Goal: Task Accomplishment & Management: Complete application form

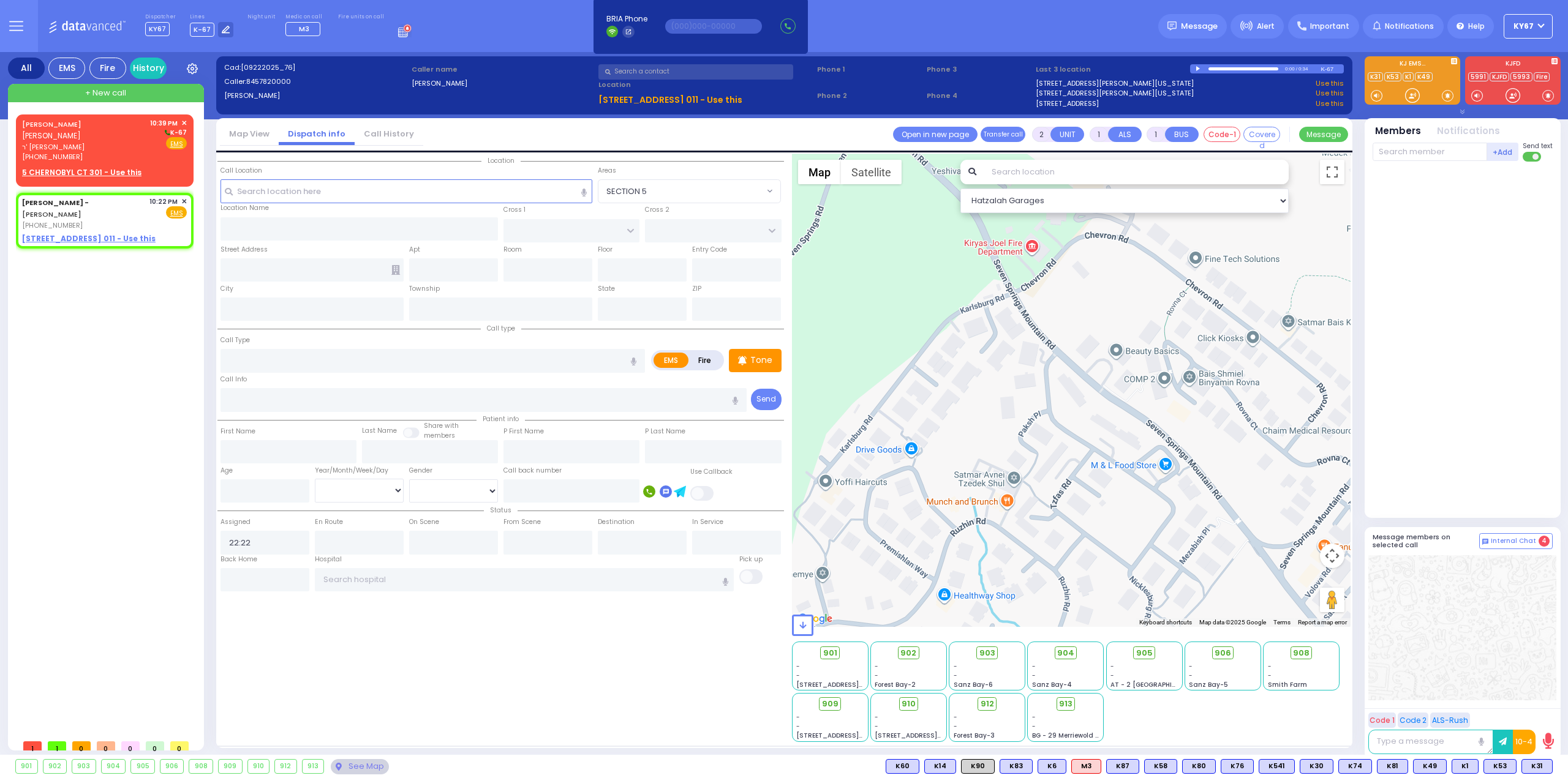
select select
click at [184, 196] on span "✕" at bounding box center [184, 202] width 5 height 11
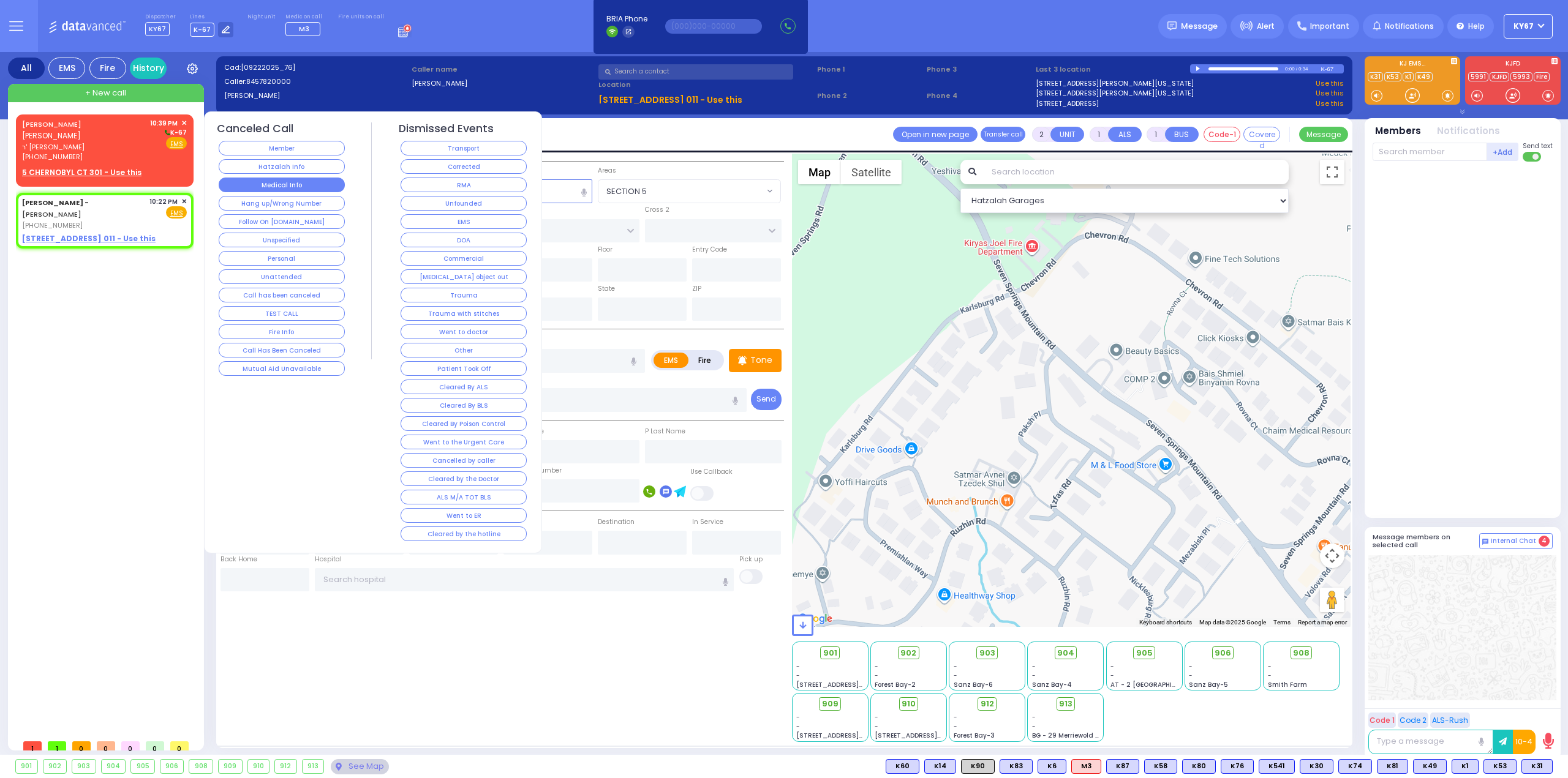
click at [297, 186] on button "Medical Info" at bounding box center [281, 185] width 126 height 15
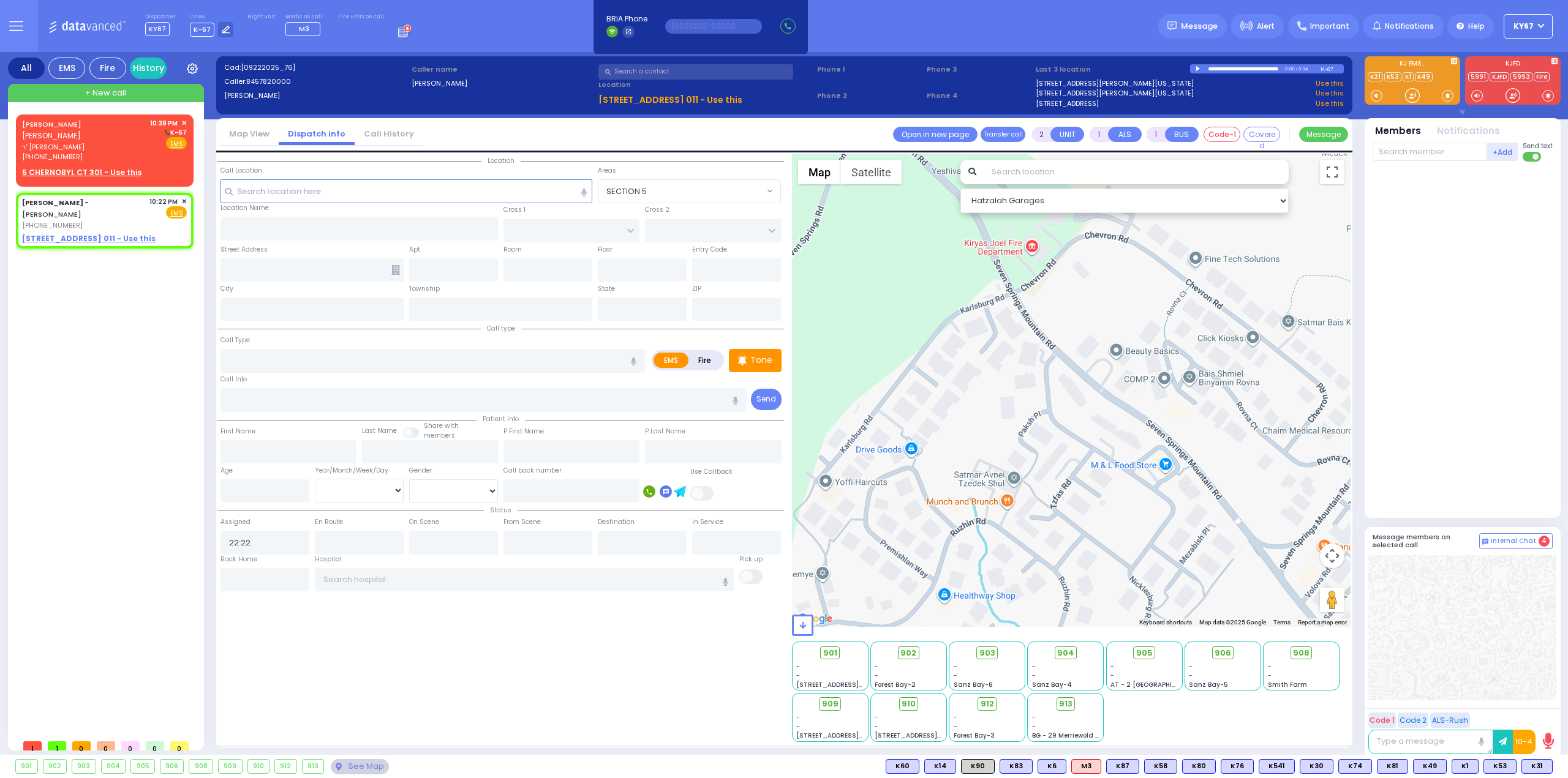
select select
radio input "true"
select select
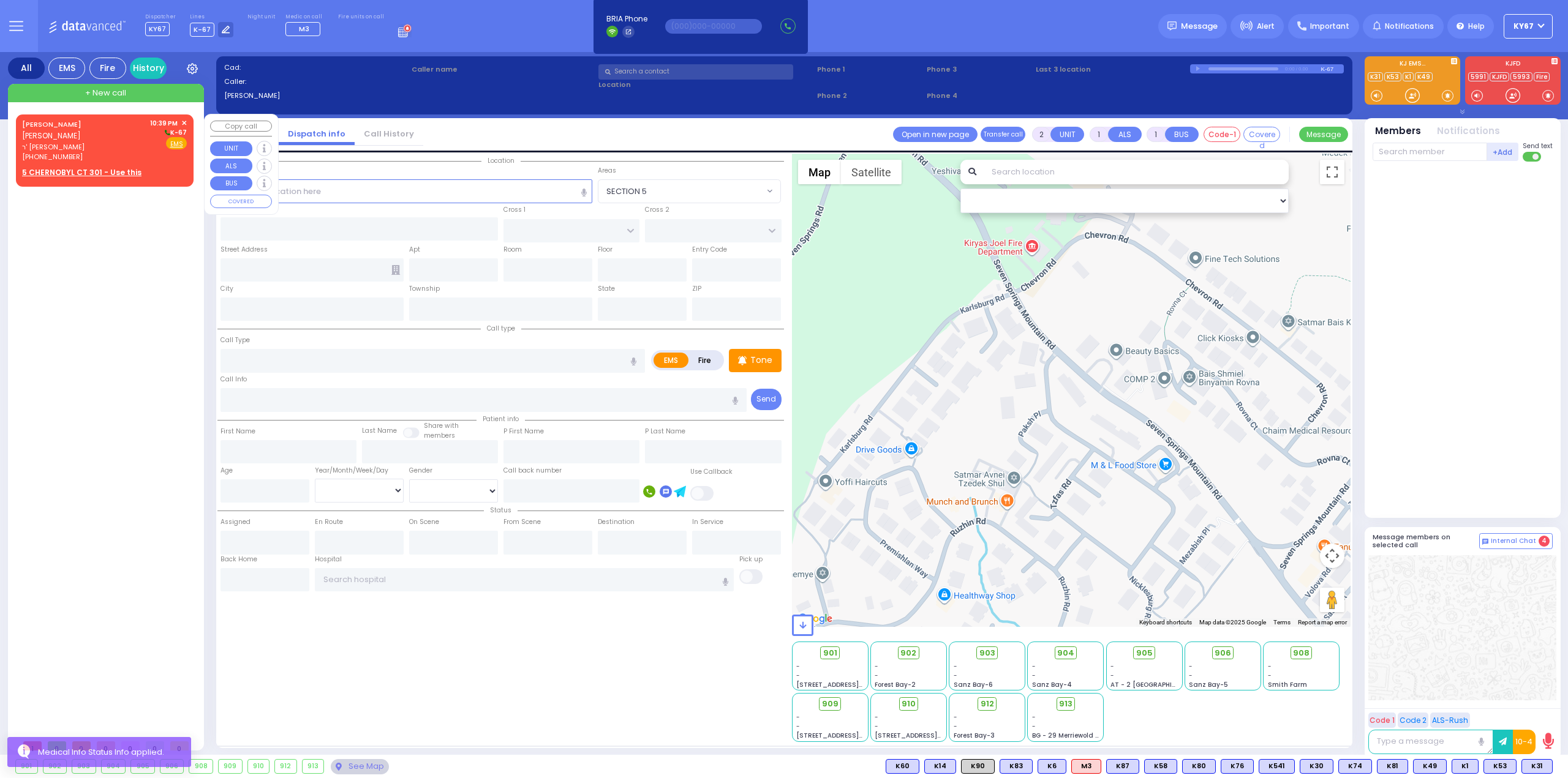
click at [91, 142] on span "ר' פנחס - הרר אורי שווארץ" at bounding box center [84, 148] width 124 height 11
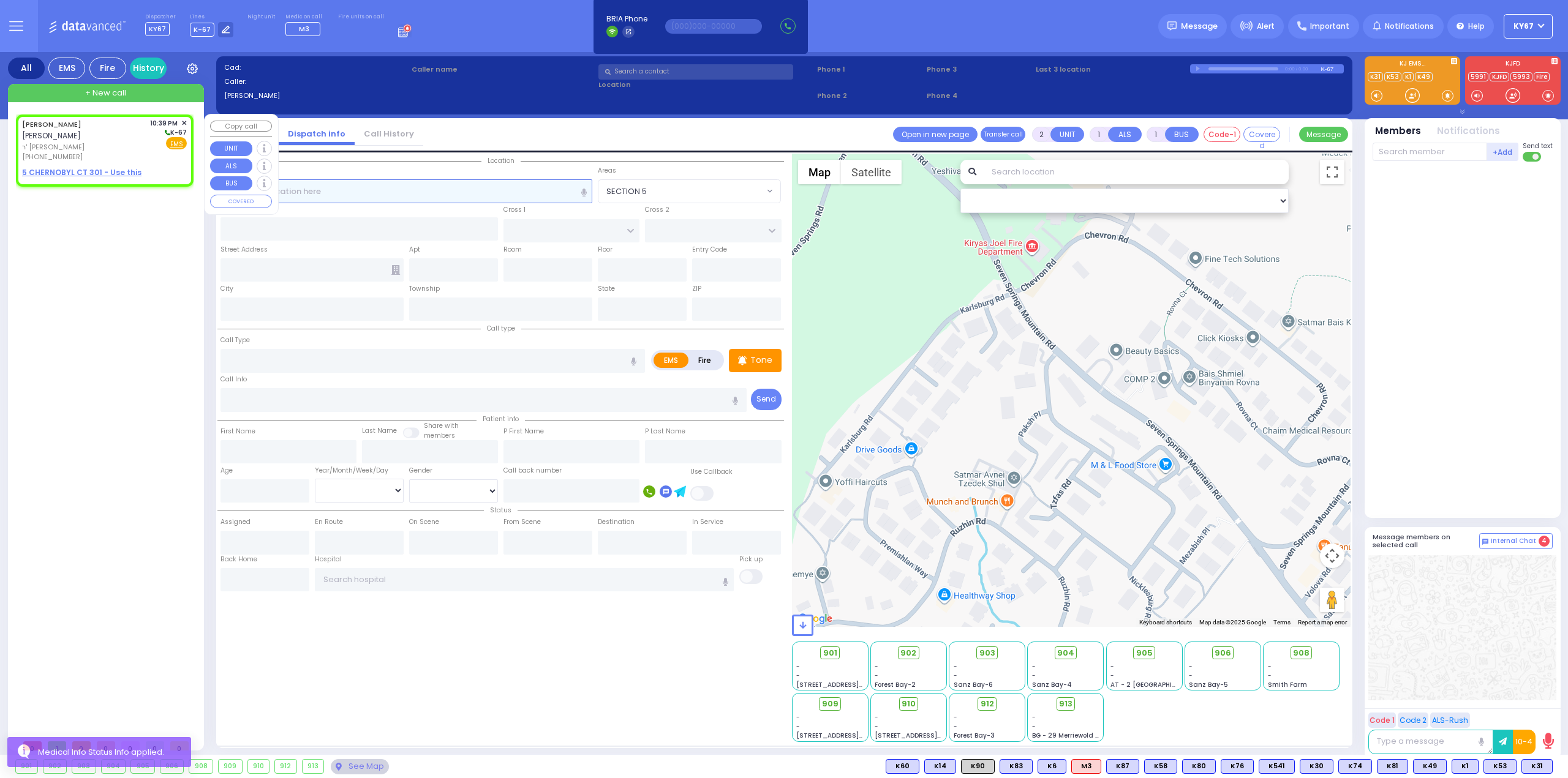
select select
radio input "true"
type input "YONA"
type input "GUTTMAN"
select select
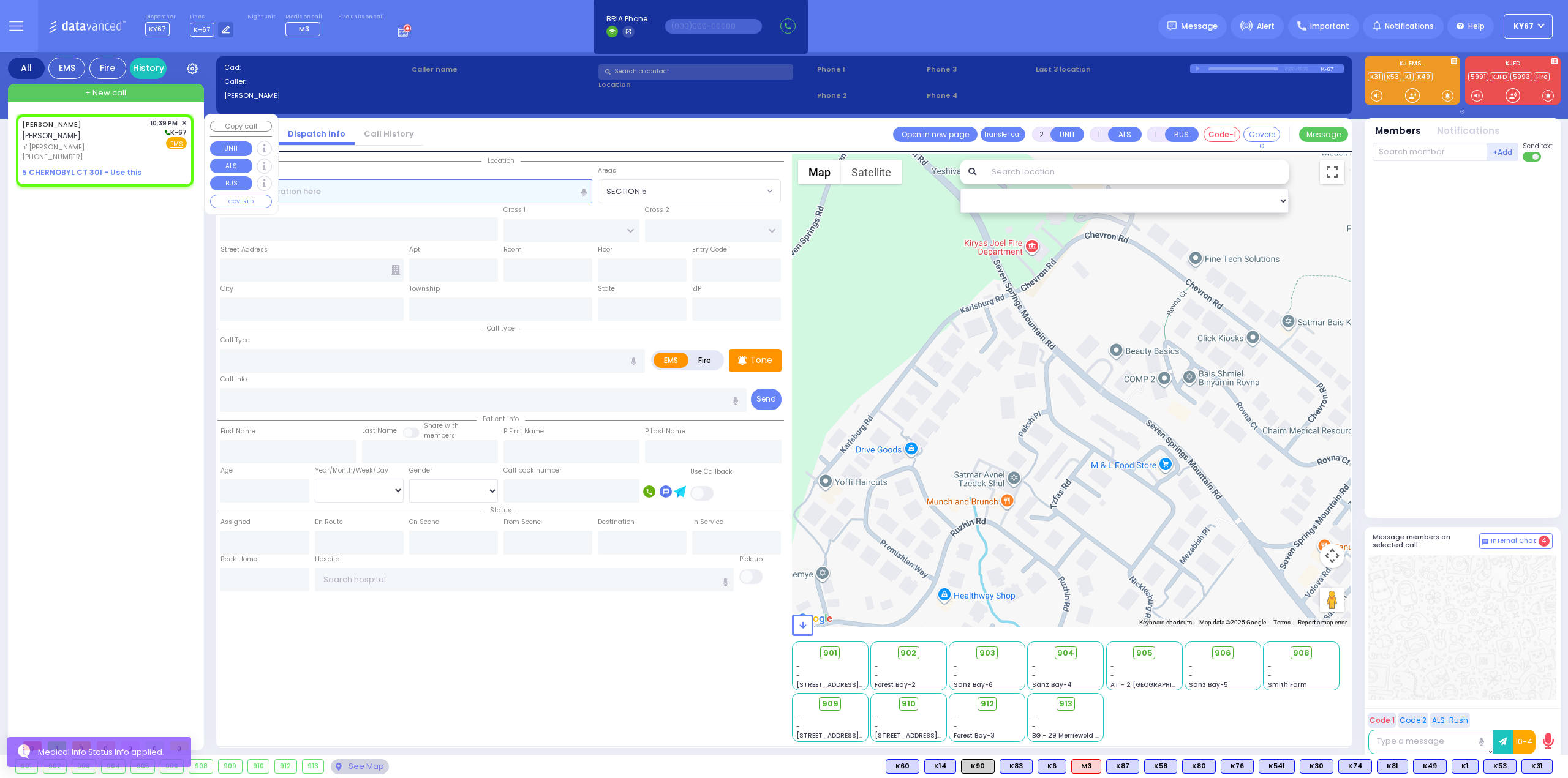
type input "22:39"
select select "Hatzalah Garages"
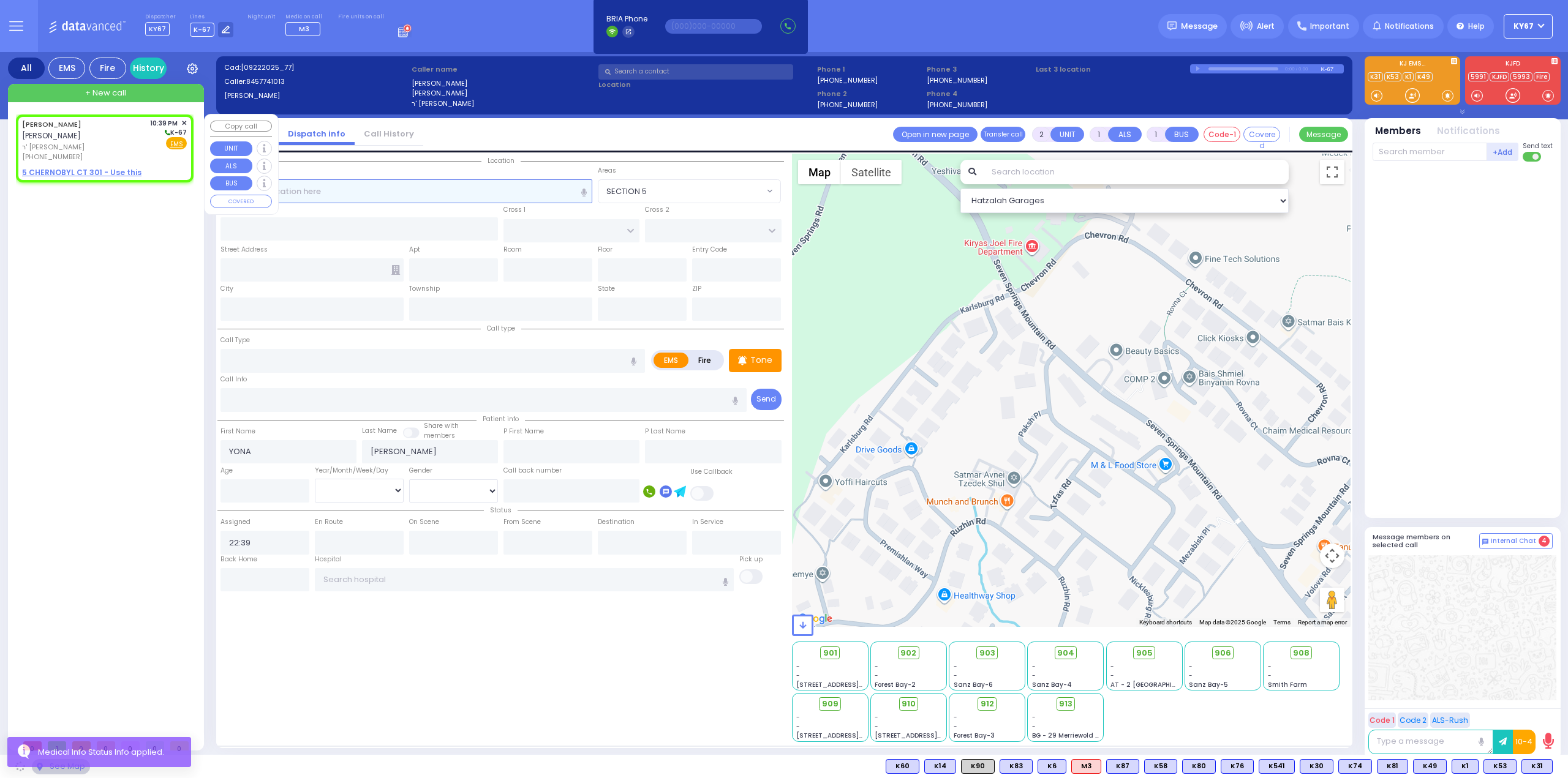
select select
radio input "true"
select select
select select "Hatzalah Garages"
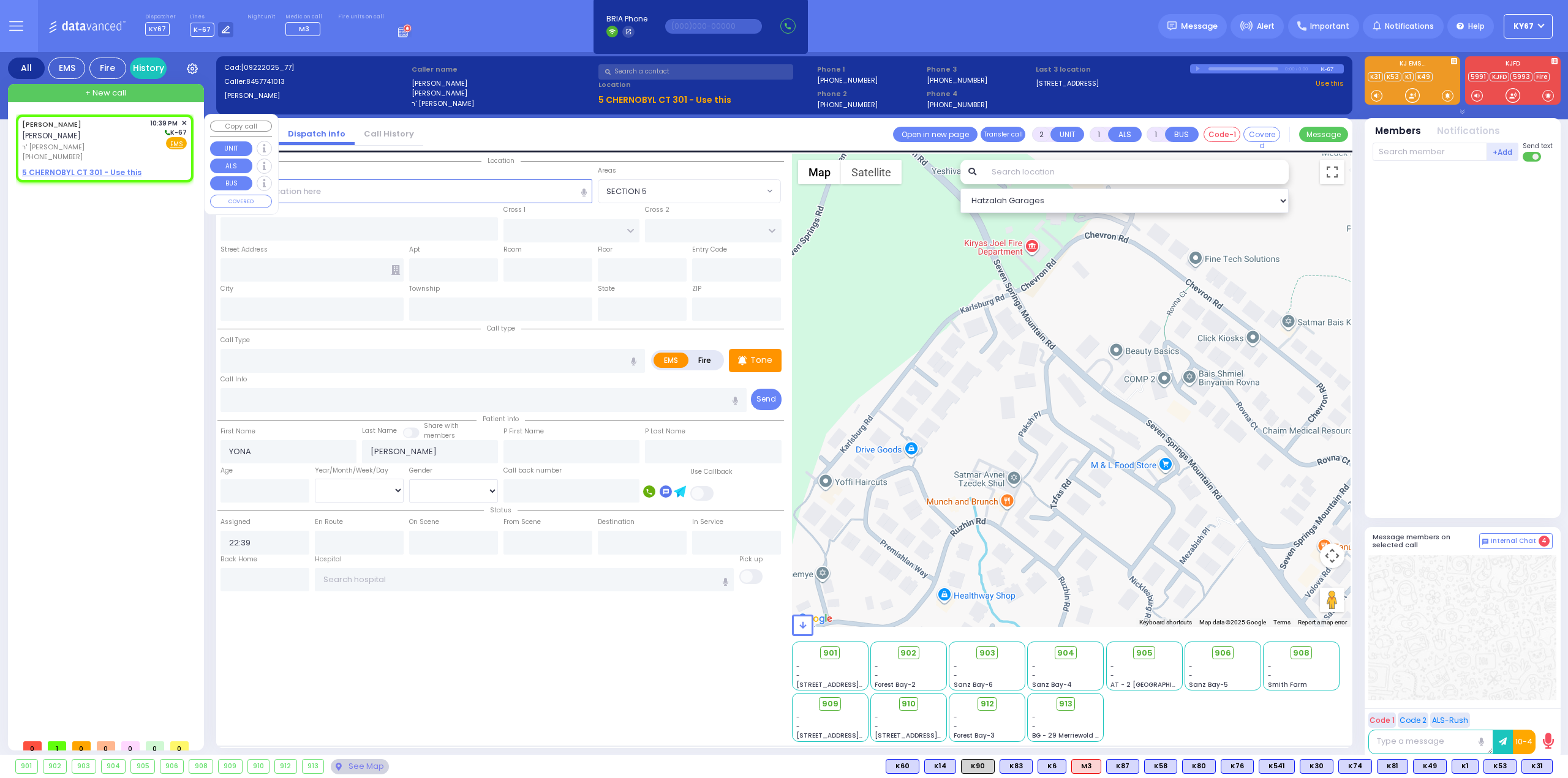
click at [54, 167] on u "5 CHERNOBYL CT 301 - Use this" at bounding box center [82, 172] width 120 height 11
select select
radio input "true"
select select
select select "Hatzalah Garages"
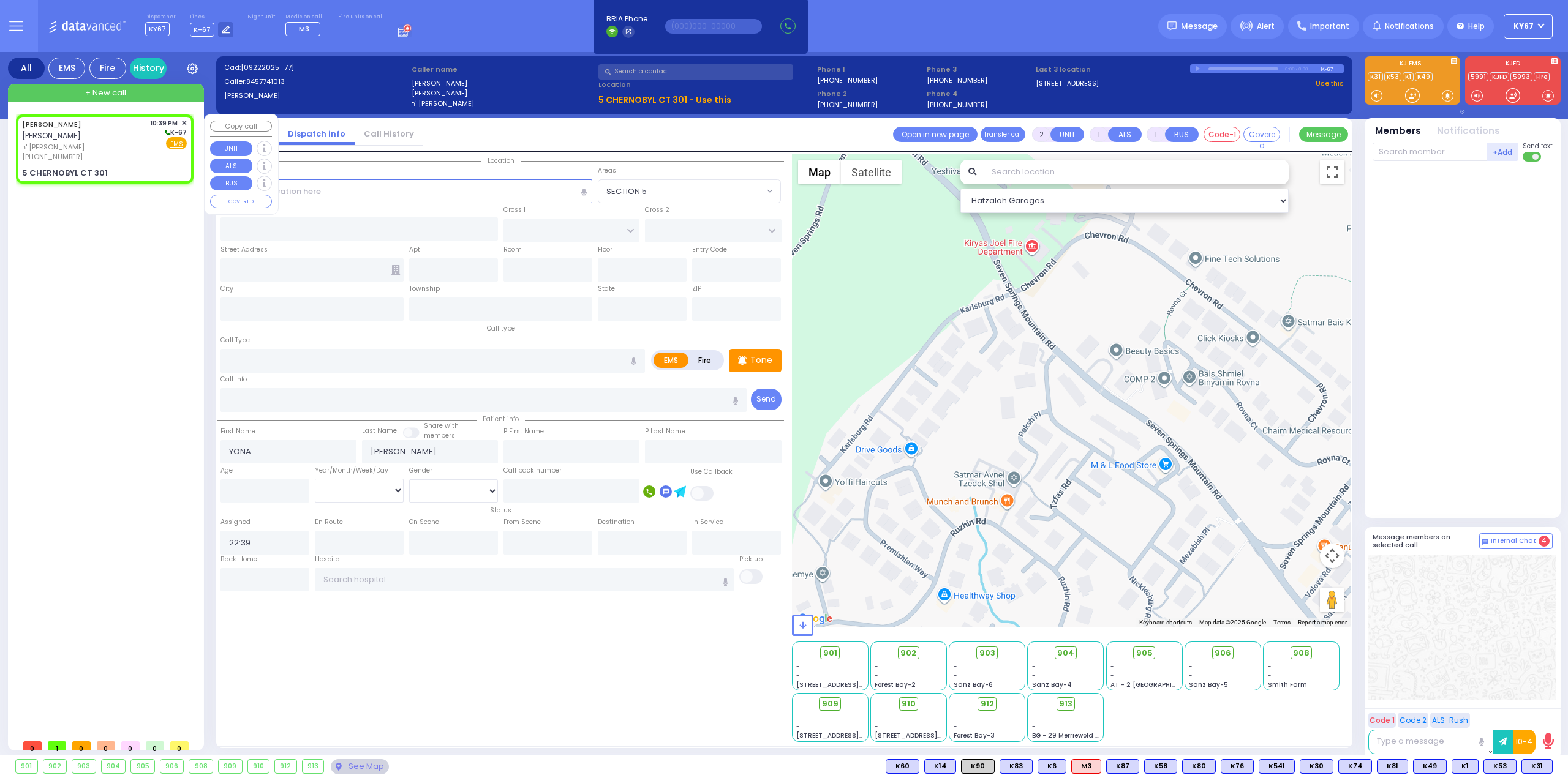
select select
radio input "true"
select select
select select "Hatzalah Garages"
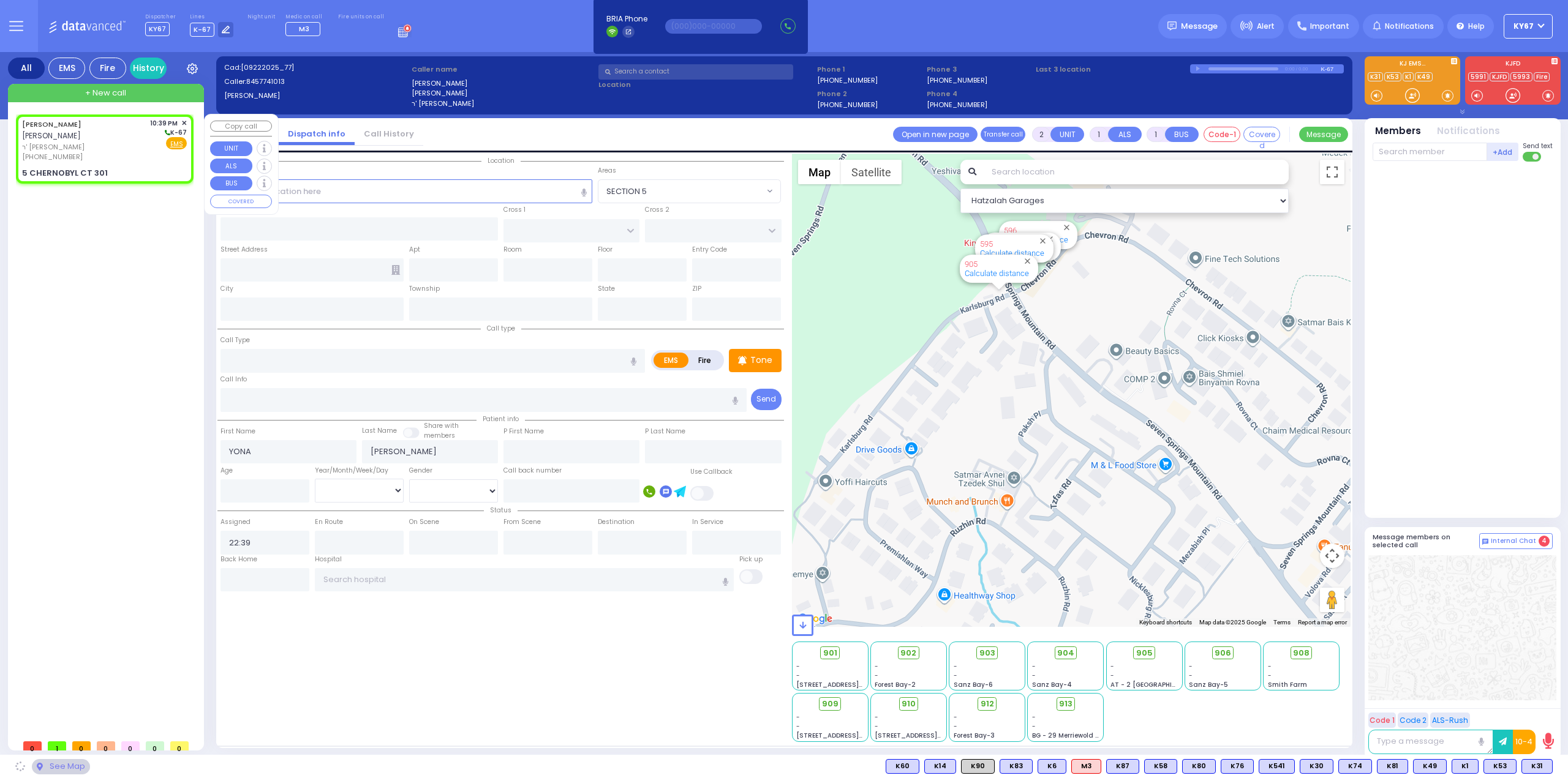
type input "CHERNOBYL COURT"
type input "KRAKOW BLVD"
type input "5 CHERNOBYL CT"
type input "301"
type input "Monroe"
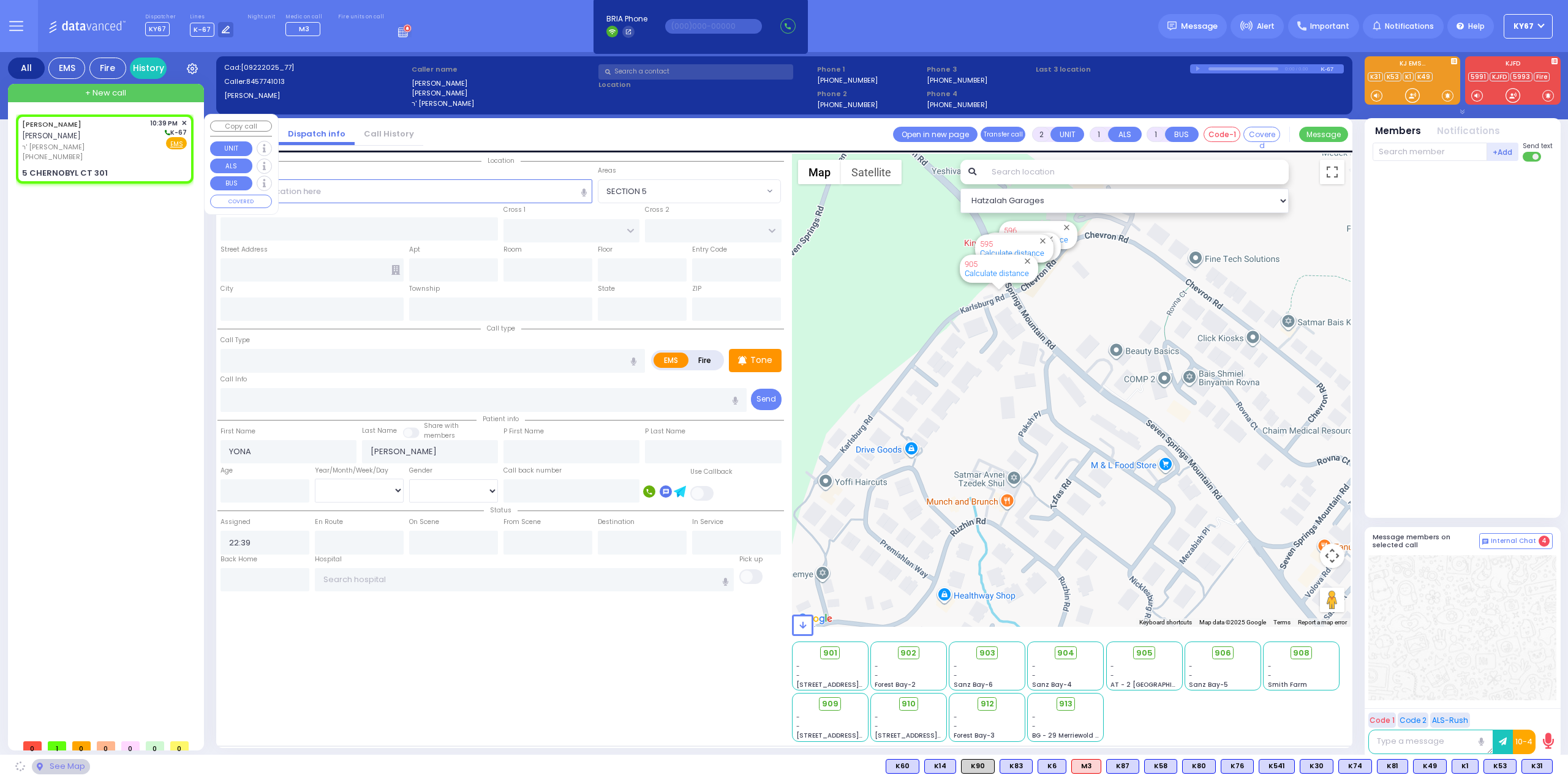
type input "[US_STATE]"
type input "10950"
select select "ATZEI TAMURIM"
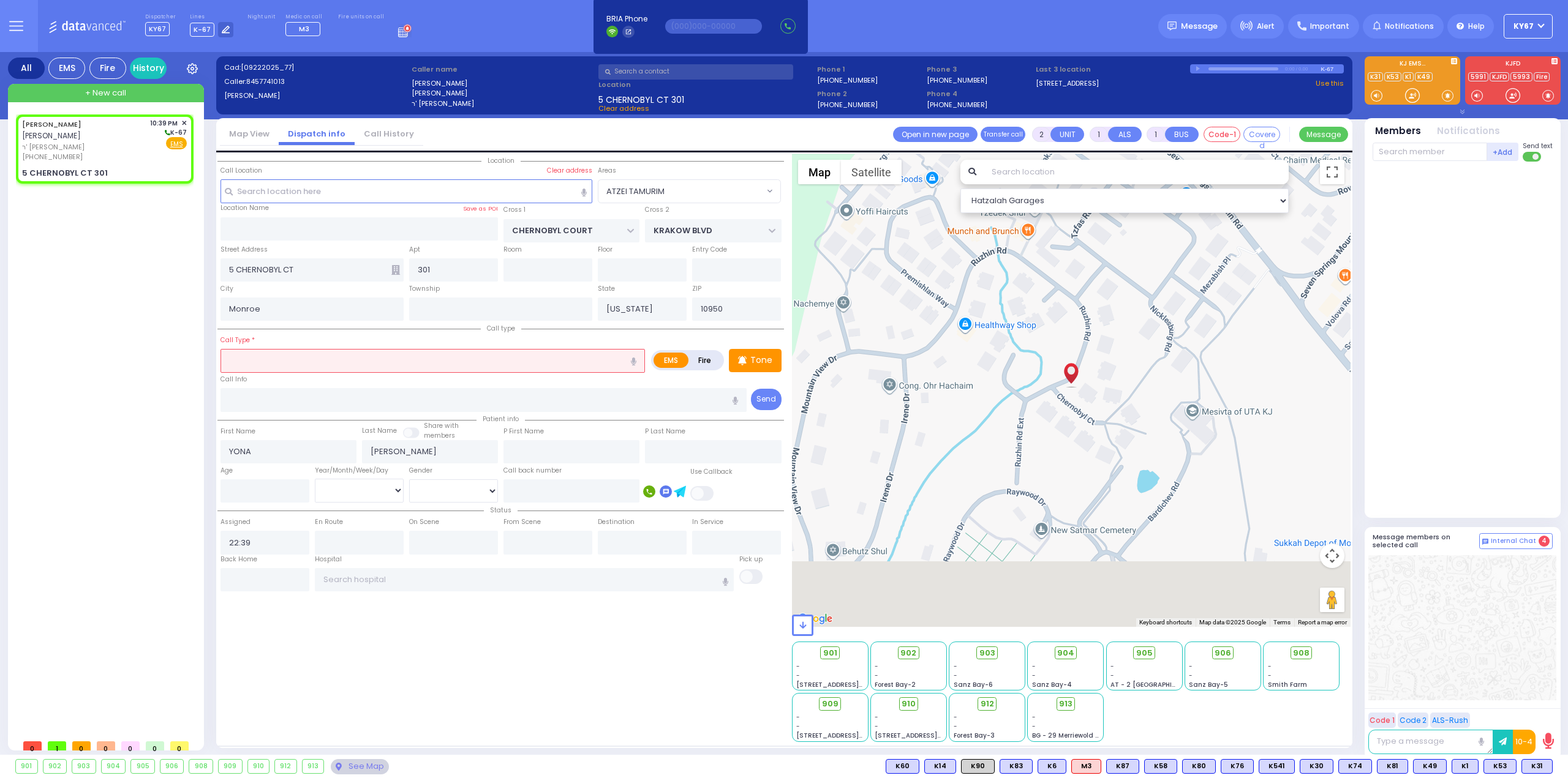
click at [353, 362] on input "text" at bounding box center [432, 361] width 424 height 23
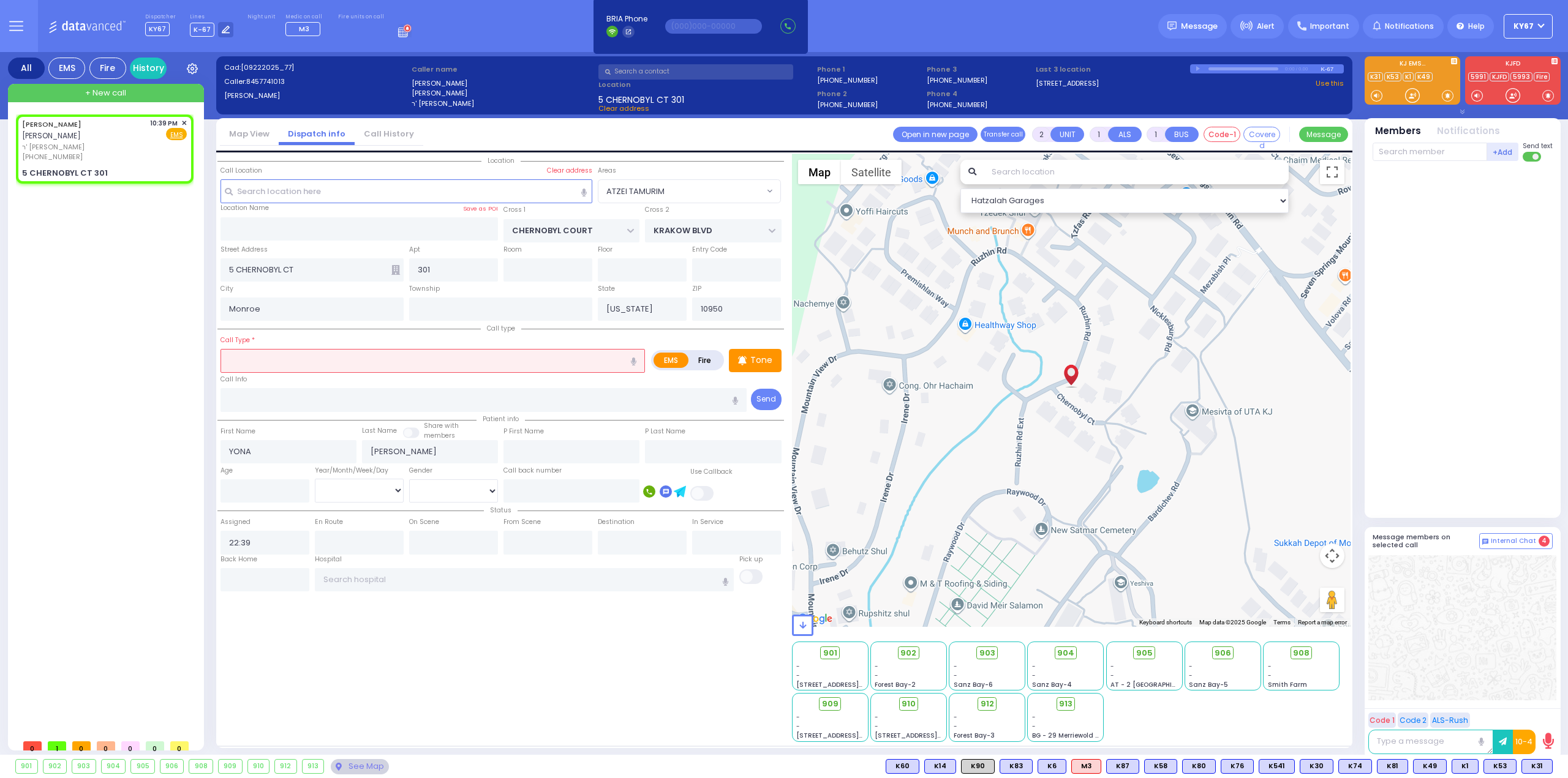
select select
radio input "true"
select select
select select "Hatzalah Garages"
select select "ATZEI TAMURIM"
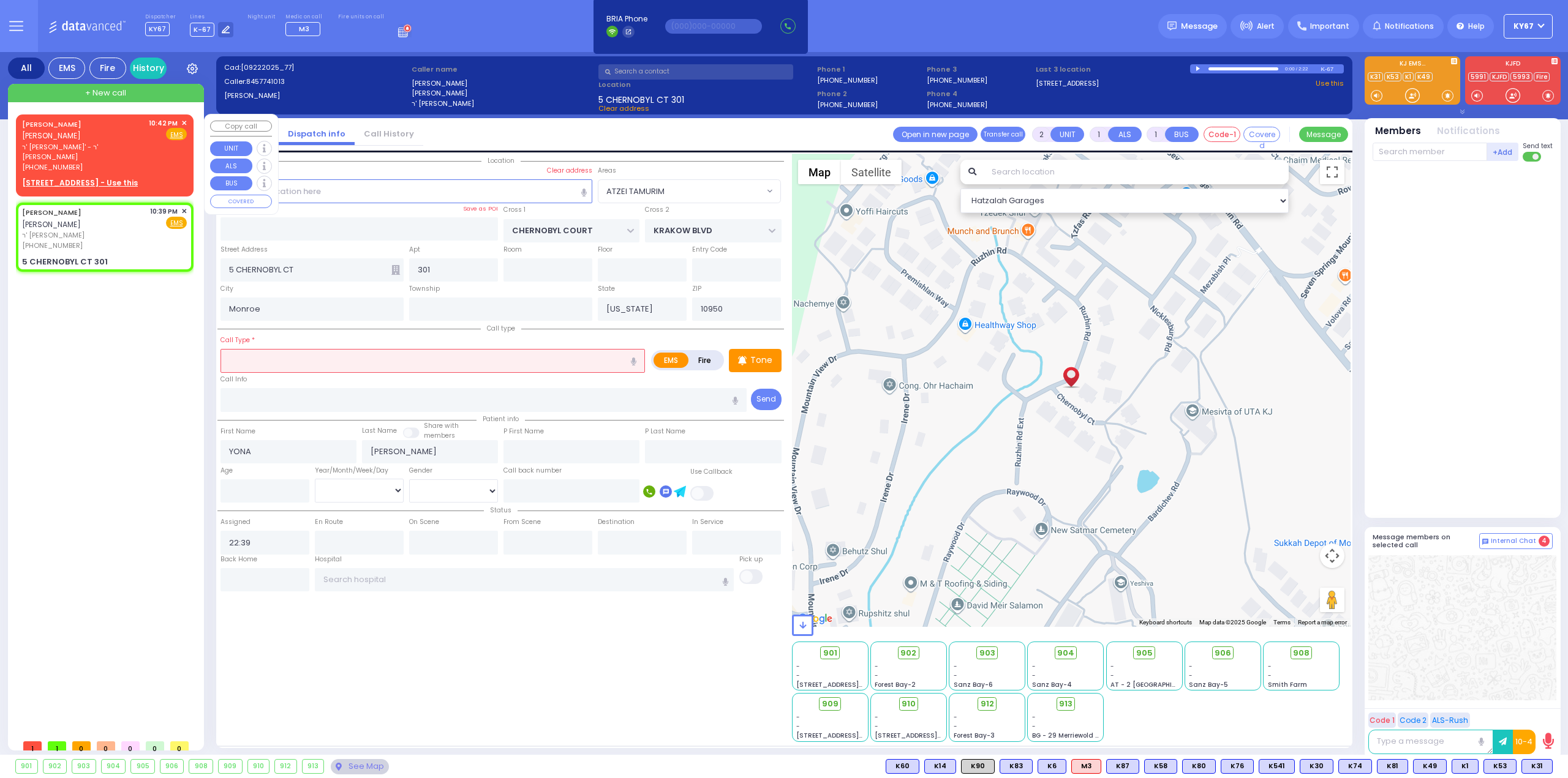
click at [81, 130] on span "[PERSON_NAME]" at bounding box center [51, 136] width 59 height 11
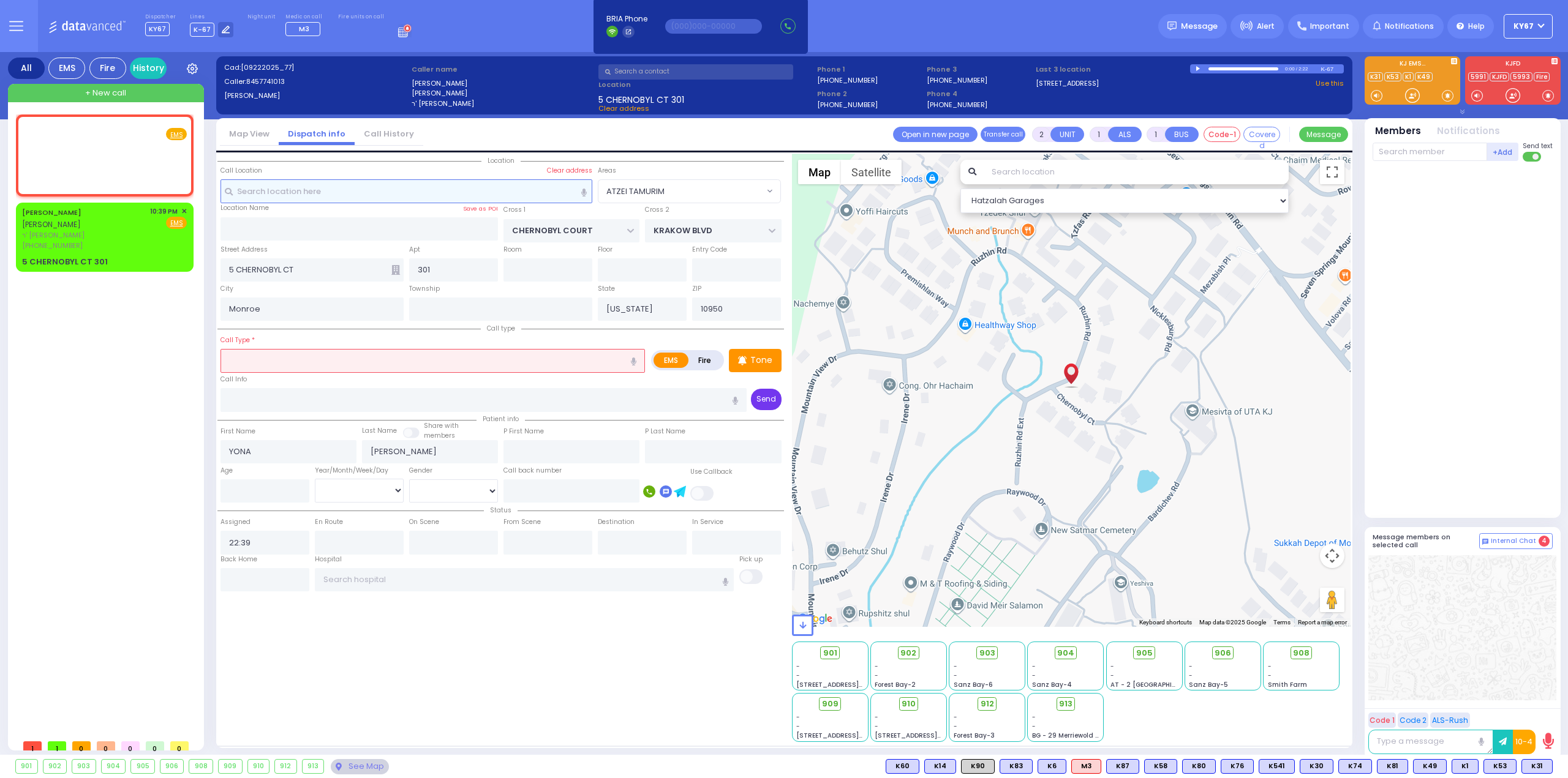
select select
radio input "true"
type input "LIPA"
type input "FRIEDRICH"
select select
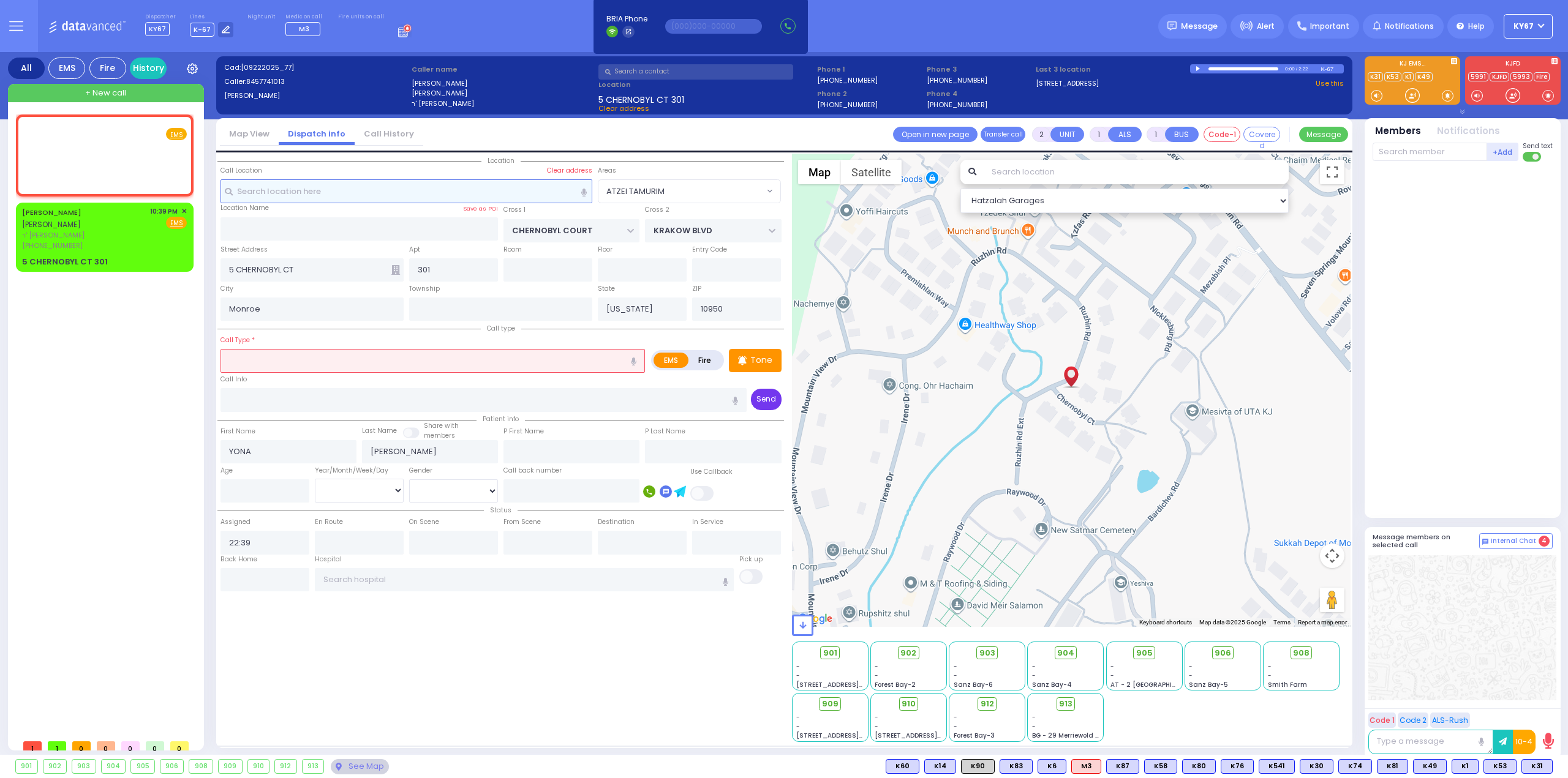
type input "22:42"
select select "Hatzalah Garages"
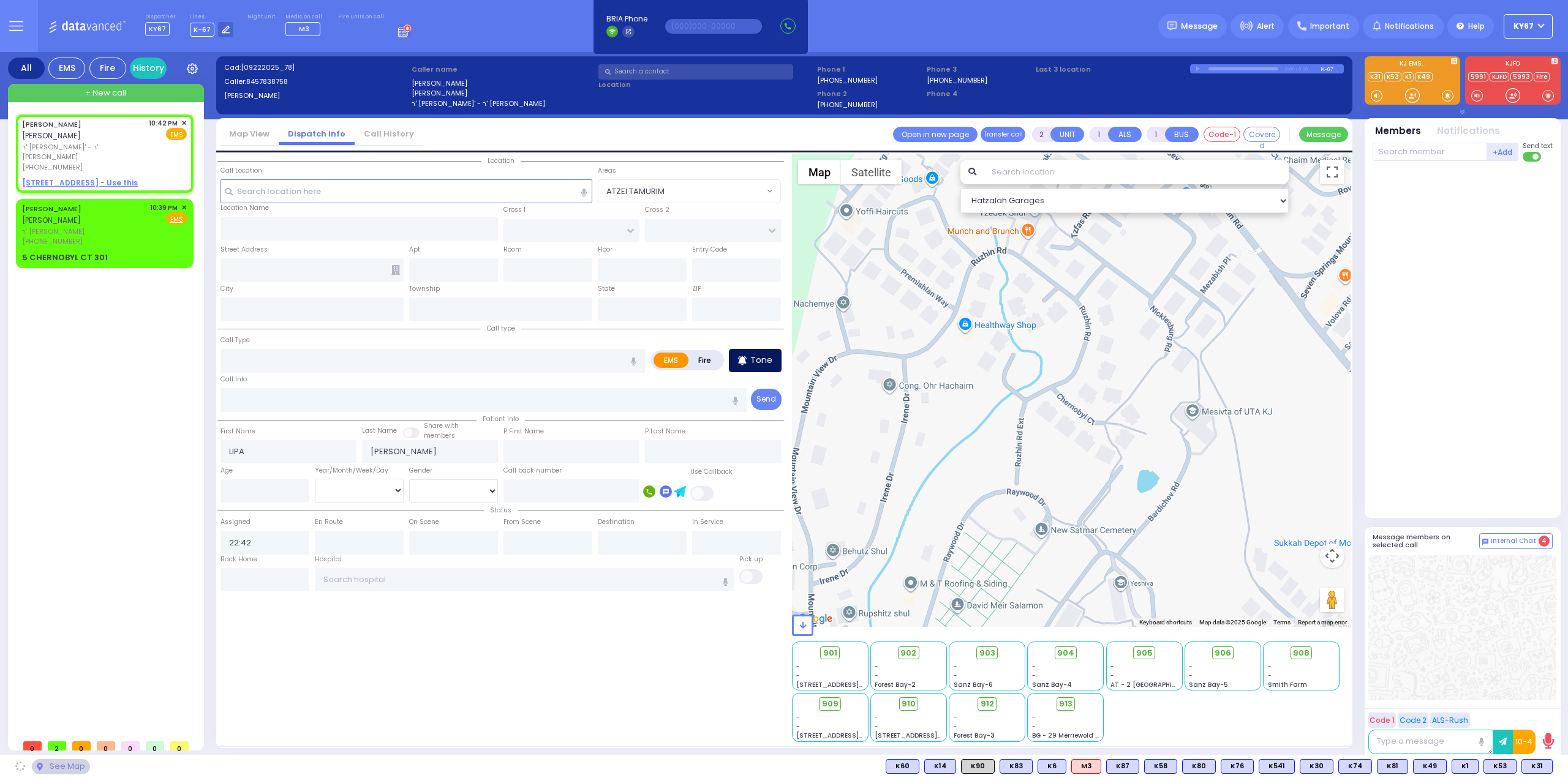
select select
radio input "true"
select select
select select "Hatzalah Garages"
click at [762, 355] on p "Tone" at bounding box center [761, 360] width 22 height 13
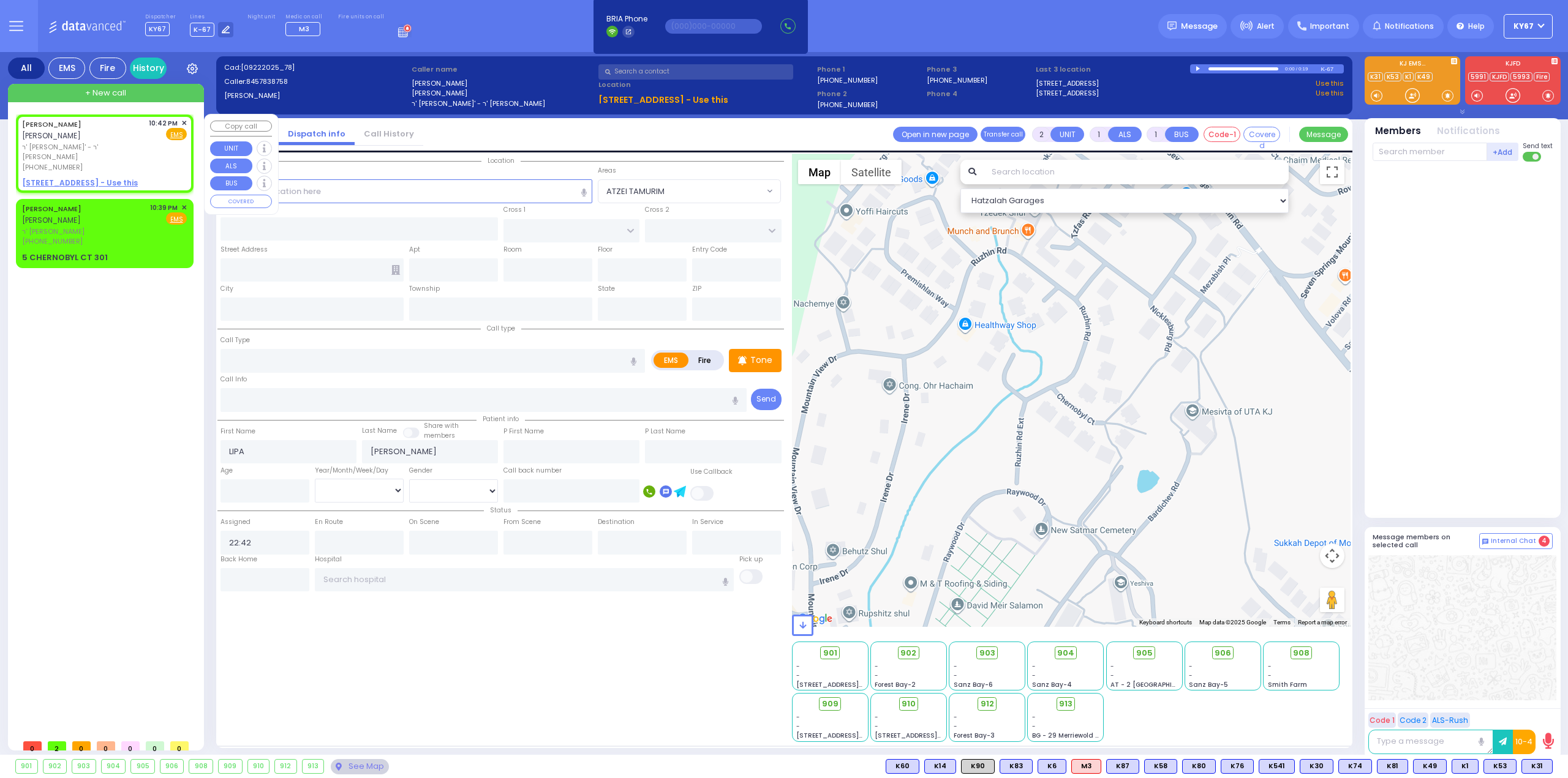
click at [112, 142] on span "ר' [PERSON_NAME]' - ר' [PERSON_NAME]" at bounding box center [83, 152] width 122 height 20
select select
radio input "true"
select select
select select "Hatzalah Garages"
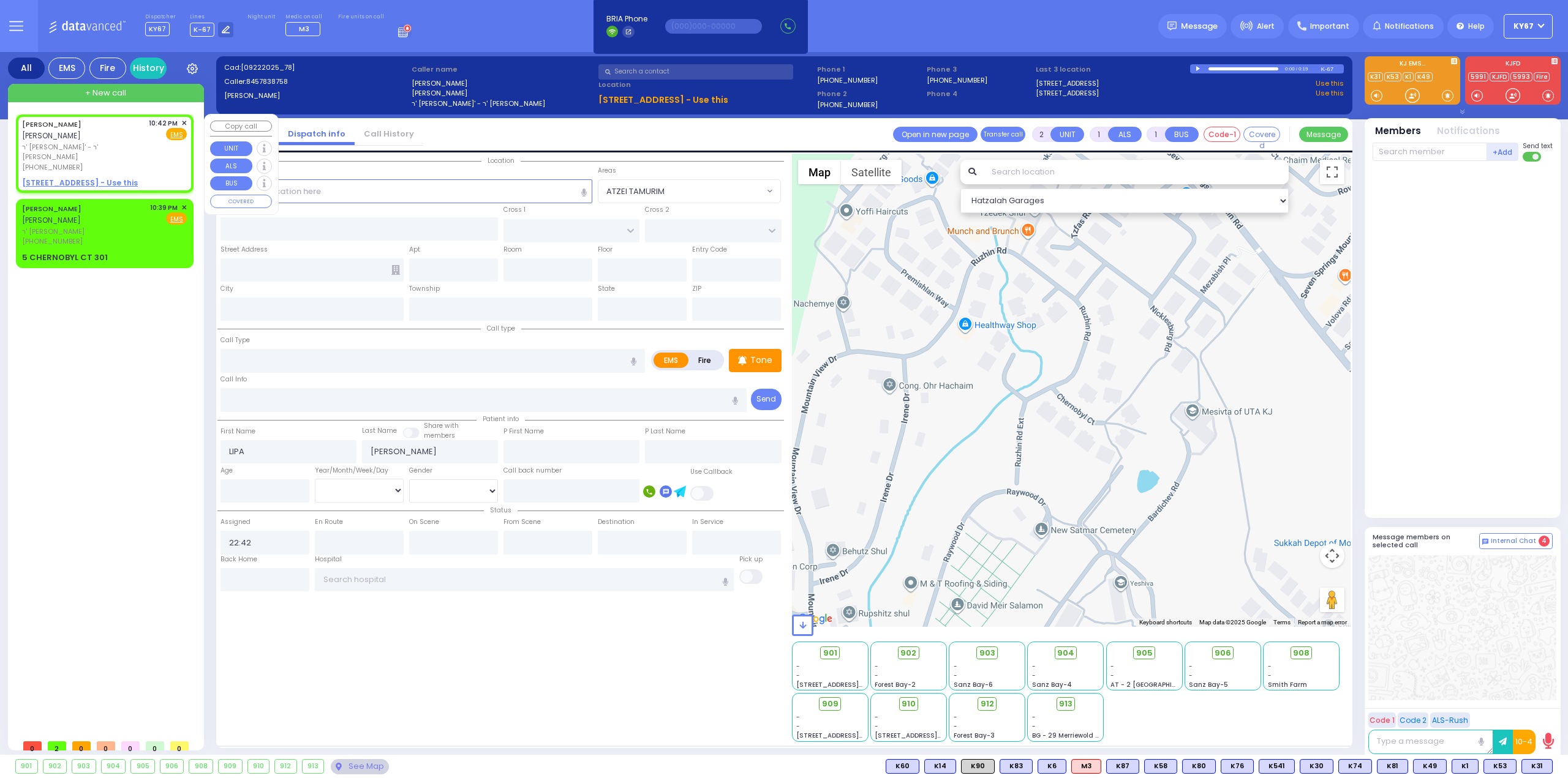
click at [82, 178] on u "161 ACRES RD 203 - Use this" at bounding box center [80, 183] width 116 height 11
select select
radio input "true"
select select
select select "Hatzalah Garages"
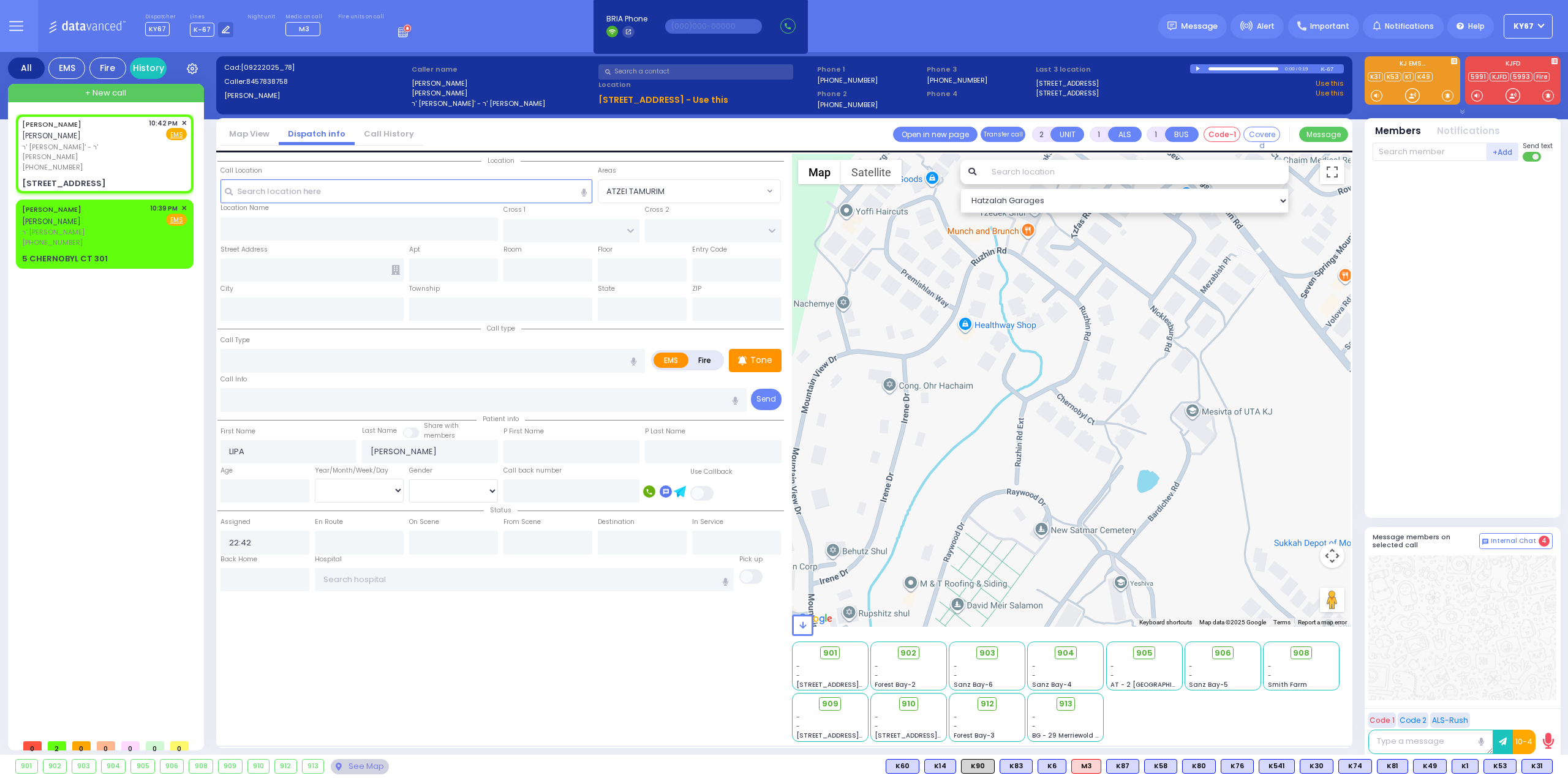
select select
radio input "true"
select select
select select "Hatzalah Garages"
type input "MELITZ RD"
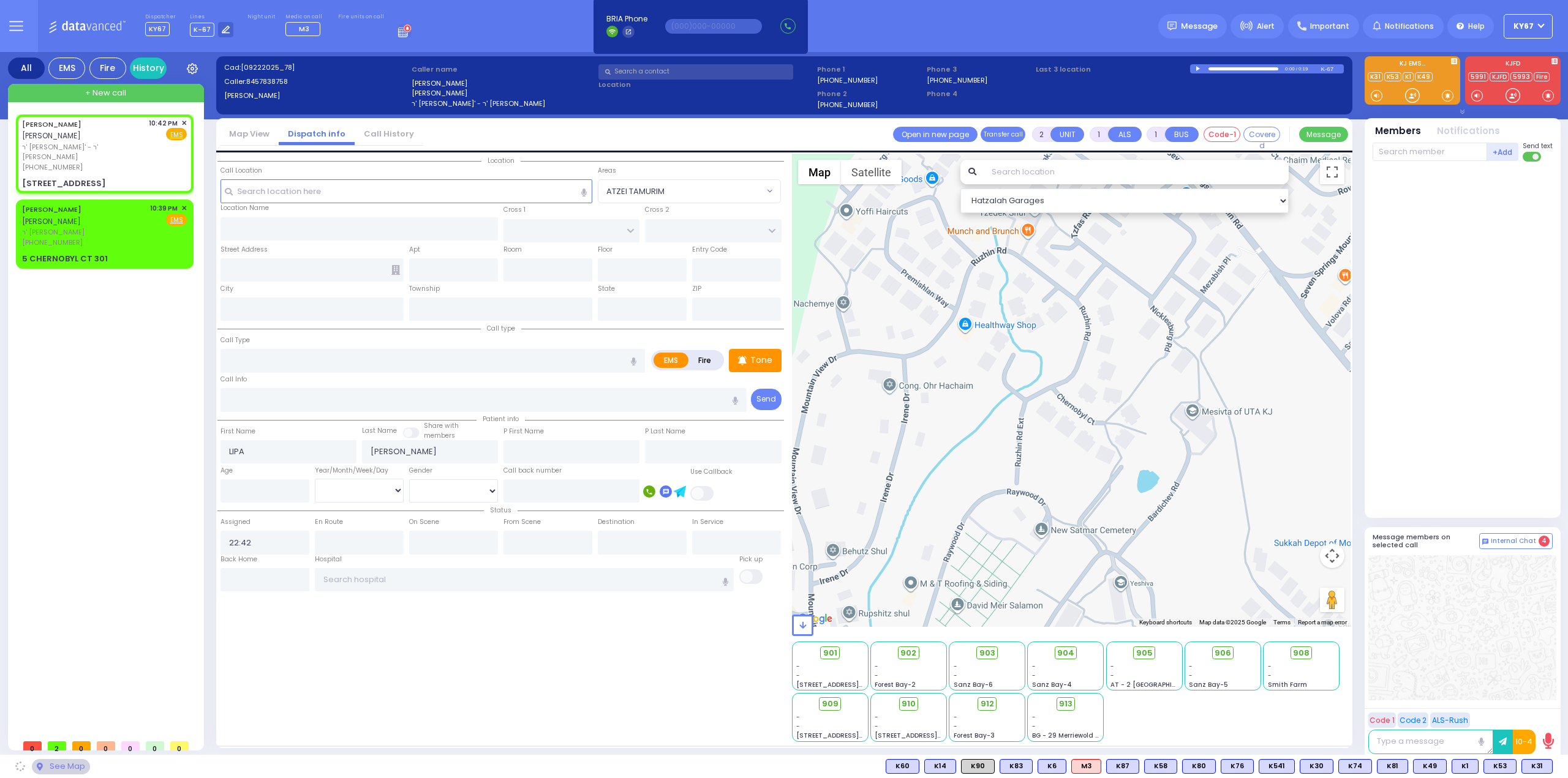
type input "KROLLA DR"
type input "161 ACRES RD"
type input "203"
type input "Monroe"
type input "[US_STATE]"
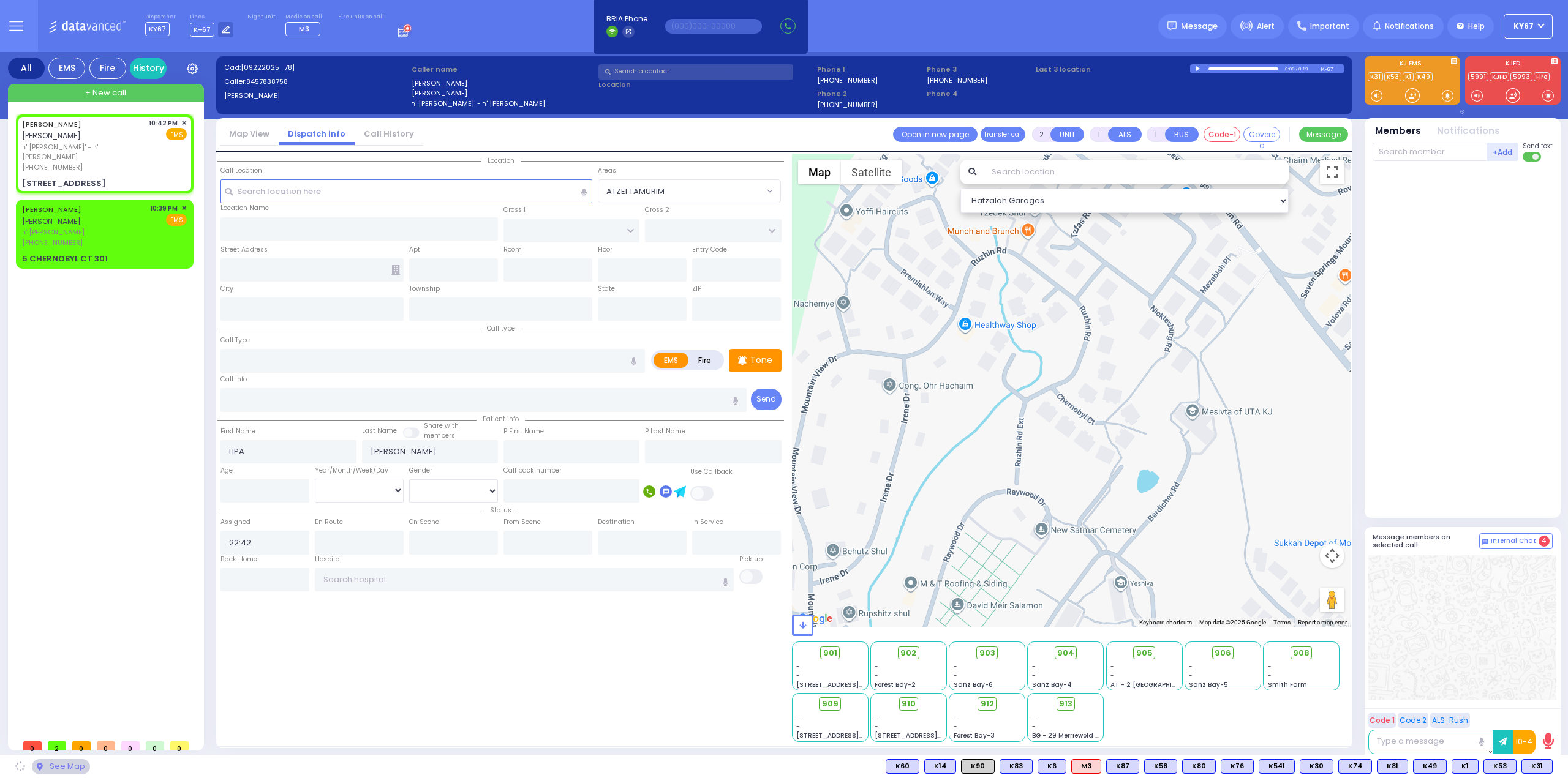
type input "10950"
select select "DIVRIE YOEL"
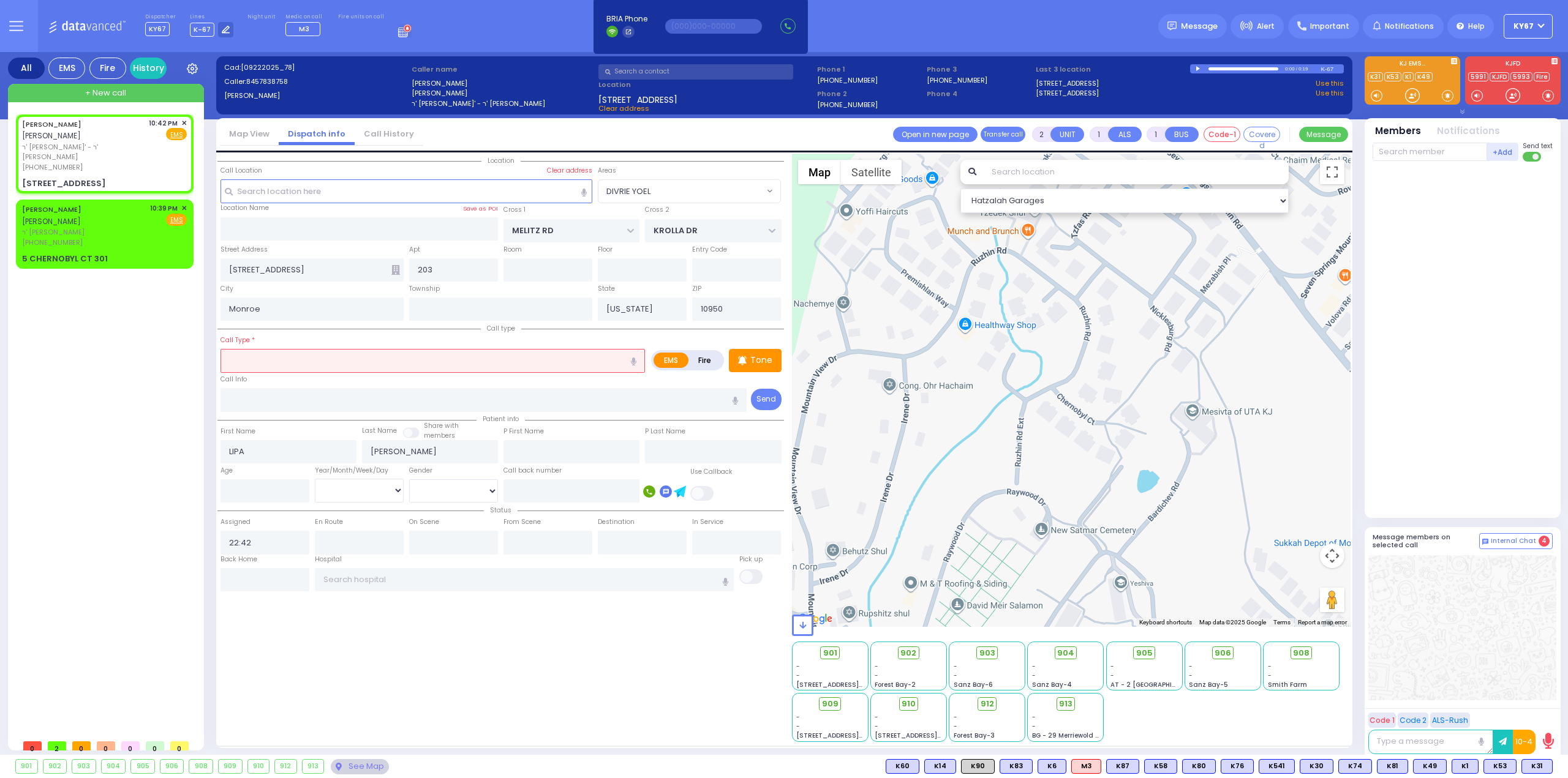
click at [295, 355] on input "text" at bounding box center [432, 361] width 424 height 23
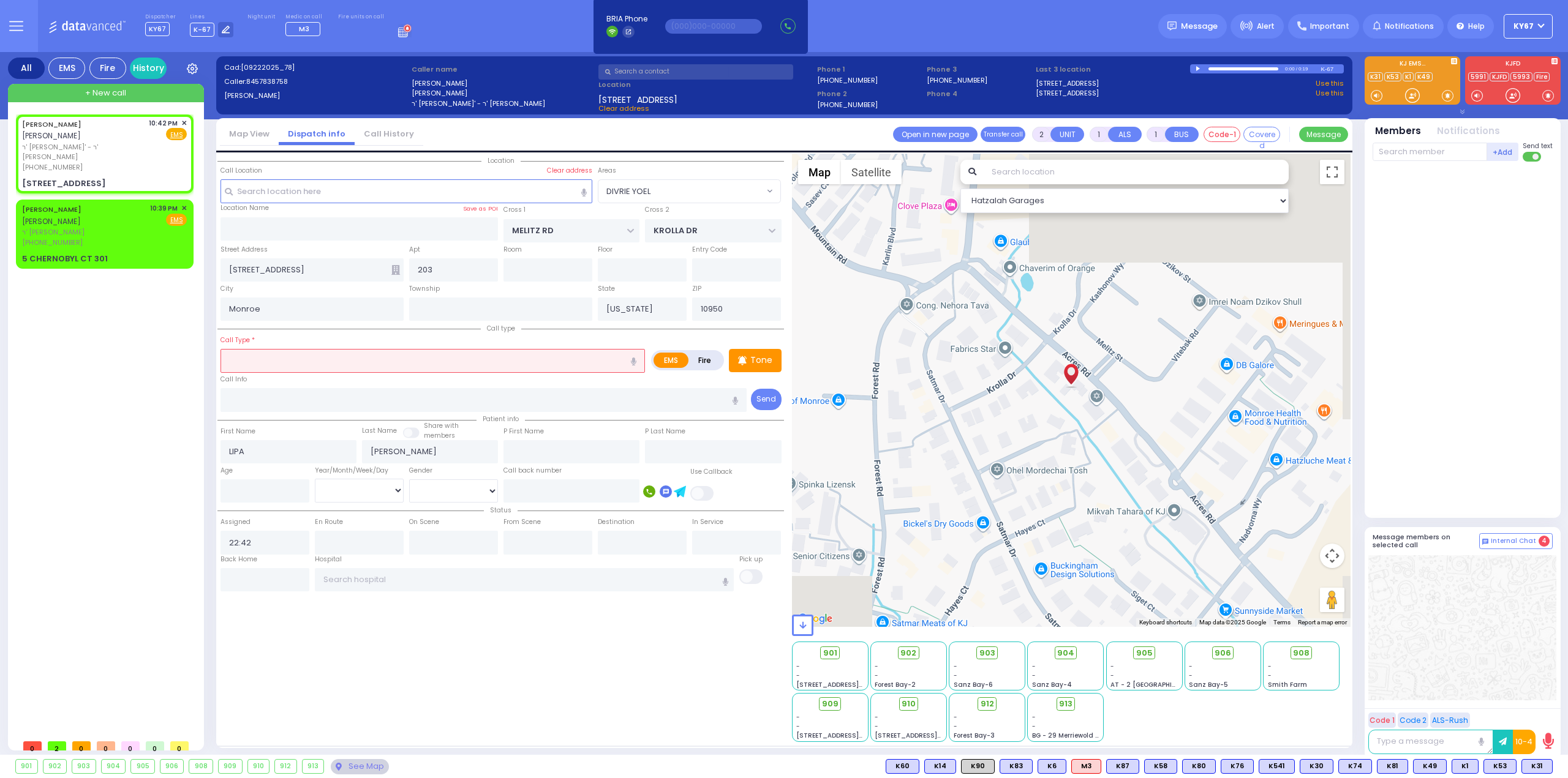
type input "c"
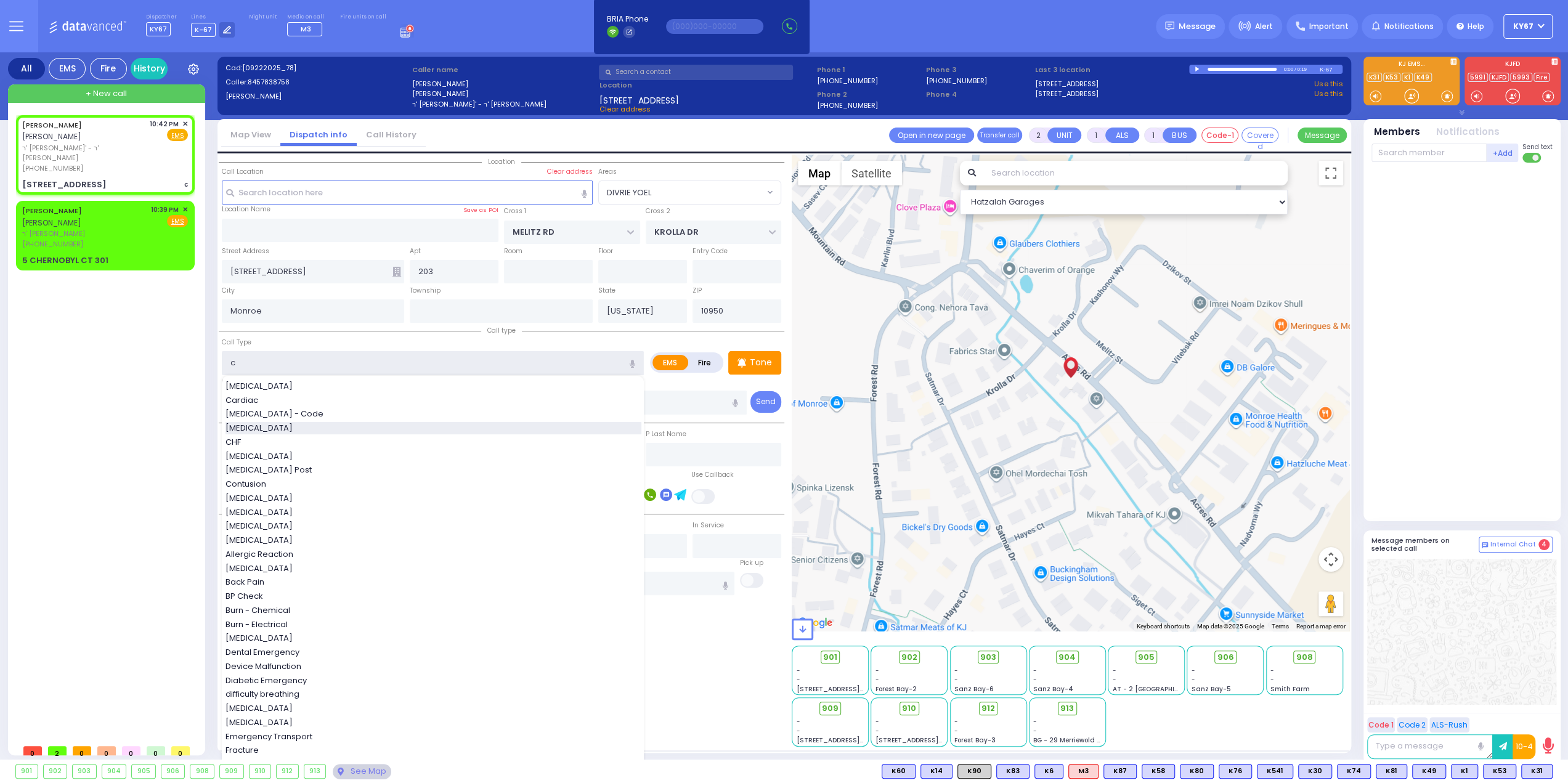
select select
radio input "true"
select select
select select "Hatzalah Garages"
select select "DIVRIE YOEL"
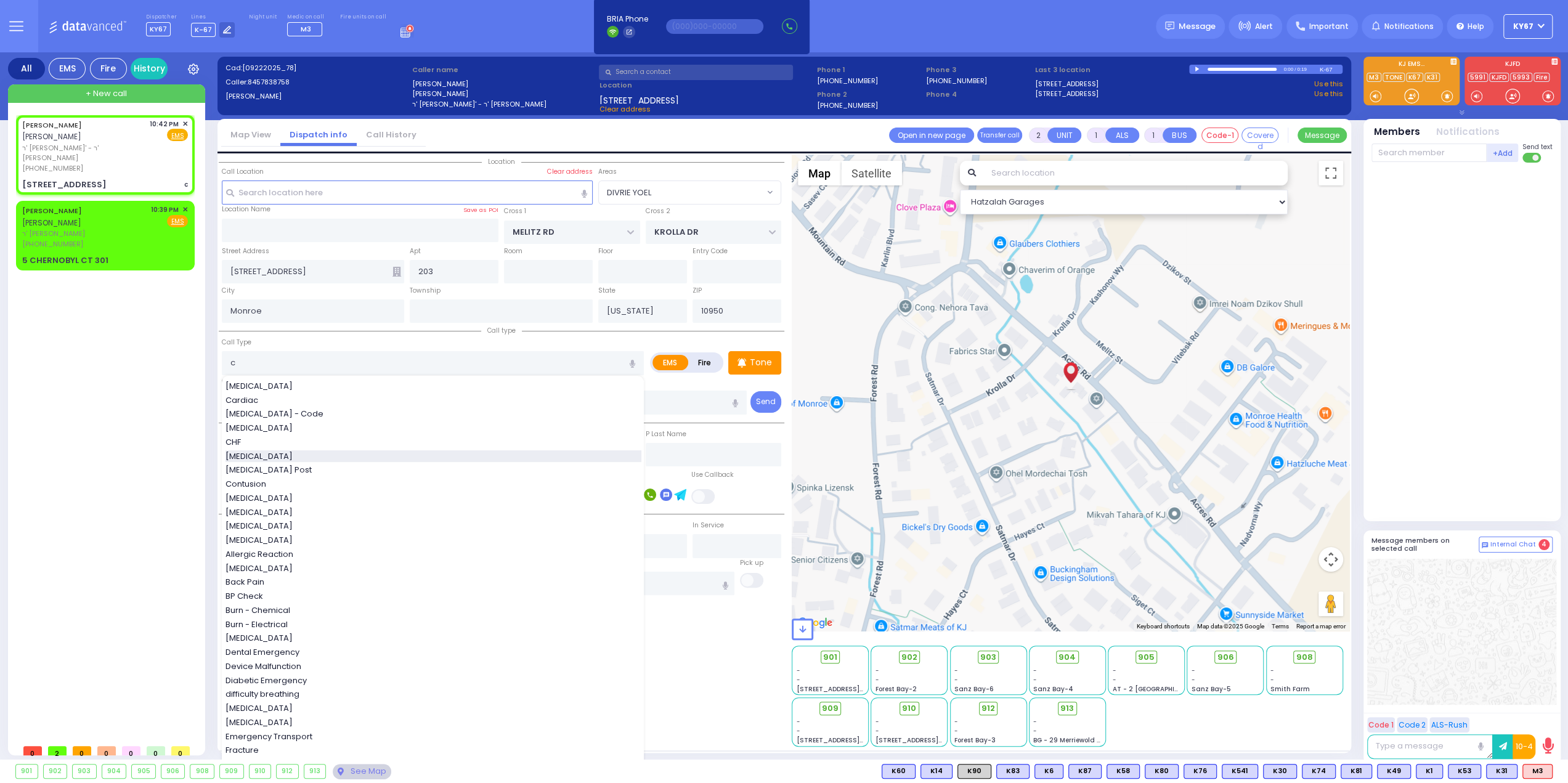
click at [275, 456] on div "Choking" at bounding box center [434, 456] width 416 height 12
type input "Choking"
type input "3"
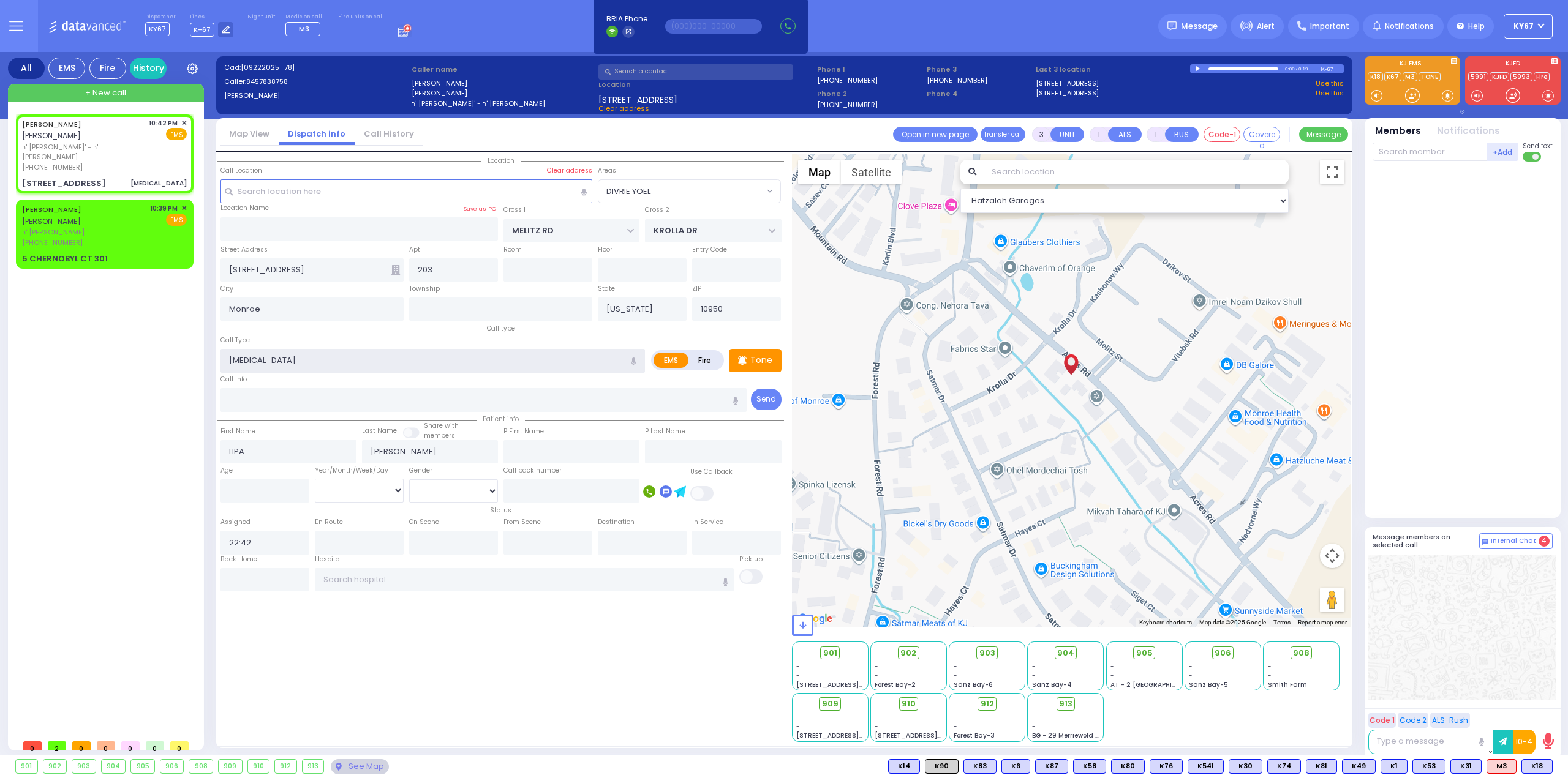
select select
radio input "true"
select select
select select "Hatzalah Garages"
select select "DIVRIE YOEL"
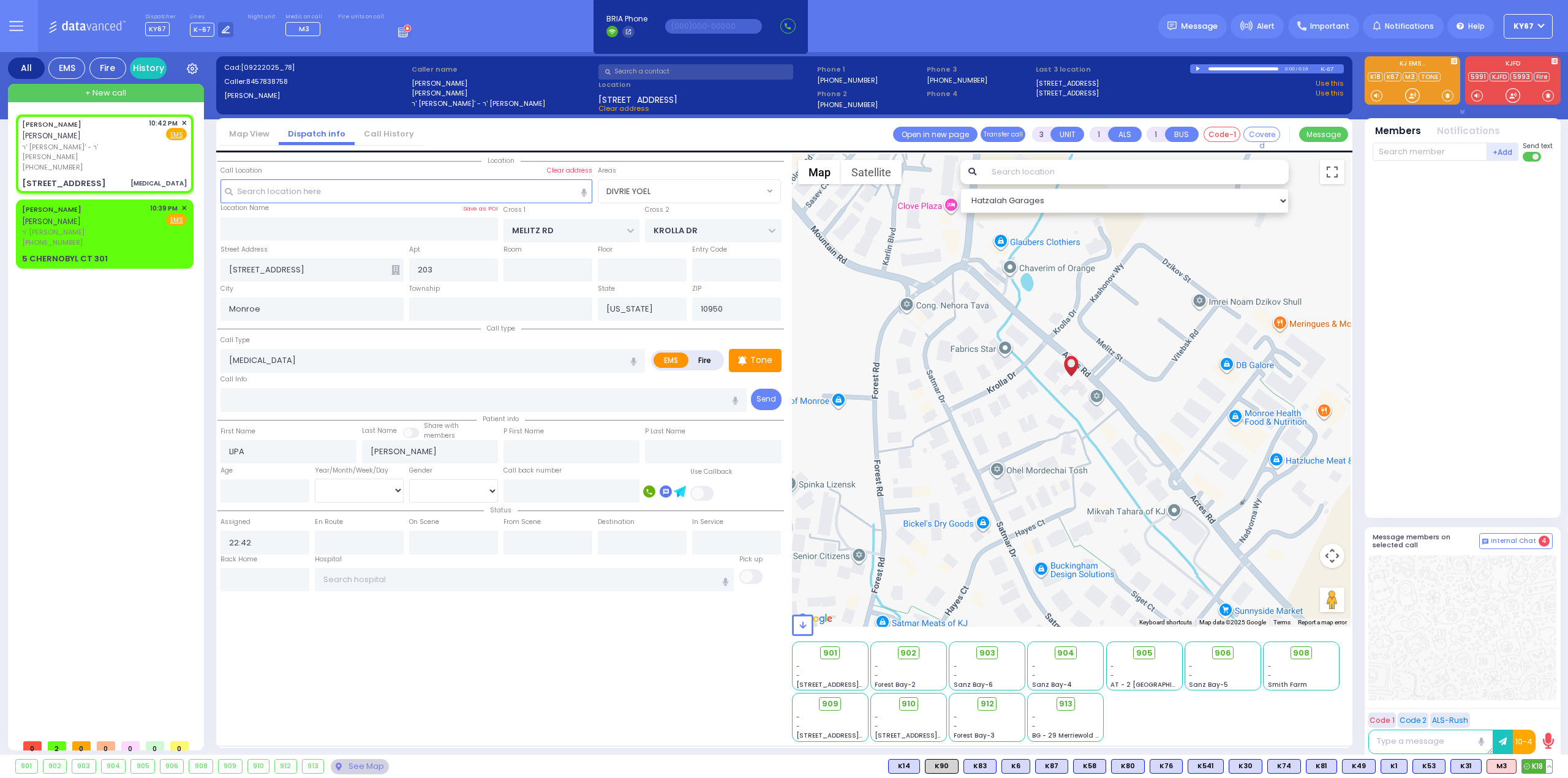
click at [1532, 769] on span "K18" at bounding box center [1537, 767] width 30 height 13
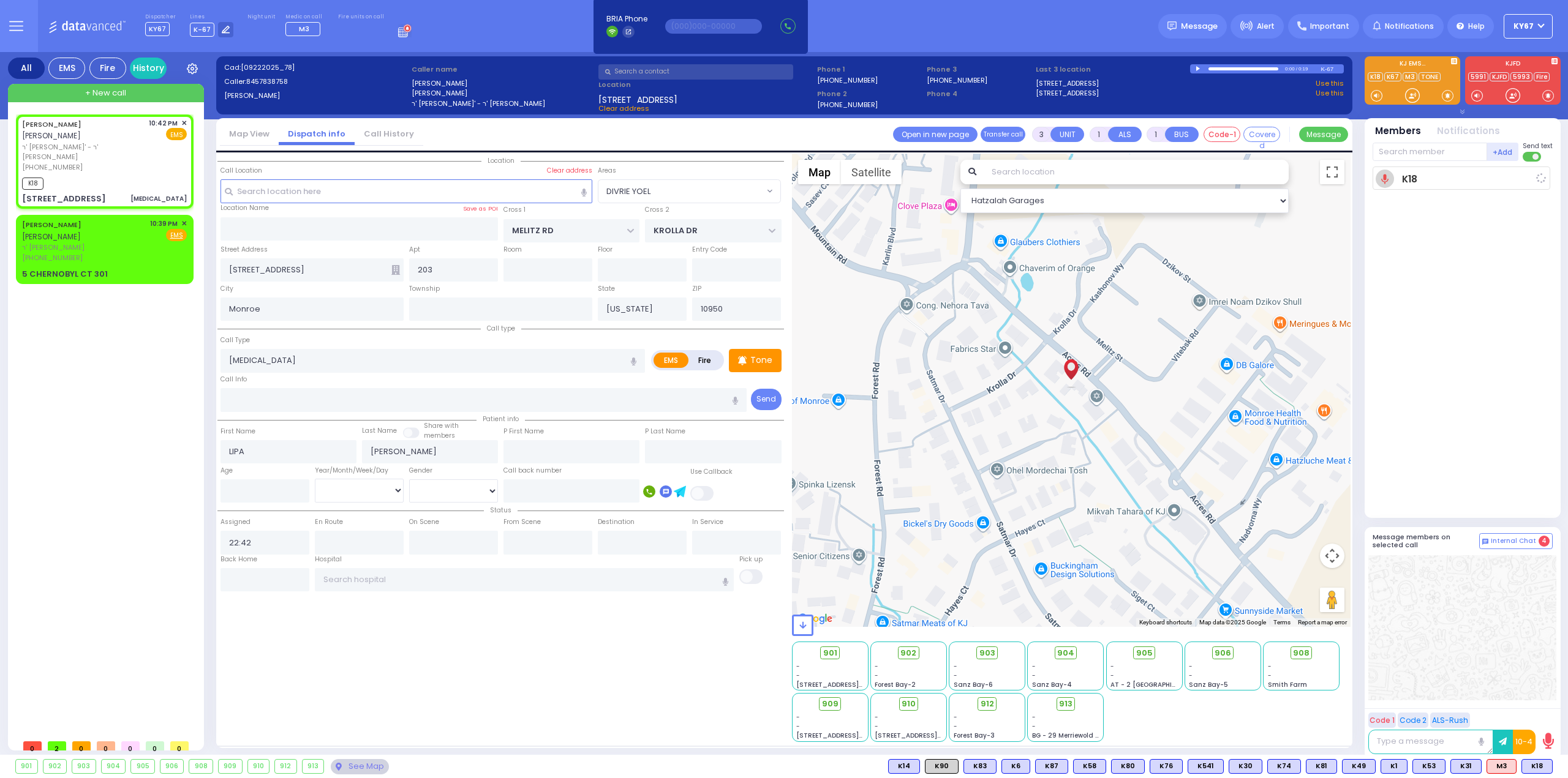
click at [1527, 657] on div at bounding box center [1462, 628] width 188 height 145
select select
radio input "true"
select select
type input "22:43"
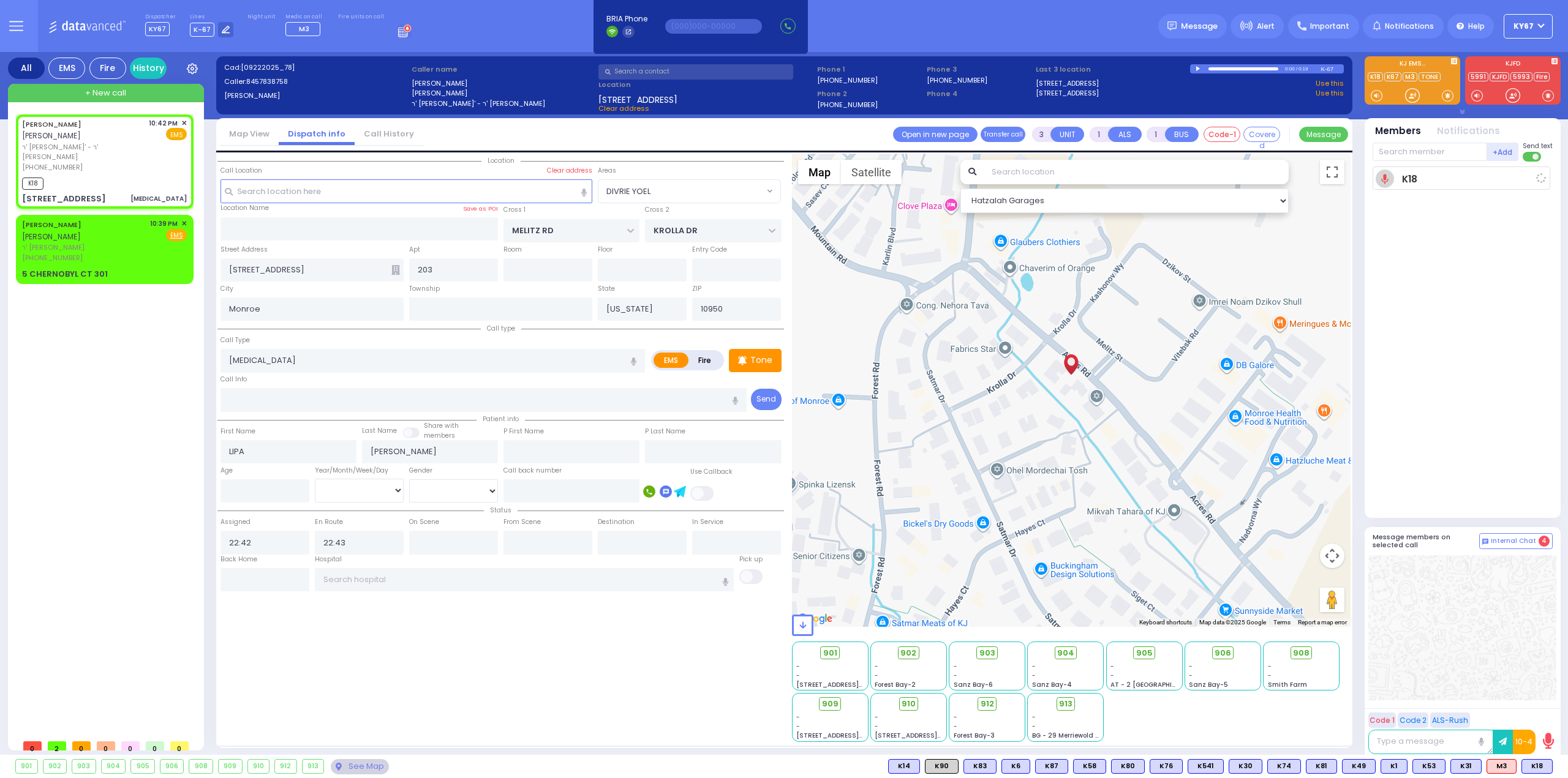
select select "Hatzalah Garages"
select select
radio input "true"
select select
select select "Hatzalah Garages"
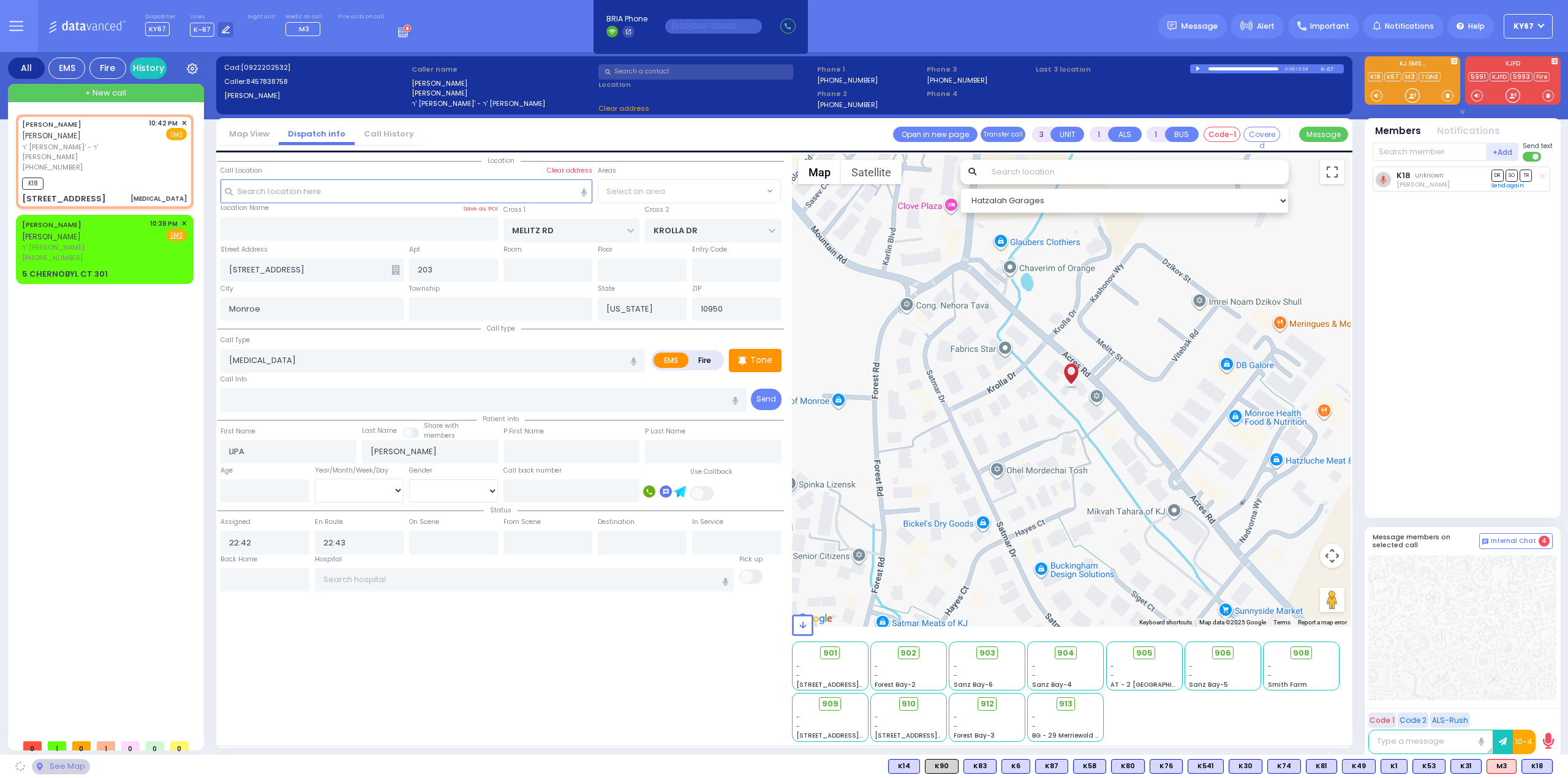
select select "DIVRIE YOEL"
select select
radio input "true"
select select
select select "Hatzalah Garages"
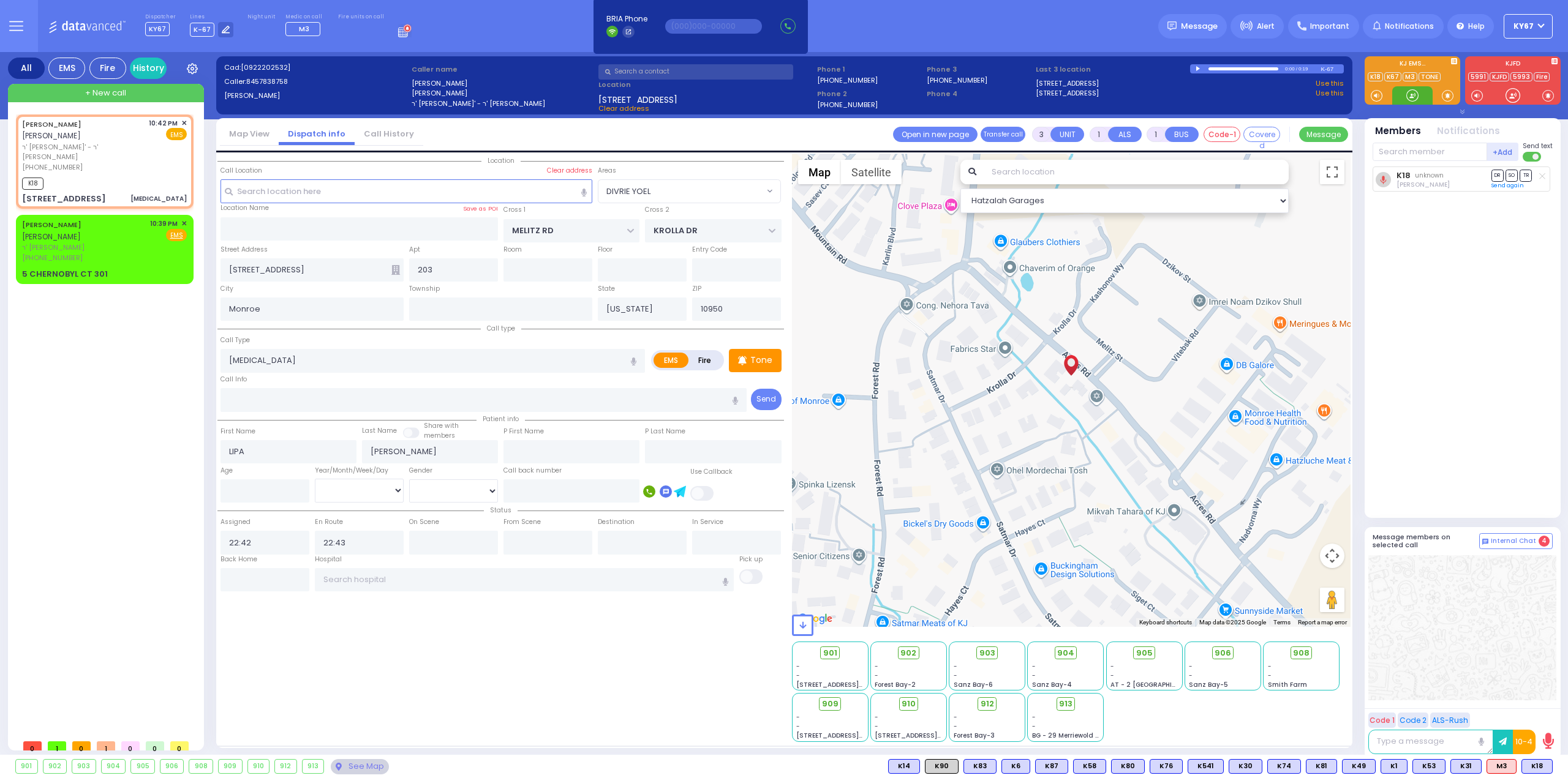
select select "DIVRIE YOEL"
click at [299, 29] on span "M3" at bounding box center [304, 29] width 11 height 10
select select
radio input "true"
select select
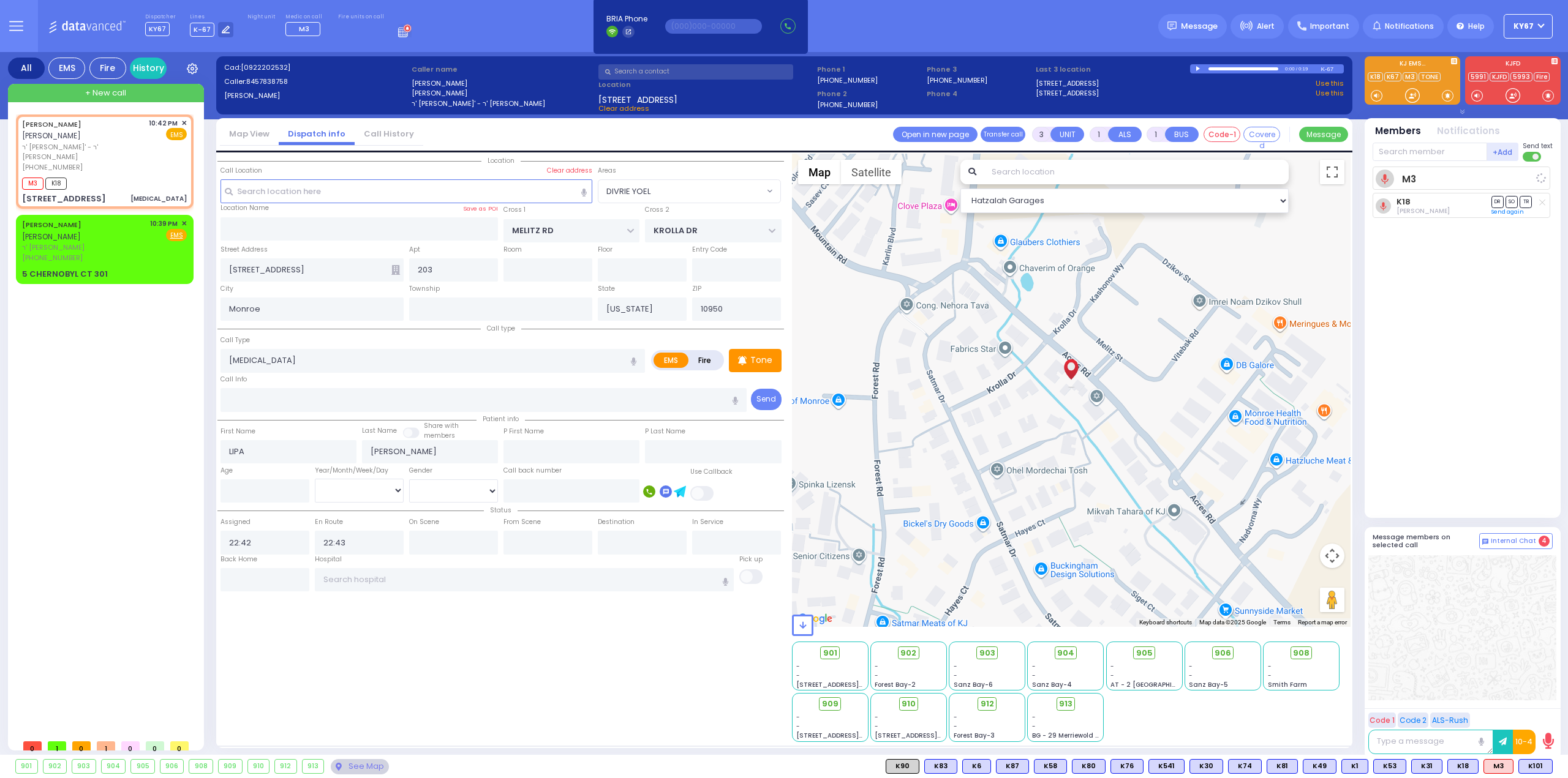
select select "Hatzalah Garages"
select select "DIVRIE YOEL"
click at [1398, 151] on input "text" at bounding box center [1429, 152] width 114 height 19
type input "101"
click at [1454, 173] on div "Shlomo Appel" at bounding box center [1478, 177] width 57 height 12
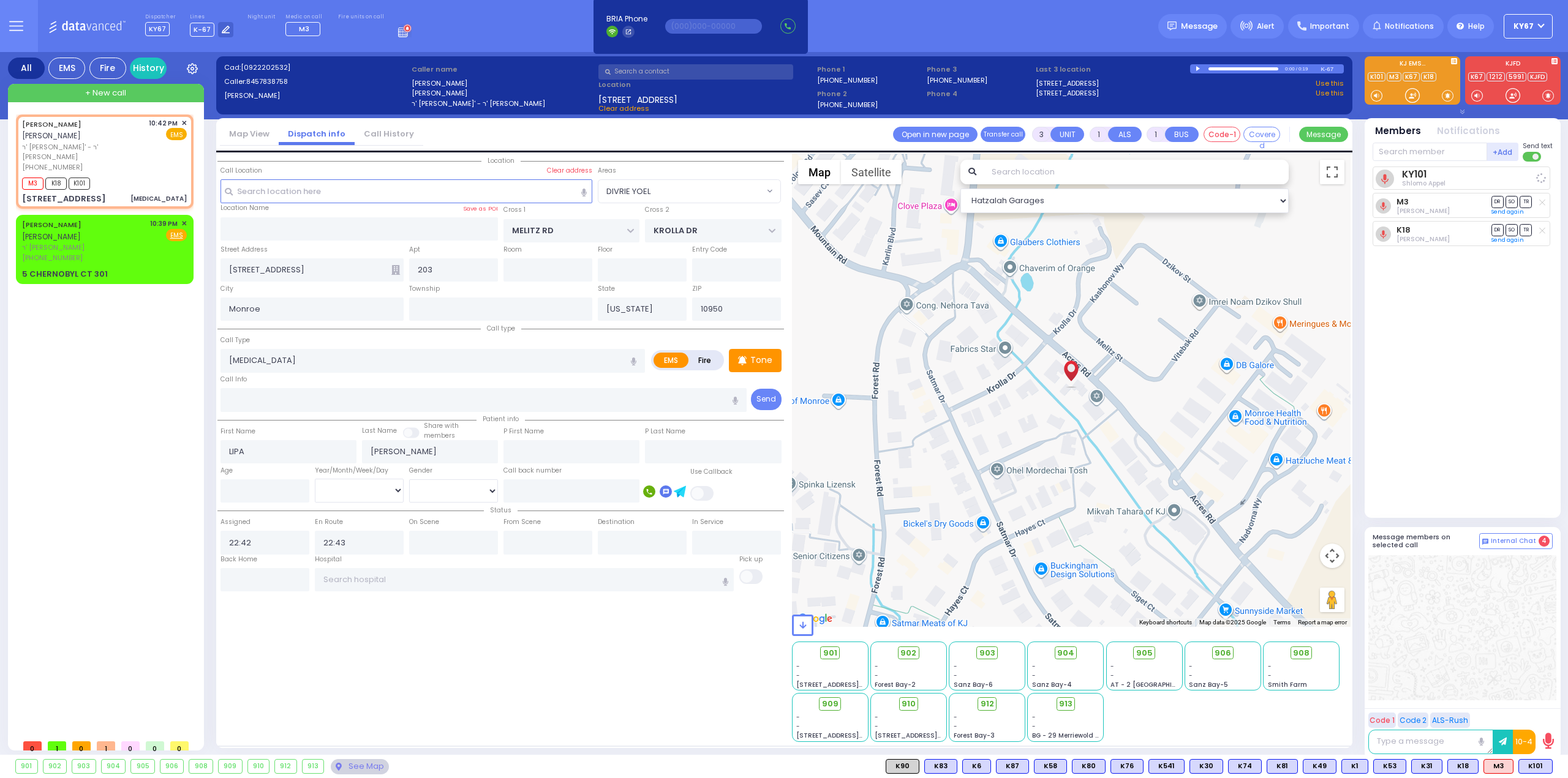
select select
radio input "true"
select select
select select "Hatzalah Garages"
select select "DIVRIE YOEL"
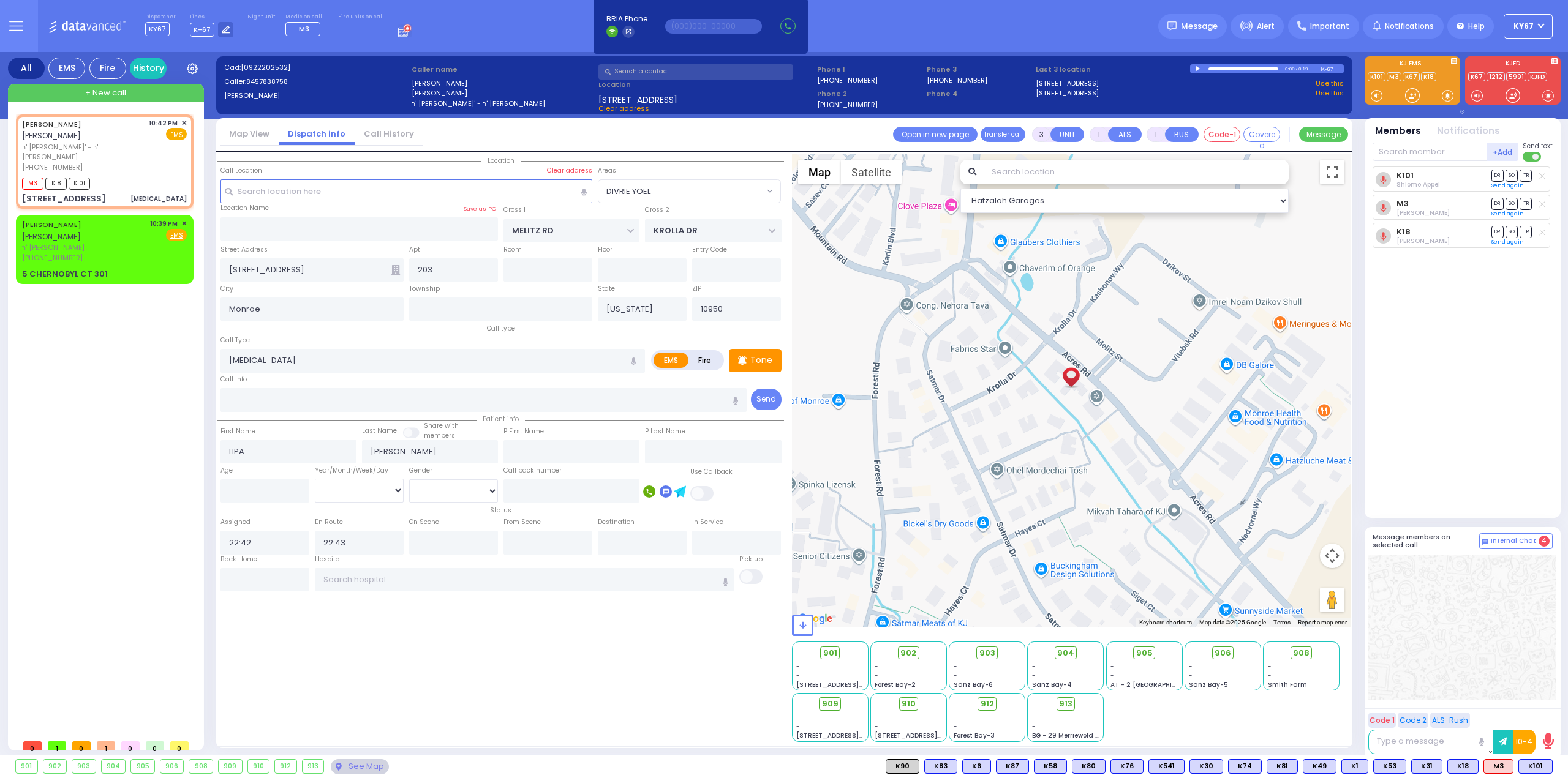
click at [110, 381] on div "LIPA FRIEDRICH ליפא פרידריך ר' אברהם אלי' - ר' מענדל האס (845) 783-8758 10:42 P…" at bounding box center [107, 423] width 182 height 619
click at [1422, 154] on input "text" at bounding box center [1429, 152] width 114 height 19
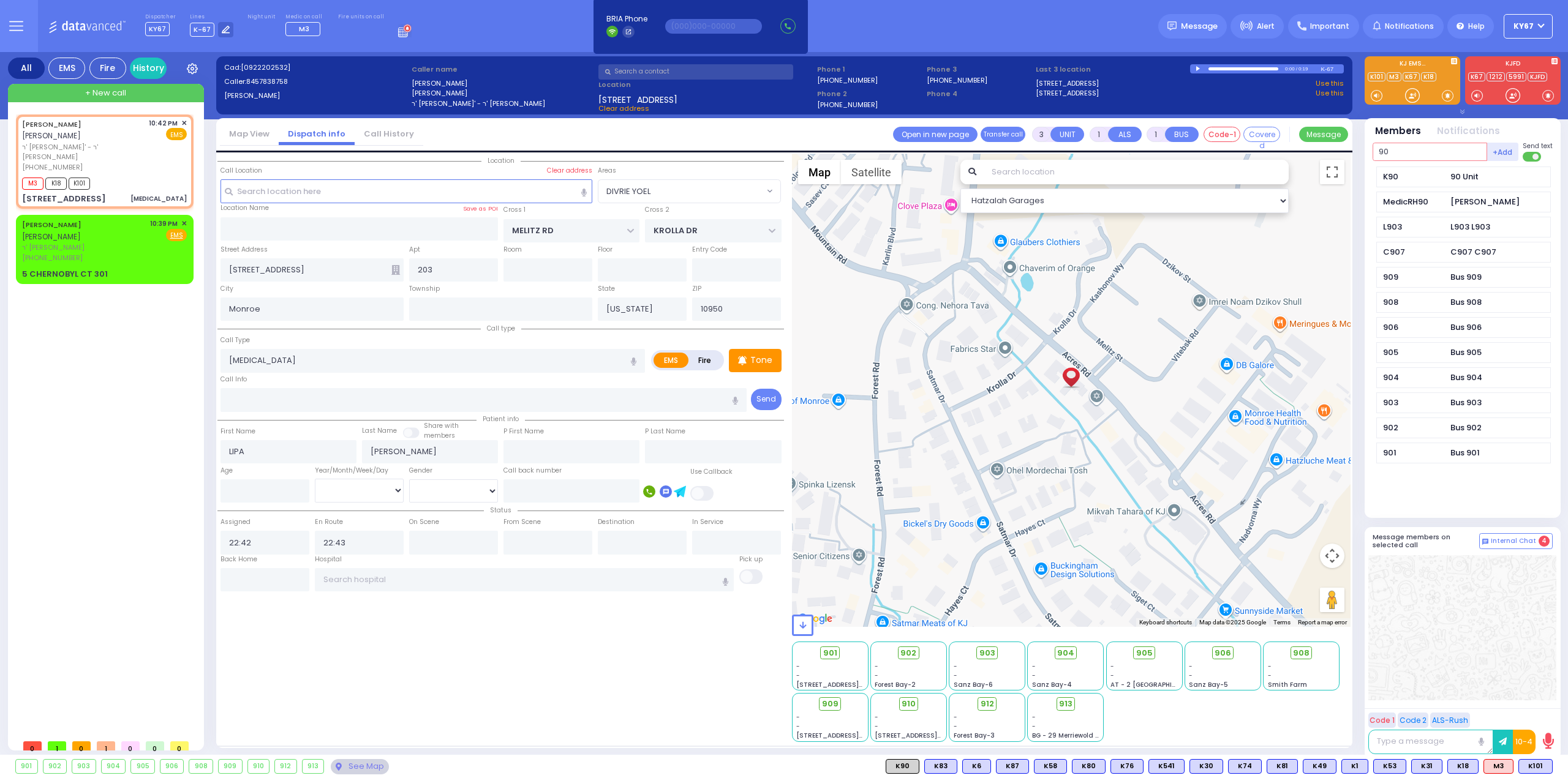
type input "90"
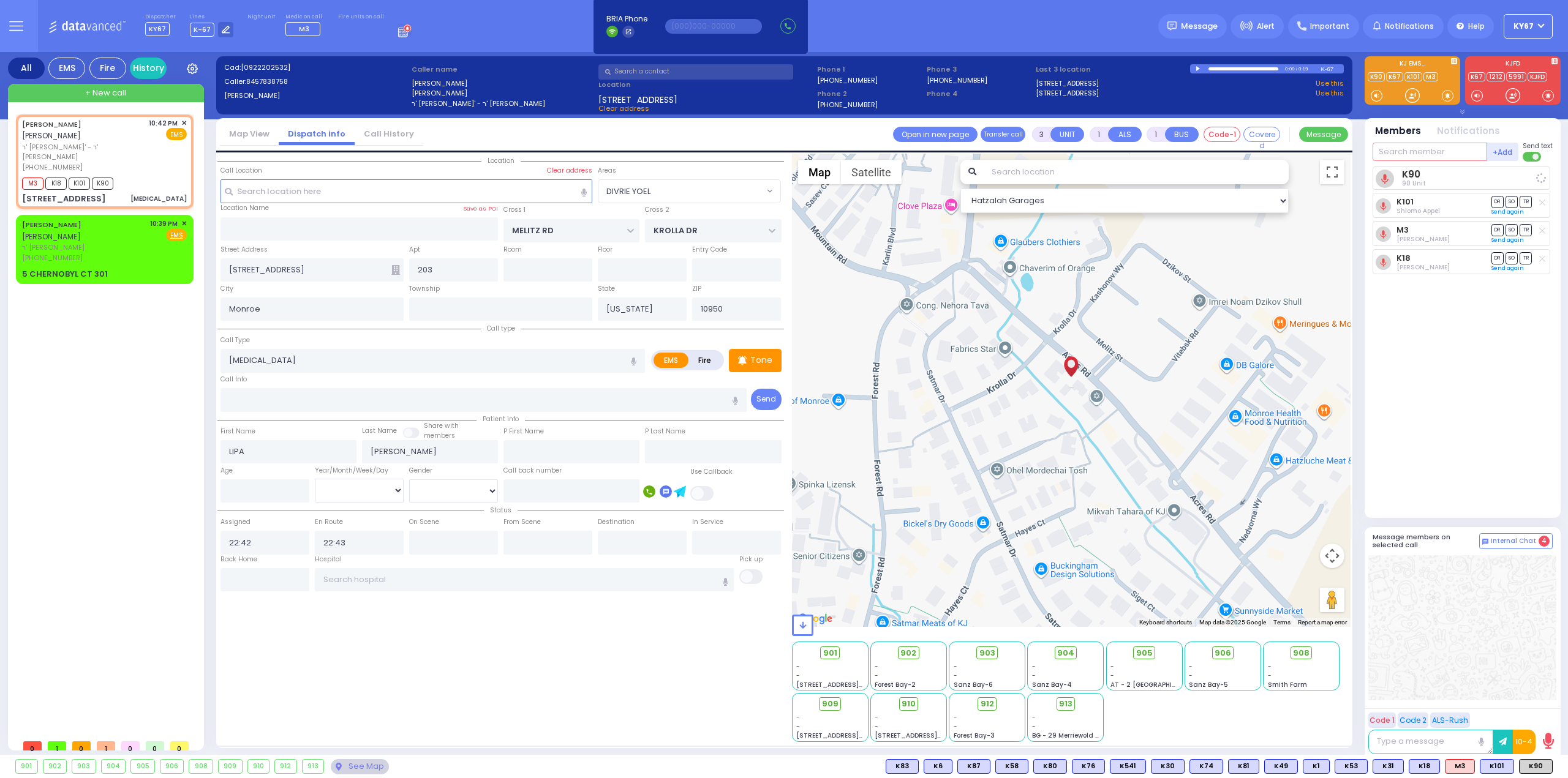
select select
radio input "true"
select select
select select "Hatzalah Garages"
select select "DIVRIE YOEL"
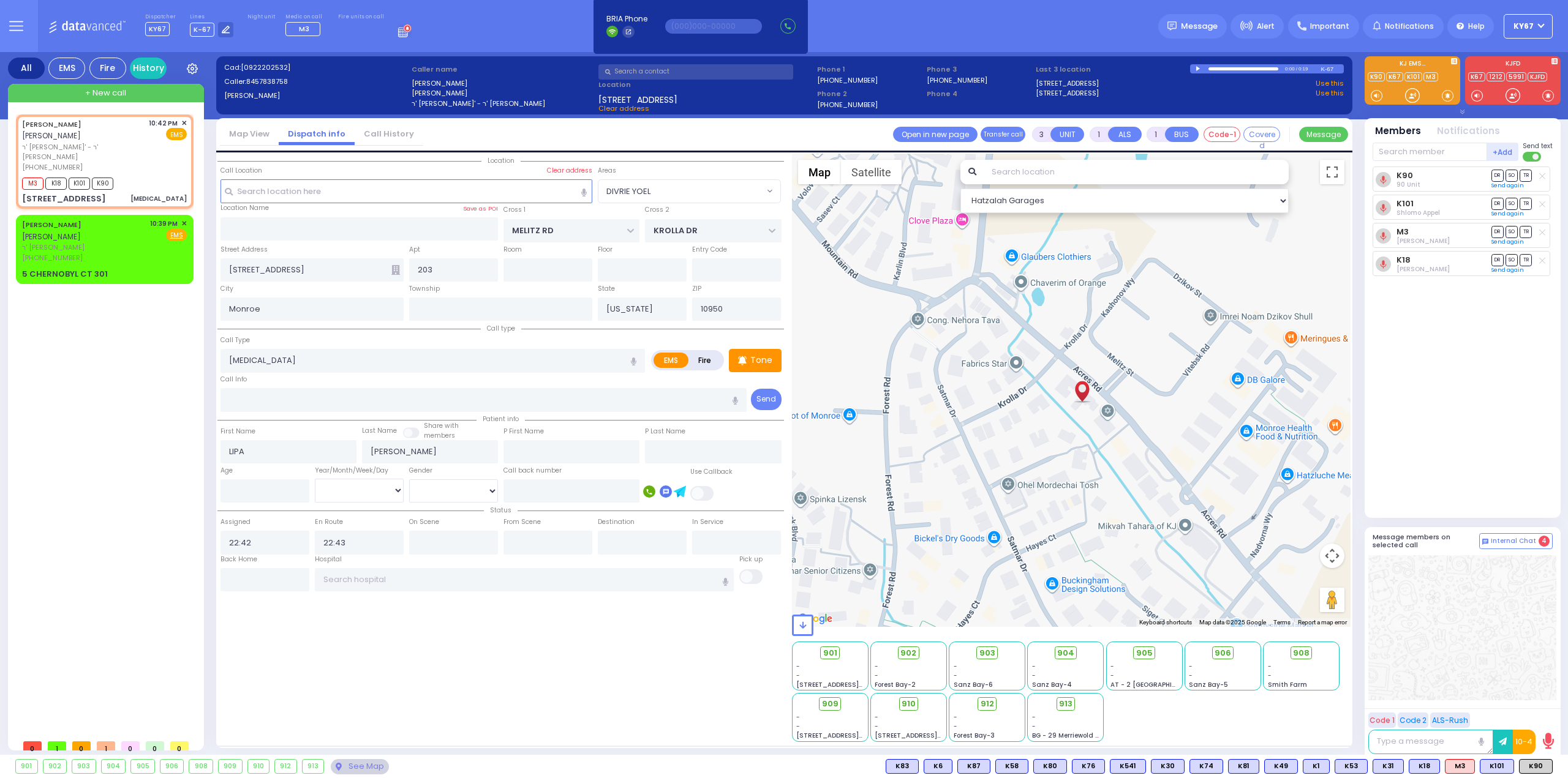
drag, startPoint x: 1056, startPoint y: 342, endPoint x: 1062, endPoint y: 393, distance: 51.4
click at [1062, 393] on div "594 Calculate distance 595 Calculate distance 596 Calculate distance 901 Calcul…" at bounding box center [1071, 390] width 559 height 473
click at [910, 702] on span "910" at bounding box center [913, 704] width 14 height 12
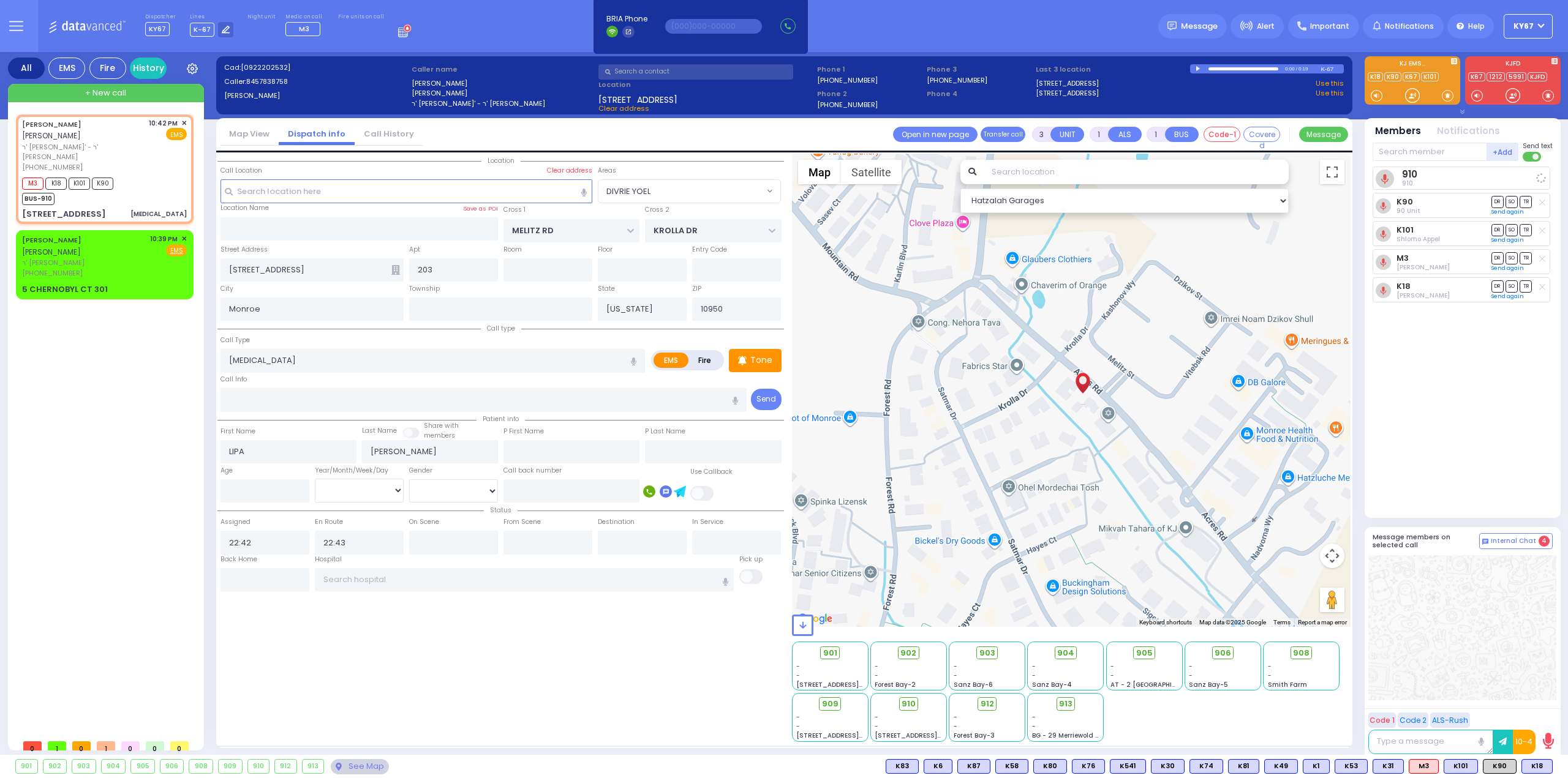
select select
radio input "true"
select select
select select "Hatzalah Garages"
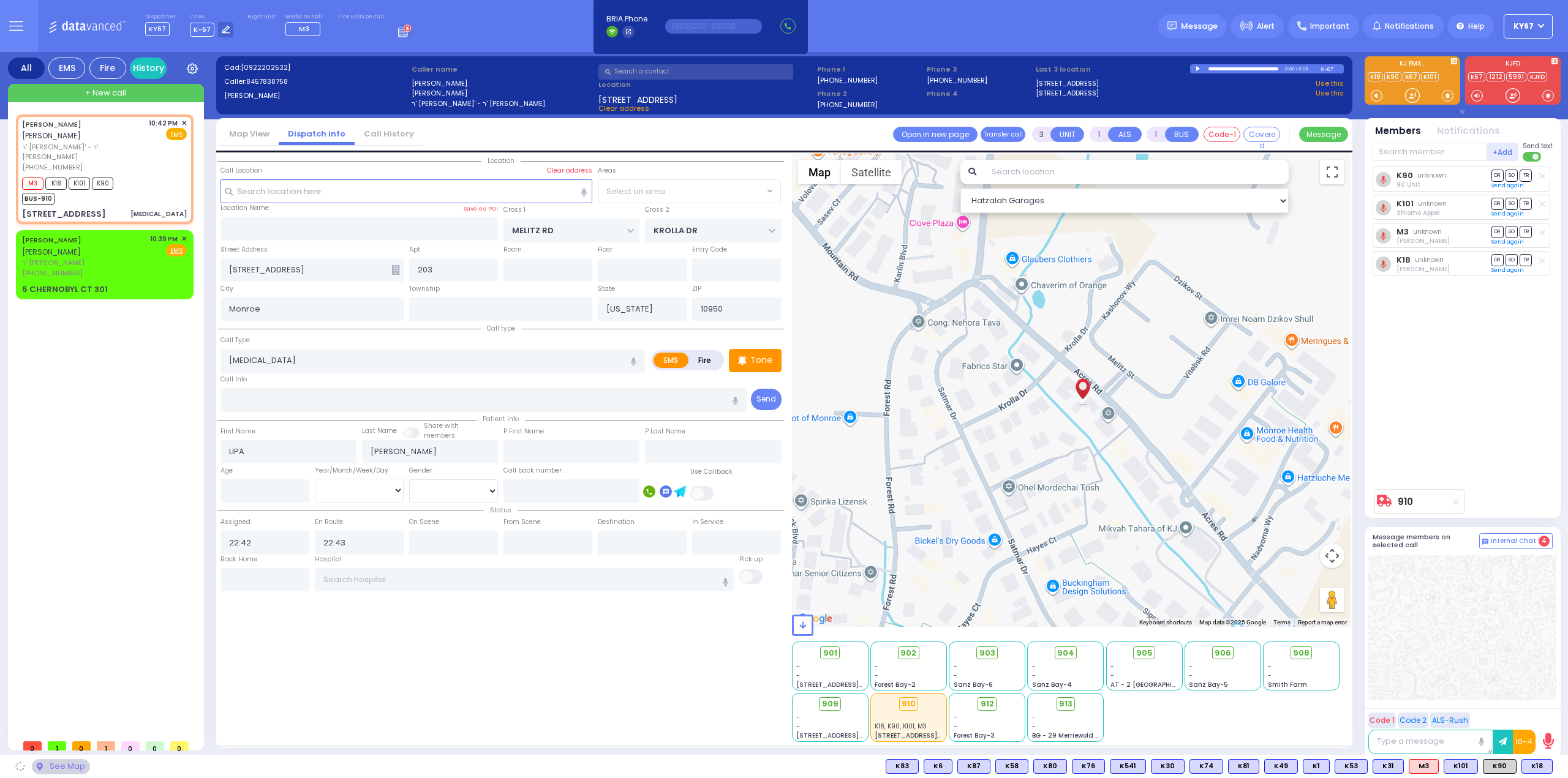
select select "DIVRIE YOEL"
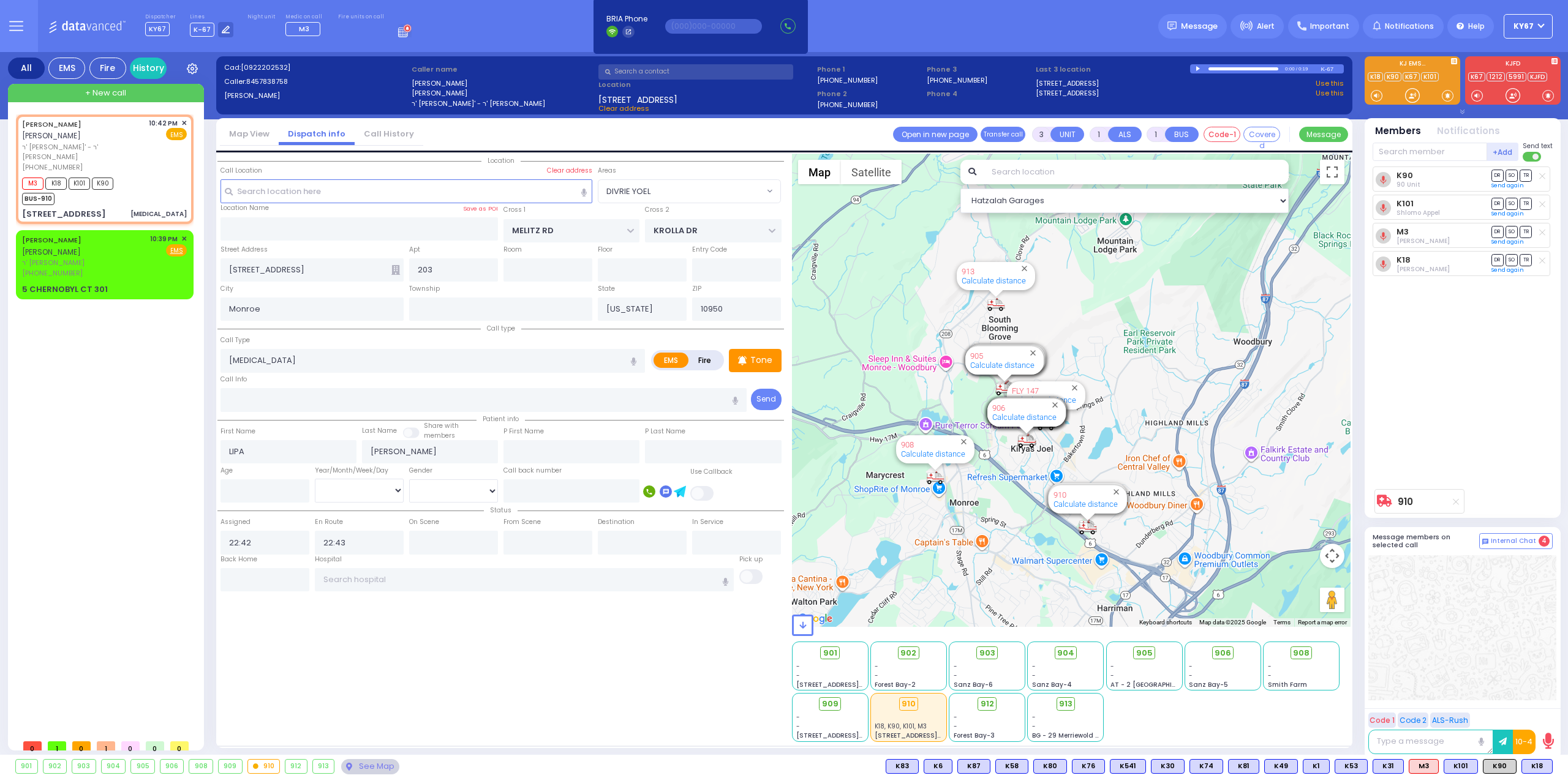
drag, startPoint x: 912, startPoint y: 258, endPoint x: 905, endPoint y: 351, distance: 93.3
click at [905, 351] on div "910 Calculate distance 594 Calculate distance 595 Calculate distance 596 Calcul…" at bounding box center [1071, 390] width 559 height 473
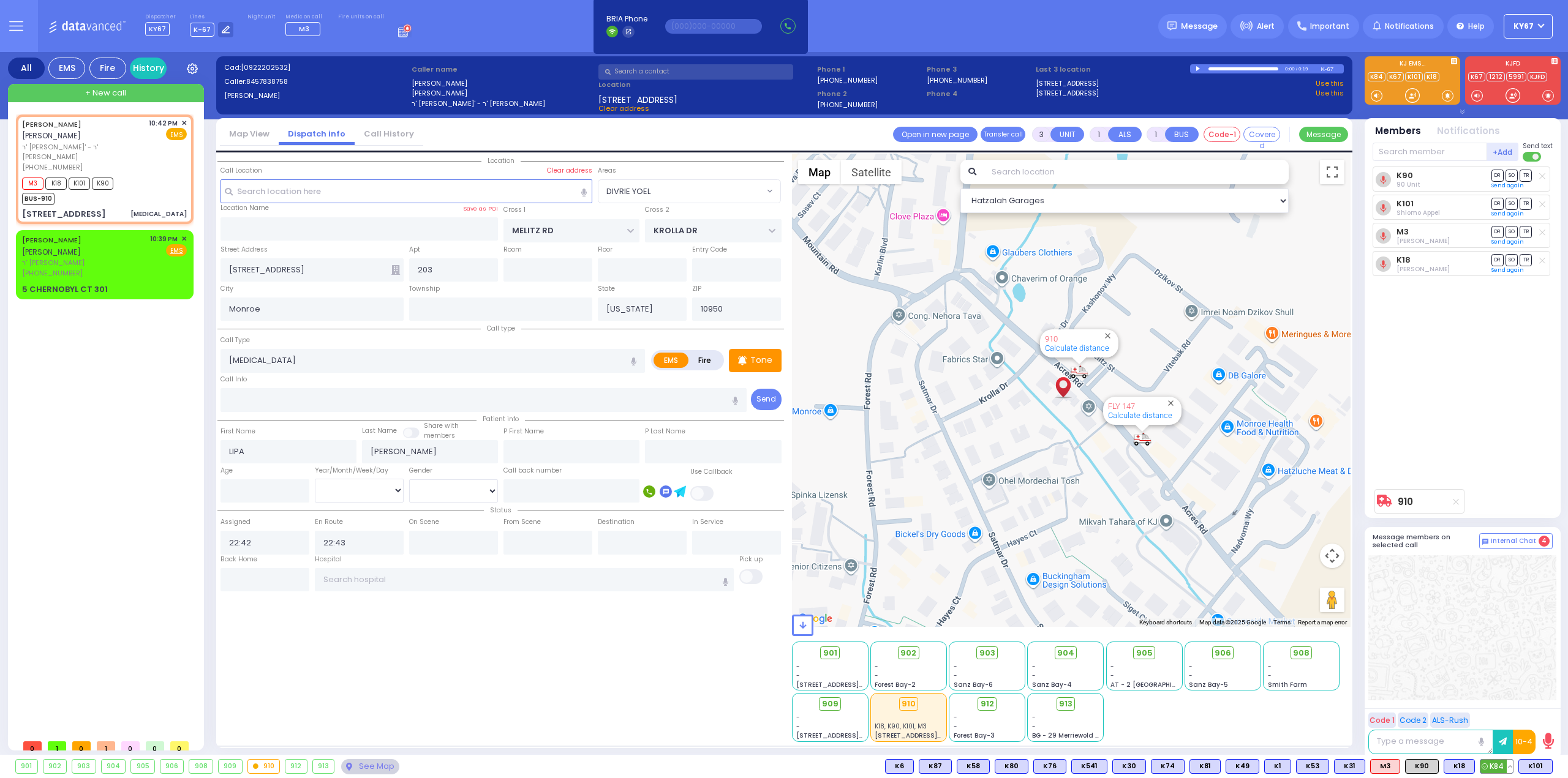
click at [1493, 769] on span "K84" at bounding box center [1497, 767] width 33 height 13
select select
radio input "true"
select select
select select "Hatzalah Garages"
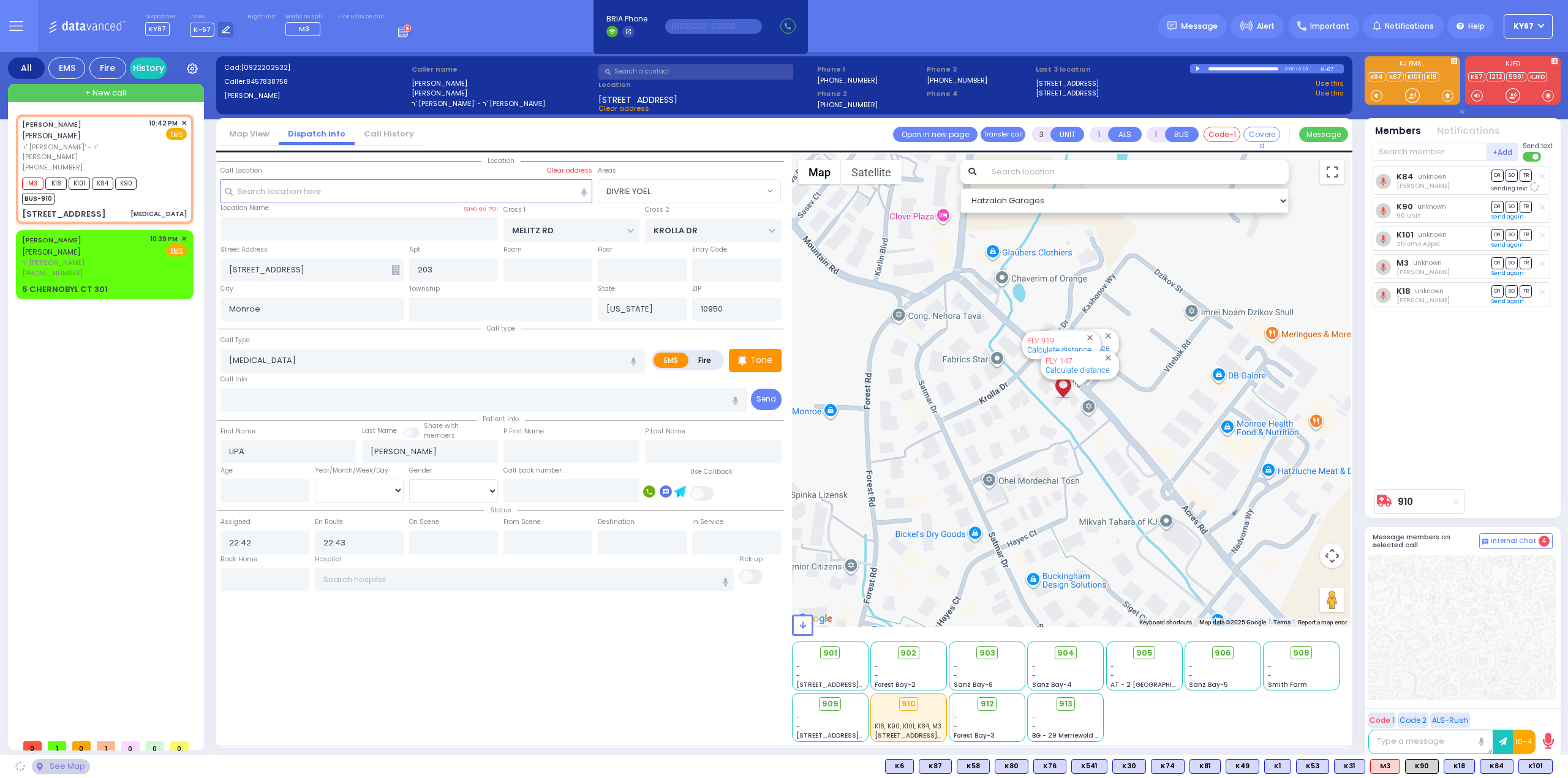
select select "DIVRIE YOEL"
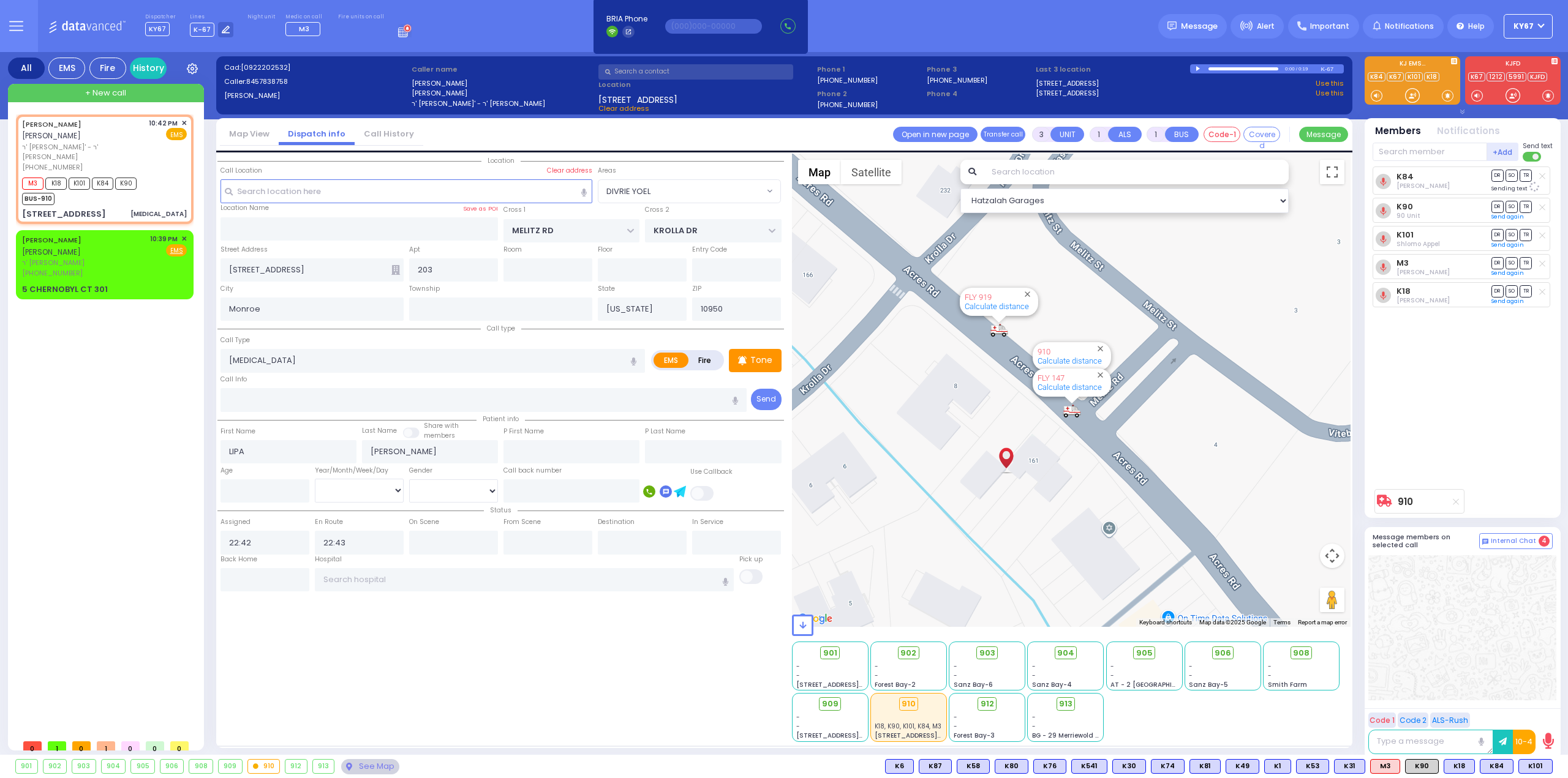
drag, startPoint x: 1203, startPoint y: 440, endPoint x: 997, endPoint y: 413, distance: 207.8
click at [997, 413] on div "910 Calculate distance 594 Calculate distance 595 Calculate distance 596 Calcul…" at bounding box center [1071, 390] width 559 height 473
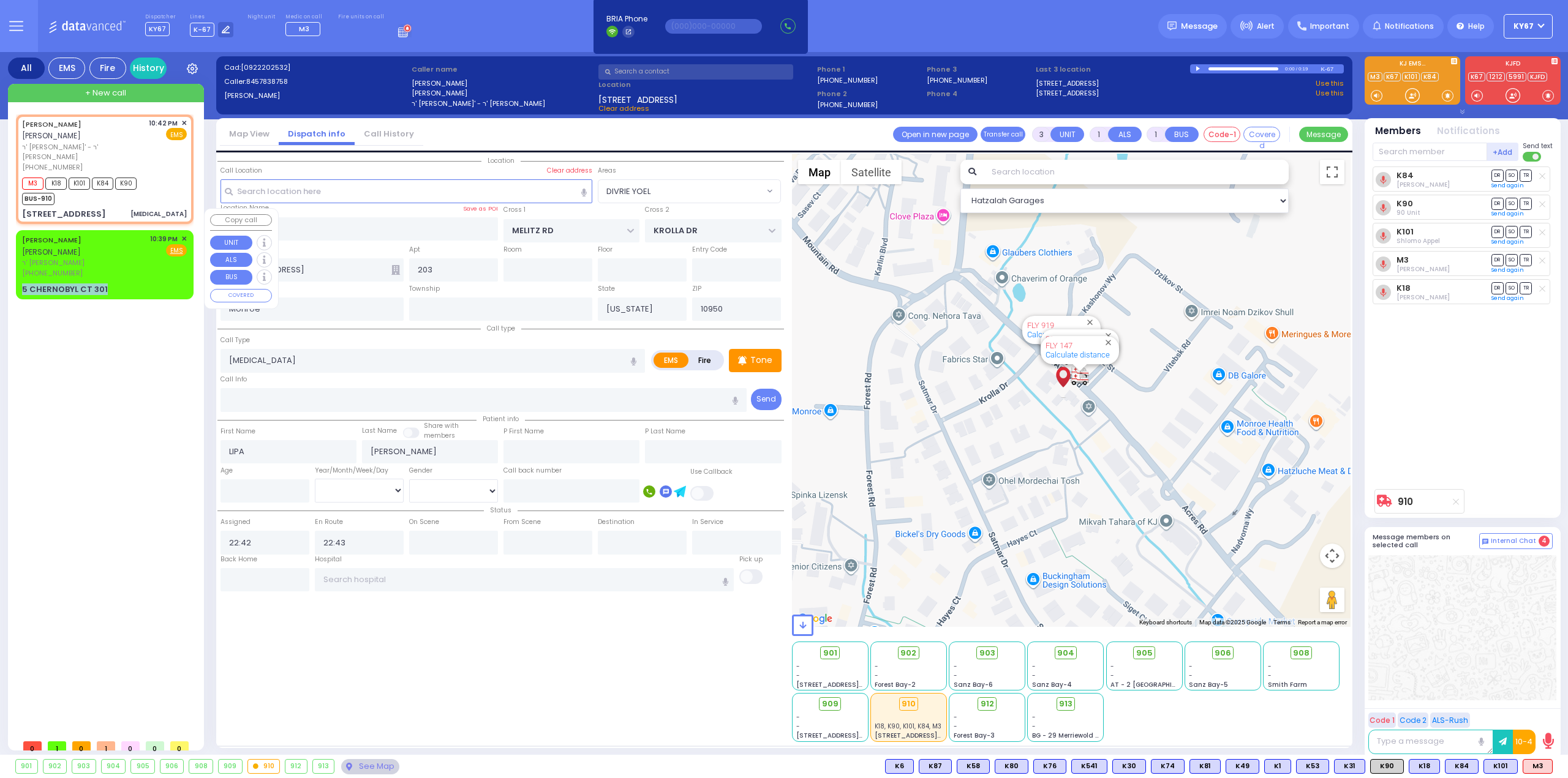
drag, startPoint x: 106, startPoint y: 254, endPoint x: 12, endPoint y: 260, distance: 94.2
click at [12, 260] on div "LIPA FRIEDRICH ליפא פרידריך ר' אברהם אלי' - ר' מענדל האס (845) 783-8758 10:42 P…" at bounding box center [105, 427] width 188 height 640
copy div "5 CHERNOBYL CT 301"
click at [1193, 35] on div "Message" at bounding box center [1193, 26] width 69 height 25
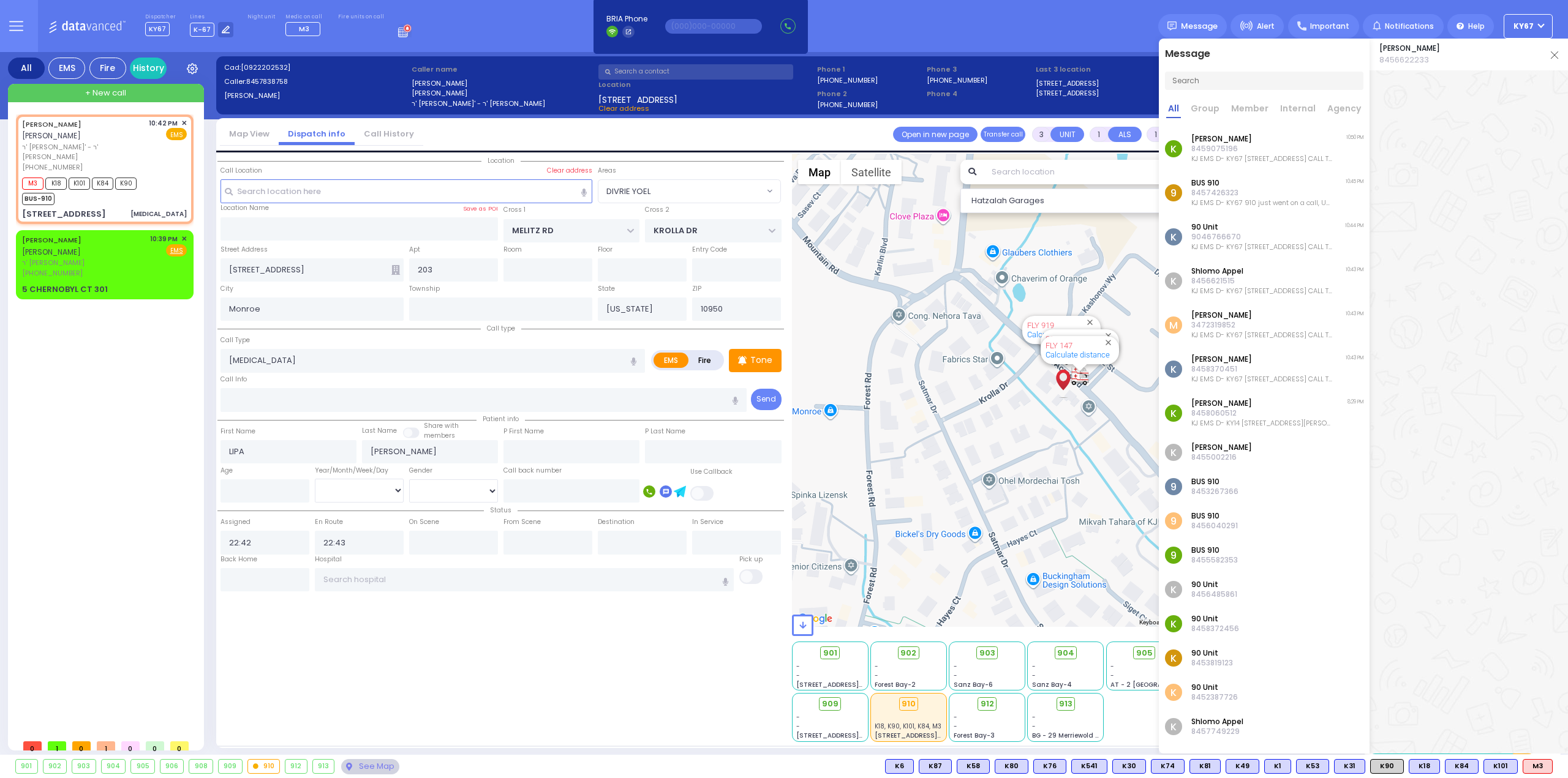
click at [1238, 323] on p "3472319852" at bounding box center [1262, 325] width 142 height 10
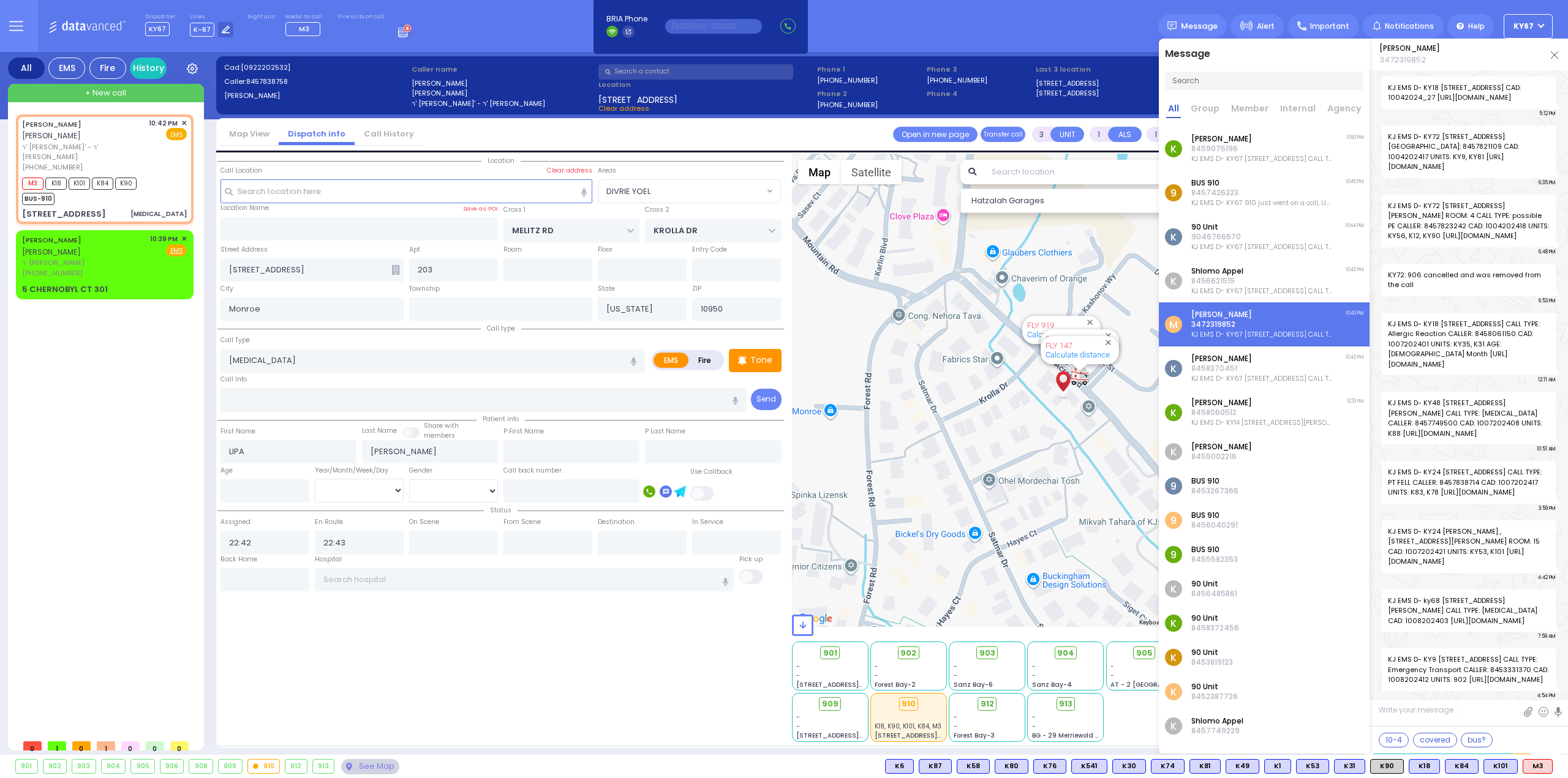
scroll to position [55866, 0]
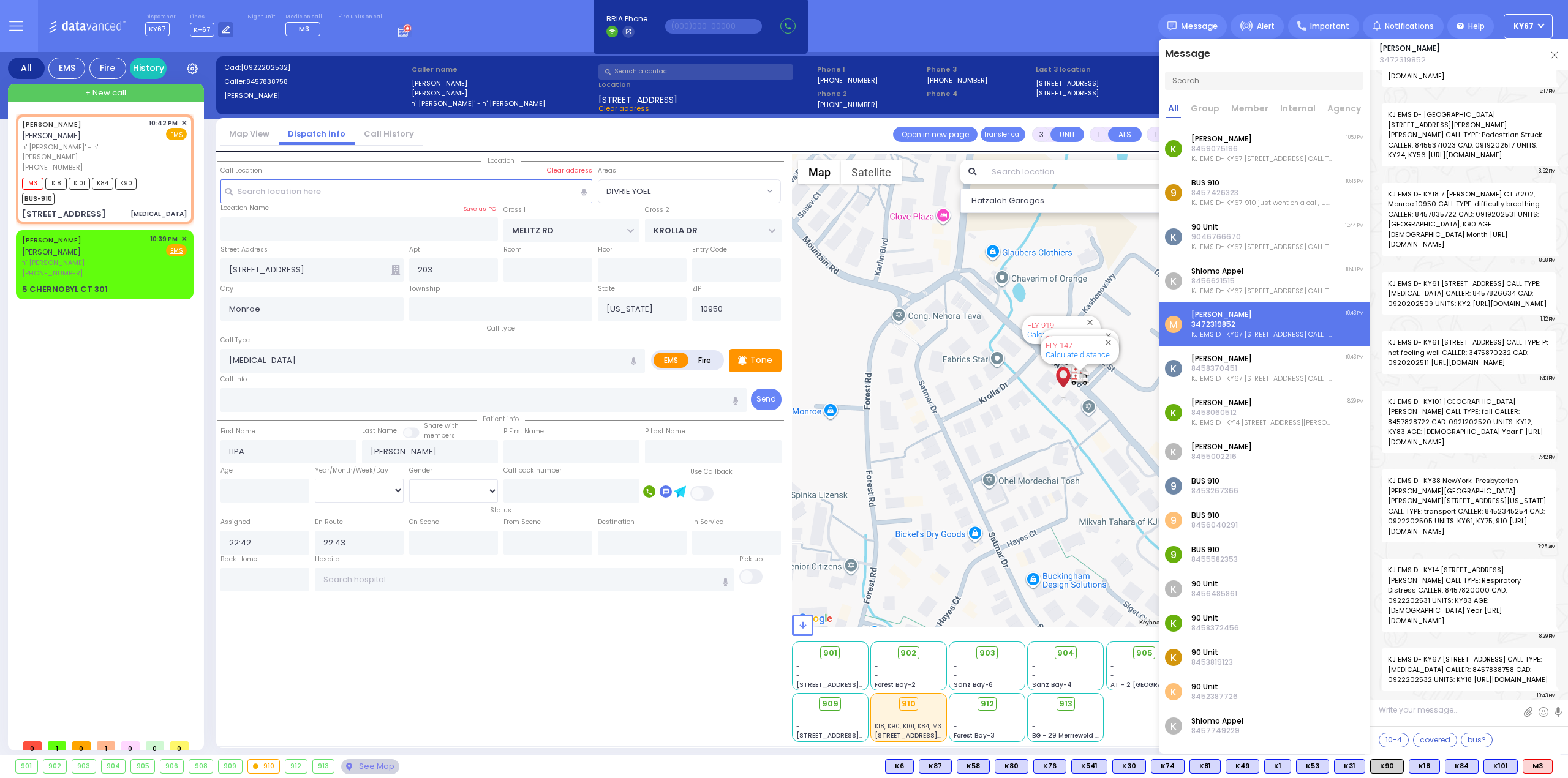
click at [1426, 710] on textarea at bounding box center [1468, 715] width 198 height 23
paste textarea "5 CHERNOBYL CT 301"
type textarea "5 CHERNOBYL CT 301"
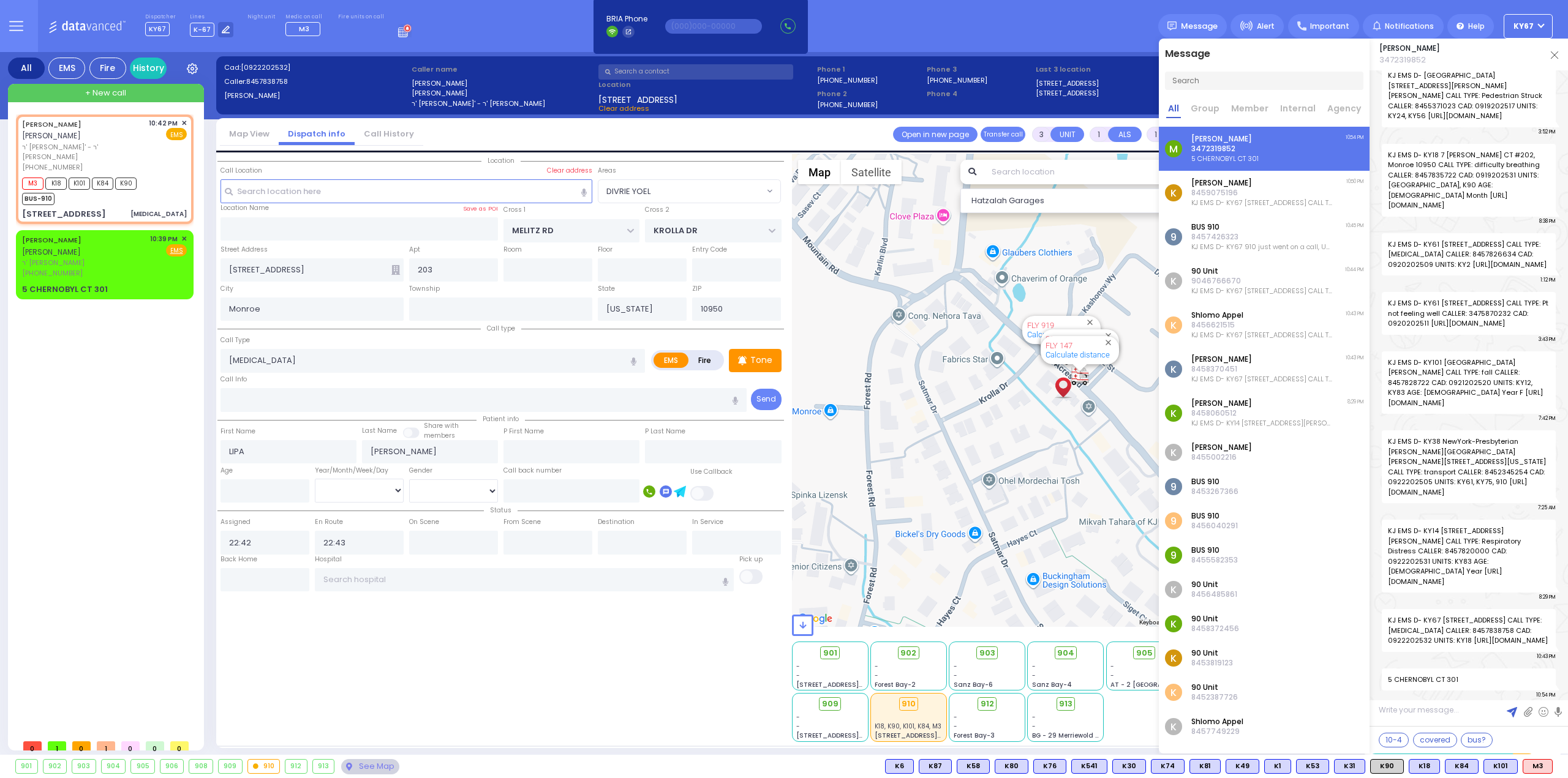
scroll to position [55904, 0]
click at [541, 683] on div "Location All areas" at bounding box center [500, 447] width 567 height 588
click at [1559, 58] on div "Chananya Indig 3472319852" at bounding box center [1468, 55] width 198 height 32
click at [1557, 55] on img at bounding box center [1554, 55] width 7 height 7
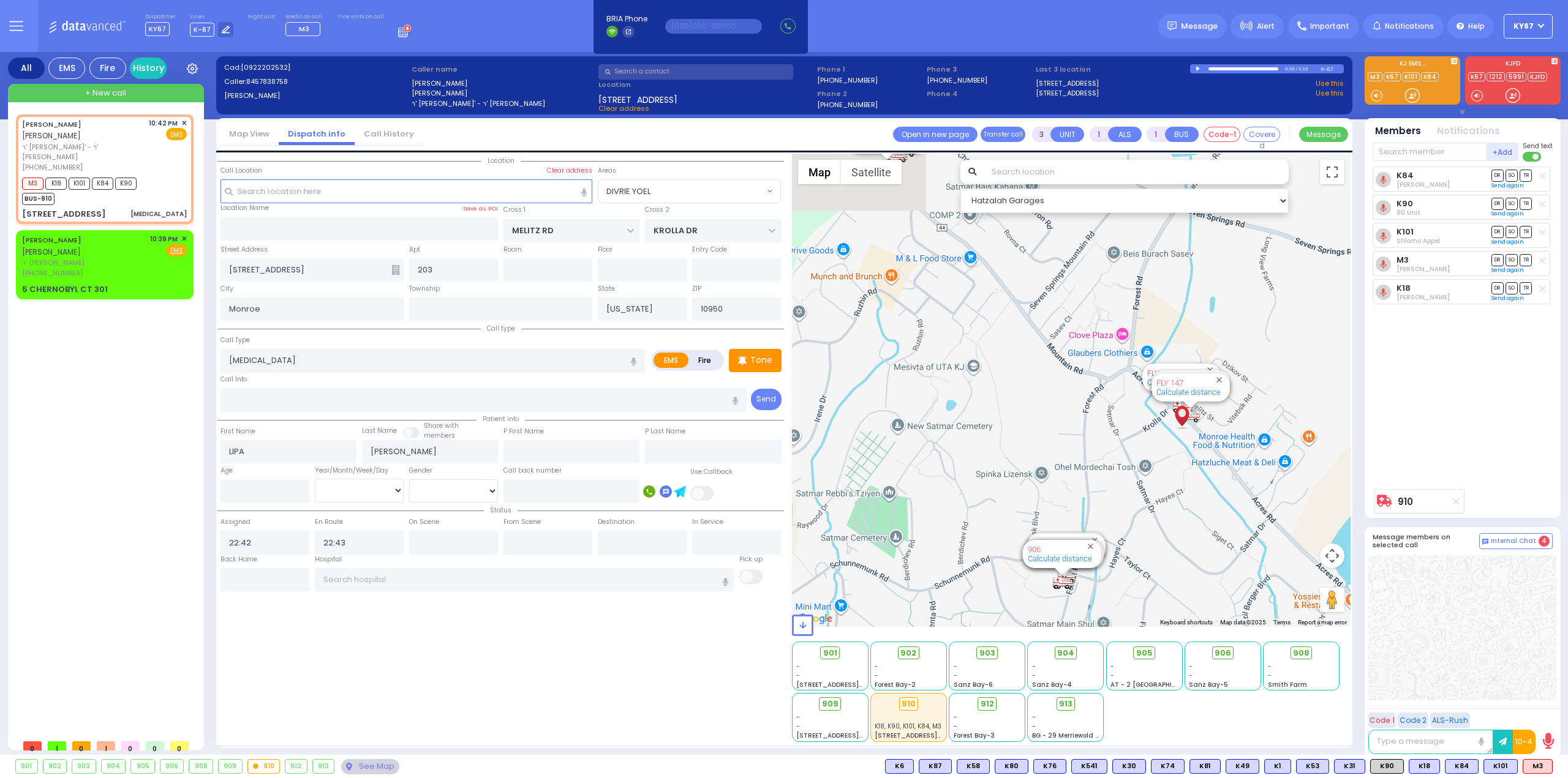
drag, startPoint x: 986, startPoint y: 459, endPoint x: 1111, endPoint y: 459, distance: 125.0
click at [1123, 459] on div "910 Calculate distance 594 Calculate distance 595 Calculate distance 596 Calcul…" at bounding box center [1071, 390] width 559 height 473
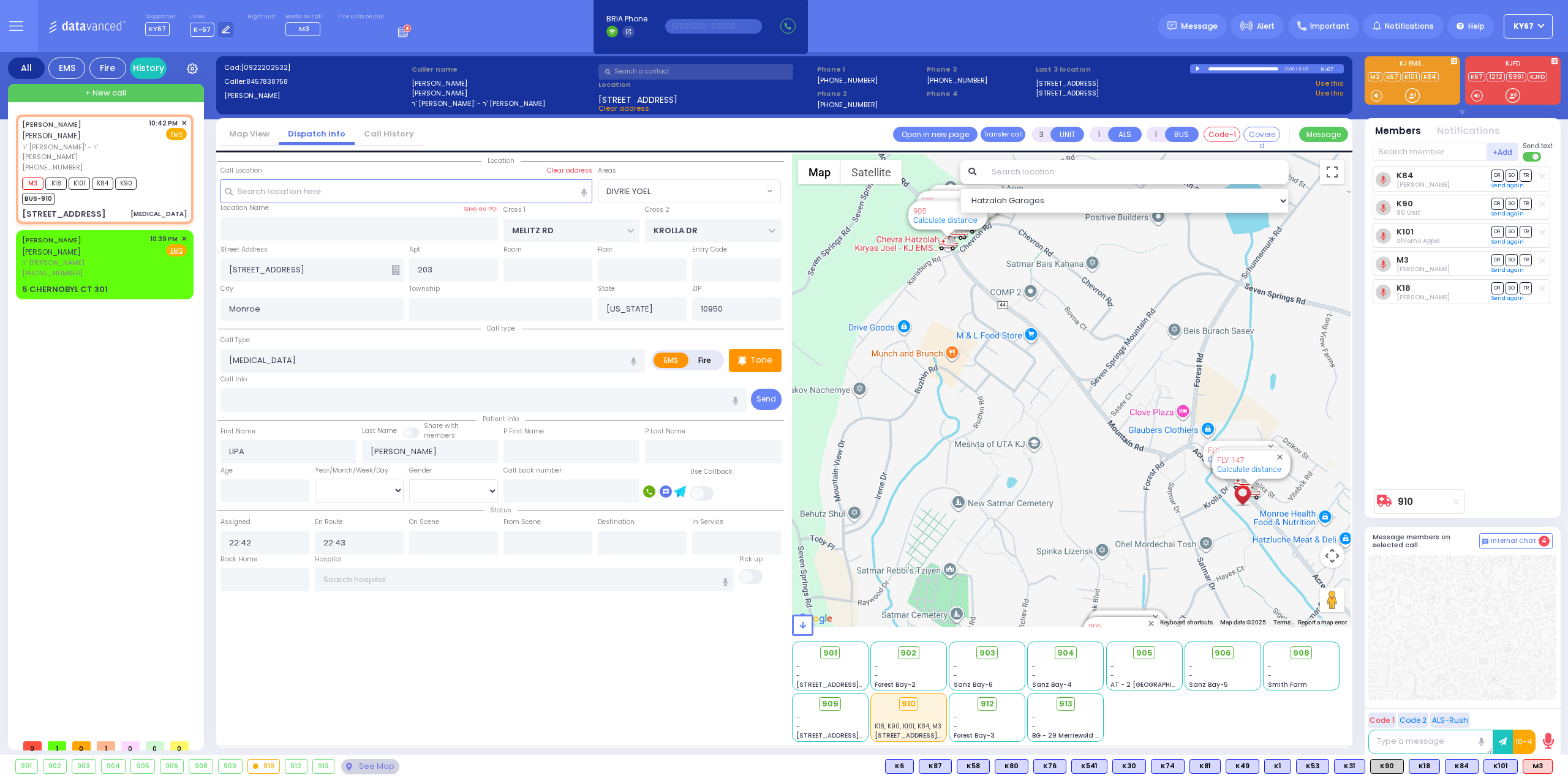
drag, startPoint x: 1017, startPoint y: 397, endPoint x: 1076, endPoint y: 475, distance: 97.8
click at [1076, 475] on div "910 Calculate distance 594 Calculate distance 595 Calculate distance 596 Calcul…" at bounding box center [1071, 390] width 559 height 473
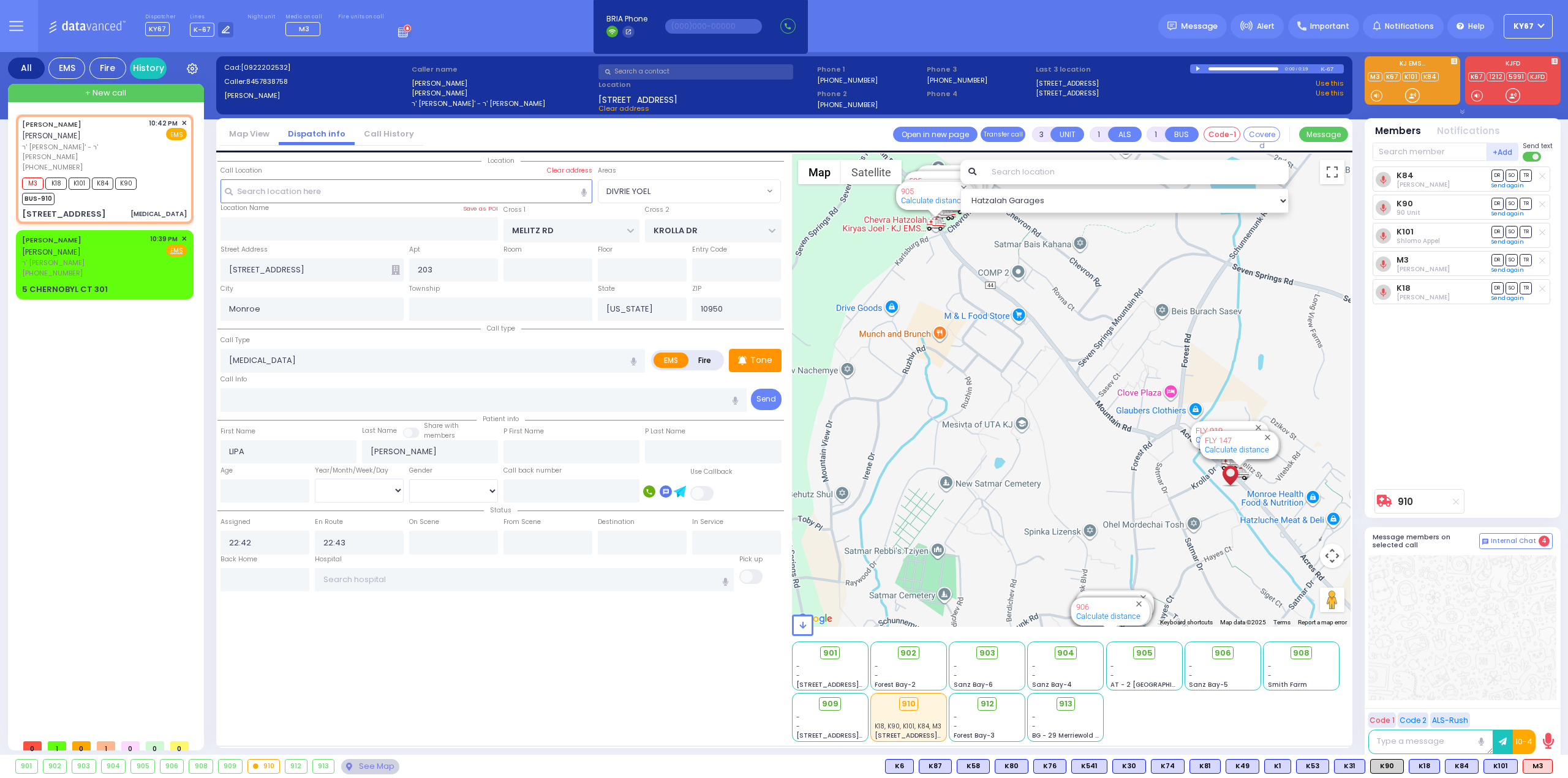
drag, startPoint x: 1064, startPoint y: 465, endPoint x: 1051, endPoint y: 444, distance: 24.7
click at [1051, 444] on div "910 Calculate distance 594 Calculate distance 595 Calculate distance 596 Calcul…" at bounding box center [1071, 390] width 559 height 473
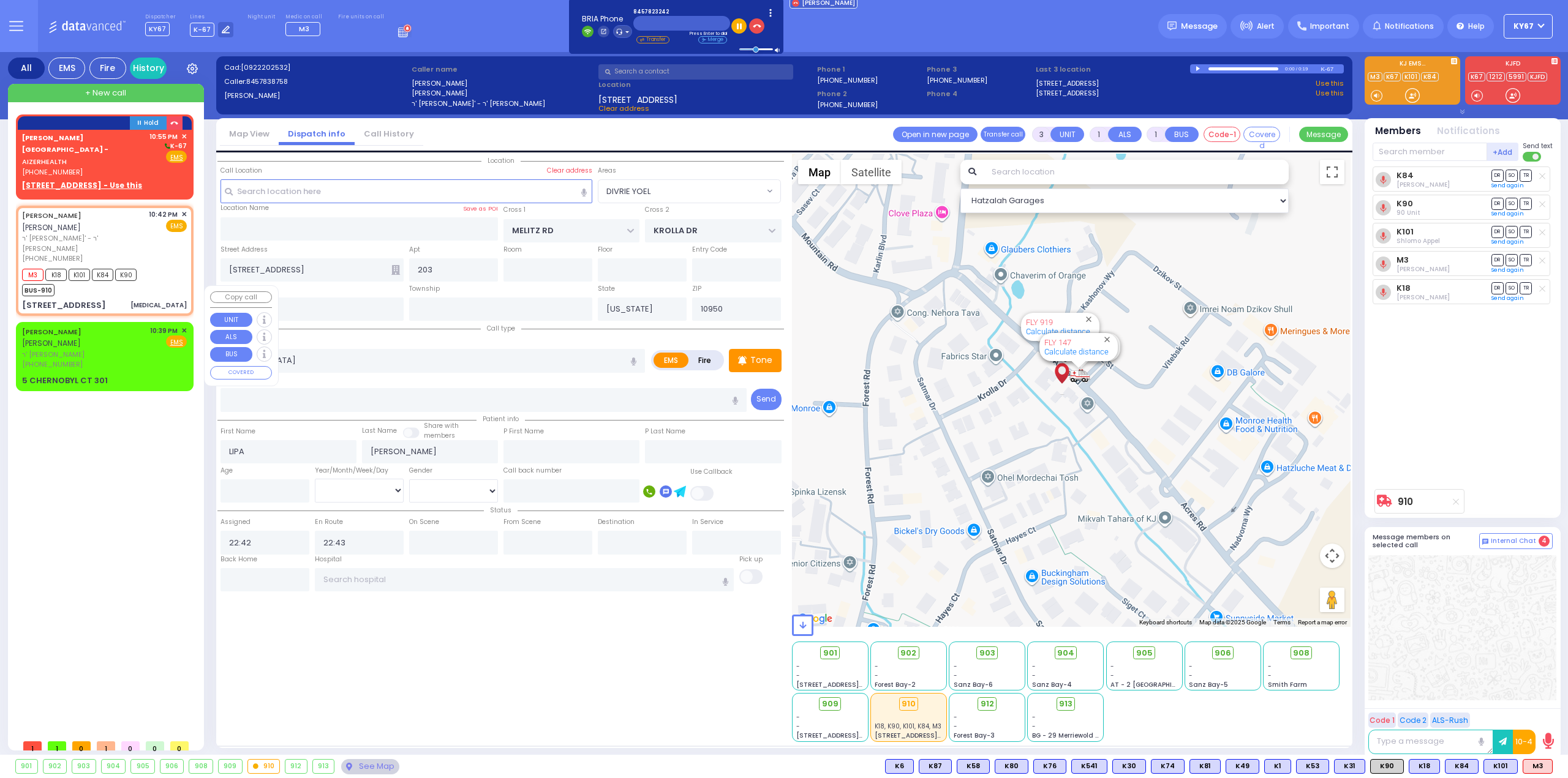
click at [184, 326] on span "✕" at bounding box center [184, 331] width 5 height 11
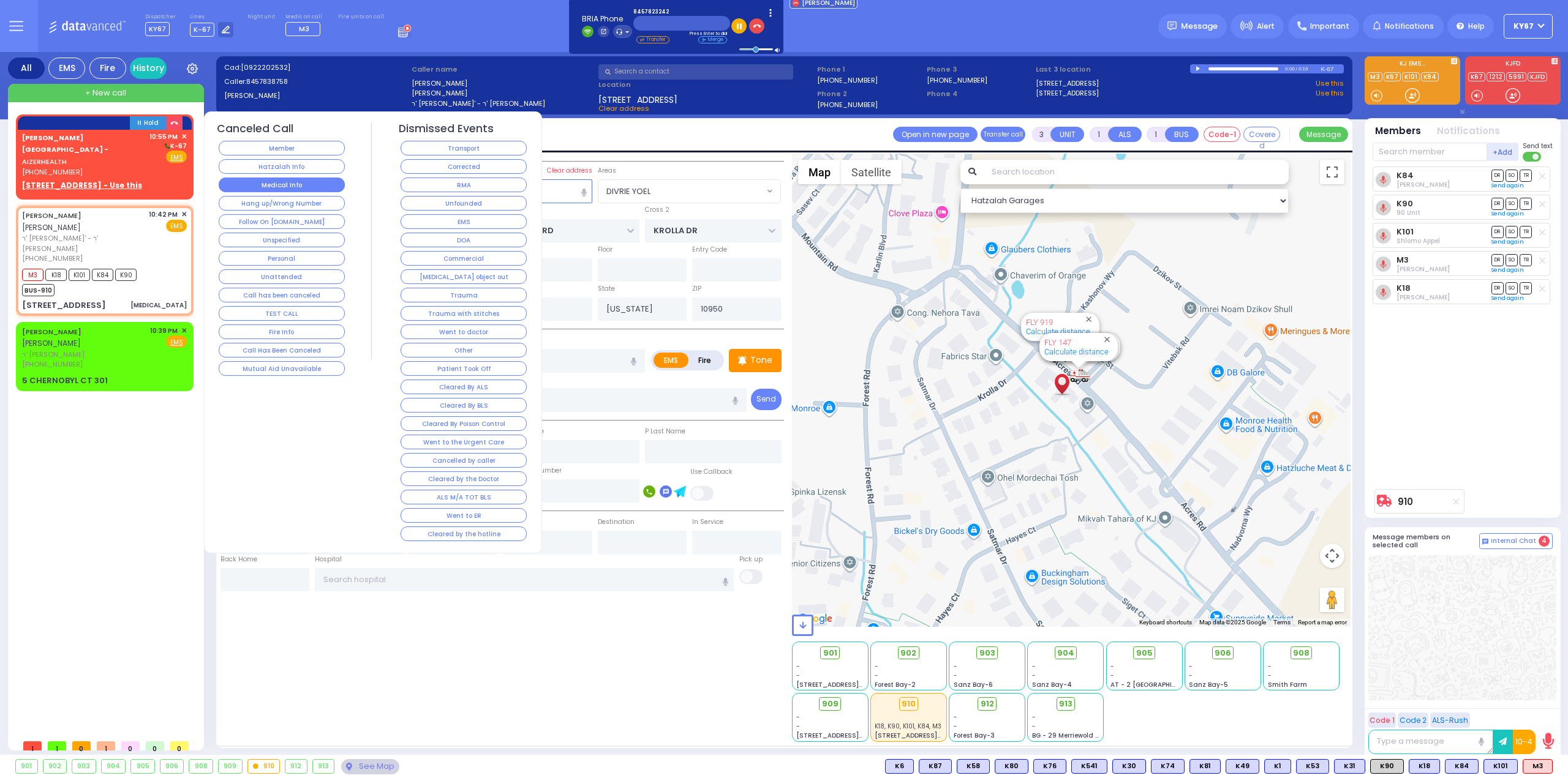
click at [308, 178] on button "Medical Info" at bounding box center [281, 185] width 126 height 15
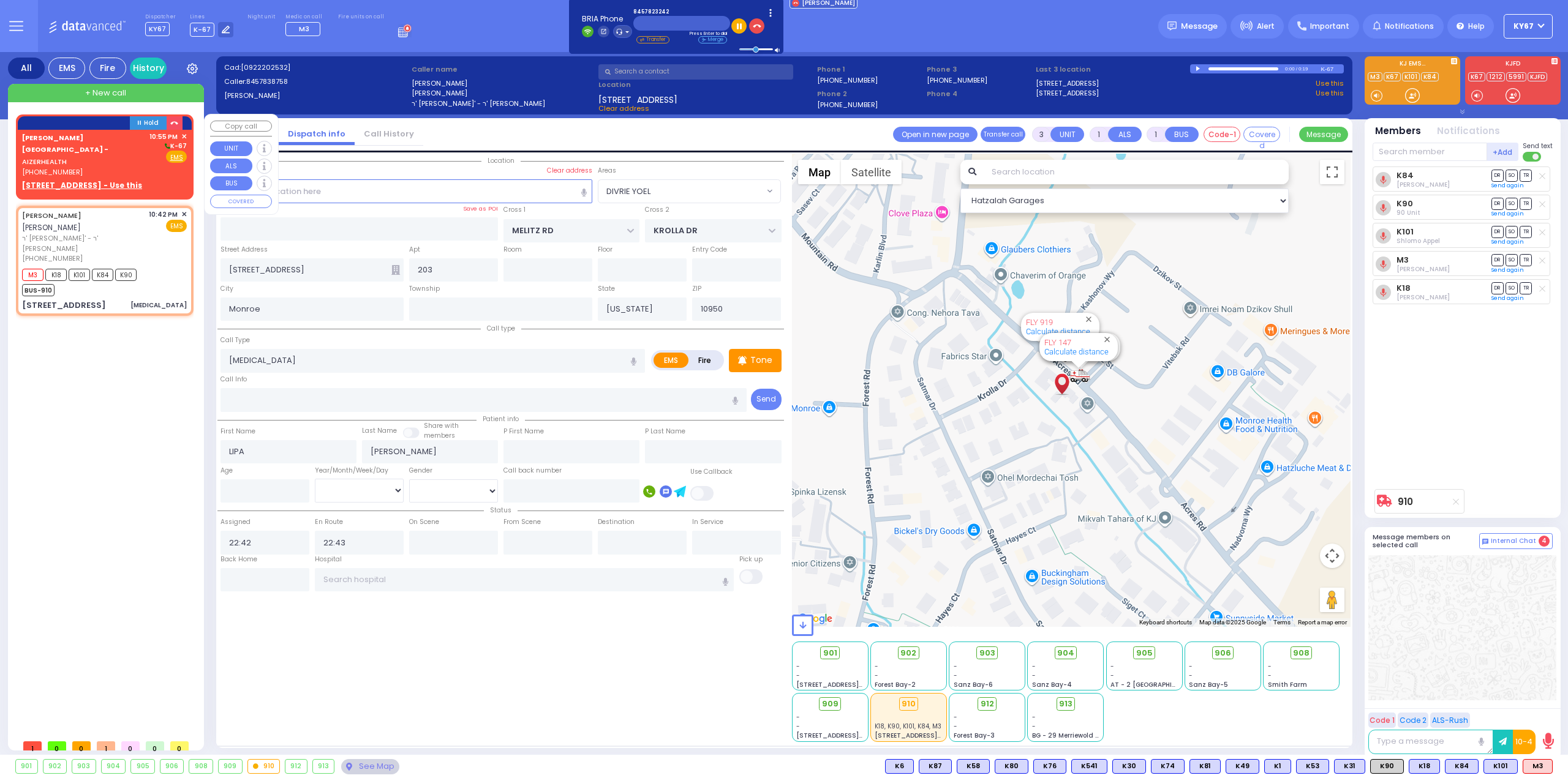
click at [139, 167] on div "[PHONE_NUMBER]" at bounding box center [84, 172] width 123 height 11
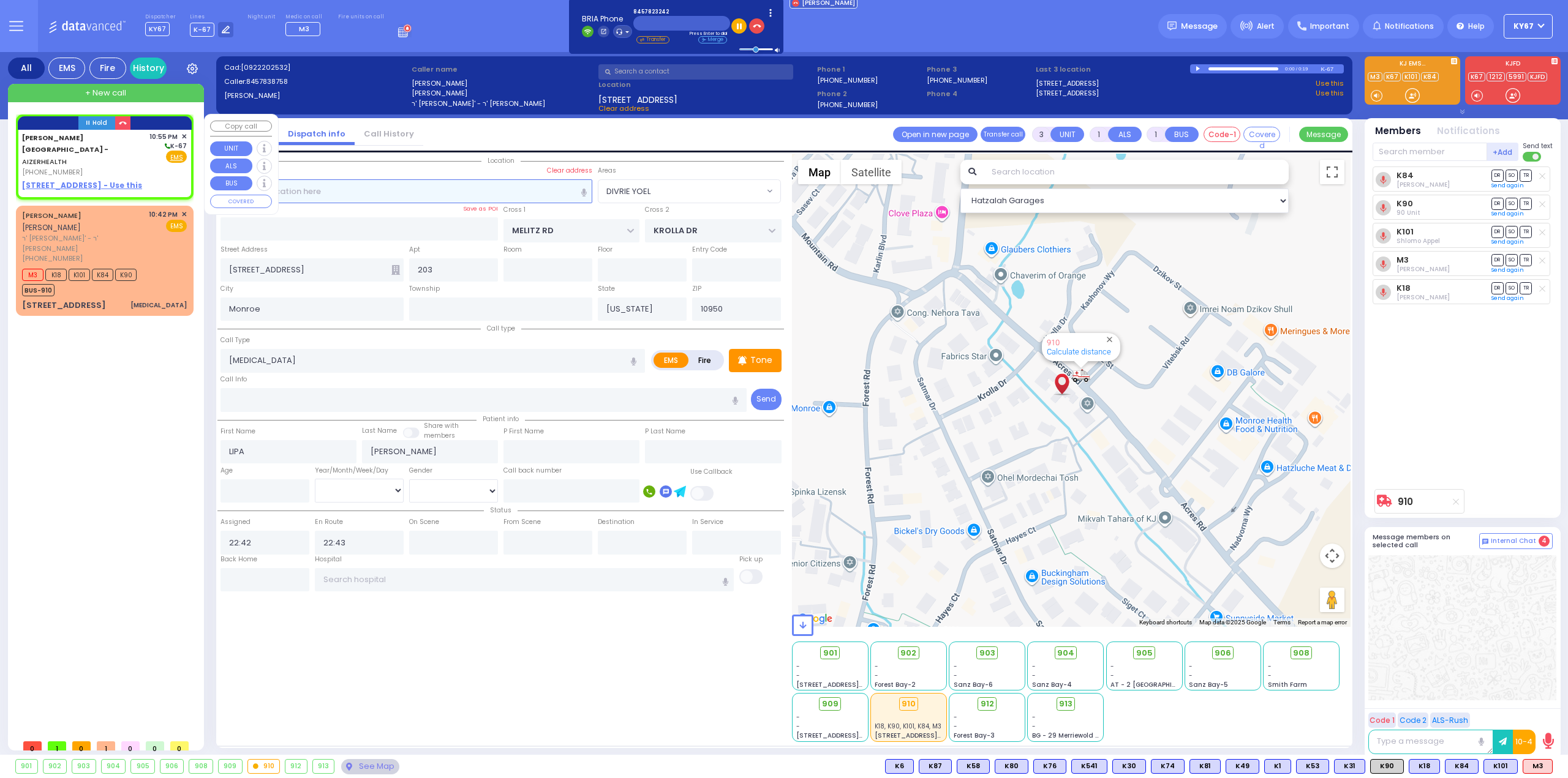
type input "2"
select select
radio input "true"
select select
type input "22:55"
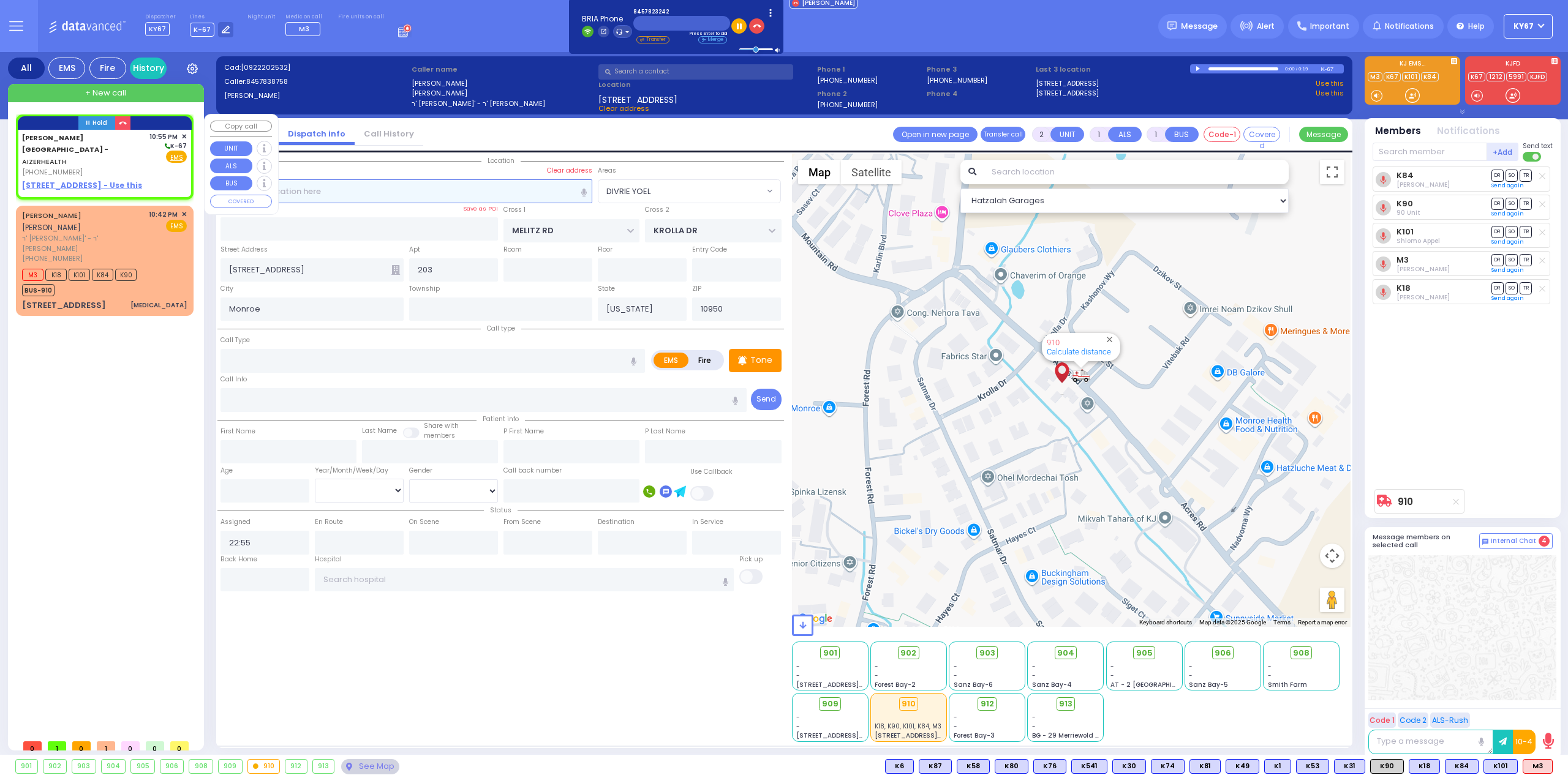
select select "Hatzalah Garages"
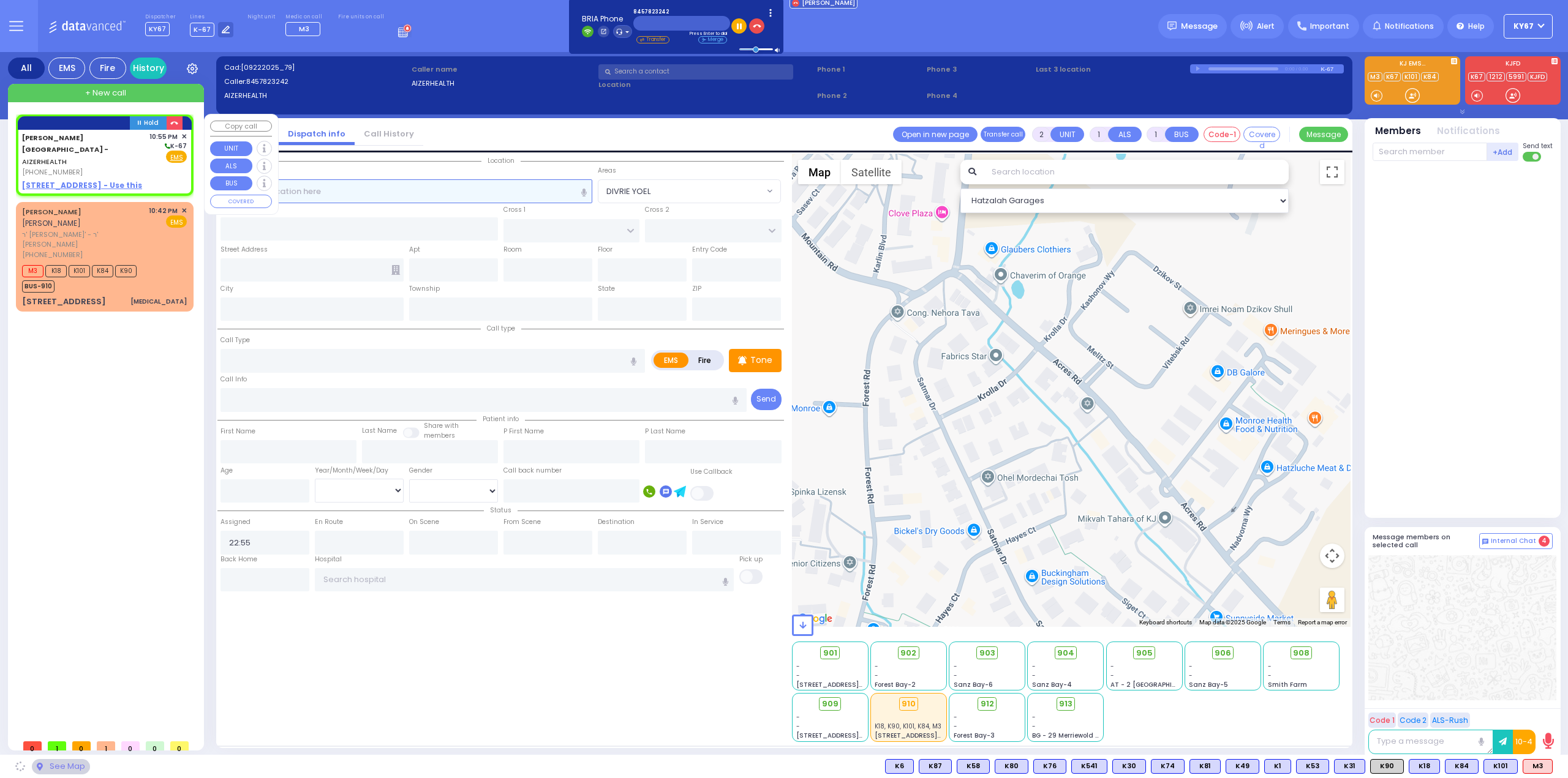
select select
radio input "true"
select select
select select "Hatzalah Garages"
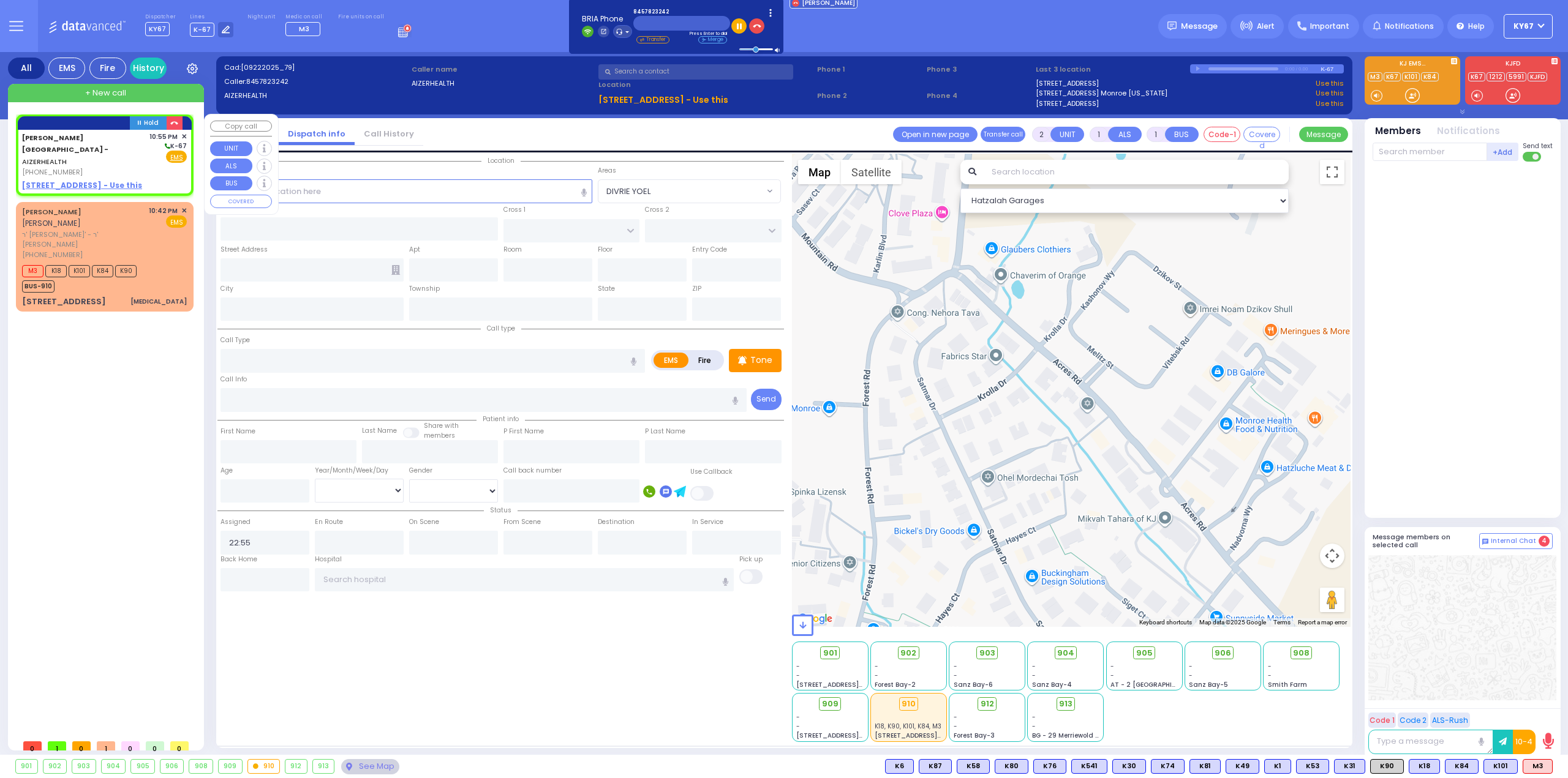
click at [142, 151] on div "Aizer Health Center - AIZERHEALTH (845) 782-3242 10:55 PM ✕ K-67 EMS" at bounding box center [104, 154] width 165 height 46
select select
radio input "true"
select select
select select "Hatzalah Garages"
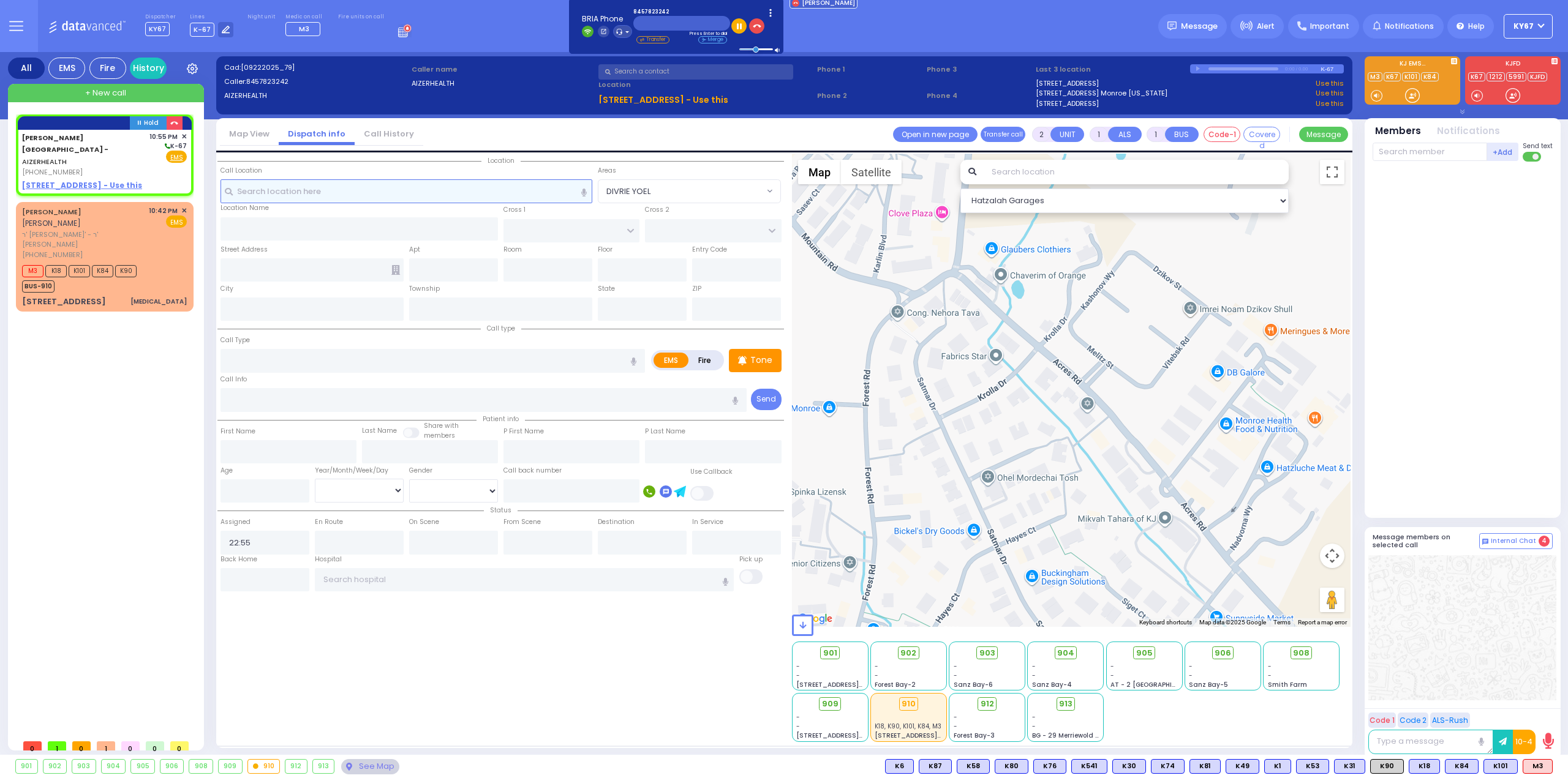
click at [329, 188] on input "text" at bounding box center [406, 191] width 372 height 23
click at [49, 180] on u "49 FOREST ROAD - Use this" at bounding box center [82, 186] width 120 height 11
select select
radio input "true"
select select
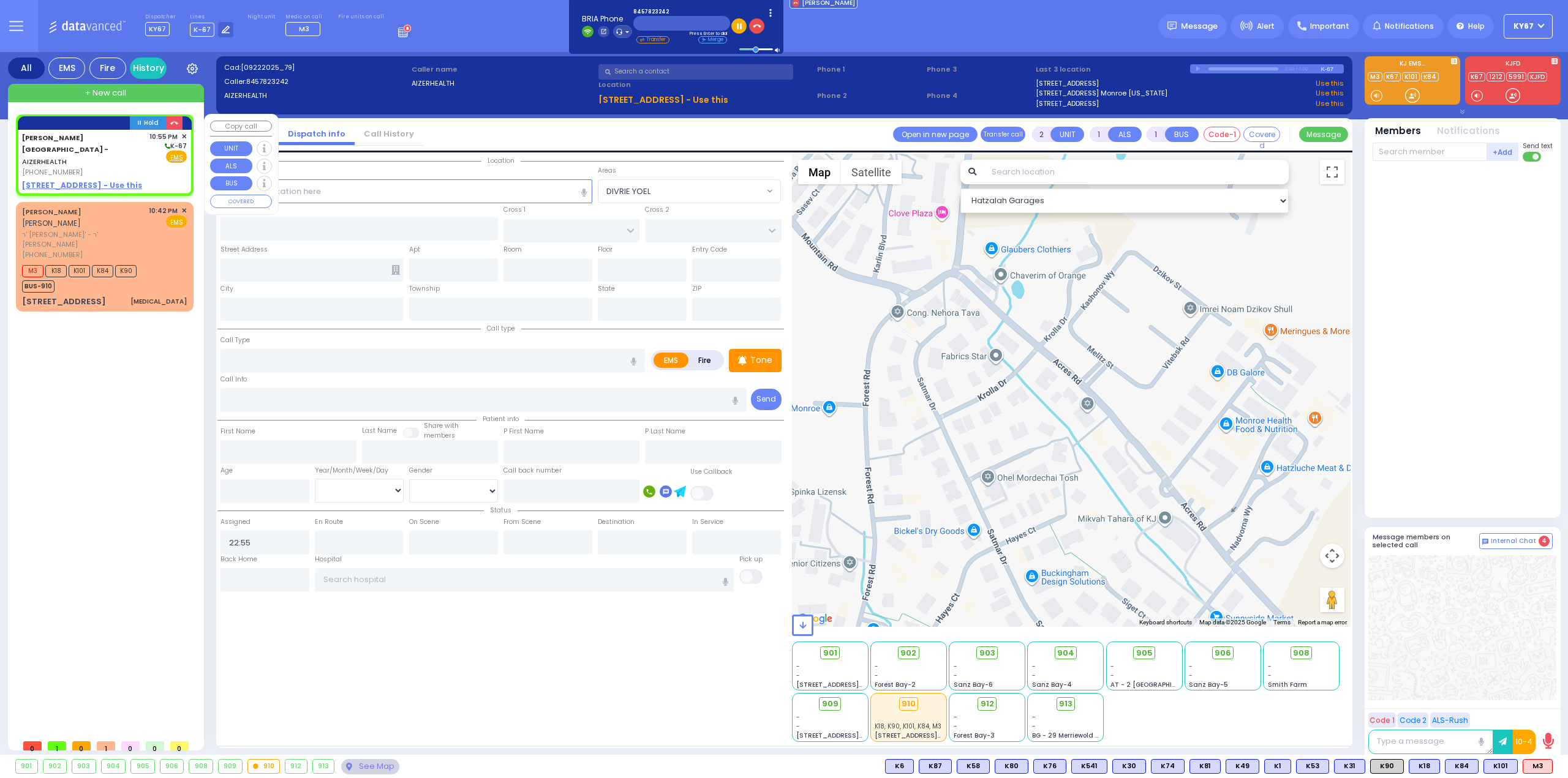
select select "Hatzalah Garages"
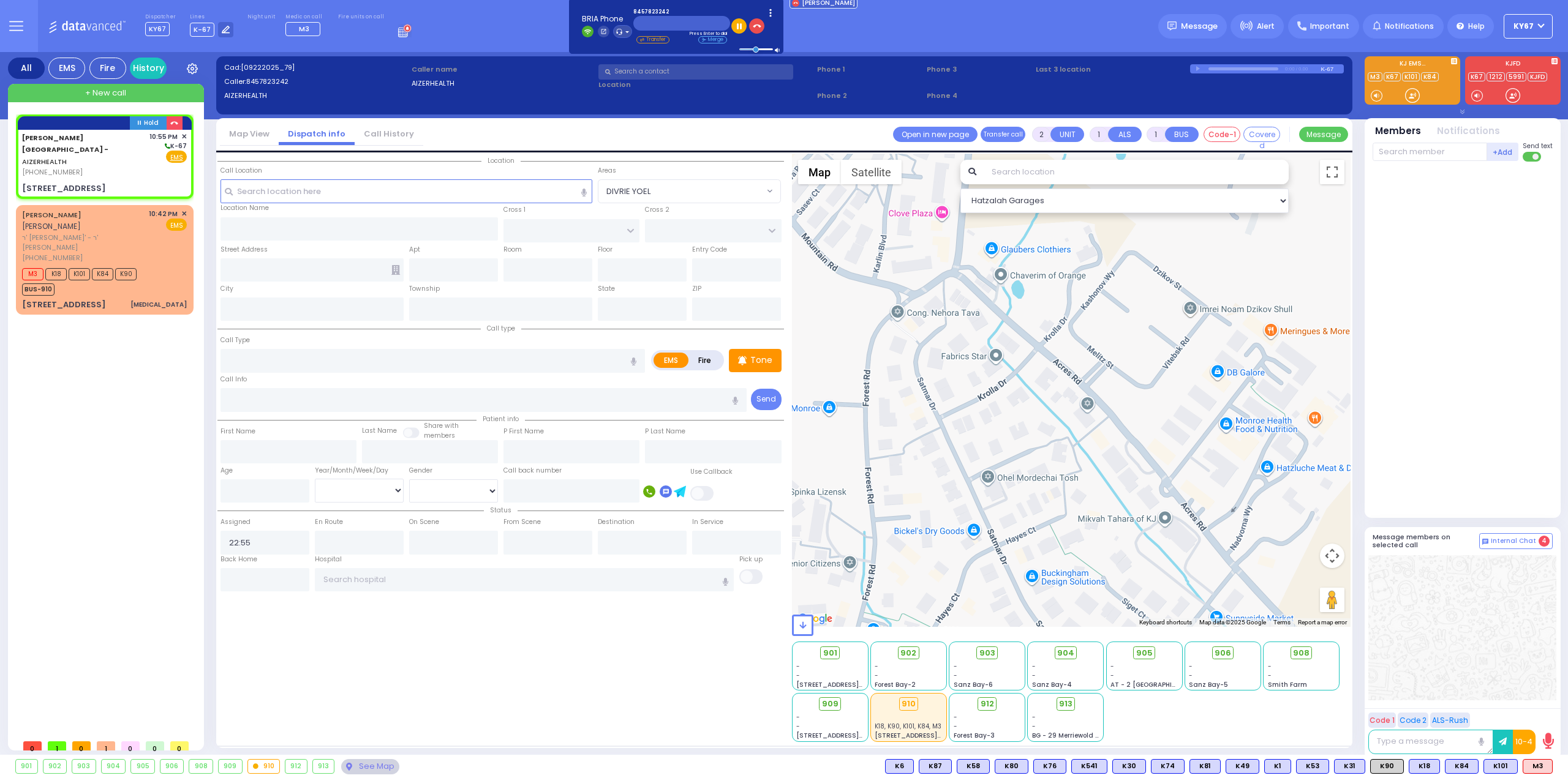
type input "[STREET_ADDRESS]"
type input "Arncliffe"
type input "New South Wales"
type input "2205"
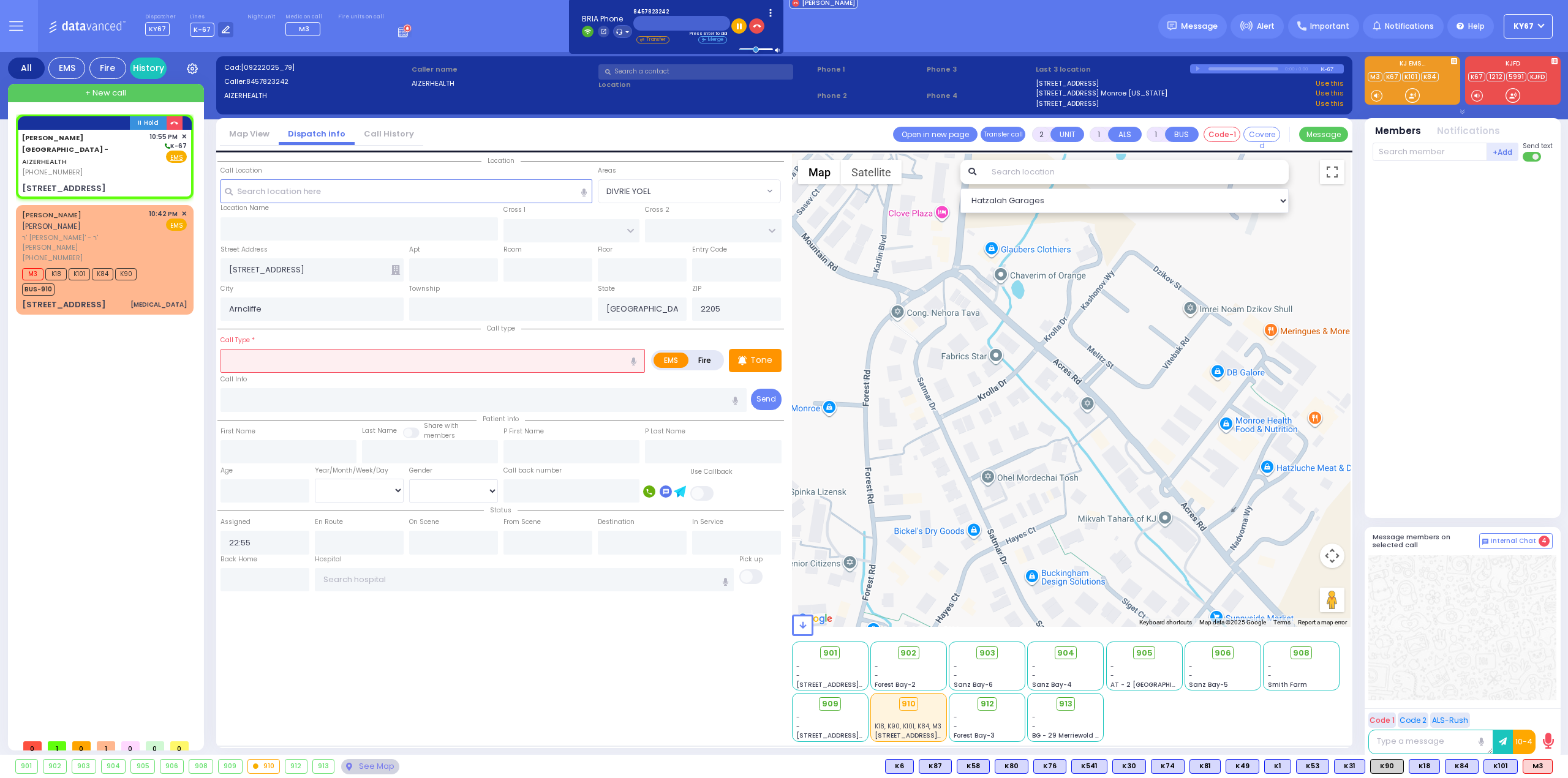
select select
radio input "true"
select select
select select "Hatzalah Garages"
click at [297, 357] on input "text" at bounding box center [432, 361] width 424 height 23
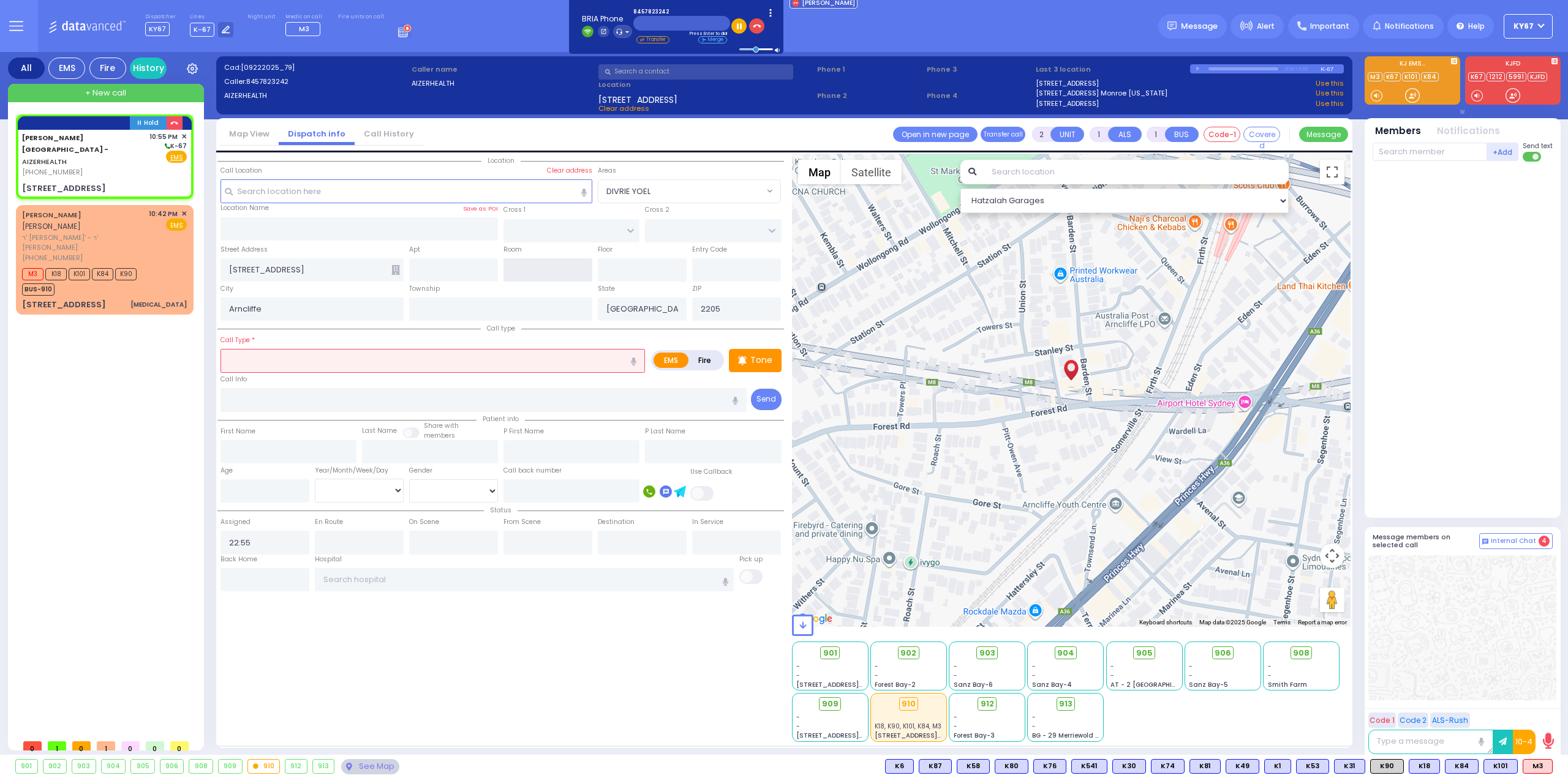
click at [570, 271] on input "text" at bounding box center [548, 270] width 89 height 23
type input "3"
select select
radio input "true"
select select
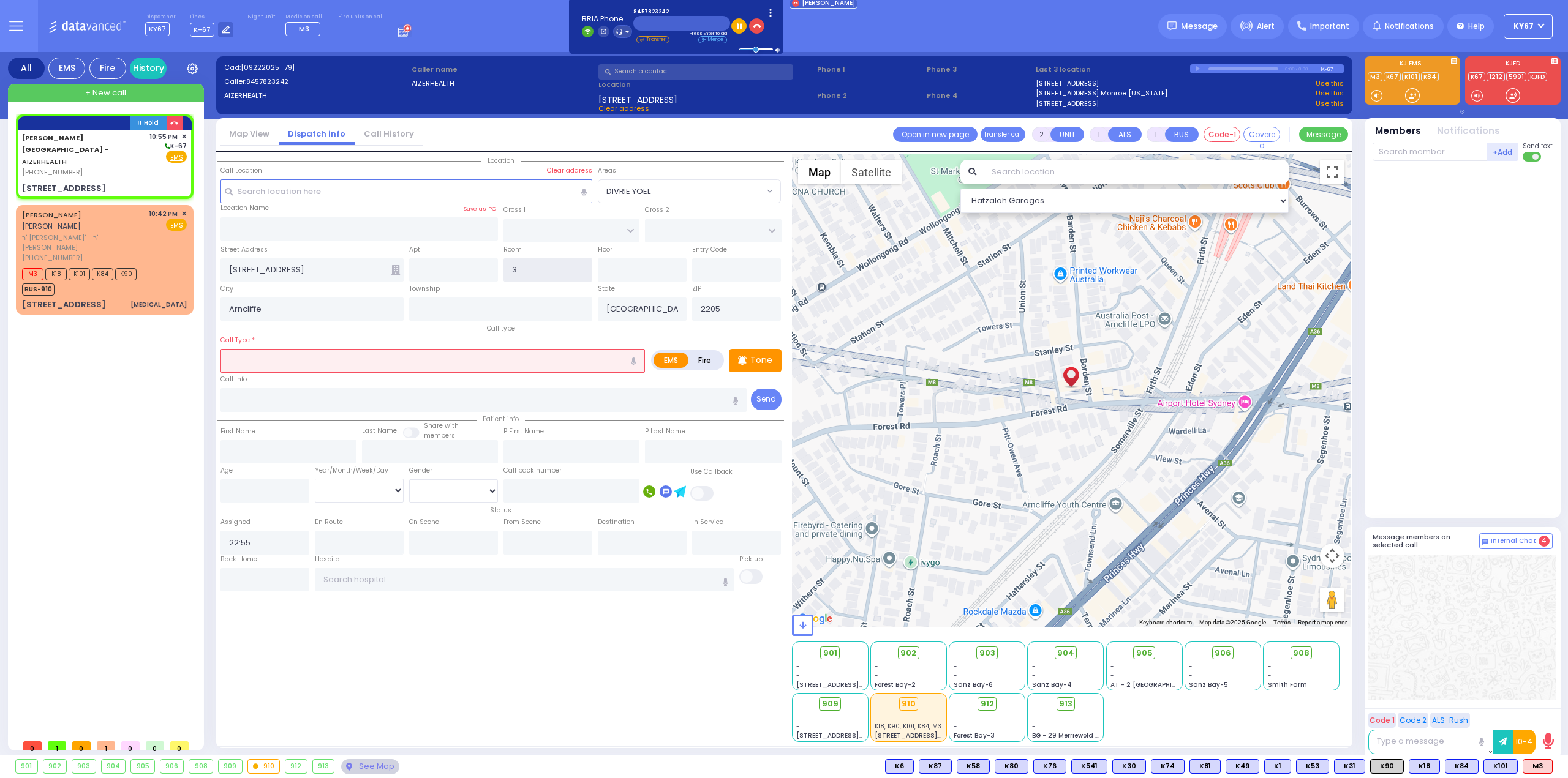
select select "Hatzalah Garages"
type input "3"
click at [506, 357] on input "text" at bounding box center [432, 361] width 424 height 23
select select
radio input "true"
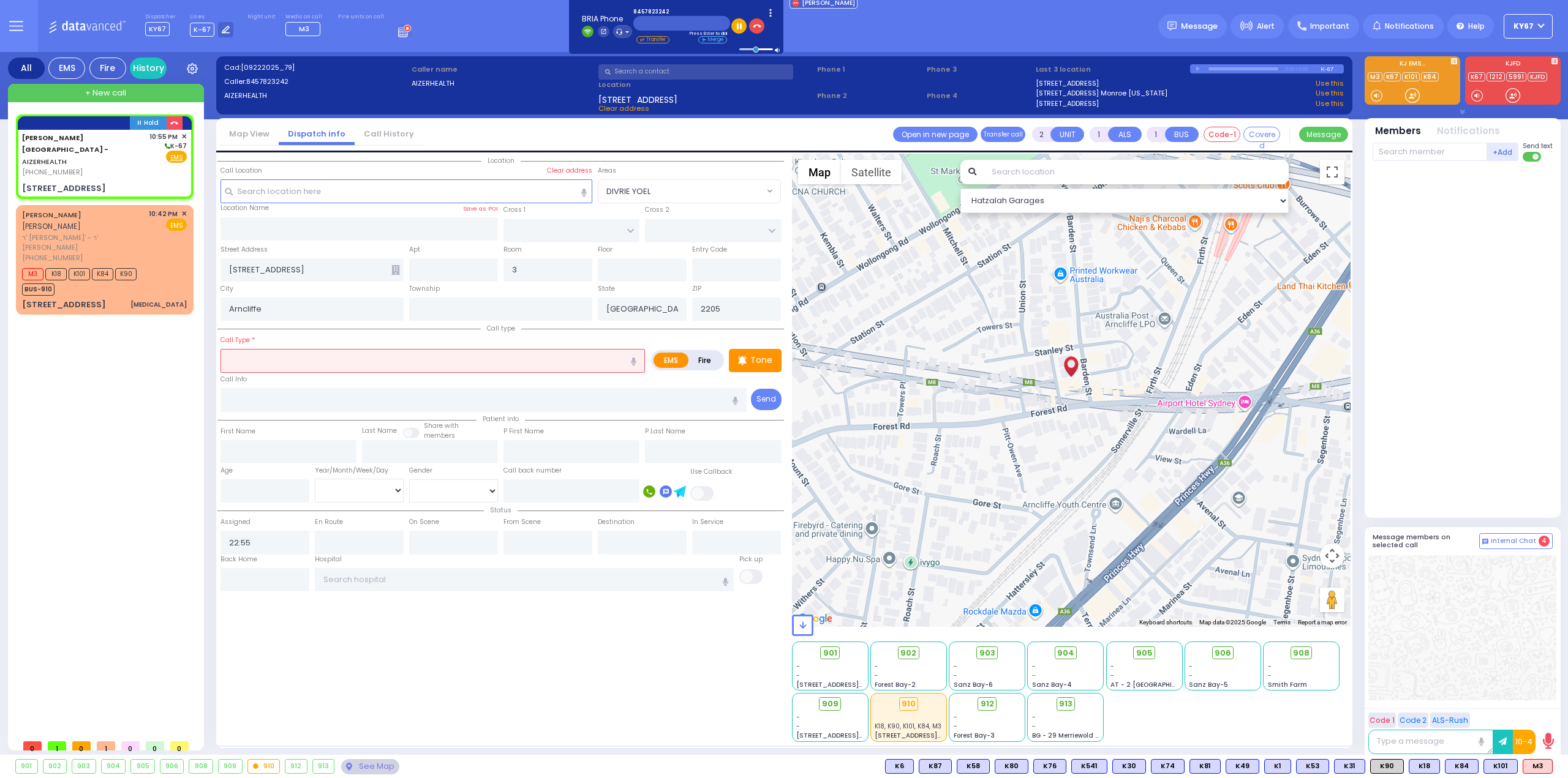
select select
select select "Hatzalah Garages"
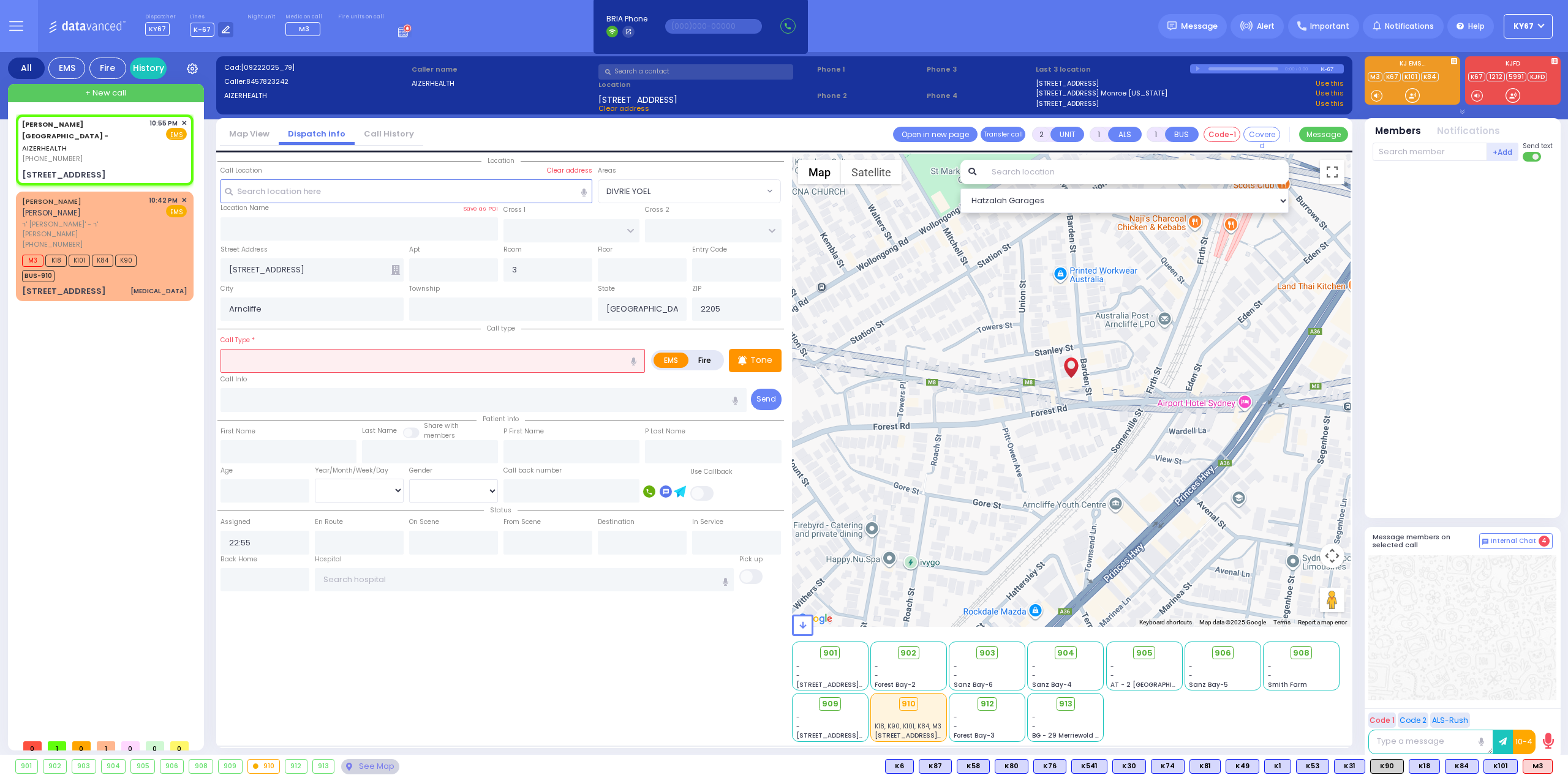
type input "d"
select select
radio input "true"
select select
select select "Hatzalah Garages"
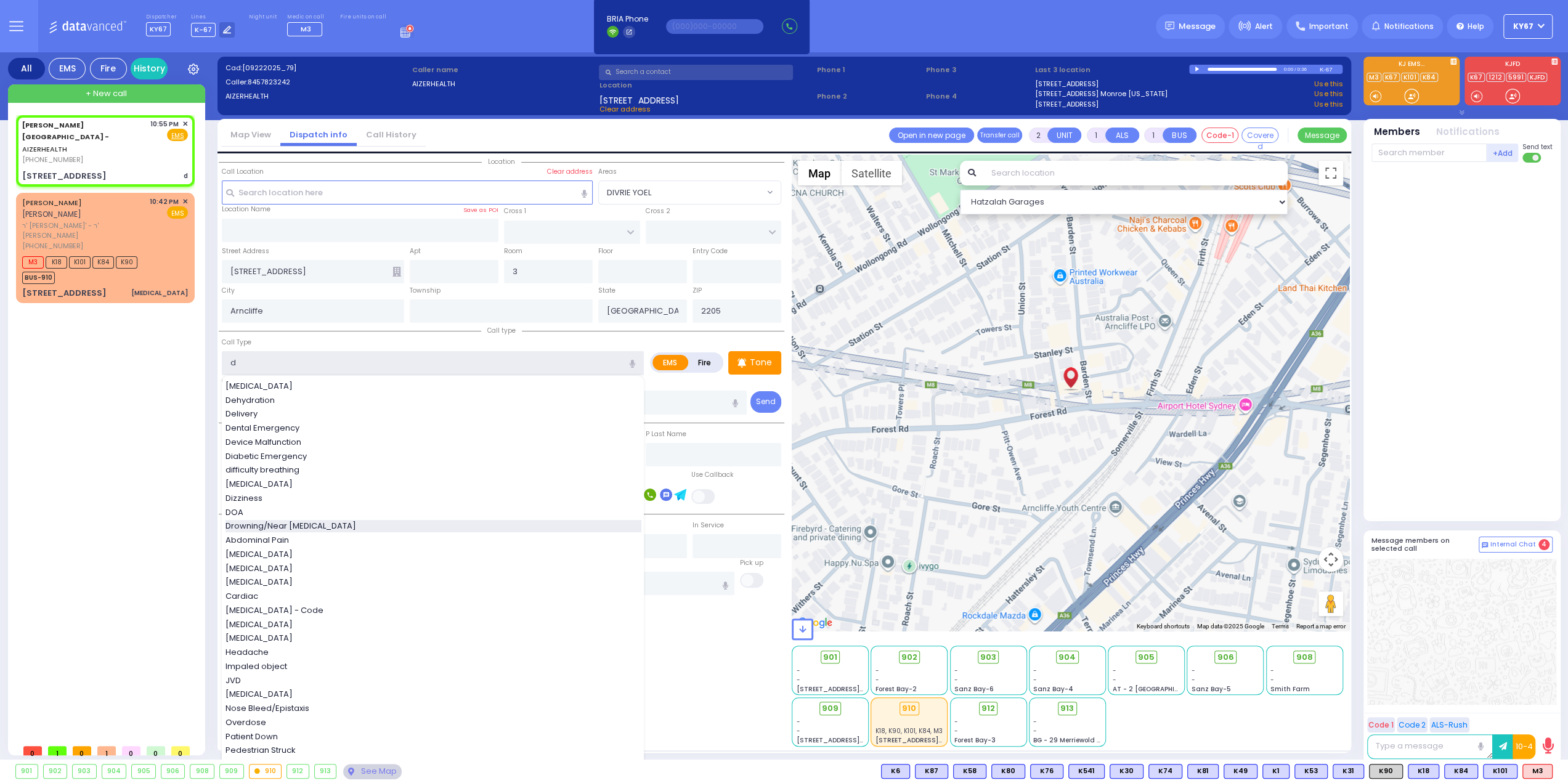
select select
radio input "true"
select select
select select "Hatzalah Garages"
click at [263, 471] on span "difficulty breathing" at bounding box center [265, 470] width 78 height 12
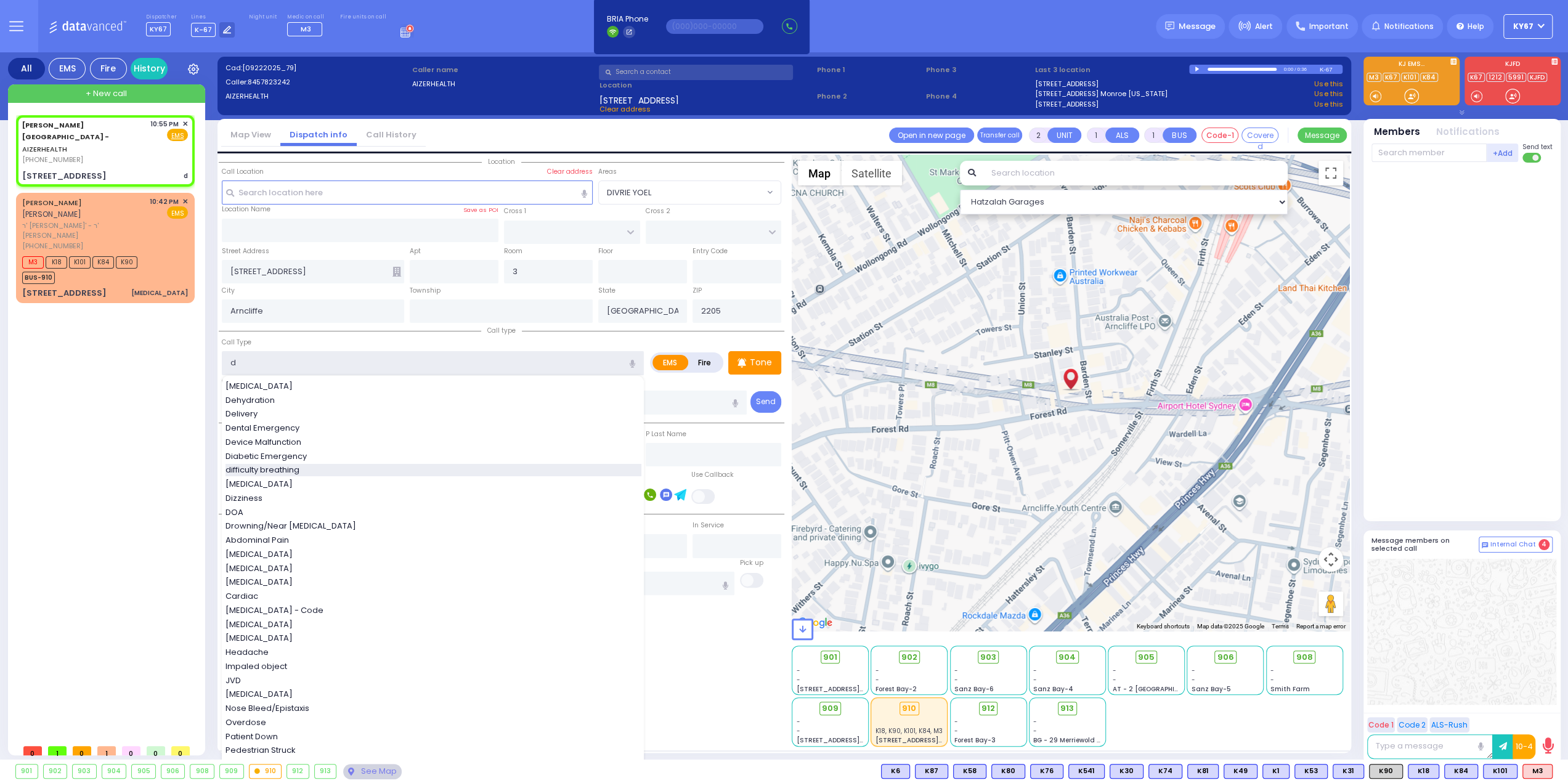
type input "difficulty breathing"
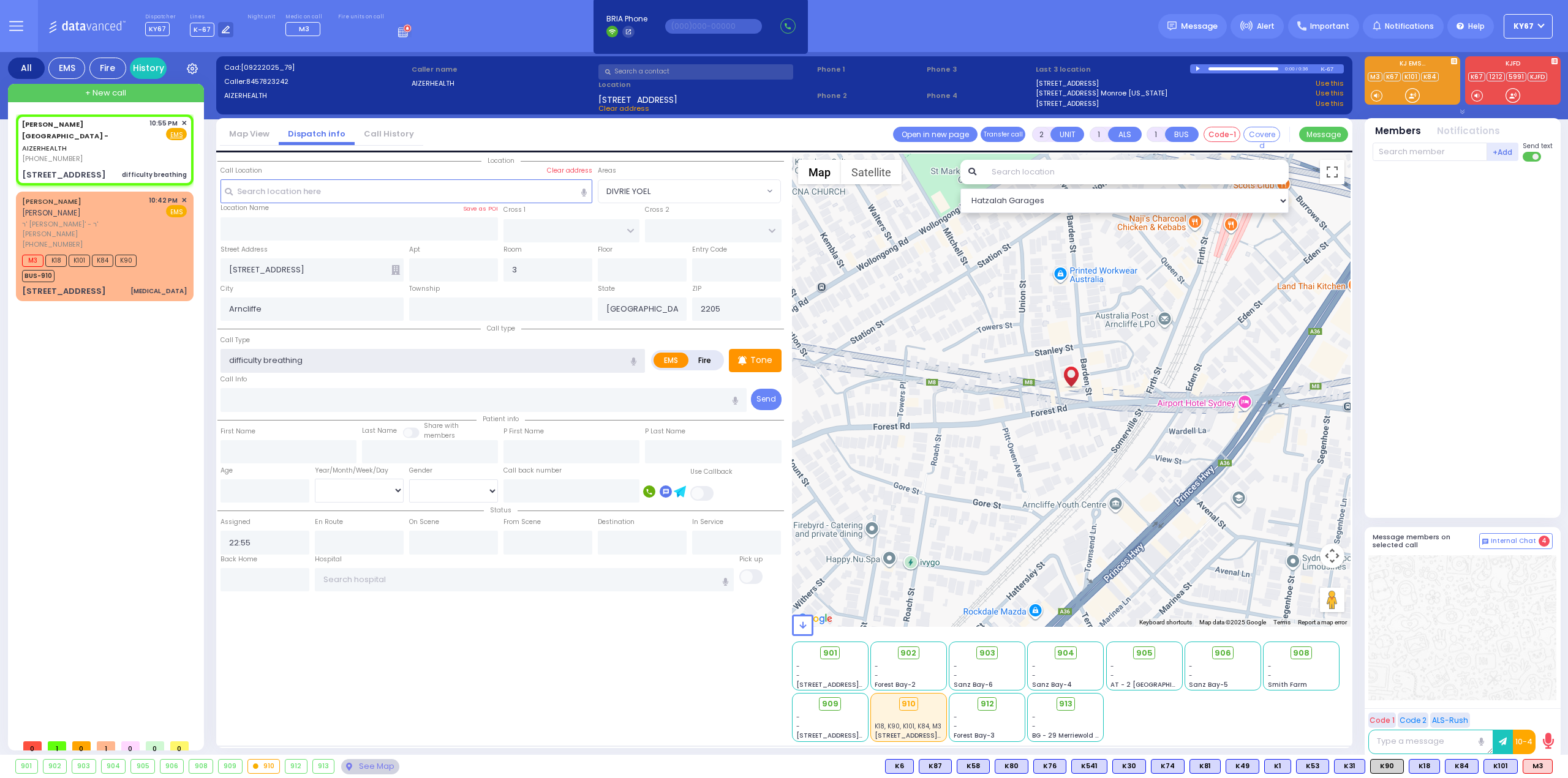
select select
radio input "true"
select select
select select "Hatzalah Garages"
click at [1536, 765] on span "K85" at bounding box center [1536, 767] width 32 height 13
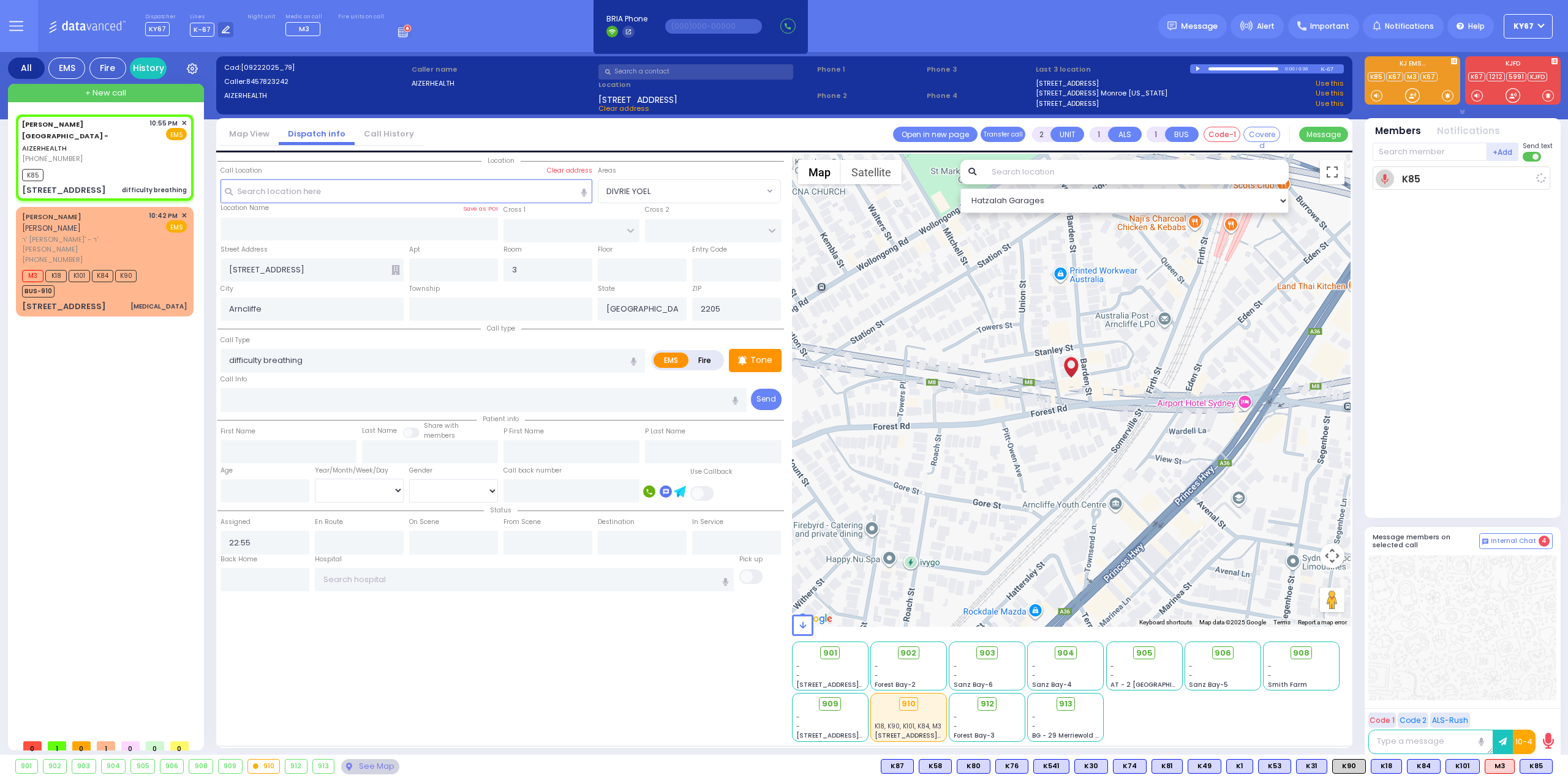
select select
radio input "true"
select select
drag, startPoint x: 717, startPoint y: 303, endPoint x: 627, endPoint y: 299, distance: 90.1
click at [627, 299] on div "State New South Wales ZIP 2205" at bounding box center [689, 302] width 188 height 39
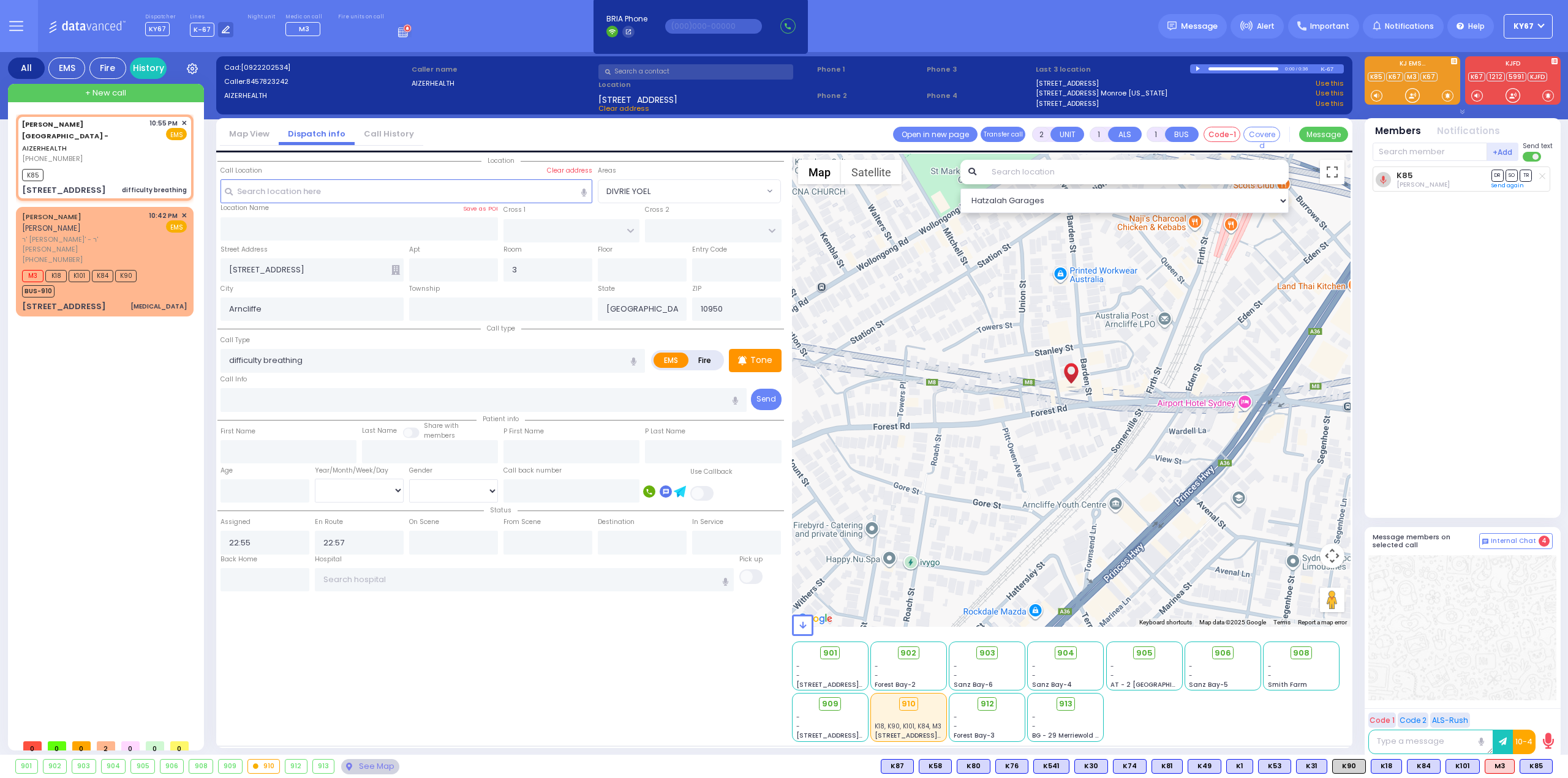
click at [654, 683] on div "Location All areas" at bounding box center [500, 447] width 567 height 588
drag, startPoint x: 295, startPoint y: 311, endPoint x: 140, endPoint y: 318, distance: 155.2
click at [141, 317] on div "All EMS Fire History Settings" at bounding box center [784, 406] width 1553 height 708
click at [665, 311] on input "New South Wales" at bounding box center [642, 309] width 89 height 23
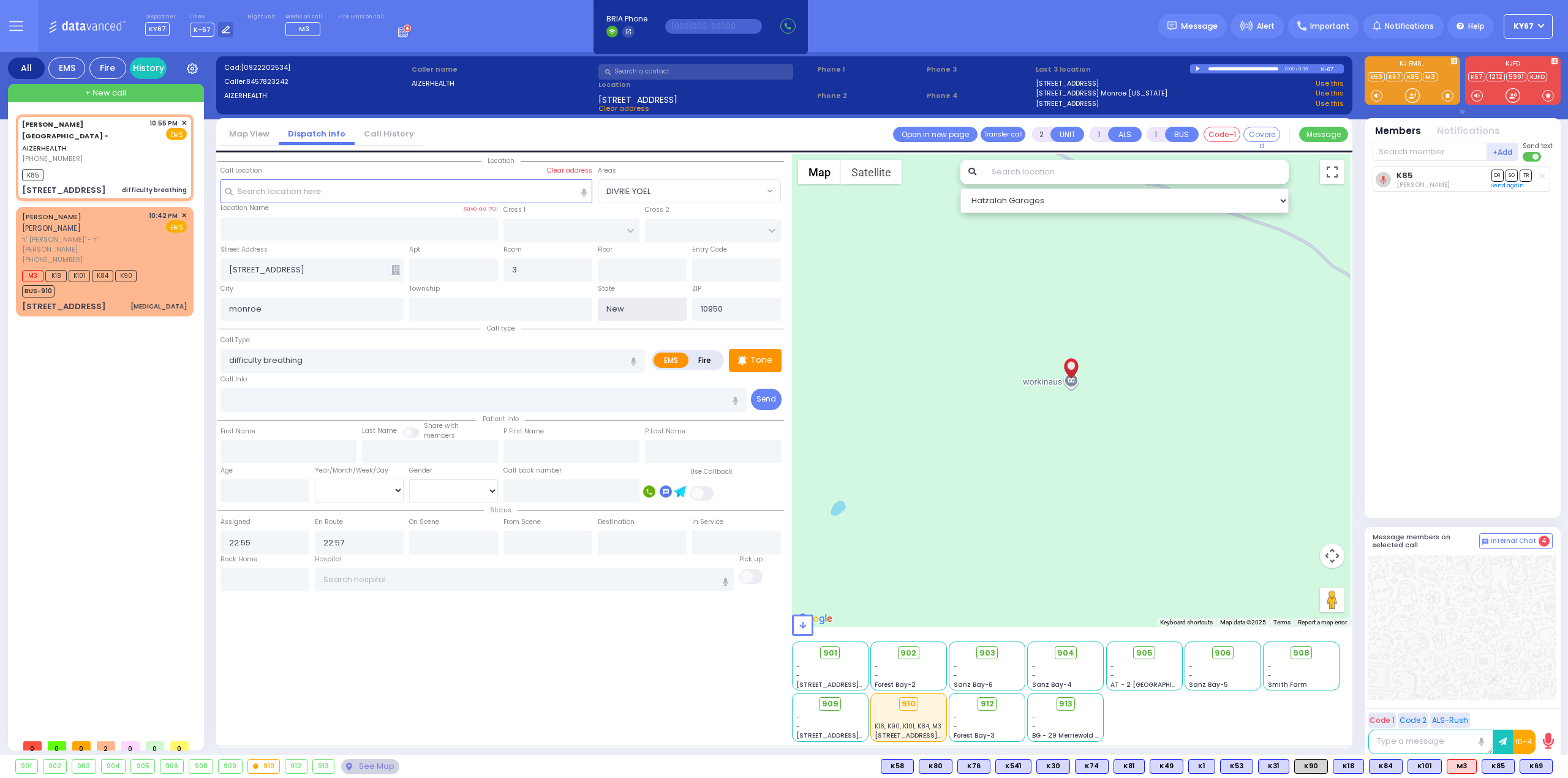
click at [629, 314] on input "New" at bounding box center [642, 309] width 89 height 23
click at [620, 303] on input "New" at bounding box center [642, 309] width 89 height 23
click at [641, 305] on input "New" at bounding box center [642, 309] width 89 height 23
click at [673, 313] on input "New" at bounding box center [642, 309] width 89 height 23
click at [645, 303] on input "New" at bounding box center [642, 309] width 89 height 23
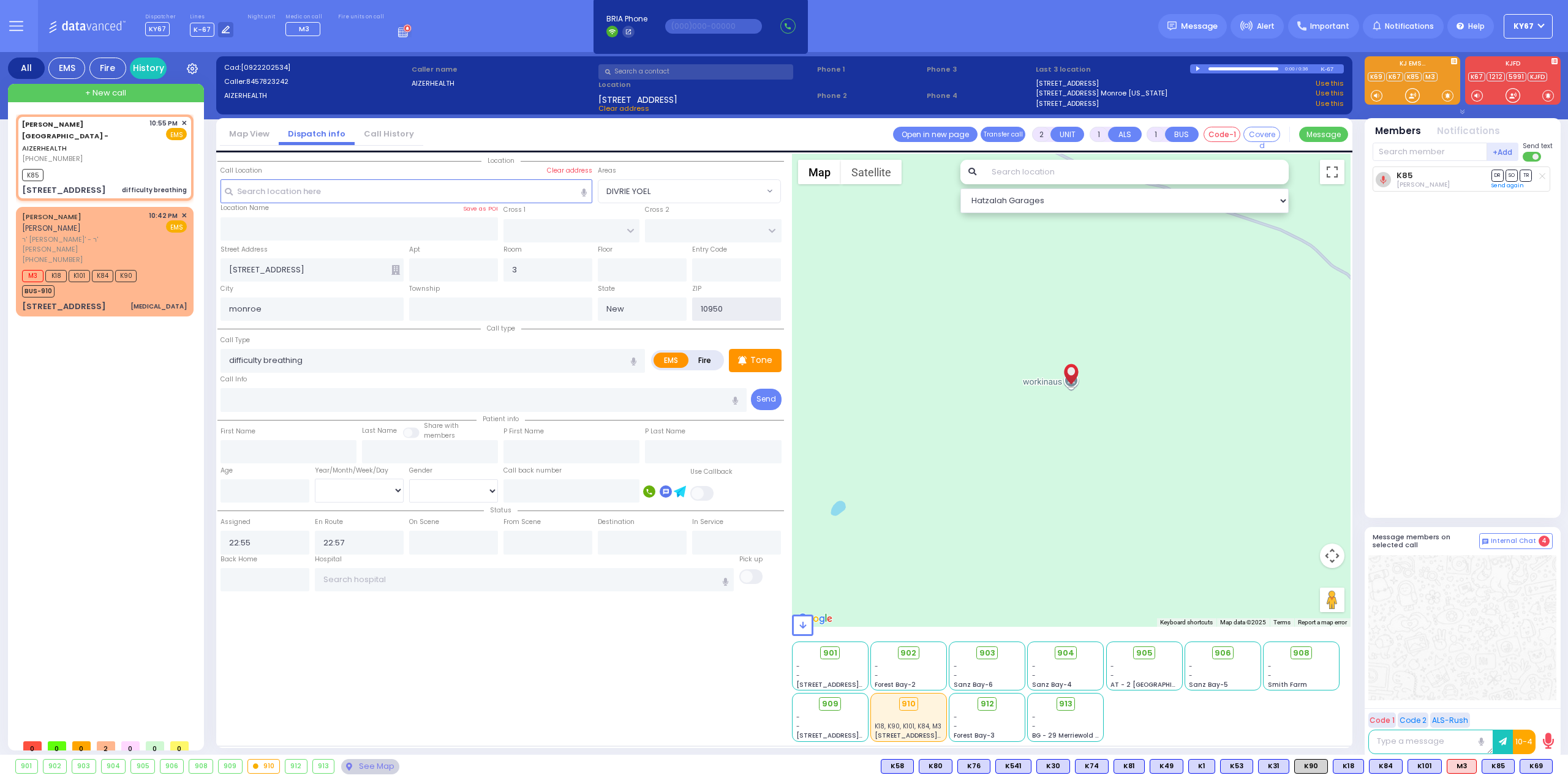
click at [768, 305] on input "10950" at bounding box center [736, 309] width 89 height 23
drag, startPoint x: 754, startPoint y: 305, endPoint x: 617, endPoint y: 307, distance: 137.0
click at [622, 306] on div "State New ZIP 10950" at bounding box center [689, 302] width 188 height 39
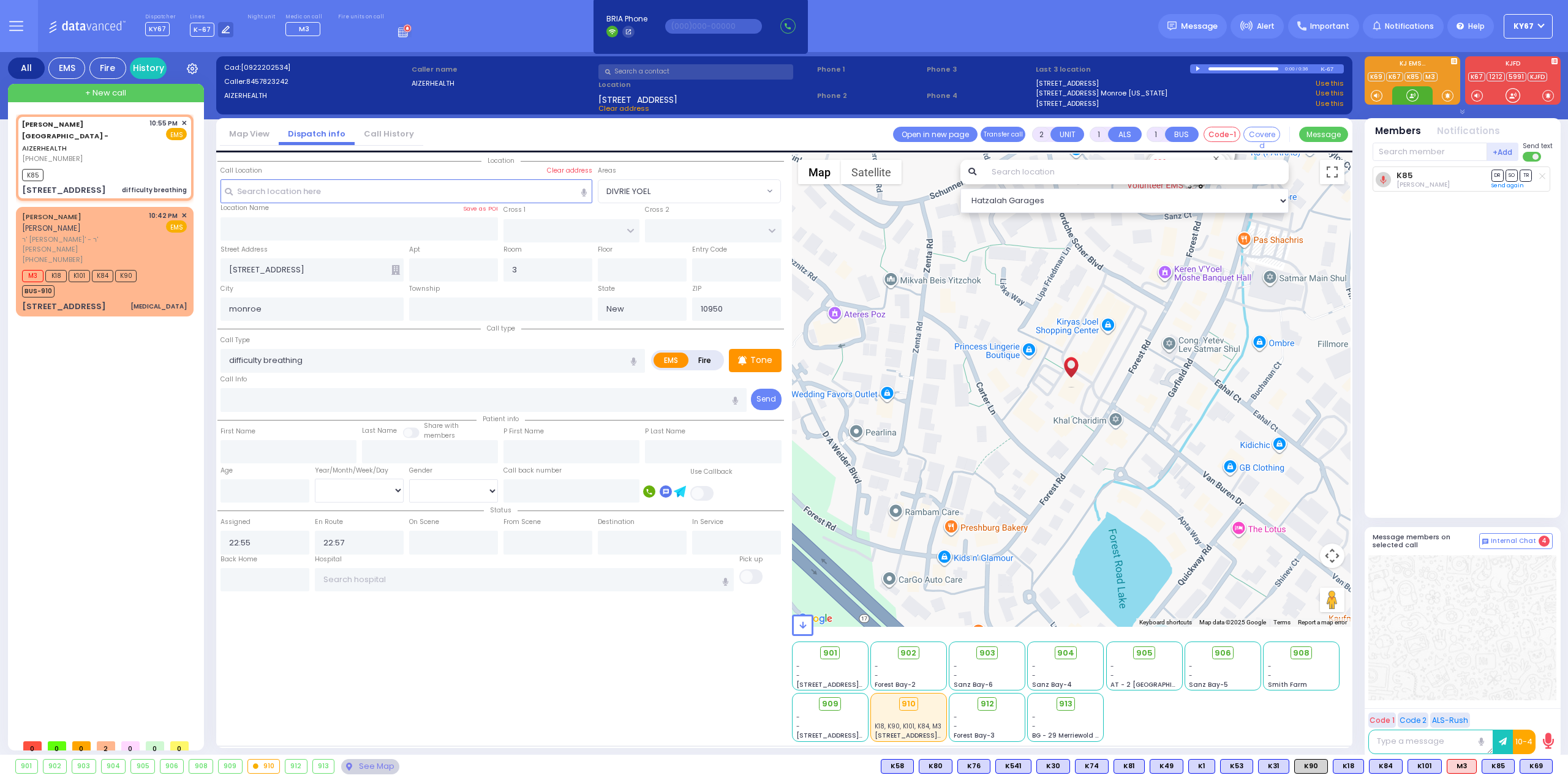
click at [416, 670] on div "Location All areas" at bounding box center [500, 447] width 567 height 588
click at [322, 186] on input "text" at bounding box center [406, 191] width 372 height 23
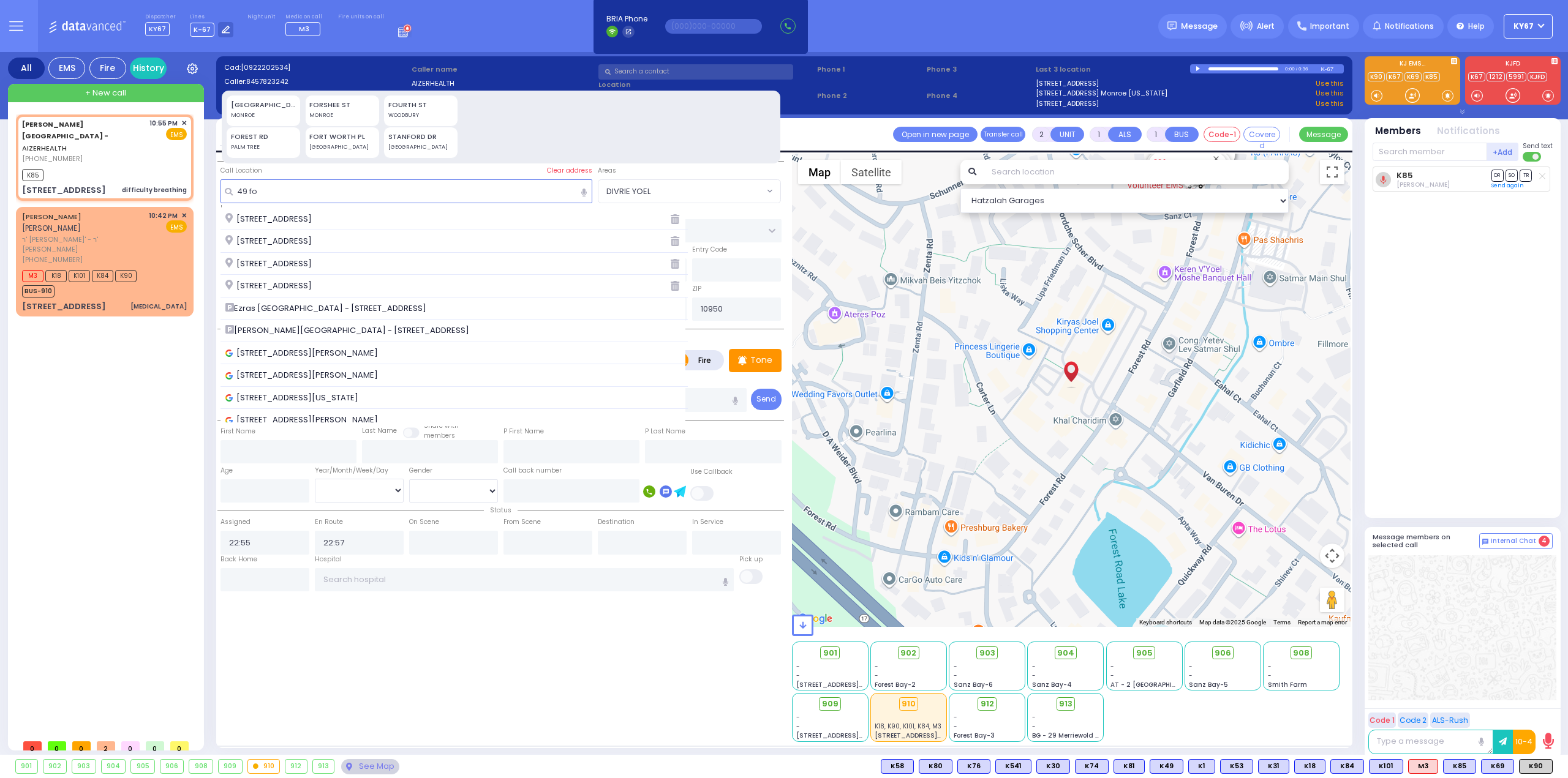
select select
type input "49 fo"
click at [325, 327] on span "[PERSON_NAME][GEOGRAPHIC_DATA] - [STREET_ADDRESS]" at bounding box center [349, 331] width 248 height 12
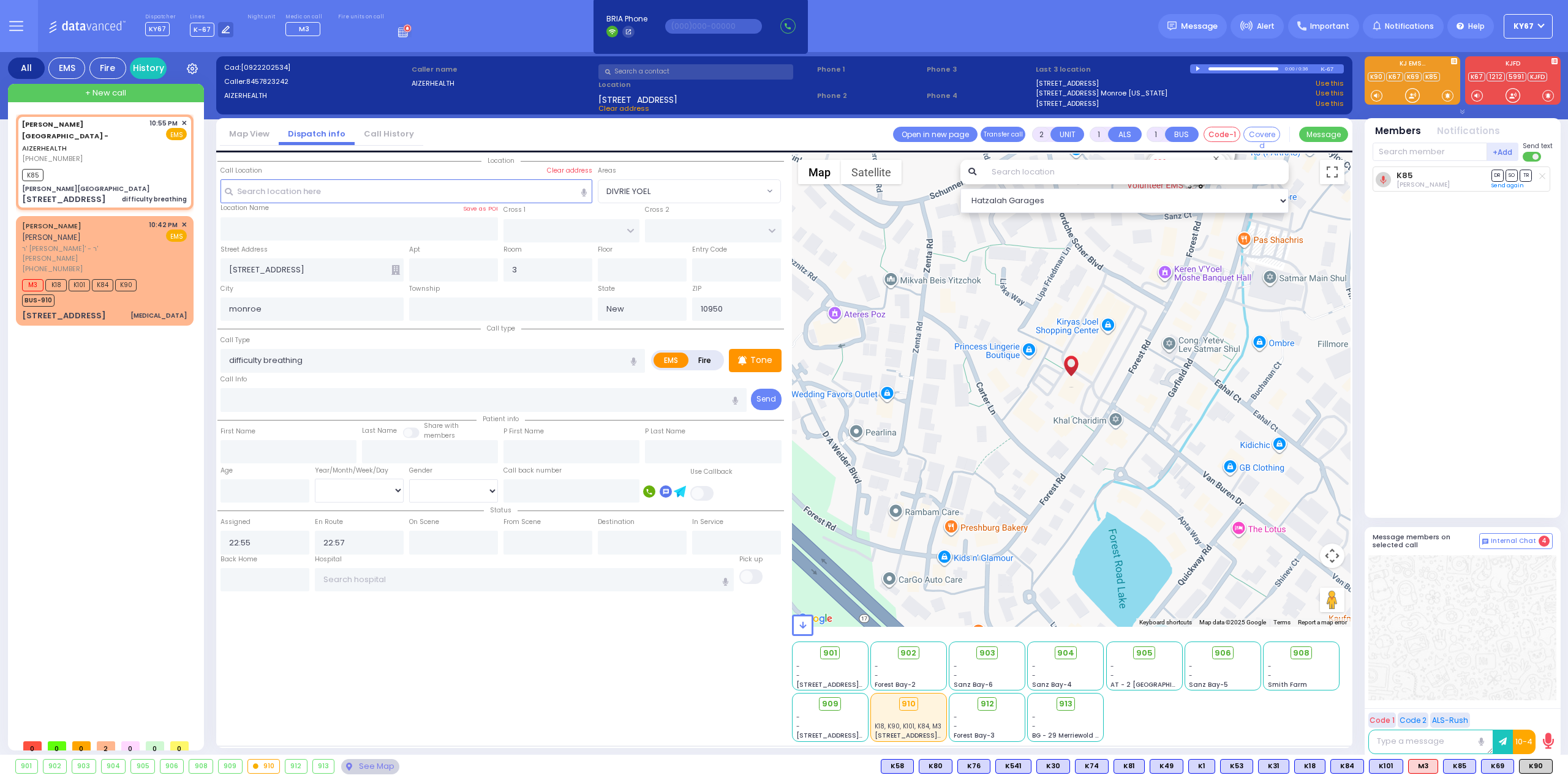
select select
radio input "true"
select select
select select "Hatzalah Garages"
type input "Aizer Health Center"
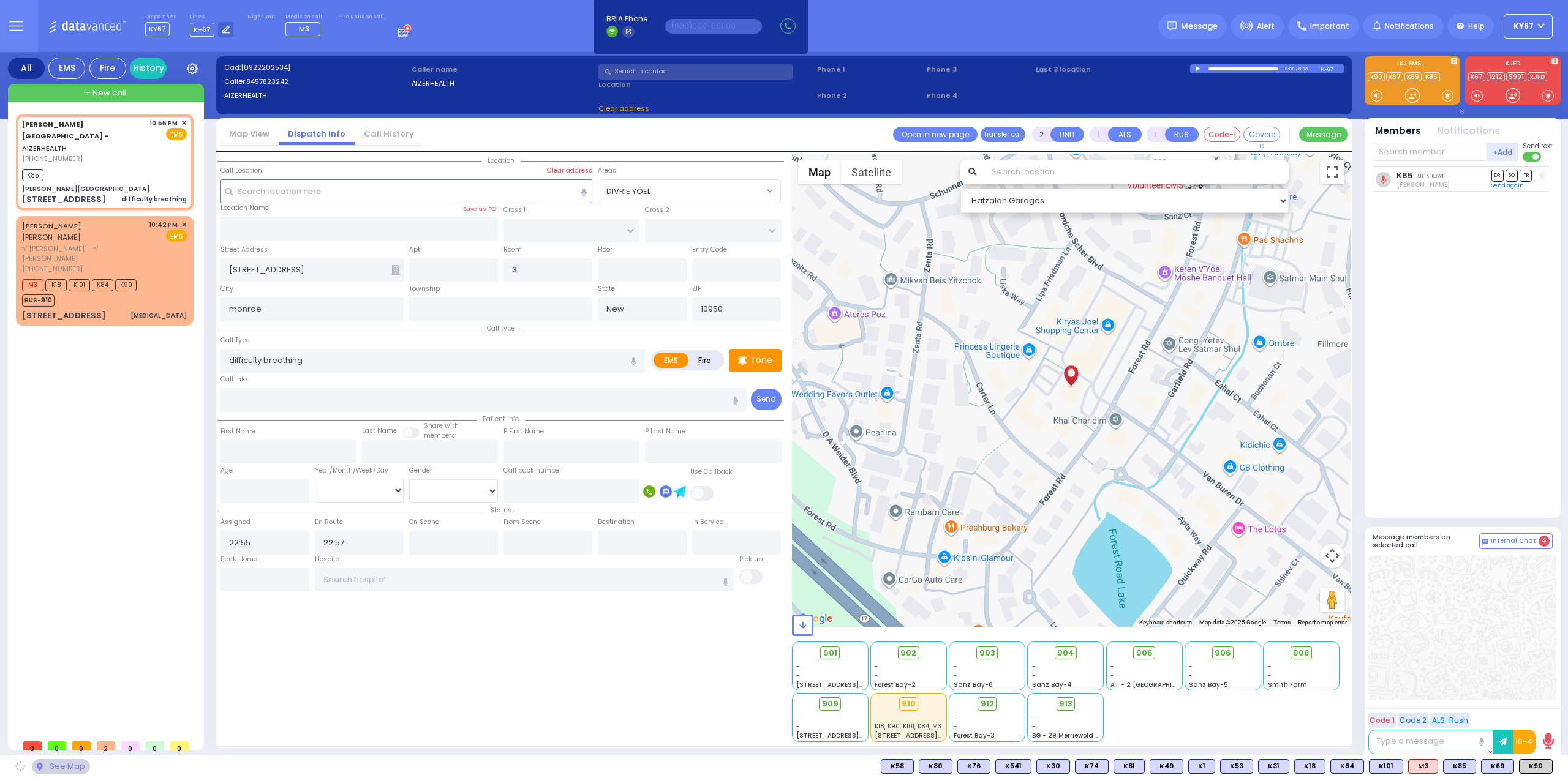
type input "[PERSON_NAME] DR"
type input "CARTER LN"
type input "Kiryas Joel"
type input "New York"
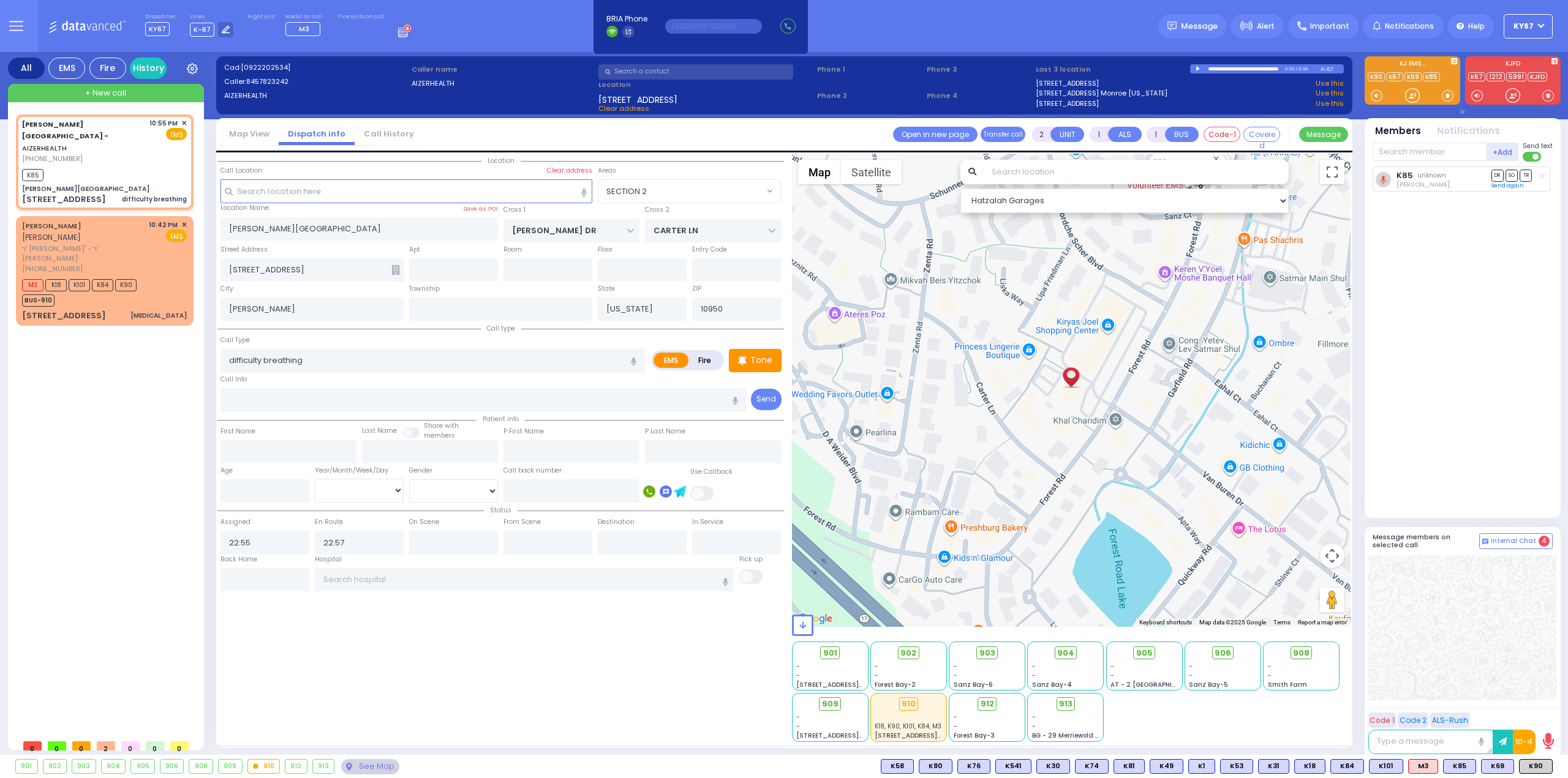
select select "SECTION 2"
click at [546, 648] on div "Location" at bounding box center [500, 447] width 567 height 588
click at [1503, 184] on link "Send again" at bounding box center [1507, 185] width 33 height 7
click at [1497, 763] on span "K69" at bounding box center [1498, 767] width 32 height 13
click at [1540, 766] on span "K90" at bounding box center [1536, 767] width 33 height 13
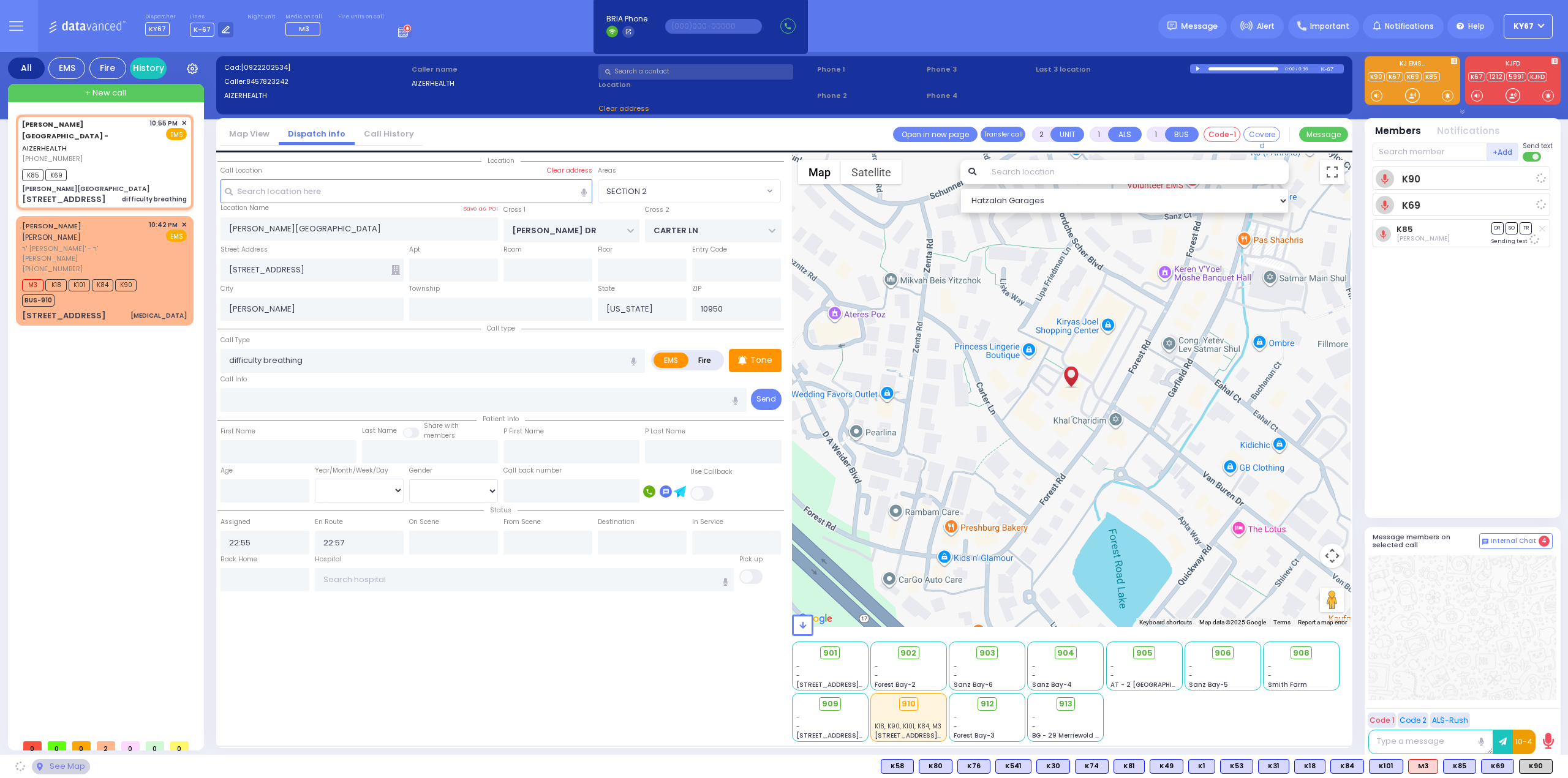
select select
radio input "true"
select select
select select "Hatzalah Garages"
select select
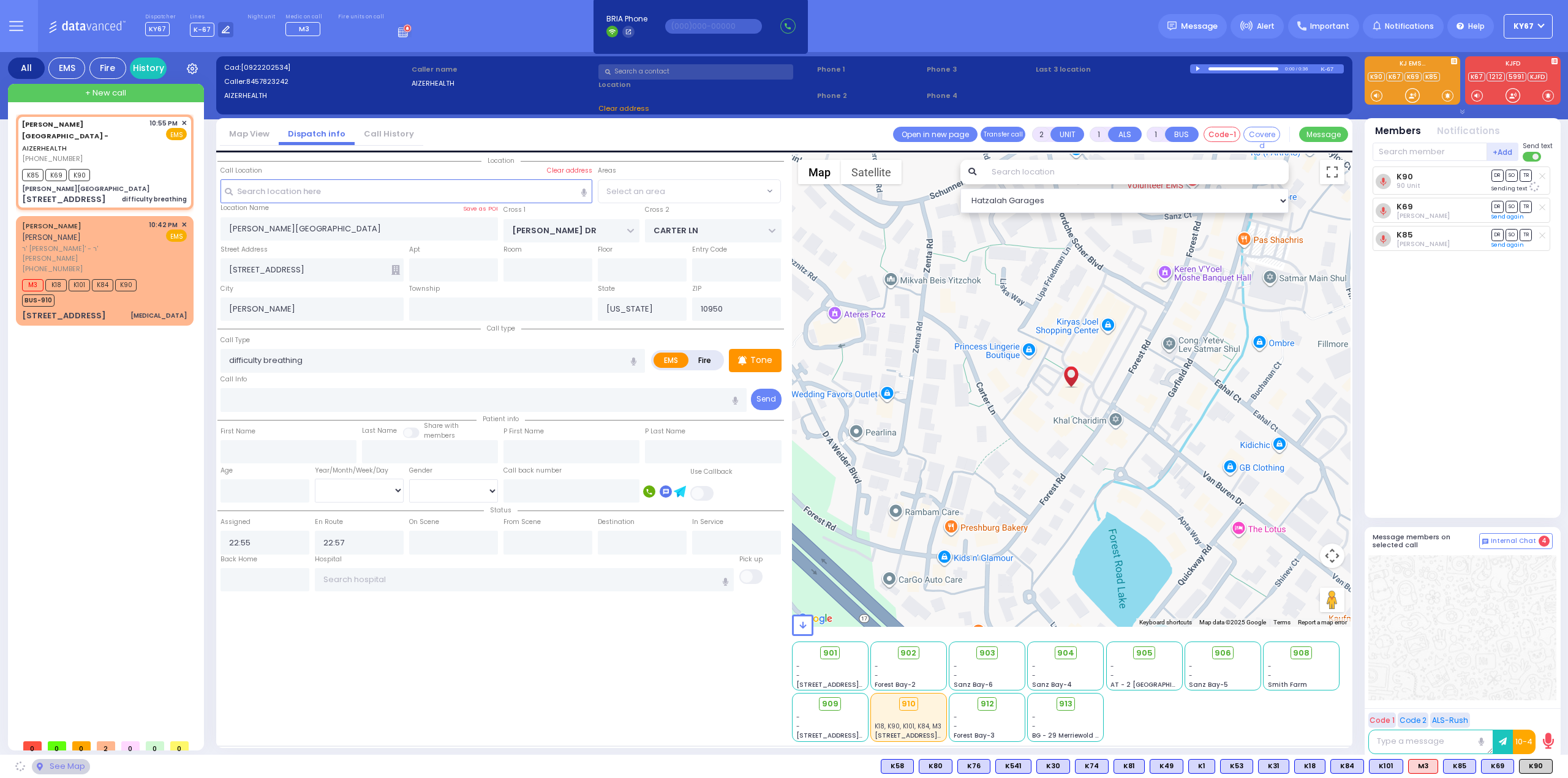
radio input "true"
select select
select select "Hatzalah Garages"
select select "SECTION 2"
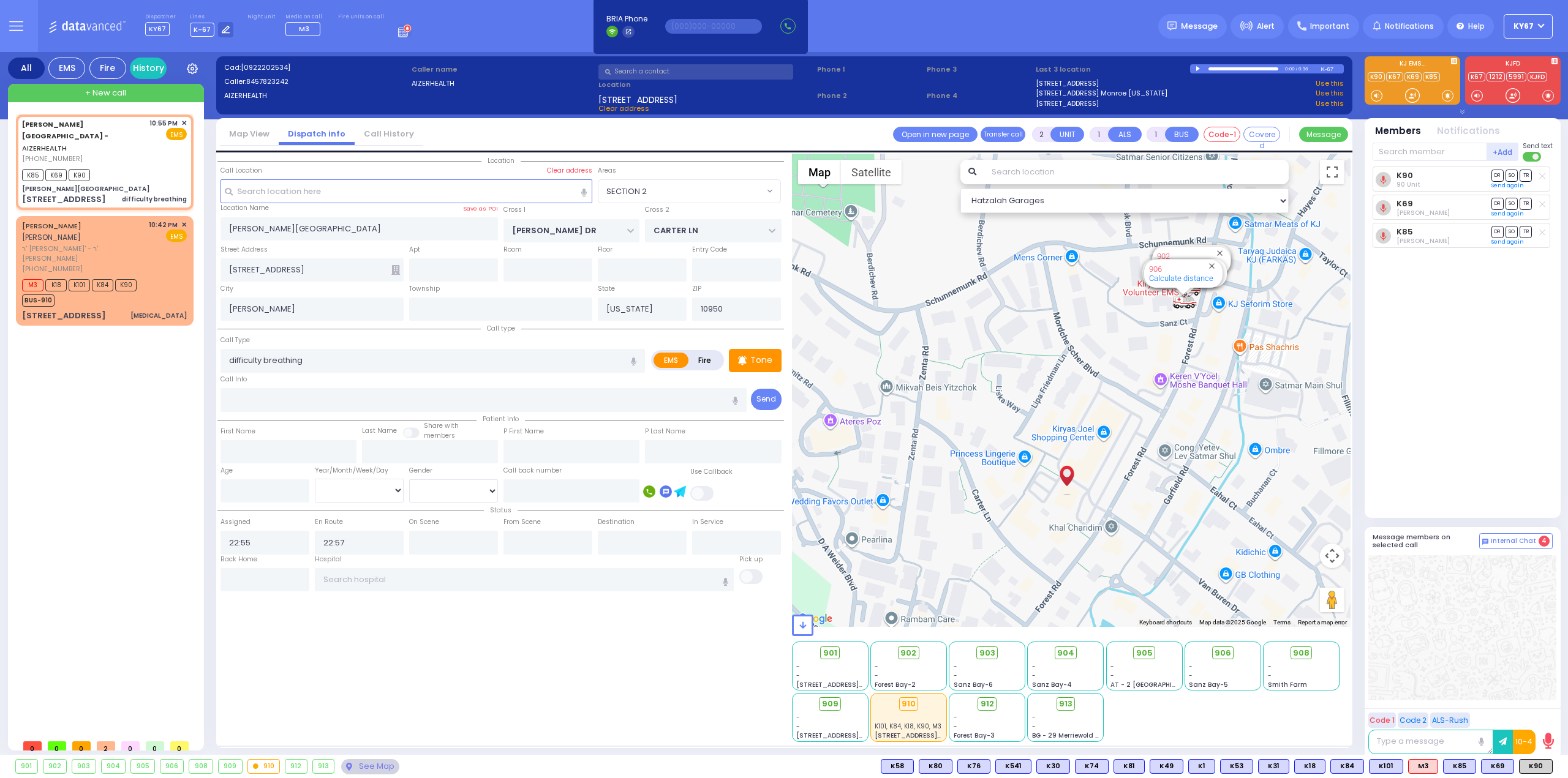
drag, startPoint x: 1199, startPoint y: 350, endPoint x: 1195, endPoint y: 465, distance: 115.1
click at [1195, 465] on div "594 Calculate distance 595 Calculate distance 596 Calculate distance 901 Calcul…" at bounding box center [1071, 390] width 559 height 473
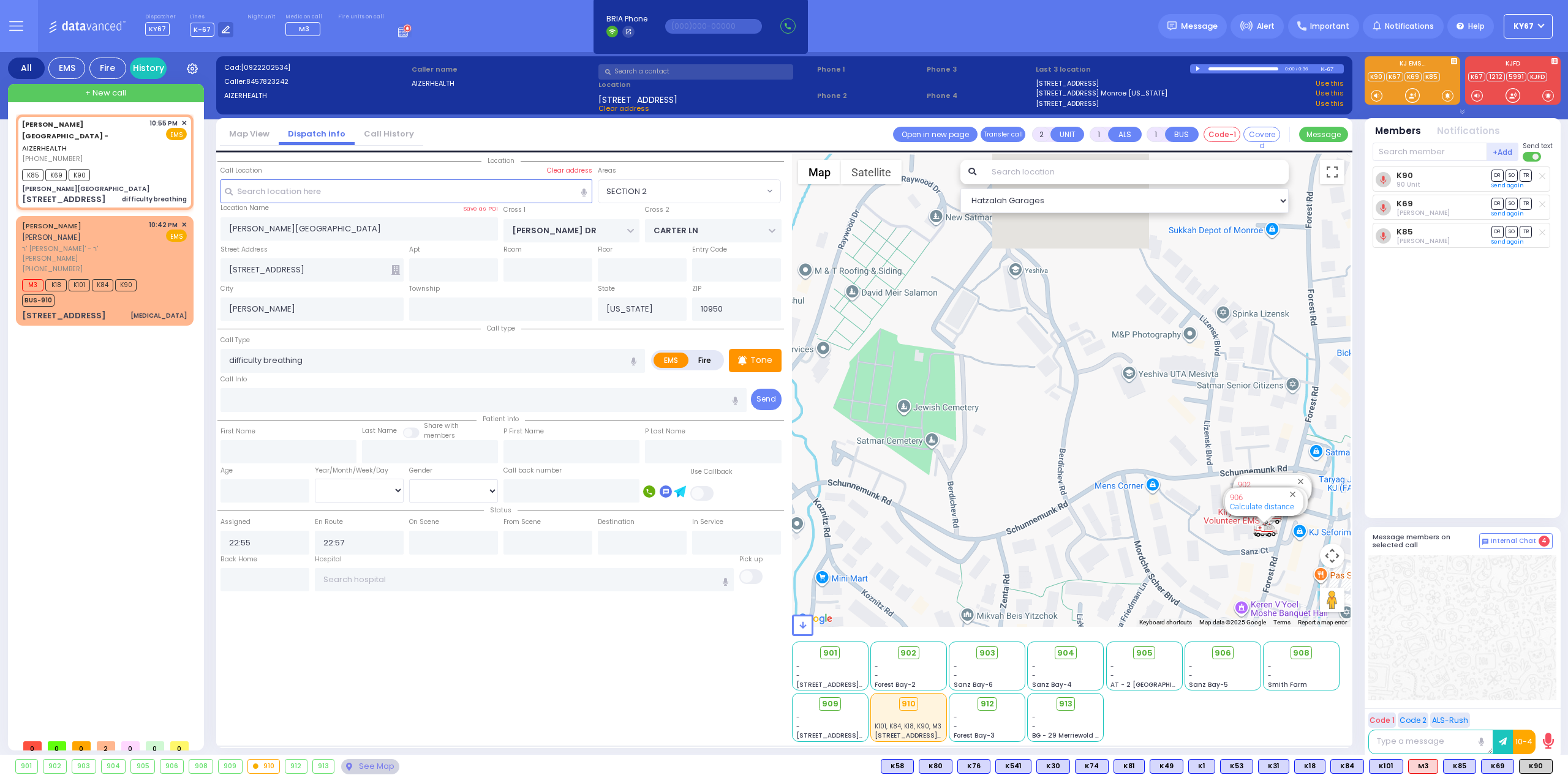
drag, startPoint x: 1077, startPoint y: 305, endPoint x: 1161, endPoint y: 543, distance: 252.4
click at [1161, 543] on div "594 Calculate distance 595 Calculate distance 596 Calculate distance 901 Calcul…" at bounding box center [1071, 390] width 559 height 473
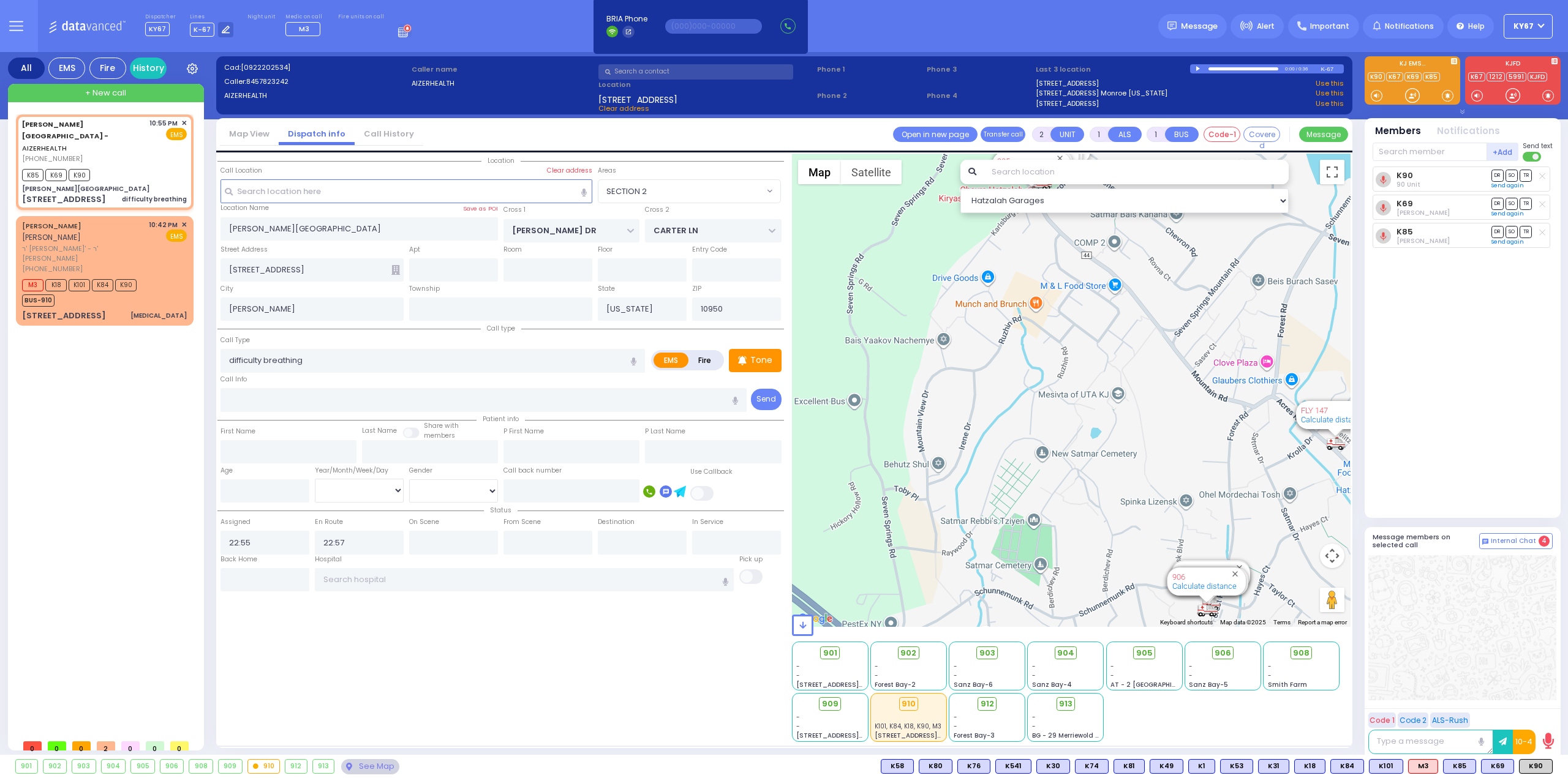
drag, startPoint x: 1154, startPoint y: 381, endPoint x: 1160, endPoint y: 488, distance: 107.2
click at [1160, 488] on div "594 Calculate distance 595 Calculate distance 596 Calculate distance 901 Calcul…" at bounding box center [1071, 390] width 559 height 473
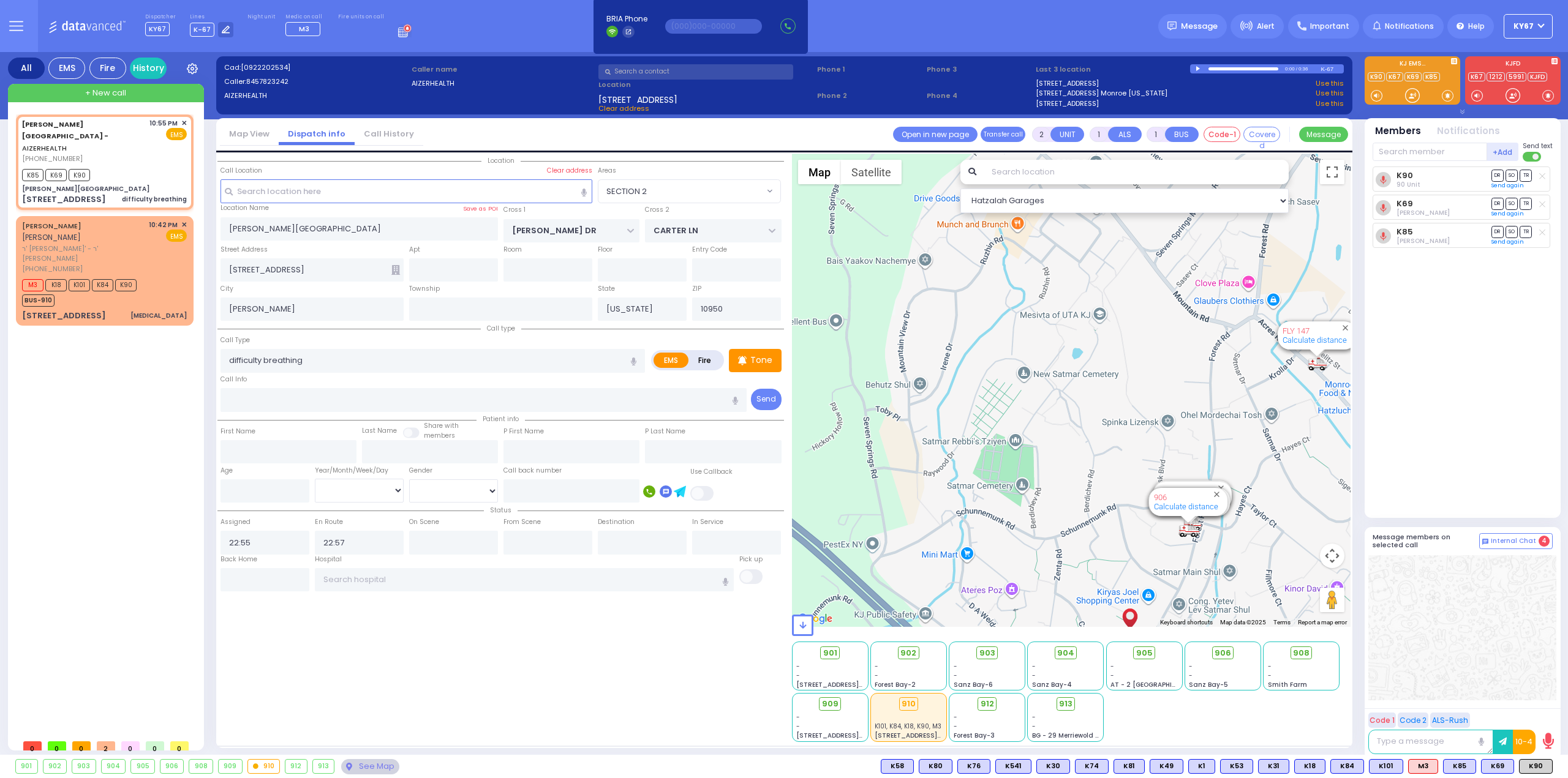
drag, startPoint x: 1161, startPoint y: 488, endPoint x: 1141, endPoint y: 393, distance: 97.1
click at [1142, 393] on div "594 Calculate distance 595 Calculate distance 596 Calculate distance 901 Calcul…" at bounding box center [1071, 390] width 559 height 473
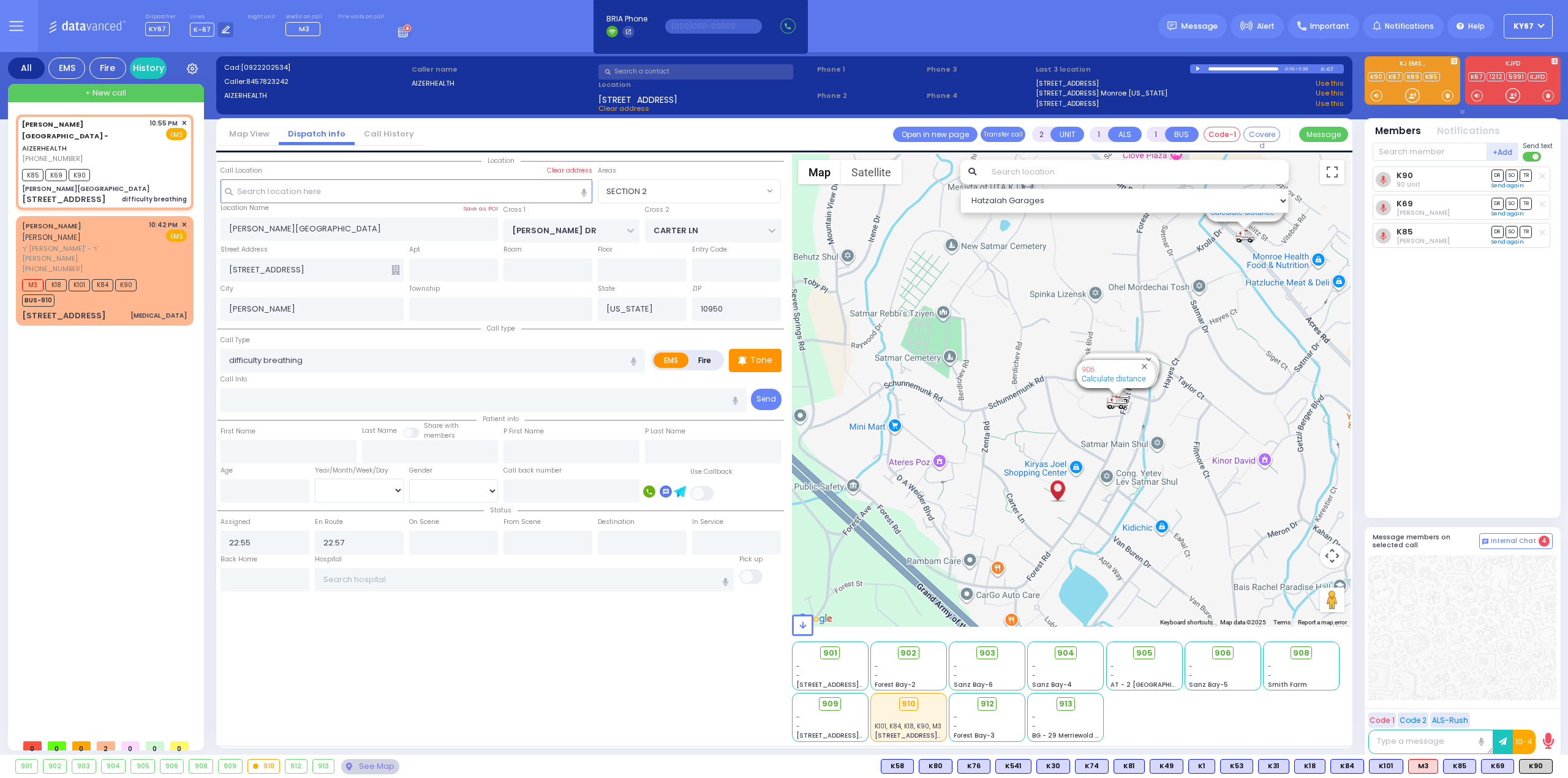
drag, startPoint x: 1227, startPoint y: 549, endPoint x: 1161, endPoint y: 433, distance: 133.5
click at [1161, 433] on div "594 Calculate distance 595 Calculate distance 596 Calculate distance 901 Calcul…" at bounding box center [1071, 390] width 559 height 473
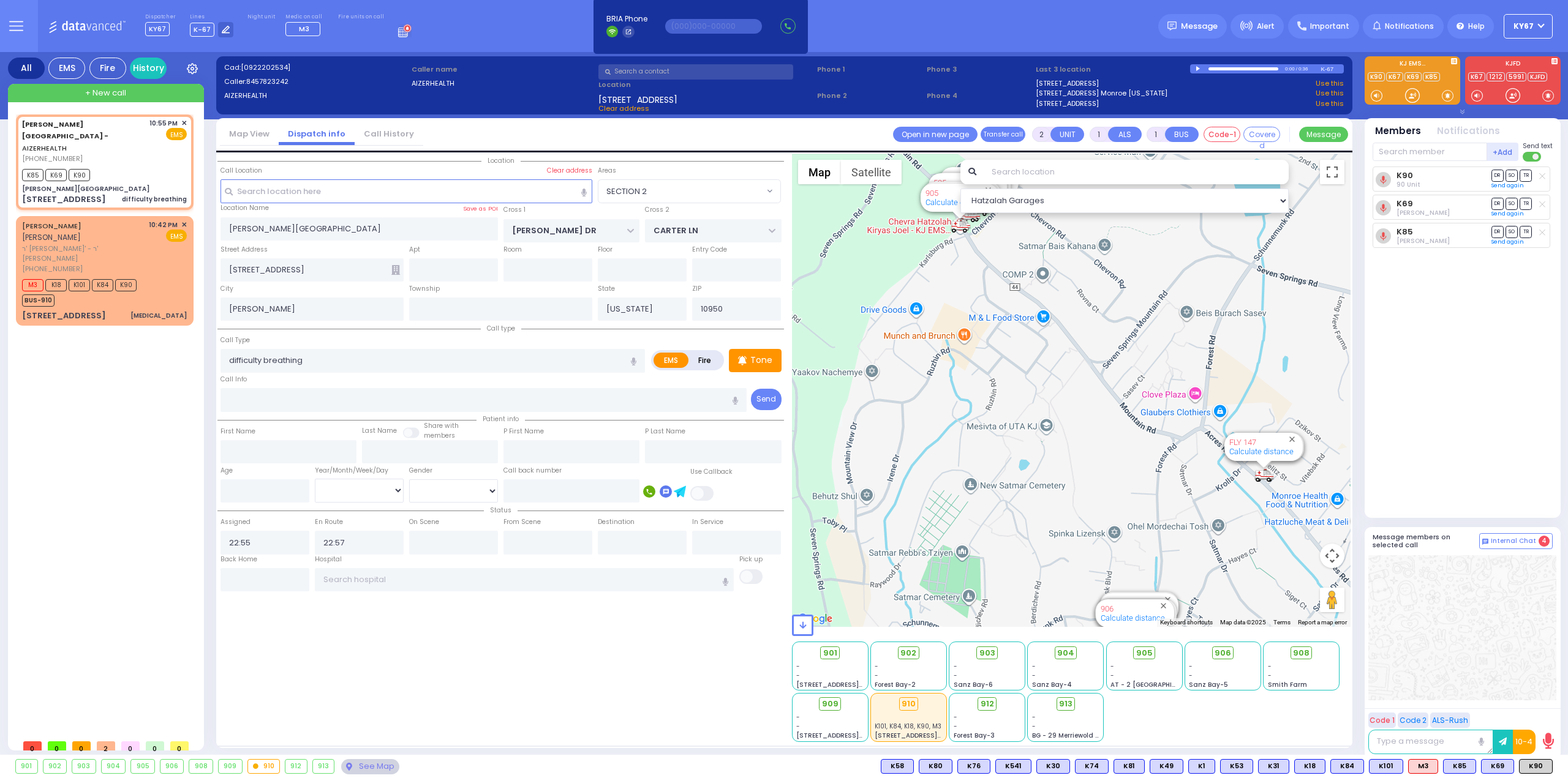
drag, startPoint x: 1191, startPoint y: 320, endPoint x: 1211, endPoint y: 565, distance: 245.8
click at [1211, 565] on div "594 Calculate distance 595 Calculate distance 596 Calculate distance 901 Calcul…" at bounding box center [1071, 390] width 559 height 473
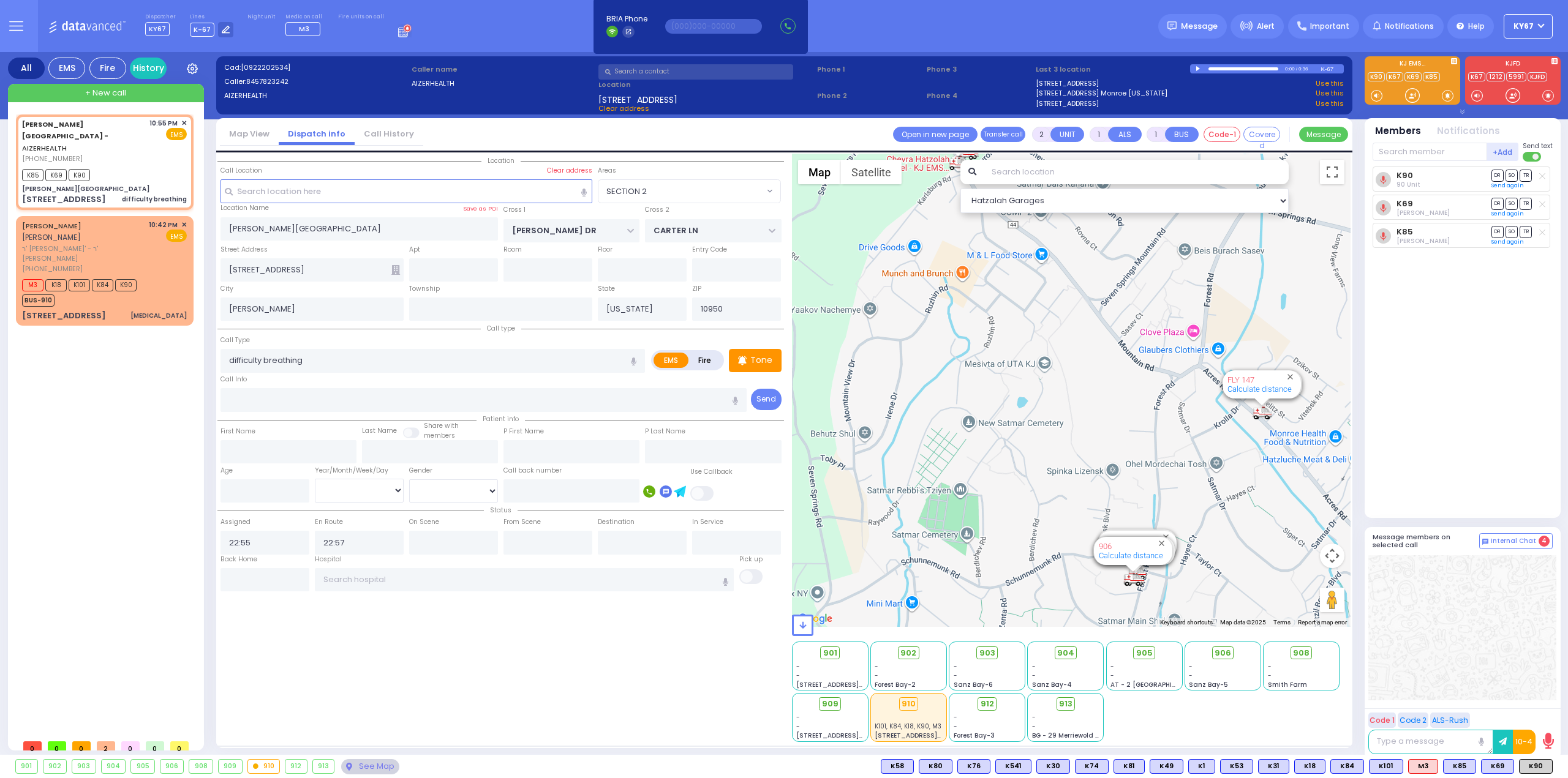
drag, startPoint x: 1201, startPoint y: 508, endPoint x: 1197, endPoint y: 437, distance: 71.1
click at [1197, 437] on div "594 Calculate distance 595 Calculate distance 596 Calculate distance 901 Calcul…" at bounding box center [1071, 390] width 559 height 473
drag, startPoint x: 1240, startPoint y: 566, endPoint x: 1266, endPoint y: 389, distance: 178.9
click at [1258, 423] on div "594 Calculate distance 595 Calculate distance 596 Calculate distance 901 Calcul…" at bounding box center [1071, 390] width 559 height 473
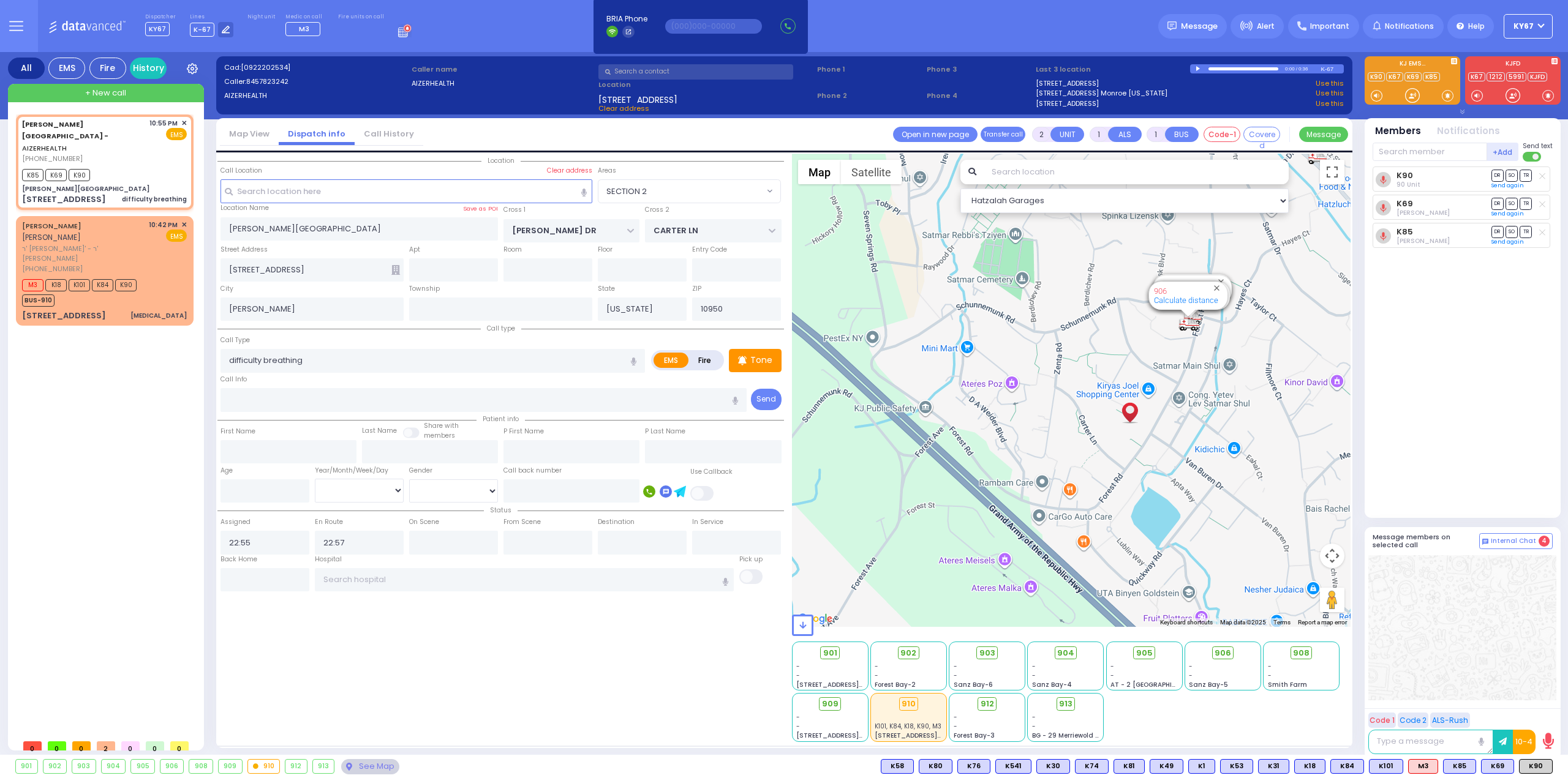
drag, startPoint x: 1185, startPoint y: 512, endPoint x: 1219, endPoint y: 437, distance: 82.3
click at [1219, 437] on div "594 Calculate distance 595 Calculate distance 596 Calculate distance 901 Calcul…" at bounding box center [1071, 390] width 559 height 473
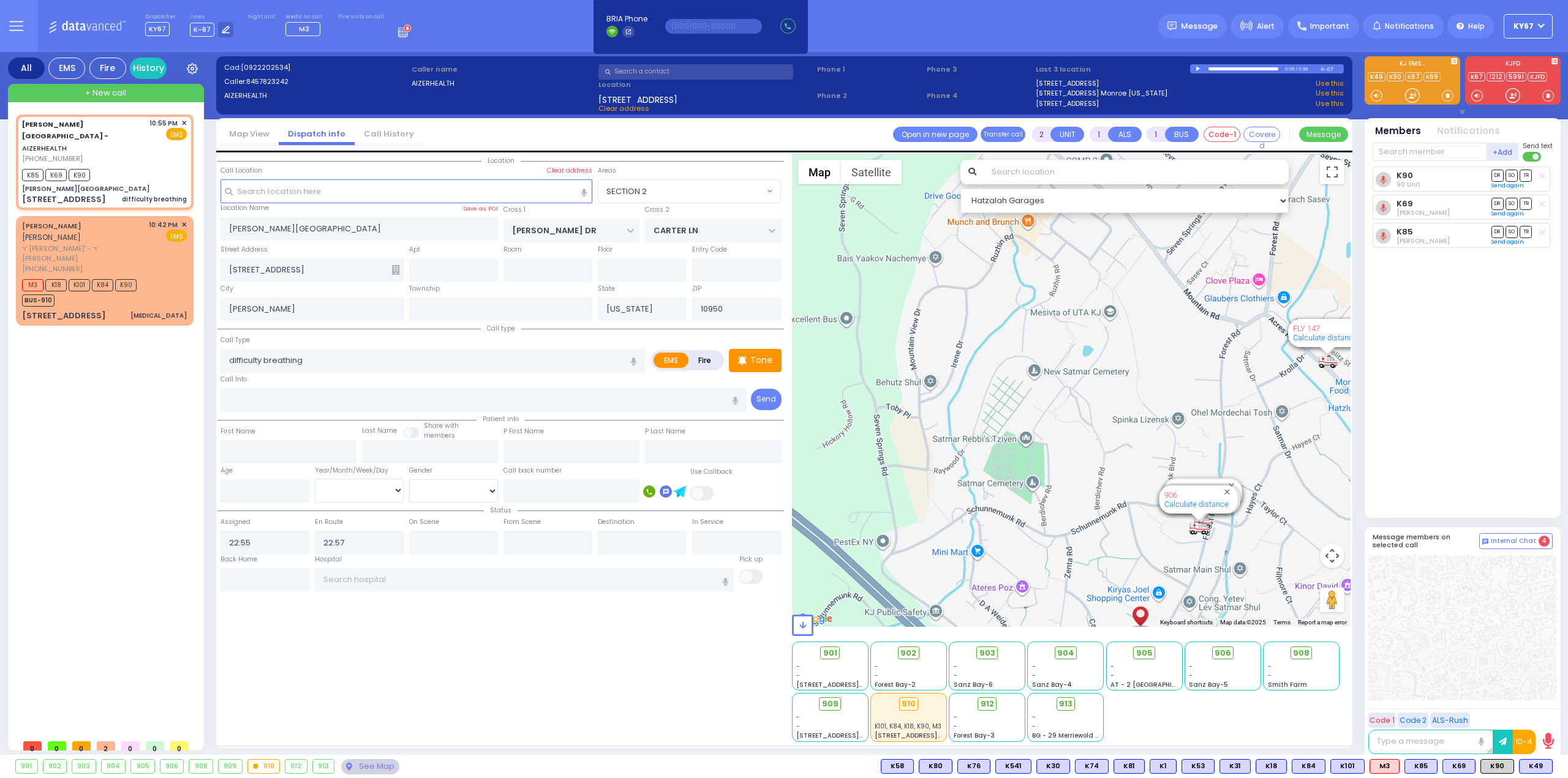
drag, startPoint x: 1076, startPoint y: 338, endPoint x: 1079, endPoint y: 566, distance: 228.0
click at [1082, 562] on div "594 Calculate distance 595 Calculate distance 596 Calculate distance 901 Calcul…" at bounding box center [1071, 390] width 559 height 473
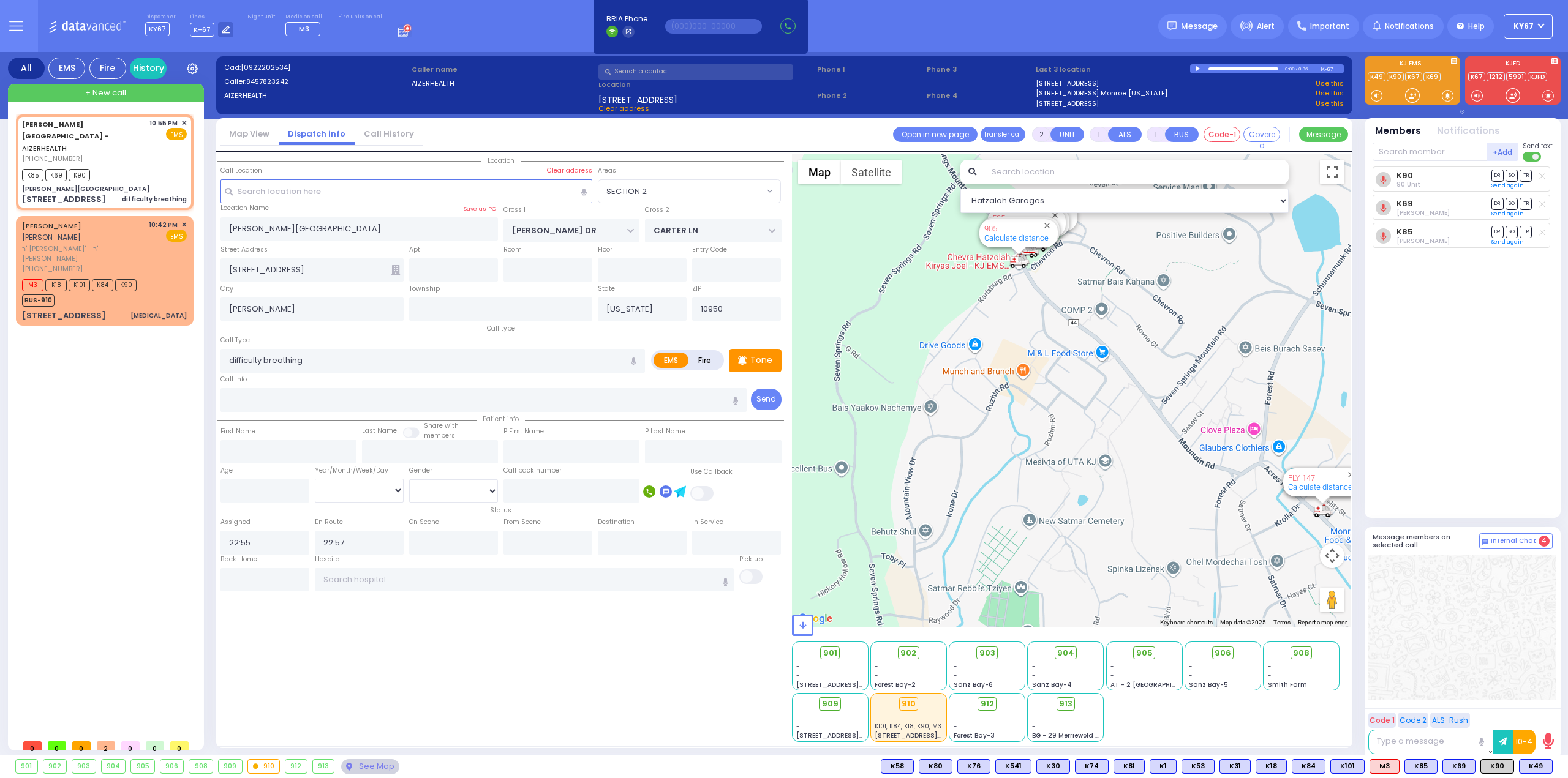
drag, startPoint x: 1034, startPoint y: 333, endPoint x: 1036, endPoint y: 477, distance: 144.0
click at [1036, 467] on div "594 Calculate distance 595 Calculate distance 596 Calculate distance 901 Calcul…" at bounding box center [1071, 390] width 559 height 473
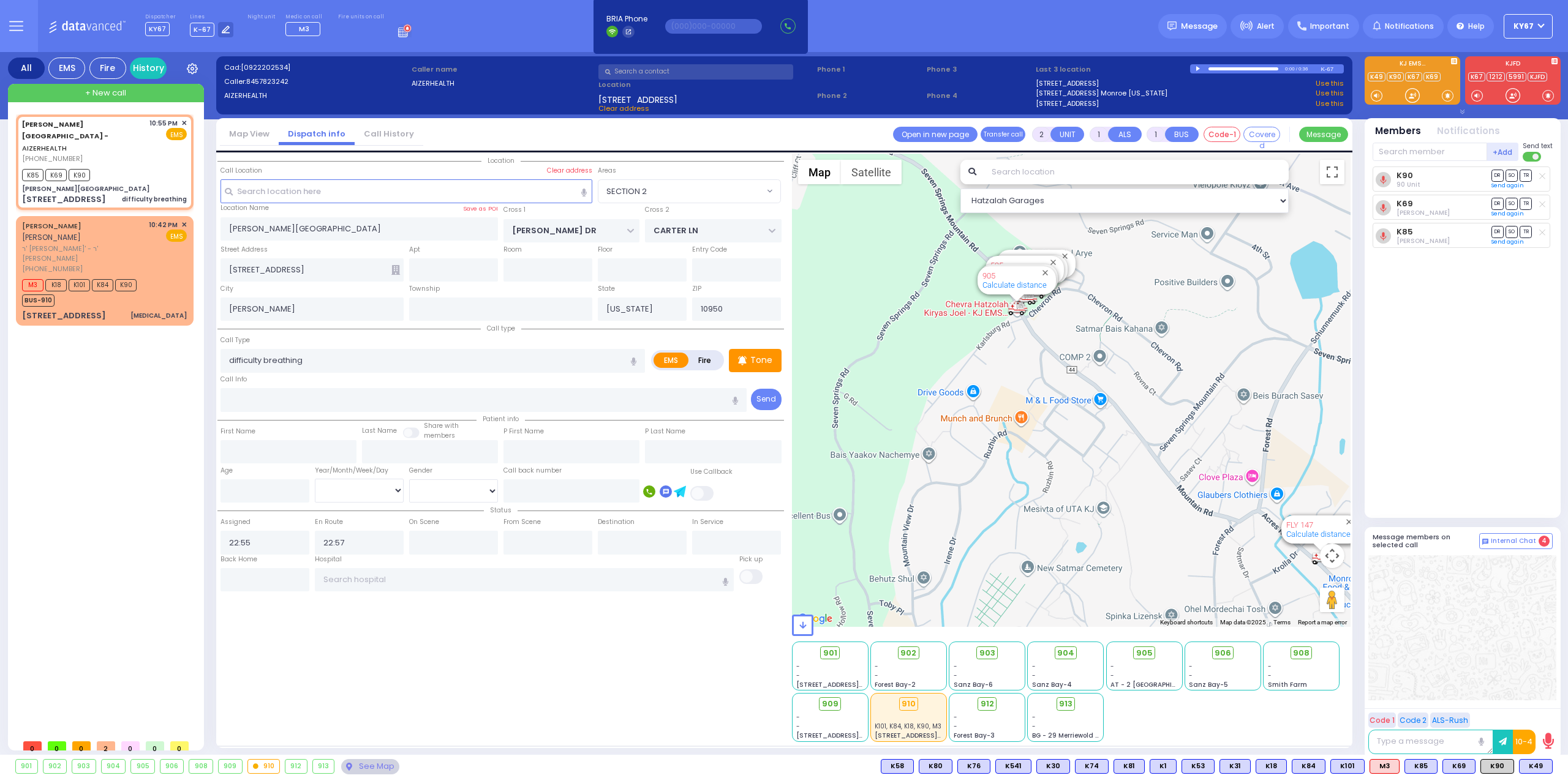
drag, startPoint x: 1137, startPoint y: 537, endPoint x: 1114, endPoint y: 320, distance: 218.2
click at [1122, 363] on div "594 Calculate distance 595 Calculate distance 596 Calculate distance 901 Calcul…" at bounding box center [1071, 390] width 559 height 473
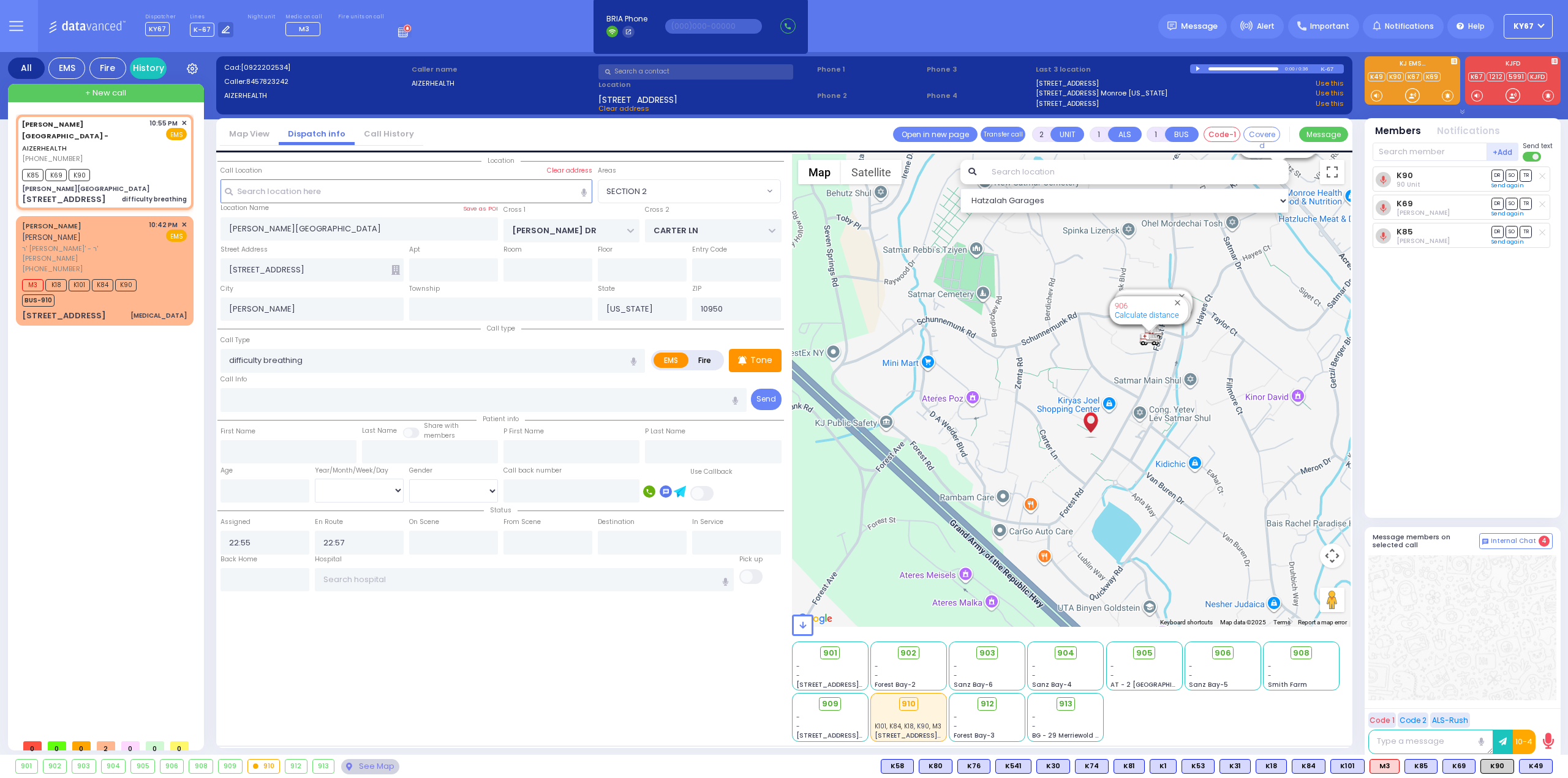
drag, startPoint x: 1176, startPoint y: 484, endPoint x: 1115, endPoint y: 379, distance: 121.4
click at [1116, 380] on div "594 Calculate distance 595 Calculate distance 596 Calculate distance 901 Calcul…" at bounding box center [1071, 390] width 559 height 473
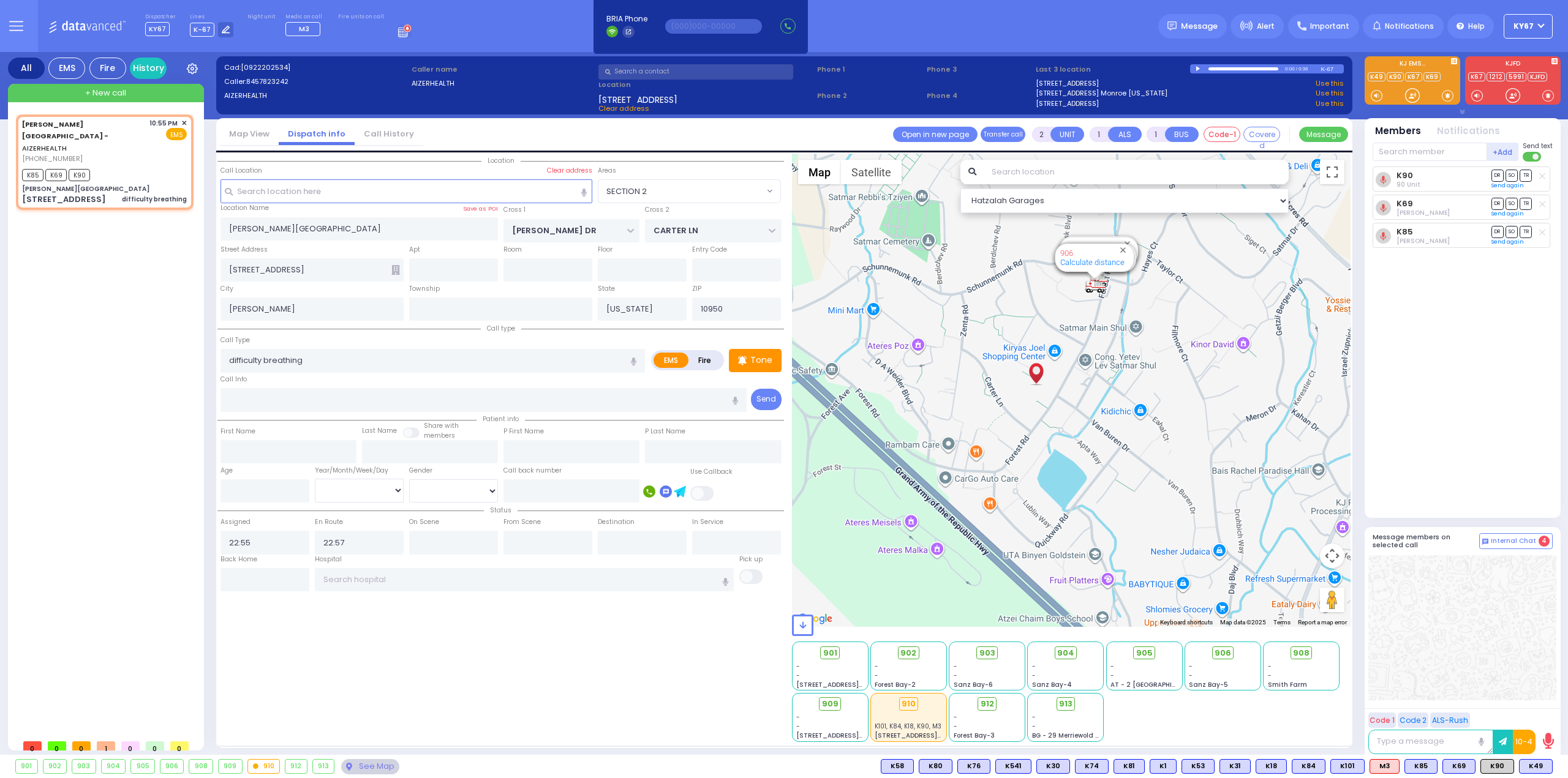
drag, startPoint x: 1116, startPoint y: 465, endPoint x: 1116, endPoint y: 472, distance: 7.0
click at [1116, 472] on div "594 Calculate distance 595 Calculate distance 596 Calculate distance 901 Calcul…" at bounding box center [1071, 390] width 559 height 473
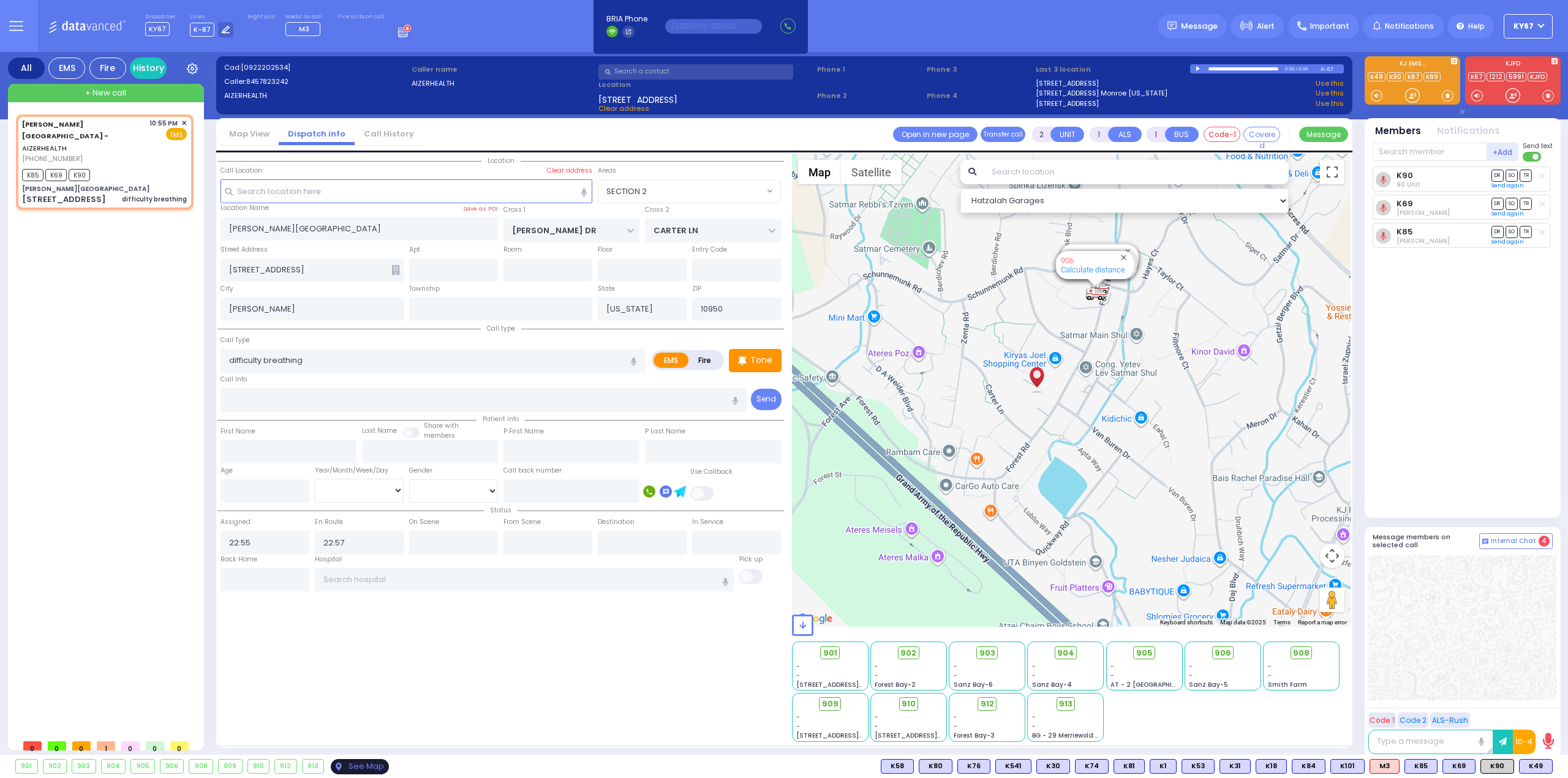
click at [350, 761] on div "See Map" at bounding box center [359, 767] width 57 height 15
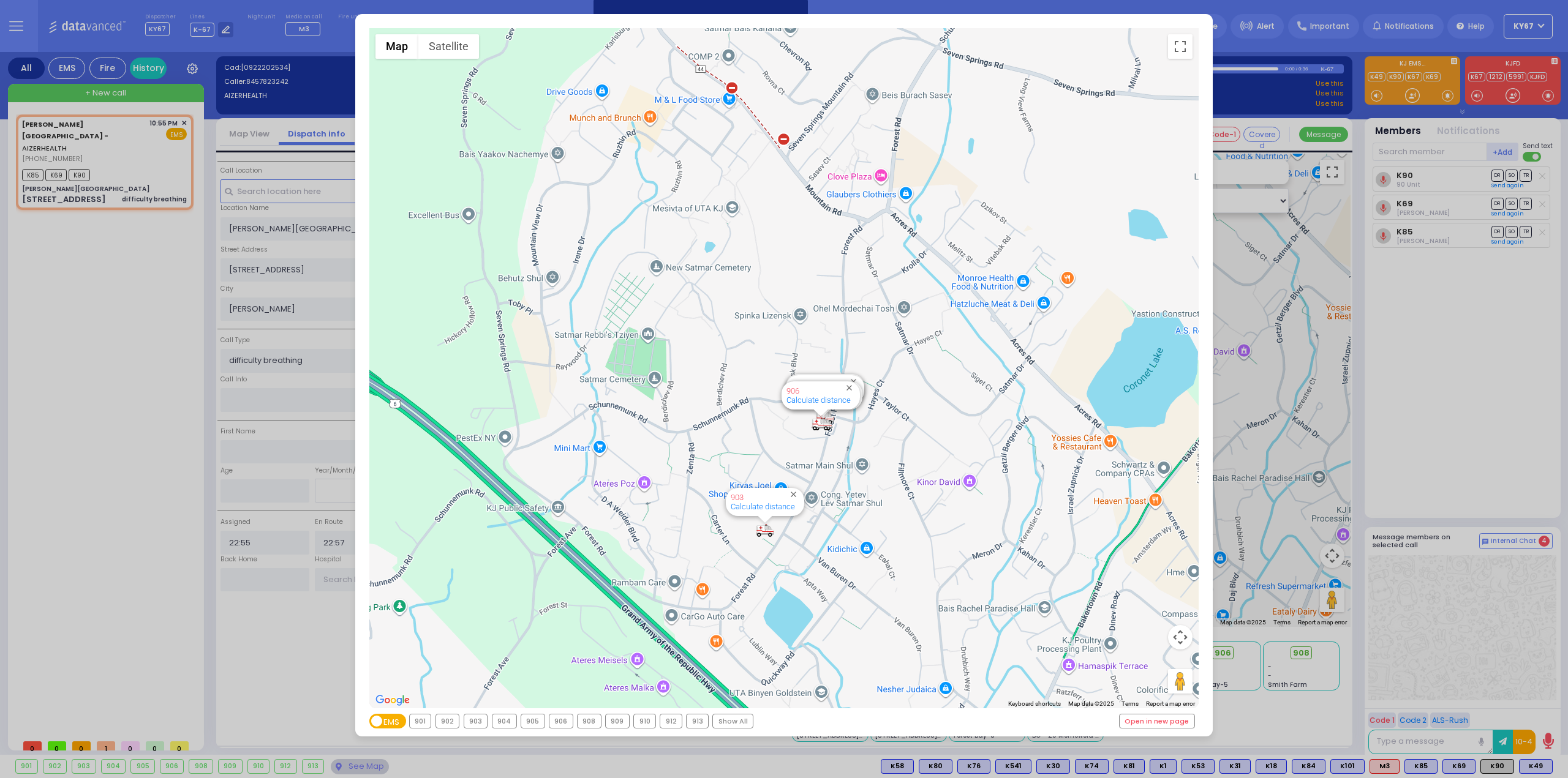
drag, startPoint x: 723, startPoint y: 363, endPoint x: 710, endPoint y: 424, distance: 62.4
click at [710, 424] on div "594 Calculate distance 595 Calculate distance 596 Calculate distance 901 Calcul…" at bounding box center [784, 368] width 830 height 680
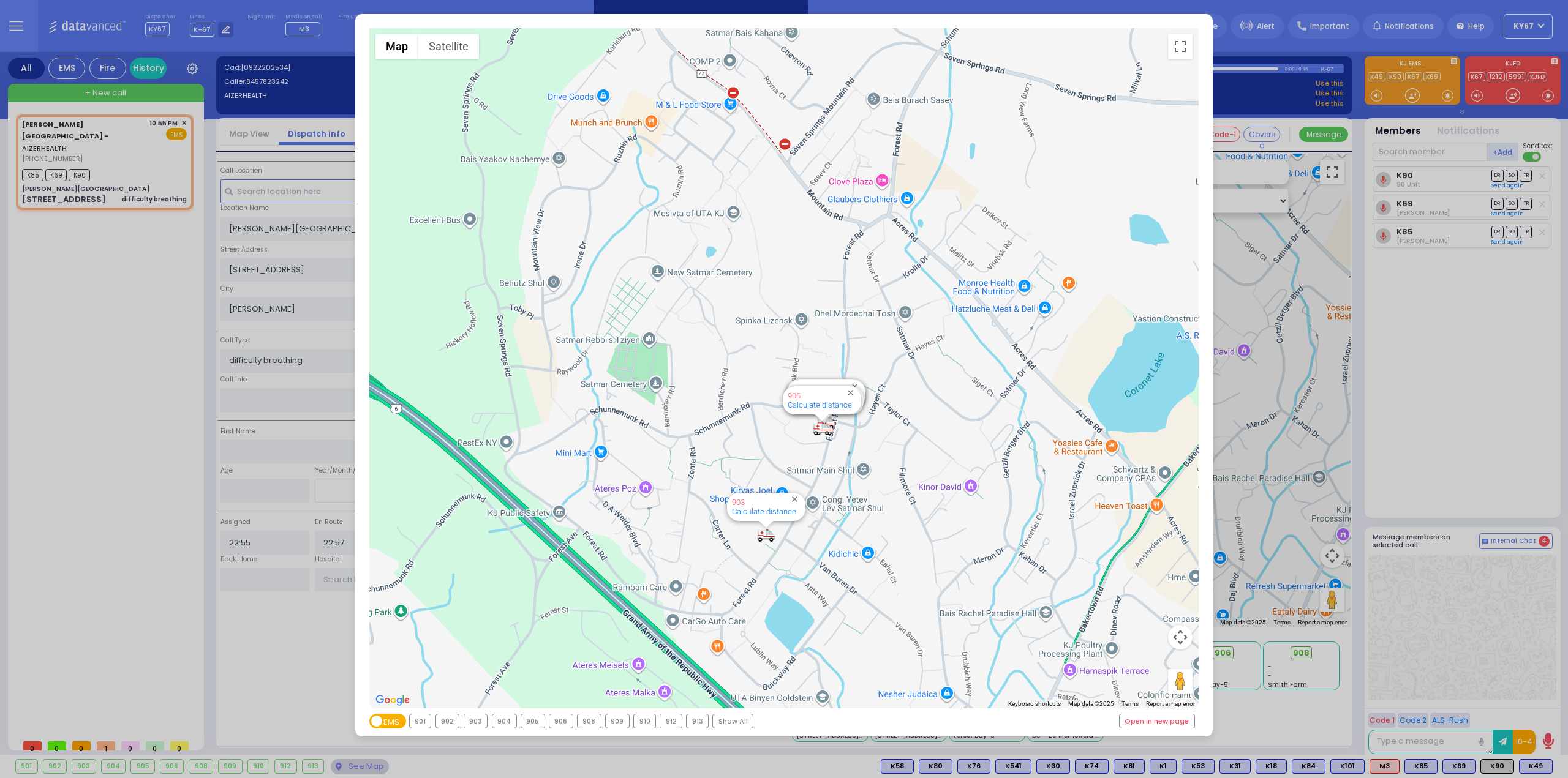
drag, startPoint x: 647, startPoint y: 262, endPoint x: 728, endPoint y: 427, distance: 183.8
click at [728, 427] on div "594 Calculate distance 595 Calculate distance 596 Calculate distance 901 Calcul…" at bounding box center [784, 368] width 830 height 680
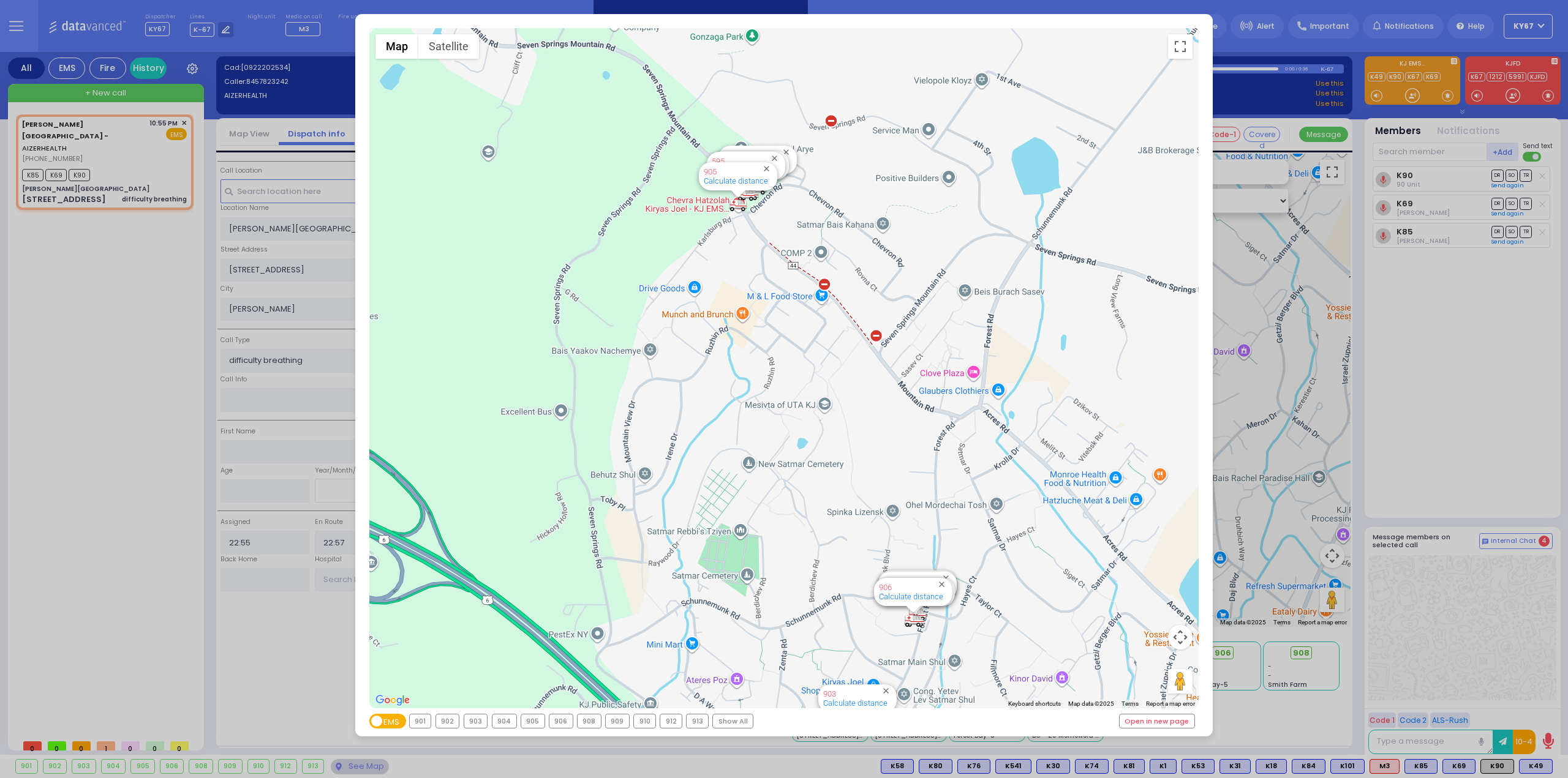
click at [120, 441] on div "← Move left → Move right ↑ Move up ↓ Move down + Zoom in - Zoom out Home Jump l…" at bounding box center [784, 389] width 1568 height 778
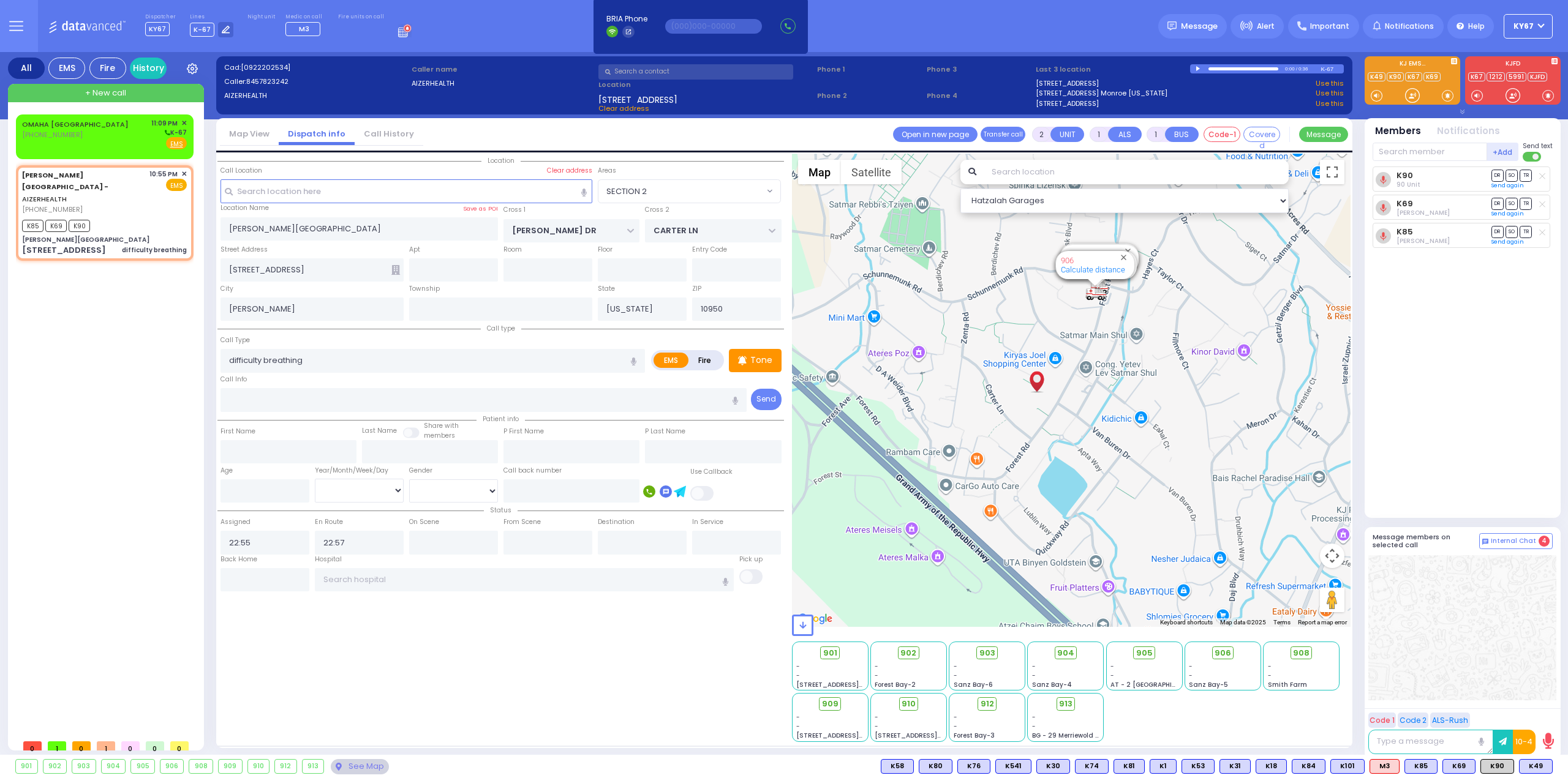
click at [4, 17] on button at bounding box center [16, 26] width 44 height 52
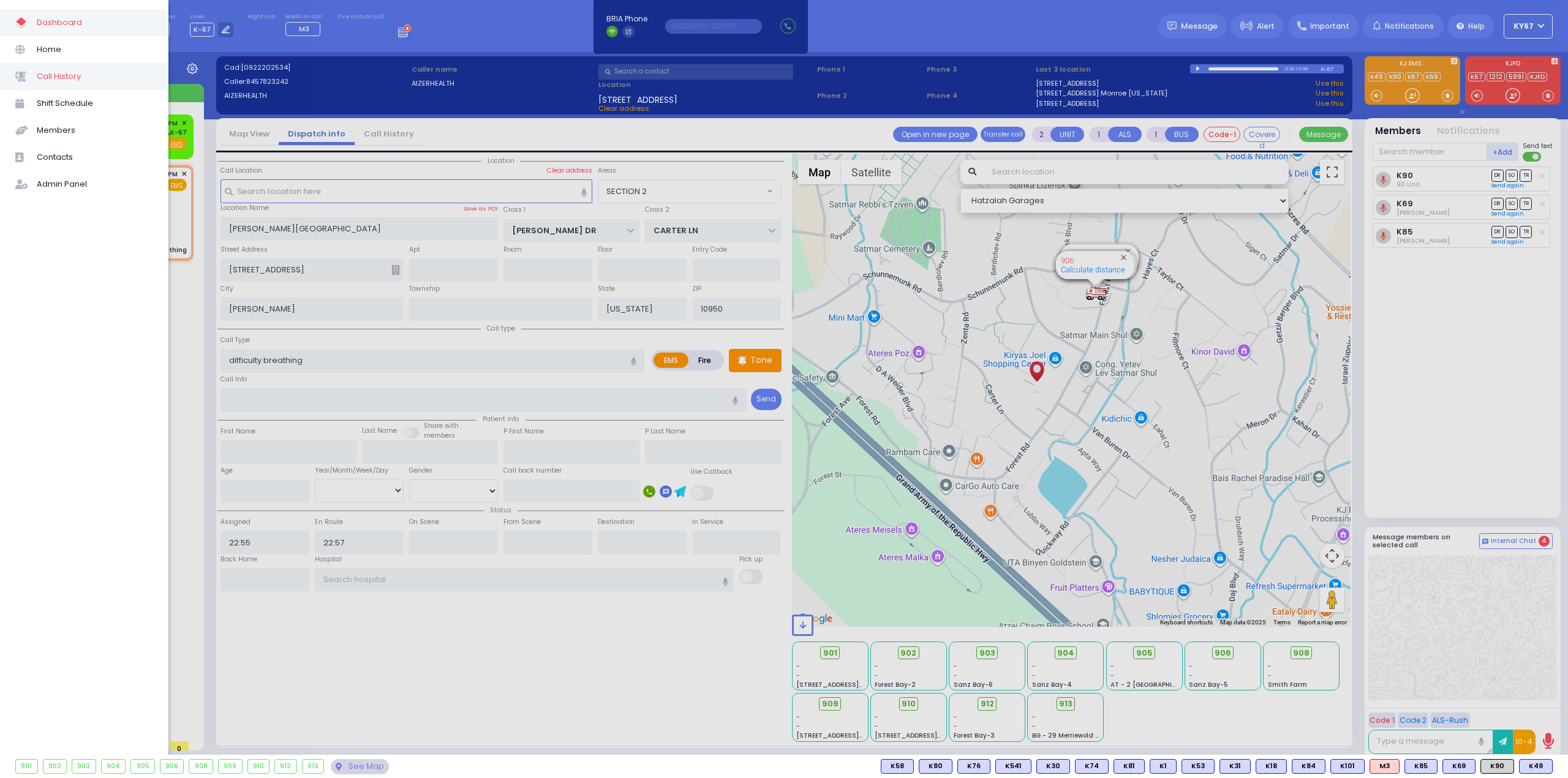
click at [77, 75] on span "Call History" at bounding box center [95, 77] width 116 height 16
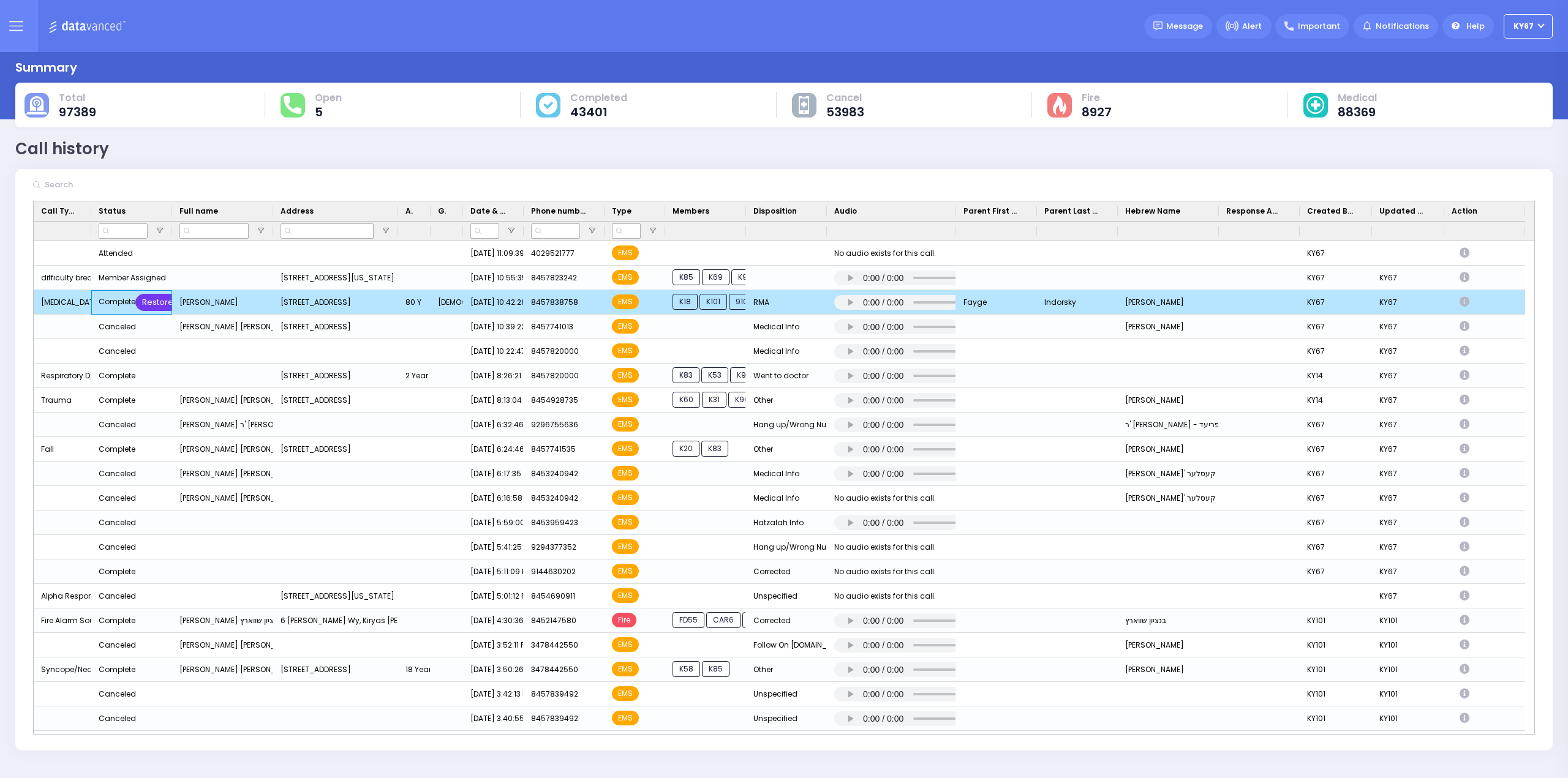
click at [151, 303] on div "Restore" at bounding box center [158, 303] width 45 height 17
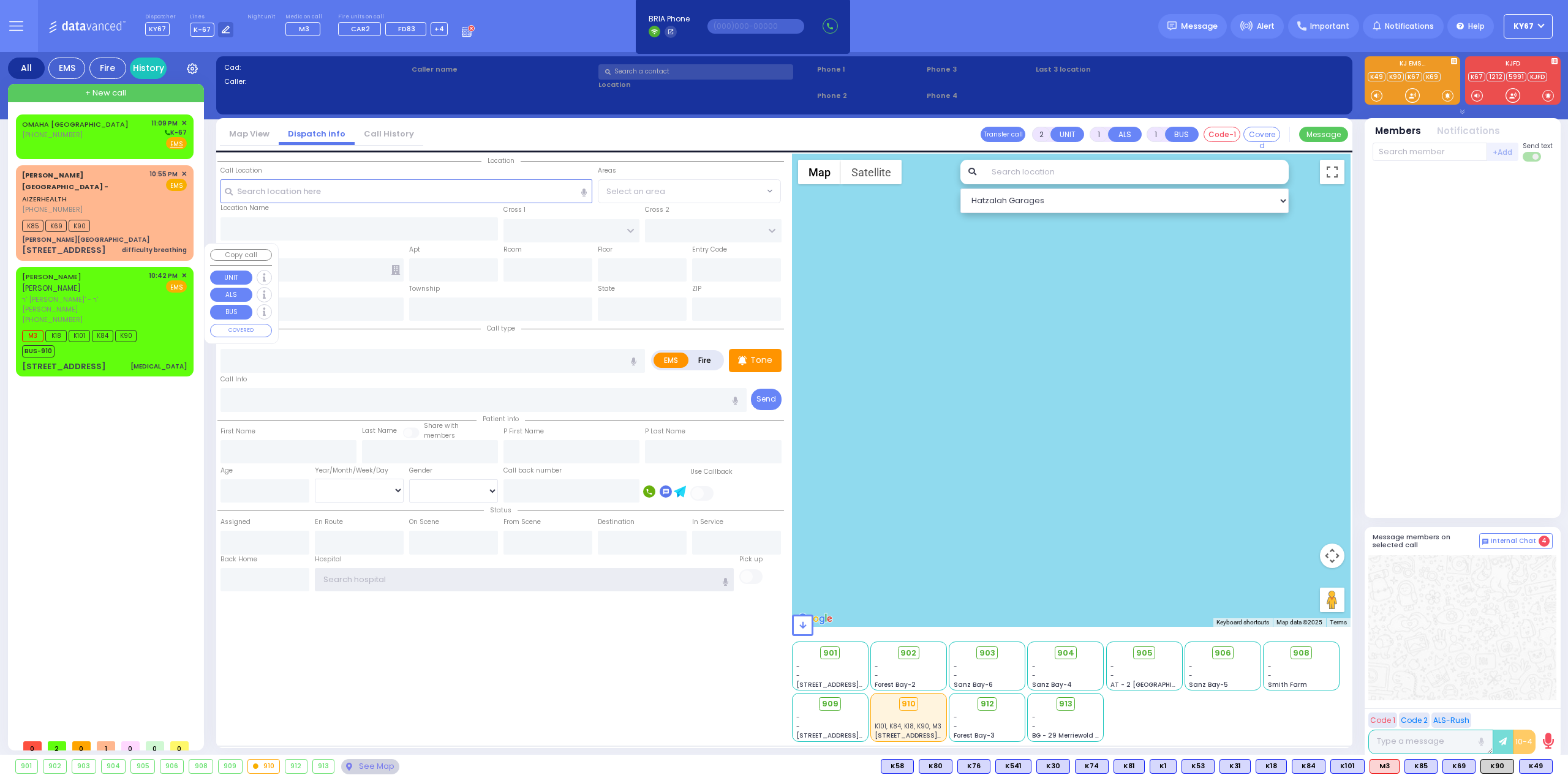
type input "Ky67"
click at [177, 327] on div "M3 K18 K101 K84 K90 BUS-910" at bounding box center [104, 343] width 165 height 31
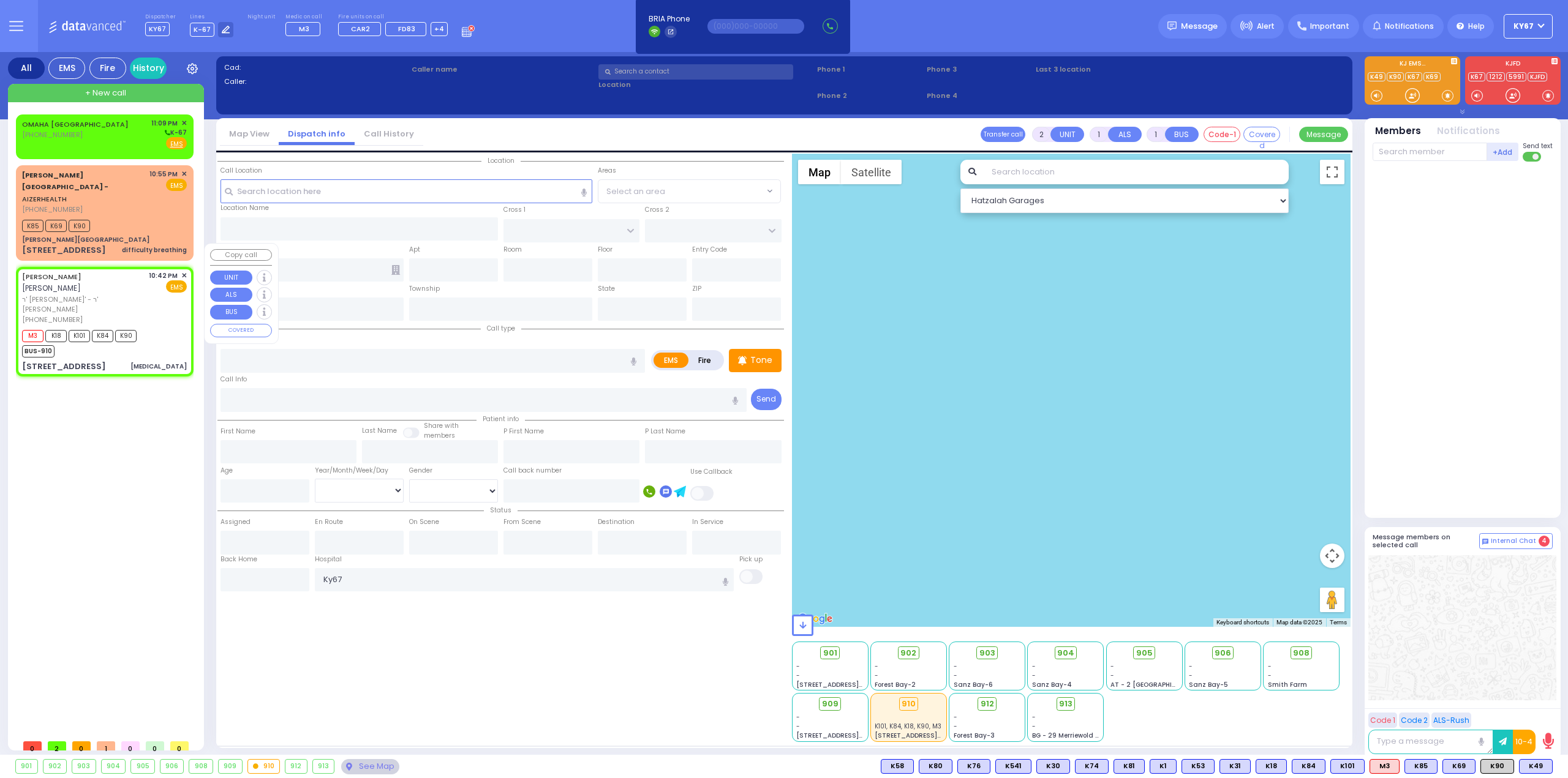
type input "6"
select select
type input "[MEDICAL_DATA]"
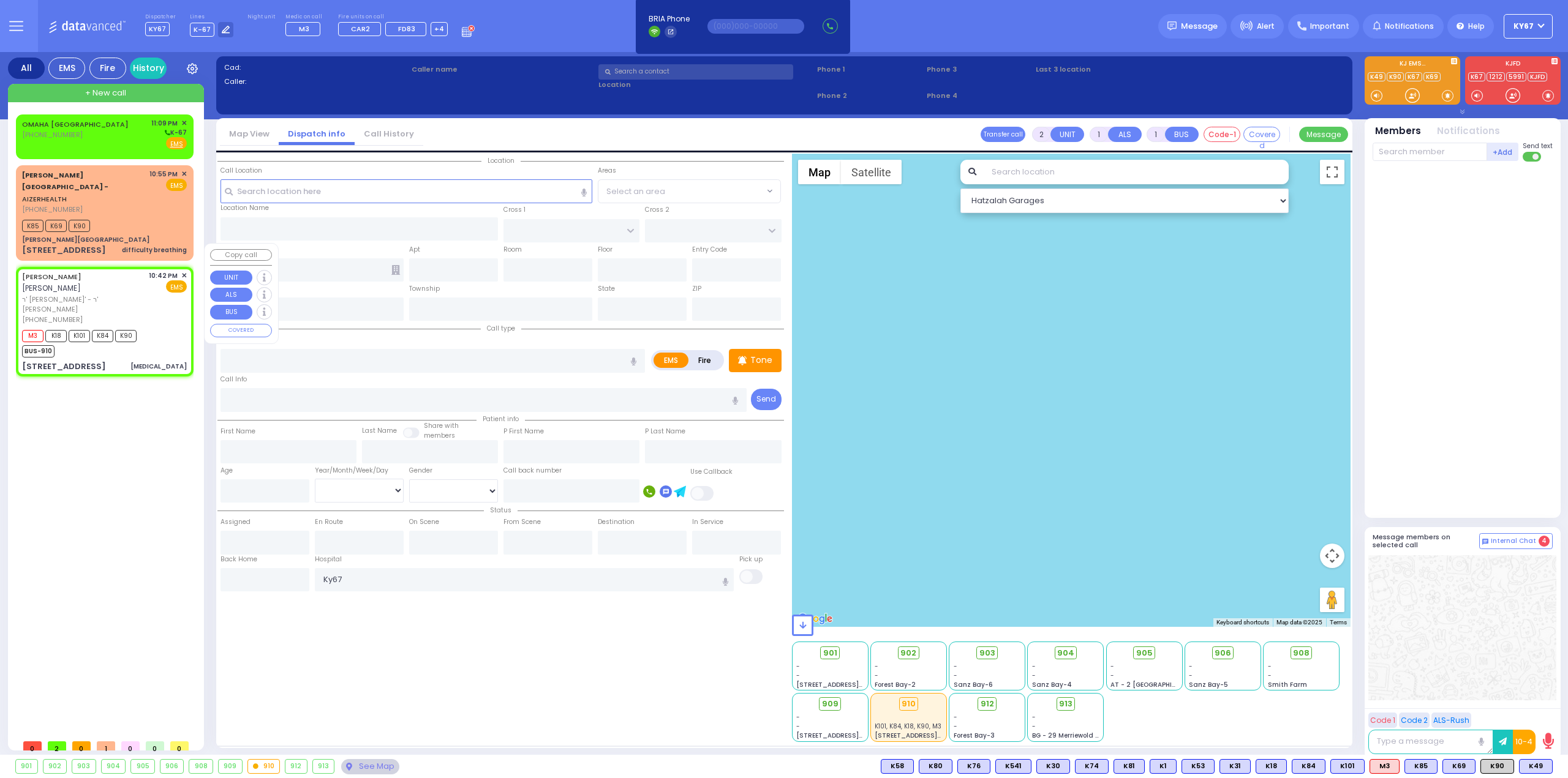
radio input "true"
type input "LIPA"
type input "[PERSON_NAME]"
type input "Fayge"
type input "Indorsky"
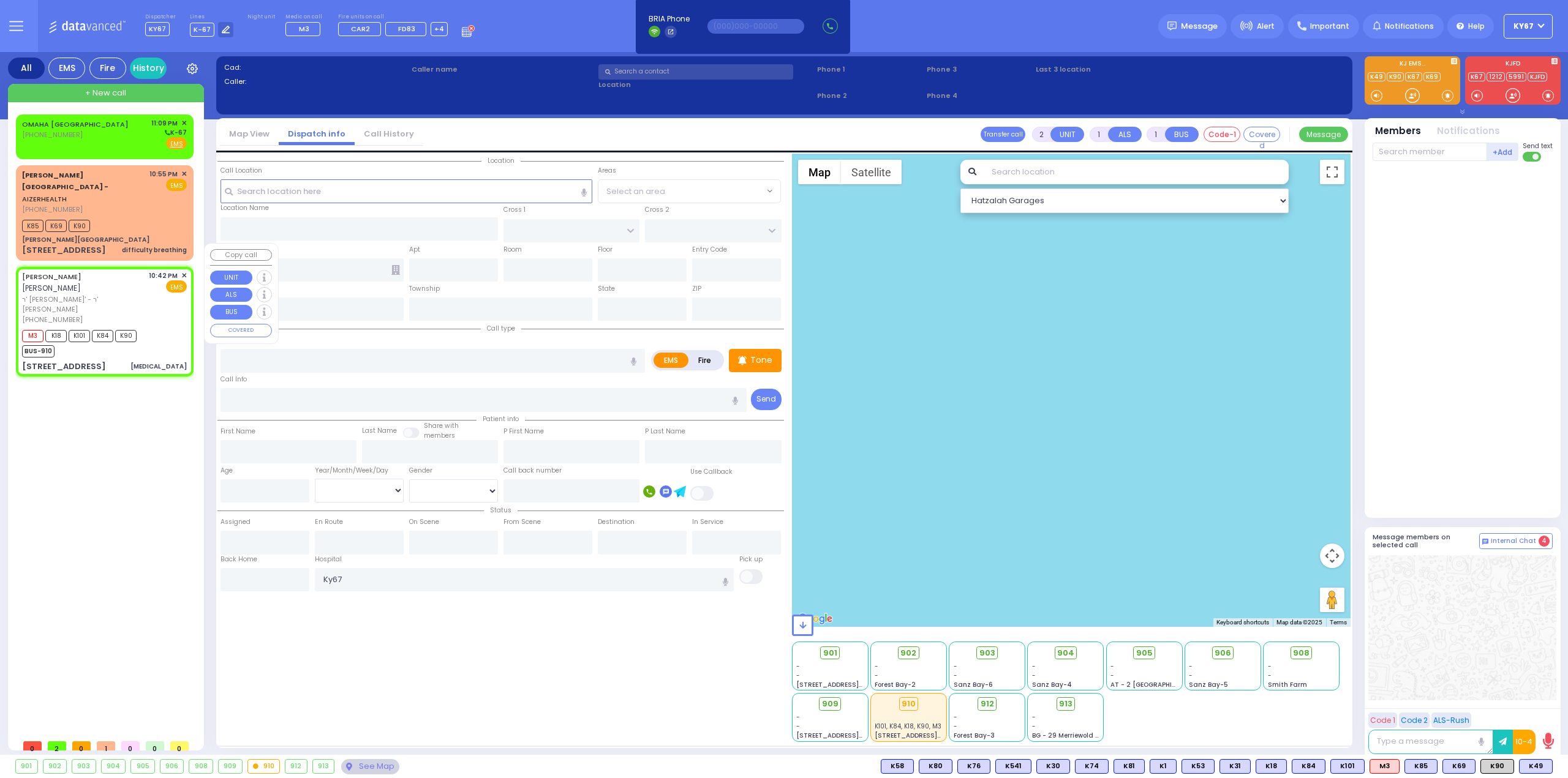
type input "80"
select select "Year"
select select "[DEMOGRAPHIC_DATA]"
type input "22:42"
type input "22:43"
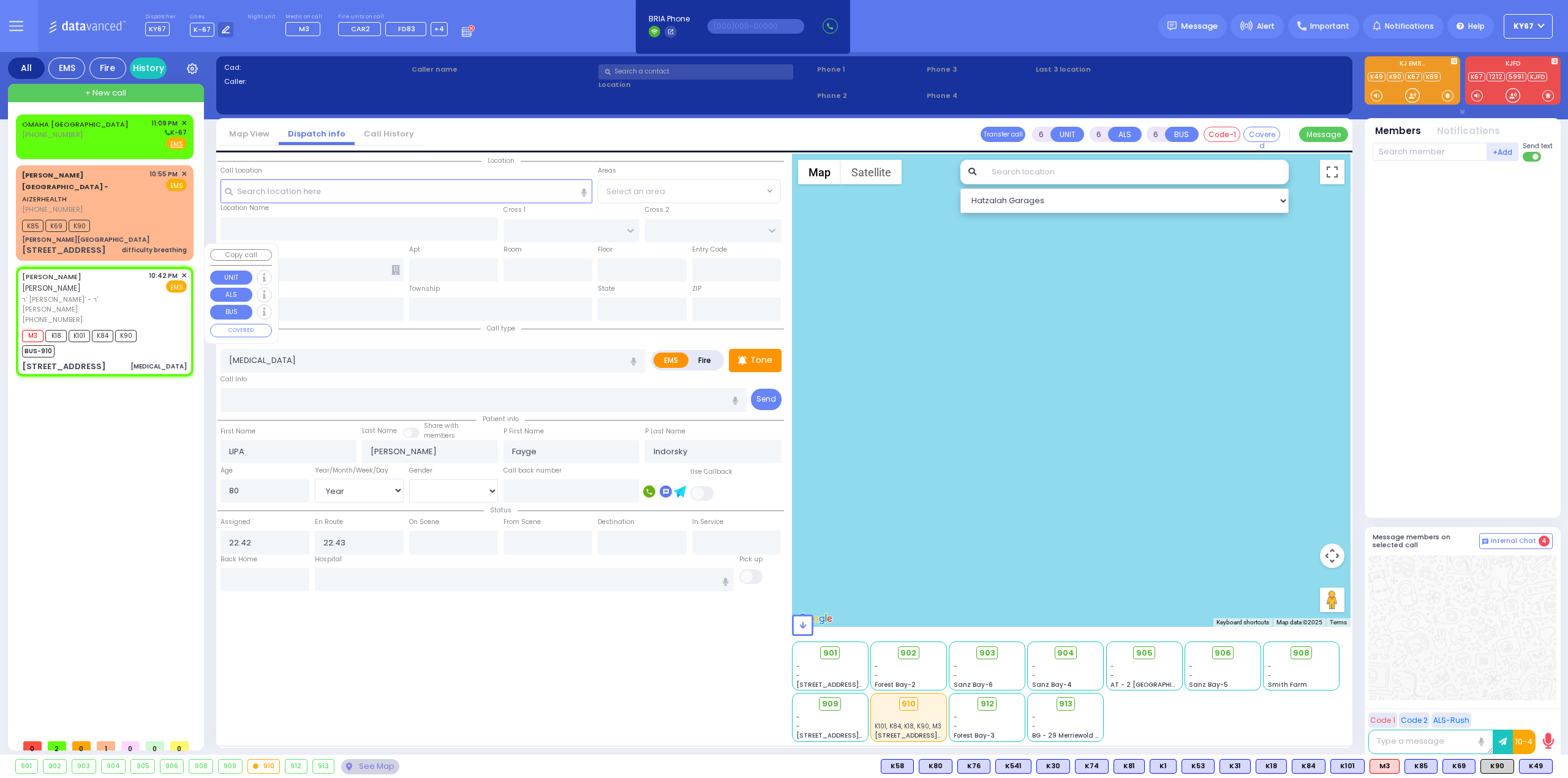
select select "Hatzalah Garages"
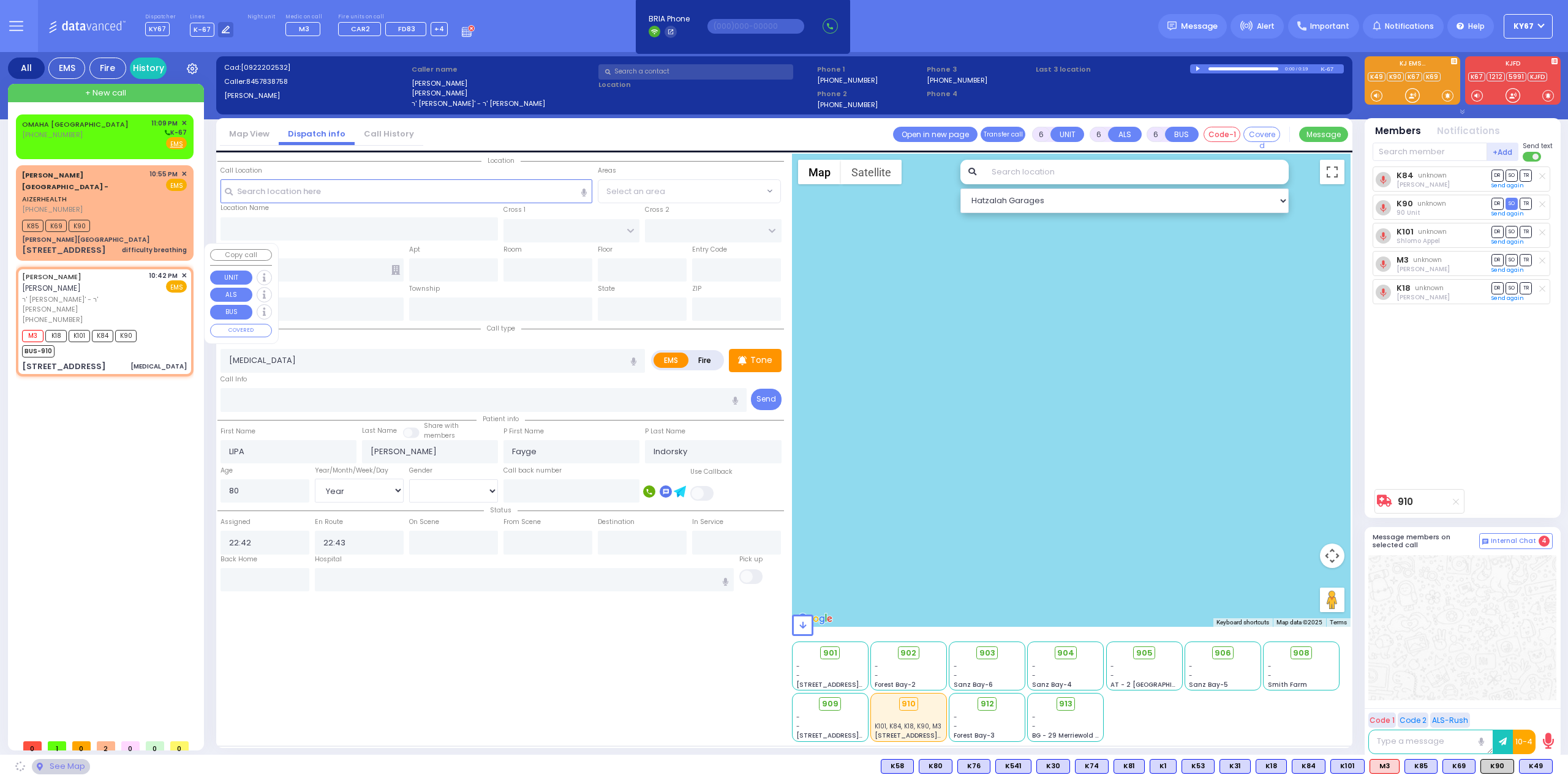
type input "MELITZ RD"
type input "KROLLA DR"
type input "[STREET_ADDRESS]"
type input "203"
type input "Monroe"
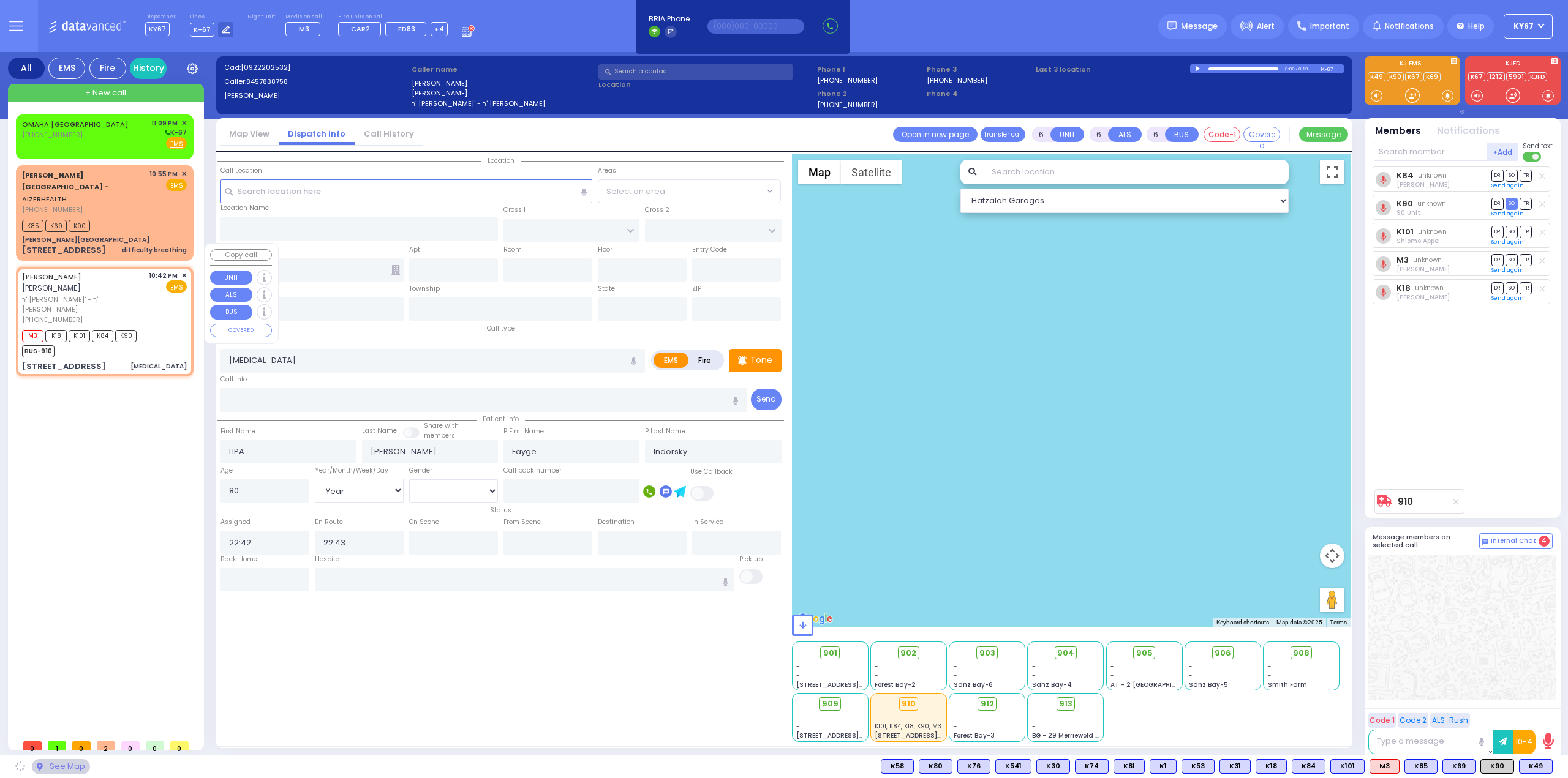
type input "New York"
type input "10950"
select select
radio input "true"
select select "Year"
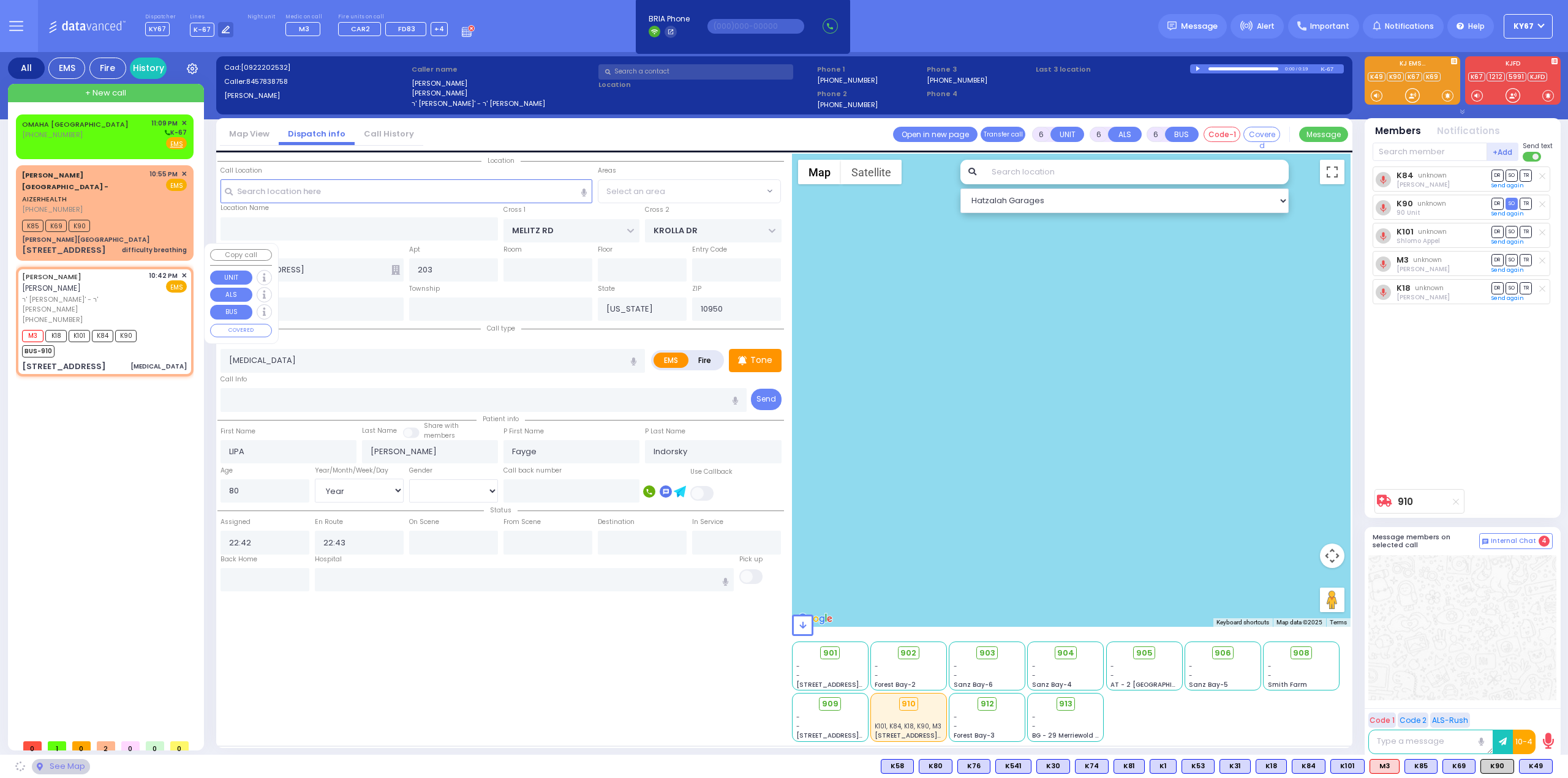
select select "[DEMOGRAPHIC_DATA]"
select select "Hatzalah Garages"
select select "DIVRIE YOEL"
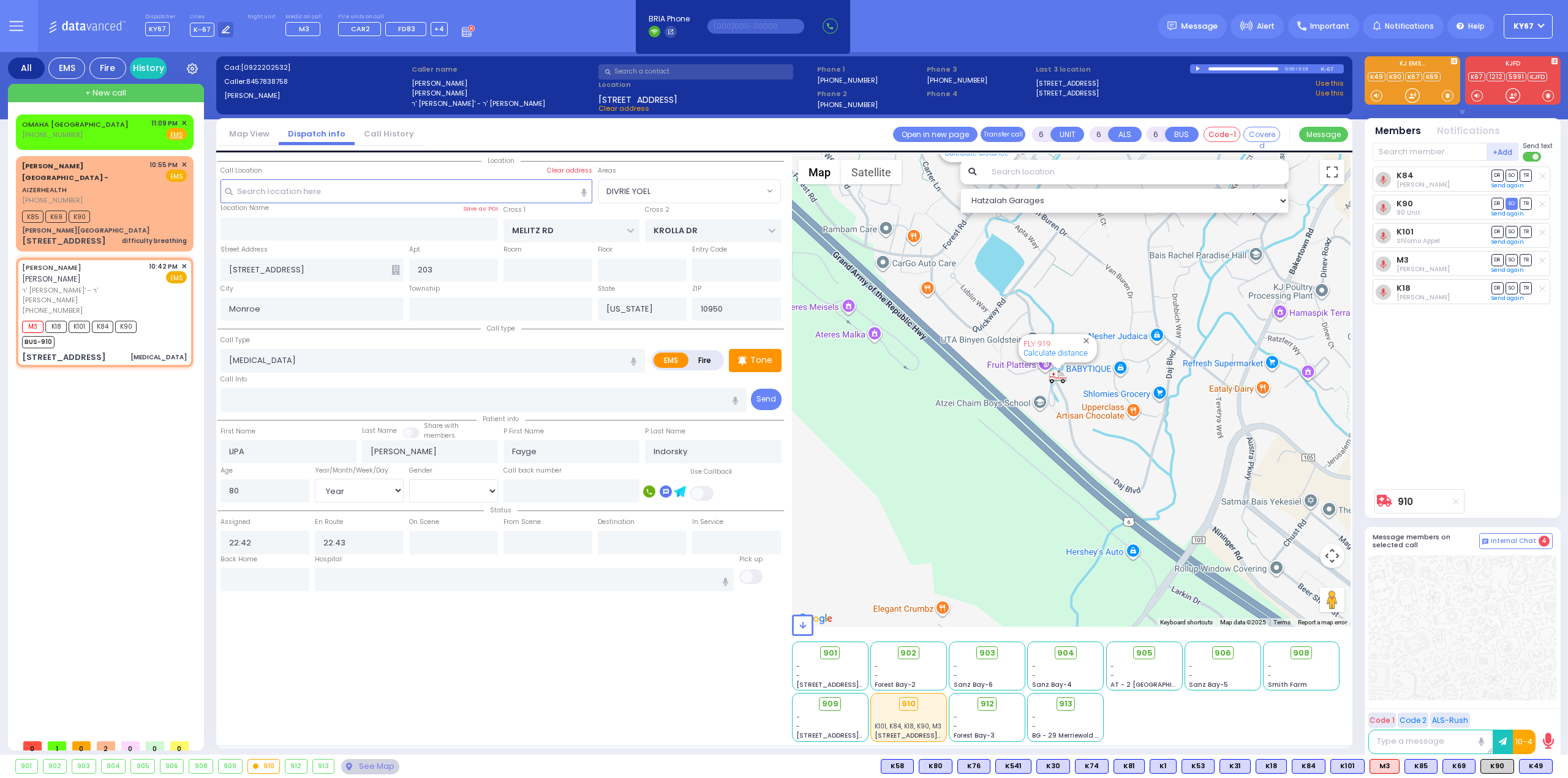
drag, startPoint x: 890, startPoint y: 289, endPoint x: 905, endPoint y: 444, distance: 155.7
click at [904, 439] on div "910 Calculate distance 594 Calculate distance 595 Calculate distance 596 Calcul…" at bounding box center [1071, 390] width 559 height 473
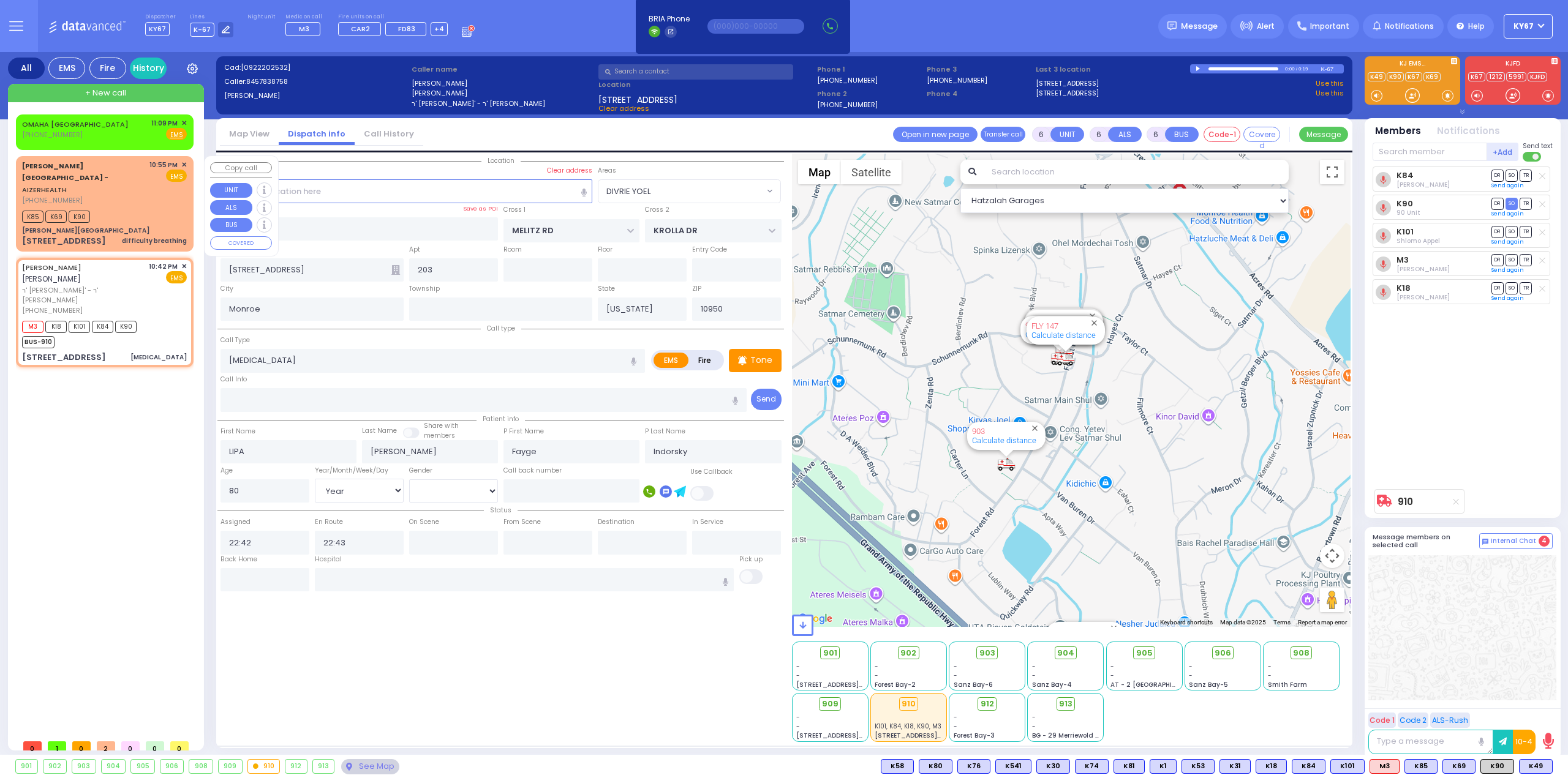
click at [134, 208] on div "K85 K69 K90" at bounding box center [104, 215] width 165 height 15
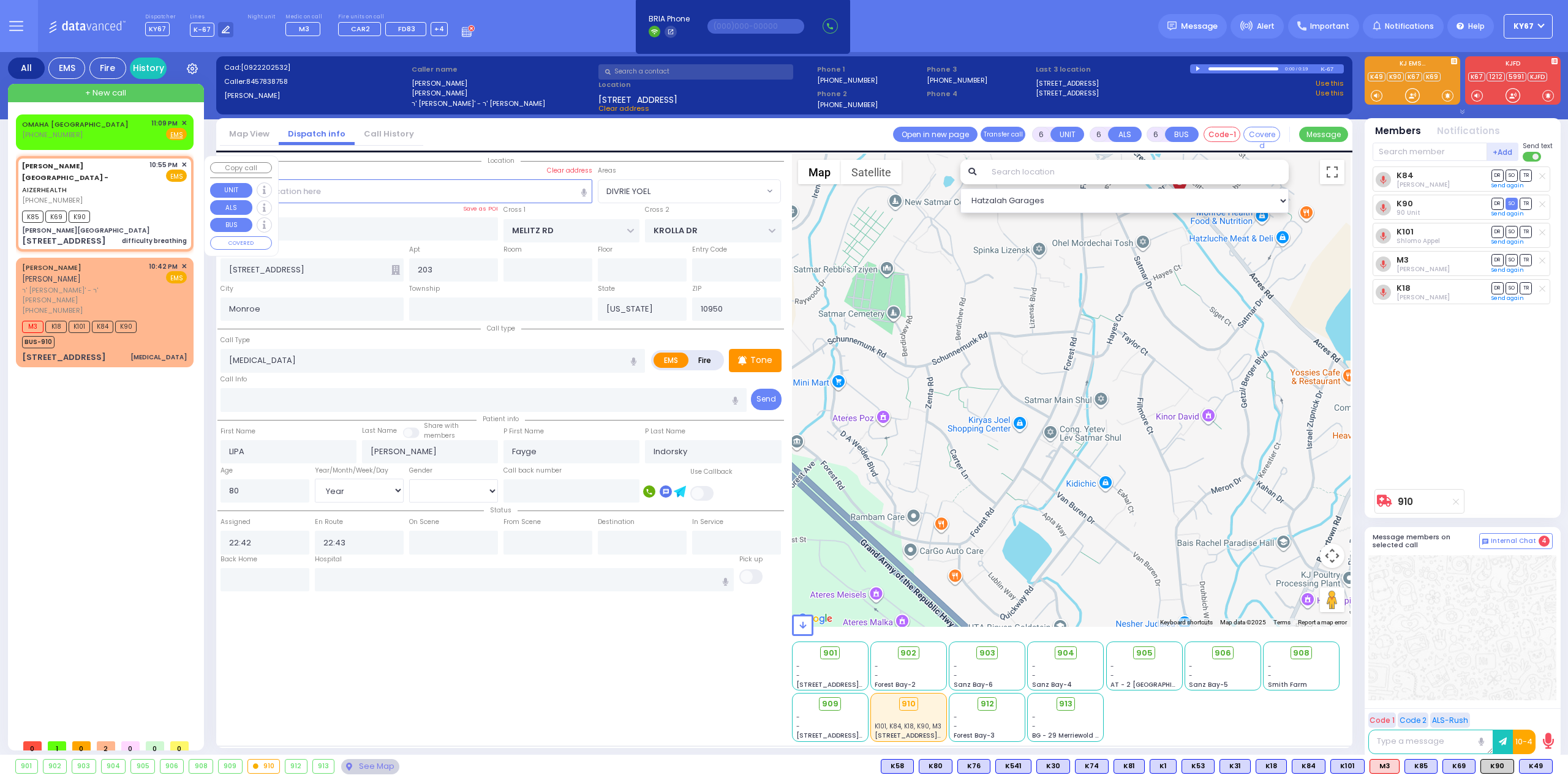
type input "2"
type input "1"
select select
type input "difficulty breathing"
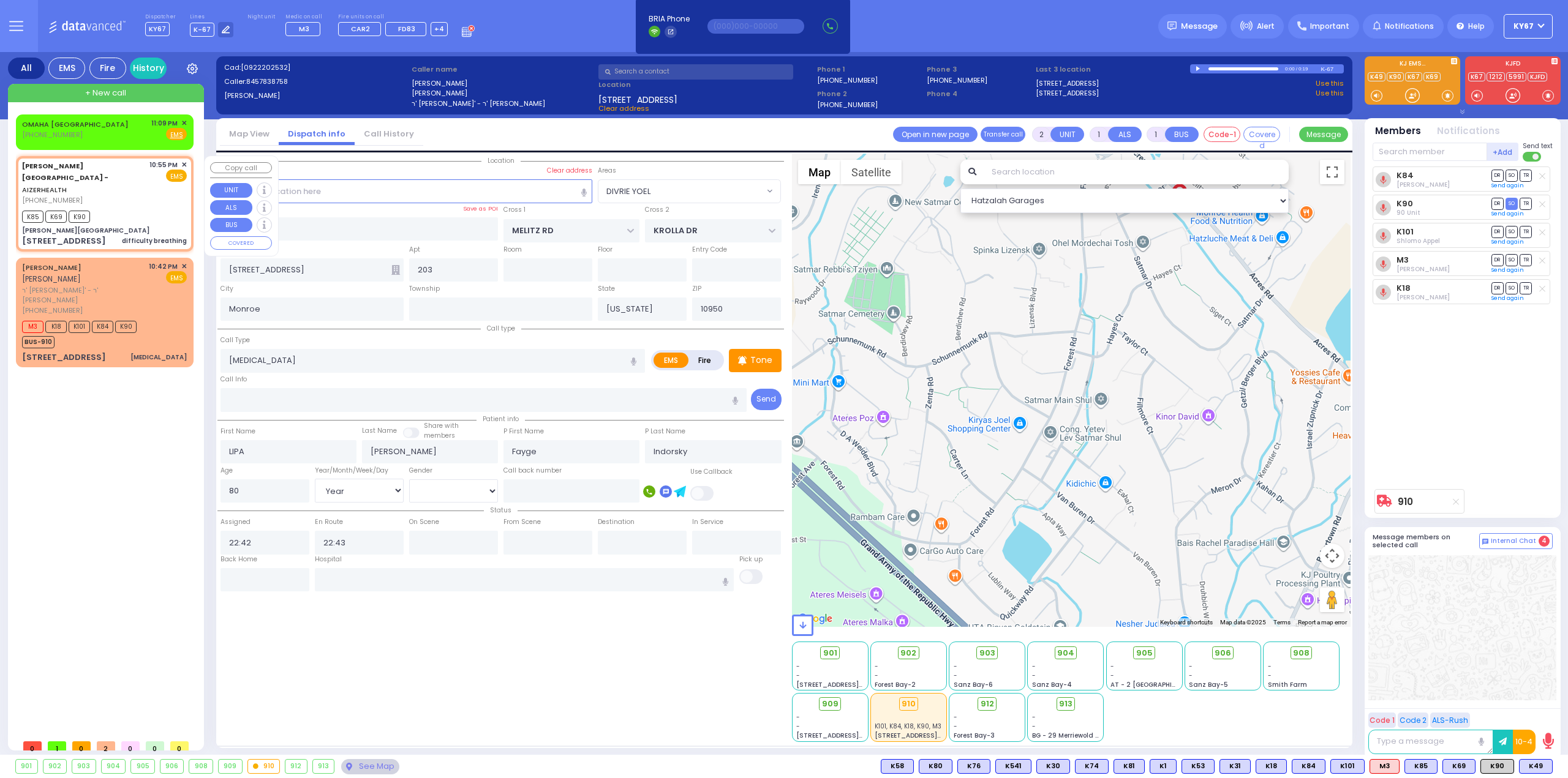
radio input "true"
select select
type input "22:55"
type input "22:57"
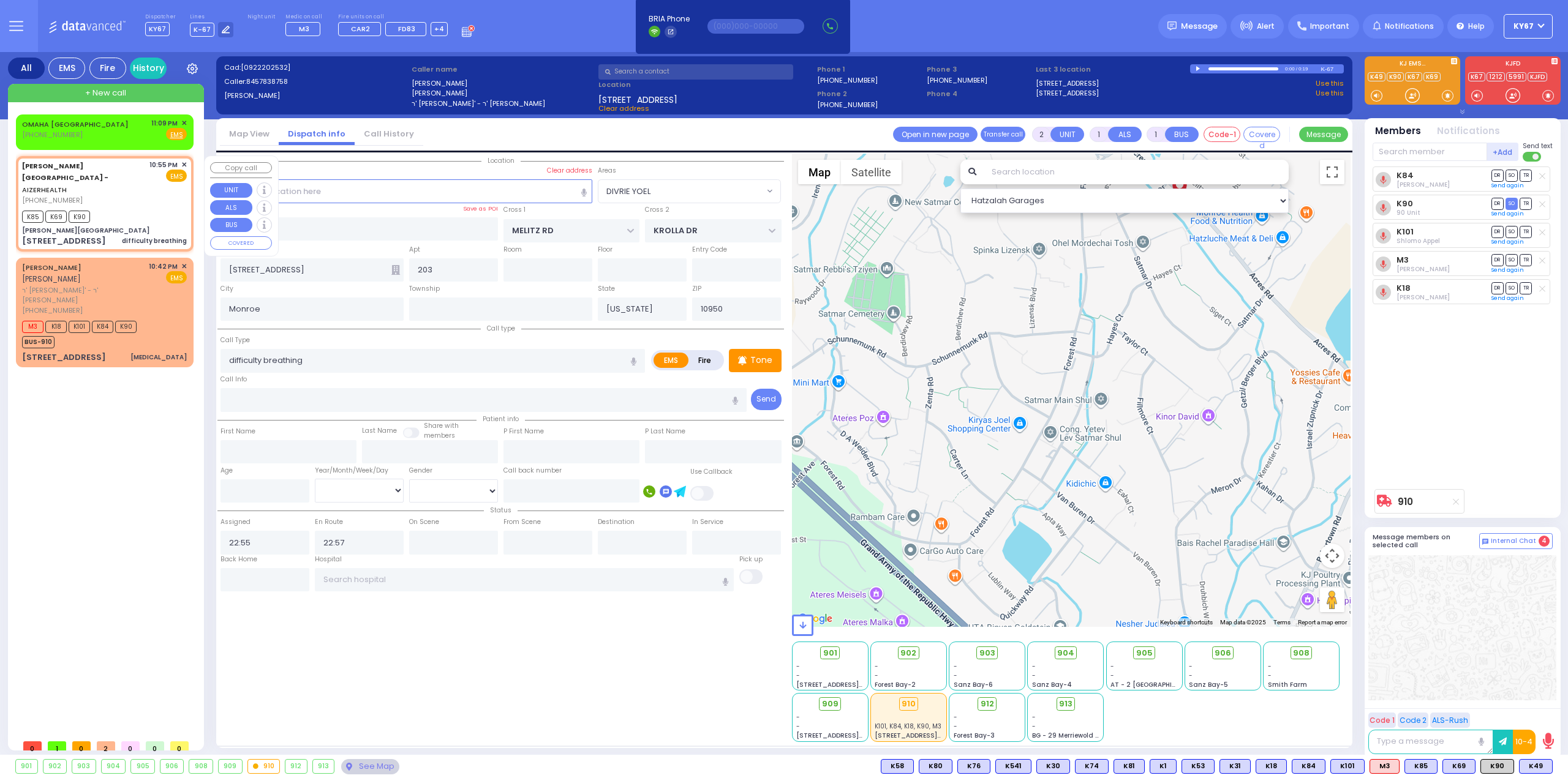
type input "[PERSON_NAME][GEOGRAPHIC_DATA]"
type input "[PERSON_NAME] DR"
type input "CARTER LN"
type input "[STREET_ADDRESS]"
type input "[PERSON_NAME]"
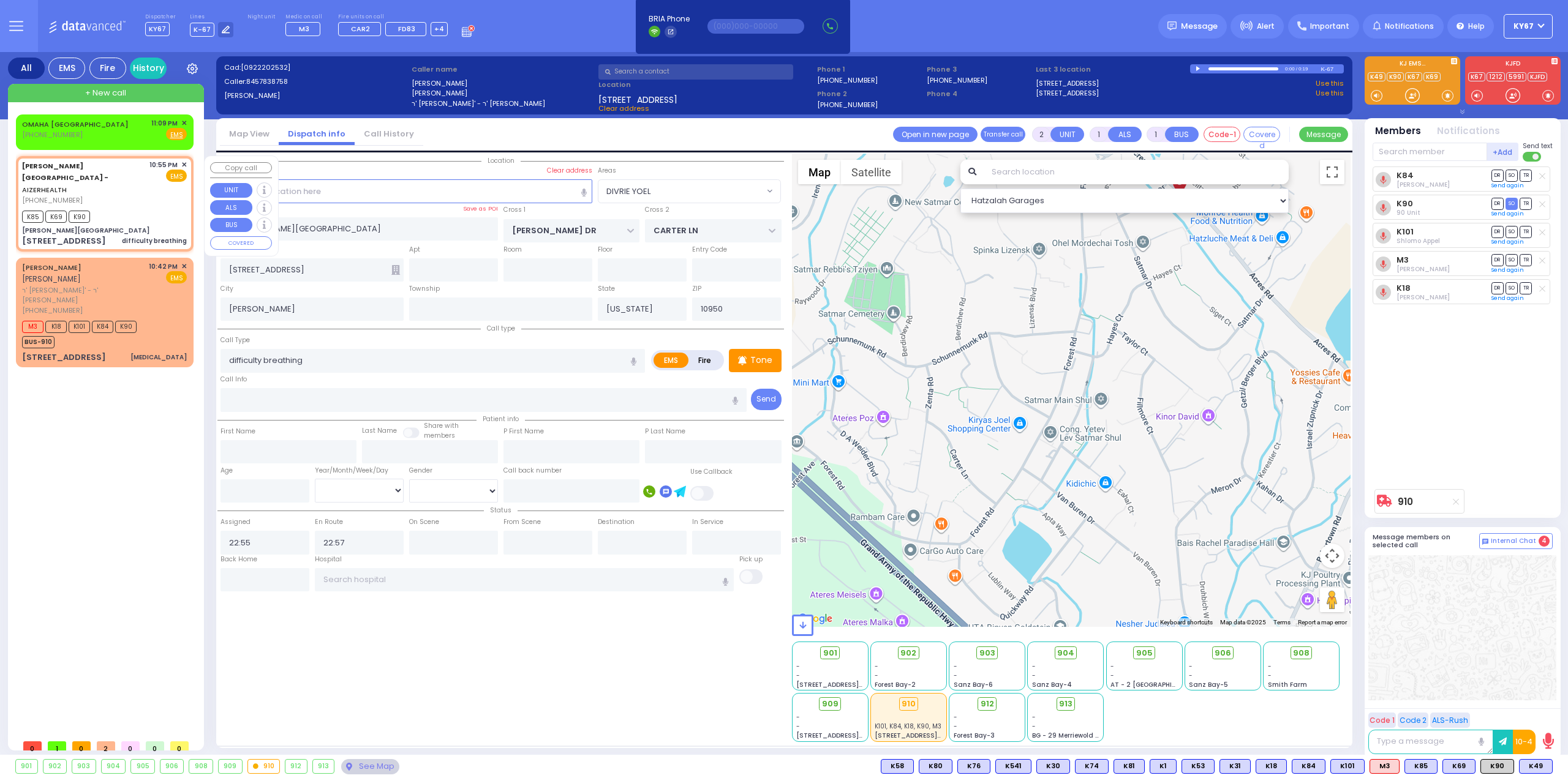
select select "Hatzalah Garages"
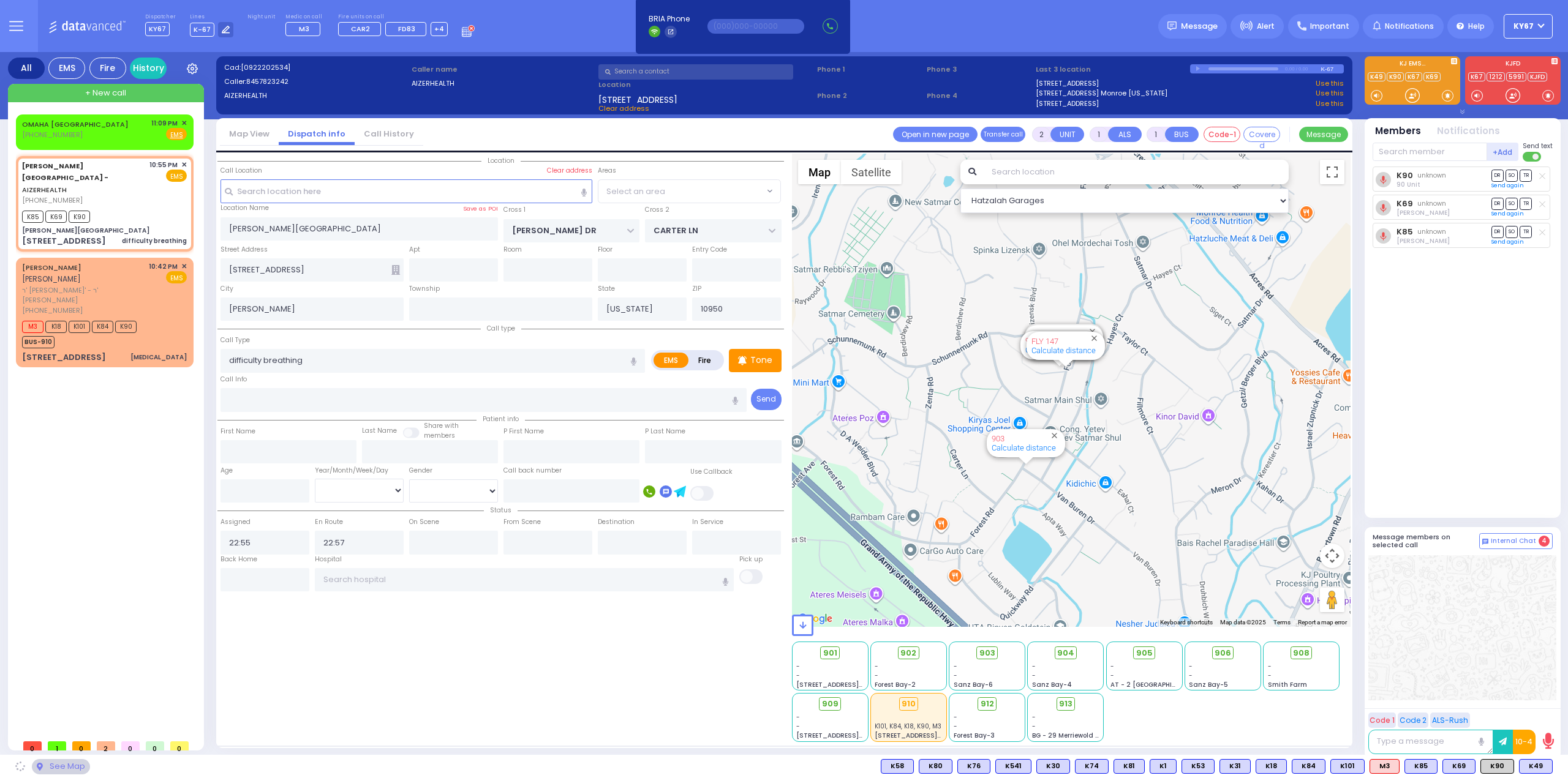
select select "SECTION 2"
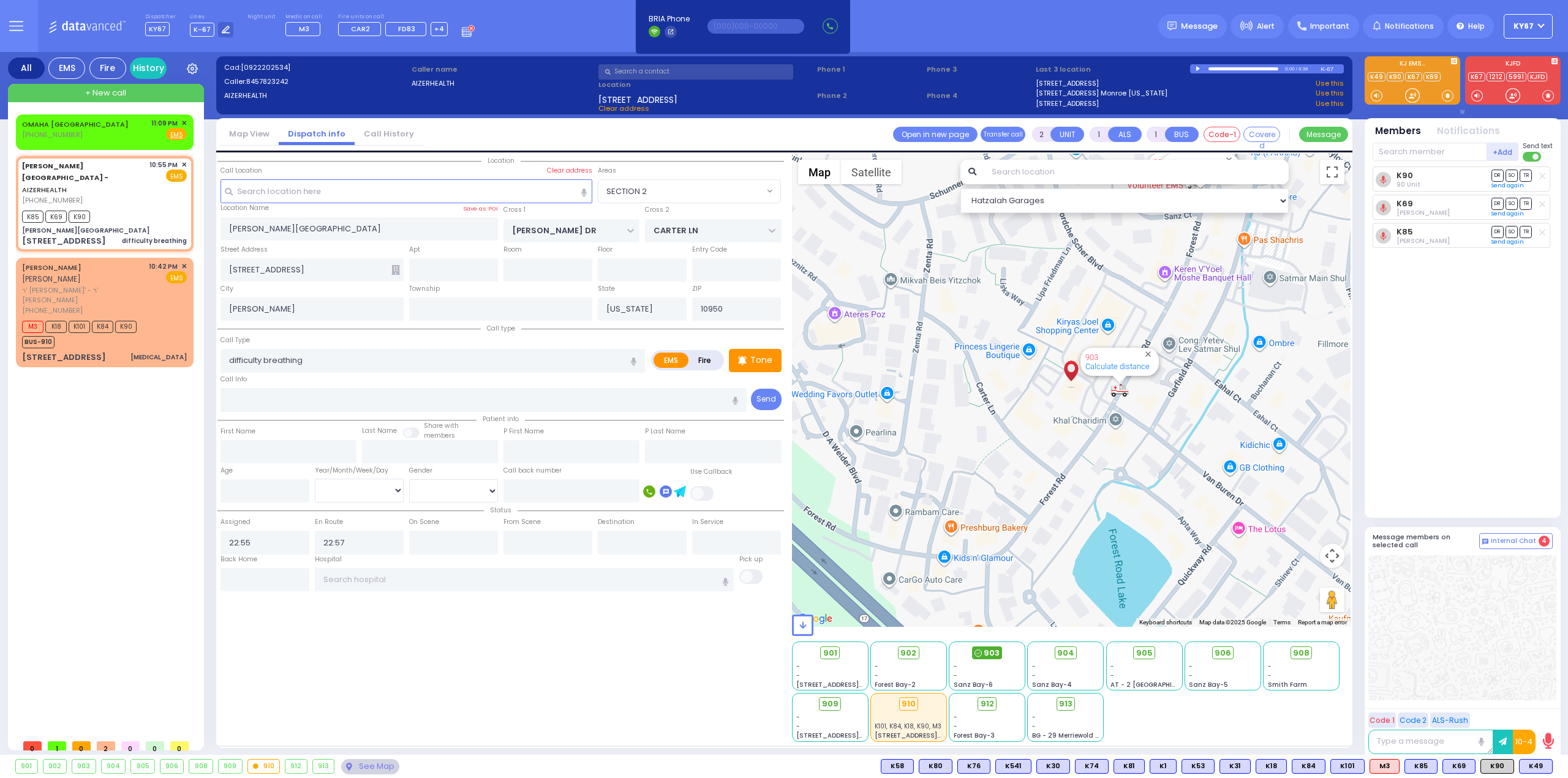
click at [993, 653] on span "903" at bounding box center [991, 653] width 16 height 12
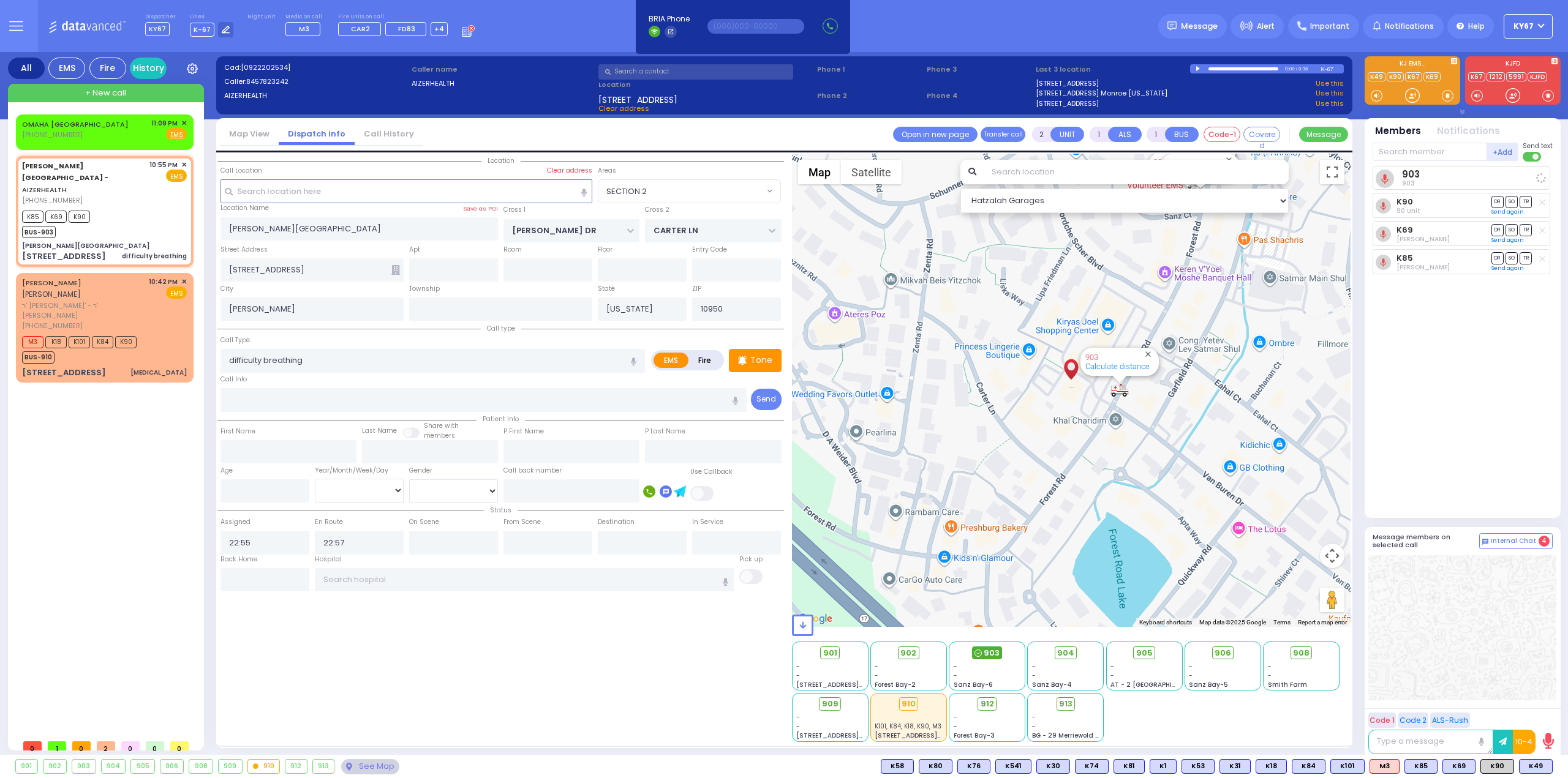
select select
radio input "true"
select select
select select "Hatzalah Garages"
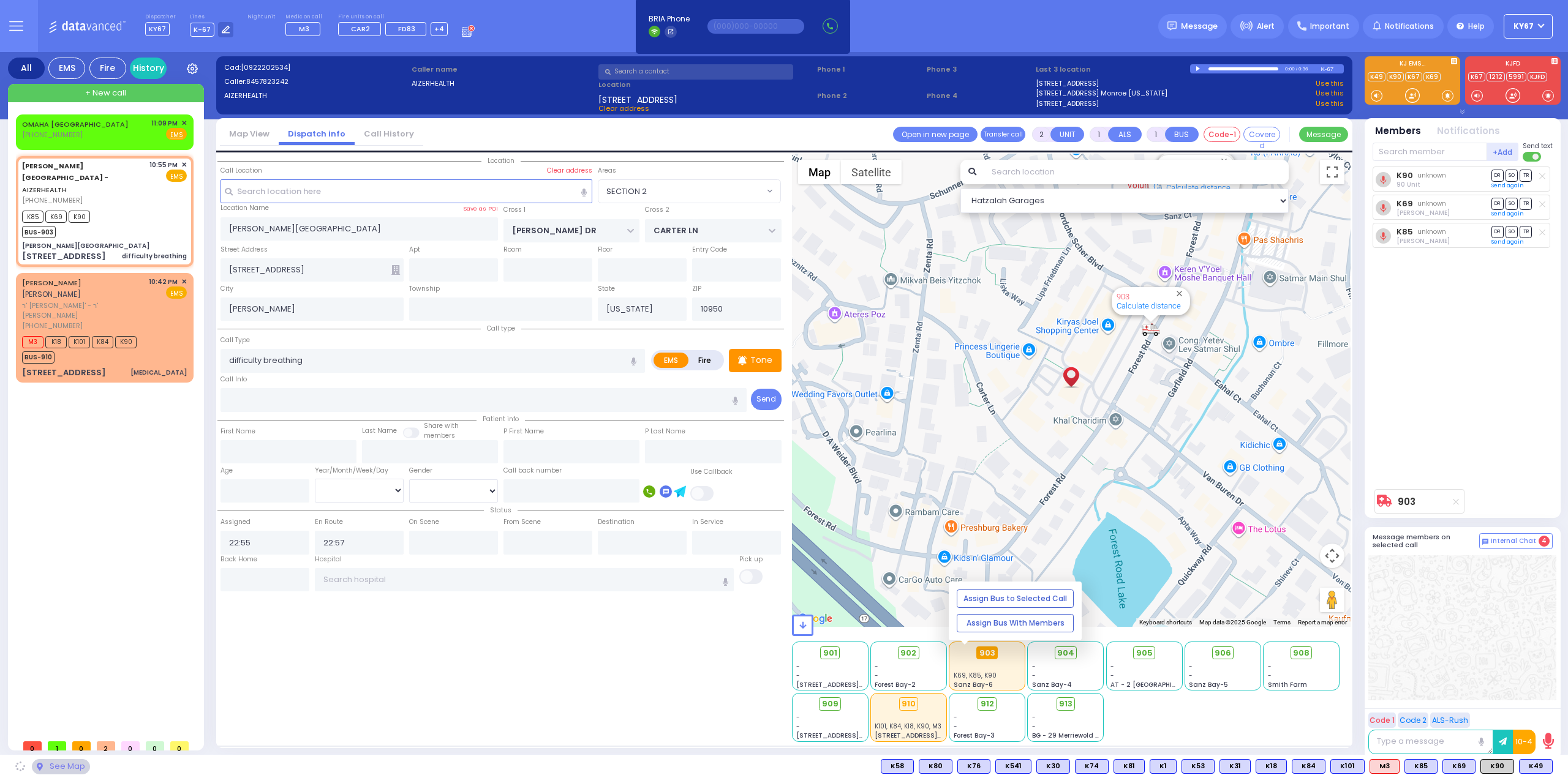
select select "SECTION 2"
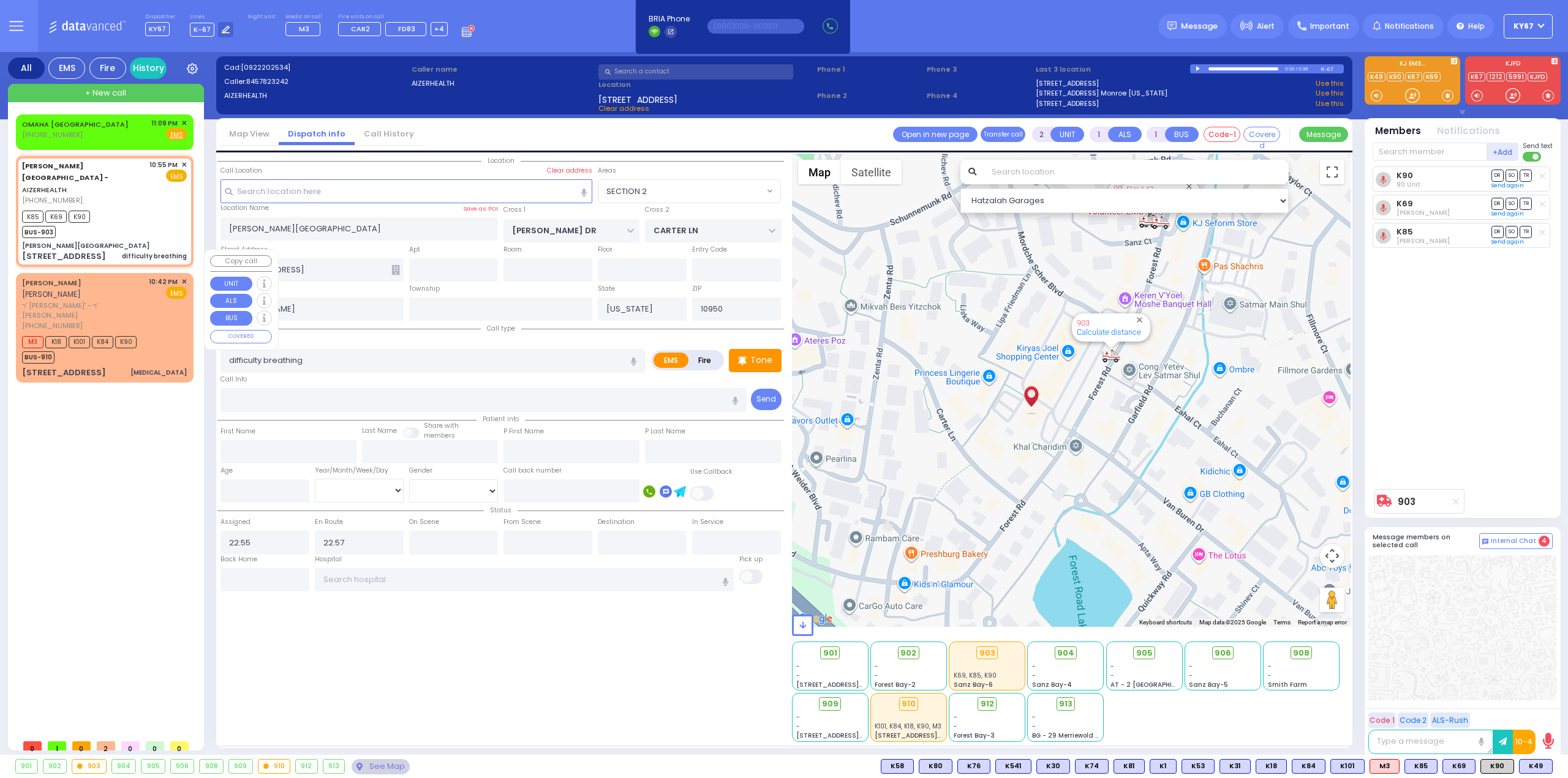
click at [162, 333] on div "M3 K18 K101 K84 K90 BUS-910" at bounding box center [104, 349] width 165 height 31
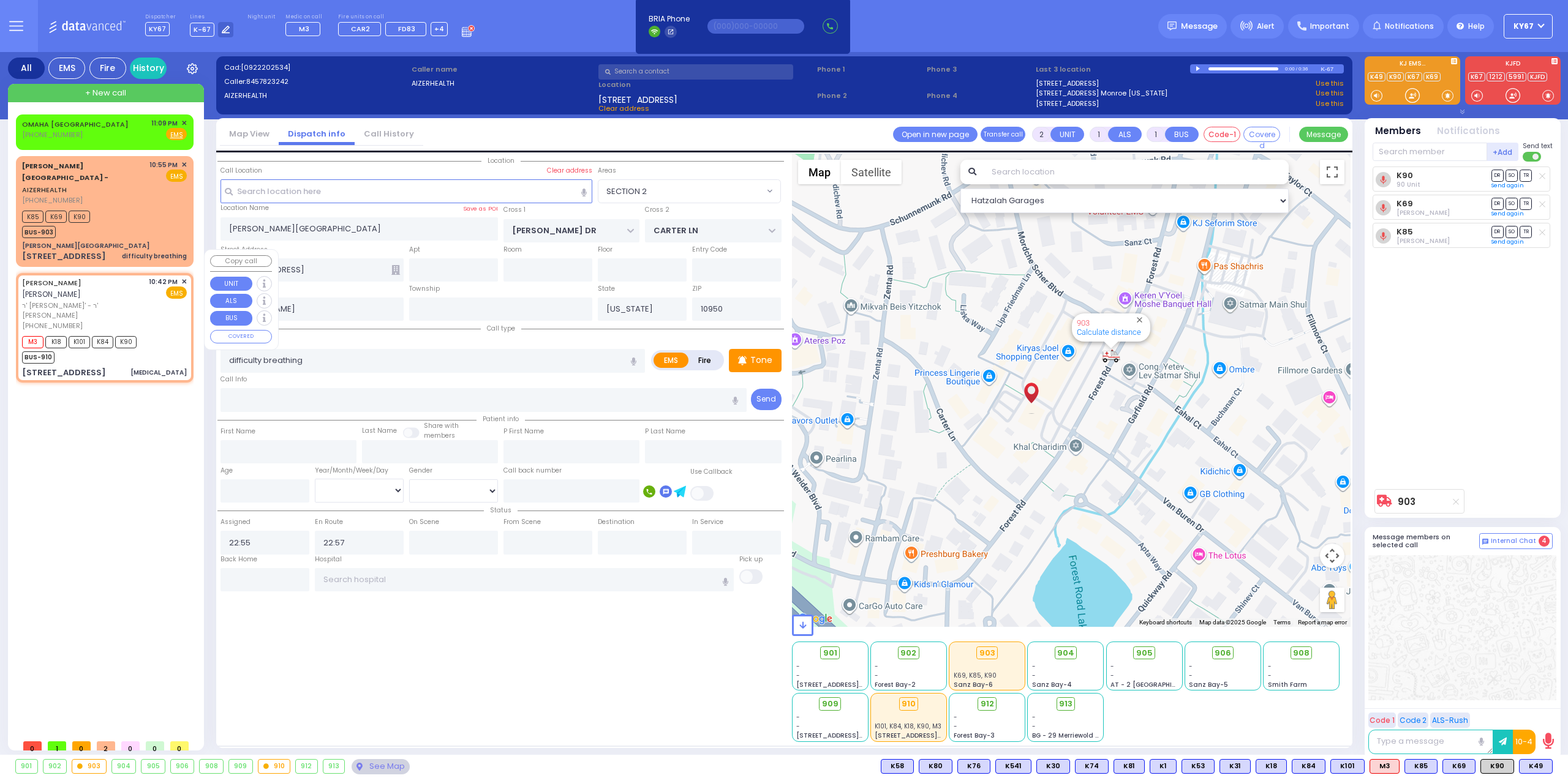
type input "6"
select select
type input "[MEDICAL_DATA]"
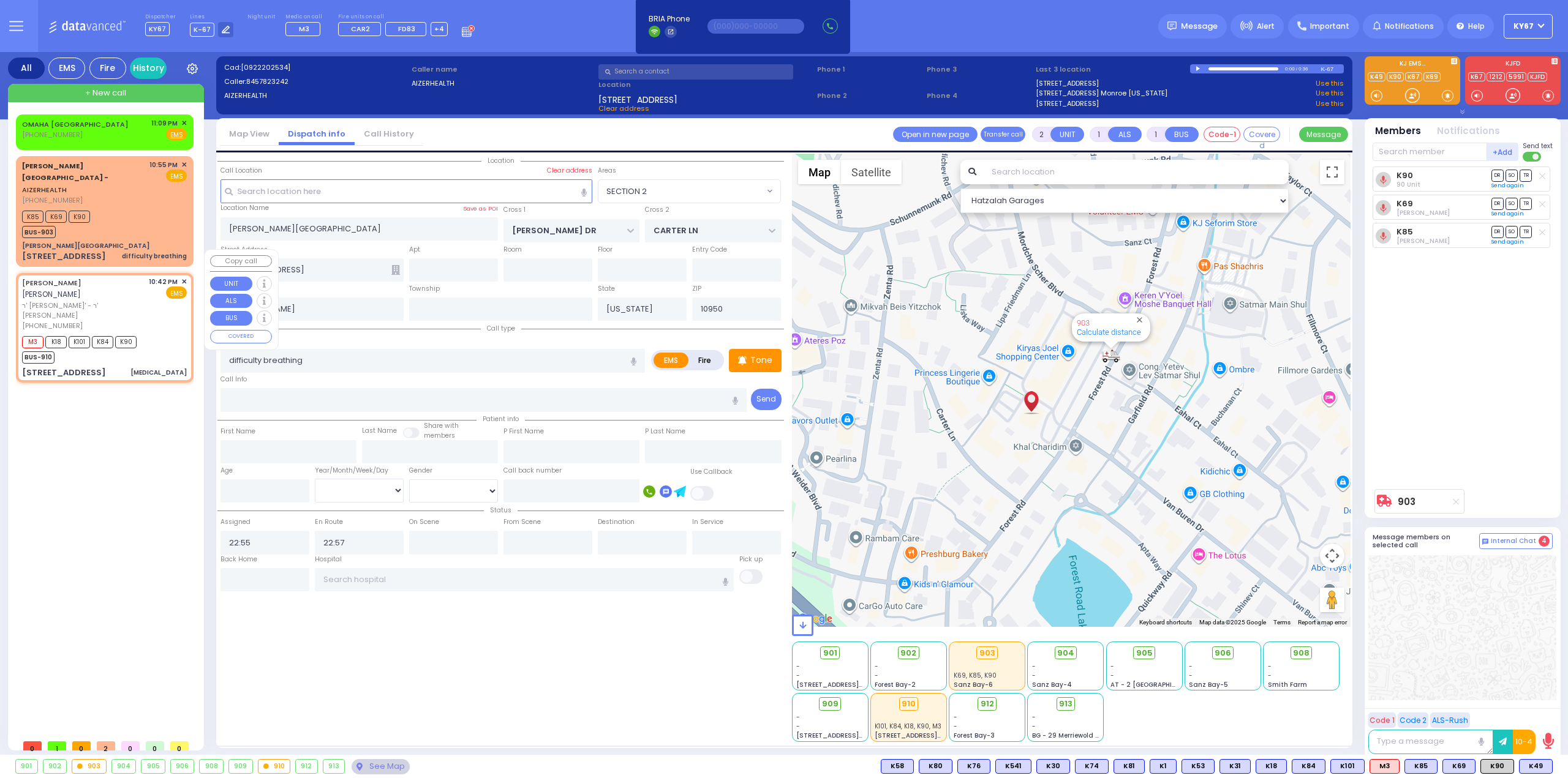
radio input "true"
type input "LIPA"
type input "FRIEDRICH"
type input "Fayge"
type input "Indorsky"
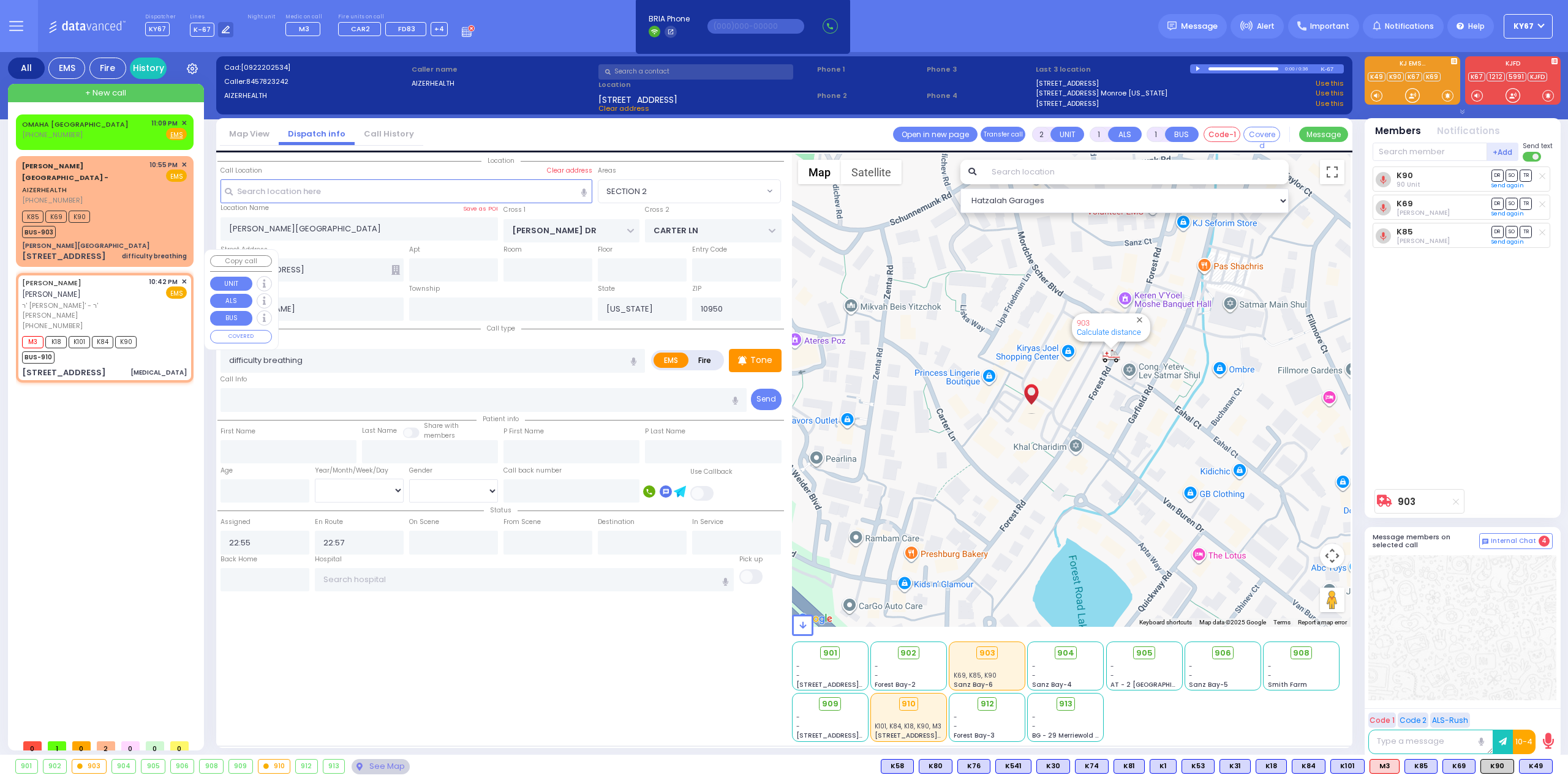
type input "80"
select select "Year"
select select "[DEMOGRAPHIC_DATA]"
type input "22:42"
type input "22:43"
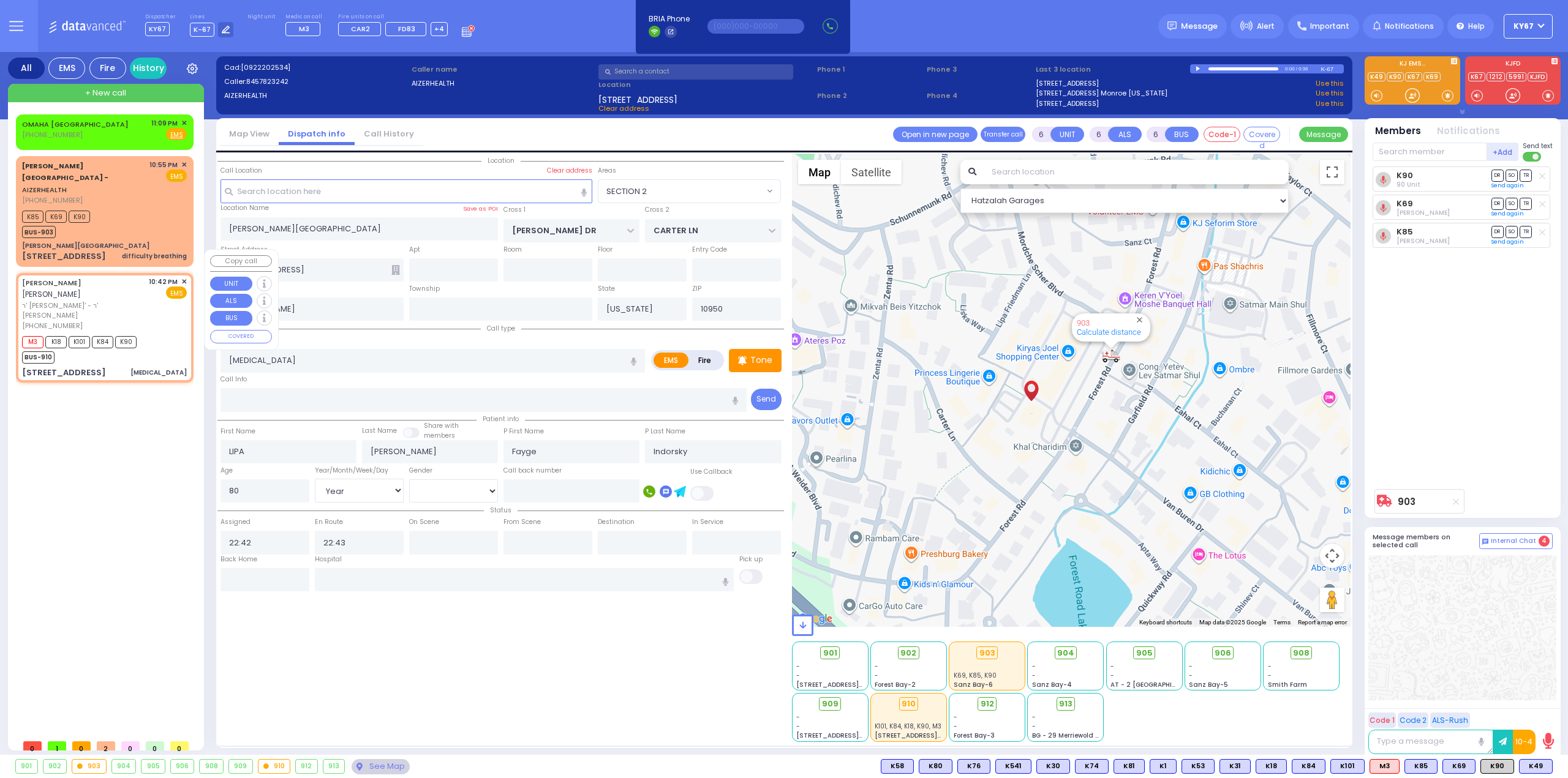
type input "MELITZ RD"
type input "KROLLA DR"
type input "161 ACRES RD"
type input "203"
type input "Monroe"
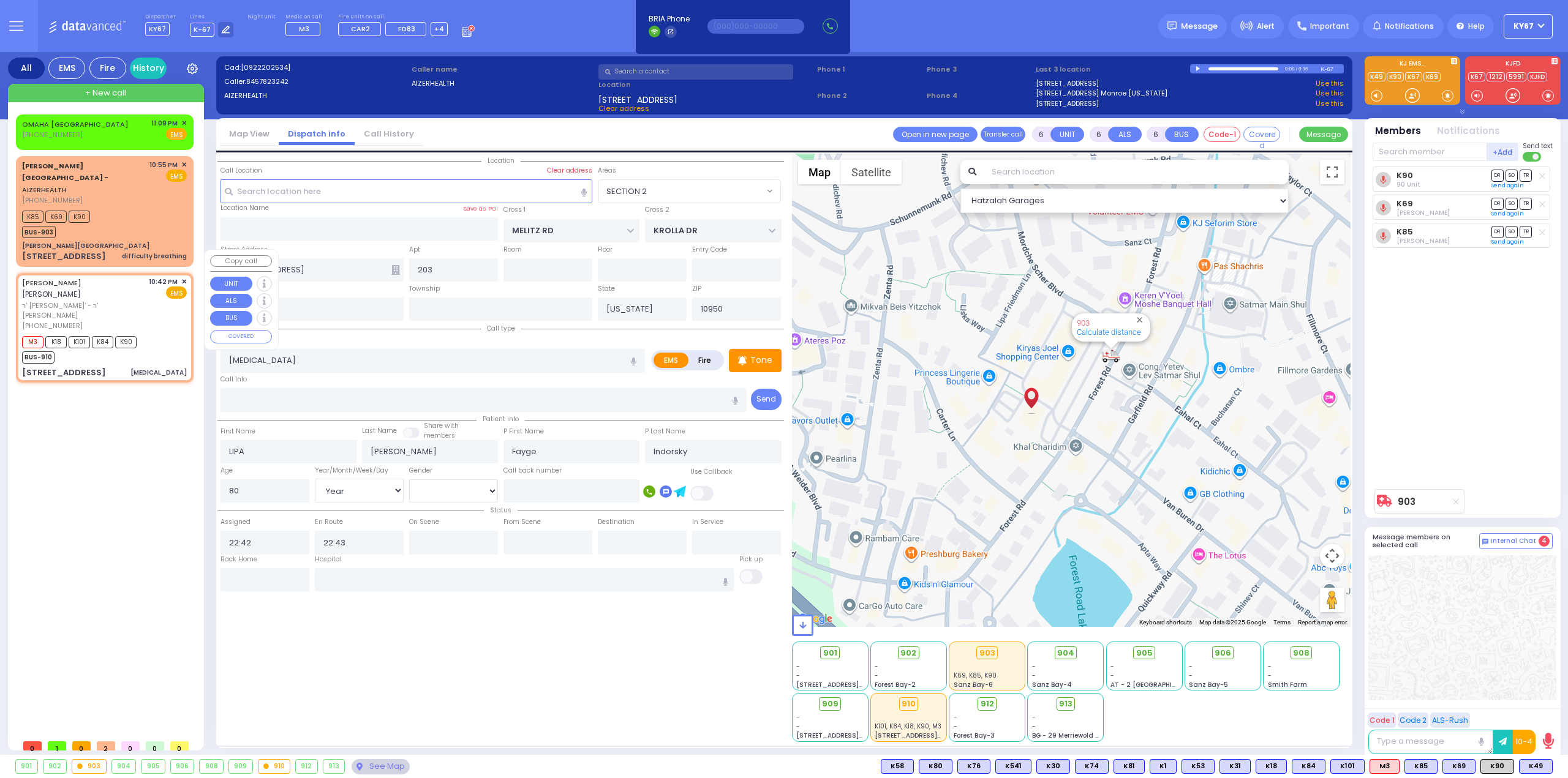
select select "Hatzalah Garages"
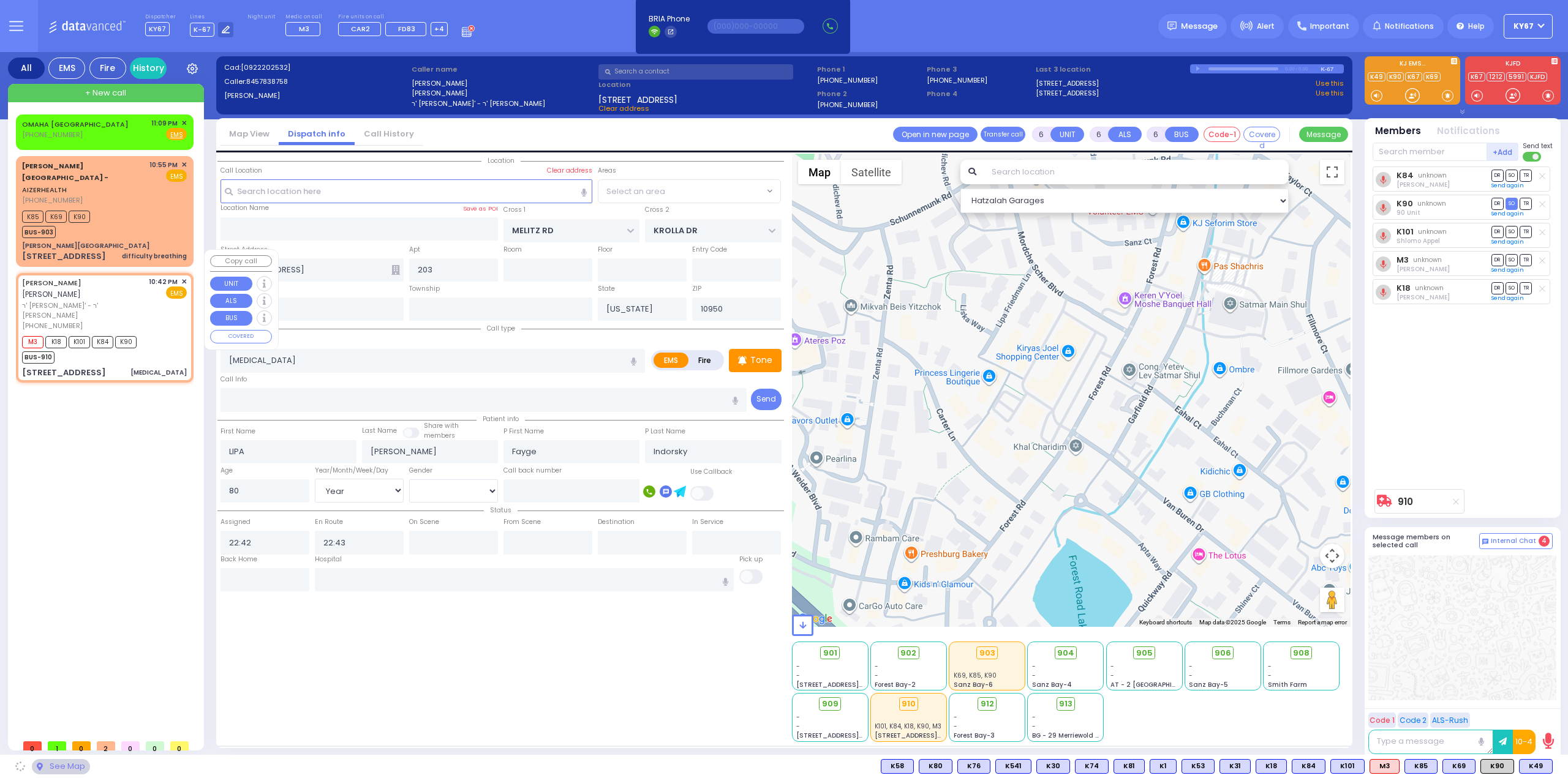
select select "DIVRIE YOEL"
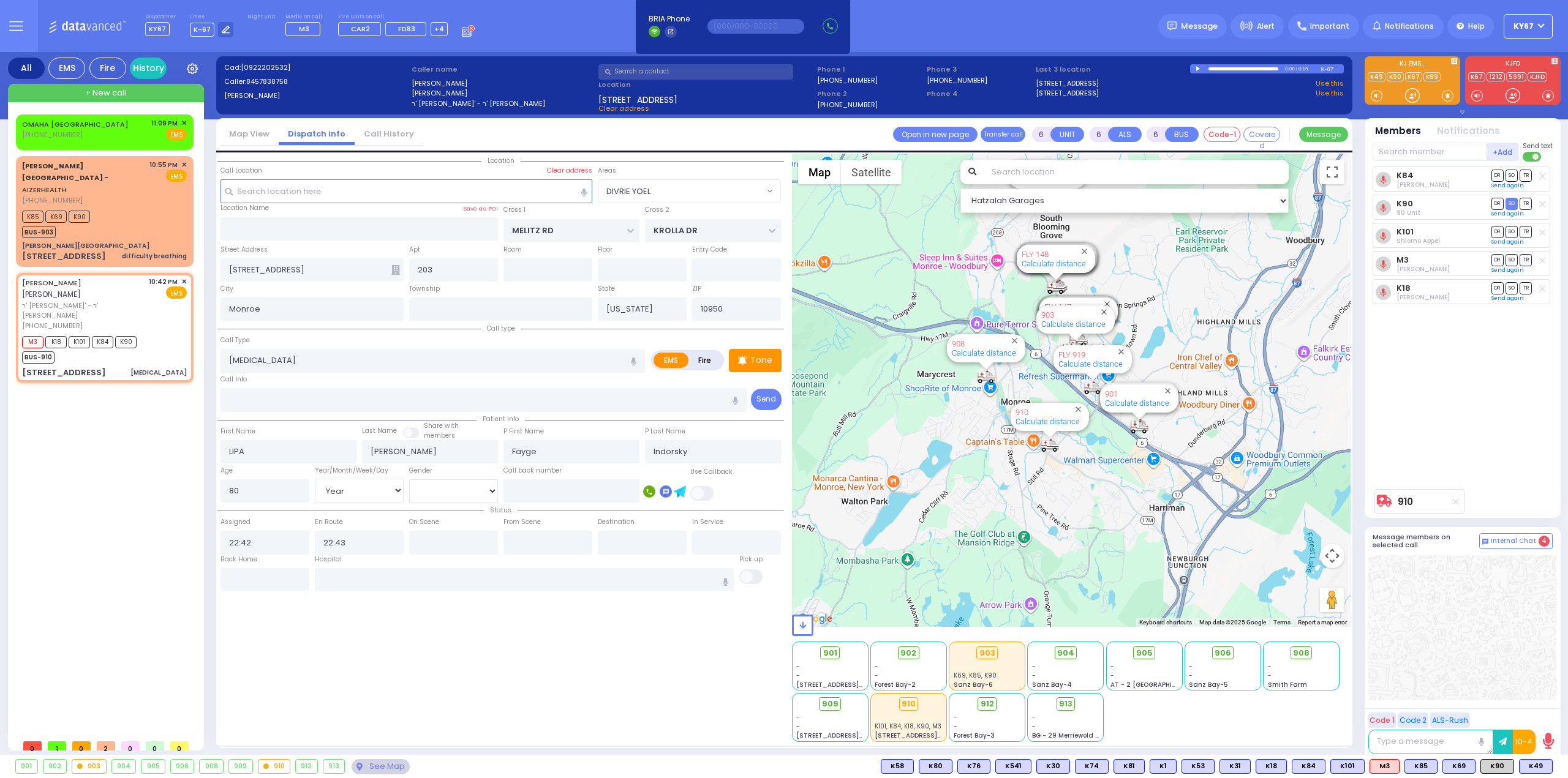
click at [14, 12] on button at bounding box center [16, 26] width 44 height 52
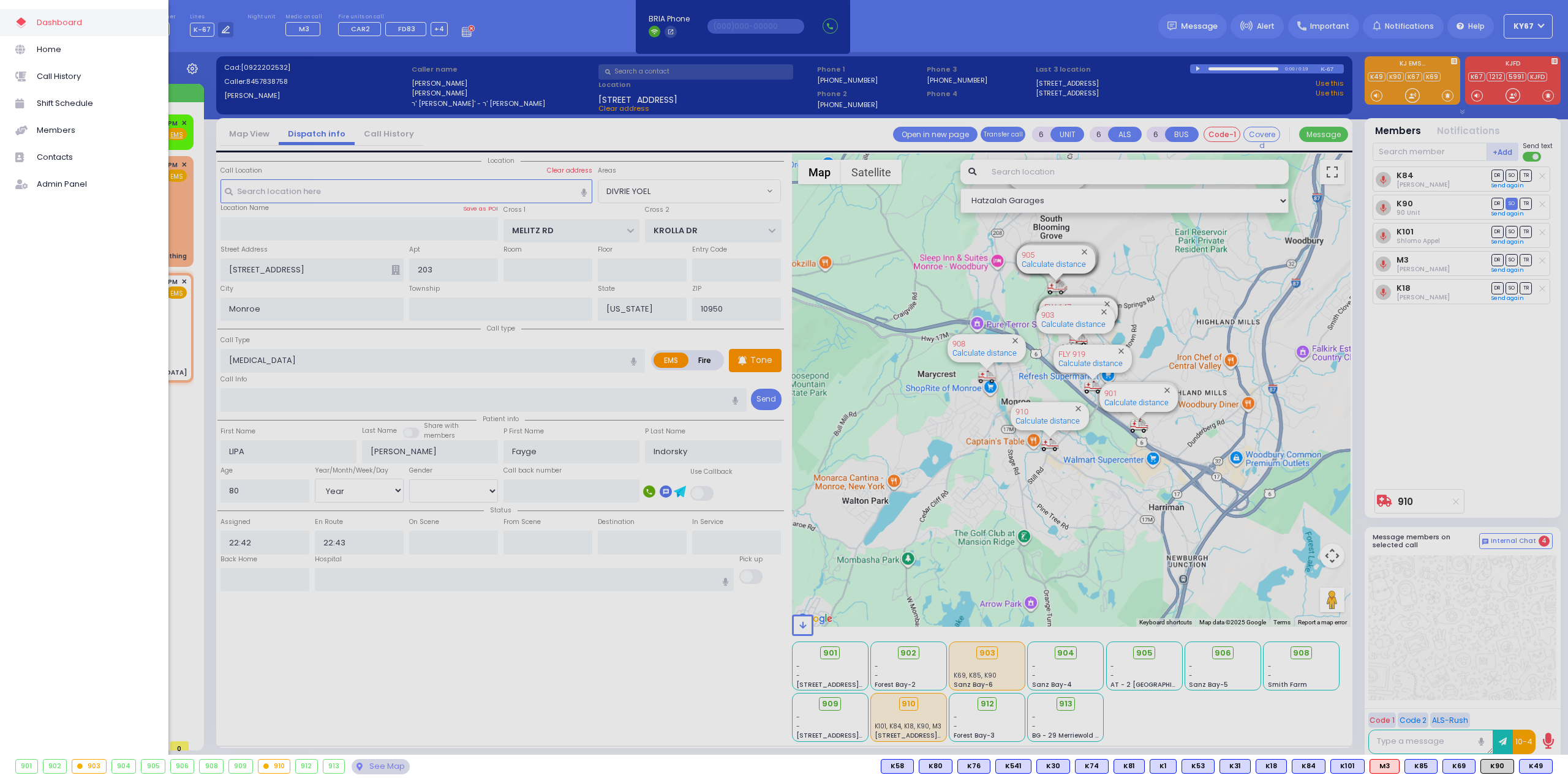
click at [43, 71] on span "Call History" at bounding box center [95, 77] width 116 height 16
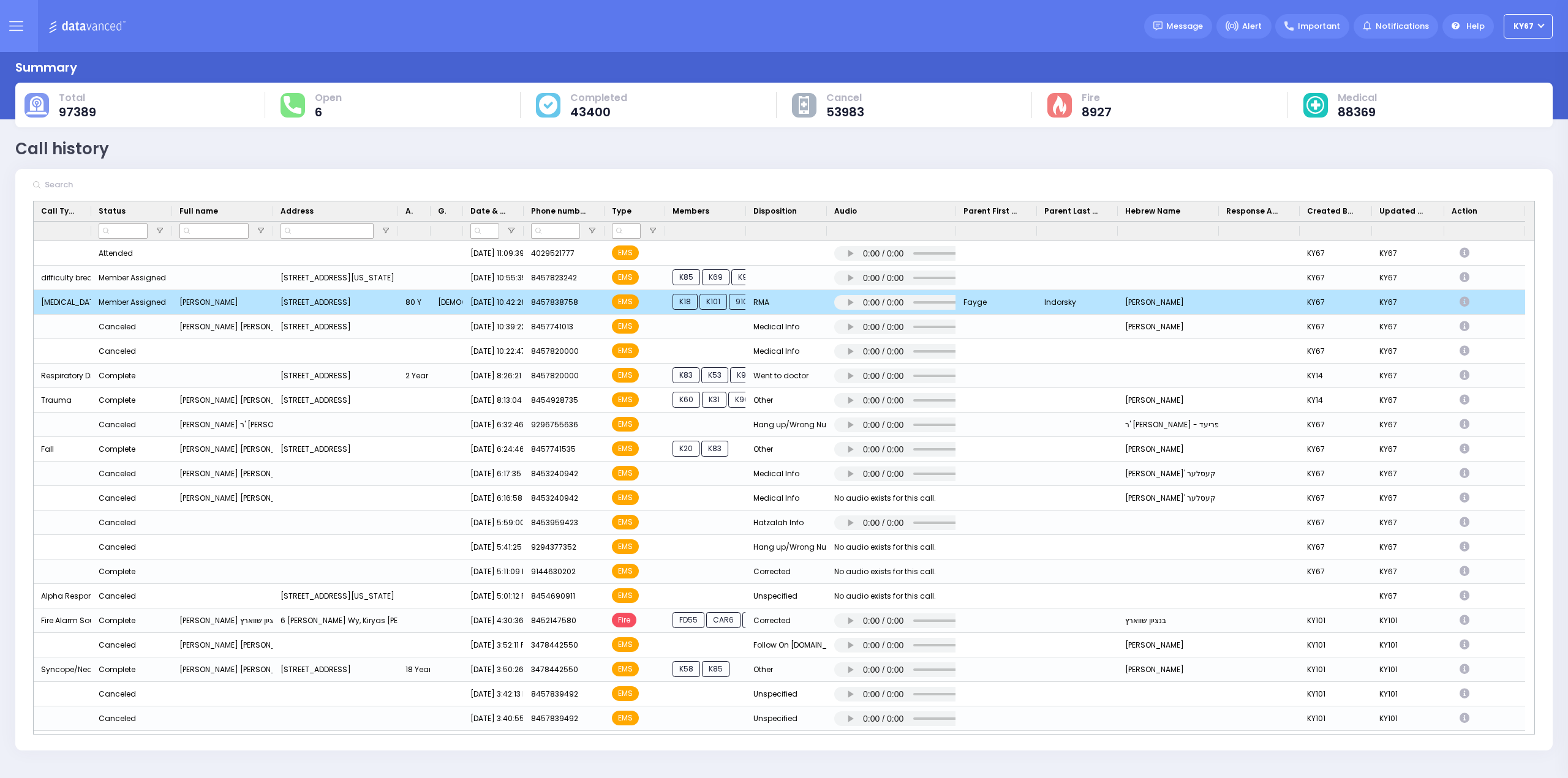
click at [1466, 299] on icon "Press SPACE to deselect this row." at bounding box center [1466, 303] width 13 height 11
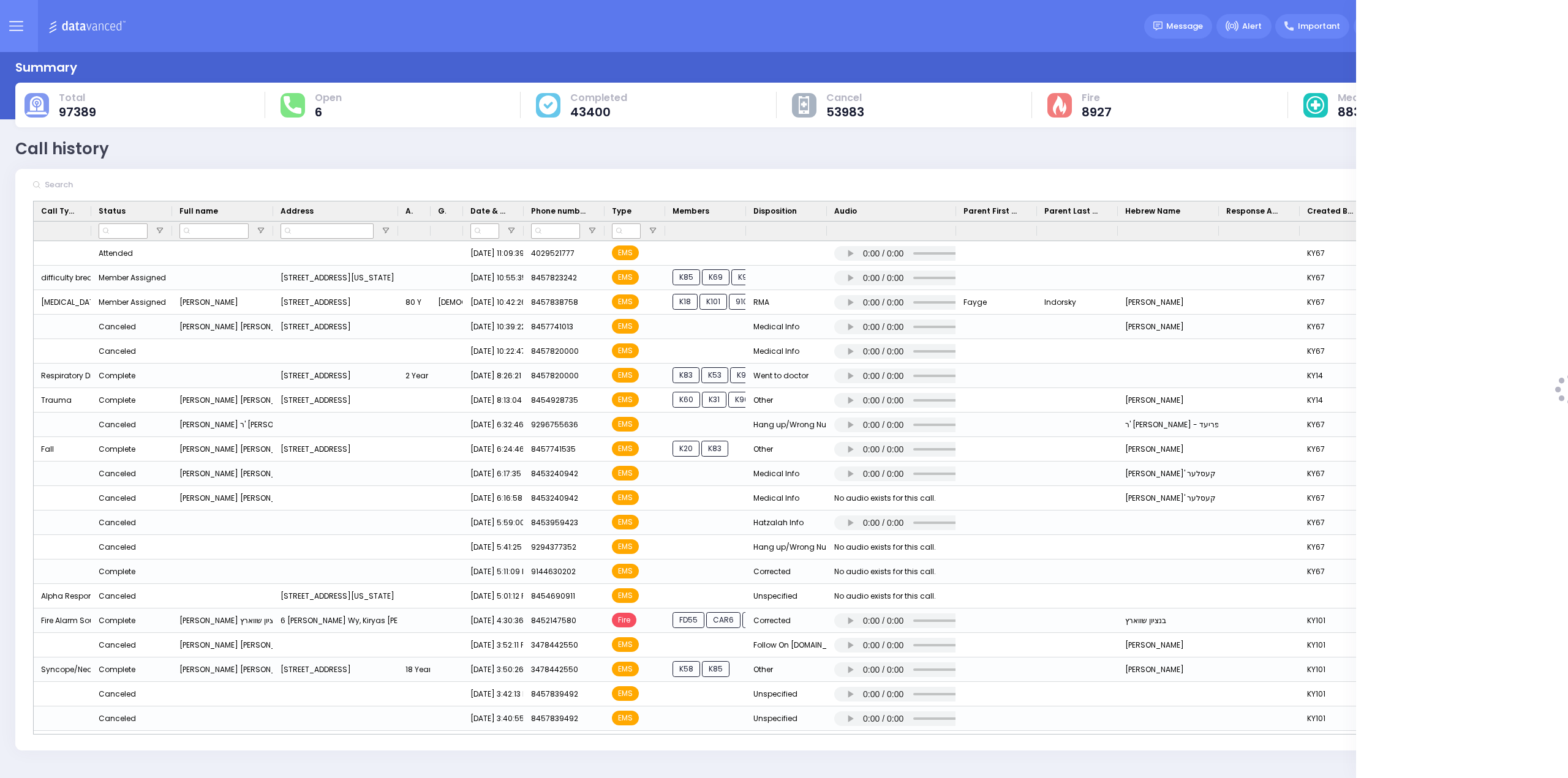
select select
select select "RMA"
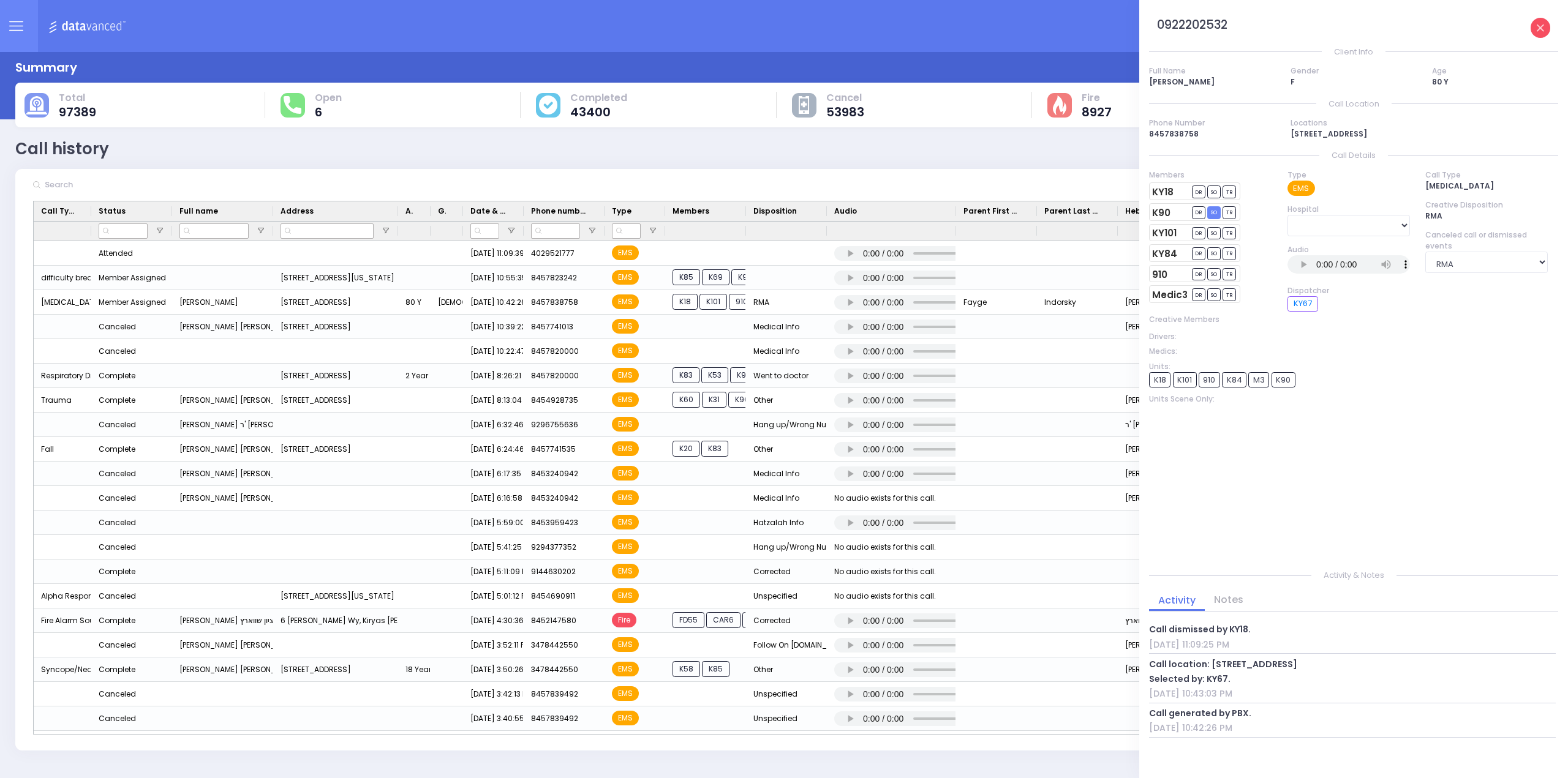
click at [1541, 29] on icon at bounding box center [1540, 28] width 7 height 7
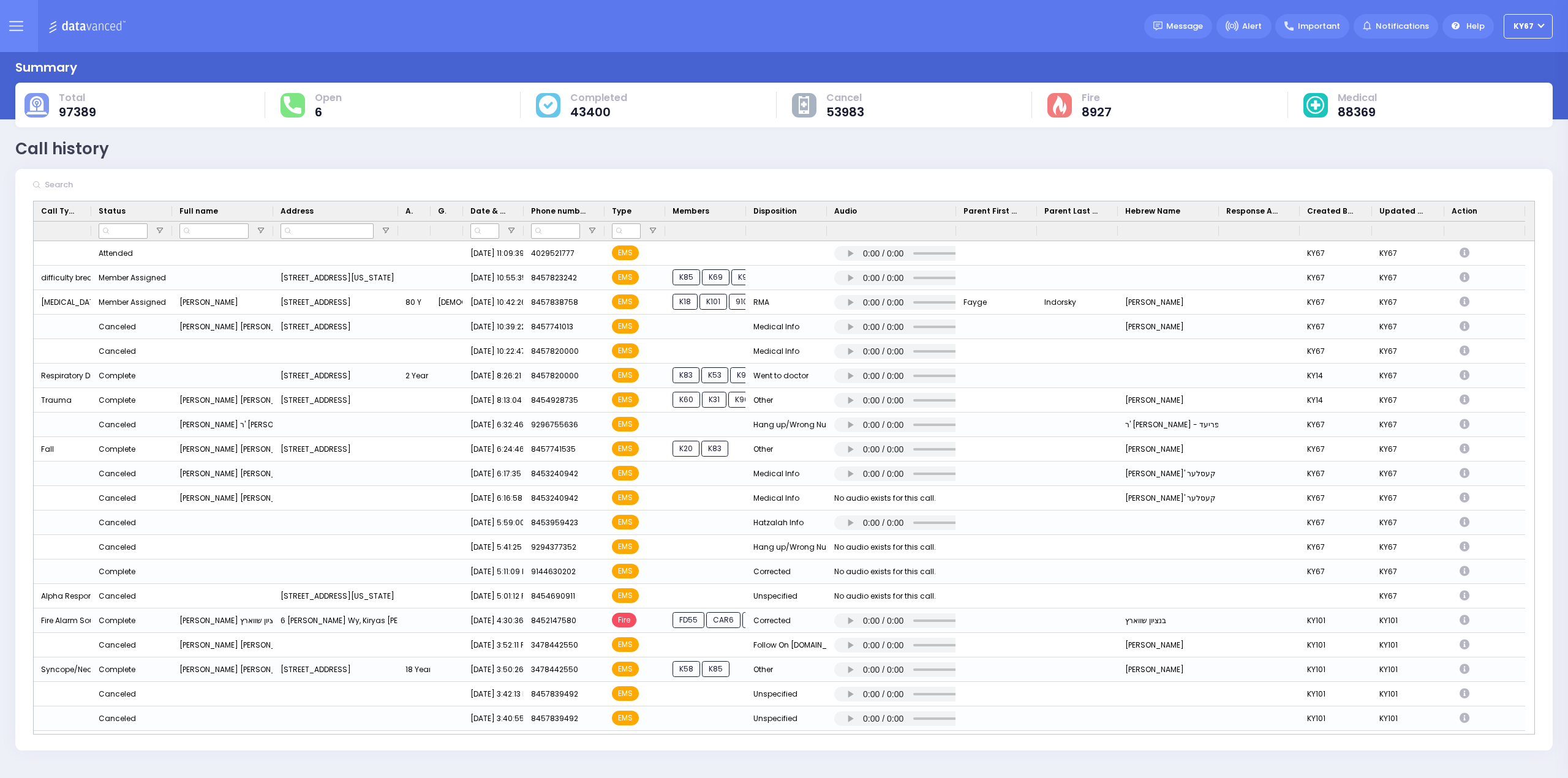
click at [20, 35] on button at bounding box center [16, 26] width 44 height 52
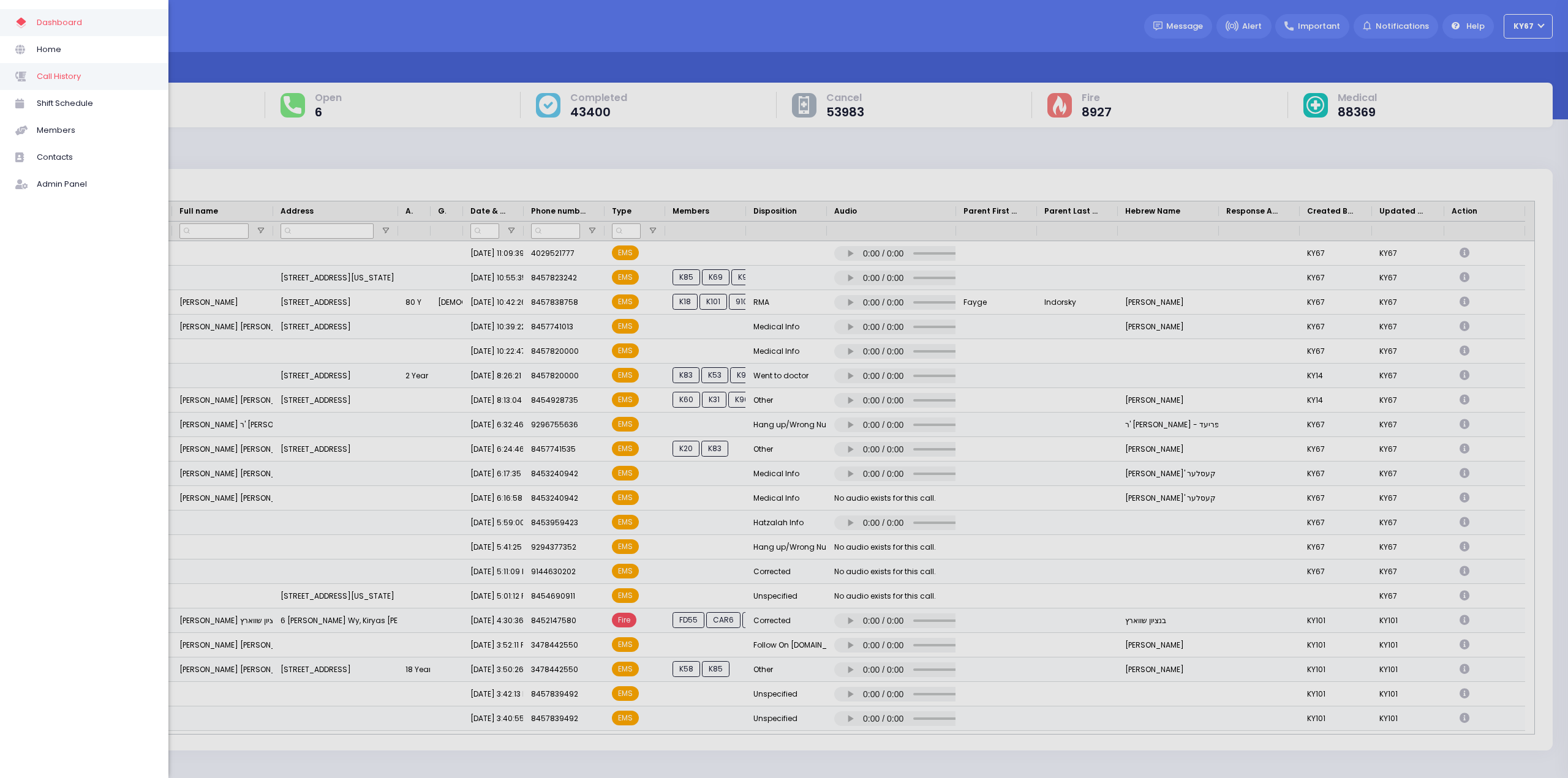
click at [69, 77] on span "Call History" at bounding box center [95, 77] width 116 height 16
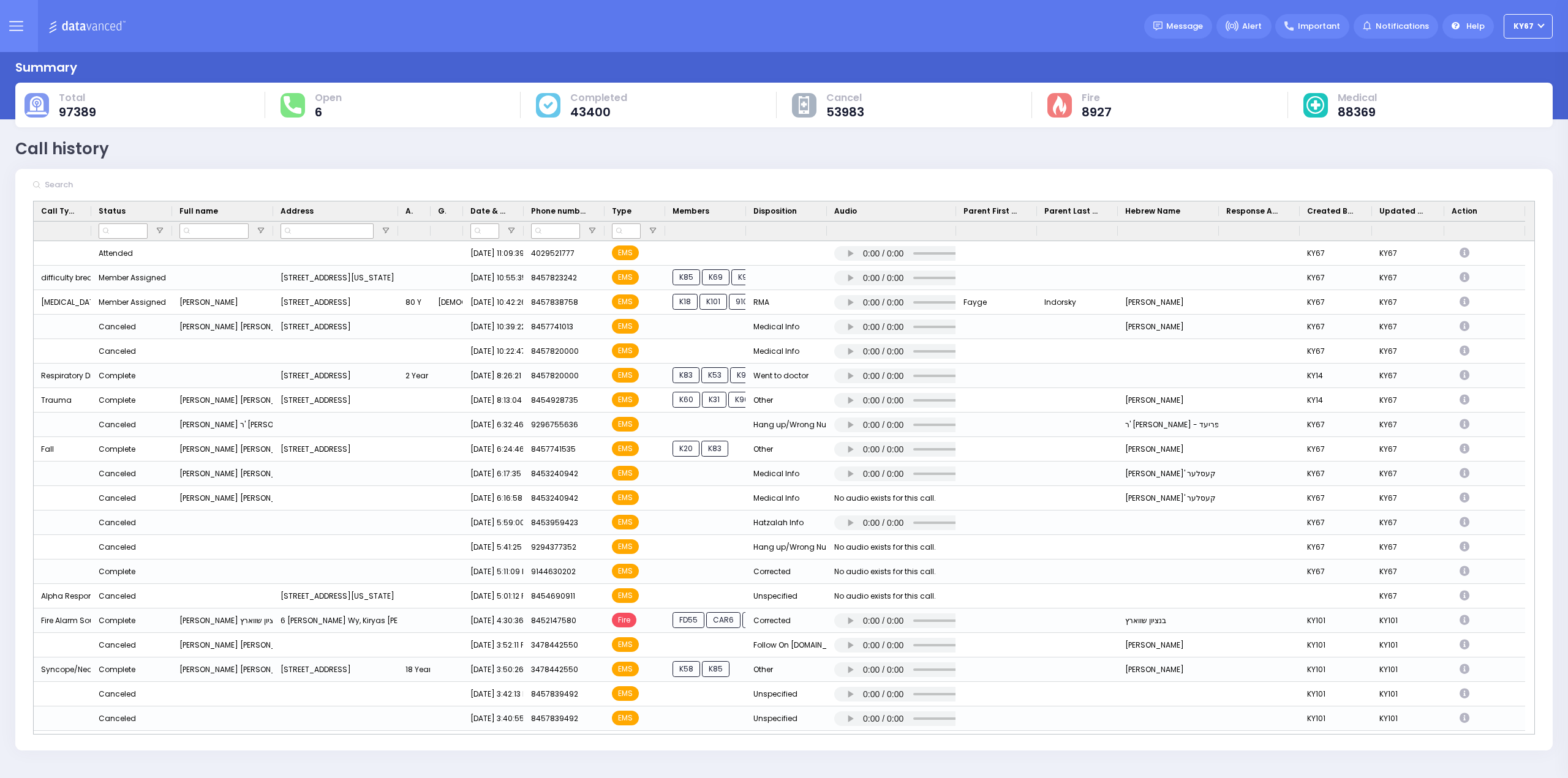
click at [23, 31] on button at bounding box center [16, 26] width 44 height 52
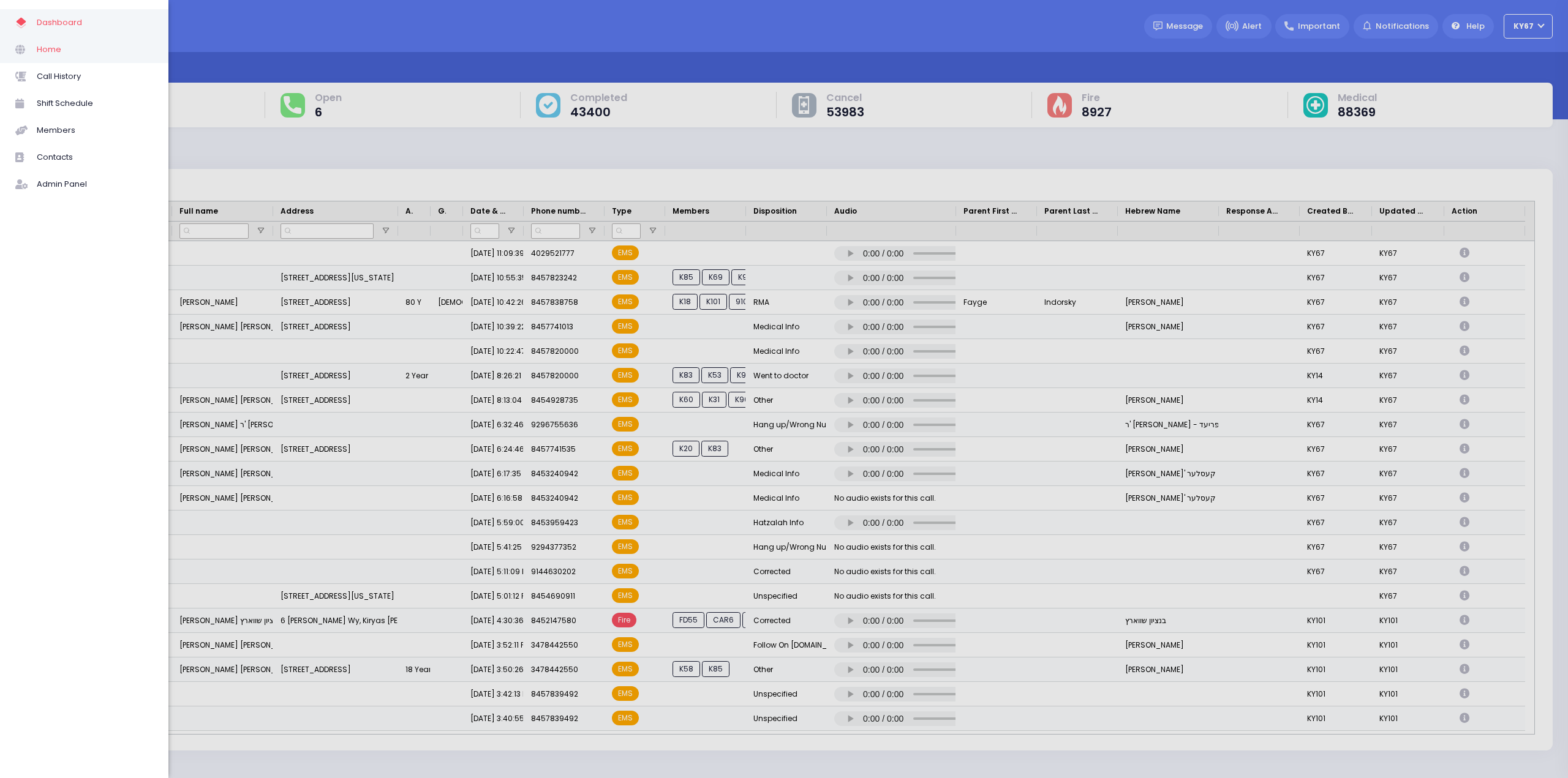
click at [51, 51] on span "Home" at bounding box center [95, 49] width 116 height 16
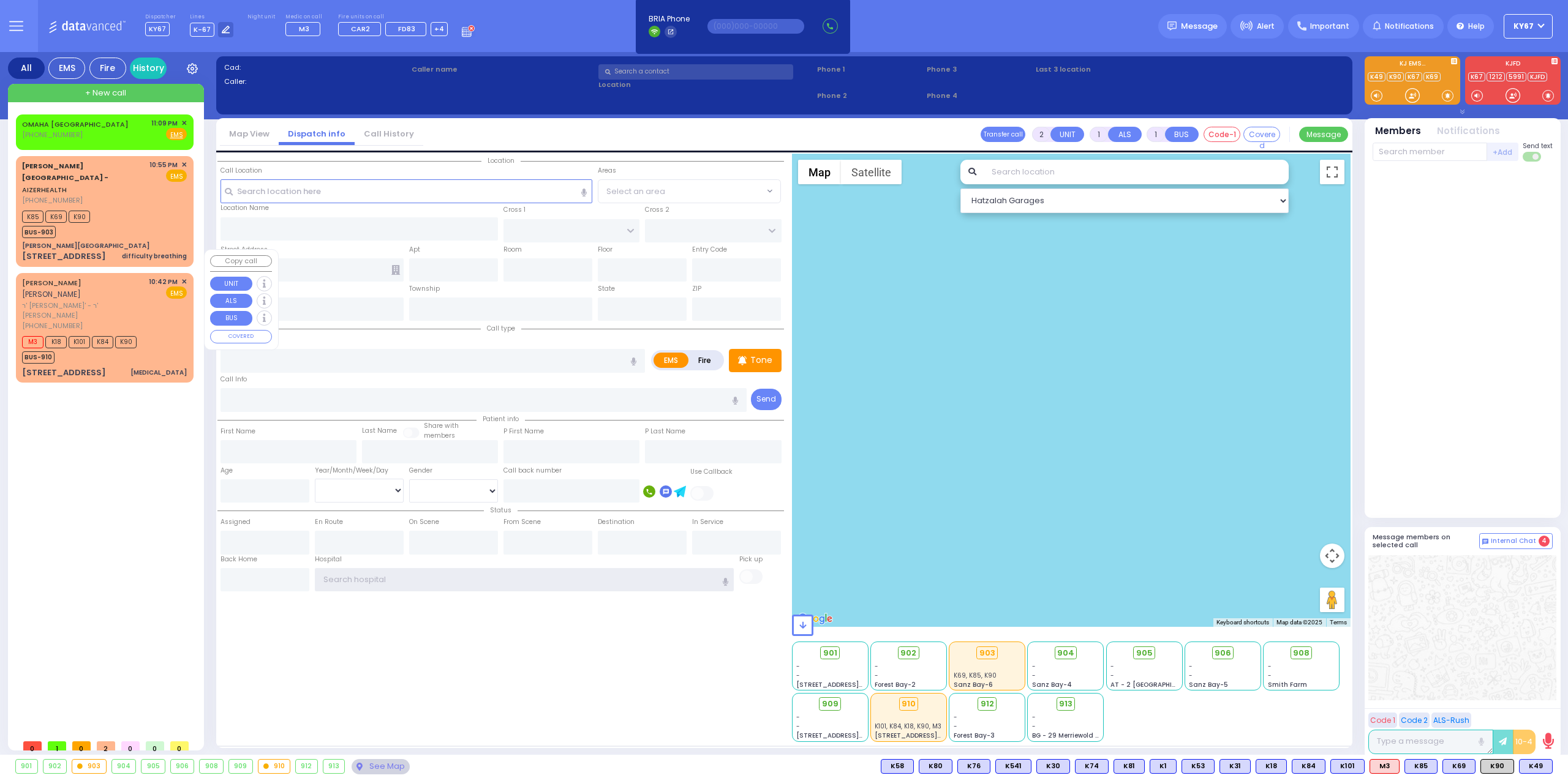
type input "Ky67"
click at [186, 276] on span "✕" at bounding box center [184, 282] width 5 height 11
click at [184, 276] on span "✕" at bounding box center [184, 282] width 5 height 11
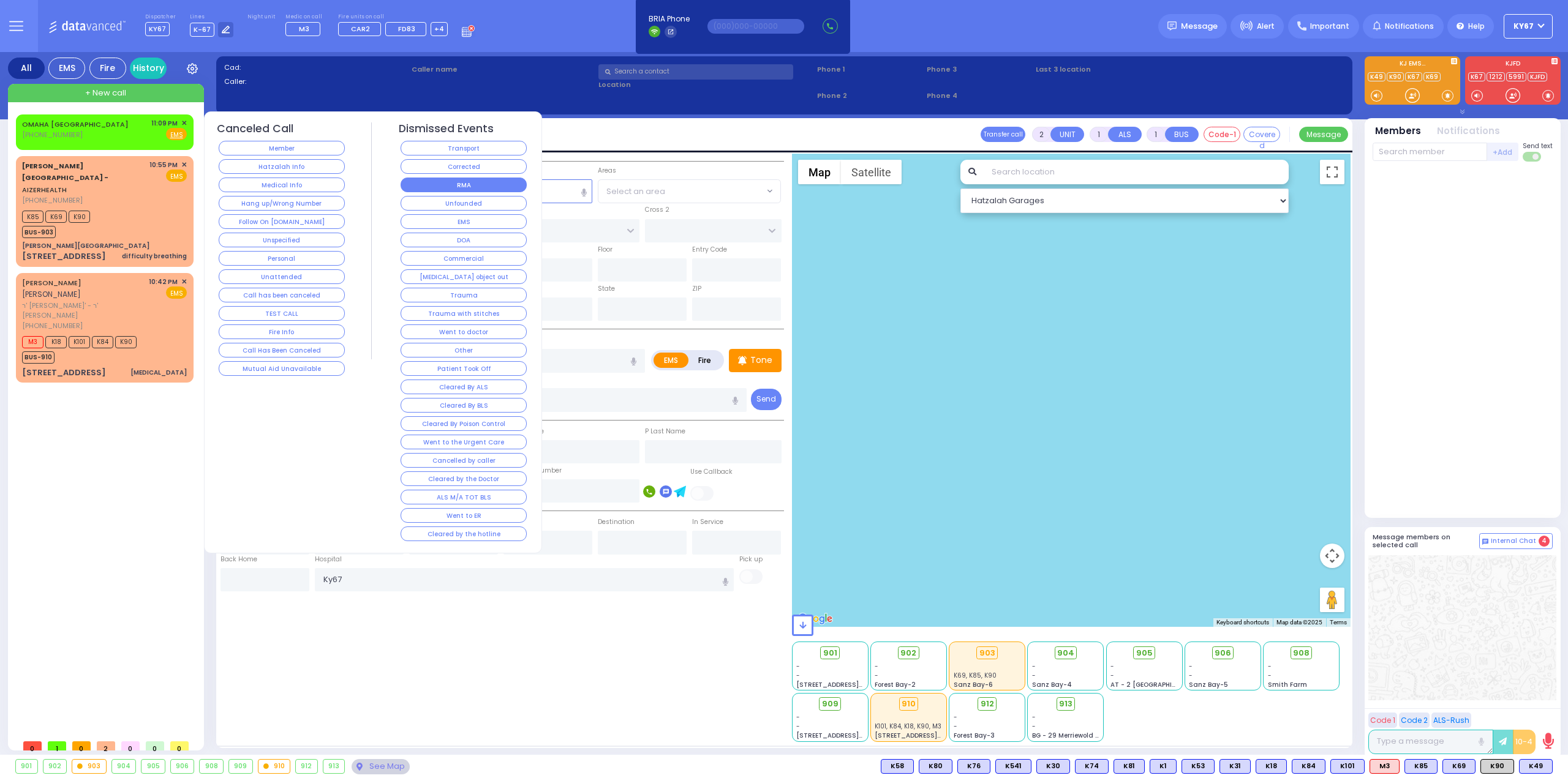
click at [461, 180] on button "RMA" at bounding box center [464, 185] width 126 height 15
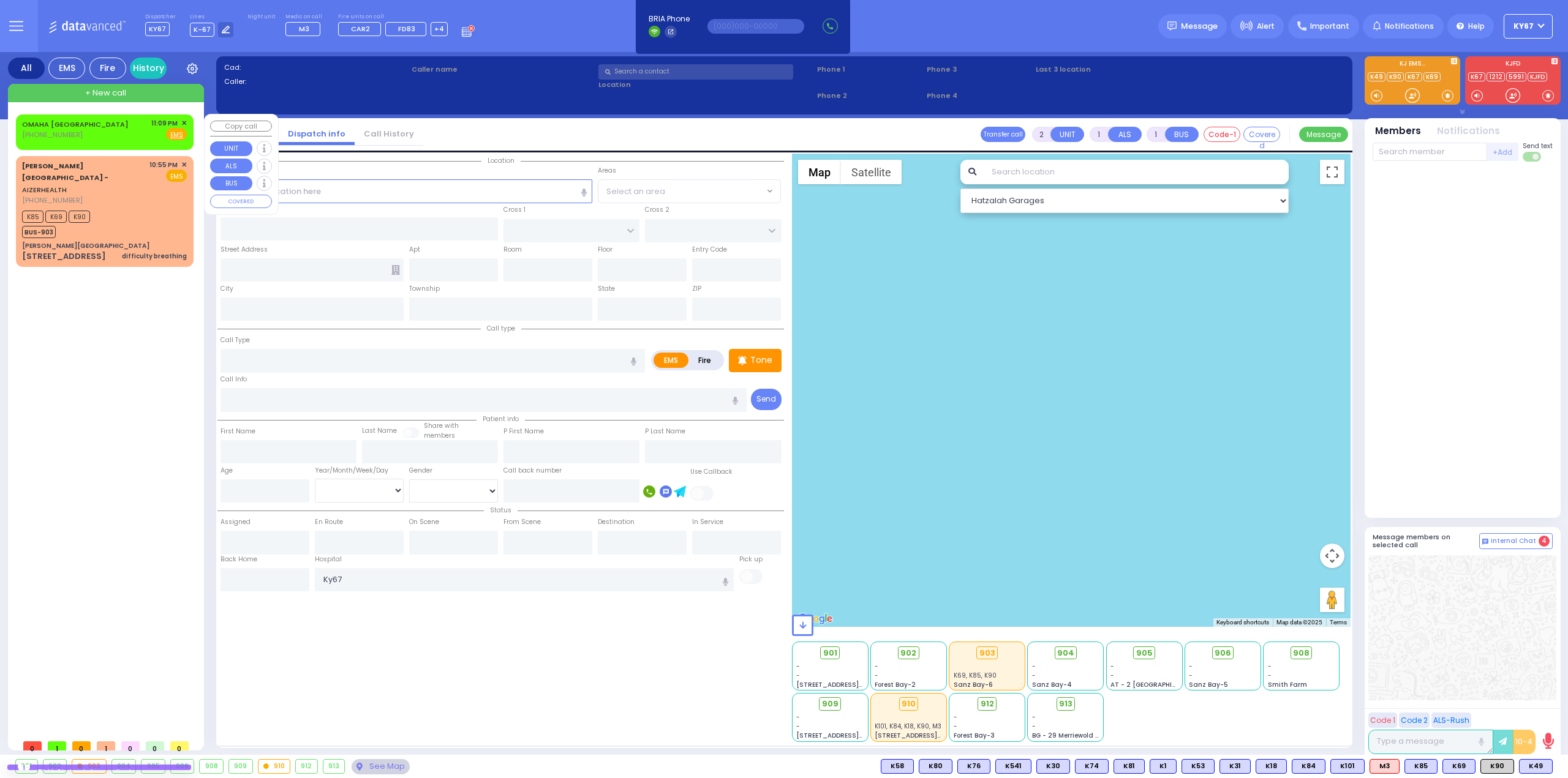
click at [186, 122] on span "✕" at bounding box center [184, 124] width 5 height 11
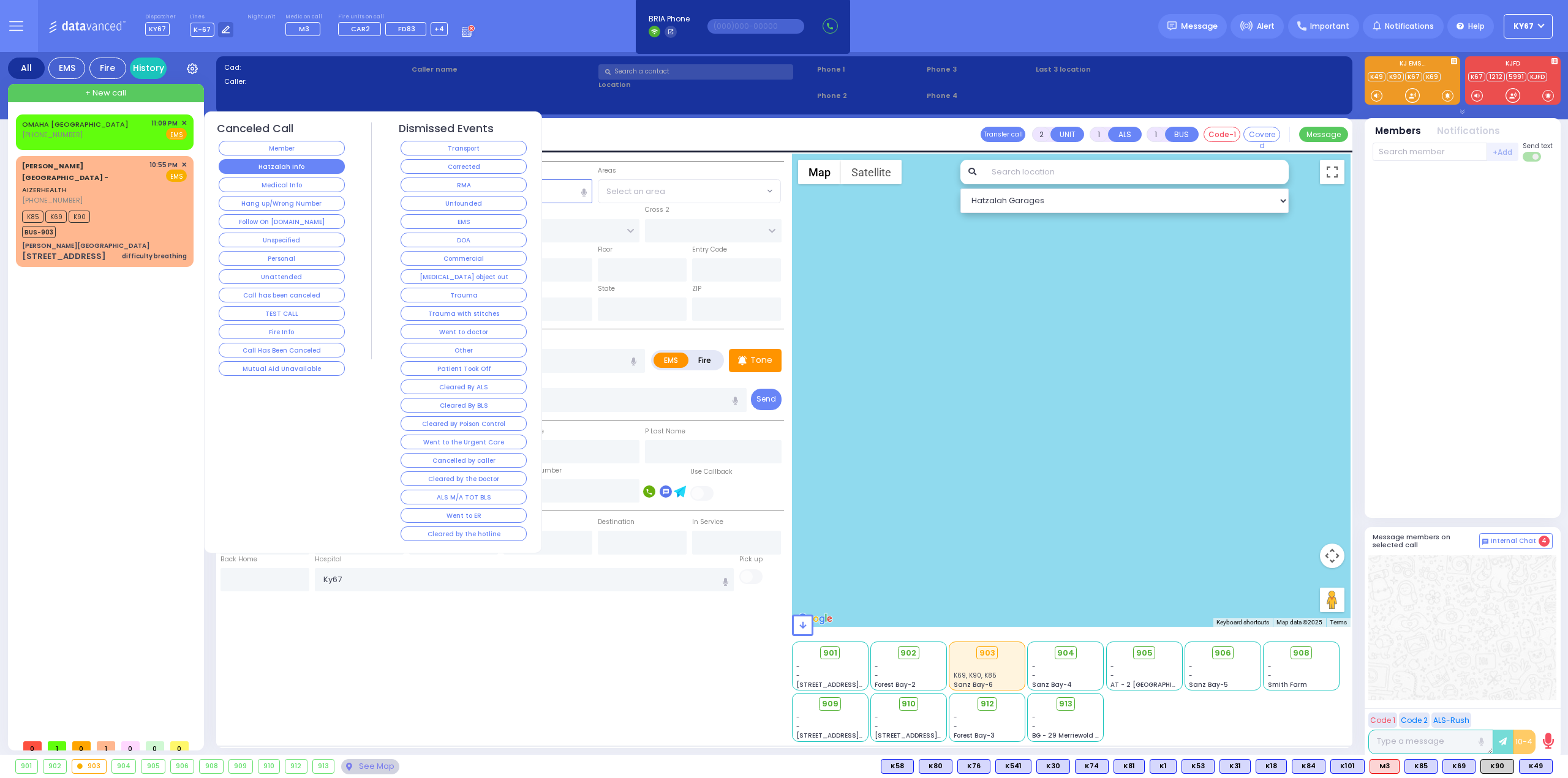
click at [297, 164] on button "Hatzalah Info" at bounding box center [281, 166] width 126 height 15
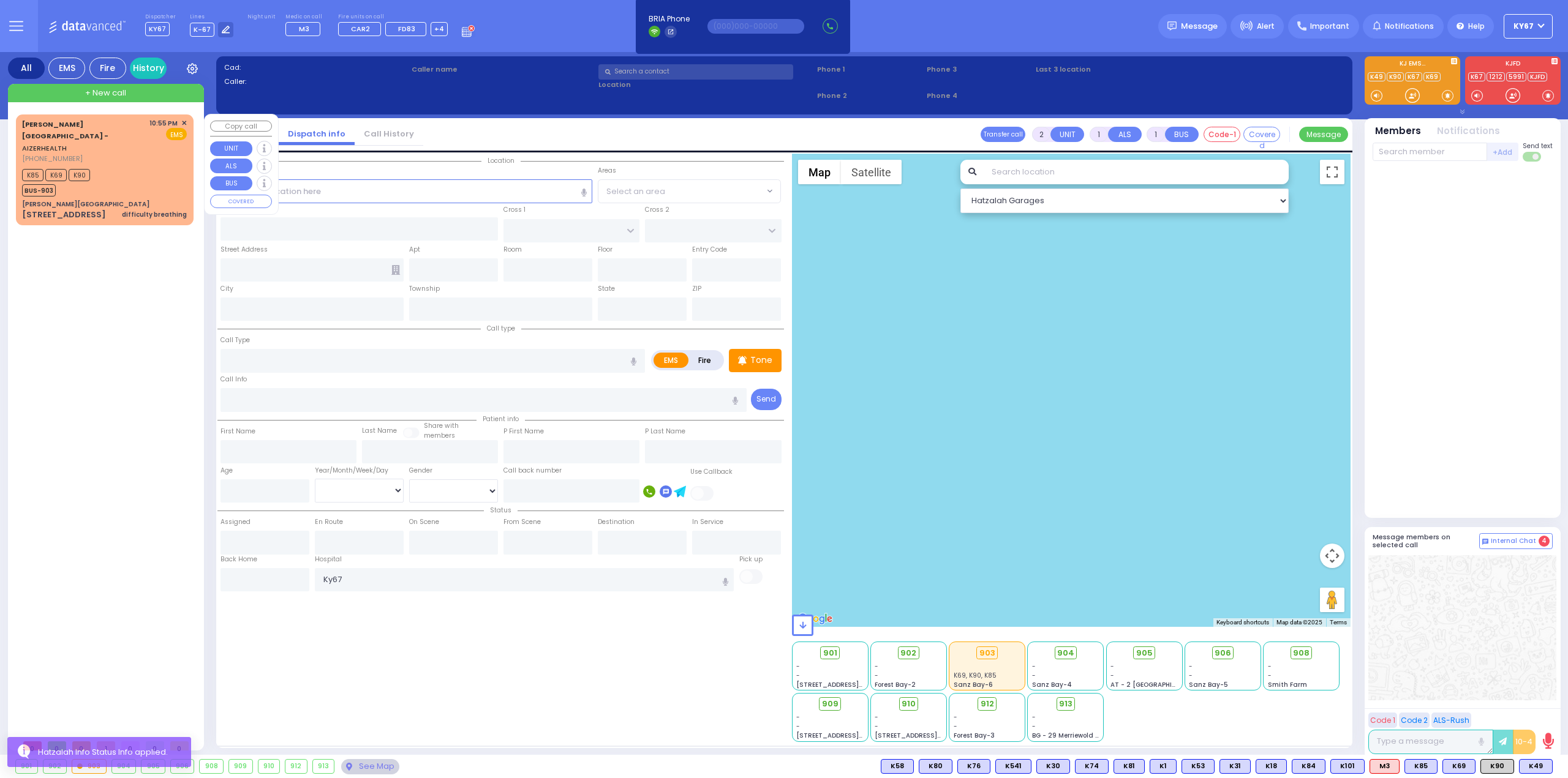
click at [134, 166] on div "K85 K69 K90 BUS-903" at bounding box center [104, 181] width 165 height 31
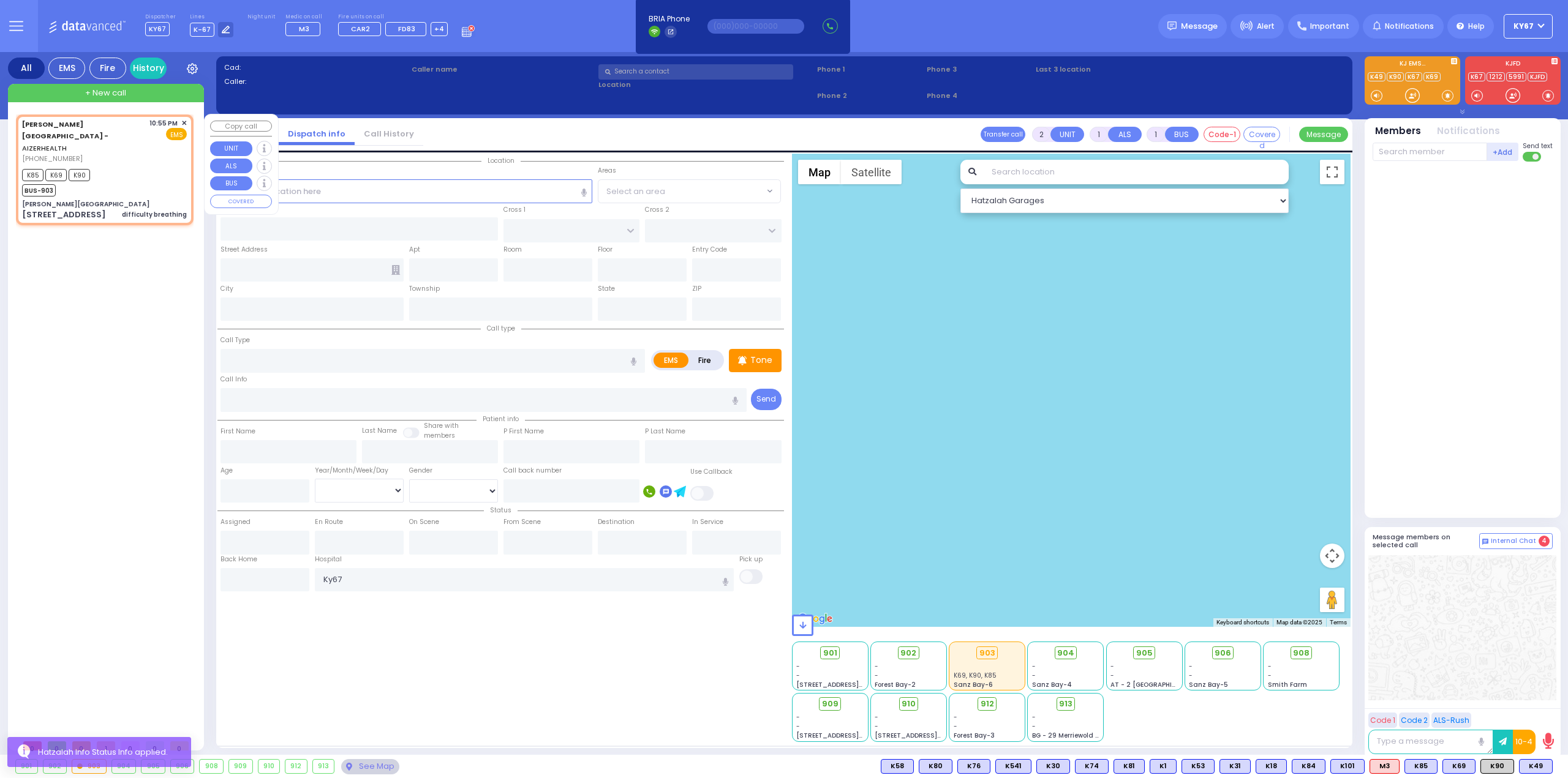
select select
type input "difficulty breathing"
radio input "true"
select select
type input "22:55"
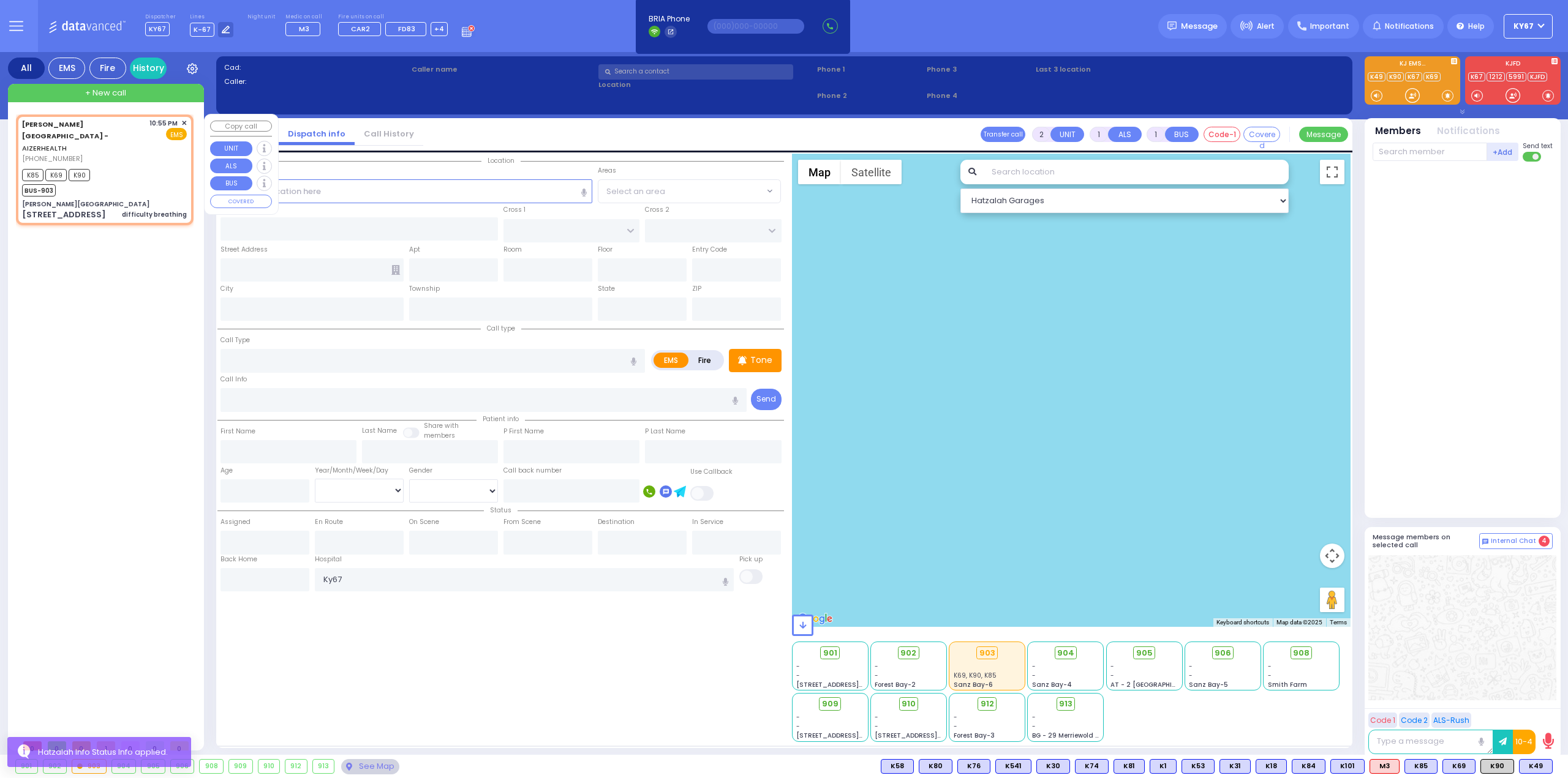
type input "22:57"
select select "Hatzalah Garages"
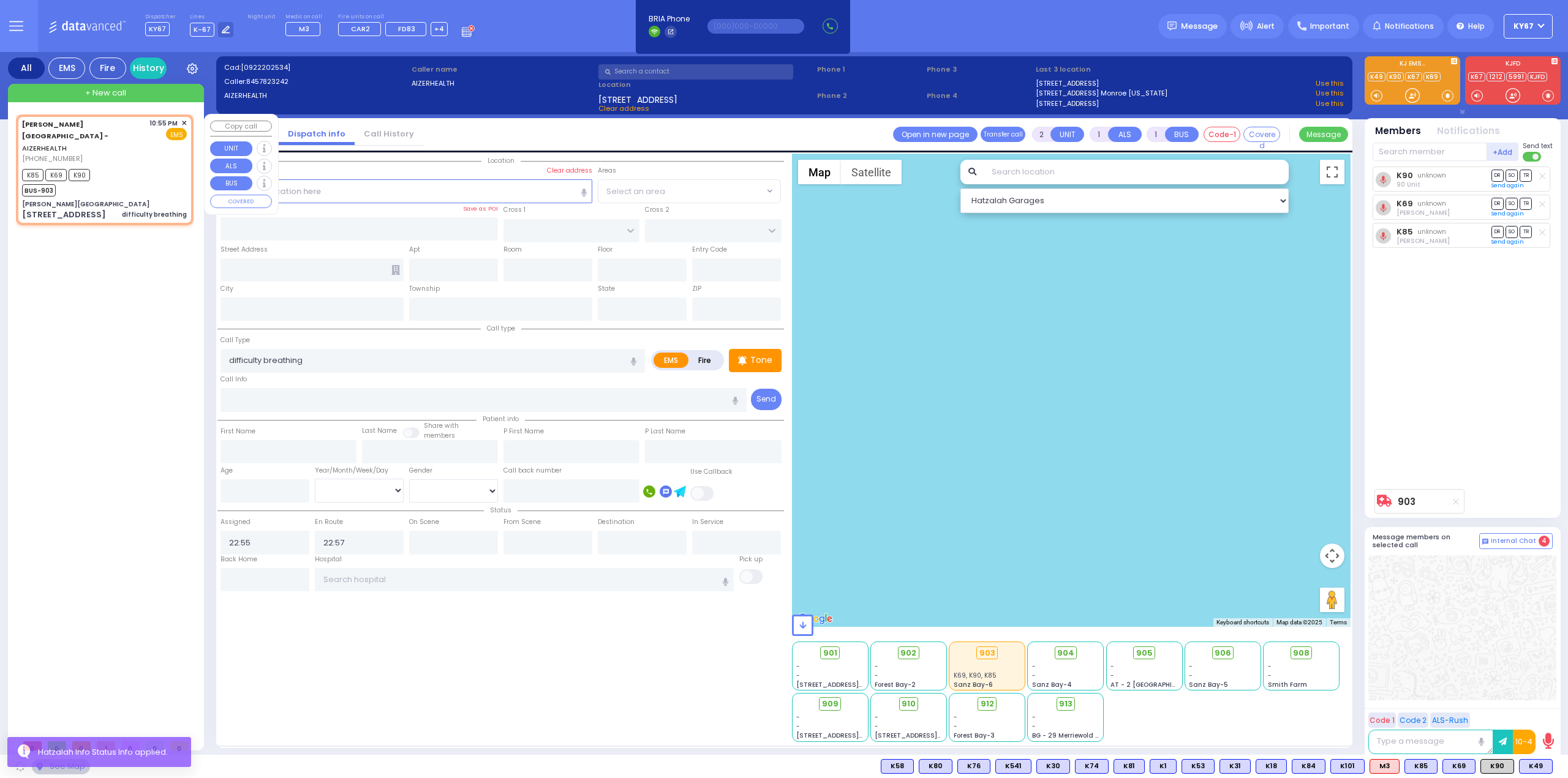
type input "[PERSON_NAME][GEOGRAPHIC_DATA]"
type input "[PERSON_NAME] DR"
type input "CARTER LN"
type input "[STREET_ADDRESS]"
type input "[PERSON_NAME]"
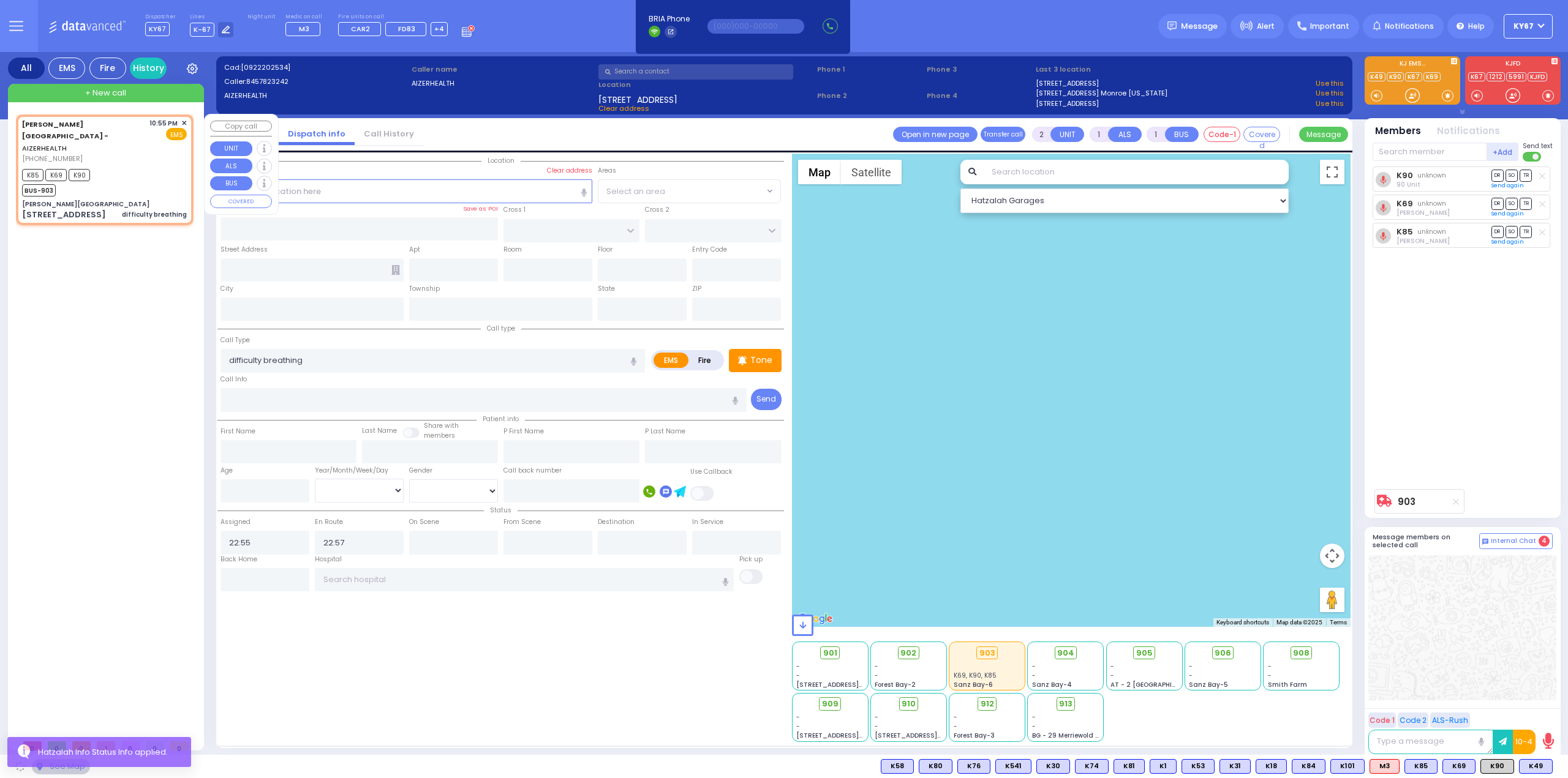
type input "[US_STATE]"
type input "10950"
select select "SECTION 2"
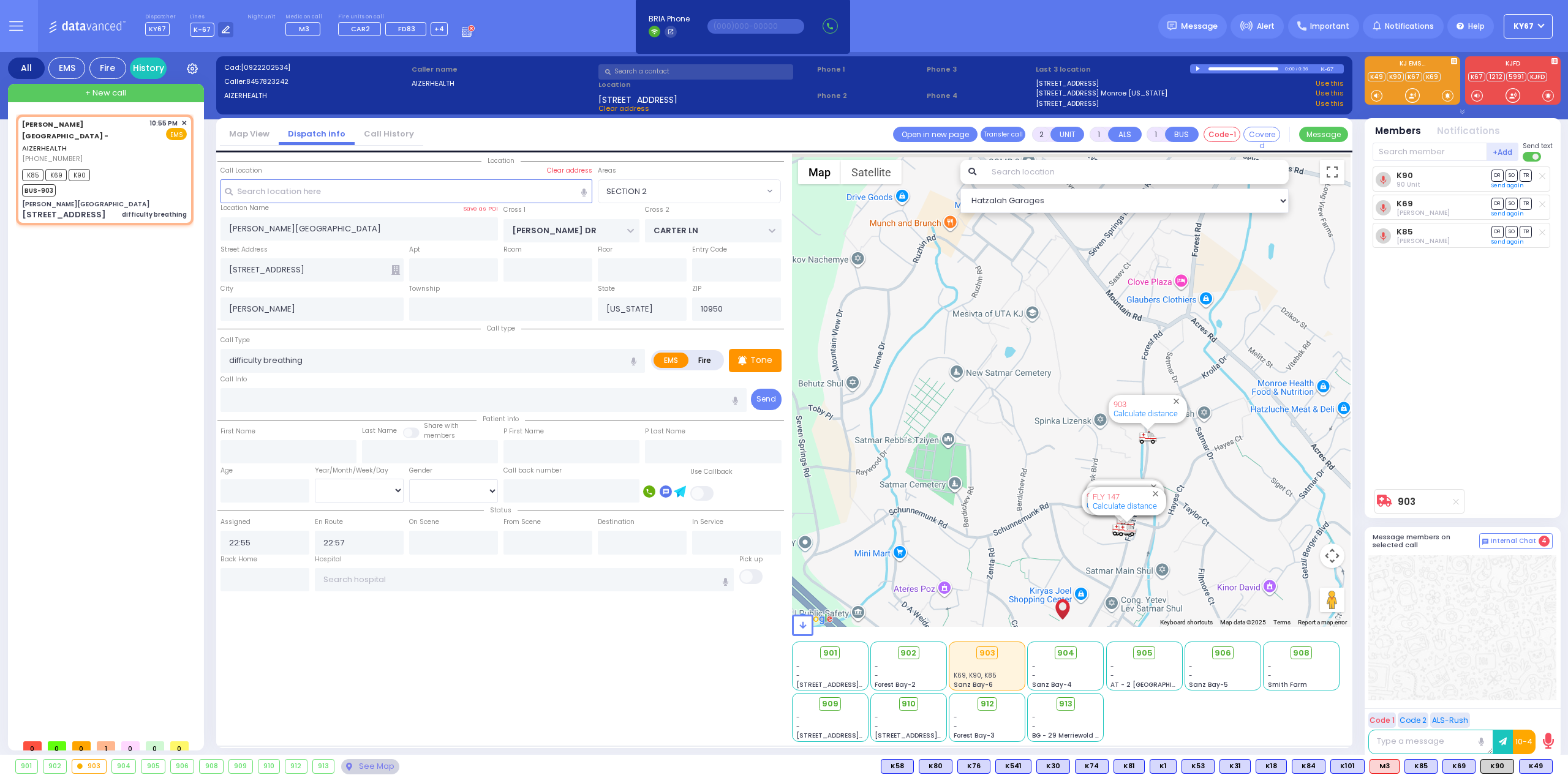
drag, startPoint x: 1071, startPoint y: 267, endPoint x: 1108, endPoint y: 427, distance: 164.2
click at [1108, 425] on div "903 Calculate distance 594 Calculate distance 595 Calculate distance 596 Calcul…" at bounding box center [1071, 390] width 559 height 473
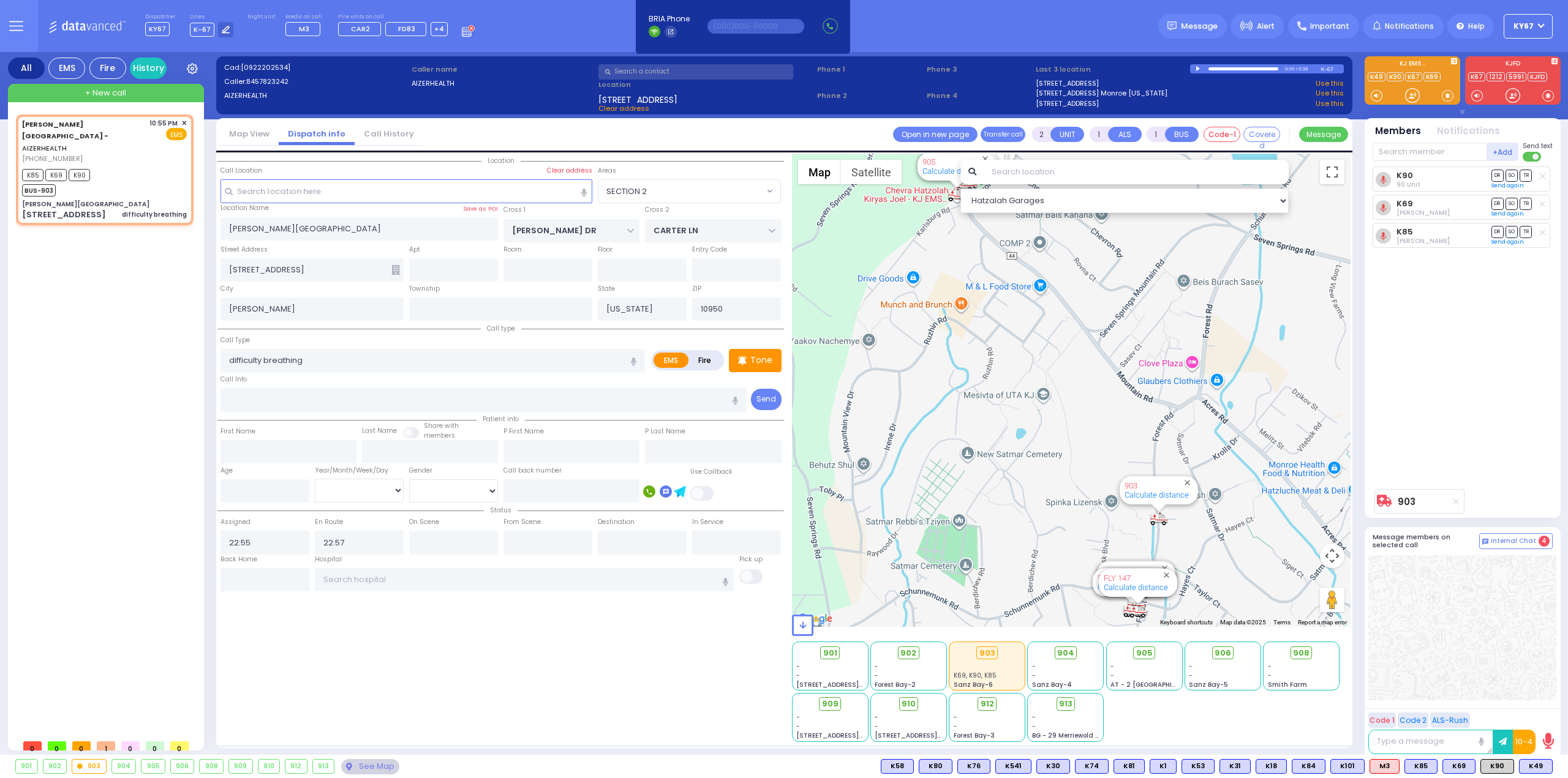
drag, startPoint x: 1000, startPoint y: 369, endPoint x: 1003, endPoint y: 441, distance: 72.1
click at [1003, 441] on div "903 Calculate distance 594 Calculate distance 595 Calculate distance 596 Calcul…" at bounding box center [1071, 390] width 559 height 473
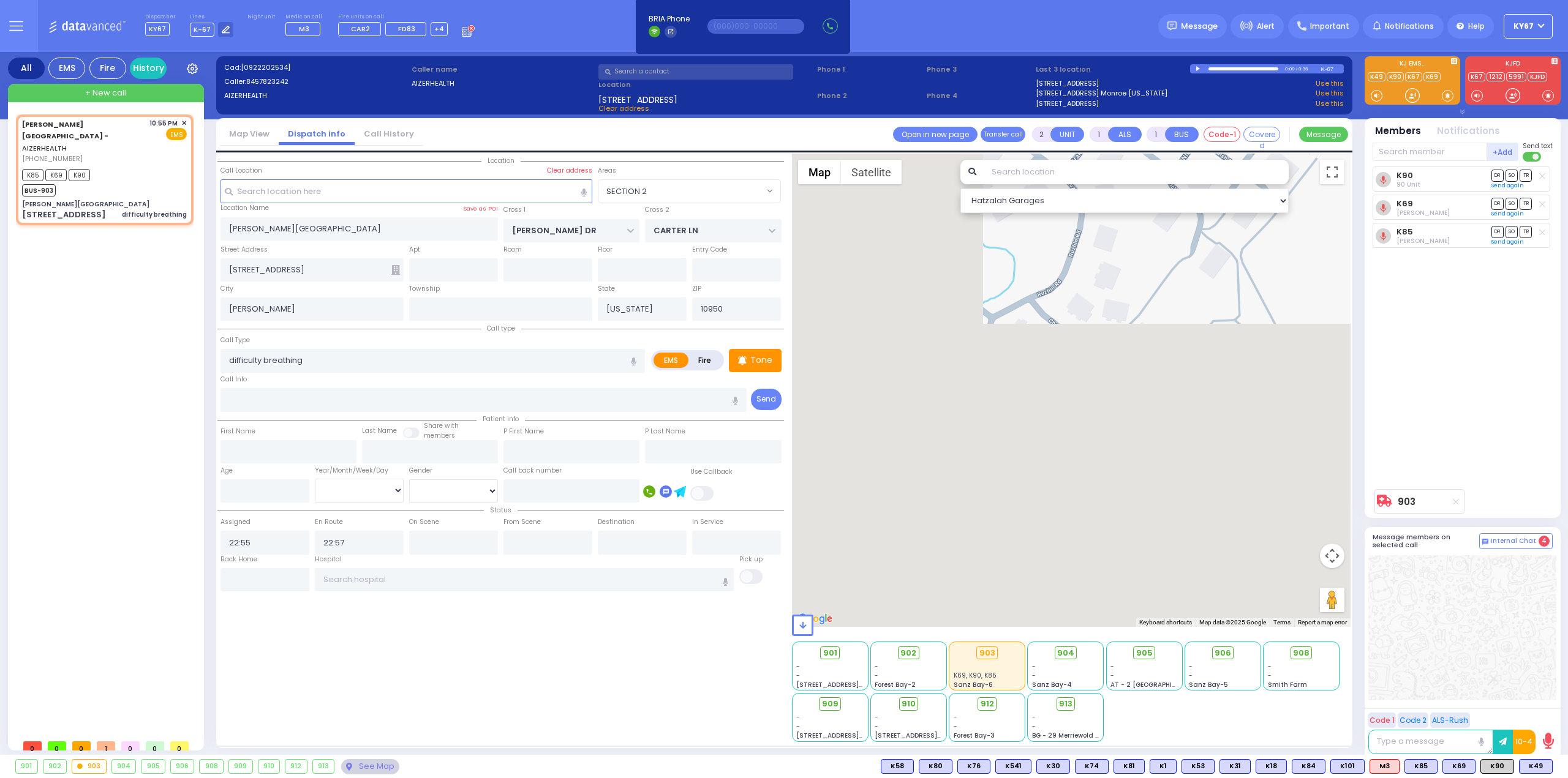
drag, startPoint x: 965, startPoint y: 512, endPoint x: 1146, endPoint y: 356, distance: 238.9
click at [1146, 356] on div "903 Calculate distance 594 Calculate distance 595 Calculate distance 596 Calcul…" at bounding box center [1071, 390] width 559 height 473
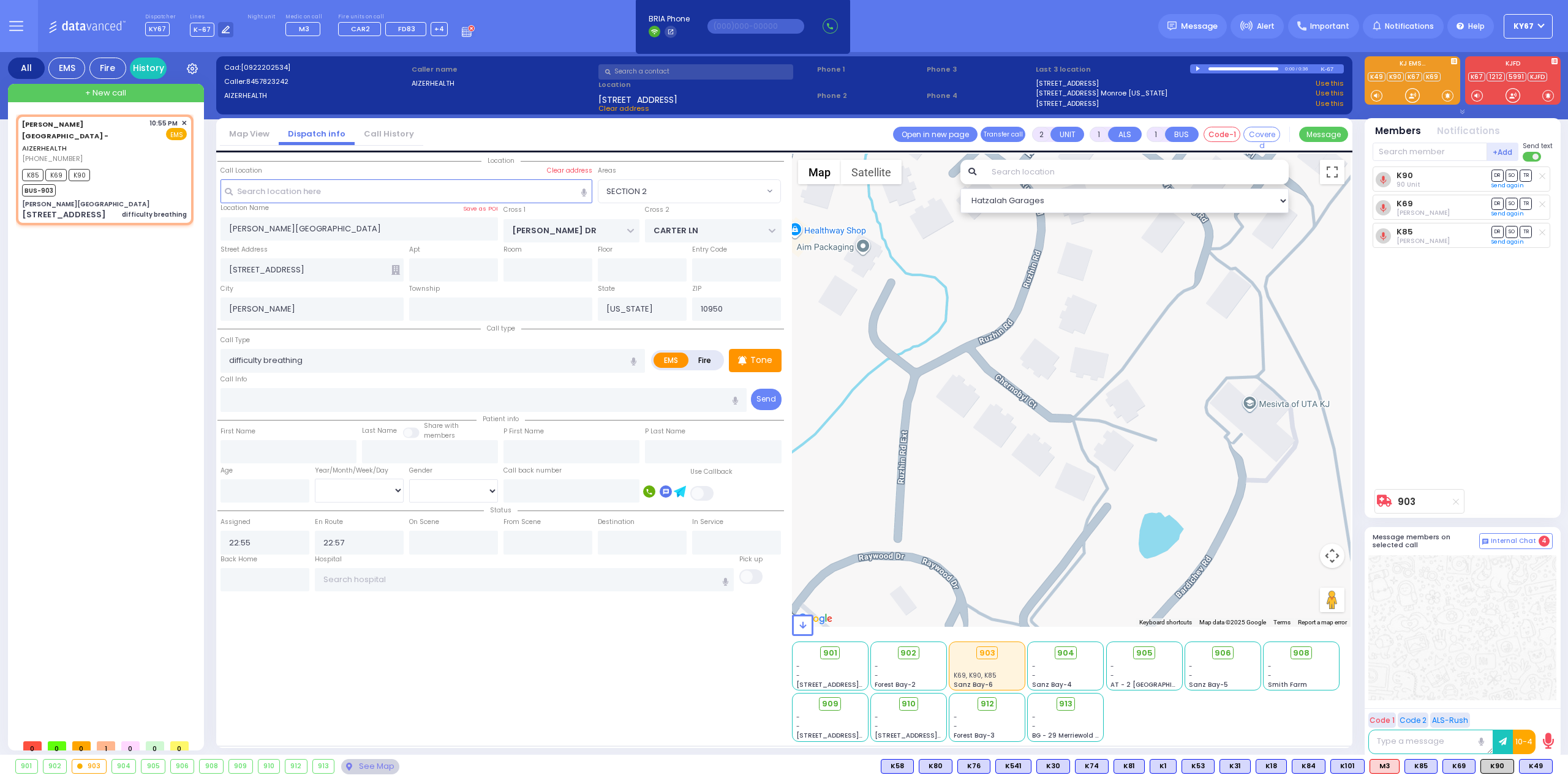
drag, startPoint x: 1099, startPoint y: 390, endPoint x: 1045, endPoint y: 490, distance: 113.6
click at [1045, 490] on div "903 Calculate distance 594 Calculate distance 595 Calculate distance 596 Calcul…" at bounding box center [1071, 390] width 559 height 473
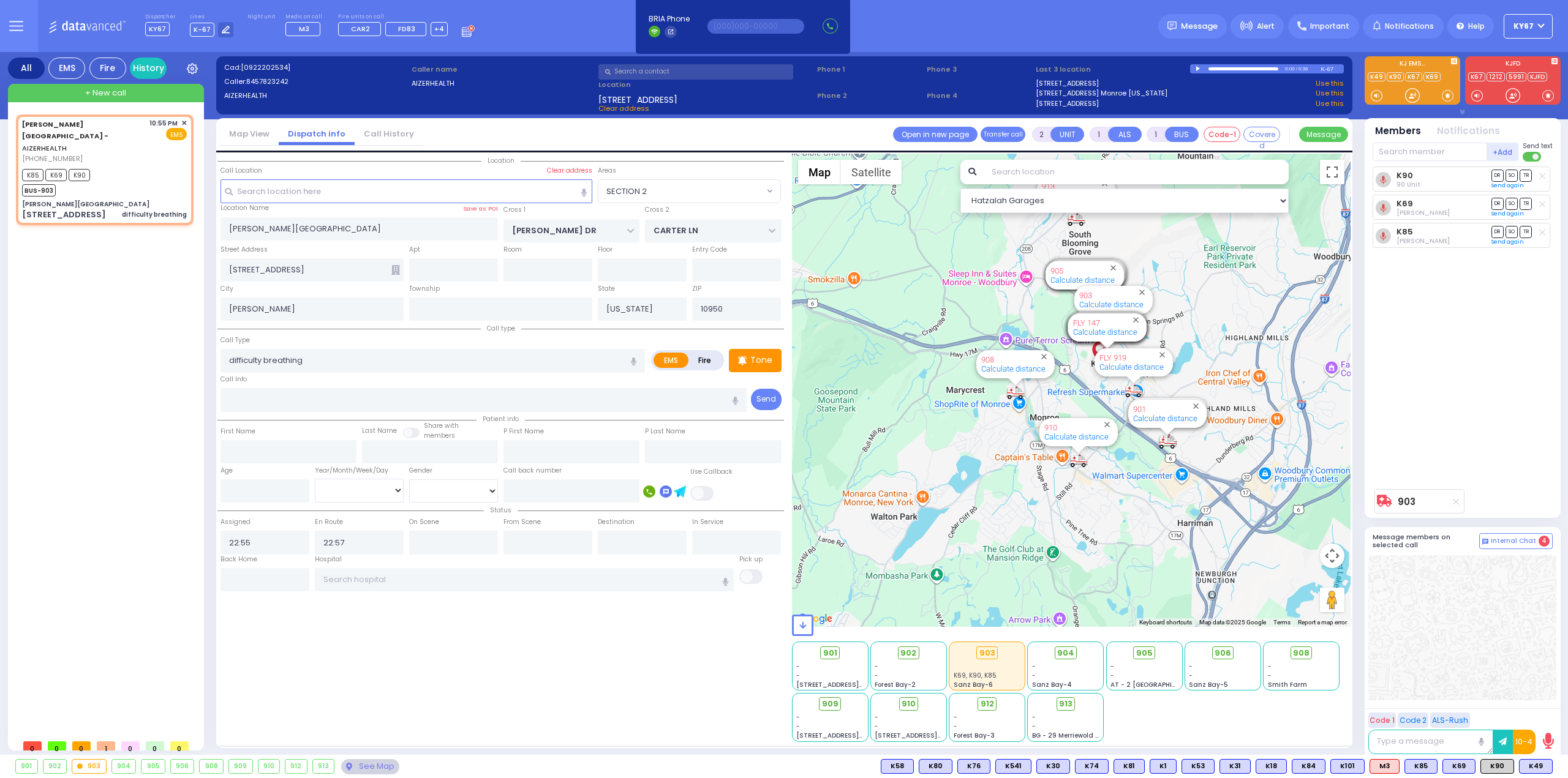
drag, startPoint x: 979, startPoint y: 313, endPoint x: 895, endPoint y: 301, distance: 84.9
click at [896, 301] on div "903 Calculate distance 594 Calculate distance 595 Calculate distance 596 Calcul…" at bounding box center [1071, 390] width 559 height 473
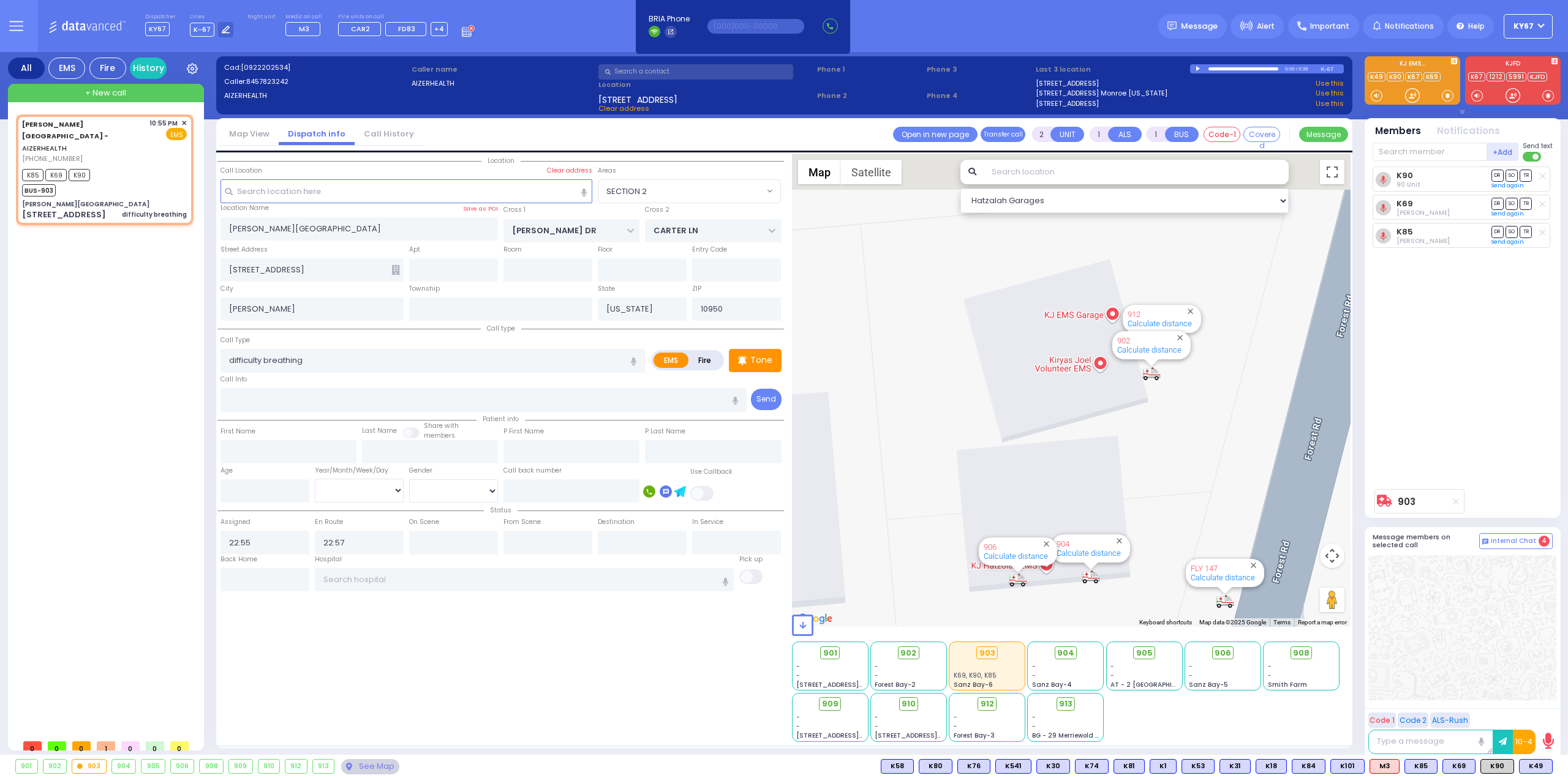
drag, startPoint x: 1272, startPoint y: 288, endPoint x: 1172, endPoint y: 547, distance: 277.6
click at [1172, 546] on div "903 Calculate distance 594 Calculate distance 595 Calculate distance 596 Calcul…" at bounding box center [1071, 390] width 559 height 473
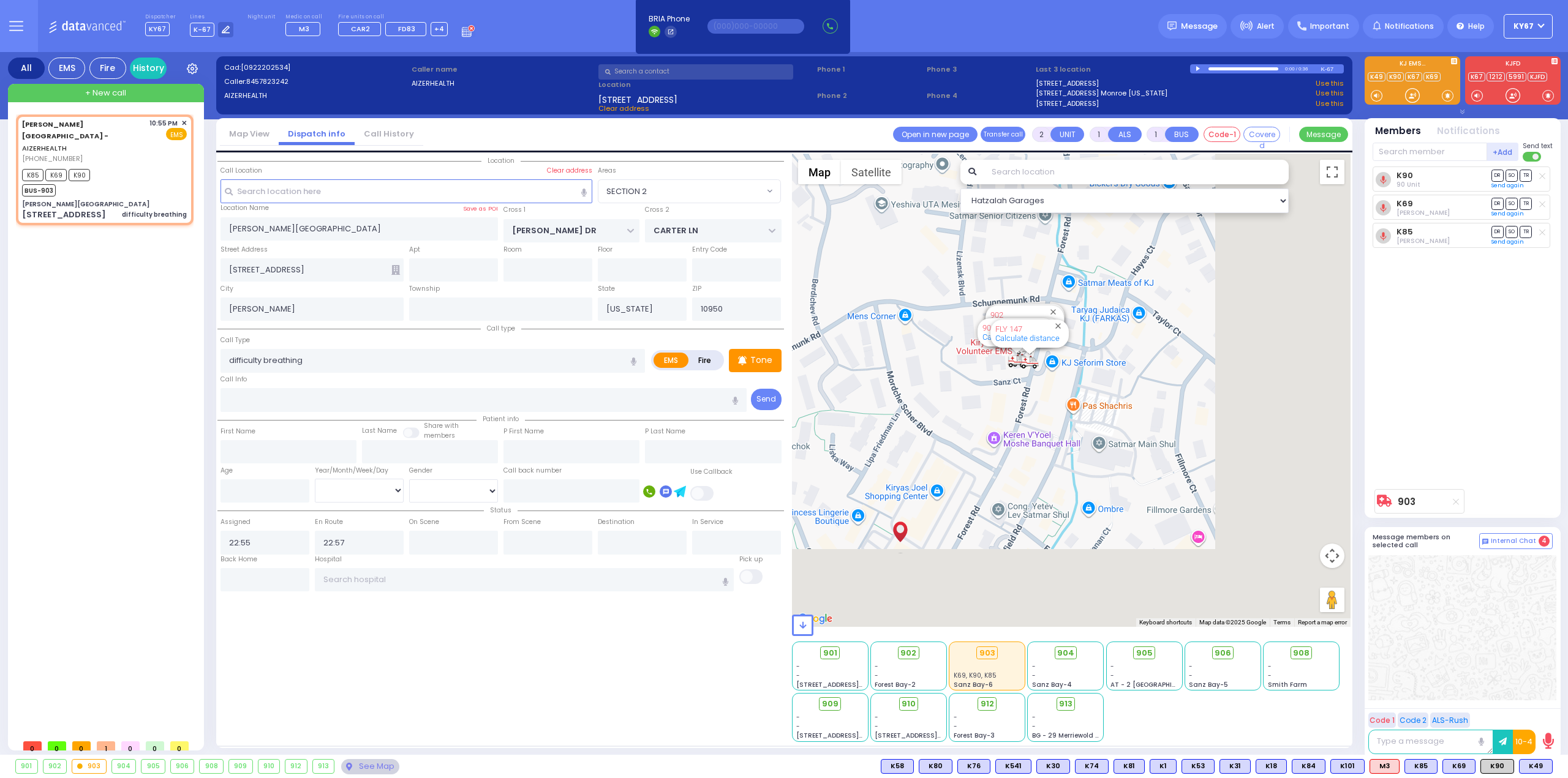
drag, startPoint x: 1266, startPoint y: 514, endPoint x: 939, endPoint y: 341, distance: 369.9
click at [959, 349] on div "903 Calculate distance 594 Calculate distance 595 Calculate distance 596 Calcul…" at bounding box center [1071, 390] width 559 height 473
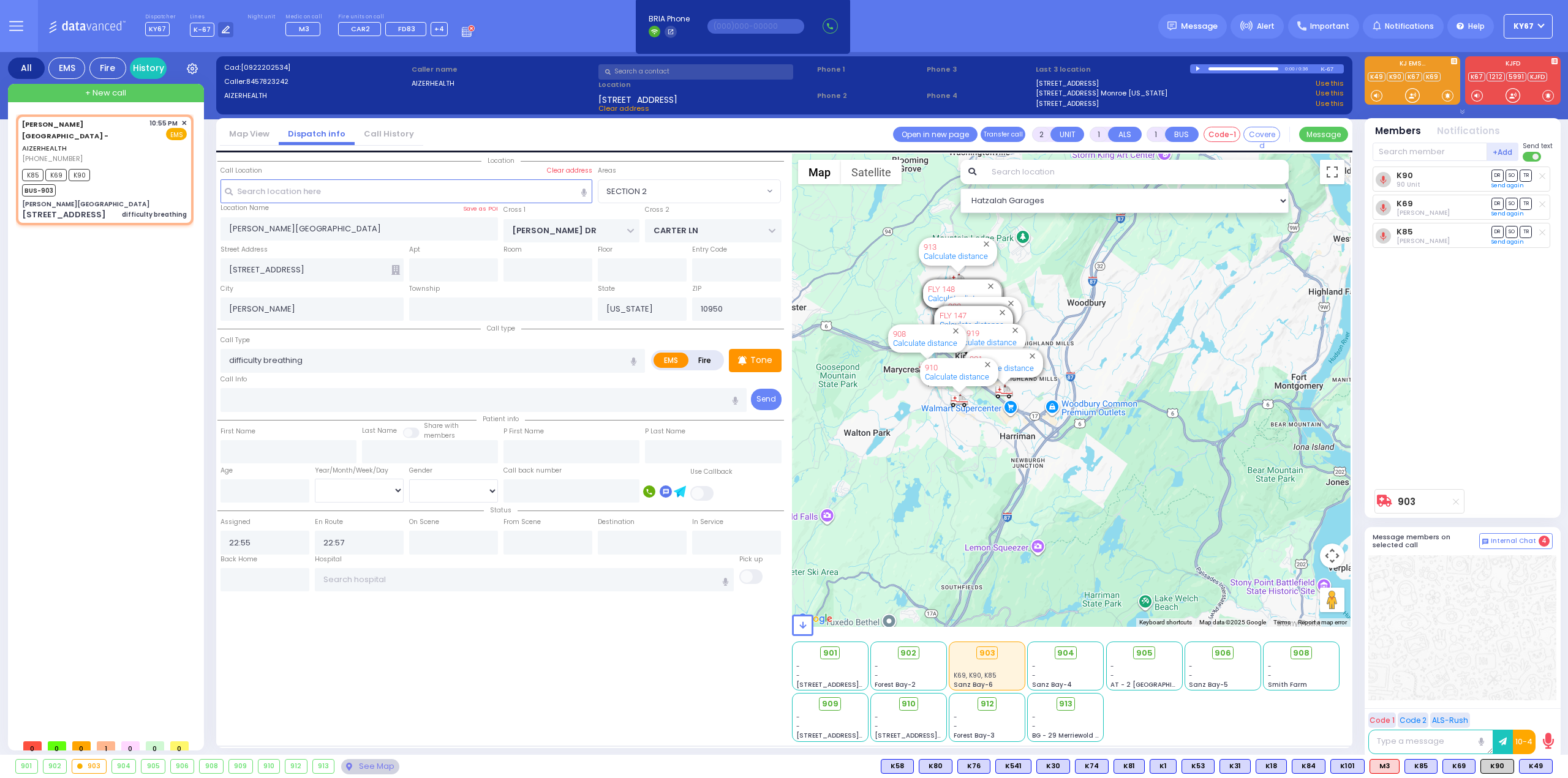
drag, startPoint x: 1258, startPoint y: 534, endPoint x: 999, endPoint y: 428, distance: 279.9
click at [999, 428] on div "903 Calculate distance 594 Calculate distance 595 Calculate distance 596 Calcul…" at bounding box center [1071, 390] width 559 height 473
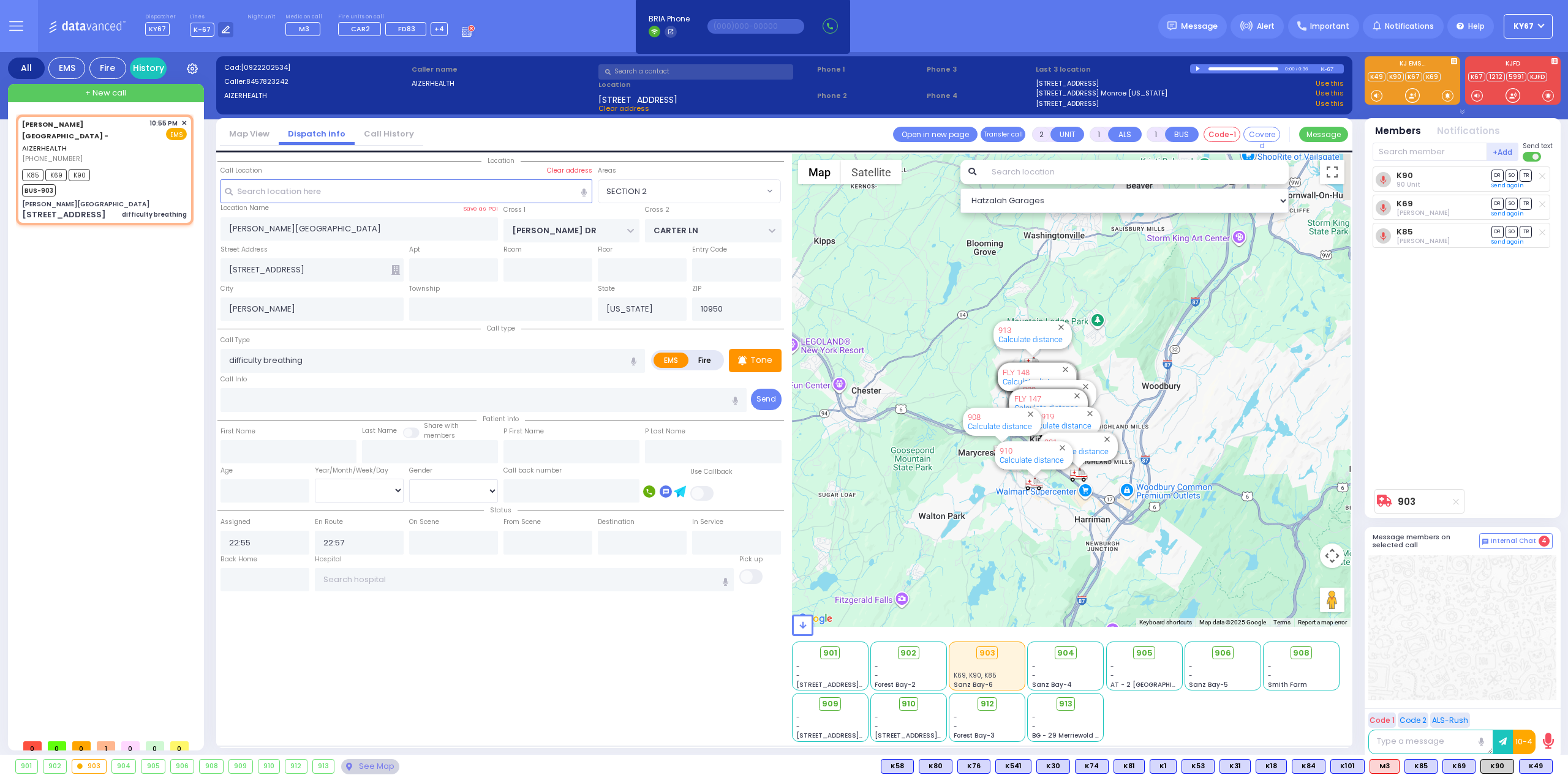
drag, startPoint x: 1076, startPoint y: 357, endPoint x: 1180, endPoint y: 451, distance: 140.2
click at [1180, 451] on div "903 Calculate distance 594 Calculate distance 595 Calculate distance 596 Calcul…" at bounding box center [1071, 390] width 559 height 473
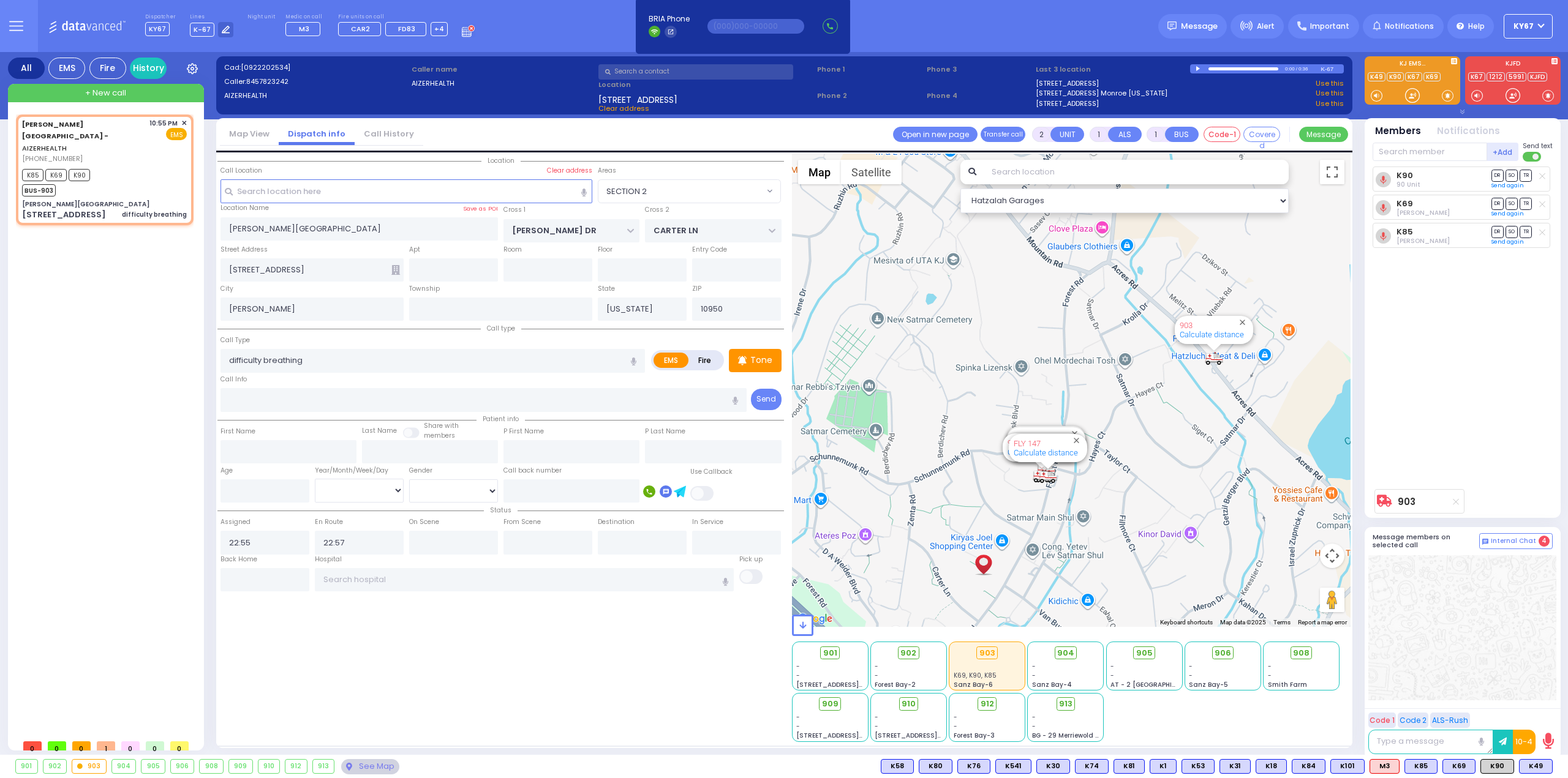
drag, startPoint x: 1158, startPoint y: 365, endPoint x: 1198, endPoint y: 477, distance: 118.9
click at [1197, 477] on div "903 Calculate distance 594 Calculate distance 595 Calculate distance 596 Calcul…" at bounding box center [1071, 390] width 559 height 473
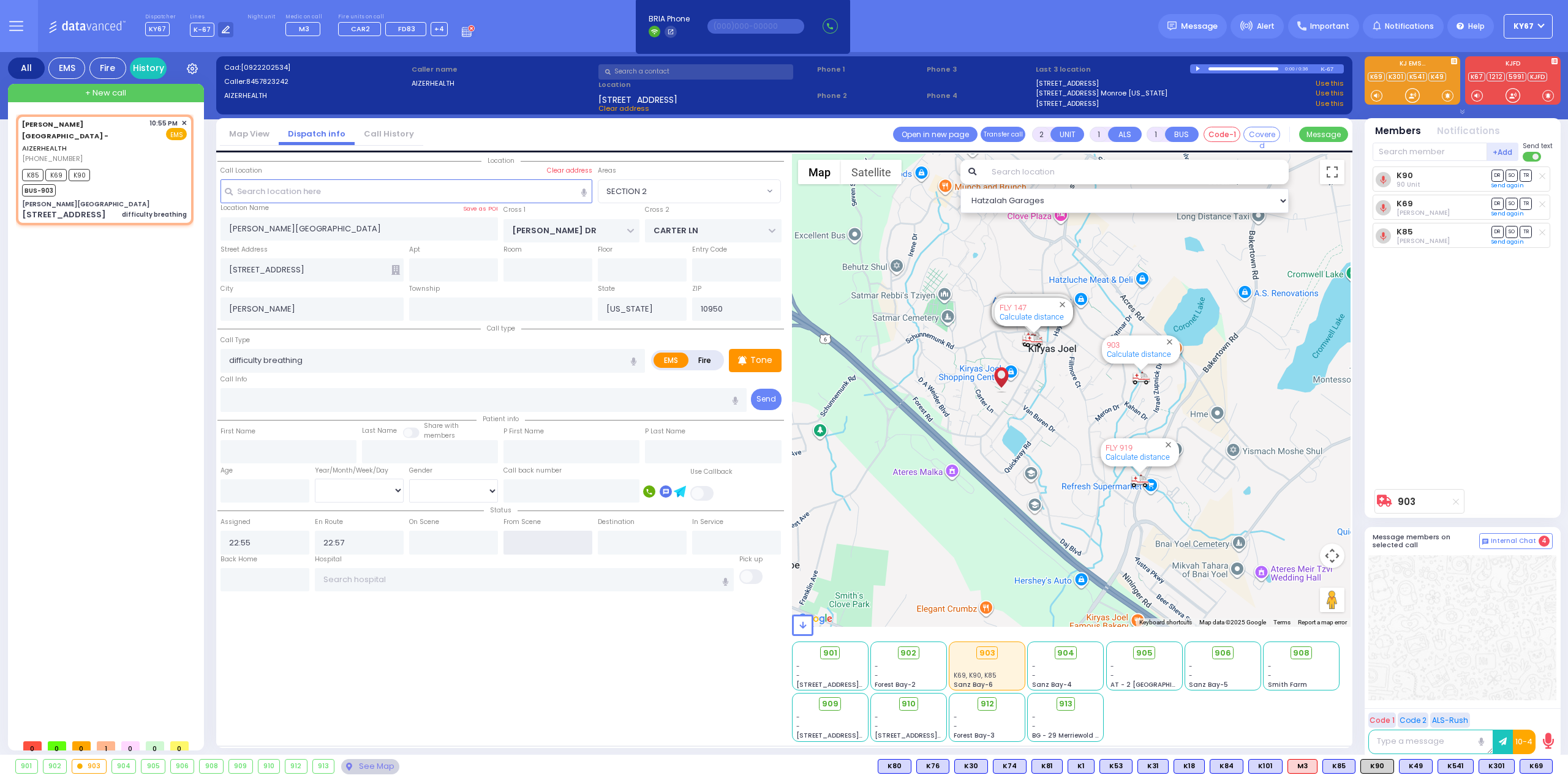
click at [557, 546] on input "text" at bounding box center [548, 542] width 89 height 23
type input "23:16"
click at [448, 541] on input "text" at bounding box center [453, 542] width 89 height 23
select select
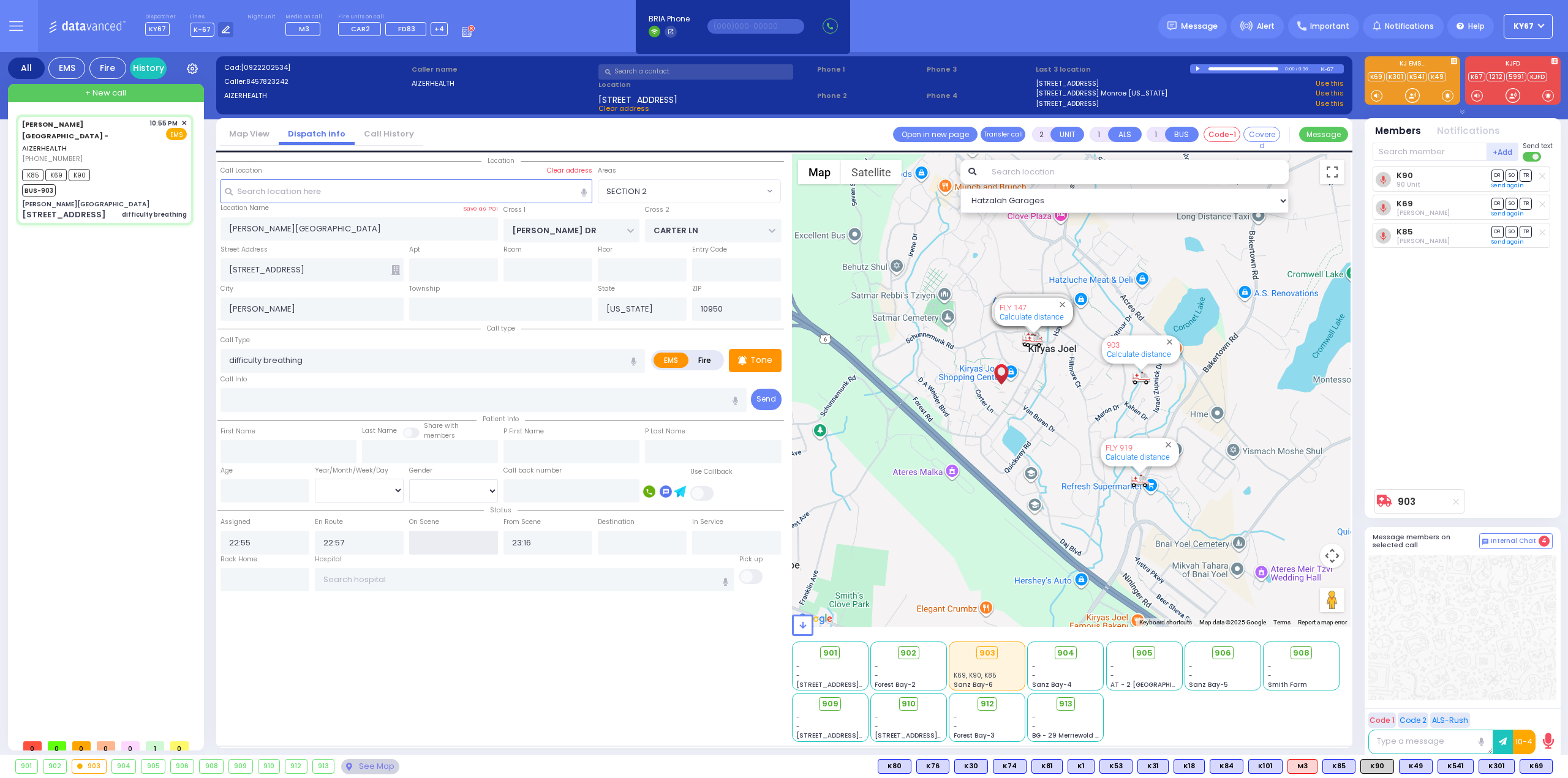
radio input "true"
select select
select select "Hatzalah Garages"
type input "225"
select select "SECTION 2"
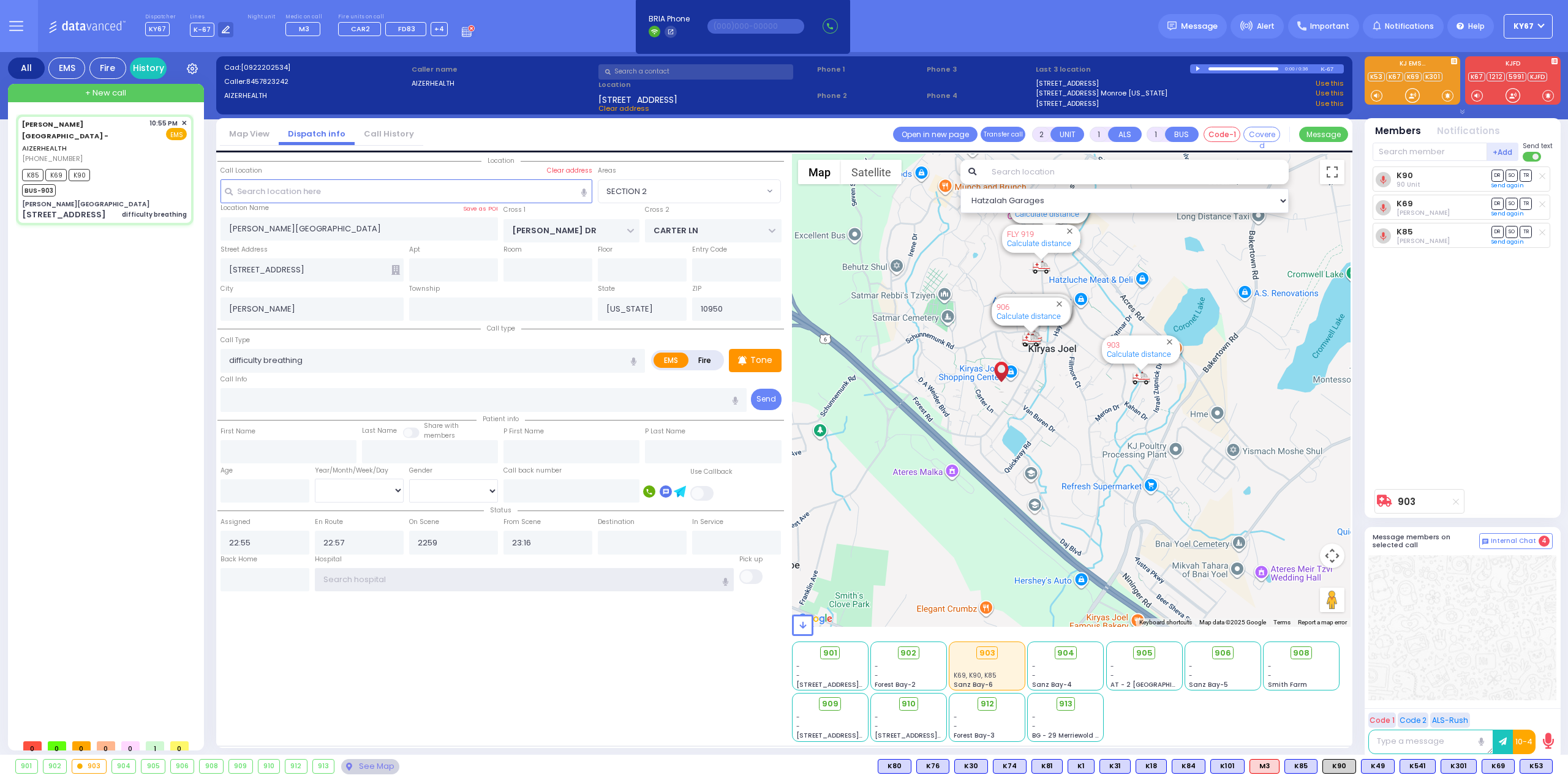
type input "22:59"
click at [401, 578] on input "text" at bounding box center [524, 580] width 420 height 23
select select
radio input "true"
select select
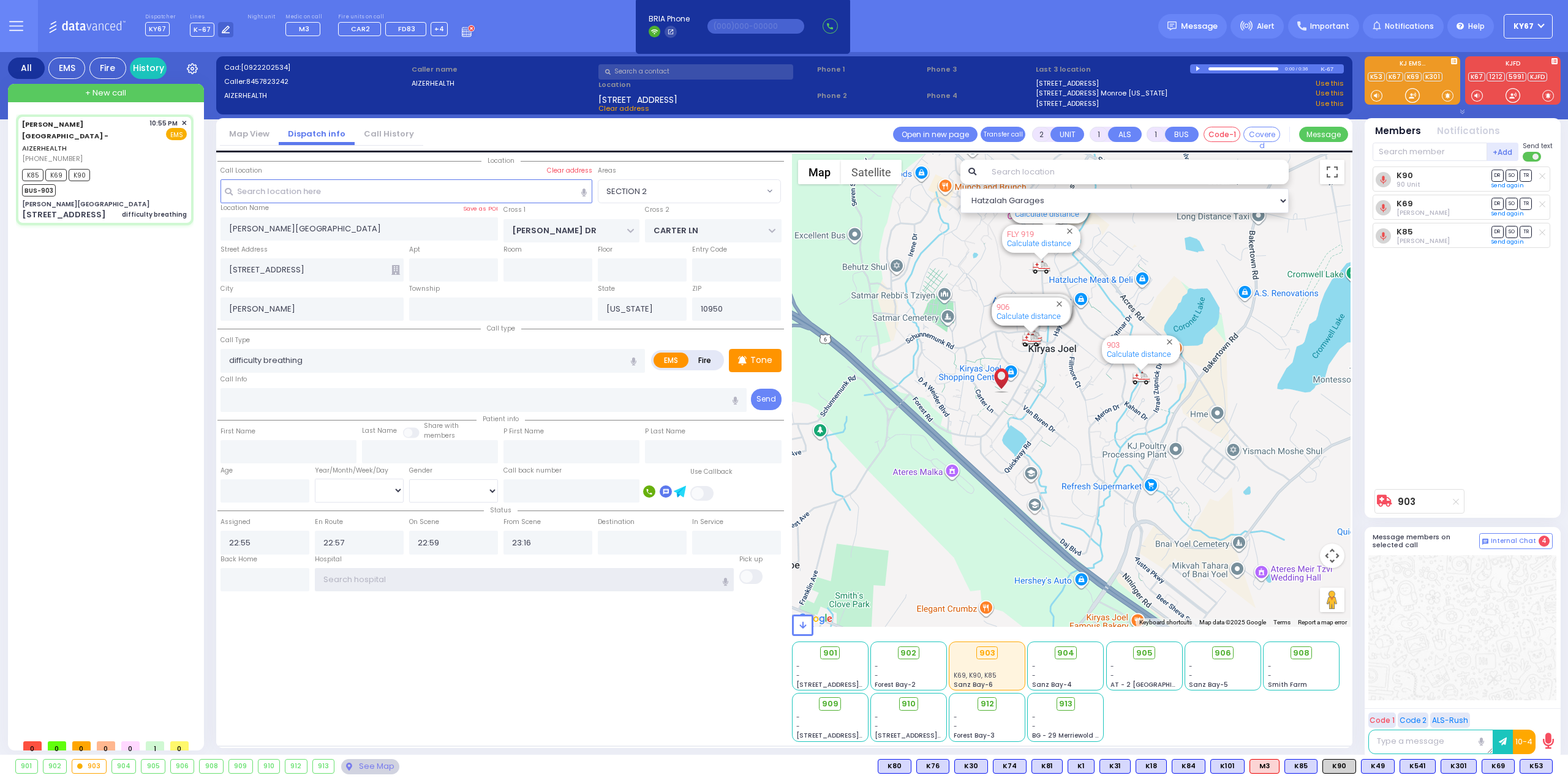
select select "Hatzalah Garages"
select select "SECTION 2"
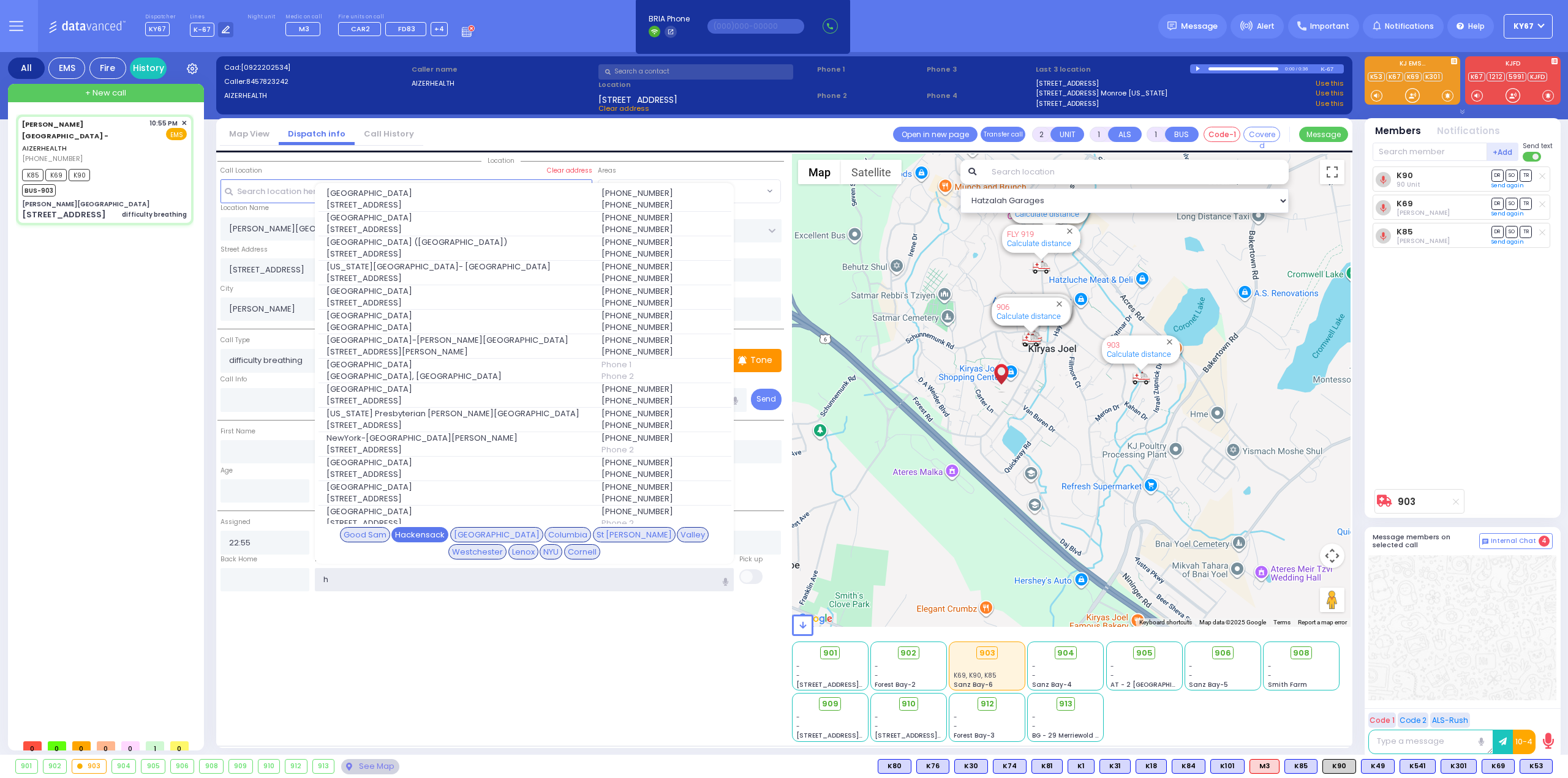
type input "h"
click at [391, 537] on div "Hackensack" at bounding box center [420, 535] width 57 height 16
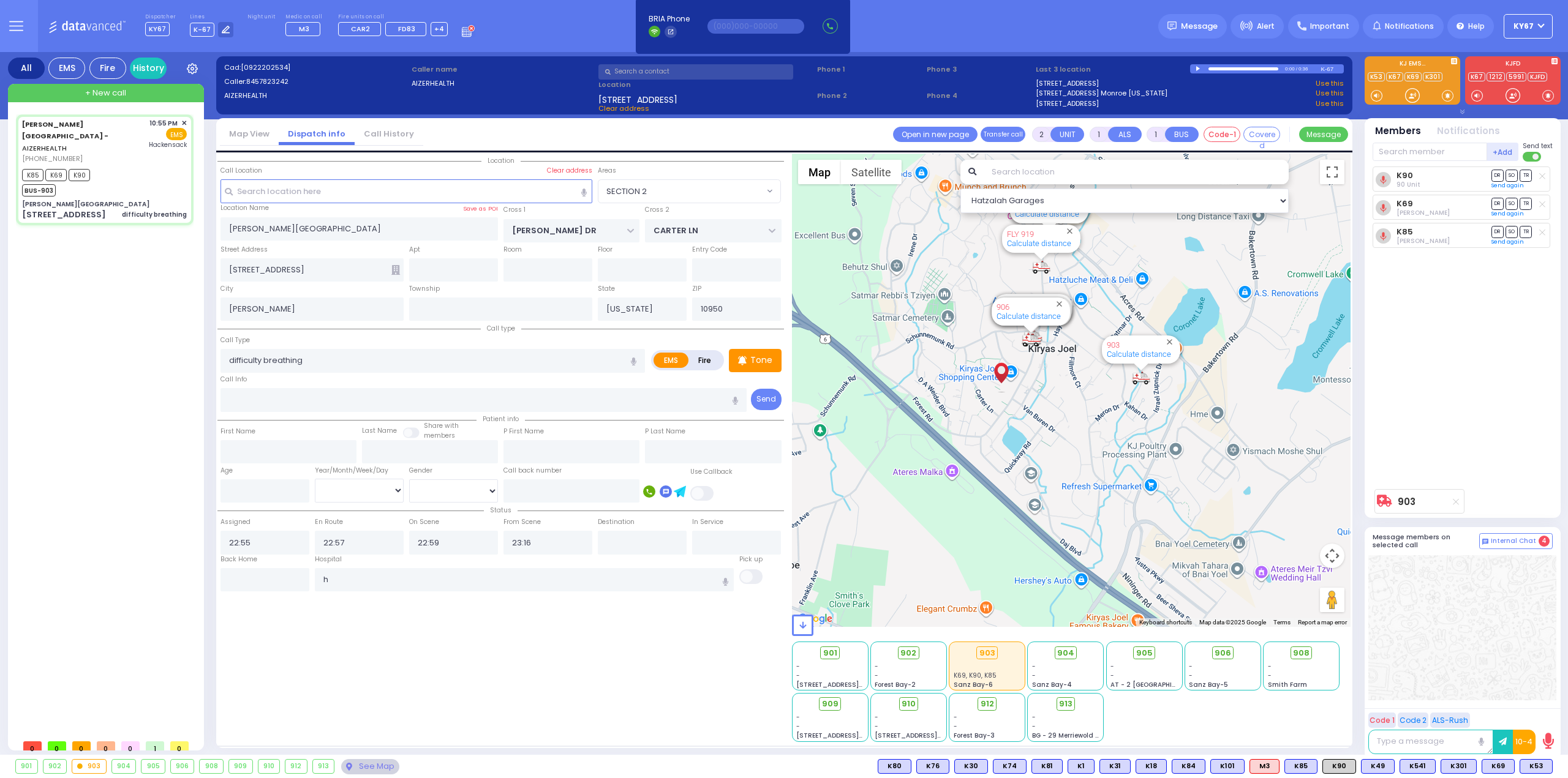
select select
radio input "true"
select select
type input "[GEOGRAPHIC_DATA]"
select select "Hatzalah Garages"
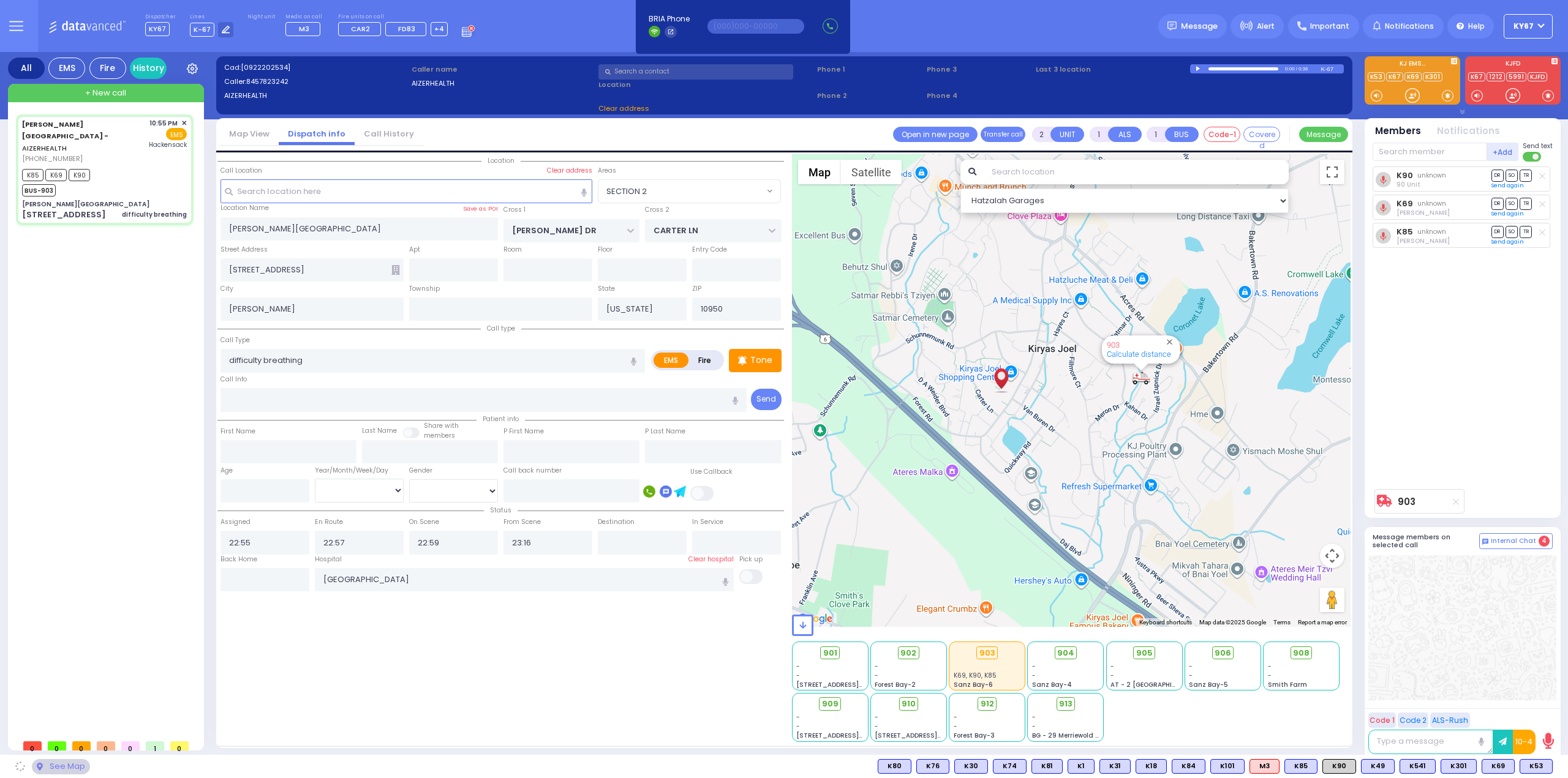
click at [631, 684] on div "Location All areas" at bounding box center [500, 447] width 567 height 588
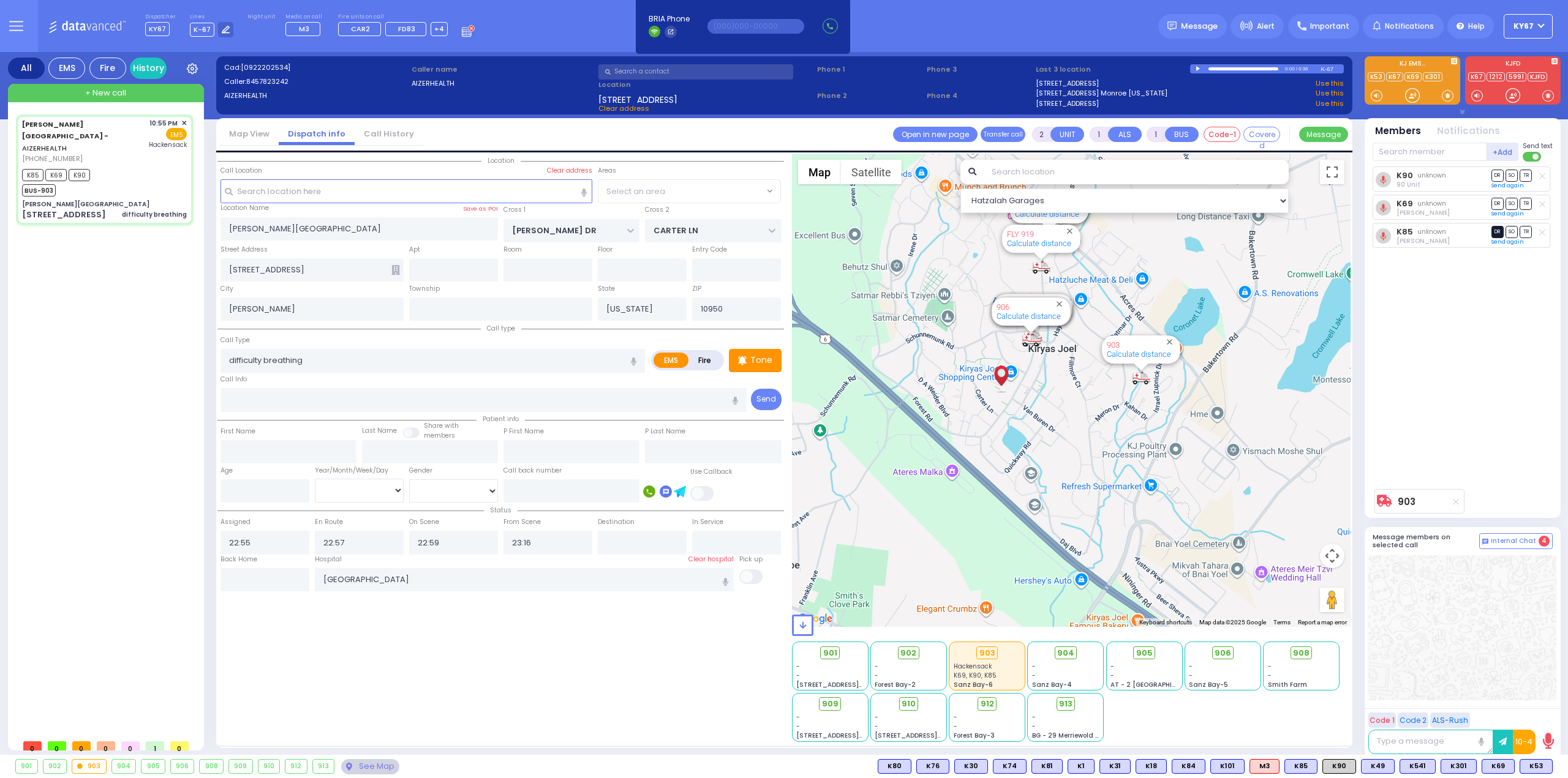
select select "SECTION 2"
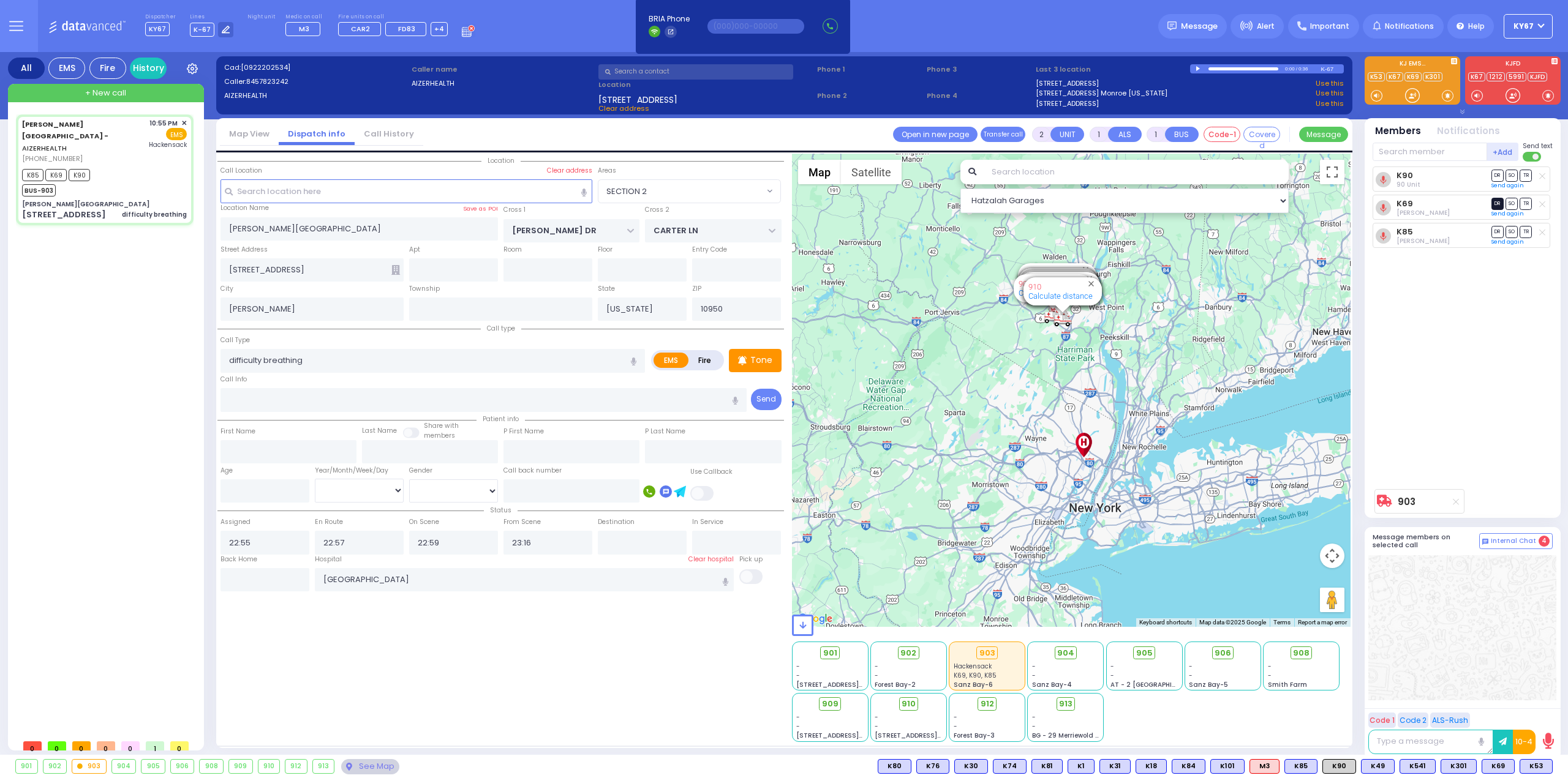
click at [1497, 202] on span "DR" at bounding box center [1497, 203] width 12 height 11
select select
radio input "true"
select select
select select "Hatzalah Garages"
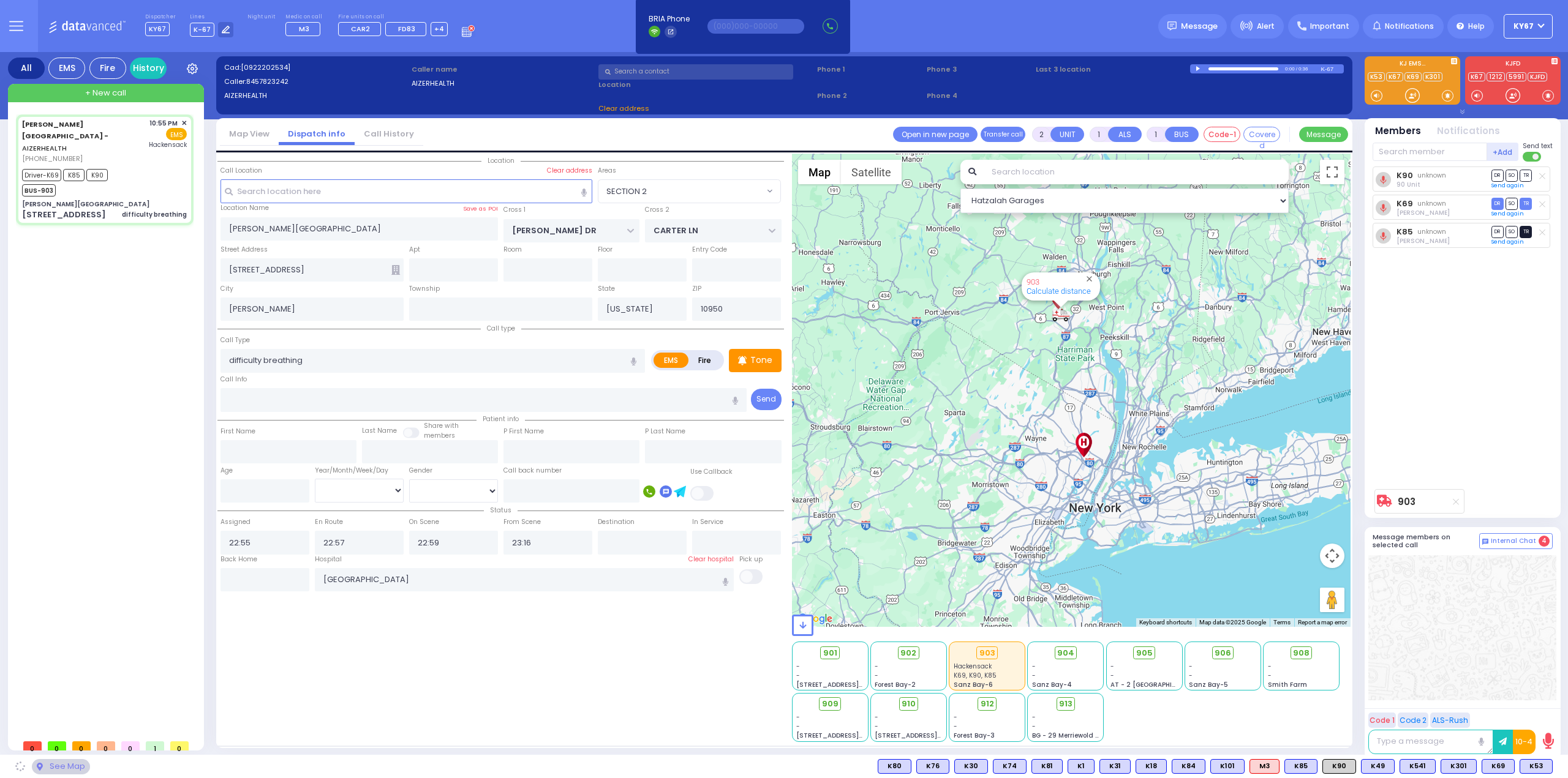
select select "SECTION 2"
click at [1527, 232] on span "TR" at bounding box center [1526, 231] width 12 height 11
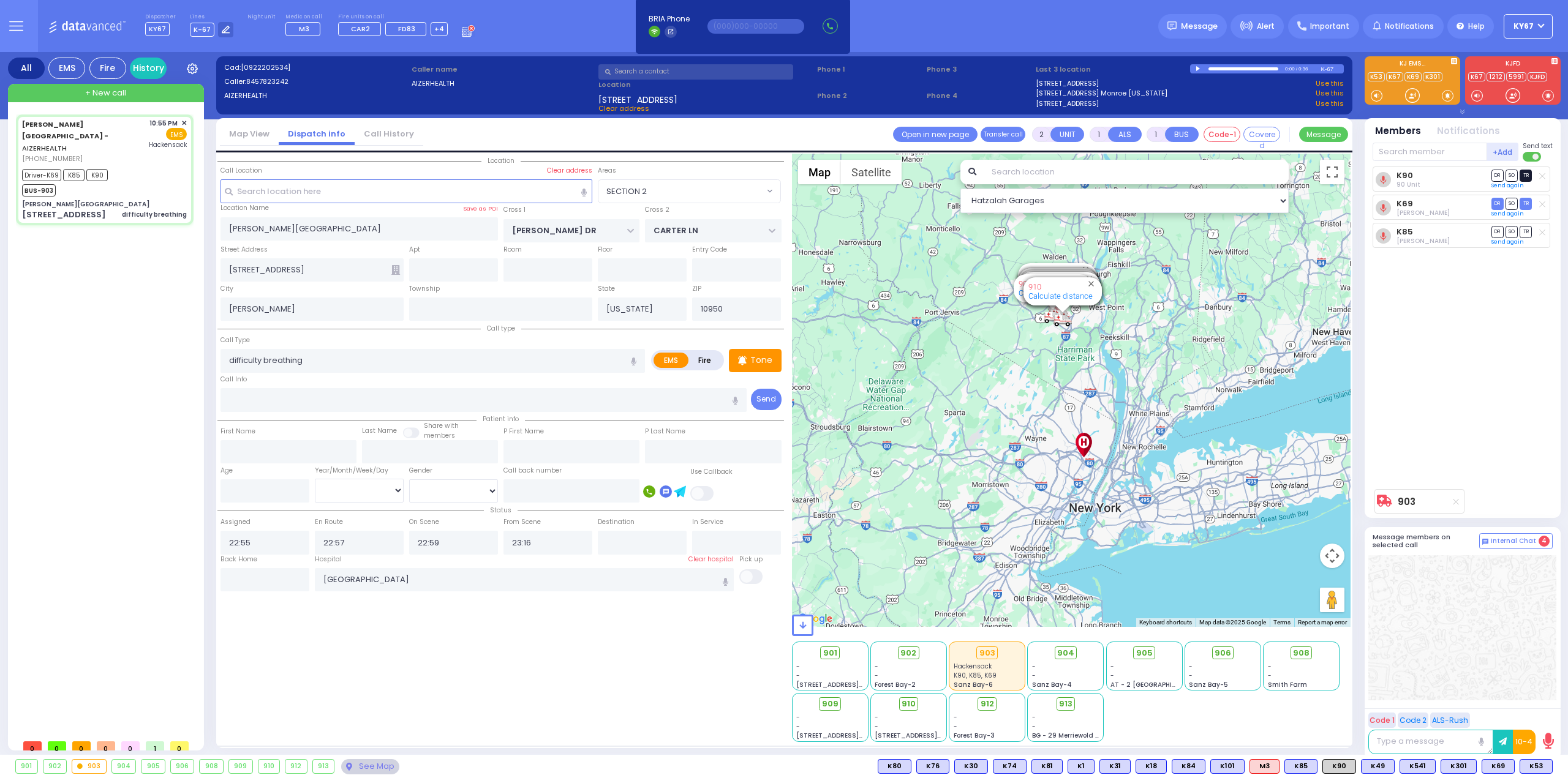
select select
radio input "true"
select select
select select "Hatzalah Garages"
select select "SECTION 2"
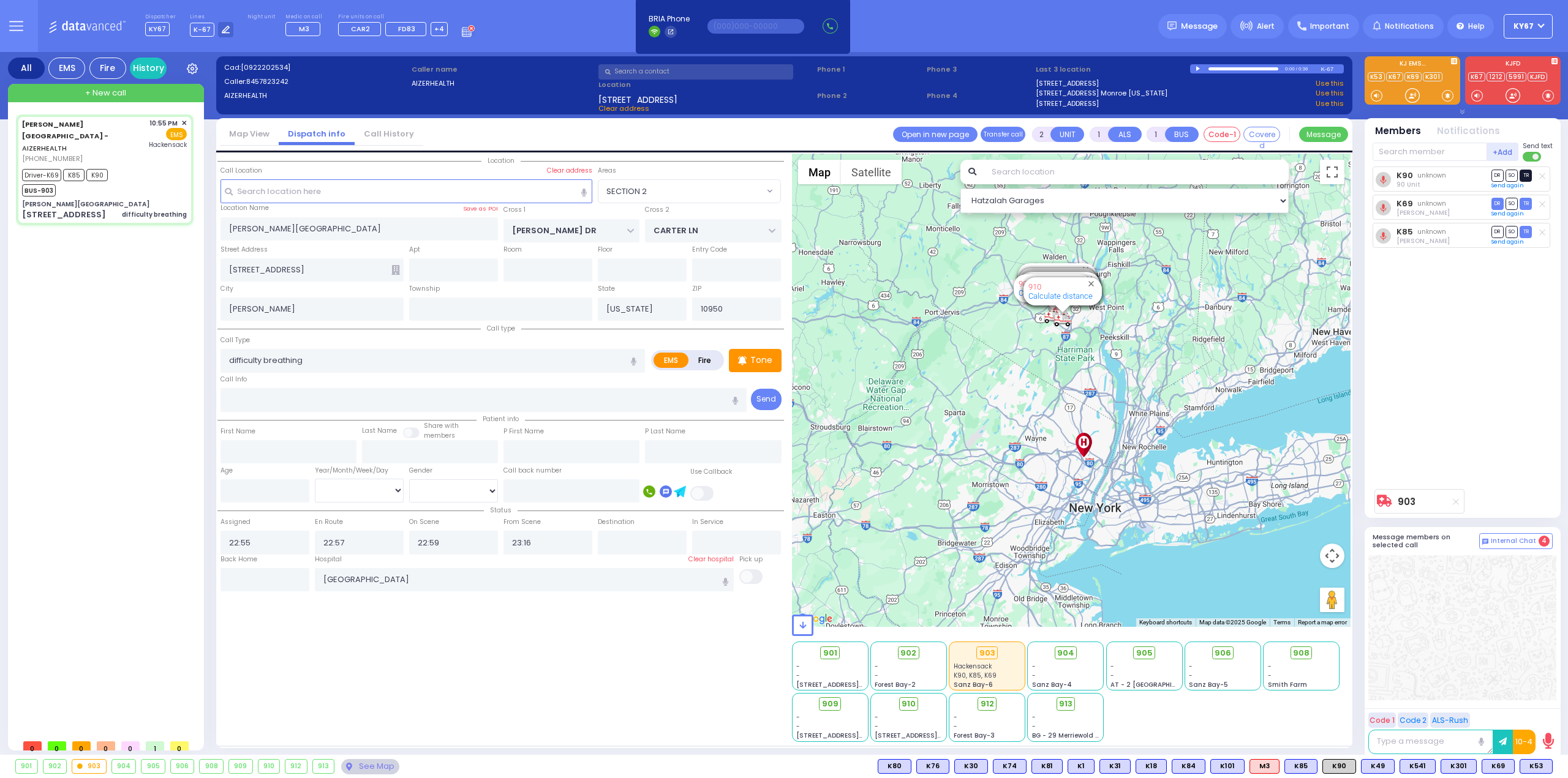
click at [1528, 176] on span "TR" at bounding box center [1526, 175] width 12 height 11
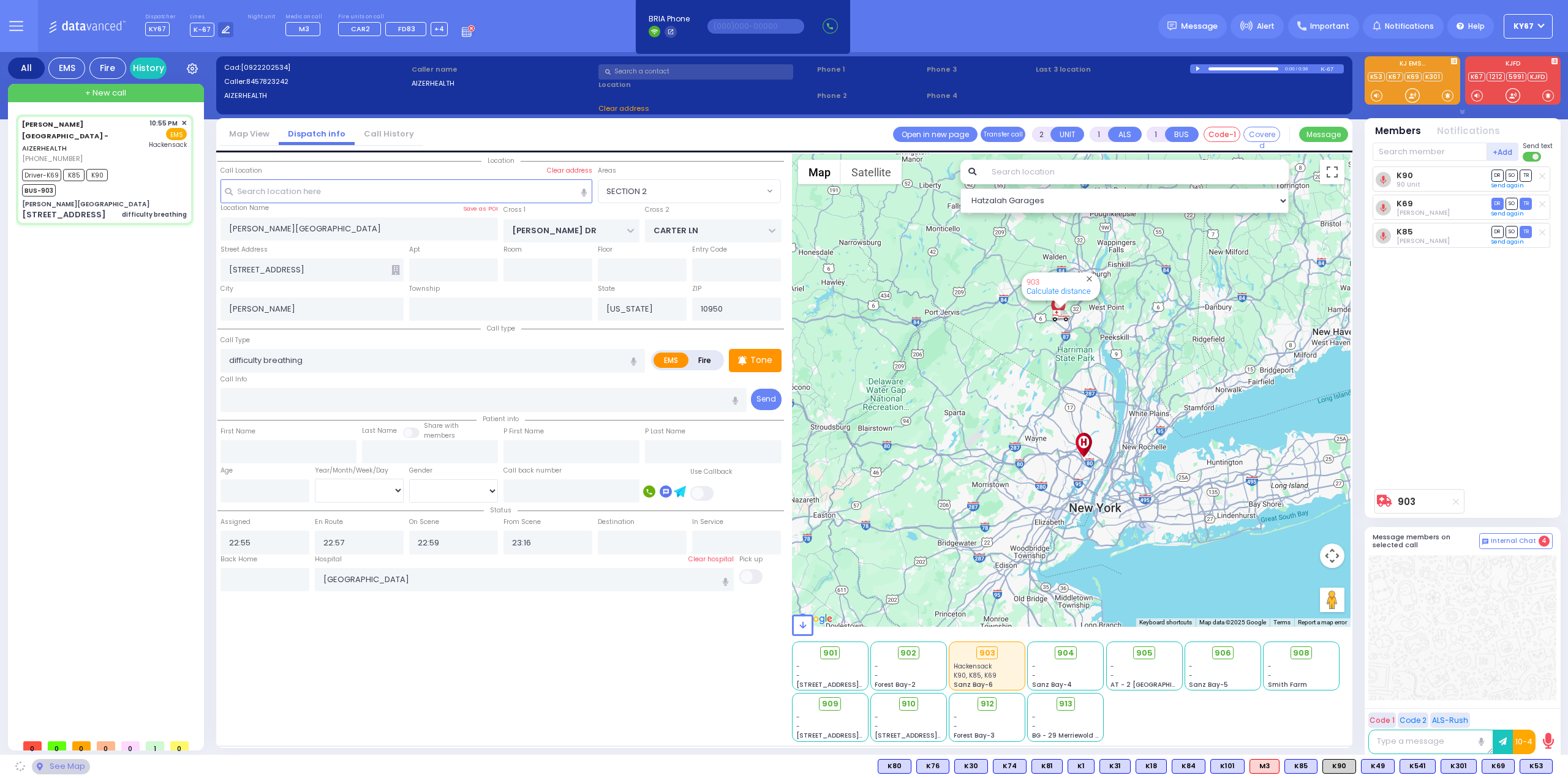
select select
radio input "true"
select select
select select "Hatzalah Garages"
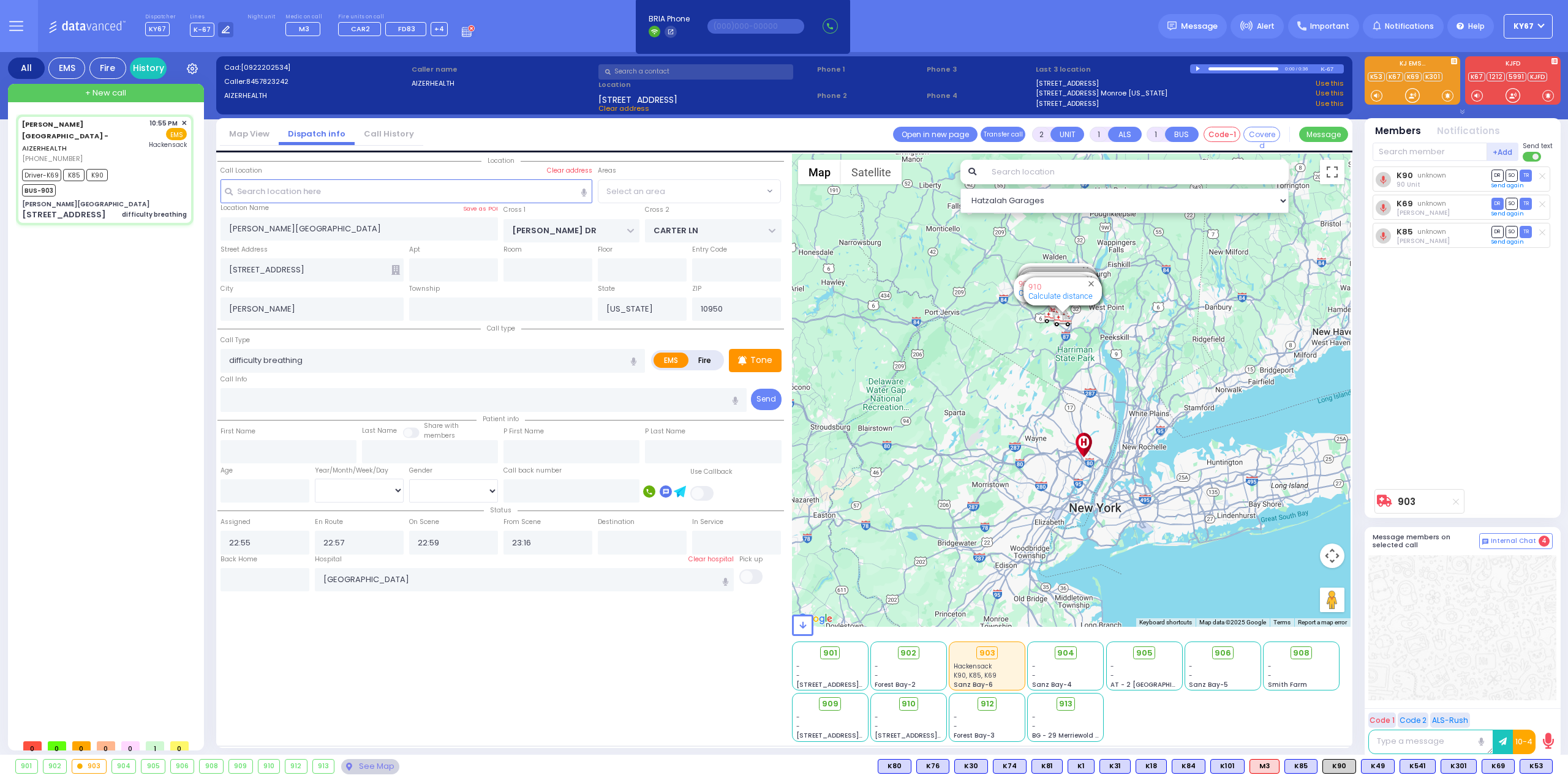
select select "SECTION 2"
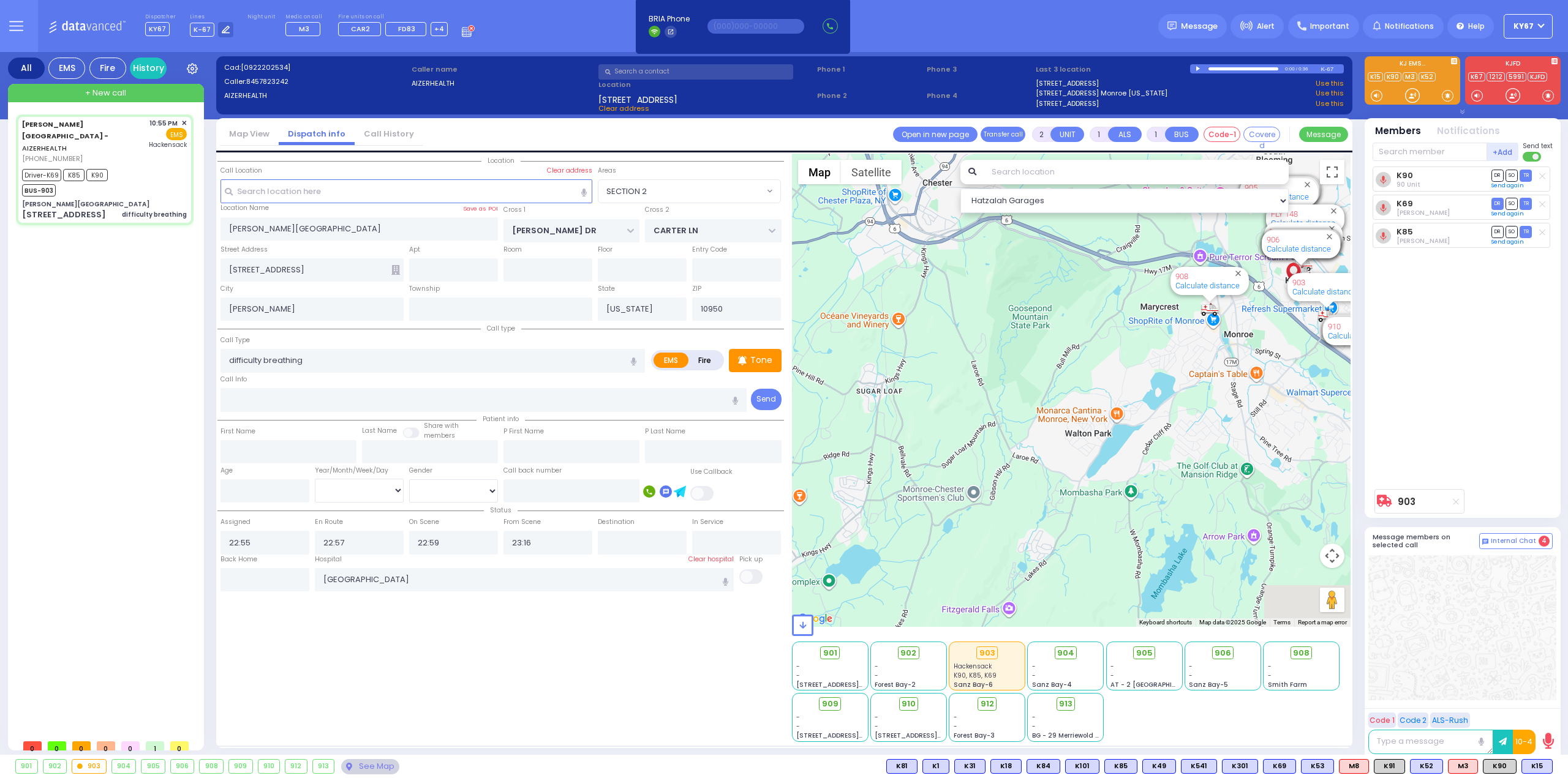
drag, startPoint x: 1180, startPoint y: 349, endPoint x: 838, endPoint y: 401, distance: 345.9
click at [846, 400] on div "903 Calculate distance 594 Calculate distance 595 Calculate distance 596 Calcul…" at bounding box center [1071, 390] width 559 height 473
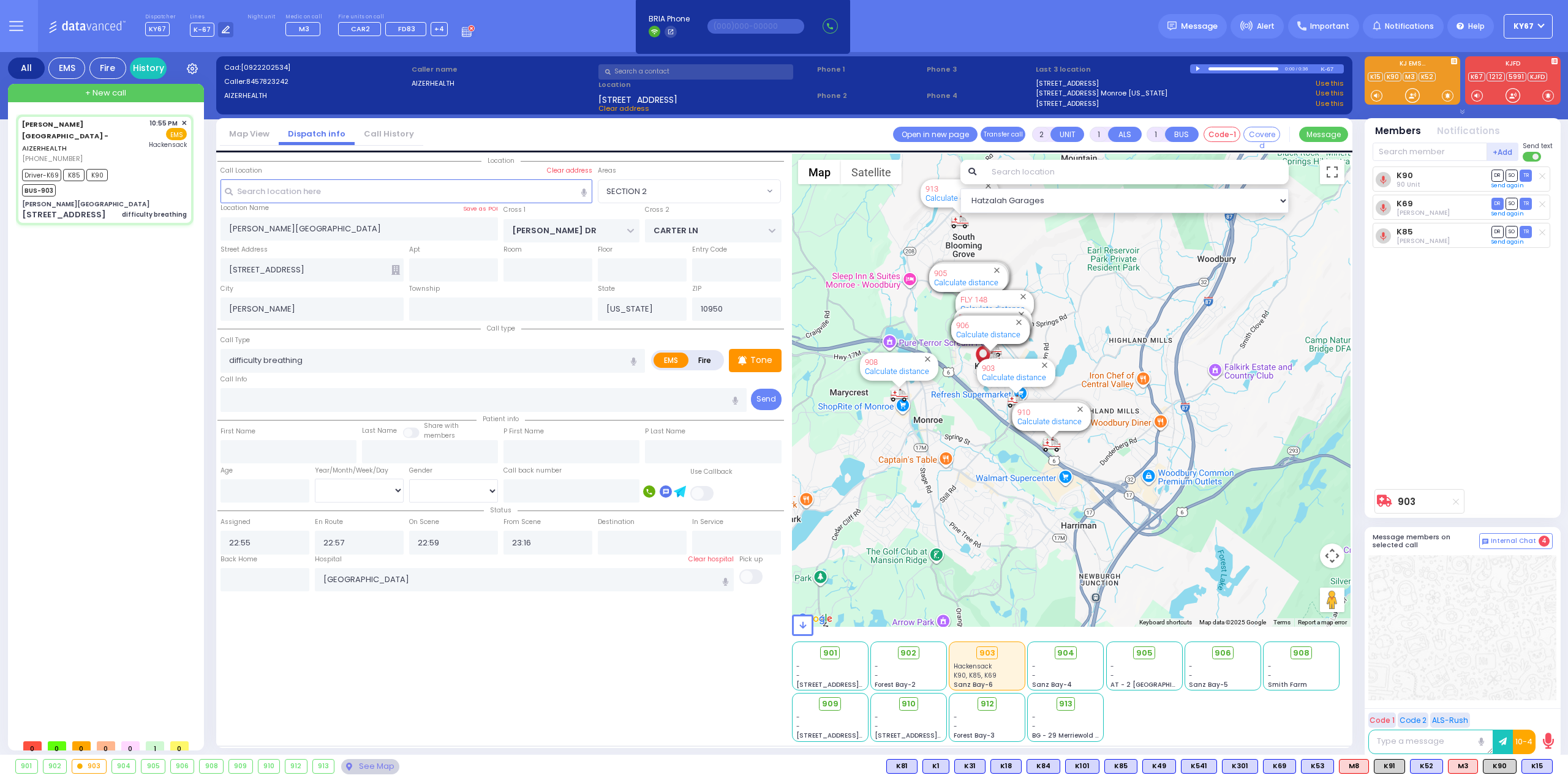
drag, startPoint x: 927, startPoint y: 385, endPoint x: 931, endPoint y: 445, distance: 60.1
click at [931, 445] on div "903 Calculate distance 594 Calculate distance 595 Calculate distance 596 Calcul…" at bounding box center [1071, 390] width 559 height 473
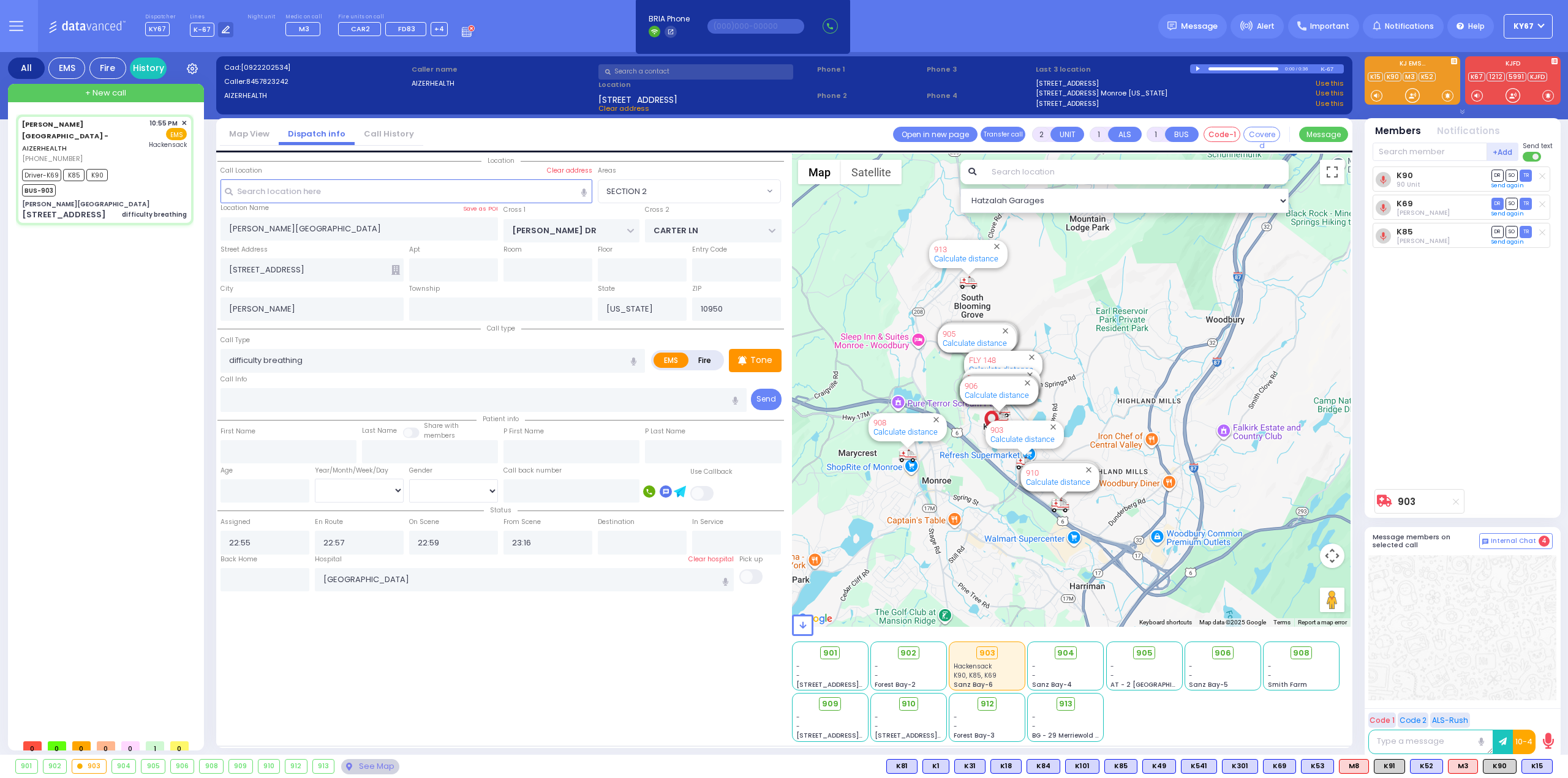
drag, startPoint x: 908, startPoint y: 315, endPoint x: 911, endPoint y: 367, distance: 52.1
click at [911, 367] on div "903 Calculate distance 594 Calculate distance 595 Calculate distance 596 Calcul…" at bounding box center [1071, 390] width 559 height 473
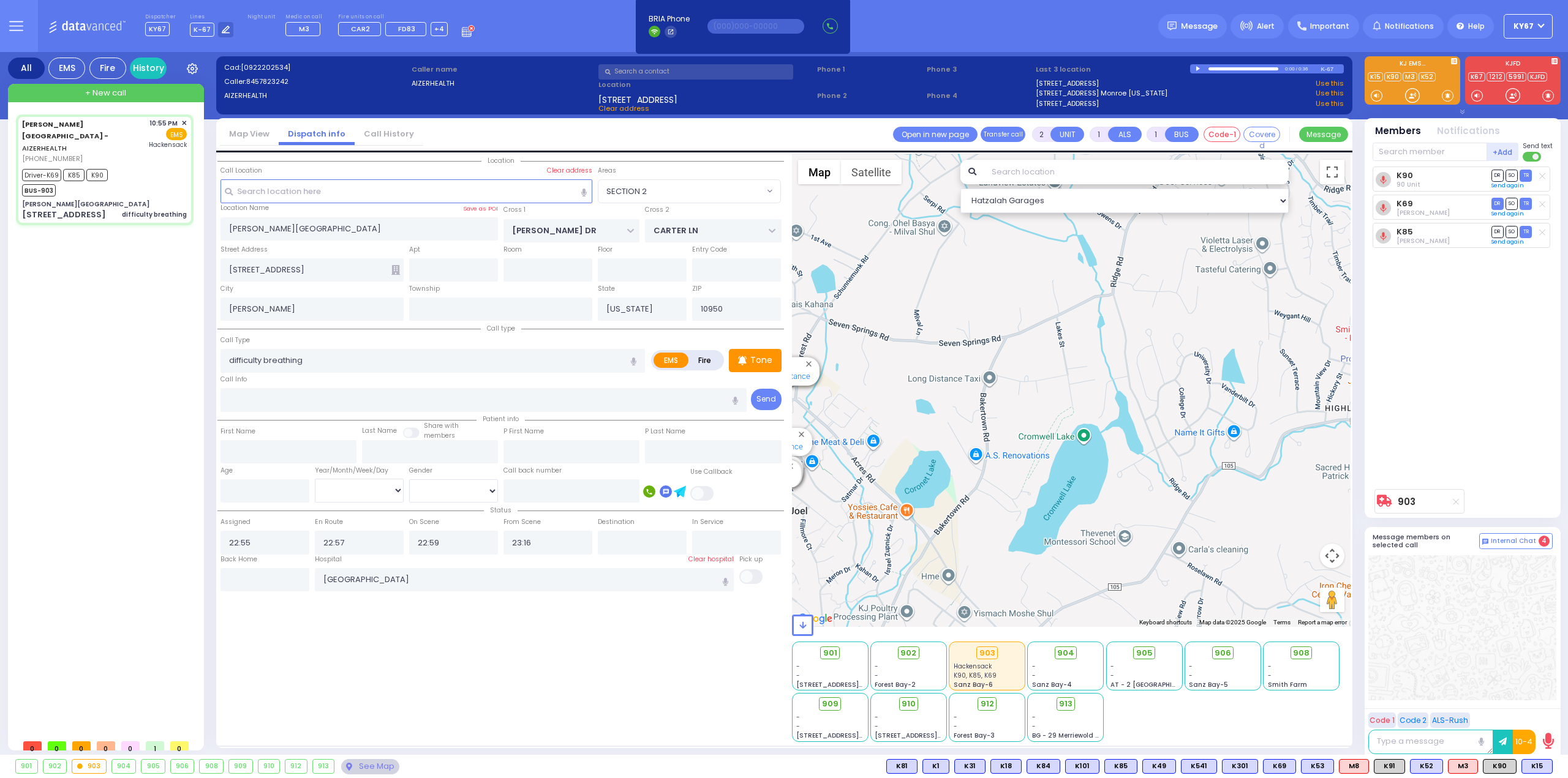
drag, startPoint x: 963, startPoint y: 439, endPoint x: 1283, endPoint y: 433, distance: 320.1
click at [1281, 435] on div "903 Calculate distance 594 Calculate distance 595 Calculate distance 596 Calcul…" at bounding box center [1071, 390] width 559 height 473
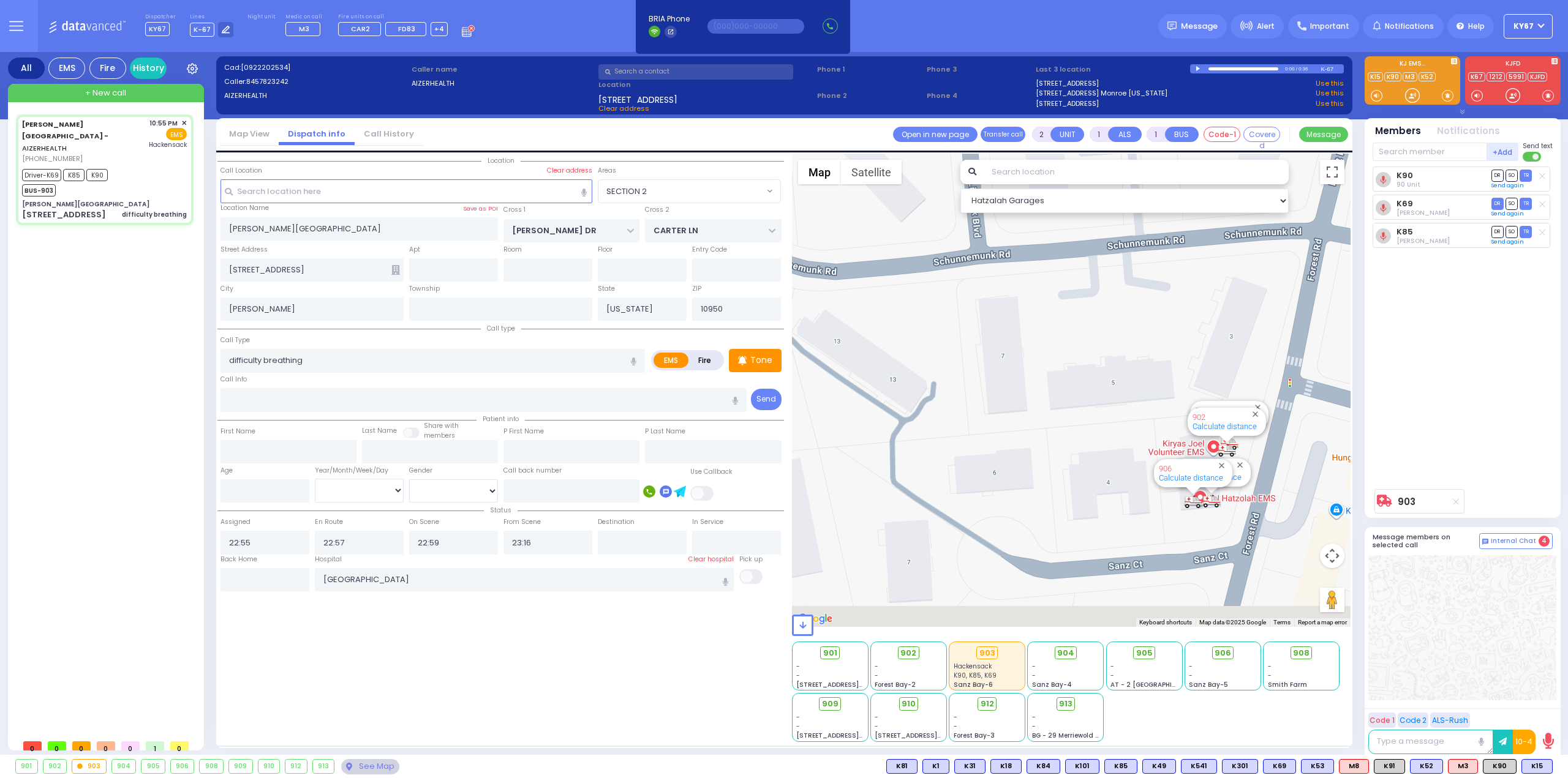
drag, startPoint x: 1172, startPoint y: 422, endPoint x: 976, endPoint y: 336, distance: 214.0
click at [976, 337] on div "903 Calculate distance 594 Calculate distance 595 Calculate distance 596 Calcul…" at bounding box center [1071, 390] width 559 height 473
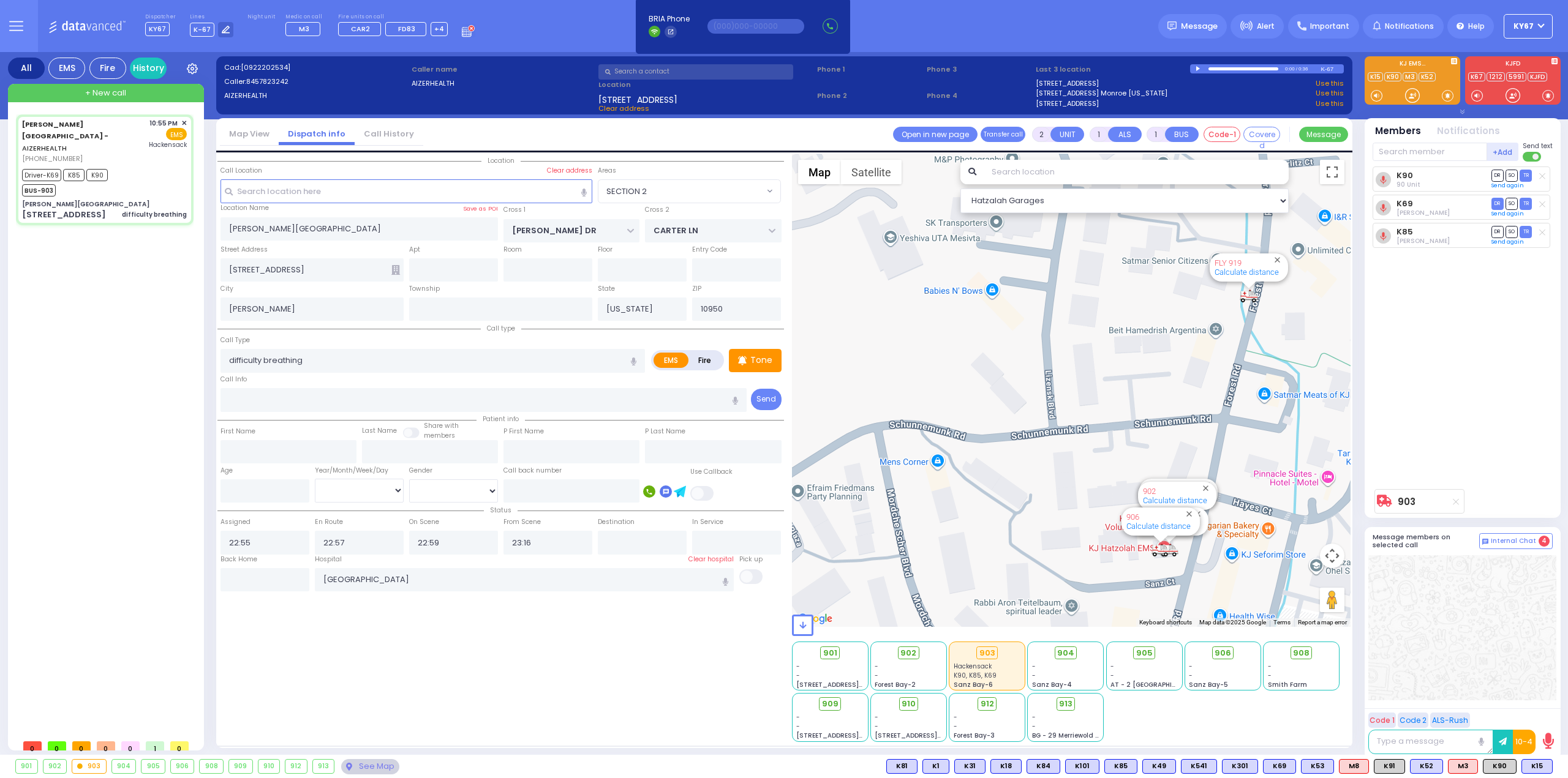
drag, startPoint x: 1061, startPoint y: 305, endPoint x: 1045, endPoint y: 488, distance: 183.7
click at [1051, 484] on div "903 Calculate distance 594 Calculate distance 595 Calculate distance 596 Calcul…" at bounding box center [1071, 390] width 559 height 473
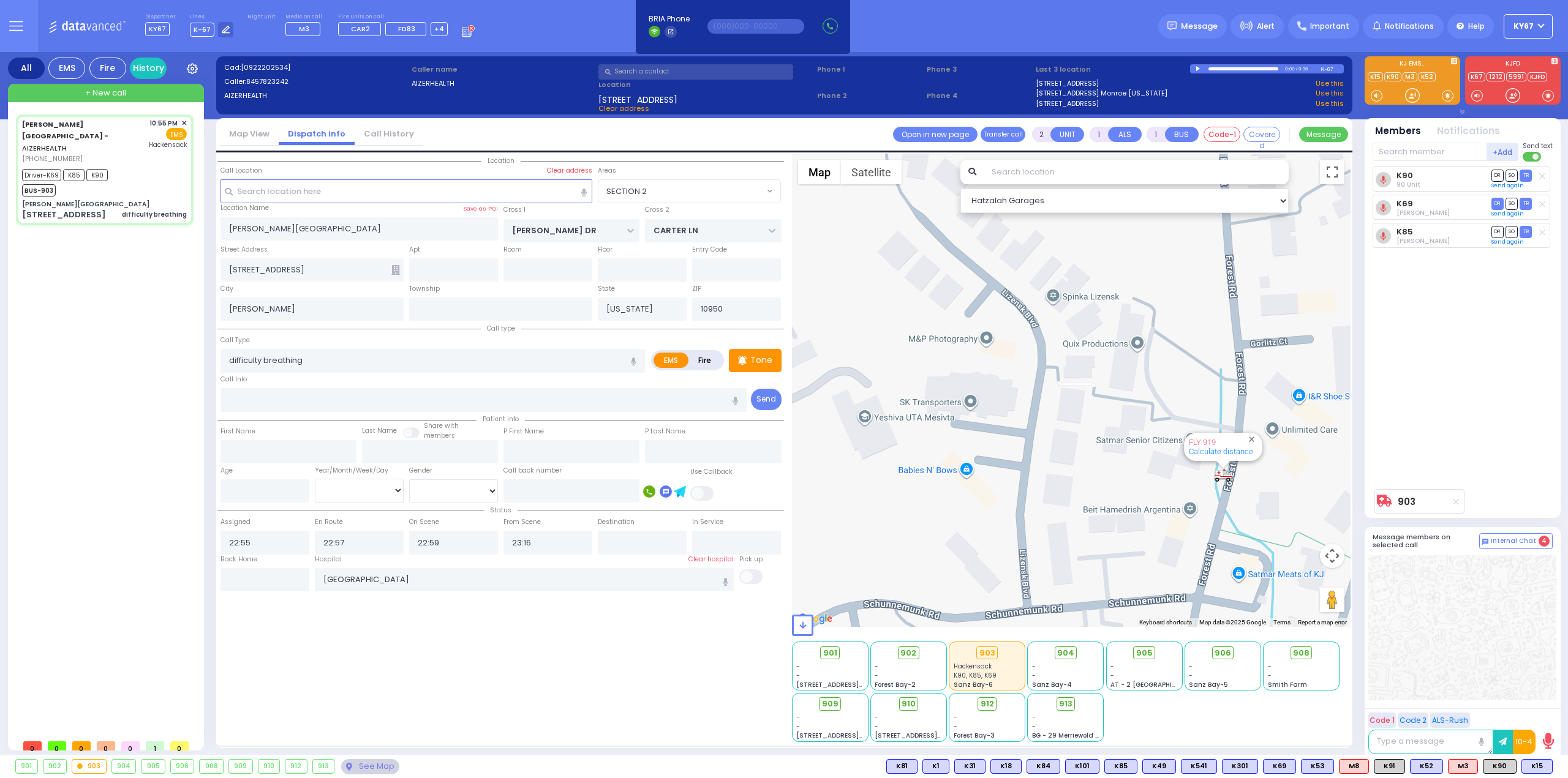
drag, startPoint x: 1034, startPoint y: 462, endPoint x: 1027, endPoint y: 508, distance: 46.5
click at [1027, 508] on div "903 Calculate distance 594 Calculate distance 595 Calculate distance 596 Calcul…" at bounding box center [1071, 390] width 559 height 473
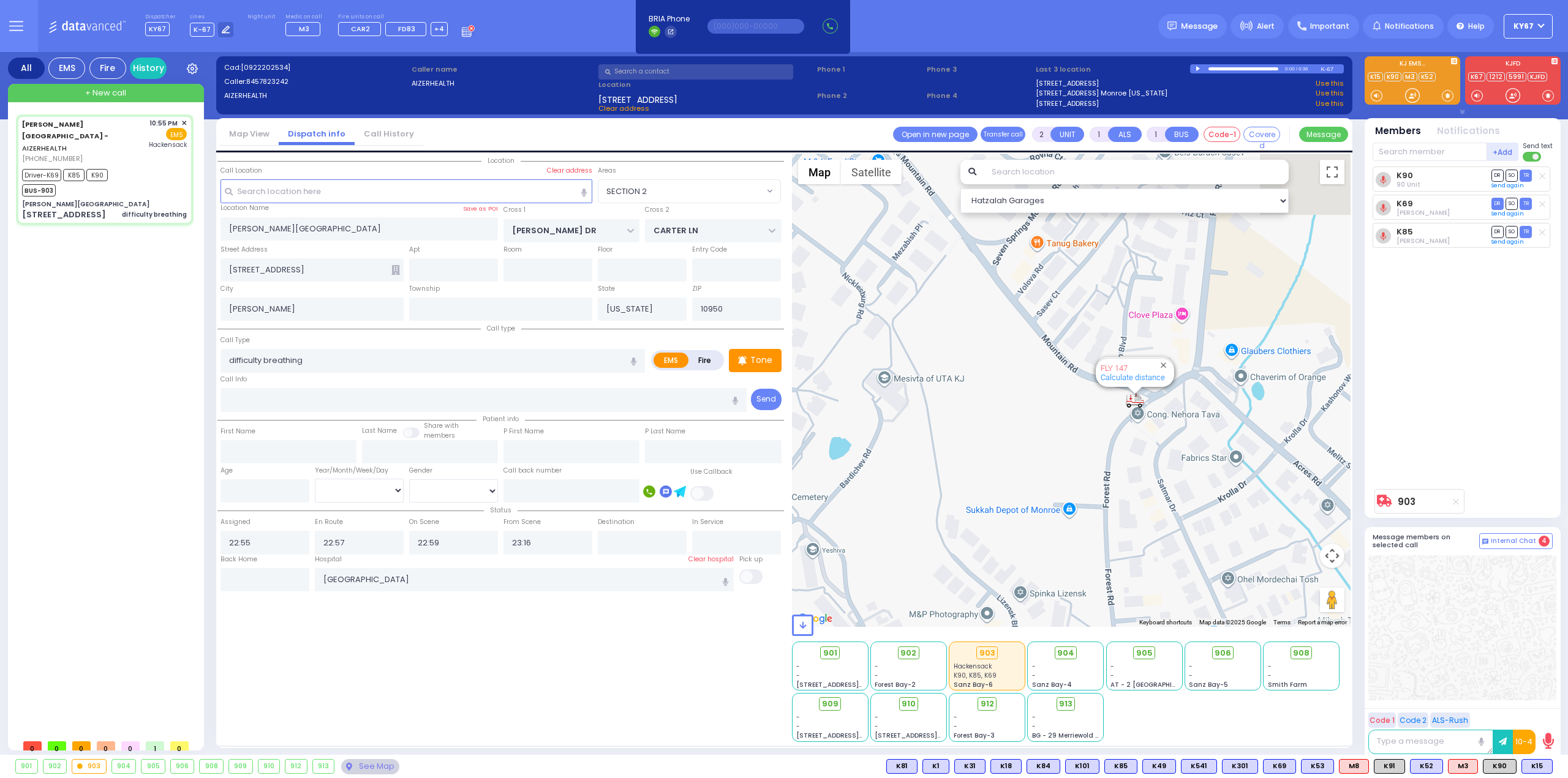
drag, startPoint x: 1108, startPoint y: 394, endPoint x: 1100, endPoint y: 477, distance: 83.4
click at [1100, 477] on div "903 Calculate distance 594 Calculate distance 595 Calculate distance 596 Calcul…" at bounding box center [1071, 390] width 559 height 473
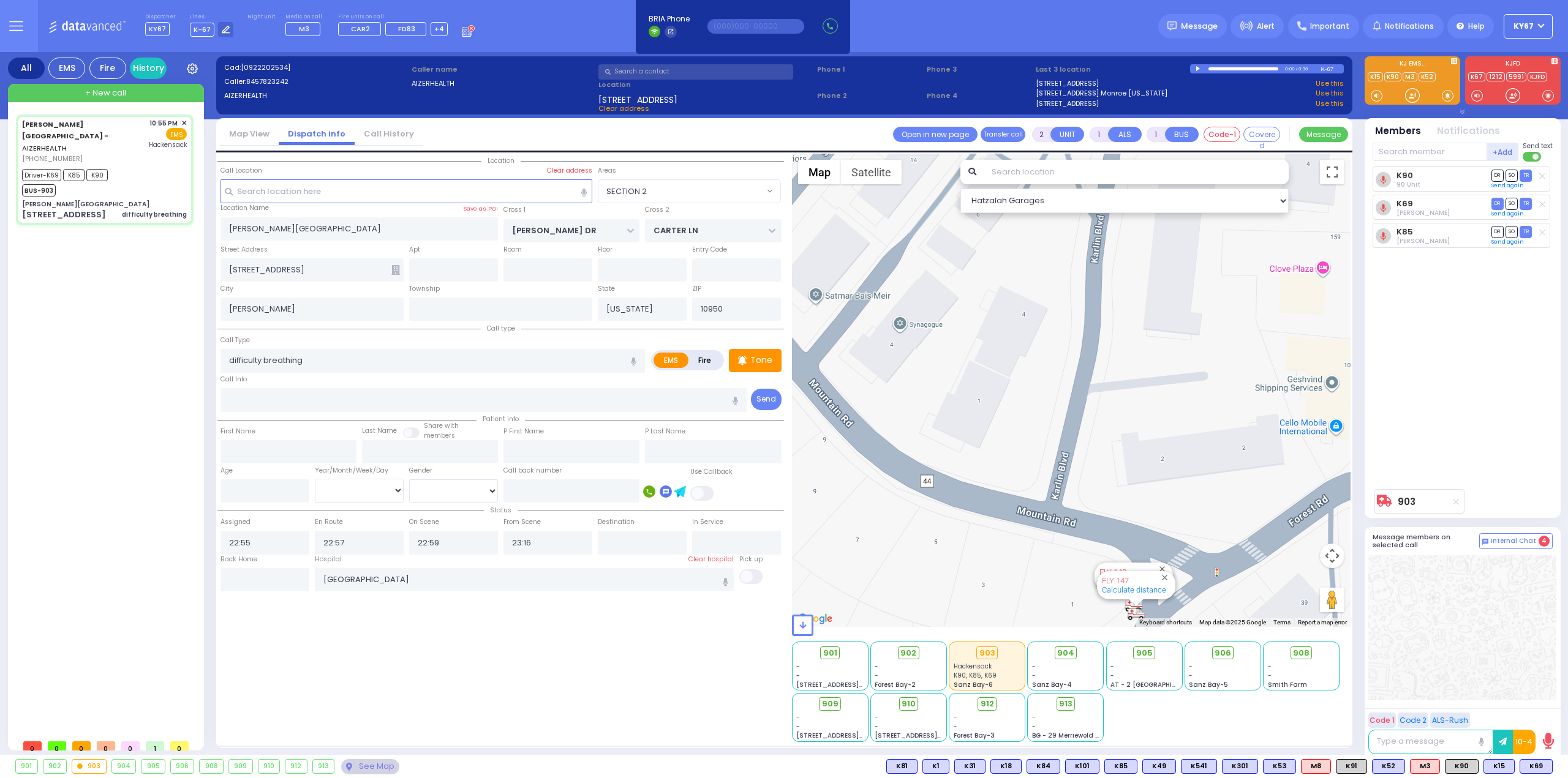
drag, startPoint x: 1152, startPoint y: 436, endPoint x: 1134, endPoint y: 216, distance: 220.7
click at [1133, 217] on div "903 Calculate distance 594 Calculate distance 595 Calculate distance 596 Calcul…" at bounding box center [1071, 390] width 559 height 473
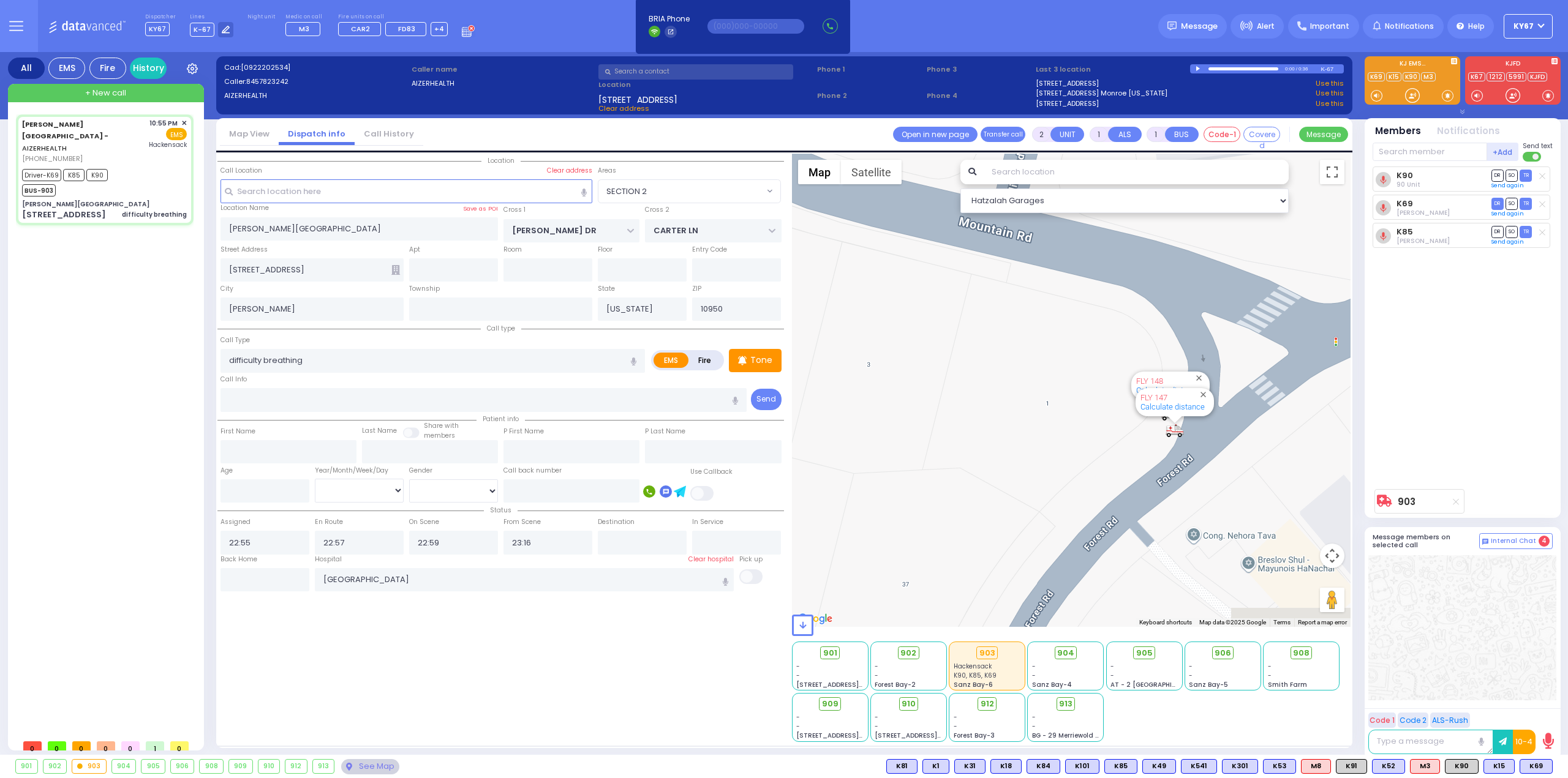
drag, startPoint x: 1221, startPoint y: 399, endPoint x: 905, endPoint y: 363, distance: 318.0
click at [905, 363] on div "903 Calculate distance 594 Calculate distance 595 Calculate distance 596 Calcul…" at bounding box center [1071, 390] width 559 height 473
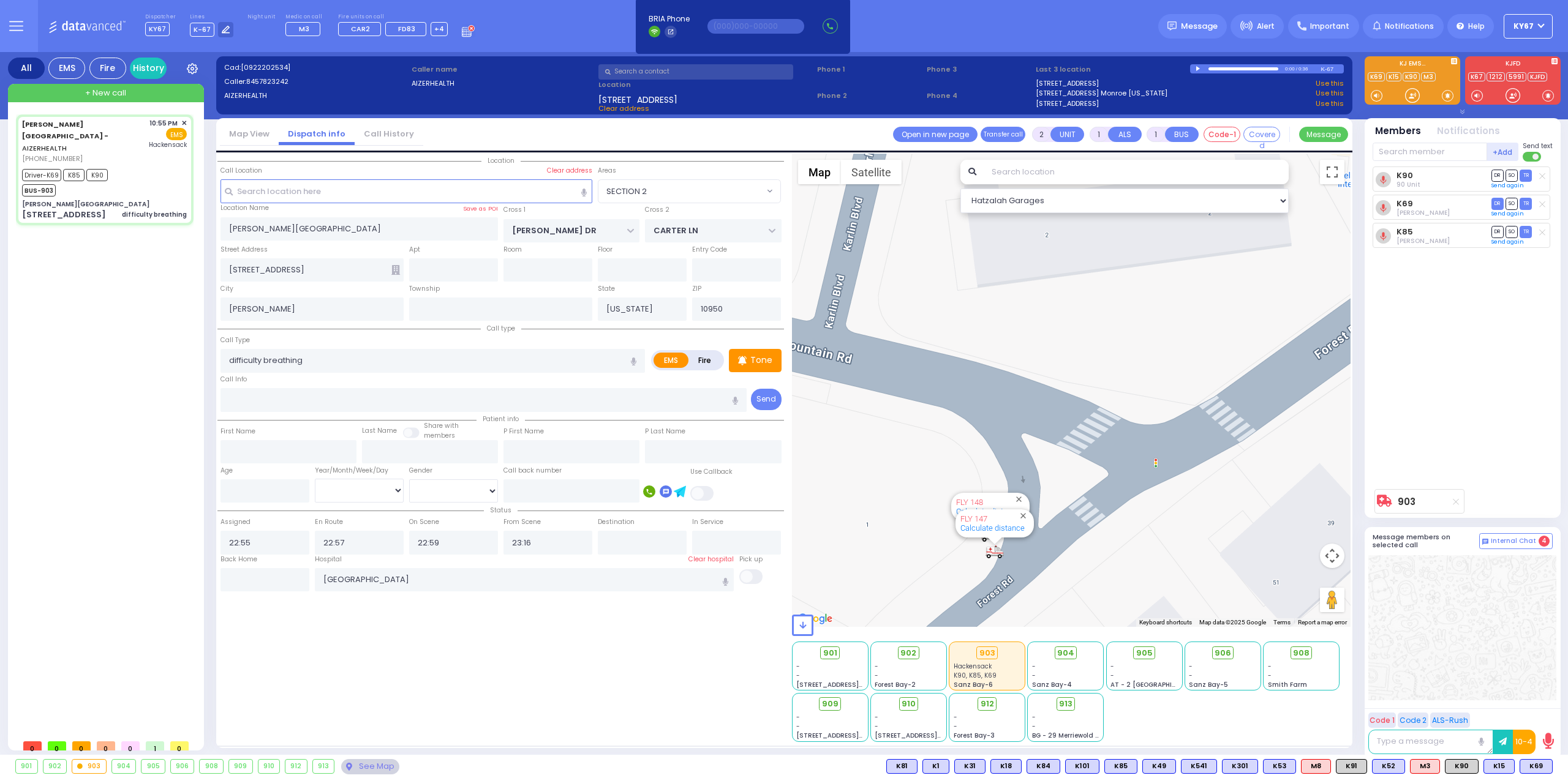
drag, startPoint x: 929, startPoint y: 333, endPoint x: 846, endPoint y: 431, distance: 128.4
click at [824, 433] on div "903 Calculate distance 594 Calculate distance 595 Calculate distance 596 Calcul…" at bounding box center [1071, 390] width 559 height 473
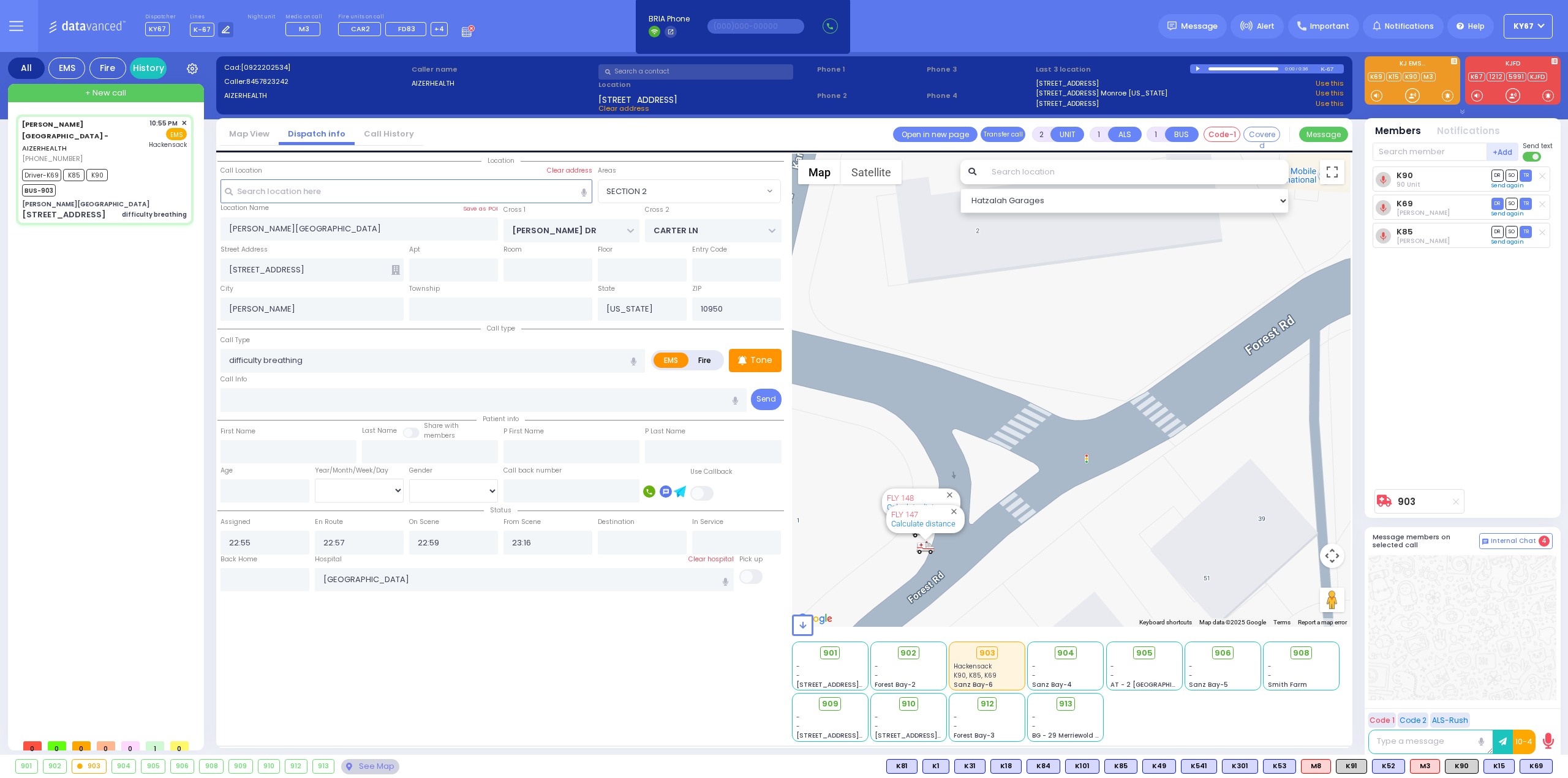
drag, startPoint x: 1180, startPoint y: 415, endPoint x: 1113, endPoint y: 405, distance: 67.7
click at [1106, 409] on div "903 Calculate distance 594 Calculate distance 595 Calculate distance 596 Calcul…" at bounding box center [1071, 390] width 559 height 473
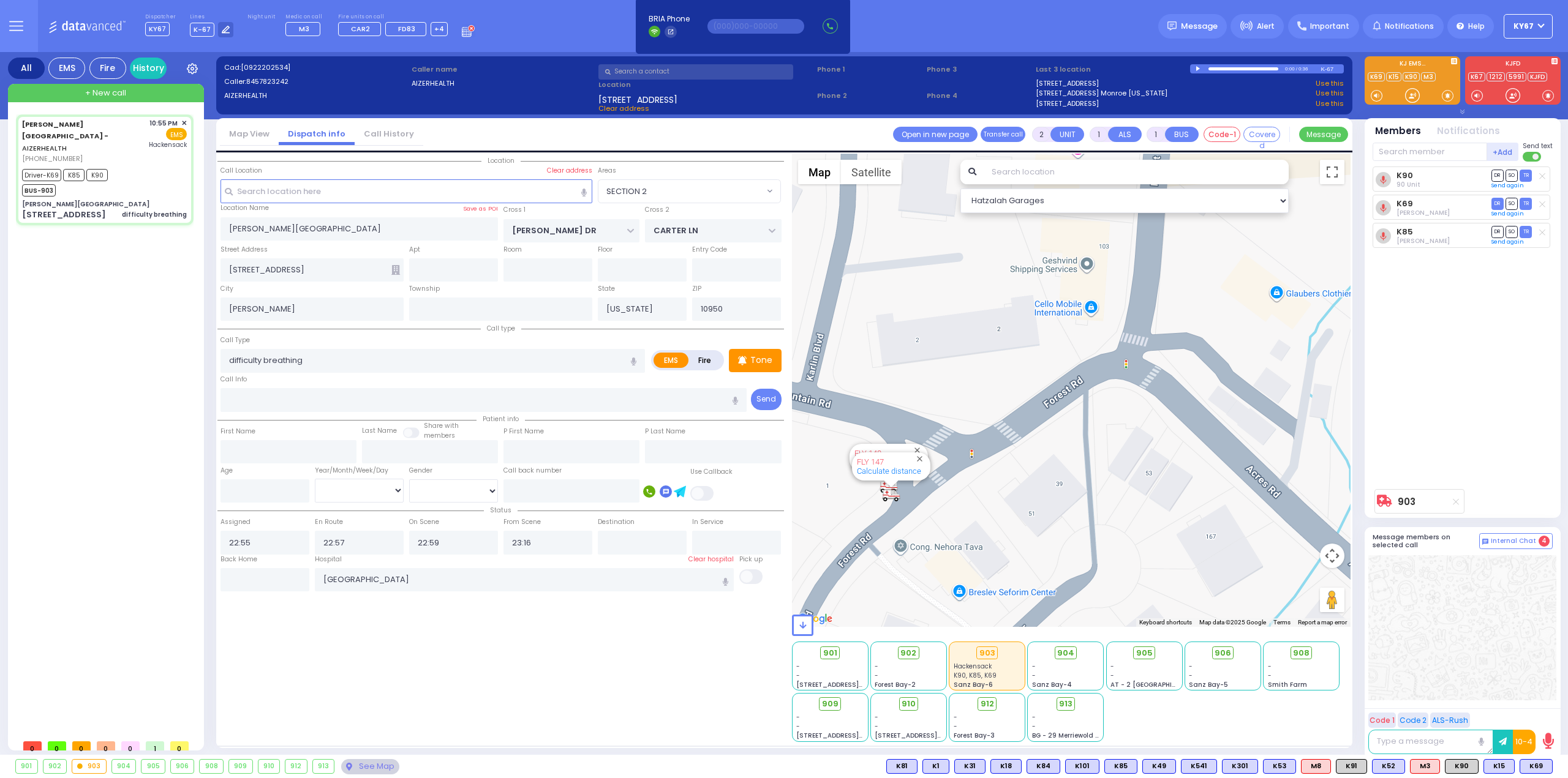
drag, startPoint x: 1100, startPoint y: 413, endPoint x: 961, endPoint y: 445, distance: 142.6
click at [961, 446] on div "903 Calculate distance 594 Calculate distance 595 Calculate distance 596 Calcul…" at bounding box center [1071, 390] width 559 height 473
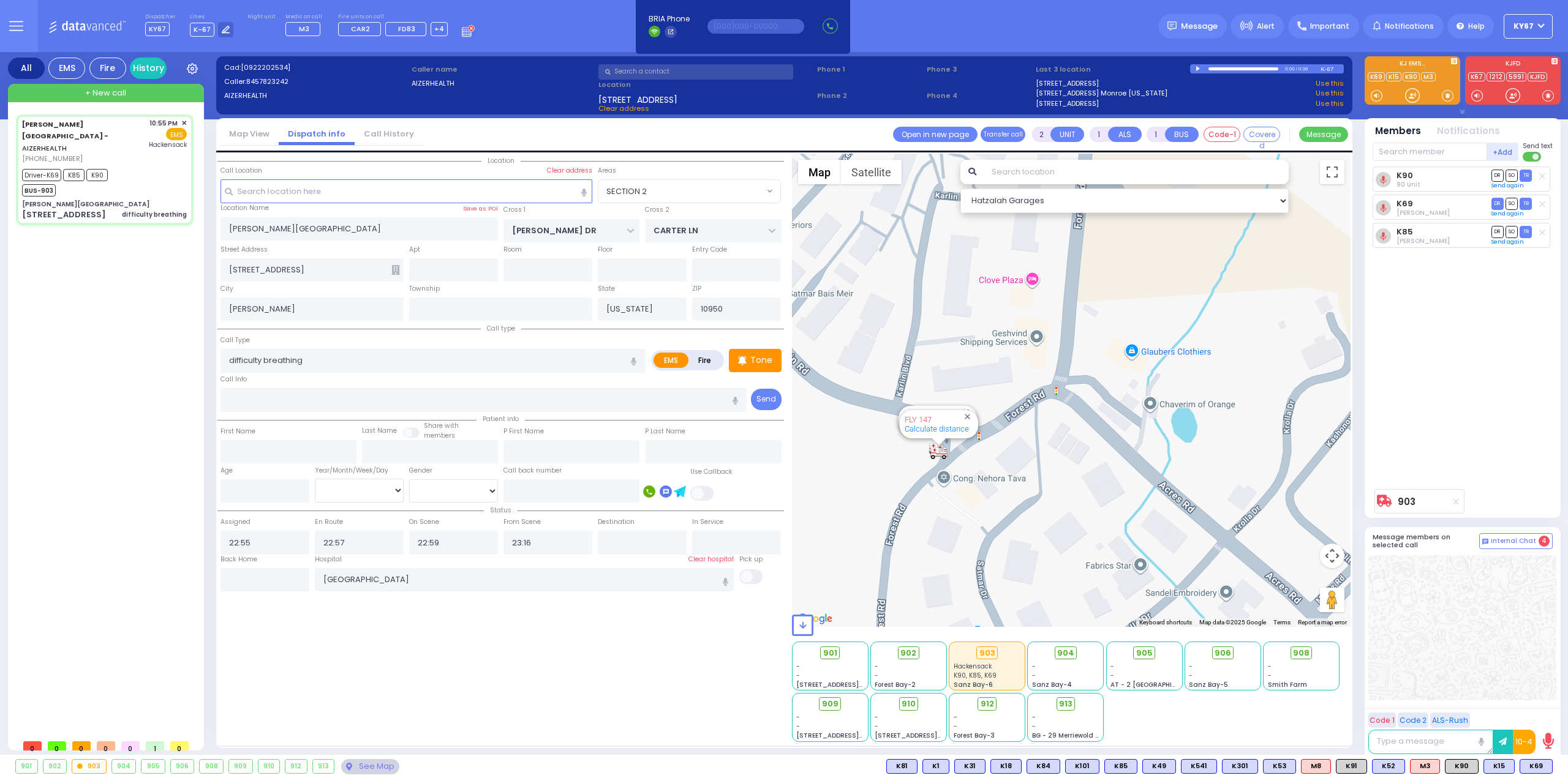
drag, startPoint x: 961, startPoint y: 335, endPoint x: 963, endPoint y: 417, distance: 82.0
click at [963, 417] on div "903 Calculate distance 594 Calculate distance 595 Calculate distance 596 Calcul…" at bounding box center [1071, 390] width 559 height 473
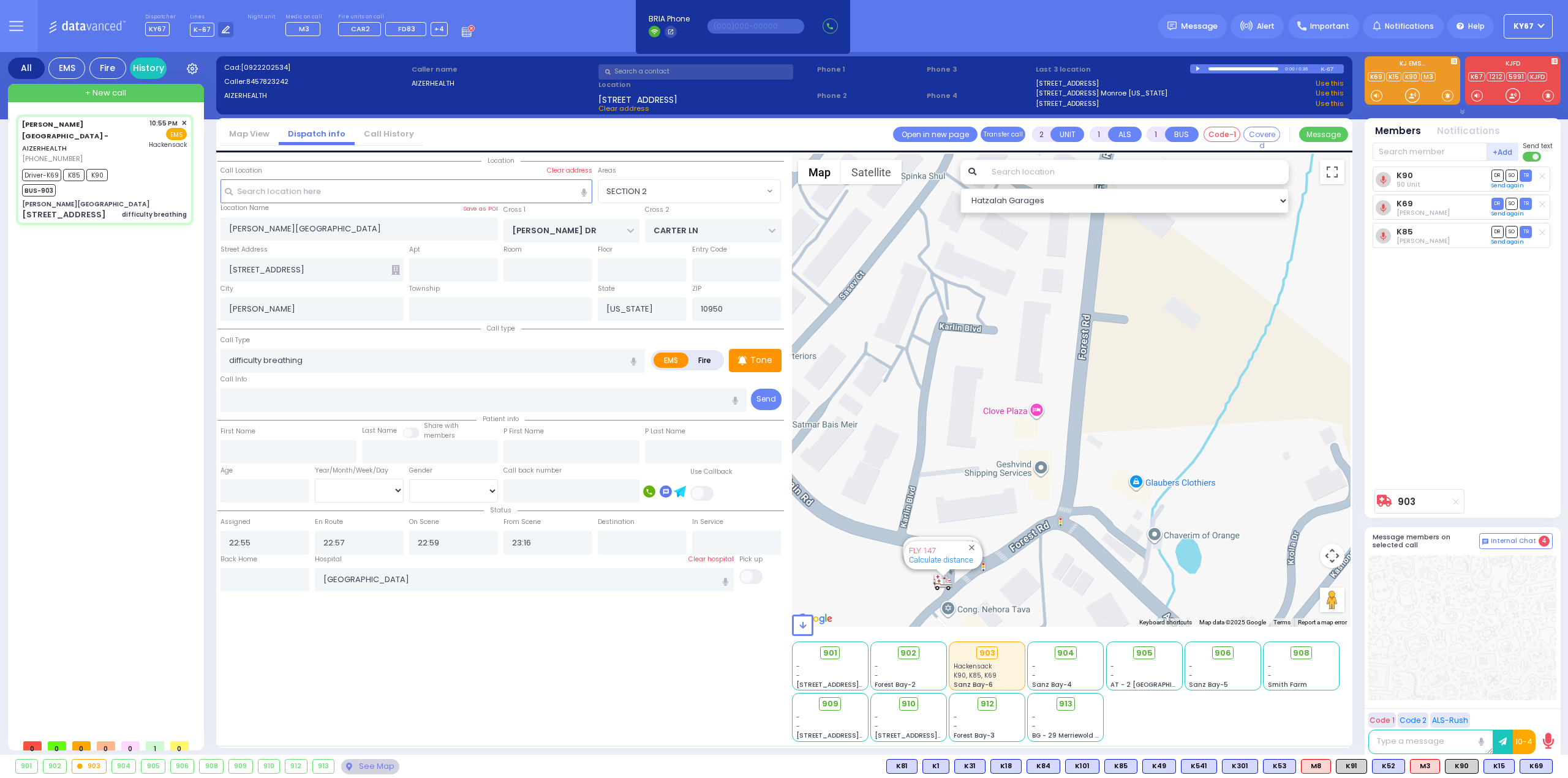
drag, startPoint x: 899, startPoint y: 396, endPoint x: 907, endPoint y: 413, distance: 18.8
click at [907, 413] on div "903 Calculate distance 594 Calculate distance 595 Calculate distance 596 Calcul…" at bounding box center [1071, 390] width 559 height 473
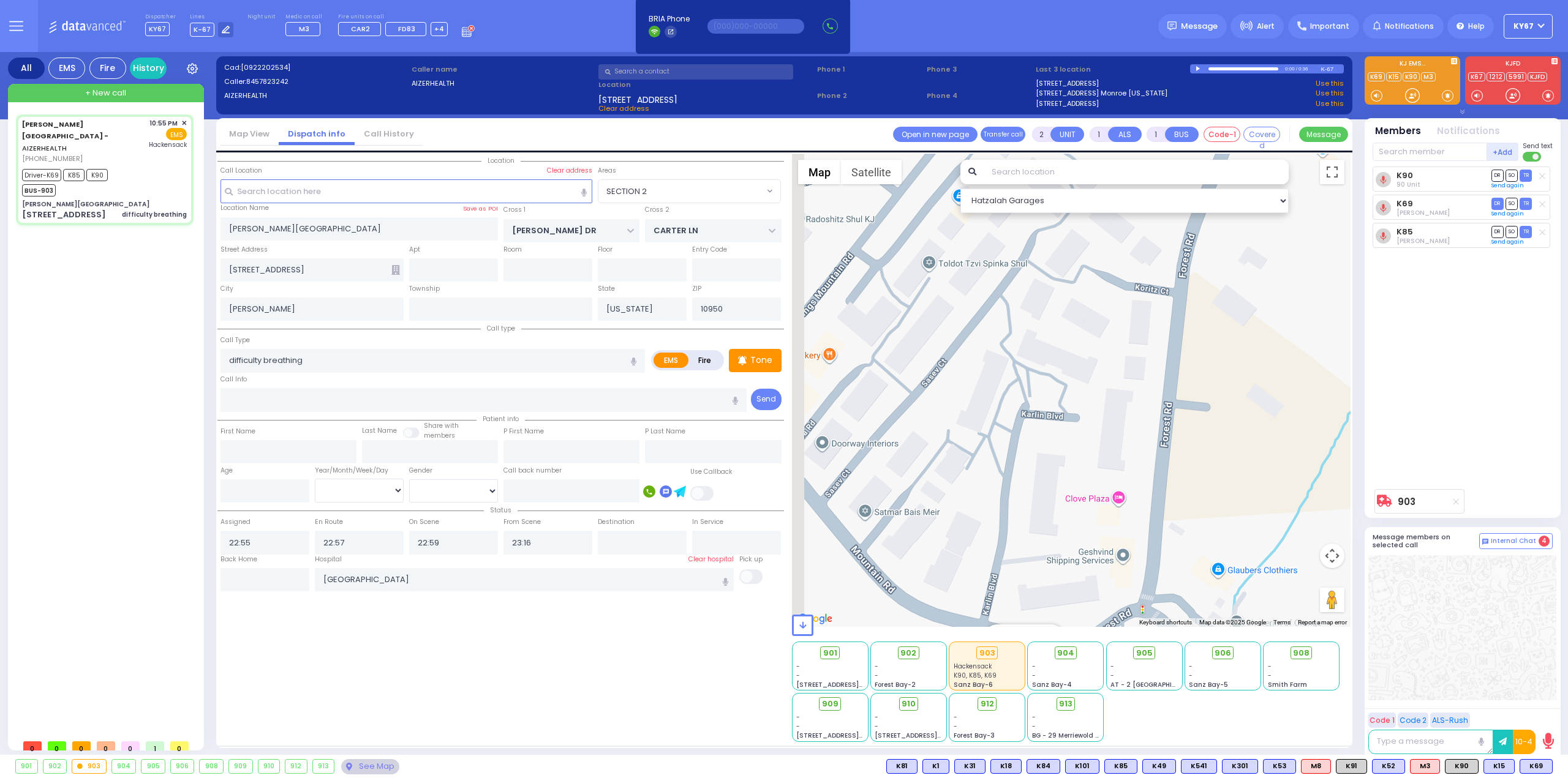
drag, startPoint x: 923, startPoint y: 353, endPoint x: 996, endPoint y: 416, distance: 96.4
click at [996, 416] on div "903 Calculate distance 594 Calculate distance 595 Calculate distance 596 Calcul…" at bounding box center [1071, 390] width 559 height 473
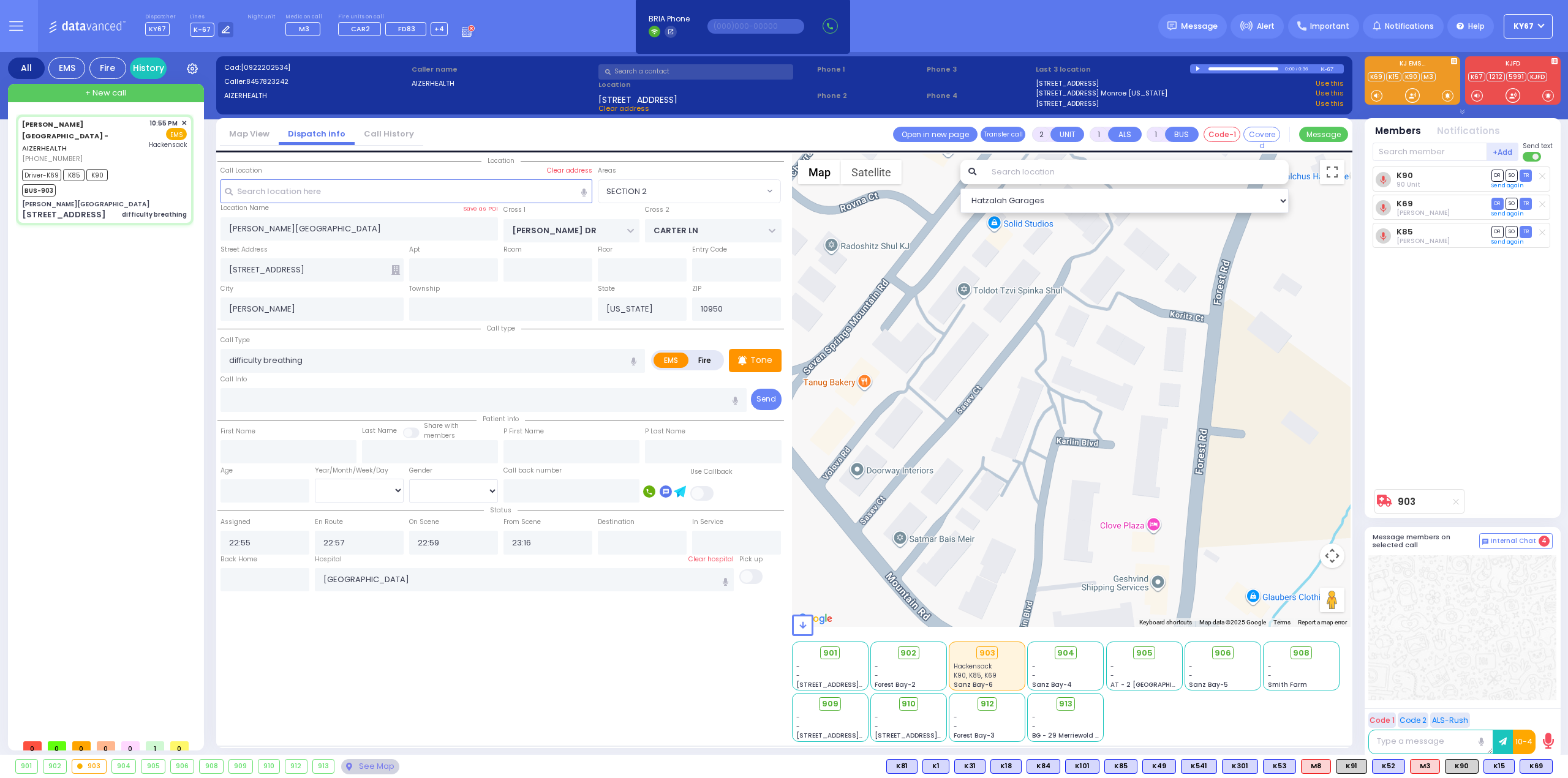
drag, startPoint x: 901, startPoint y: 398, endPoint x: 963, endPoint y: 435, distance: 72.2
click at [963, 435] on div "903 Calculate distance 594 Calculate distance 595 Calculate distance 596 Calcul…" at bounding box center [1071, 390] width 559 height 473
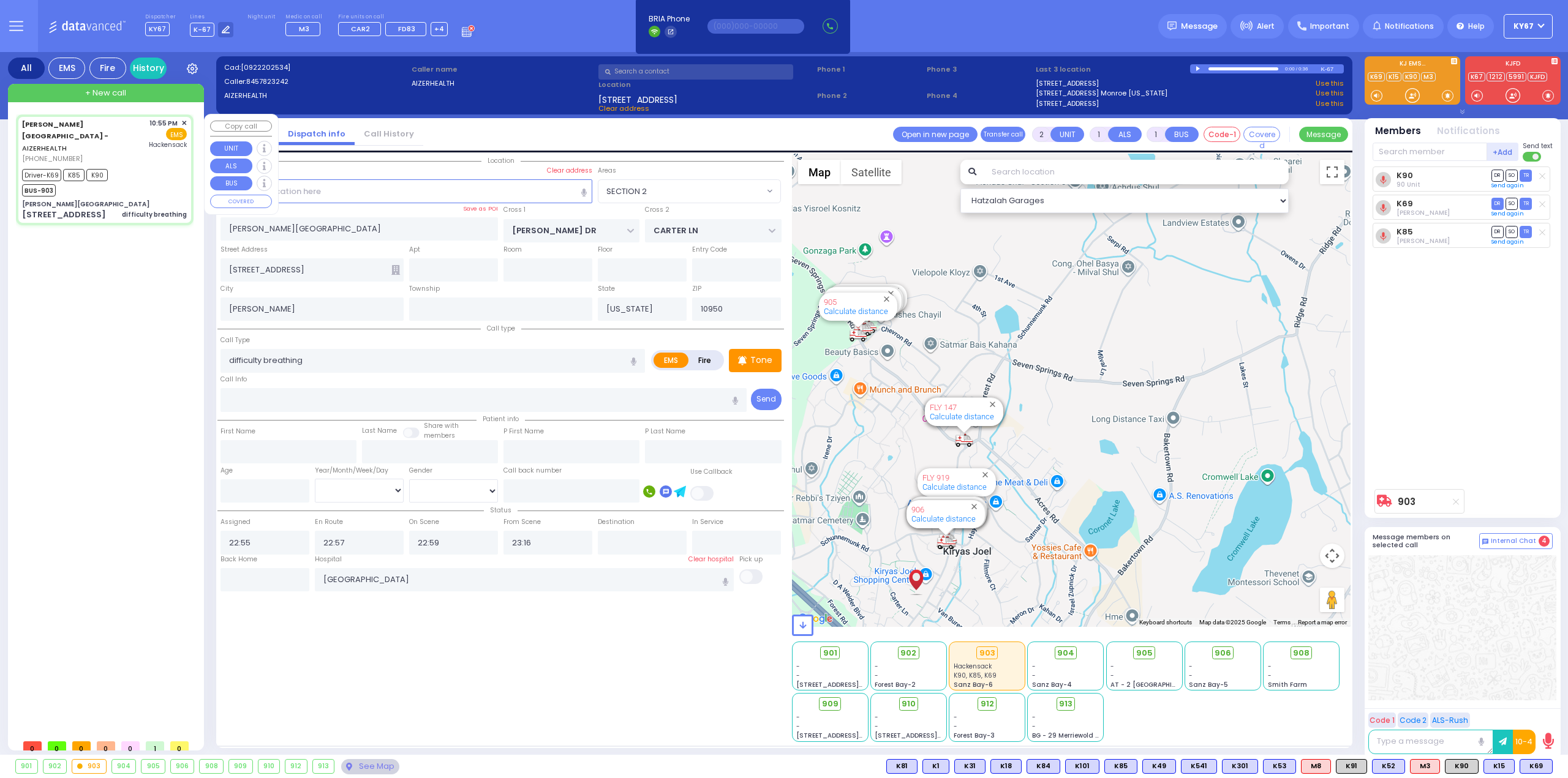
click at [149, 170] on div "Driver-K69 K85 K90 BUS-903" at bounding box center [104, 181] width 165 height 31
select select
radio input "true"
select select
select select "Hatzalah Garages"
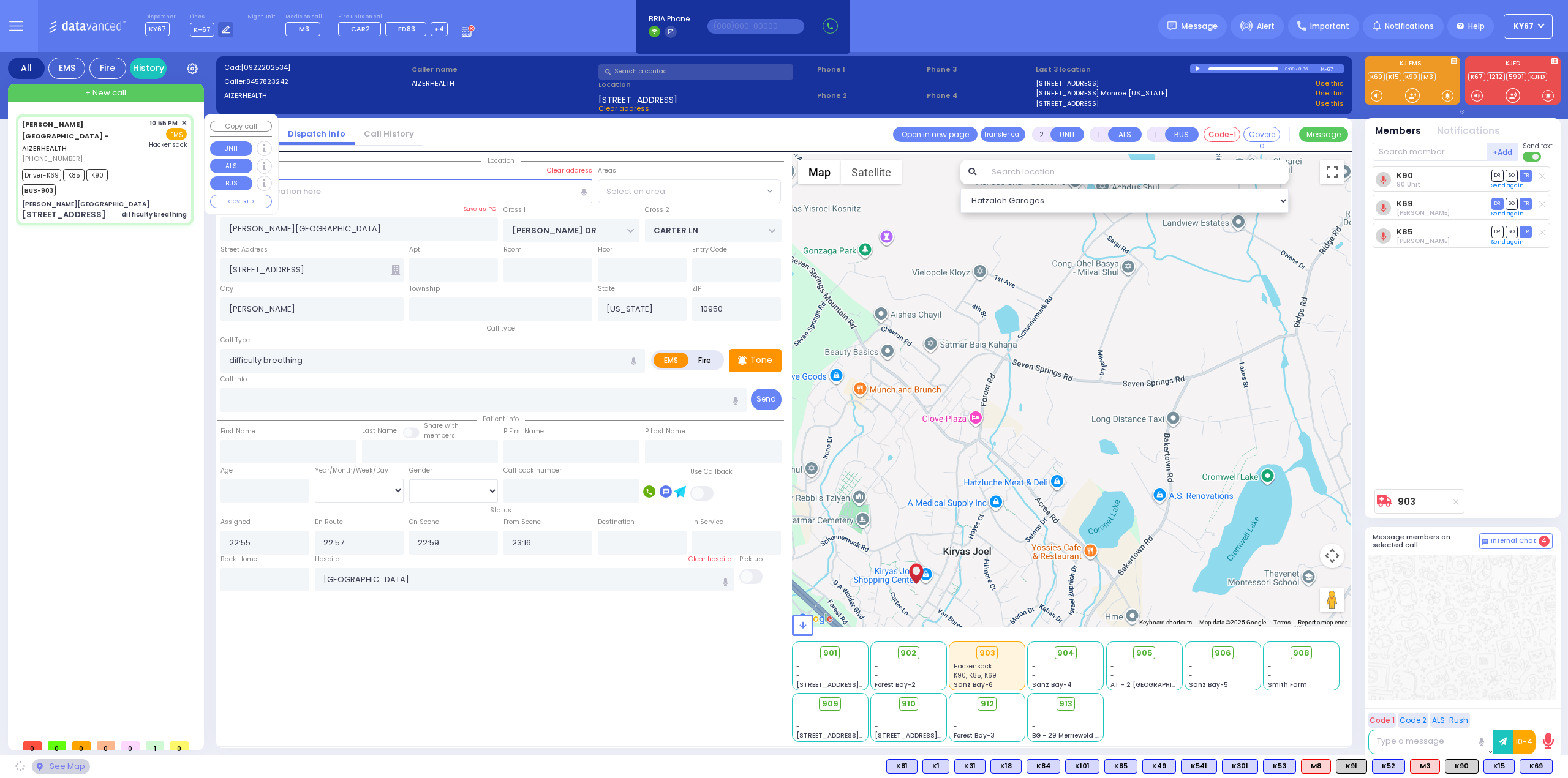
select select "SECTION 2"
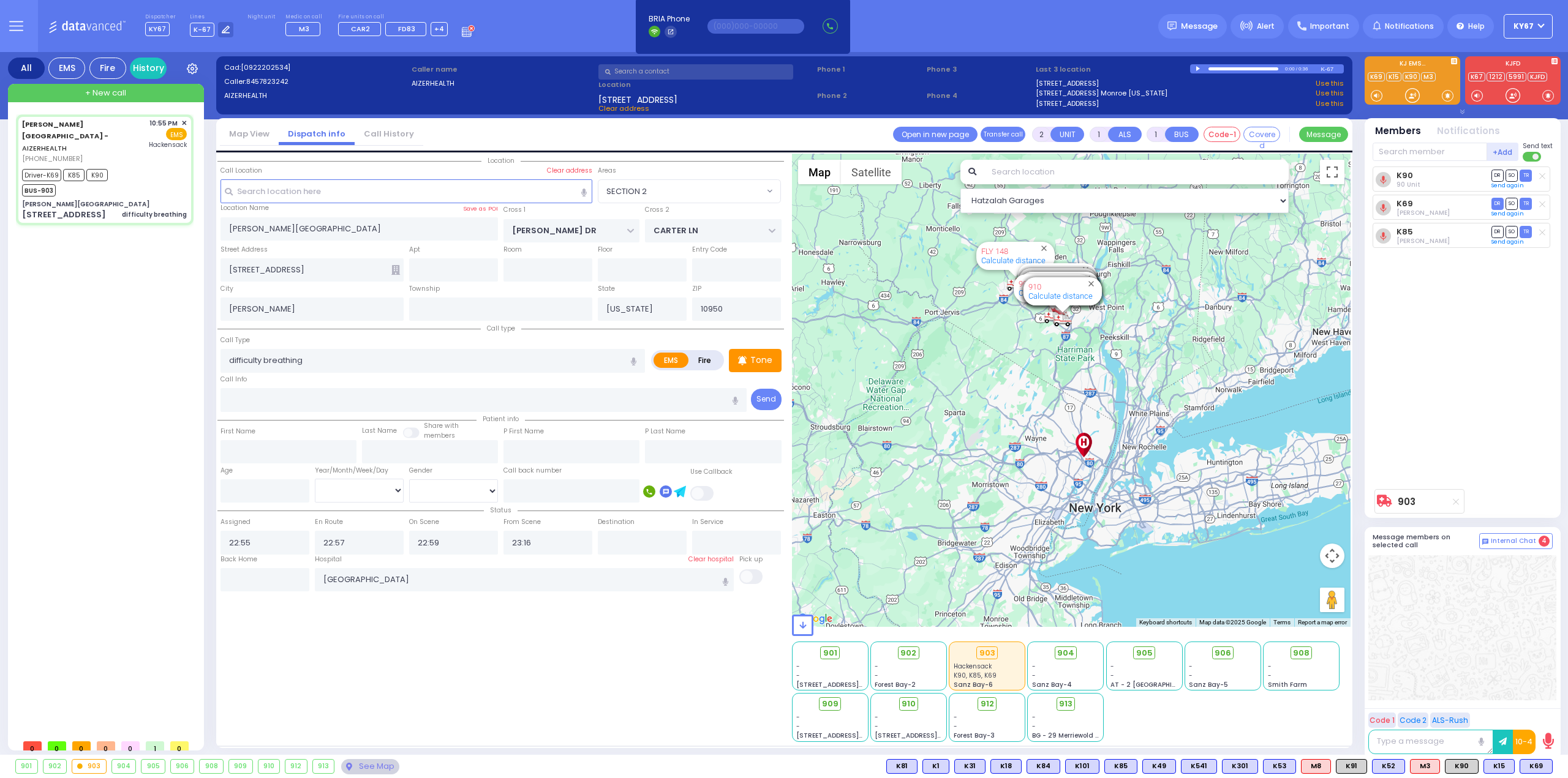
click at [1434, 148] on input "text" at bounding box center [1429, 152] width 114 height 19
click at [1416, 158] on input "text" at bounding box center [1429, 152] width 114 height 19
type input "68"
select select
radio input "true"
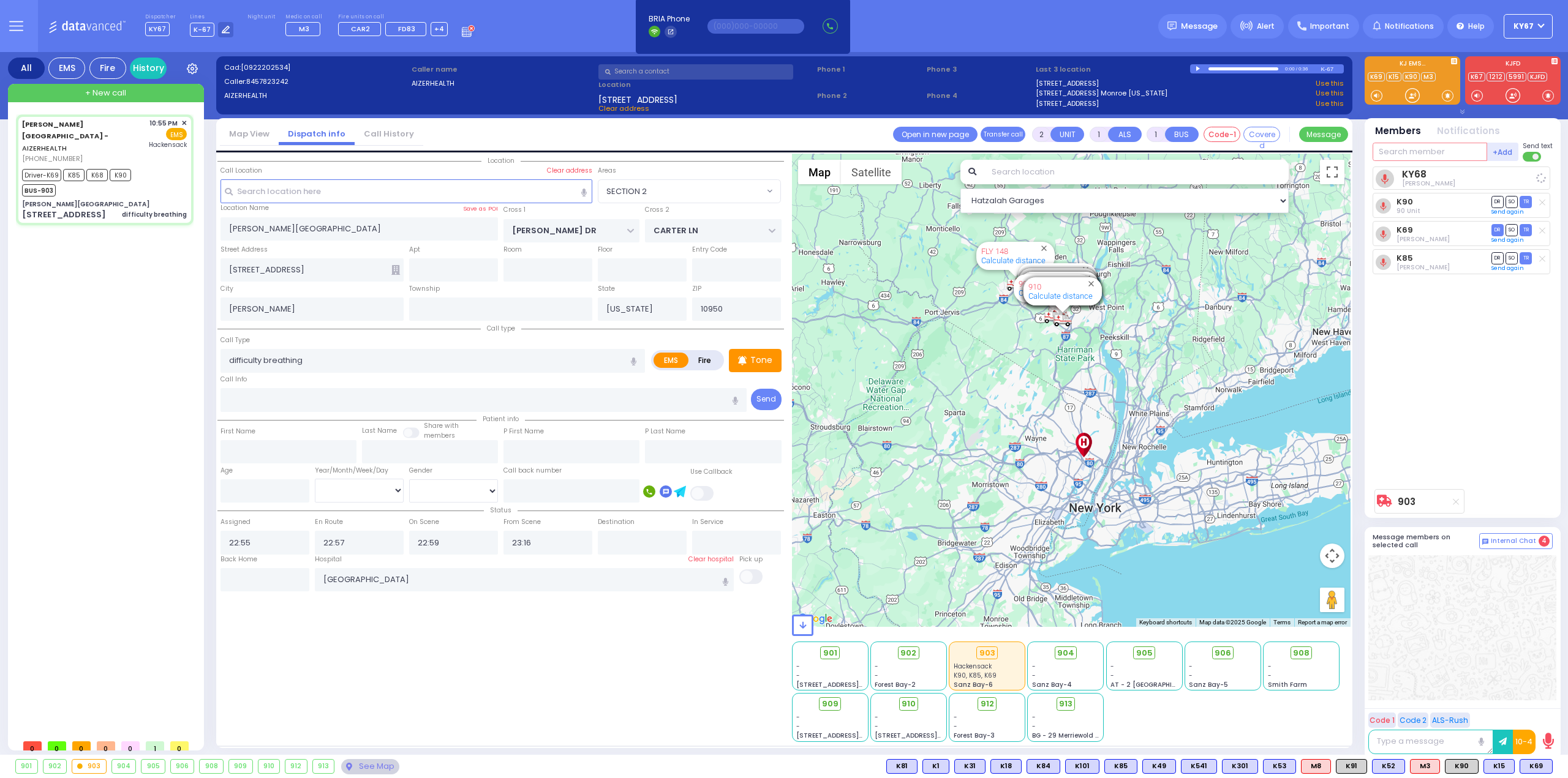
select select
select select "Hatzalah Garages"
select select "SECTION 2"
click at [1527, 174] on span "TR" at bounding box center [1526, 175] width 12 height 11
select select
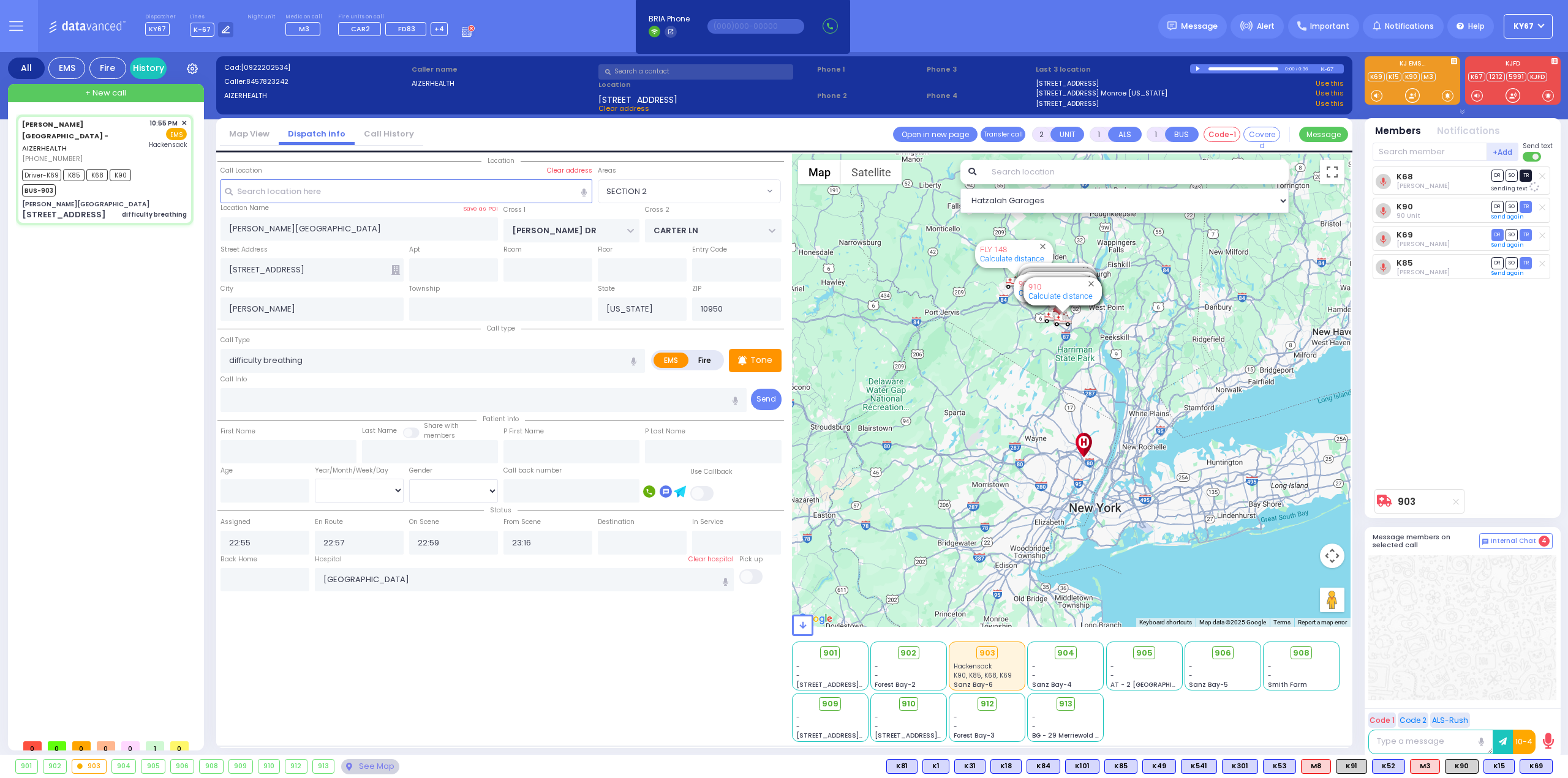
radio input "true"
select select
select select "Hatzalah Garages"
select select "SECTION 2"
type input "6"
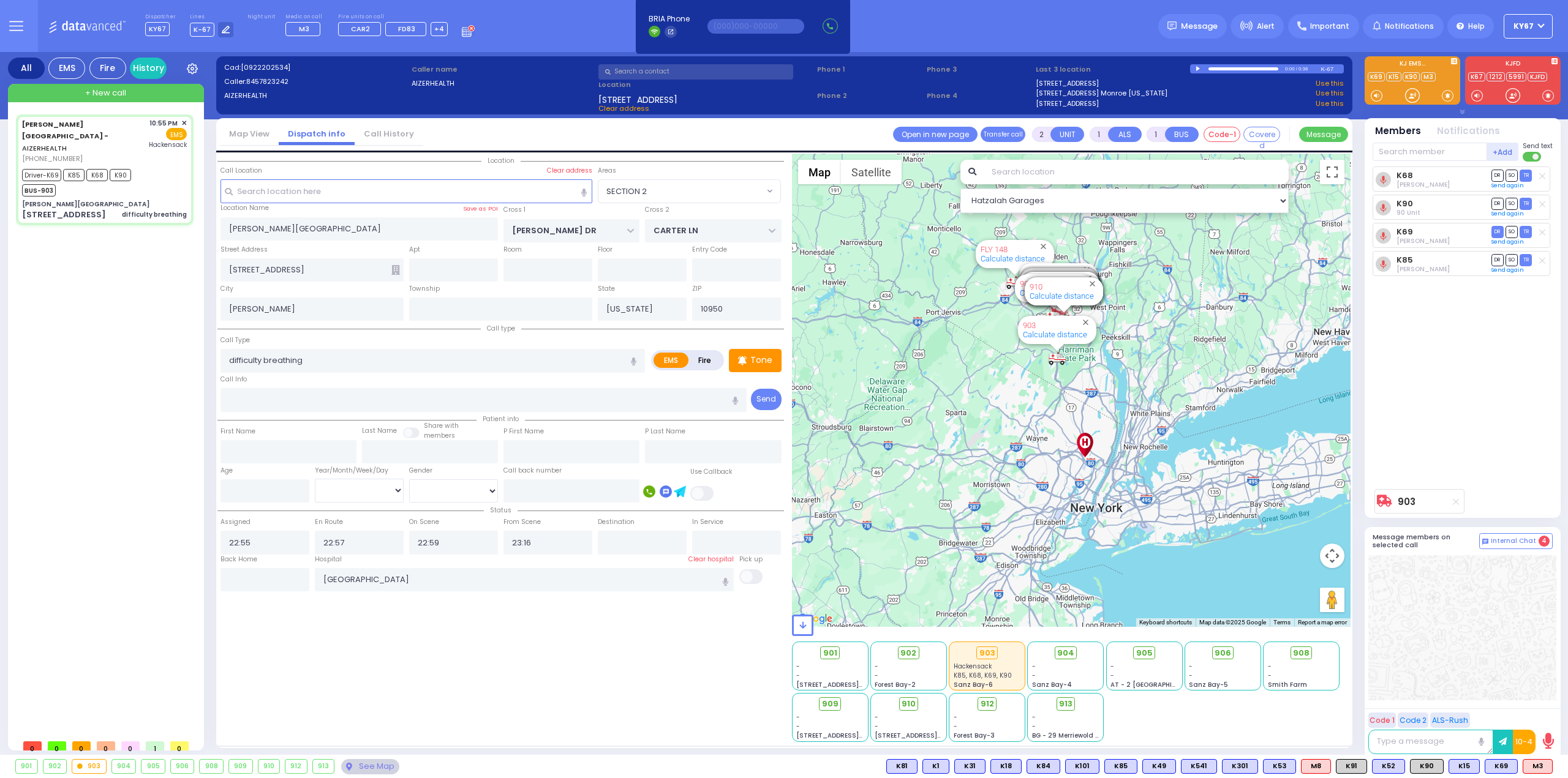
type input "6"
select select
radio input "true"
type input "Unknown"
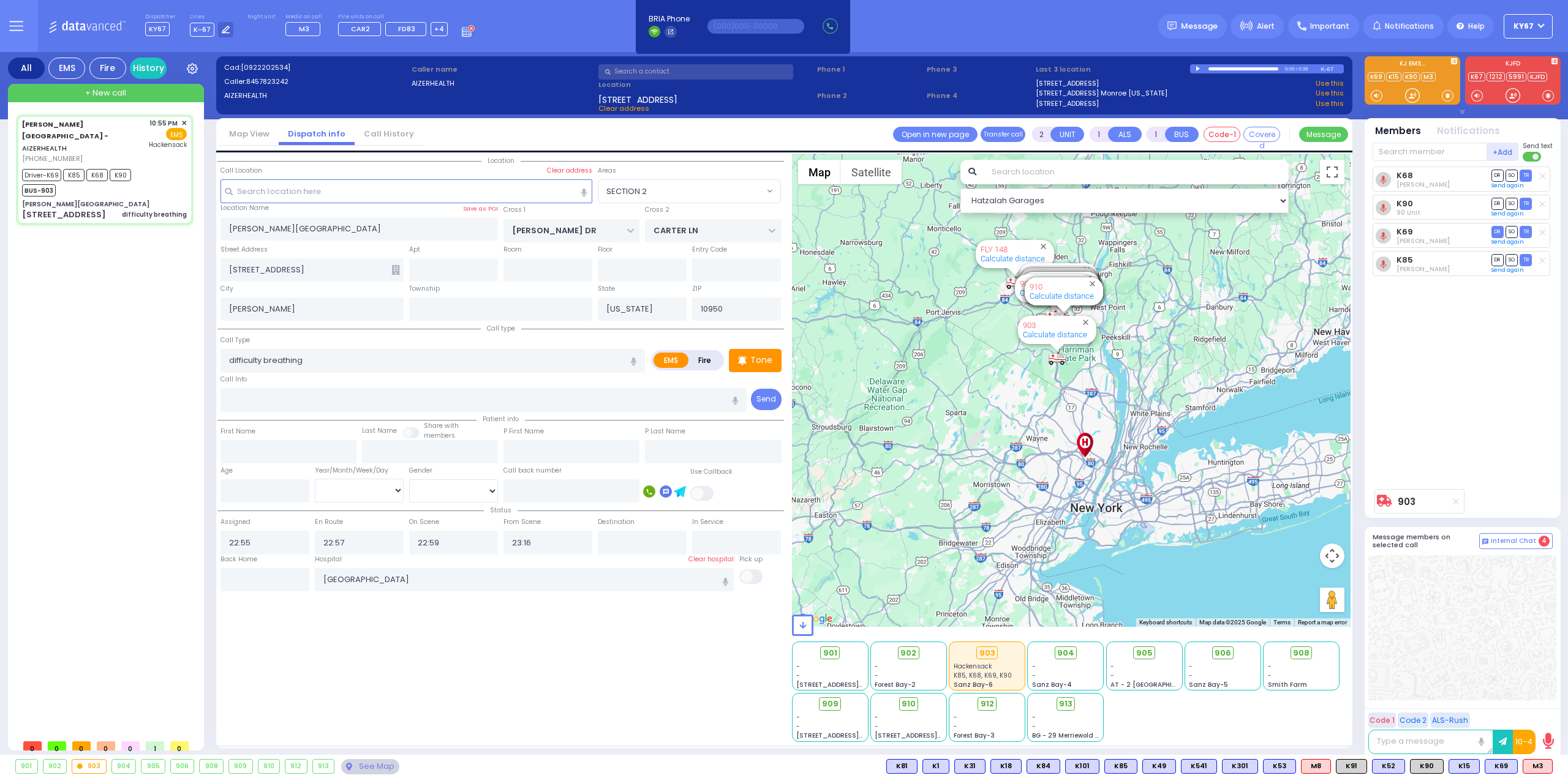
type input "Unknown"
select select "Year"
select select "Hatzalah Garages"
select select "SECTION 2"
select select
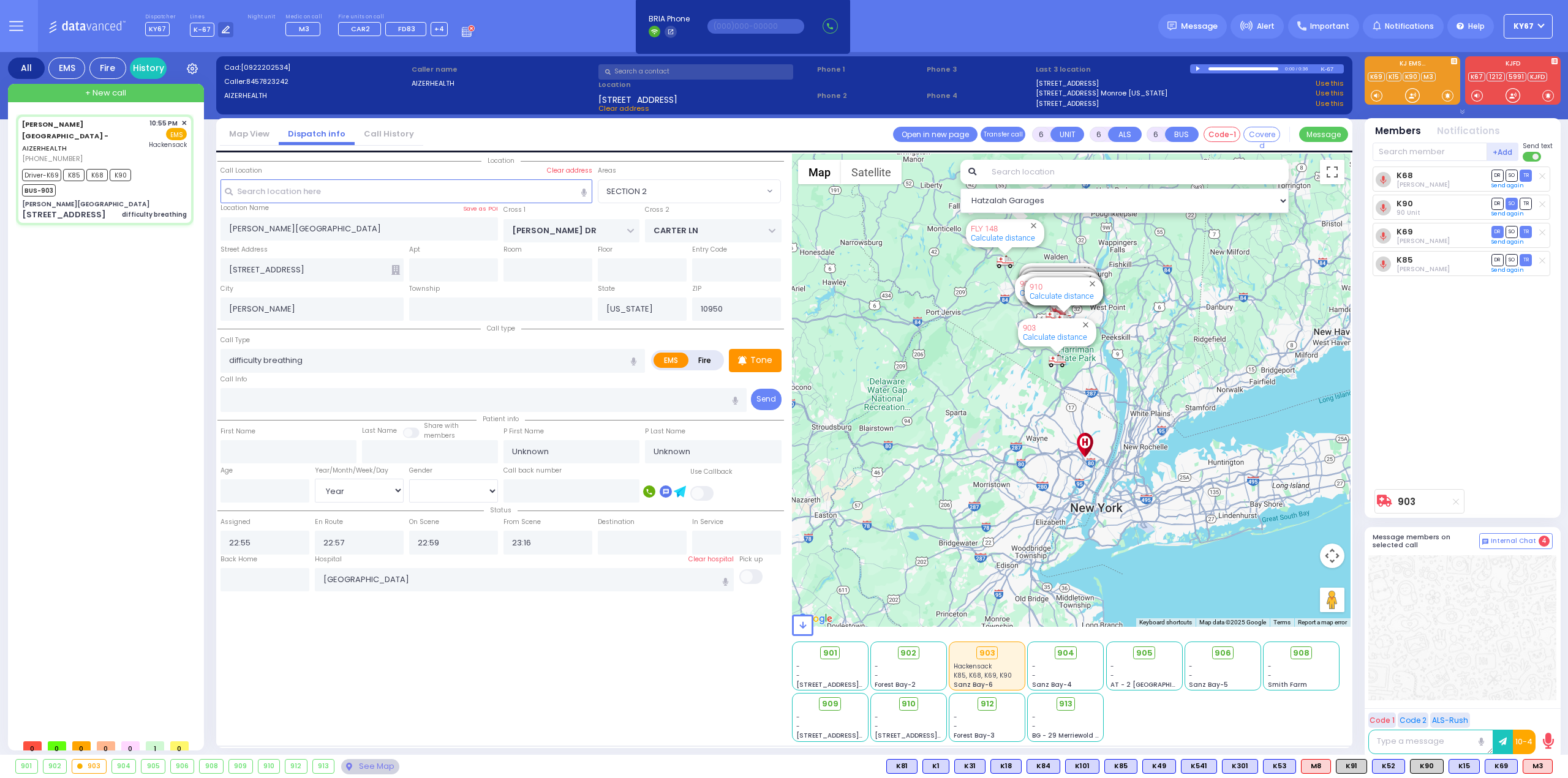
radio input "true"
select select "Year"
select select "SECTION 2"
select select "Hatzalah Garages"
select select
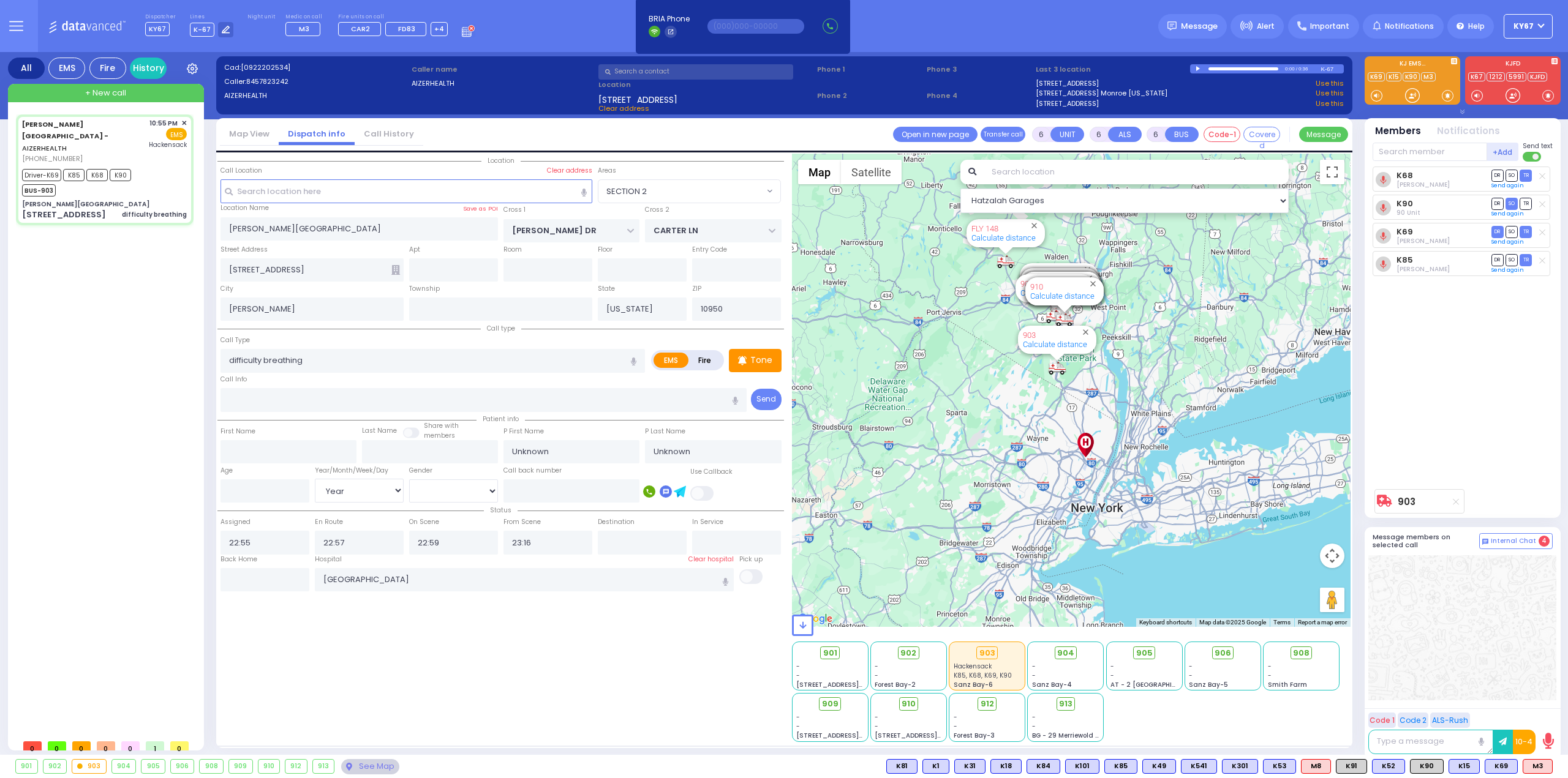
radio input "true"
select select "Year"
select select "Hatzalah Garages"
radio input "true"
select select "Year"
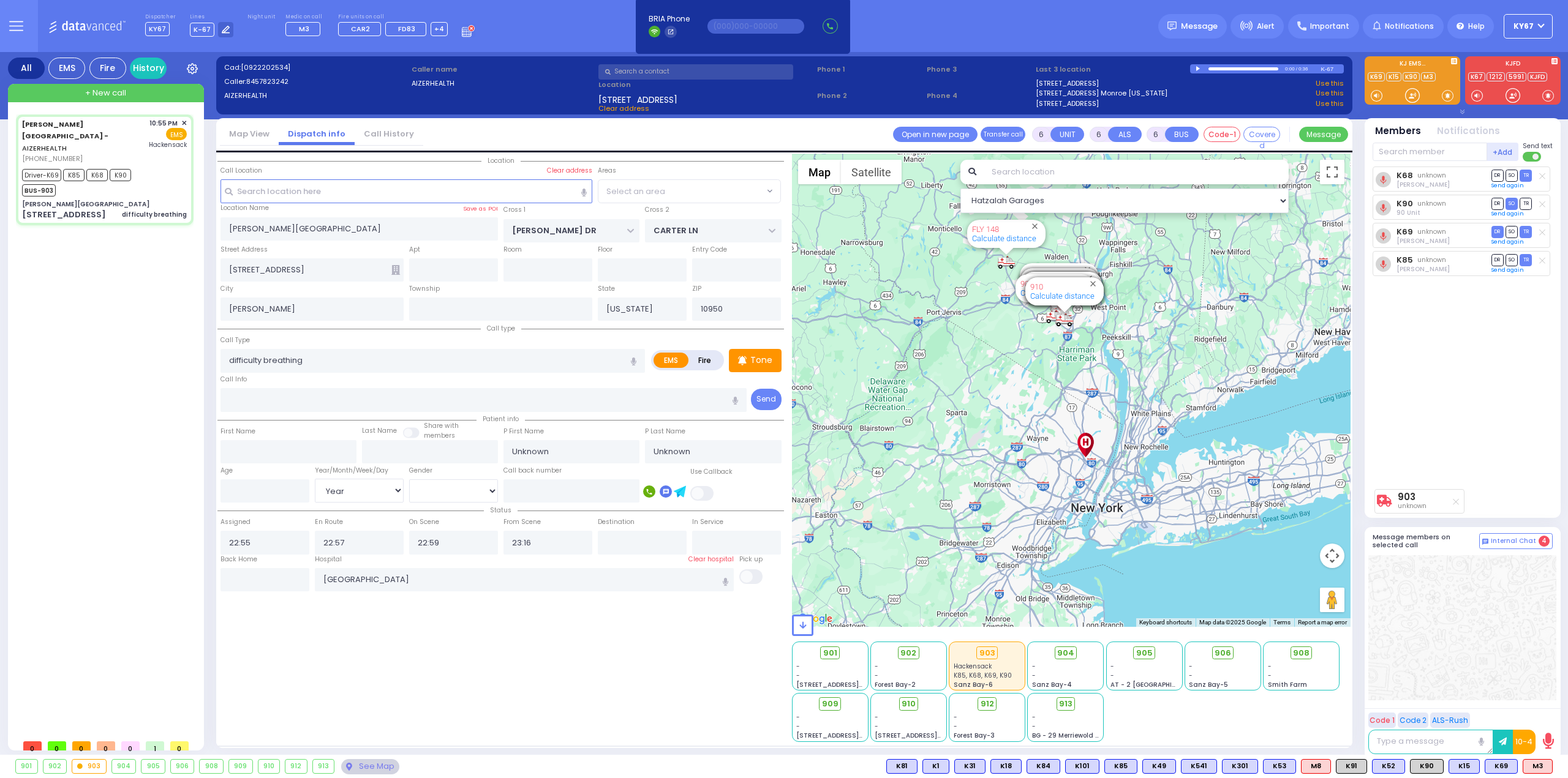
select select
select select "Hatzalah Garages"
select select "SECTION 2"
select select
radio input "true"
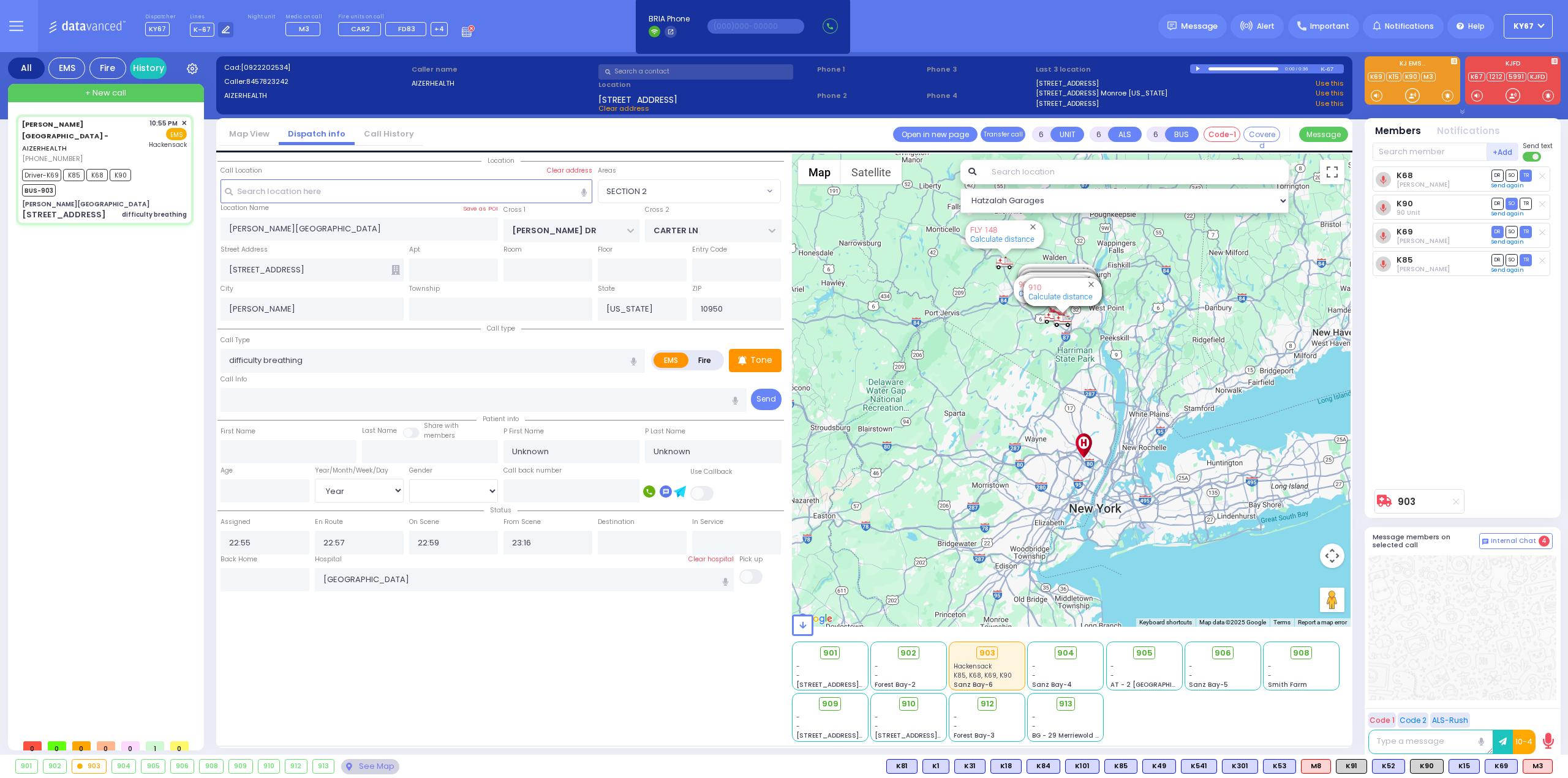
select select "Year"
select select "Hatzalah Garages"
select select "SECTION 2"
select select
radio input "true"
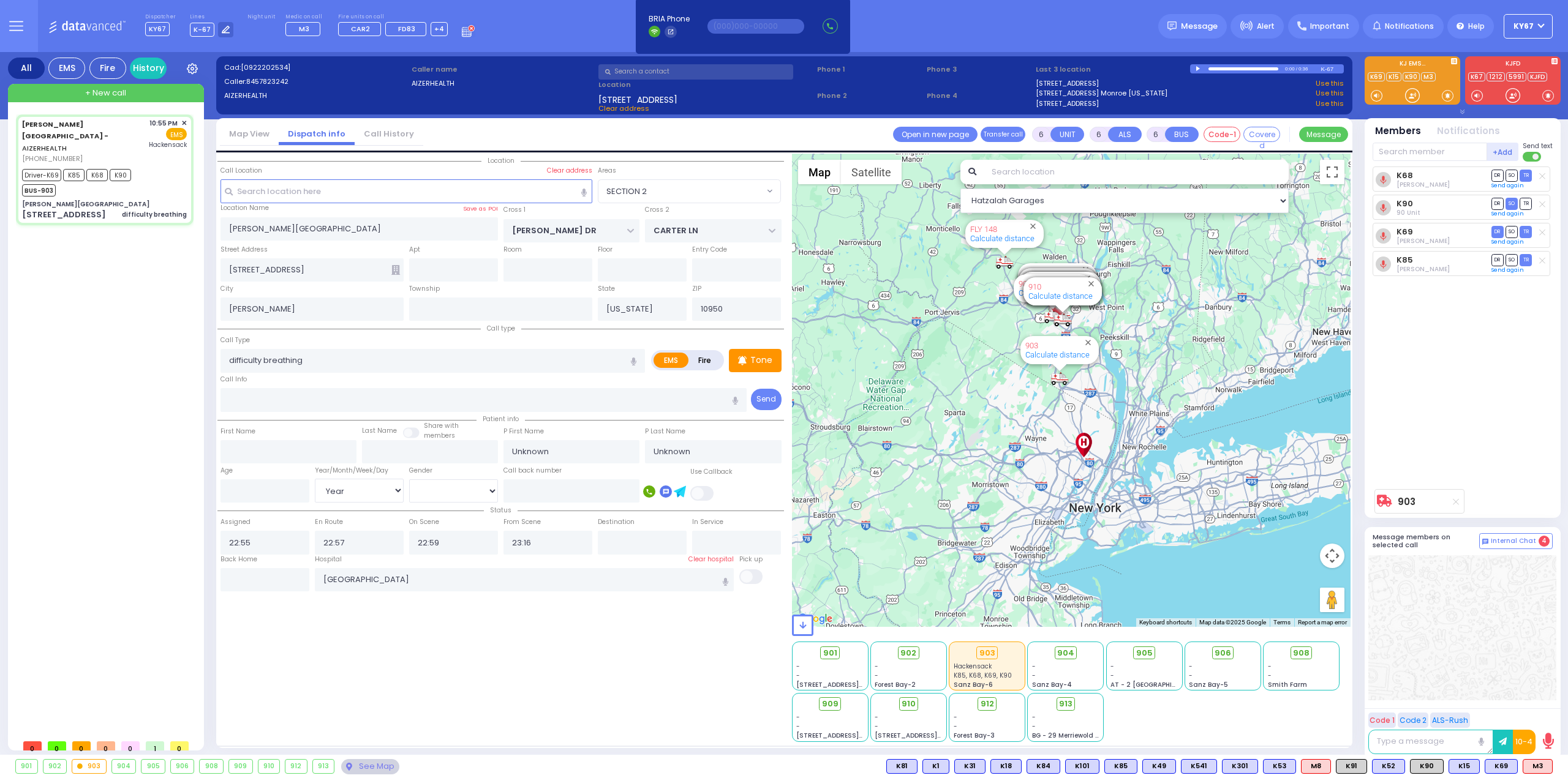
type input "Tzvi"
type input "Neuman"
select select "Year"
select select "Hatzalah Garages"
select select "SECTION 2"
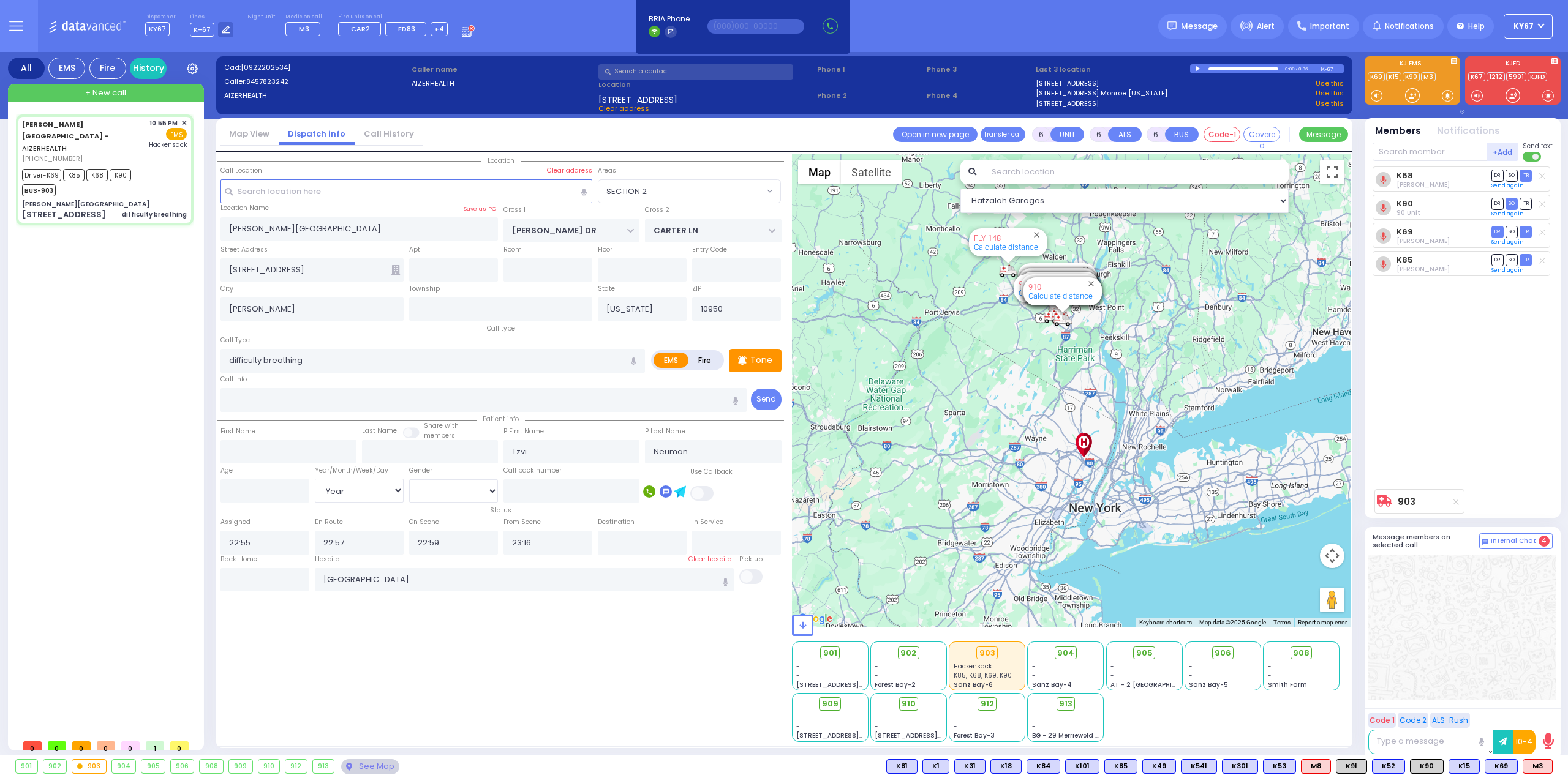
select select "SECTION 2"
select select "Year"
select select
radio input "true"
select select "Year"
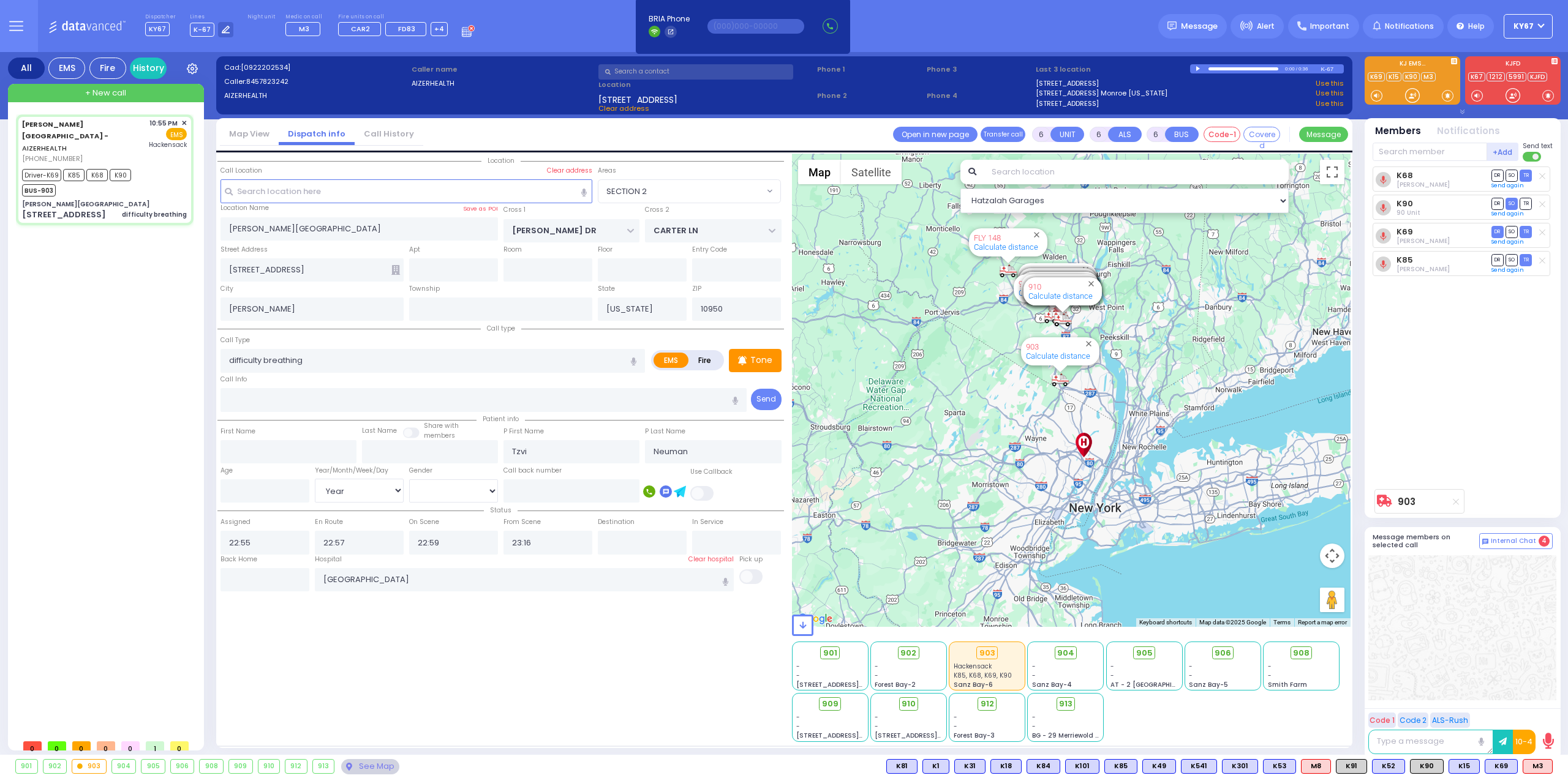
select select "Hatzalah Garages"
select select "SECTION 2"
select select
radio input "true"
select select "Year"
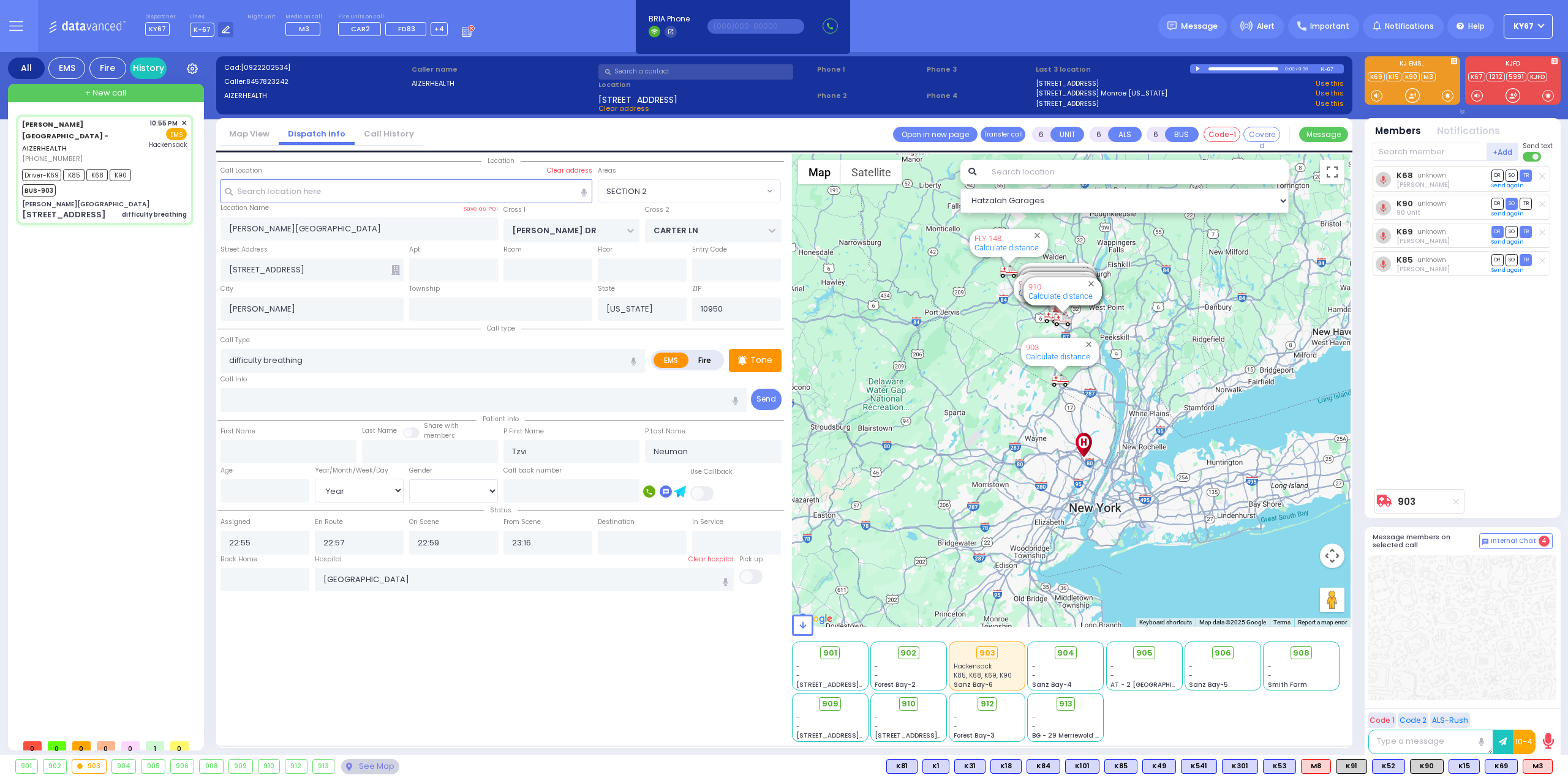
select select "Hatzalah Garages"
select select
radio input "true"
select select "Year"
select select "Hatzalah Garages"
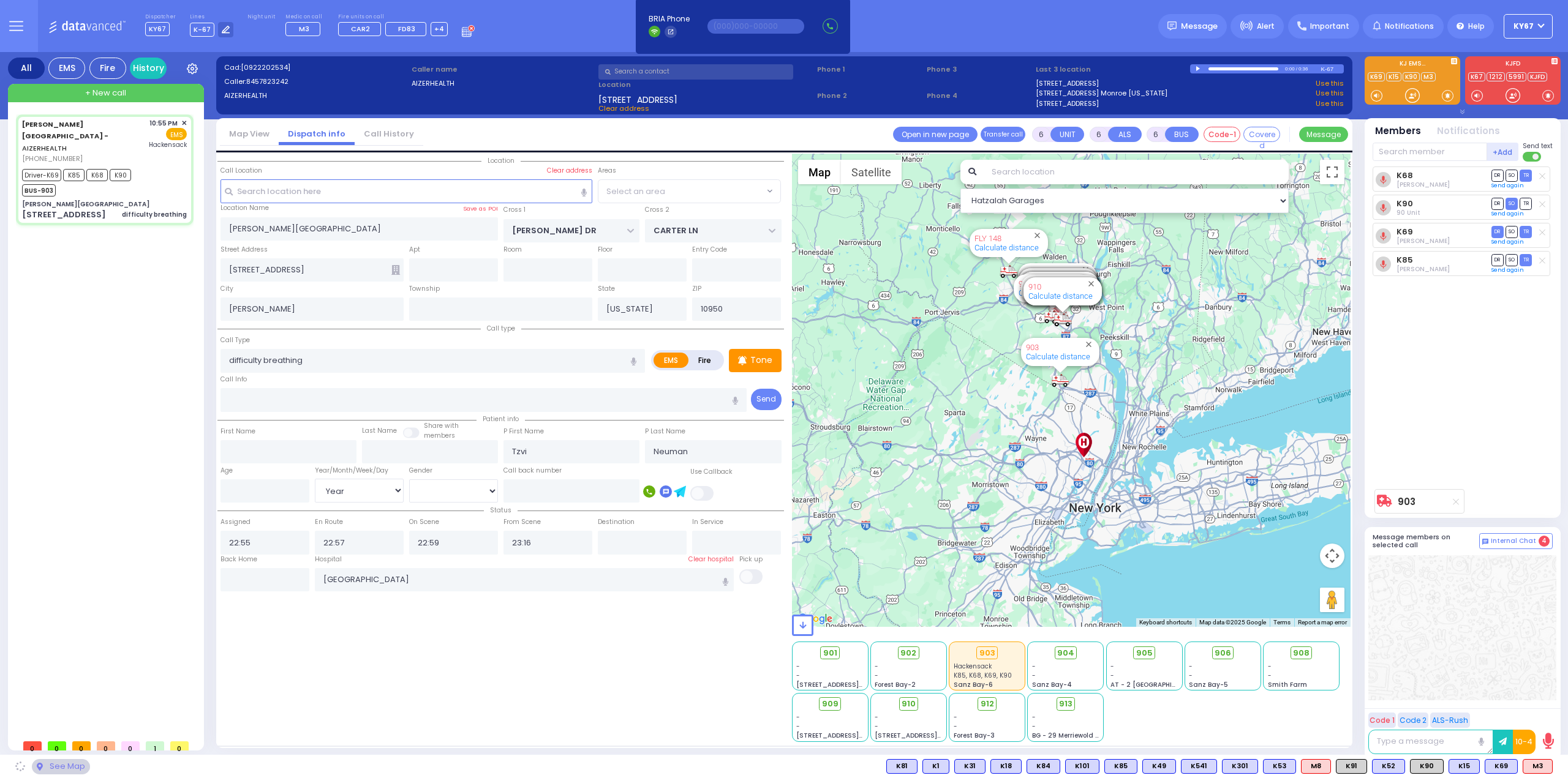
select select "SECTION 2"
select select
radio input "true"
select select "Year"
select select "Hatzalah Garages"
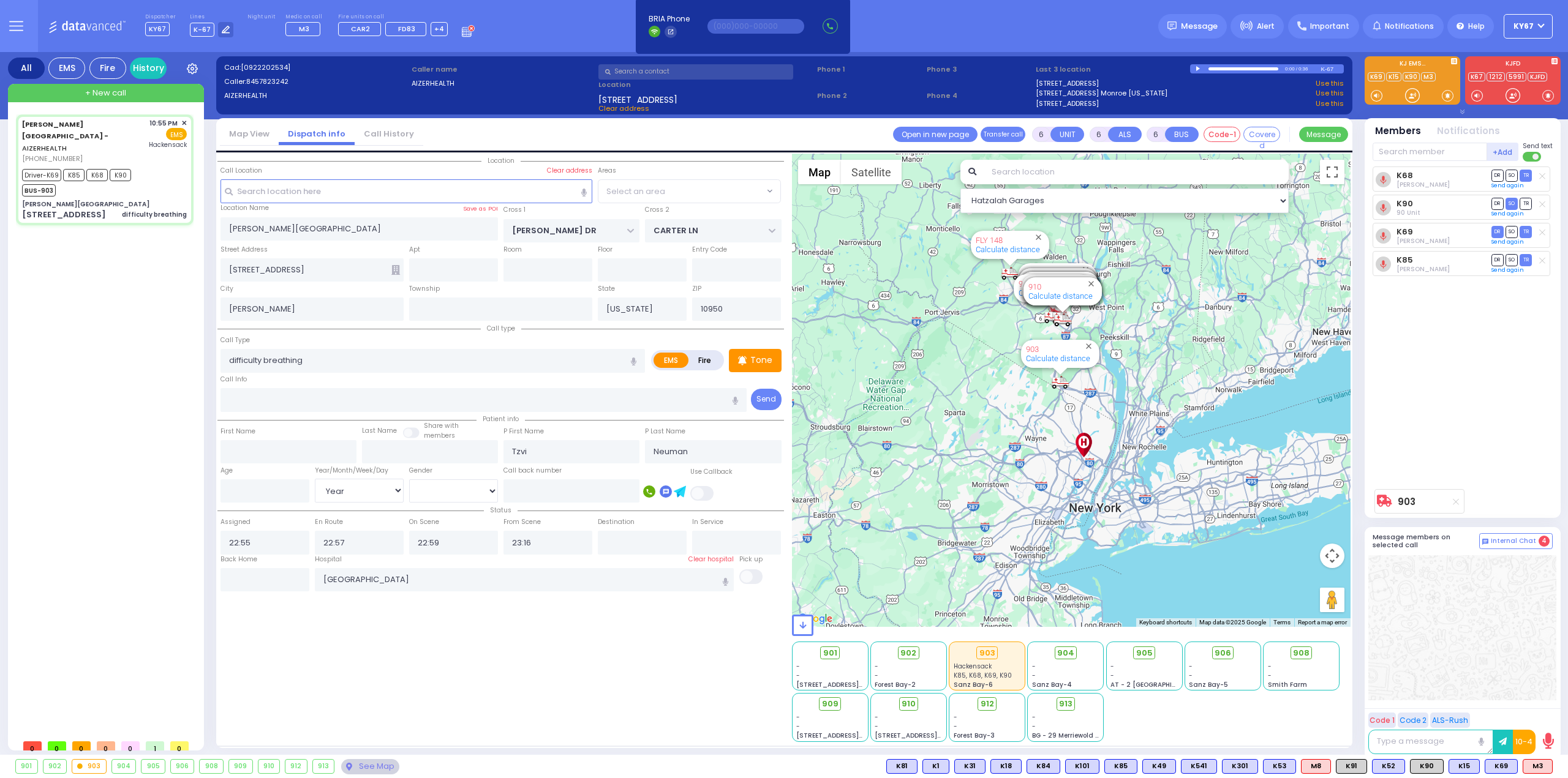
select select "SECTION 2"
select select
radio input "true"
type input "1"
select select "Year"
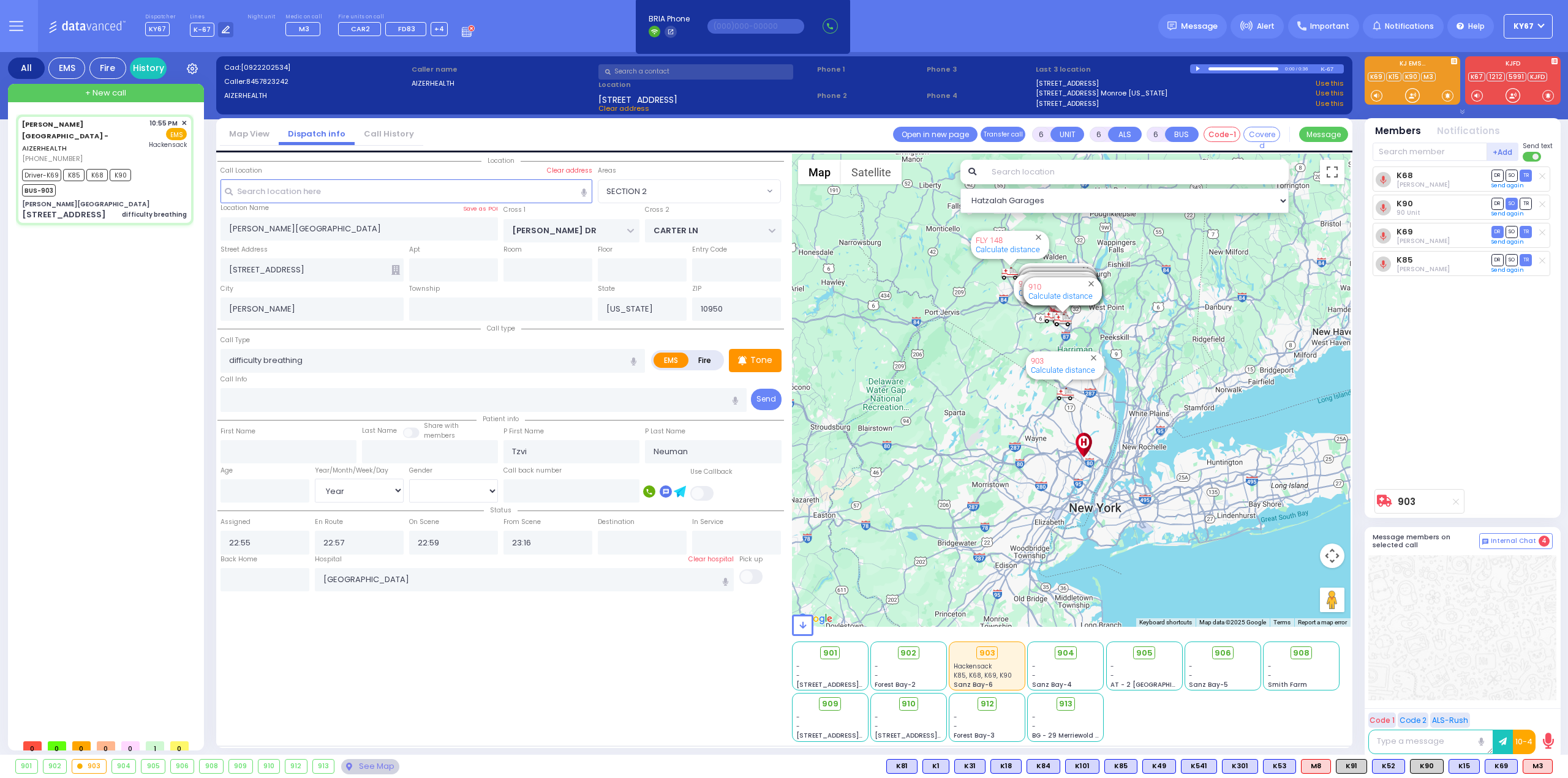
select select "[DEMOGRAPHIC_DATA]"
select select "Hatzalah Garages"
select select "SECTION 2"
select select
radio input "true"
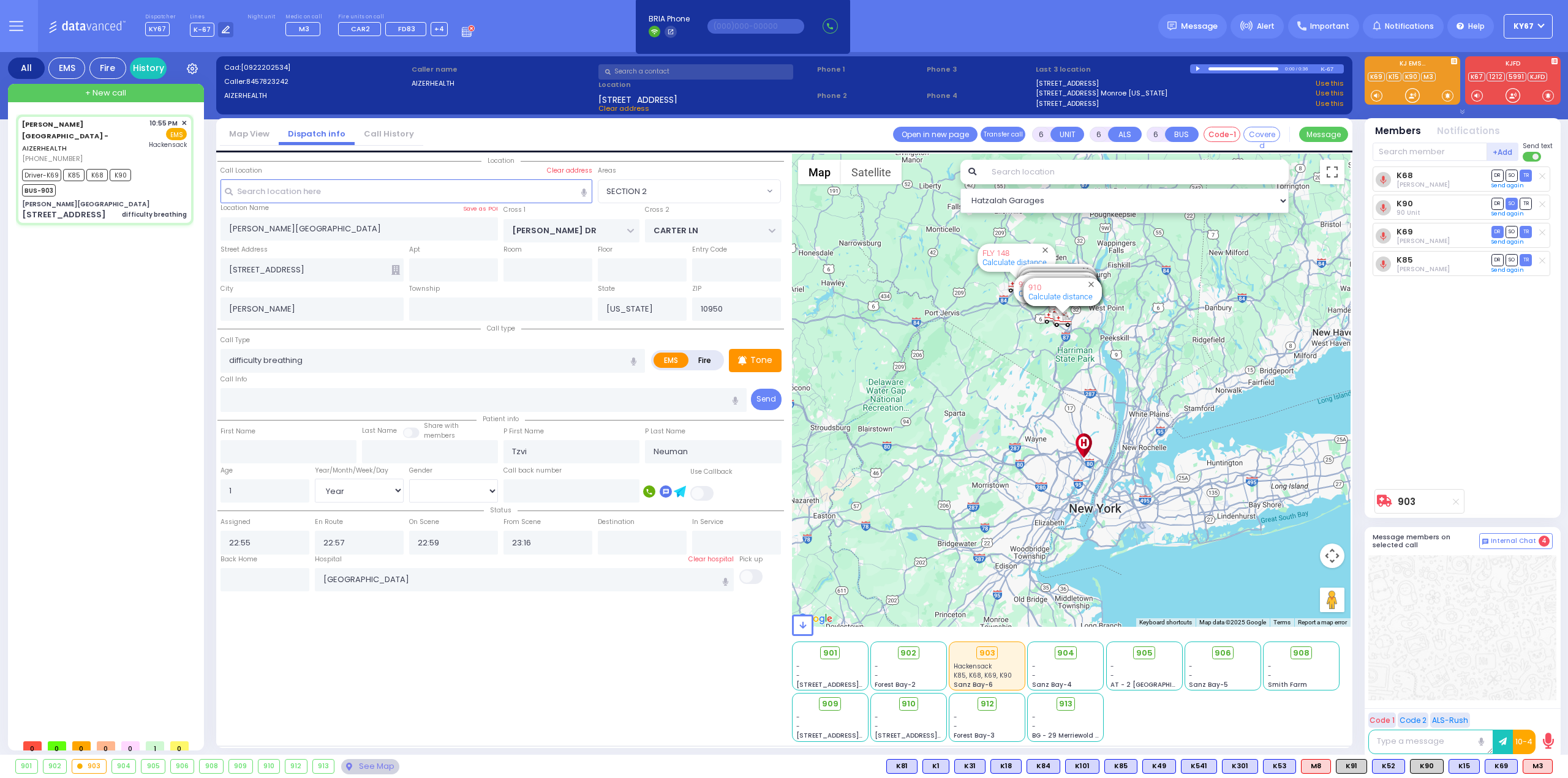
select select "Year"
select select "[DEMOGRAPHIC_DATA]"
select select "Hatzalah Garages"
select select
radio input "true"
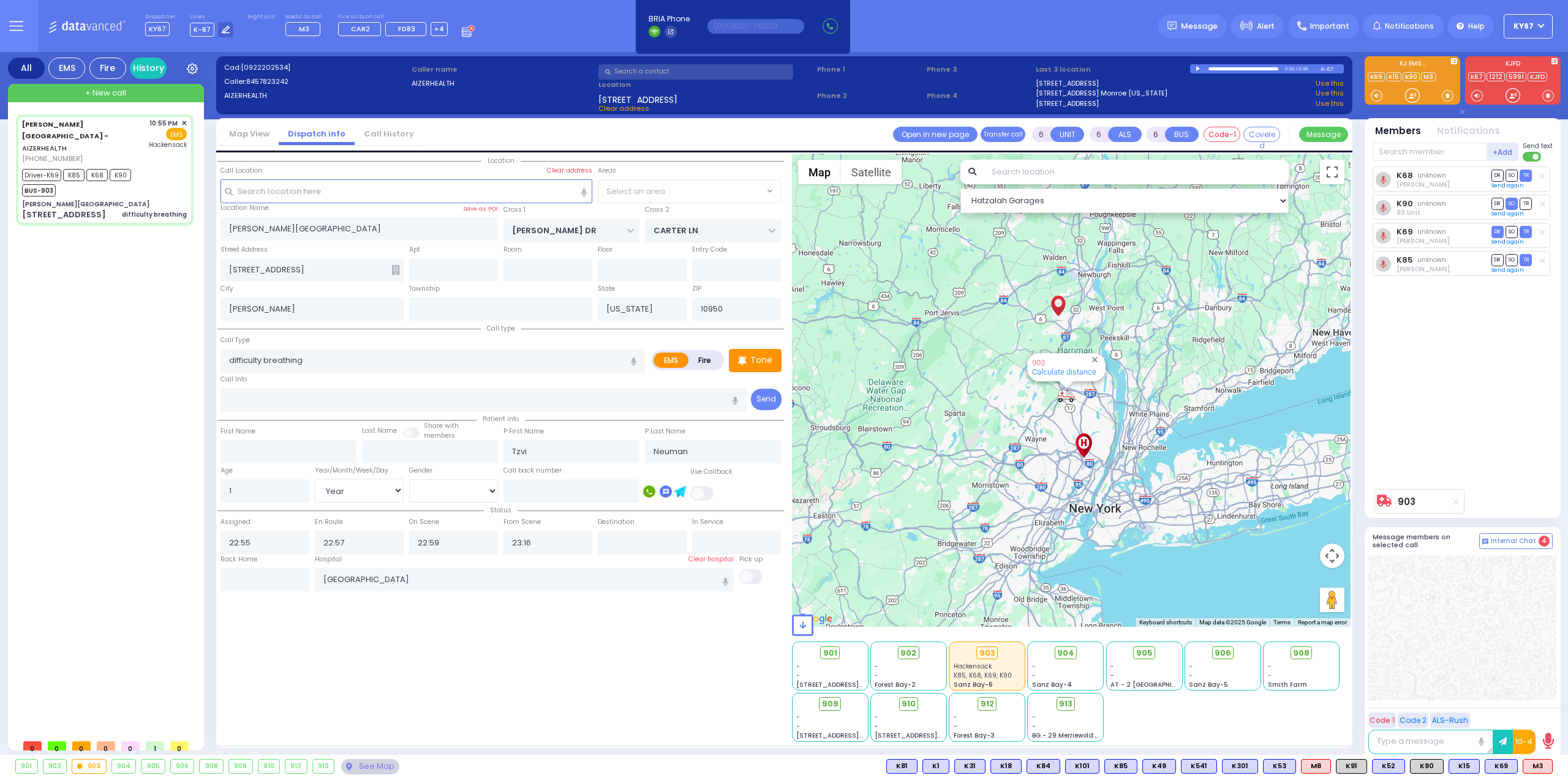
select select "Year"
select select "[DEMOGRAPHIC_DATA]"
select select "Hatzalah Garages"
select select "SECTION 2"
select select
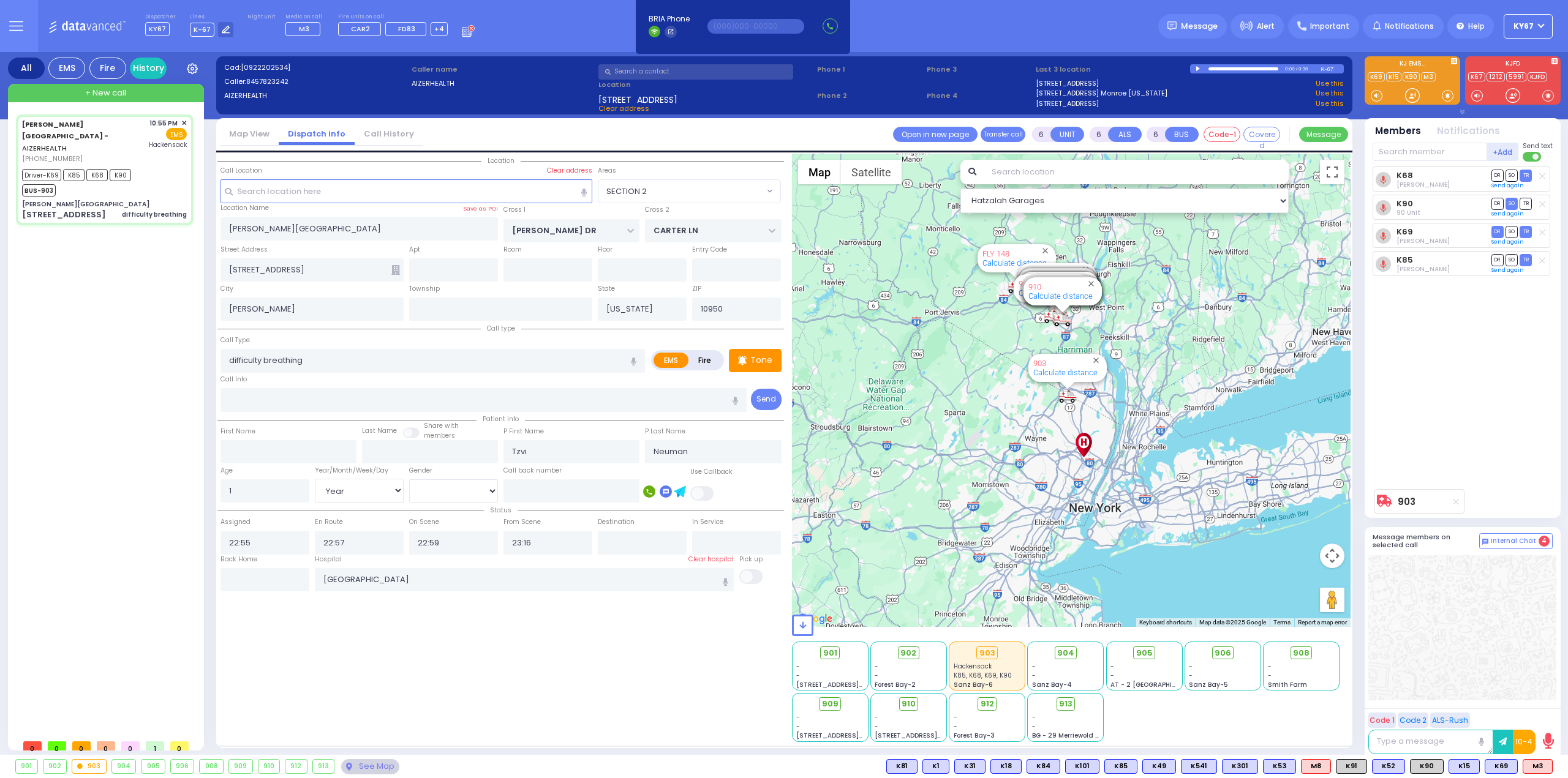
radio input "true"
select select "Year"
select select "[DEMOGRAPHIC_DATA]"
select select "Hatzalah Garages"
select select "SECTION 2"
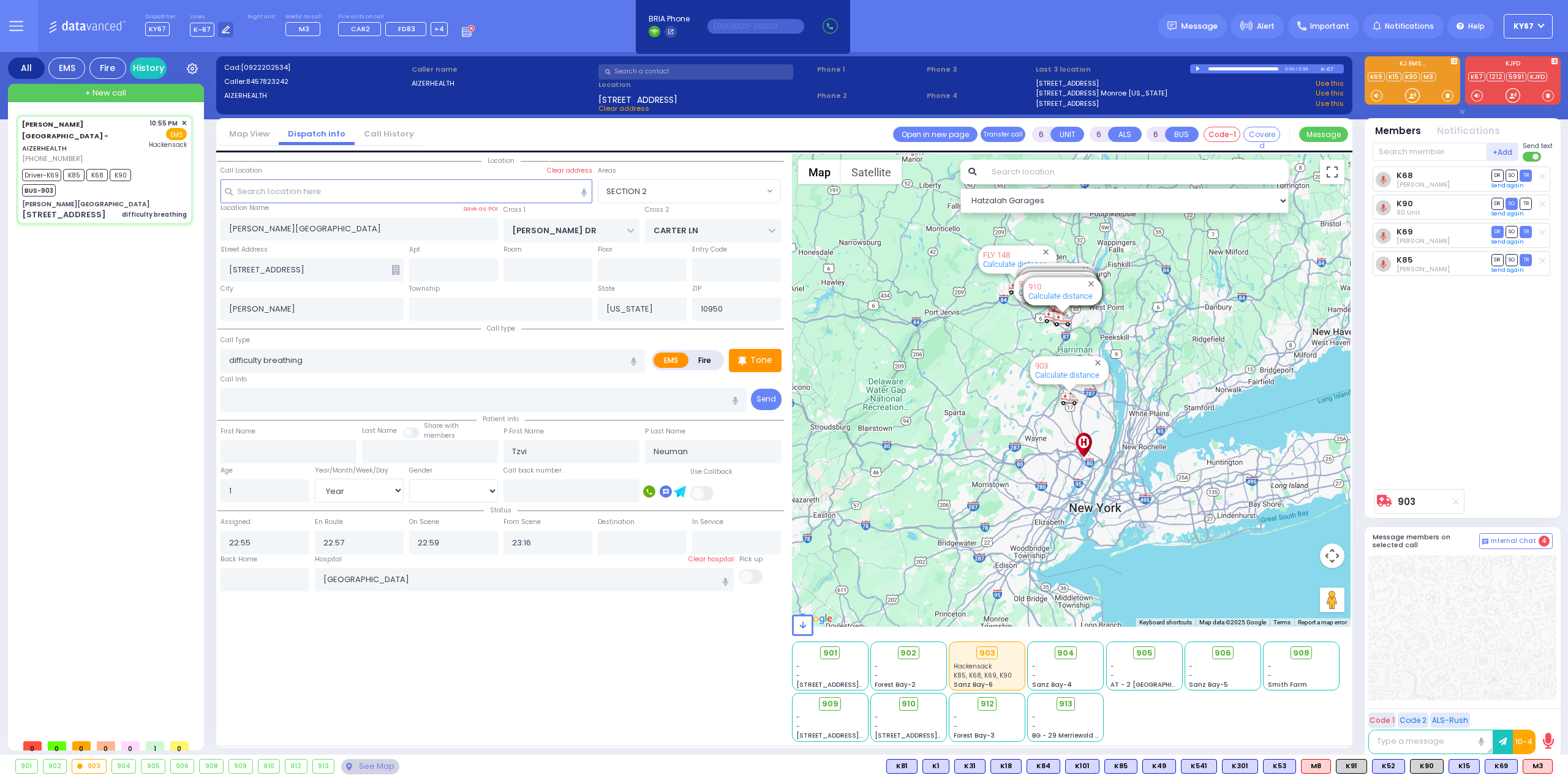
select select
radio input "true"
select select "Year"
select select "[DEMOGRAPHIC_DATA]"
select select "Hatzalah Garages"
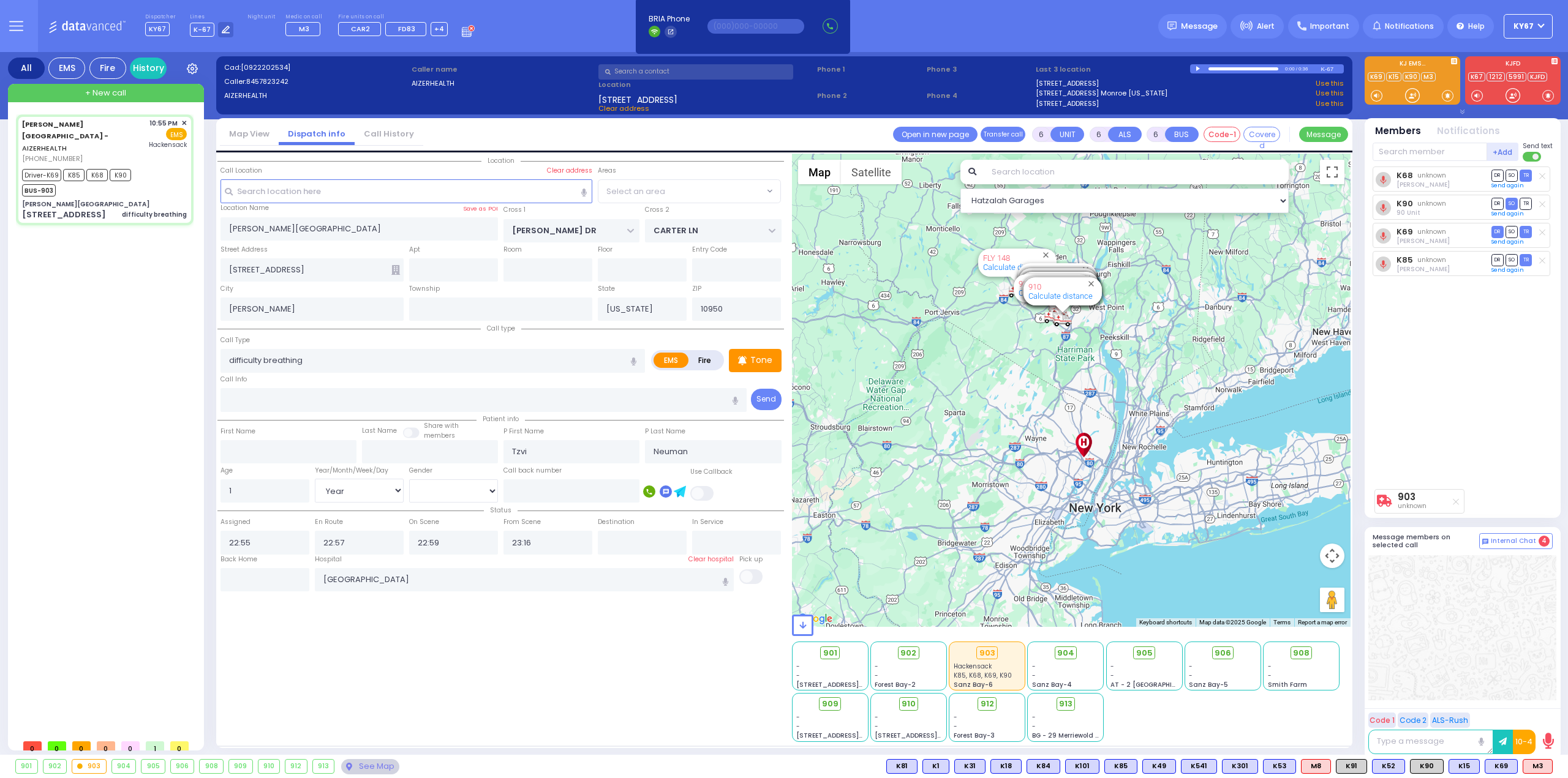
select select "SECTION 2"
select select
radio input "true"
select select "Year"
select select "[DEMOGRAPHIC_DATA]"
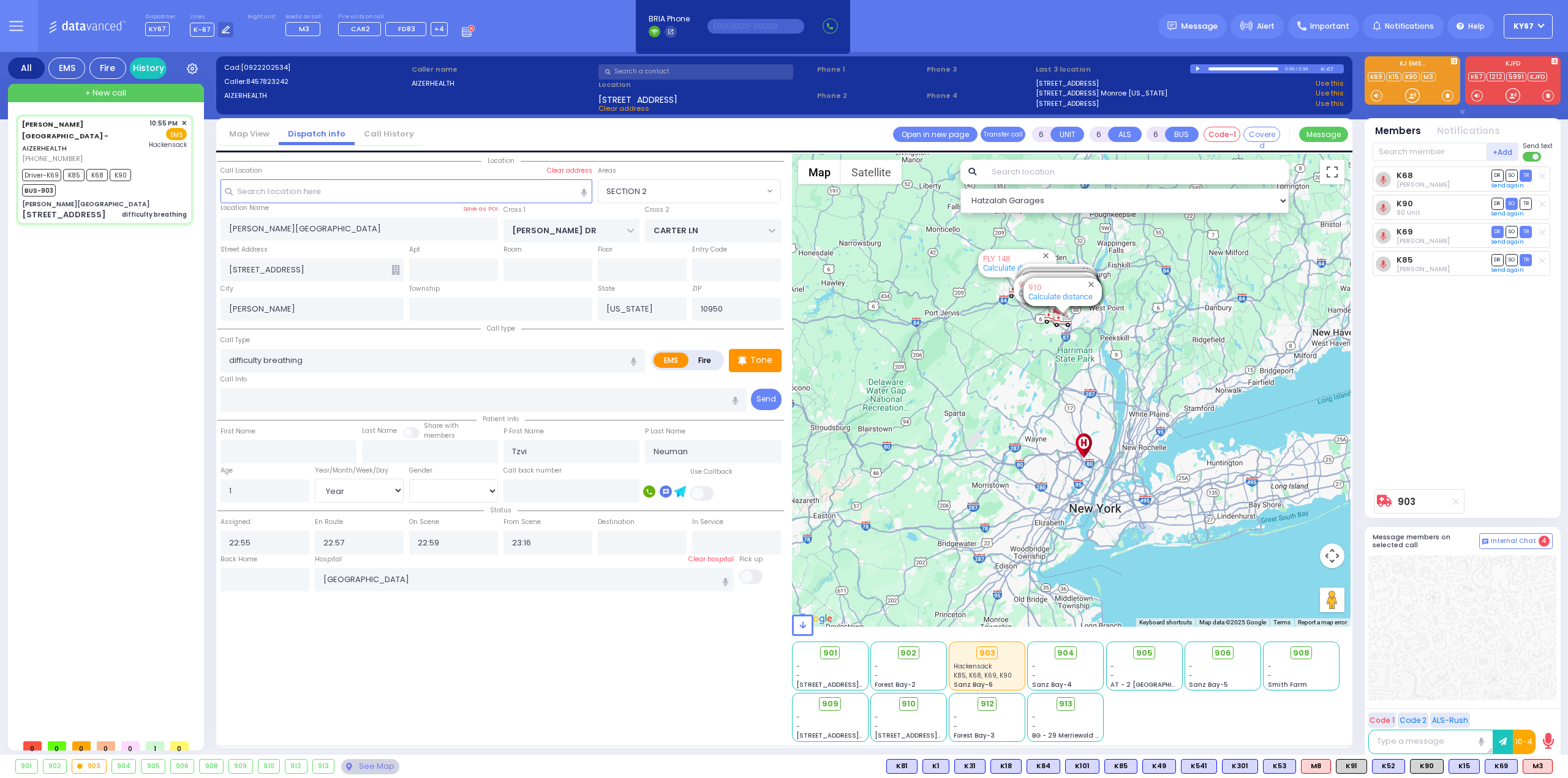
type input "23:59"
select select "Hatzalah Garages"
select select "SECTION 2"
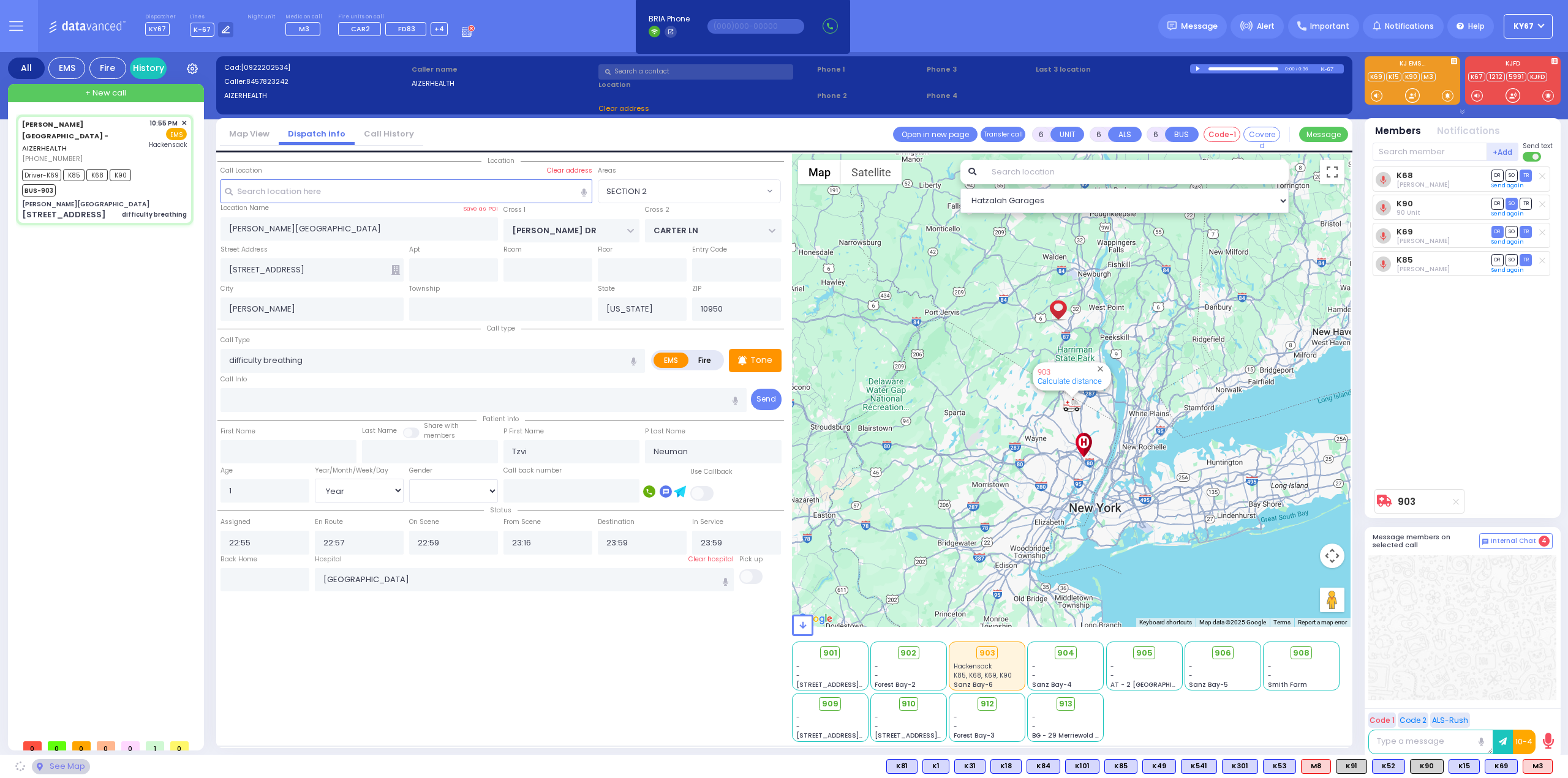
select select
radio input "true"
select select "Year"
select select "[DEMOGRAPHIC_DATA]"
select select "Hatzalah Garages"
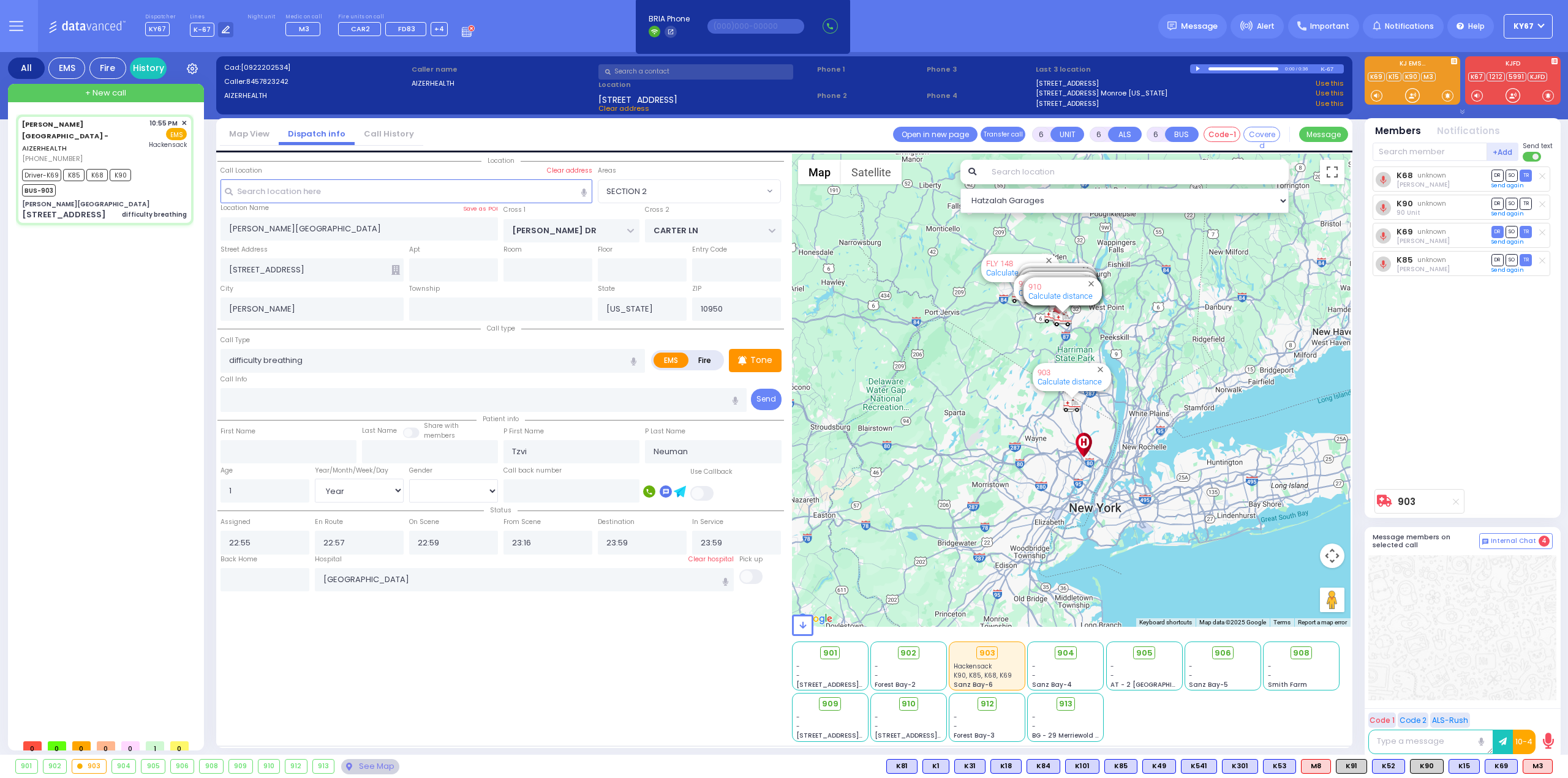
select select "SECTION 2"
select select
radio input "true"
select select "Year"
select select "[DEMOGRAPHIC_DATA]"
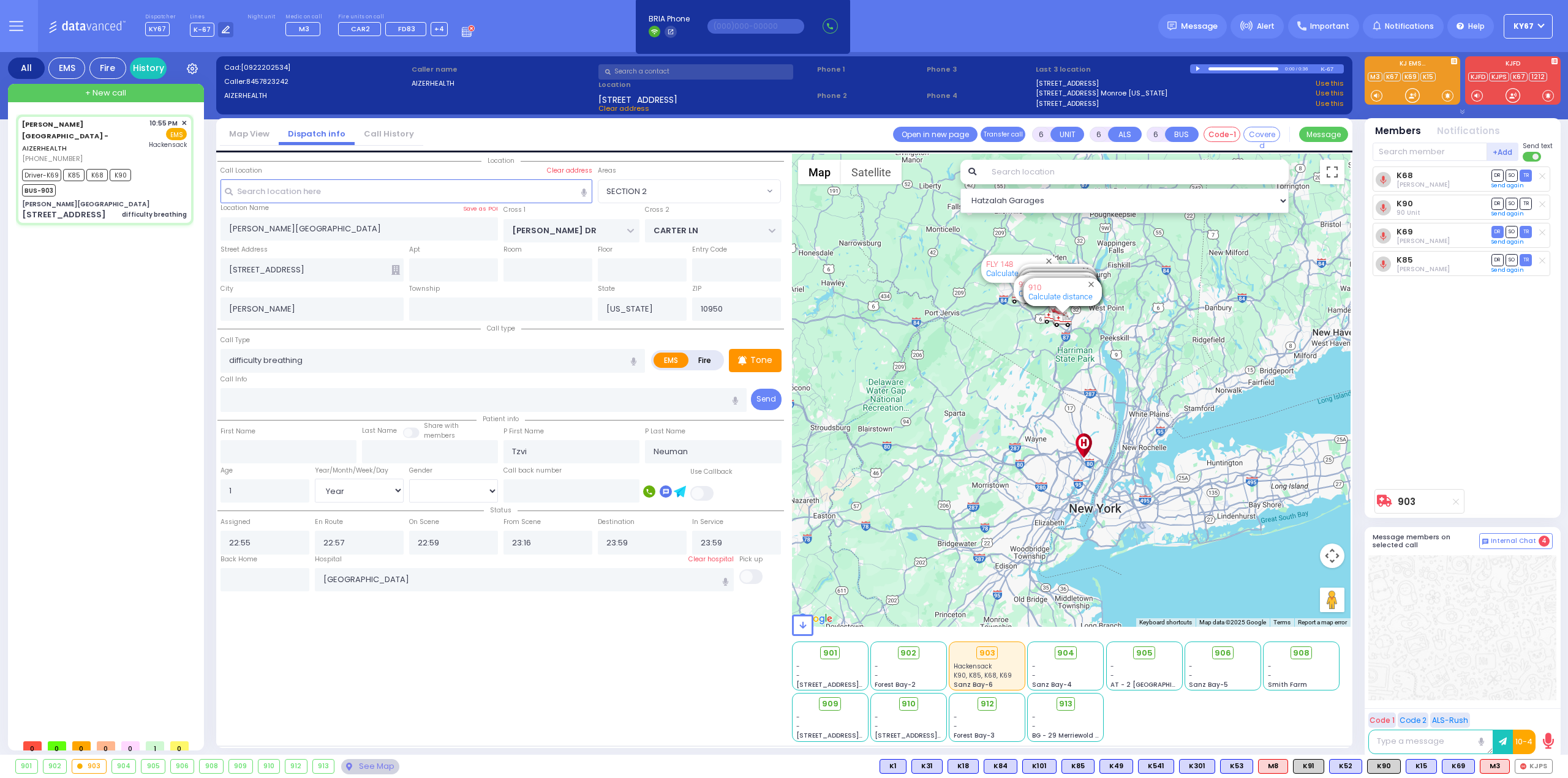
select select "Hatzalah Garages"
select select "SECTION 2"
click at [102, 92] on span "+ New call" at bounding box center [105, 93] width 41 height 12
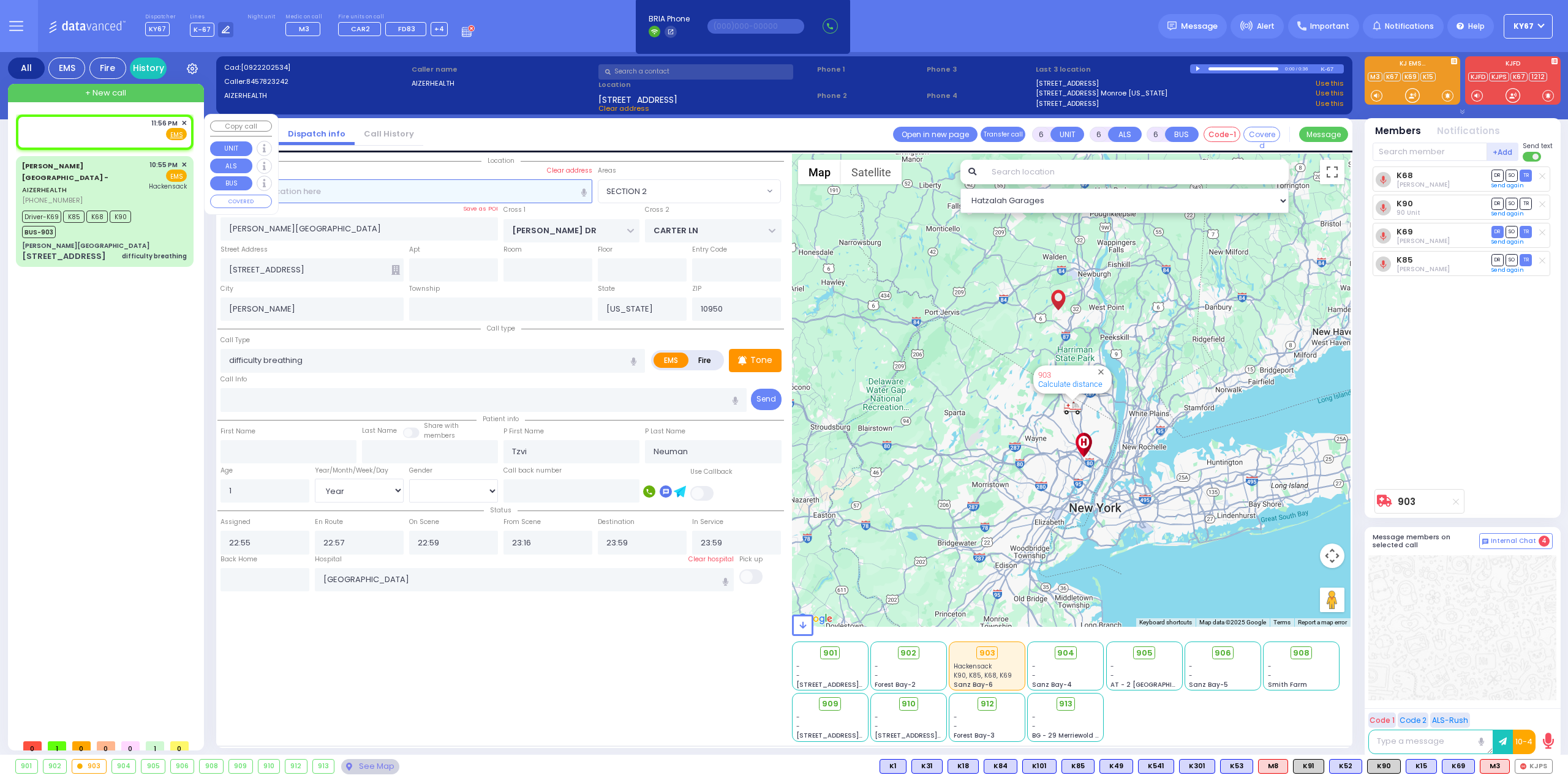
type input "2"
type input "1"
select select
radio input "true"
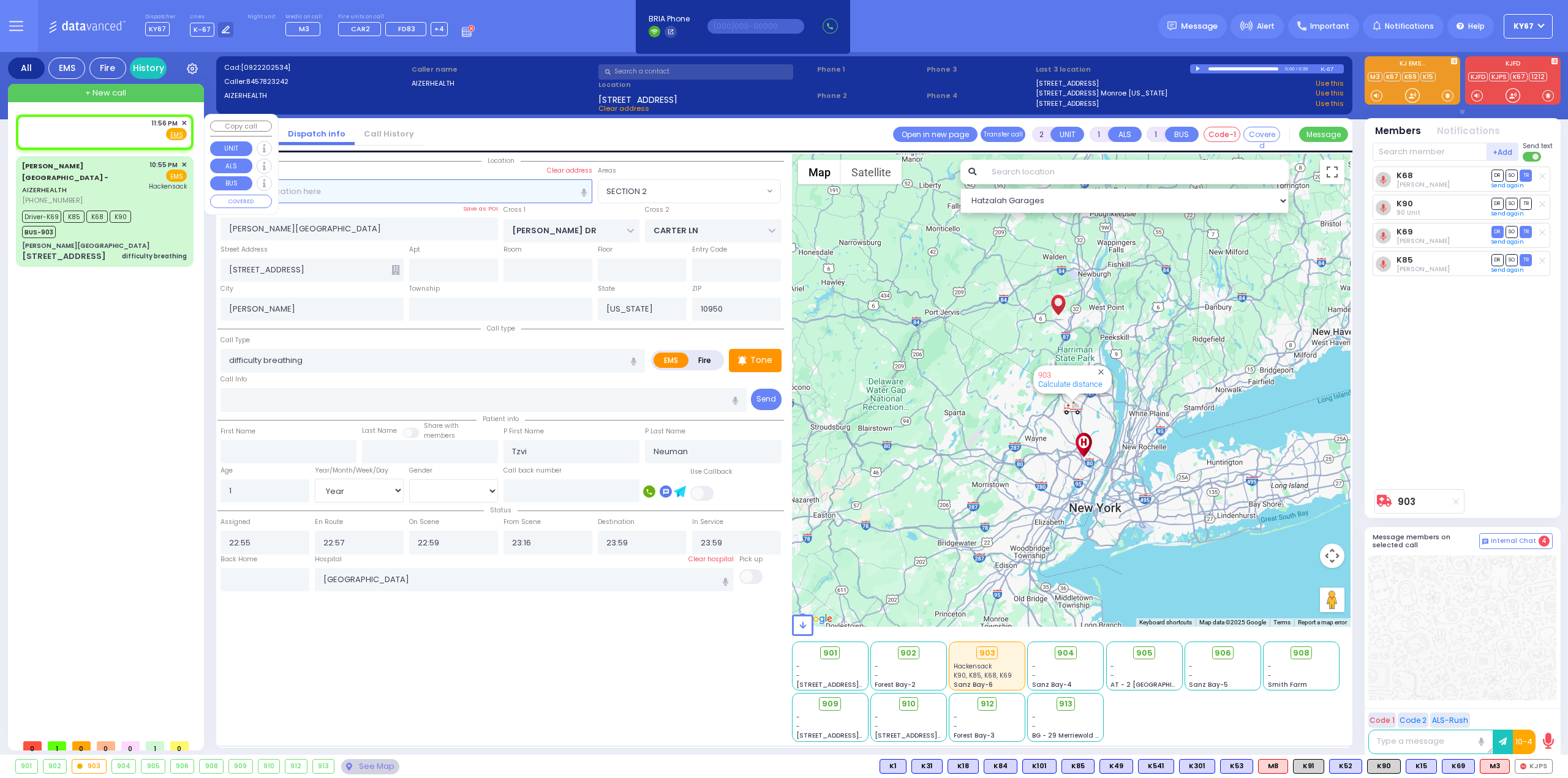
select select
type input "23:56"
select select "Hatzalah Garages"
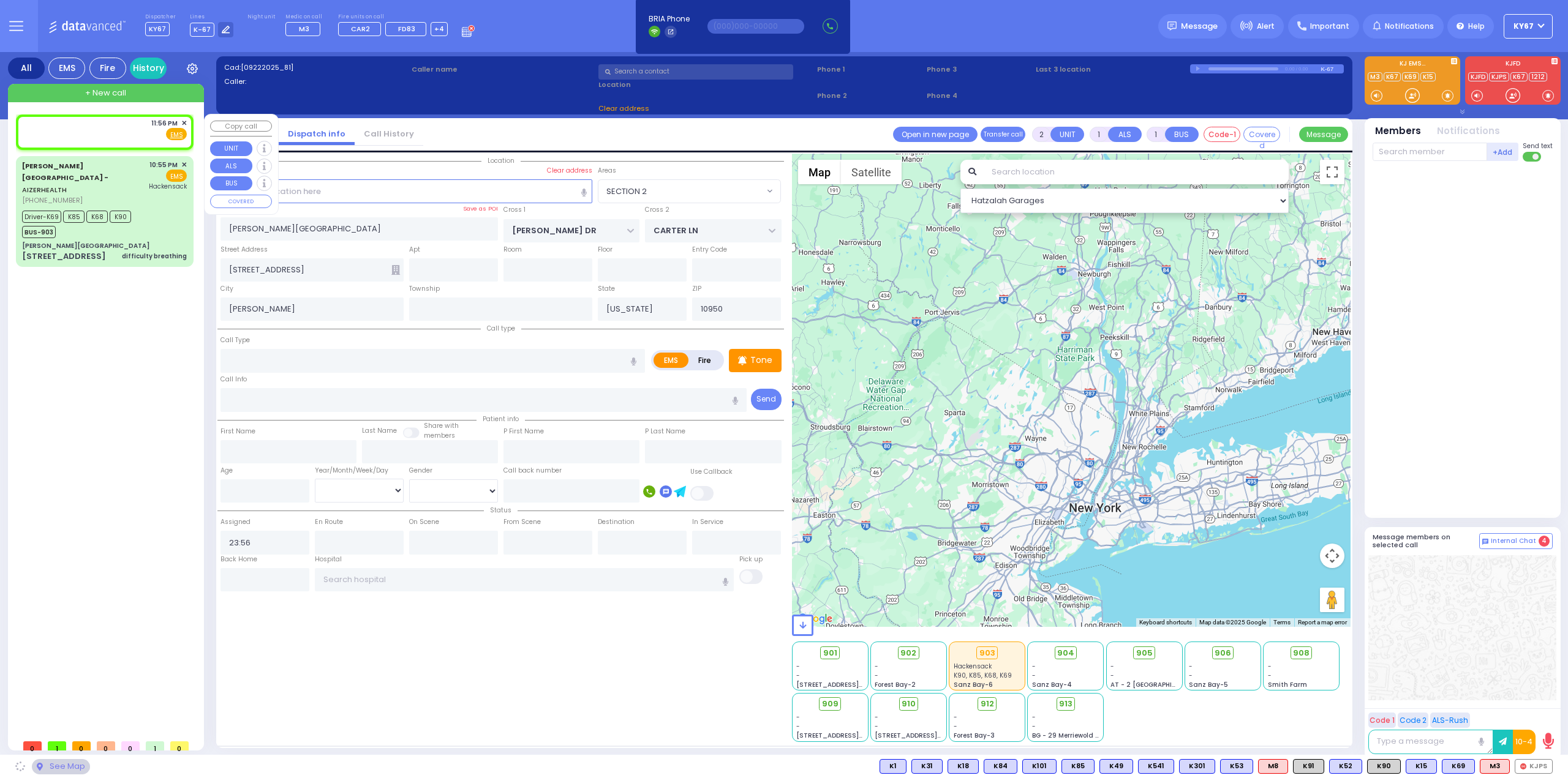
select select
radio input "true"
select select
select select "Hatzalah Garages"
click at [118, 128] on div "11:56 PM ✕ Fire EMS" at bounding box center [104, 130] width 165 height 23
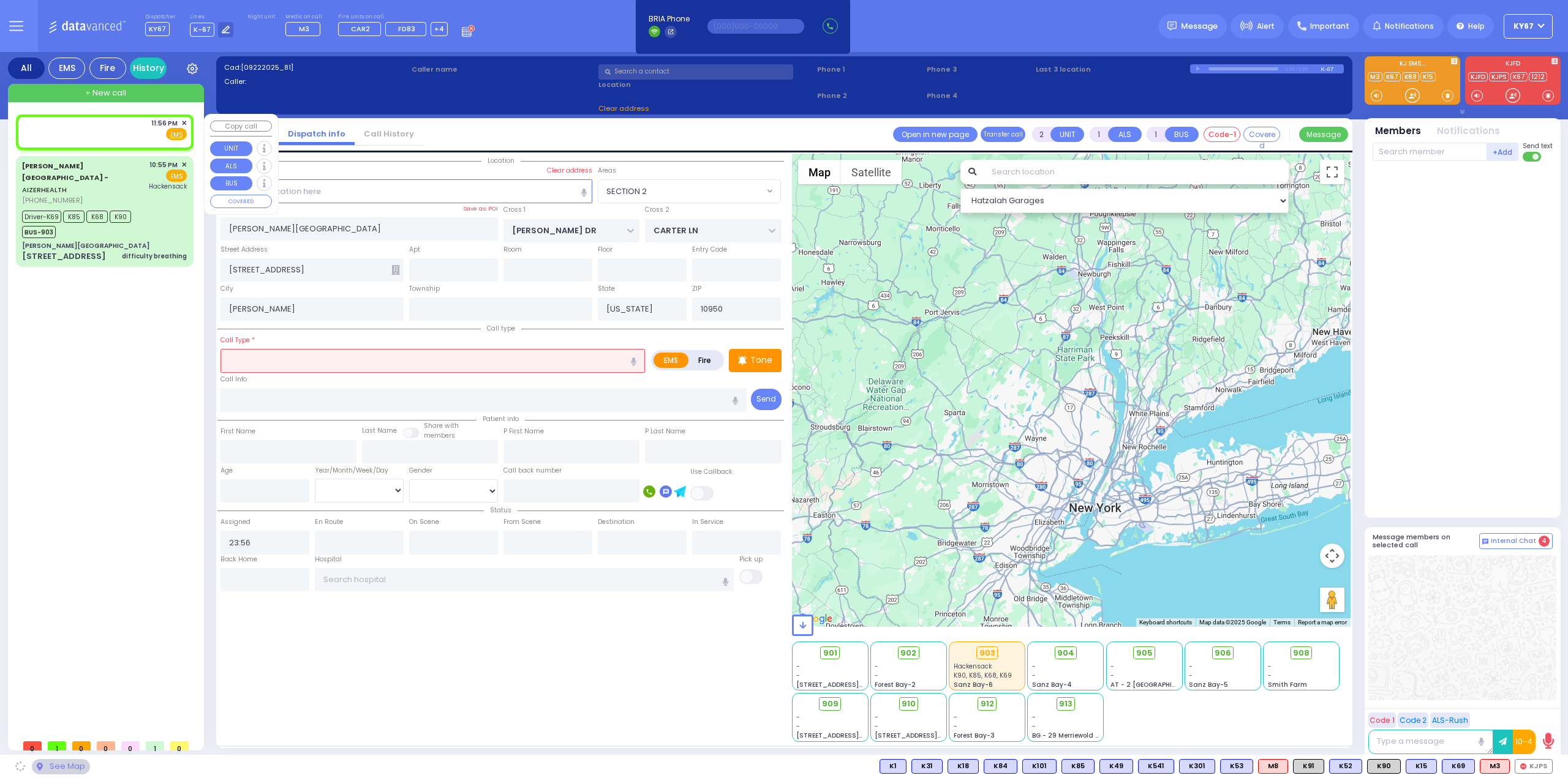
select select
radio input "true"
select select
select select "Hatzalah Garages"
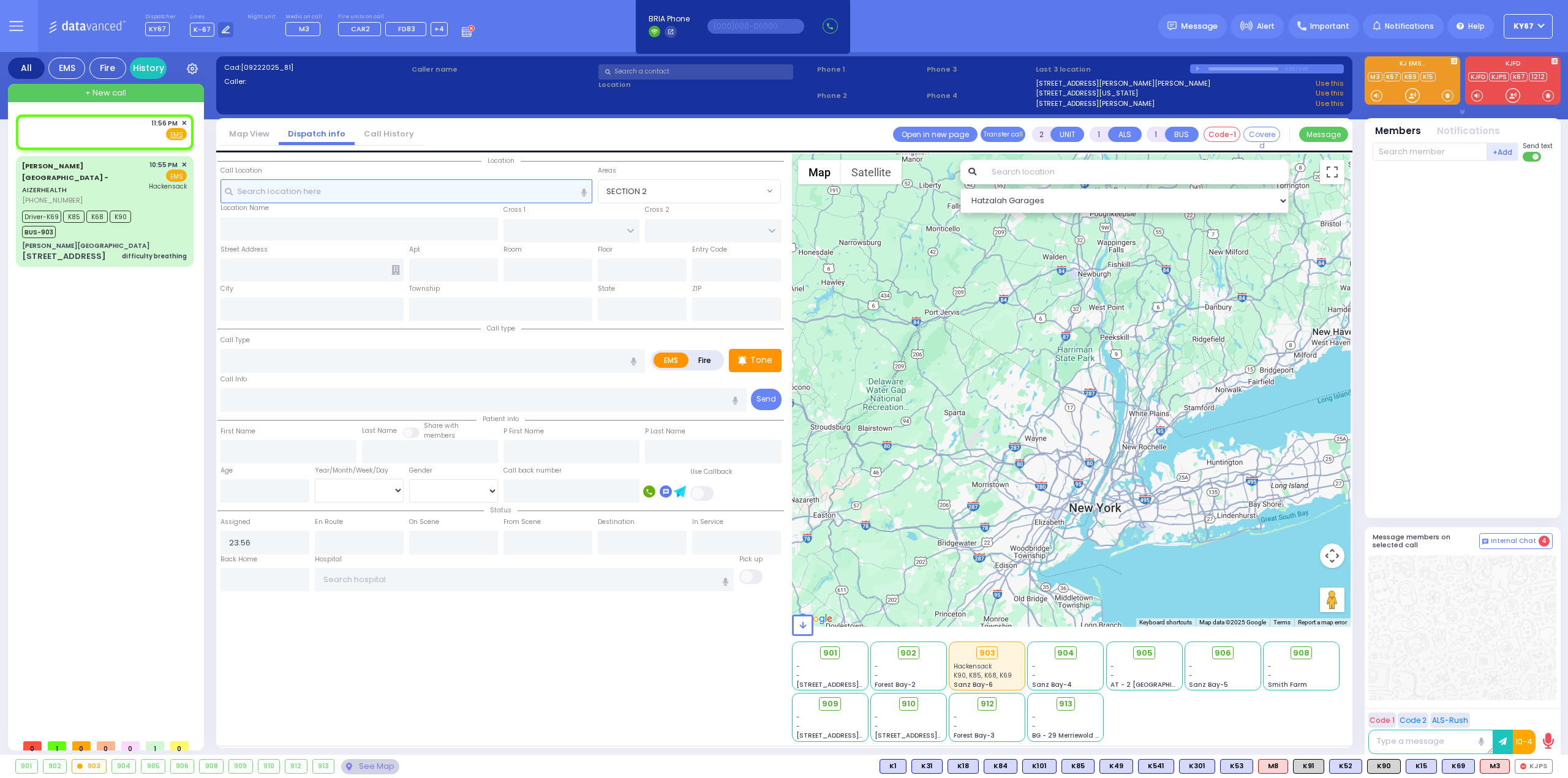
click at [371, 193] on input "text" at bounding box center [406, 191] width 372 height 23
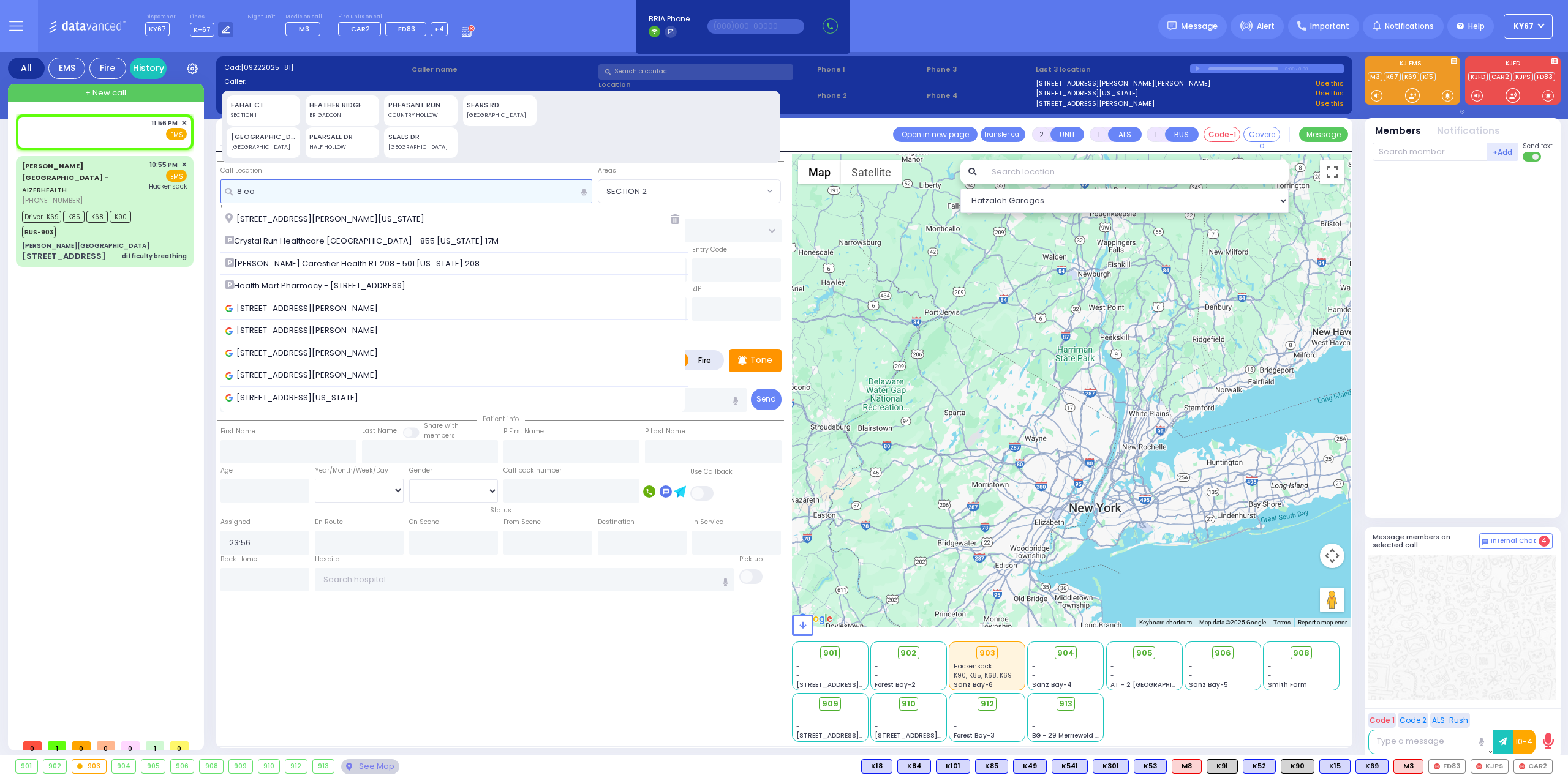
type input "8 ea"
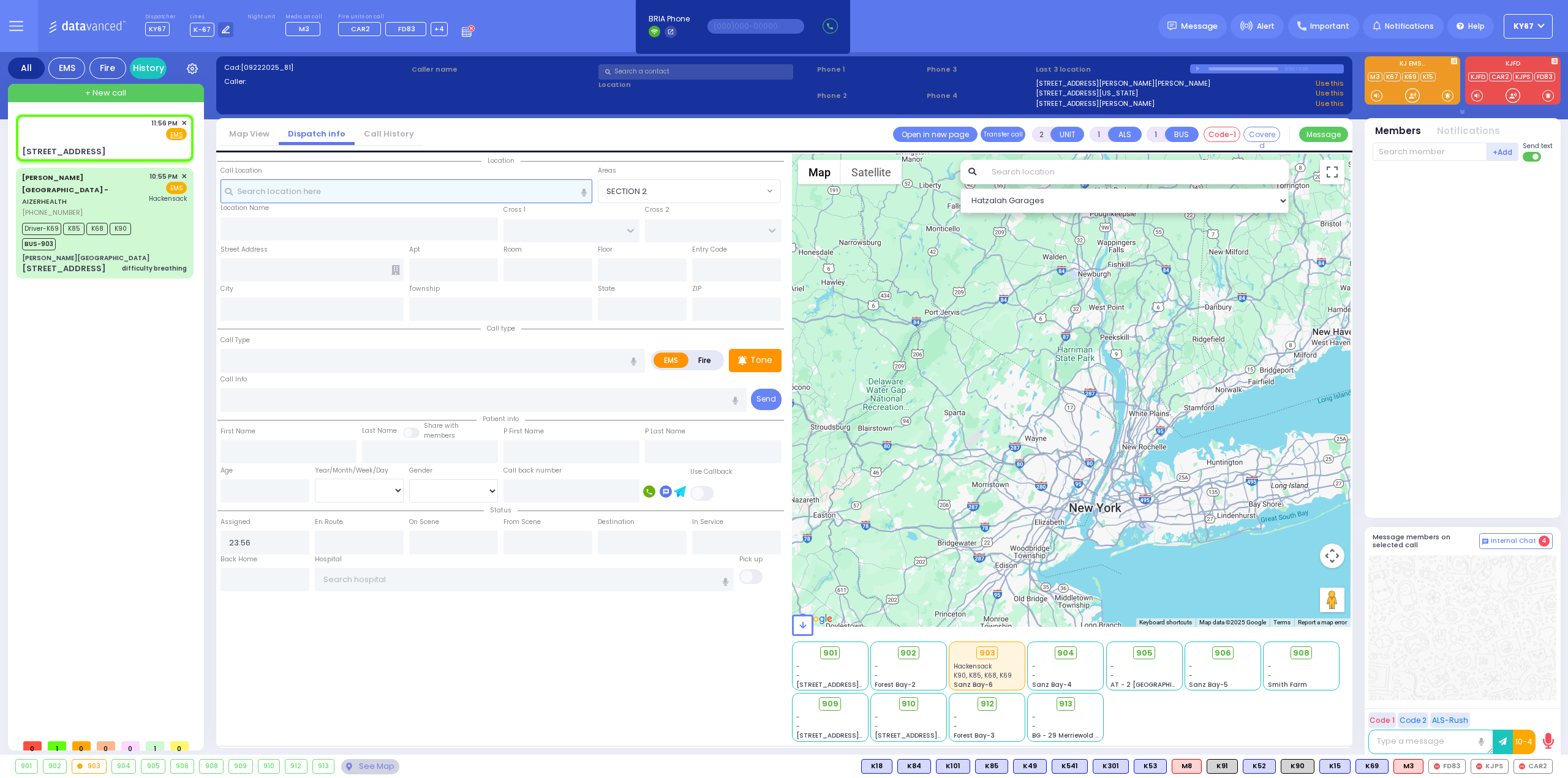
select select
radio input "true"
select select
select select "Hatzalah Garages"
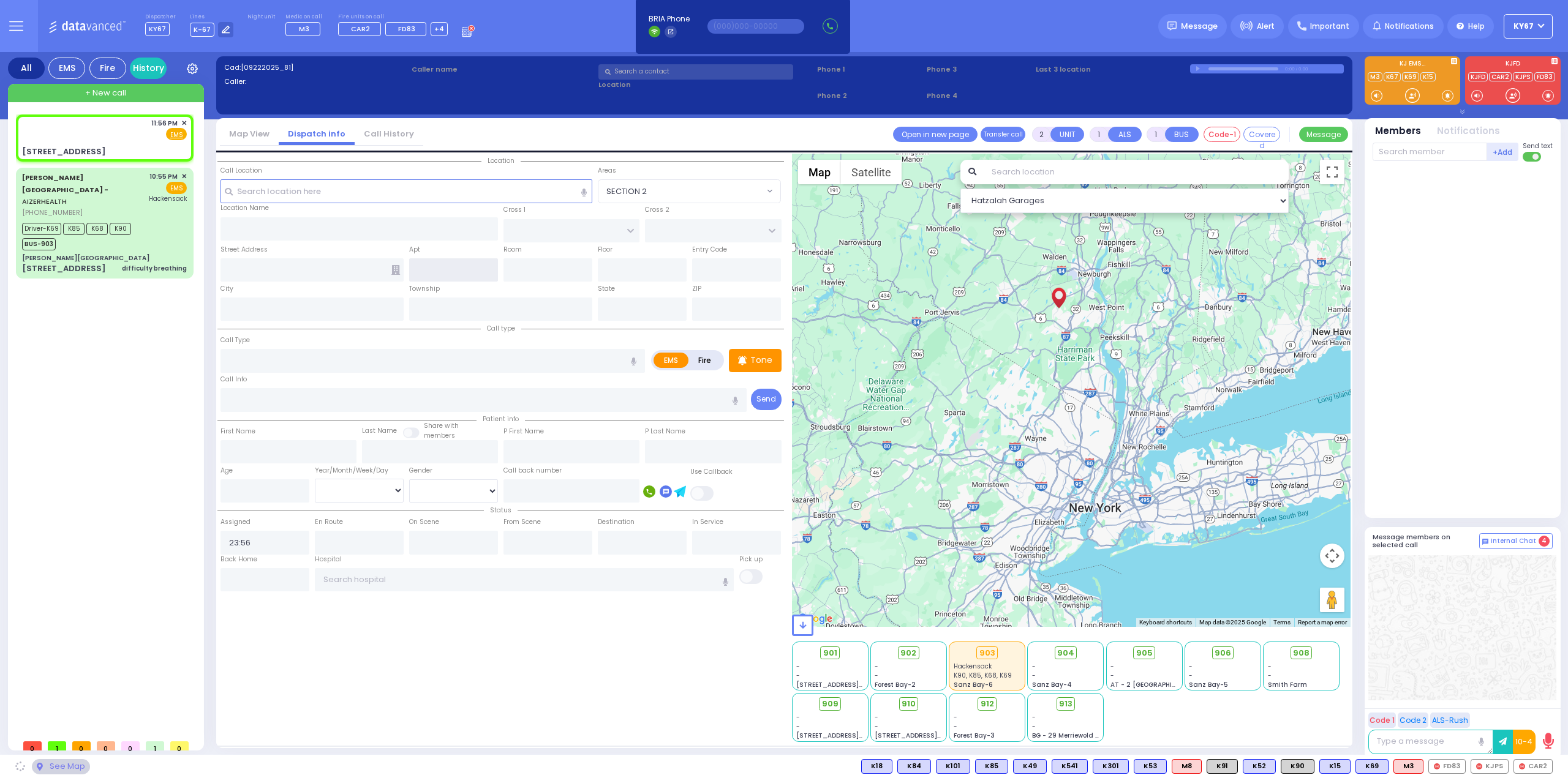
type input "BUCHANAN COURT"
type input "GARFIELD RD"
type input "8 Eahal Court"
type input "Kiryas Joel"
type input "[US_STATE]"
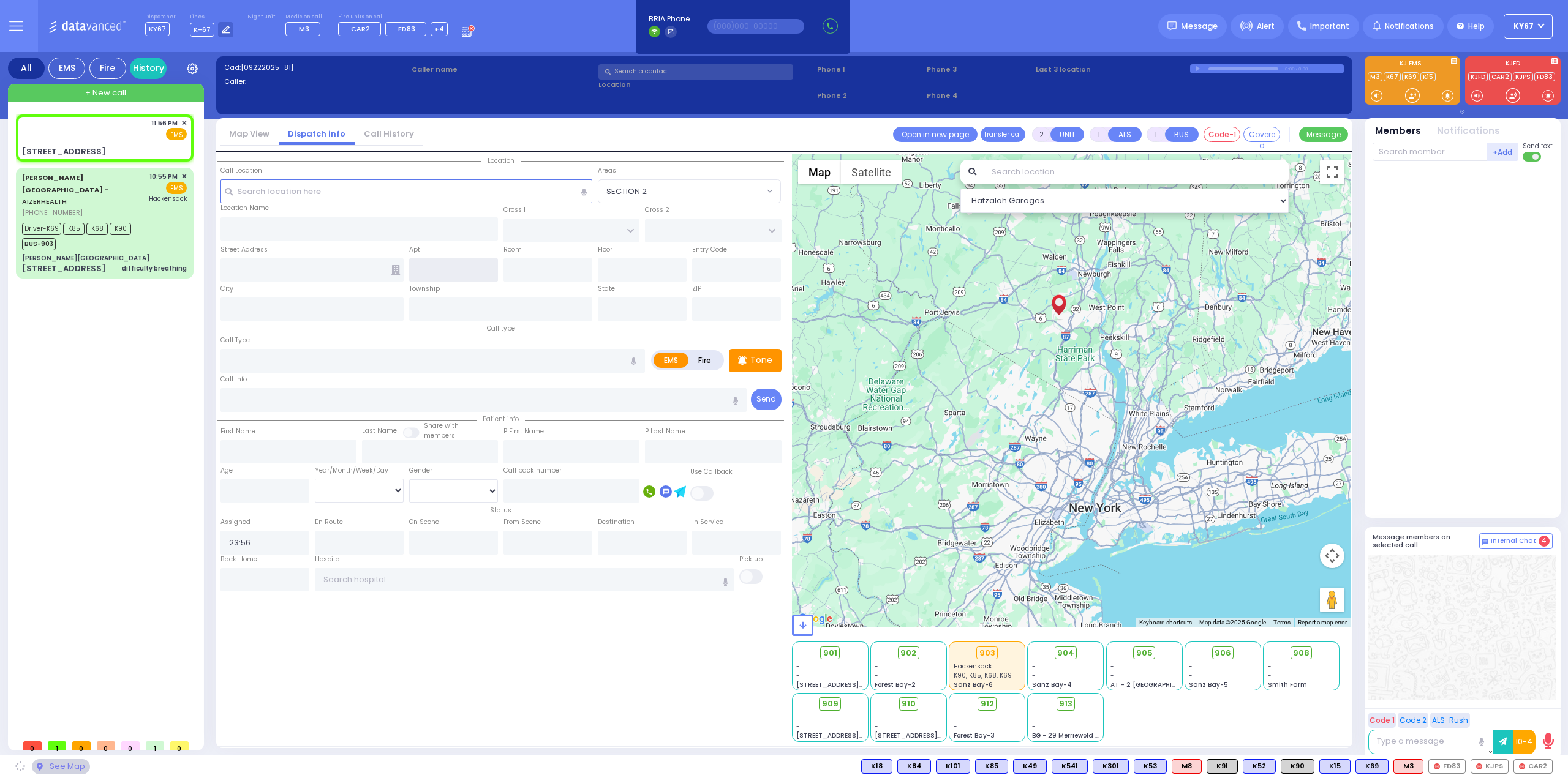
type input "10950"
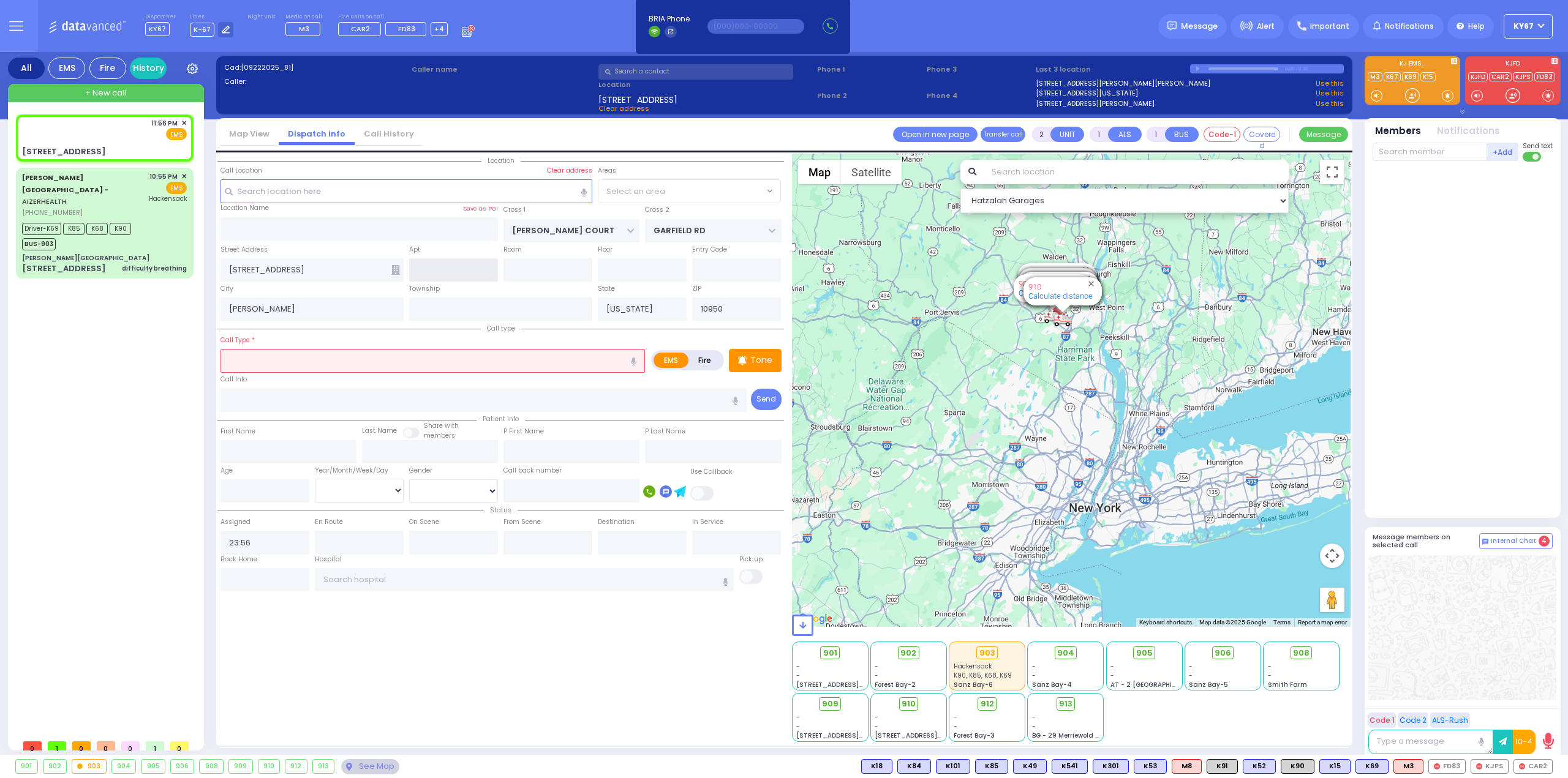
select select "SECTION 1"
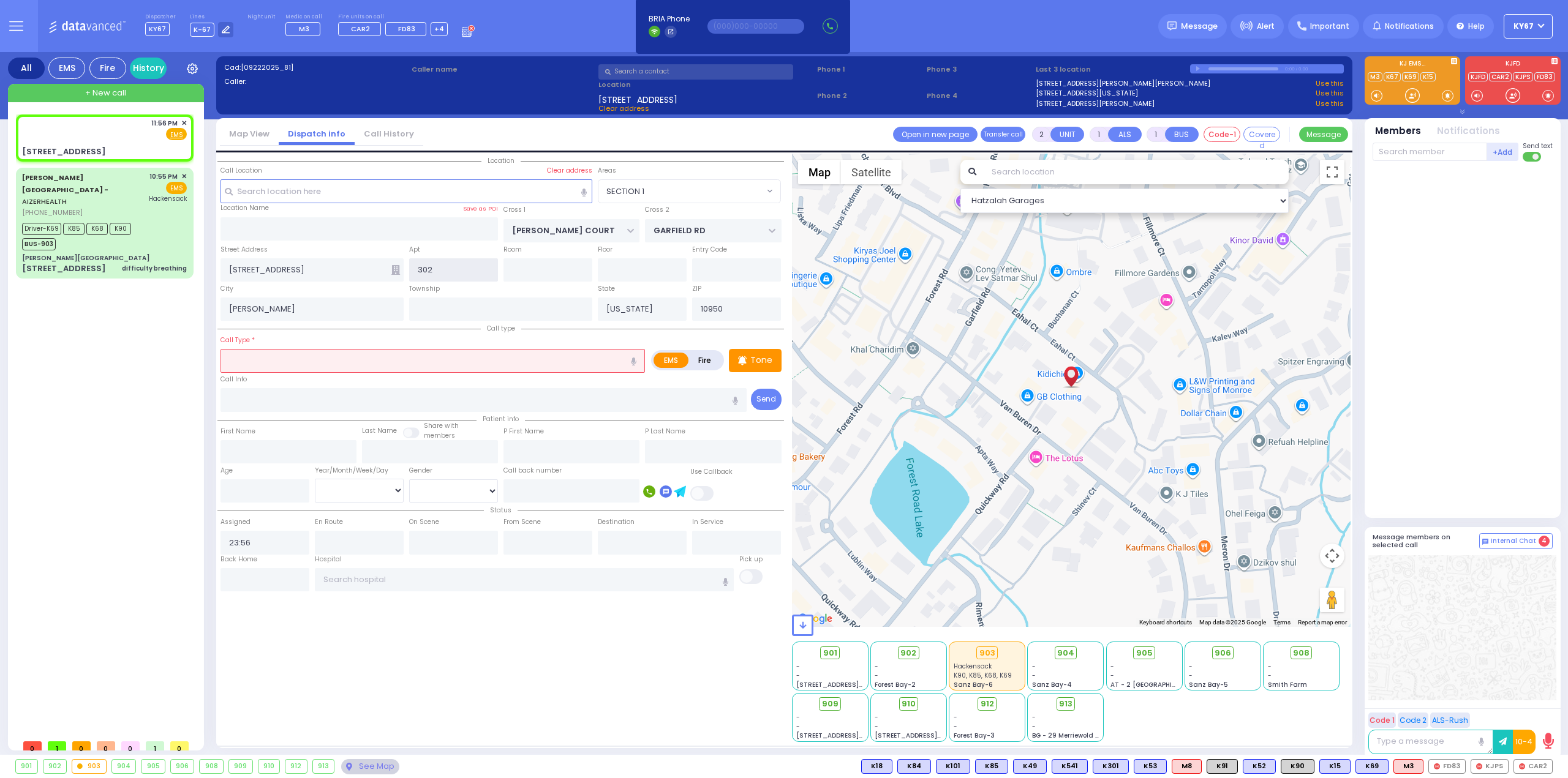
type input "302"
click at [357, 367] on input "text" at bounding box center [432, 361] width 424 height 23
select select
radio input "true"
select select
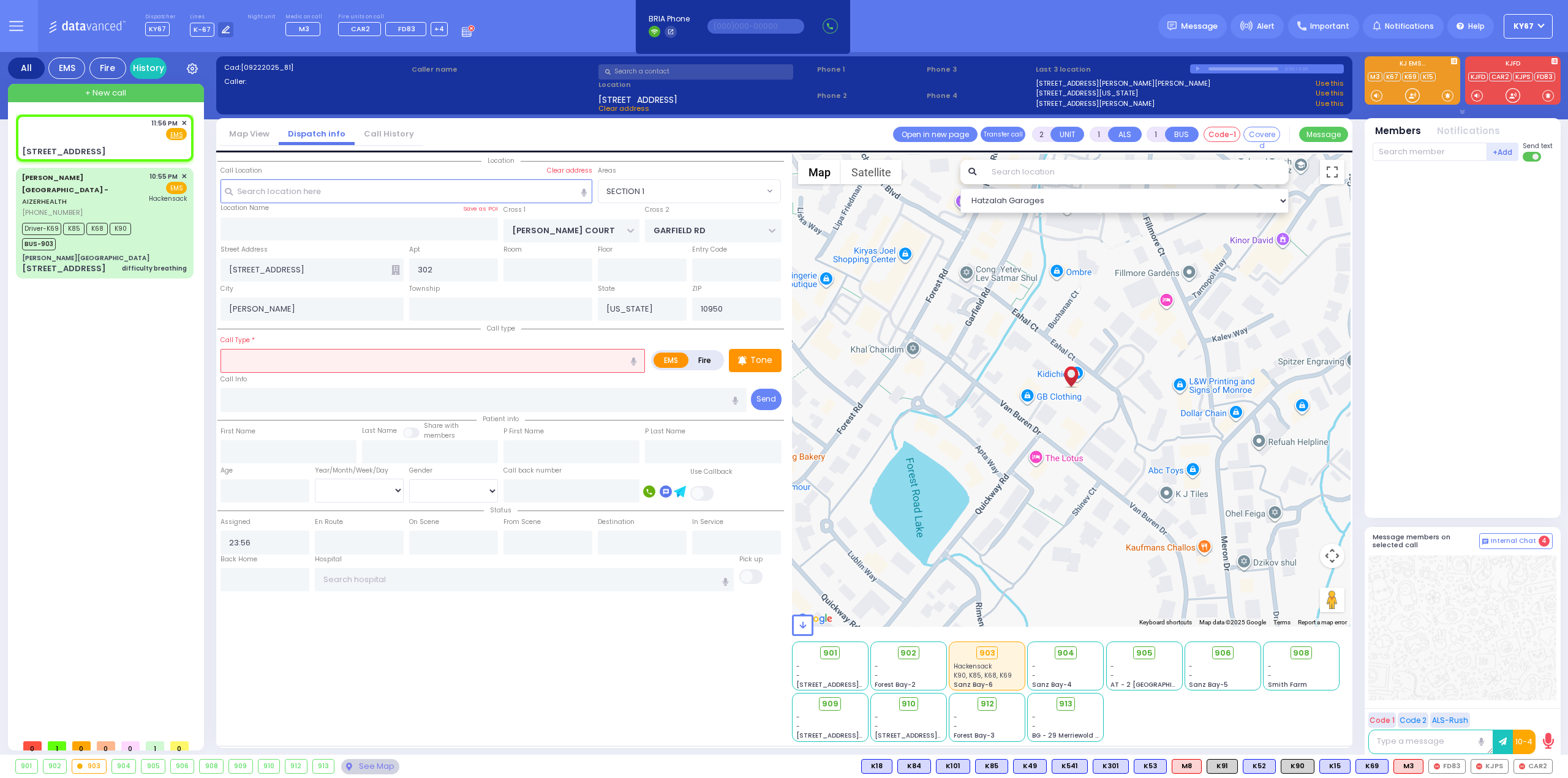
select select "Hatzalah Garages"
select select "SECTION 1"
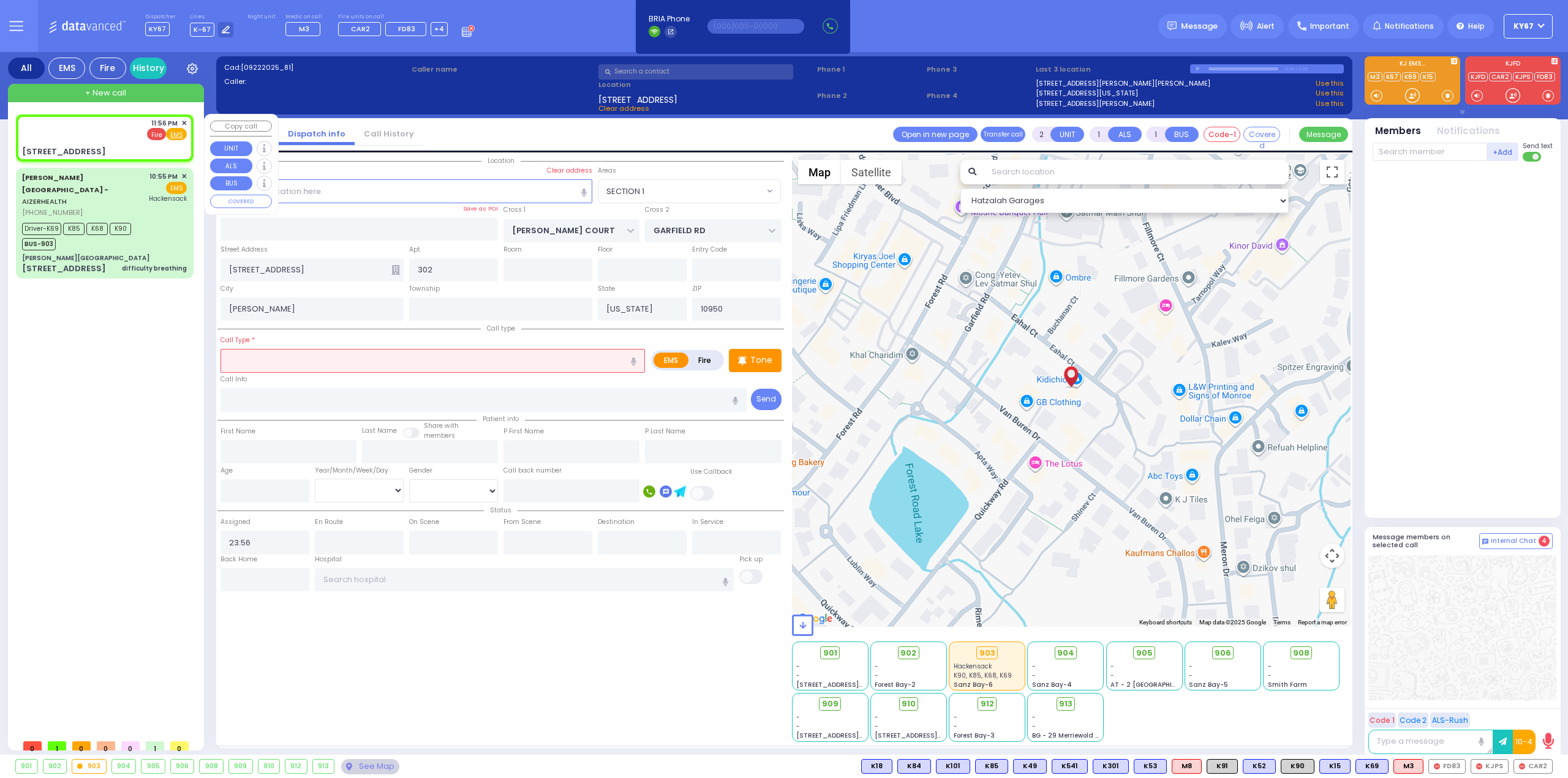
click at [163, 134] on span "Fire" at bounding box center [156, 134] width 19 height 12
select select
radio input "false"
radio input "true"
select select
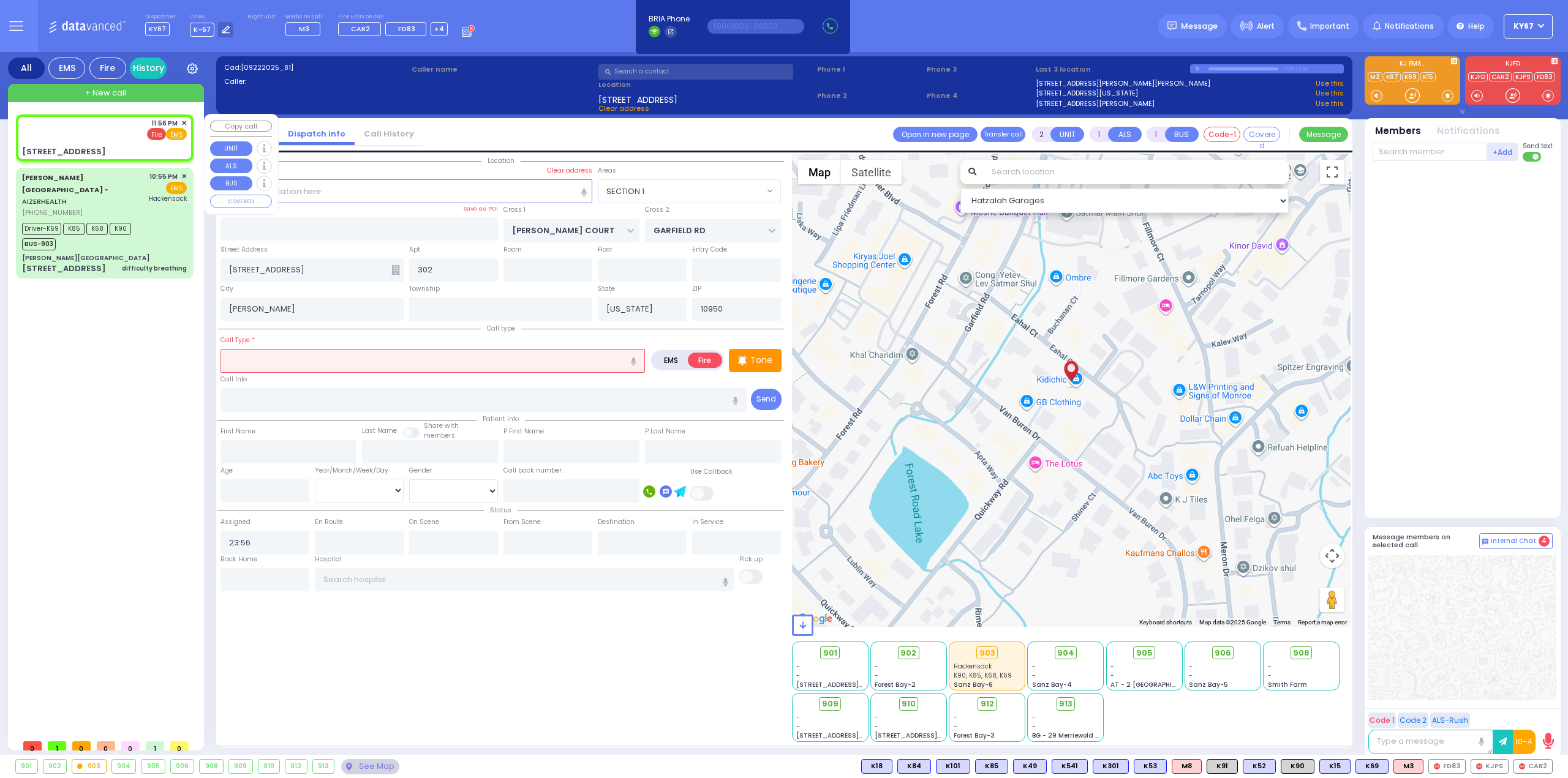
select select "Hatzalah Garages"
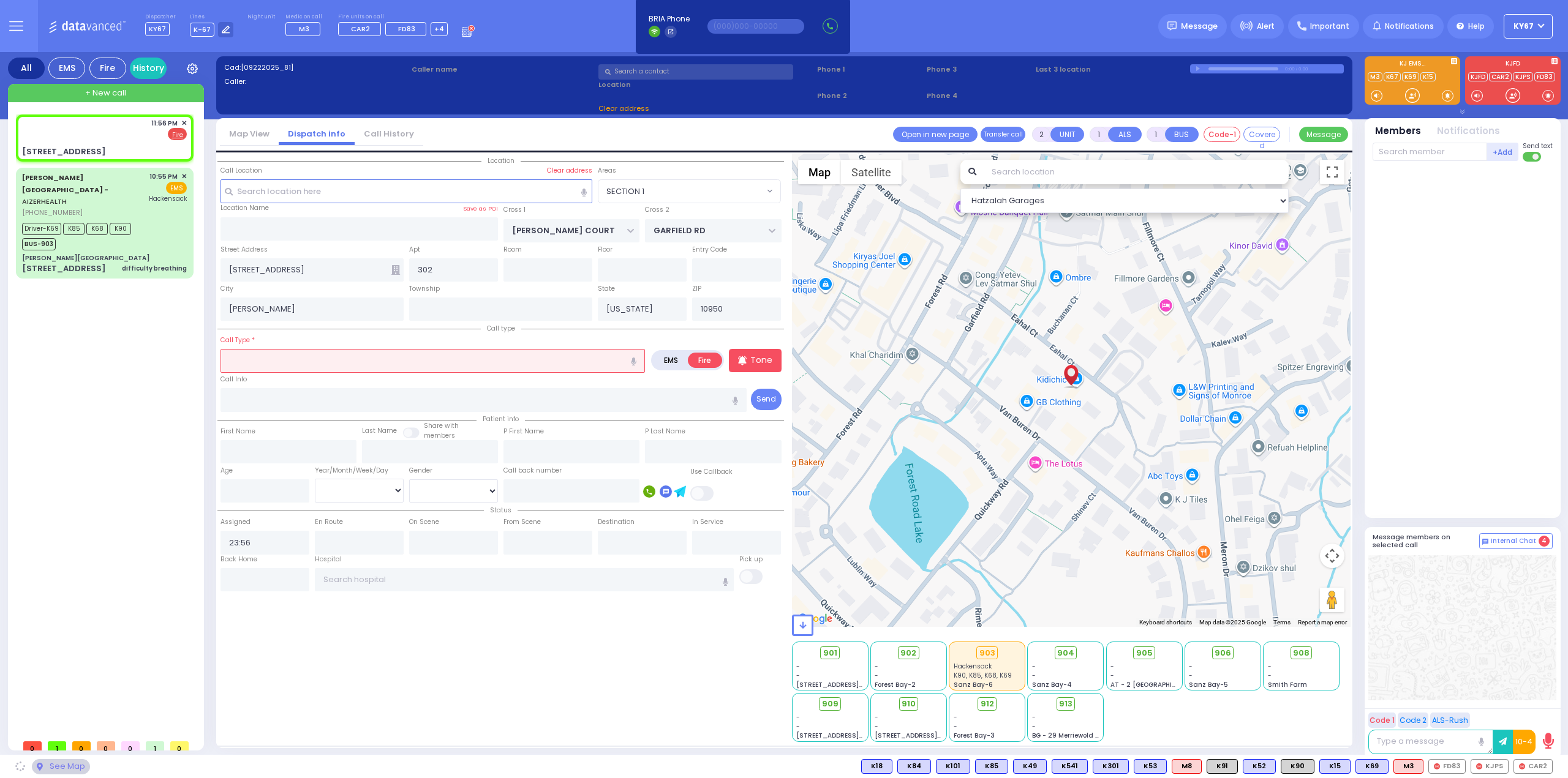
select select
radio input "true"
select select
select select "Hatzalah Garages"
click at [285, 360] on input "text" at bounding box center [432, 361] width 424 height 23
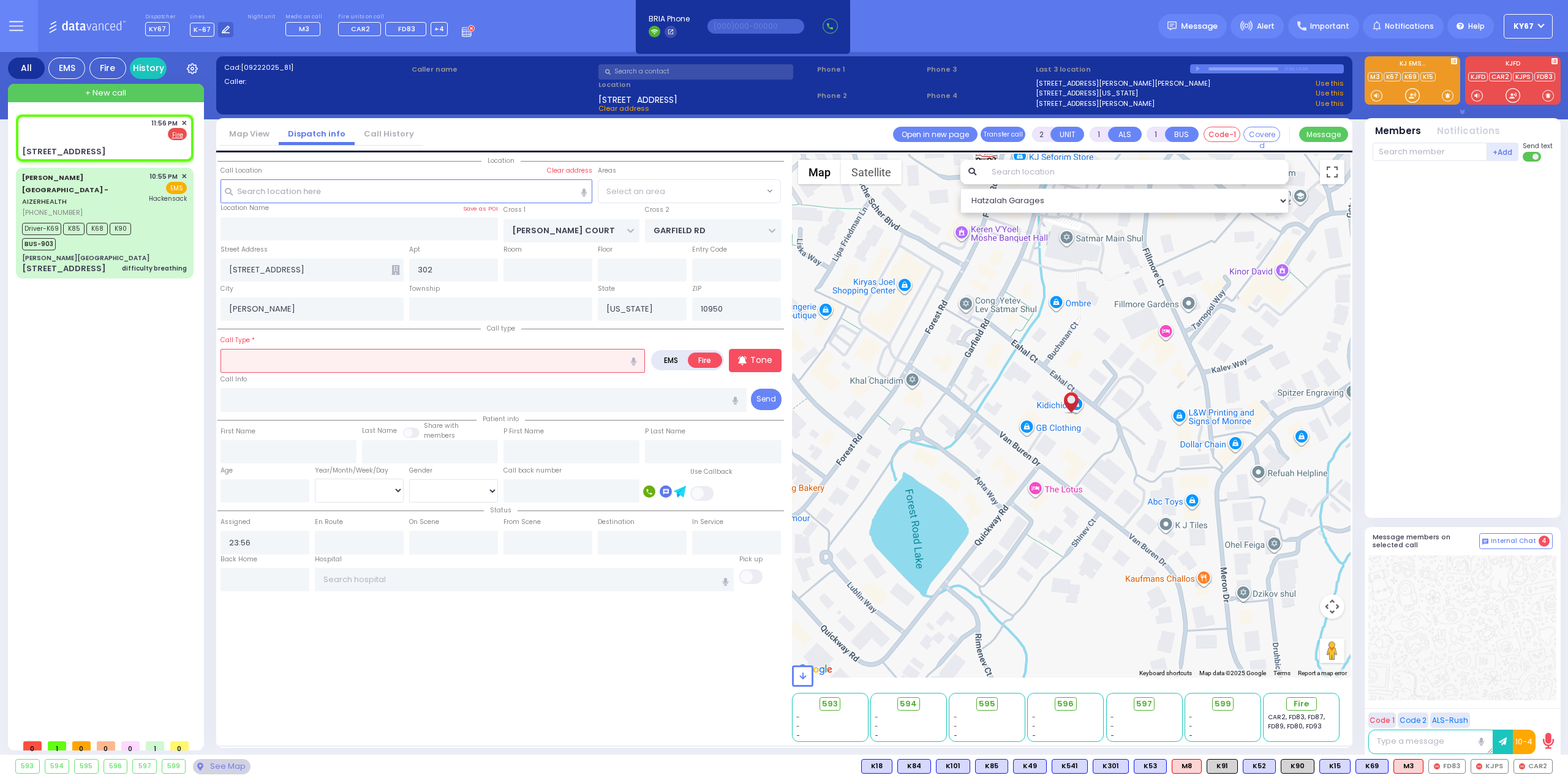
select select "SECTION 1"
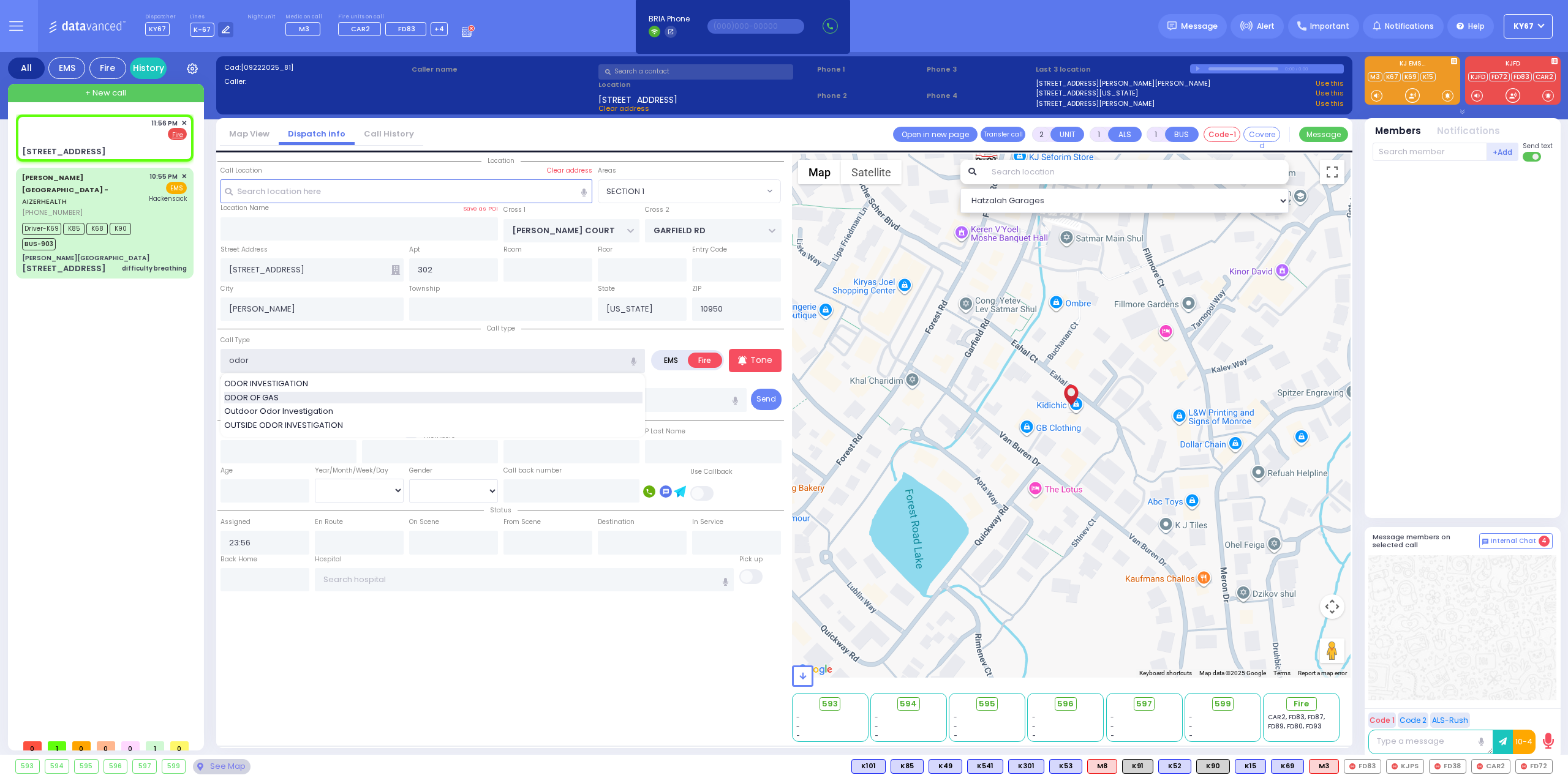
type input "ODOR OF GAS"
click at [397, 269] on icon at bounding box center [396, 270] width 9 height 10
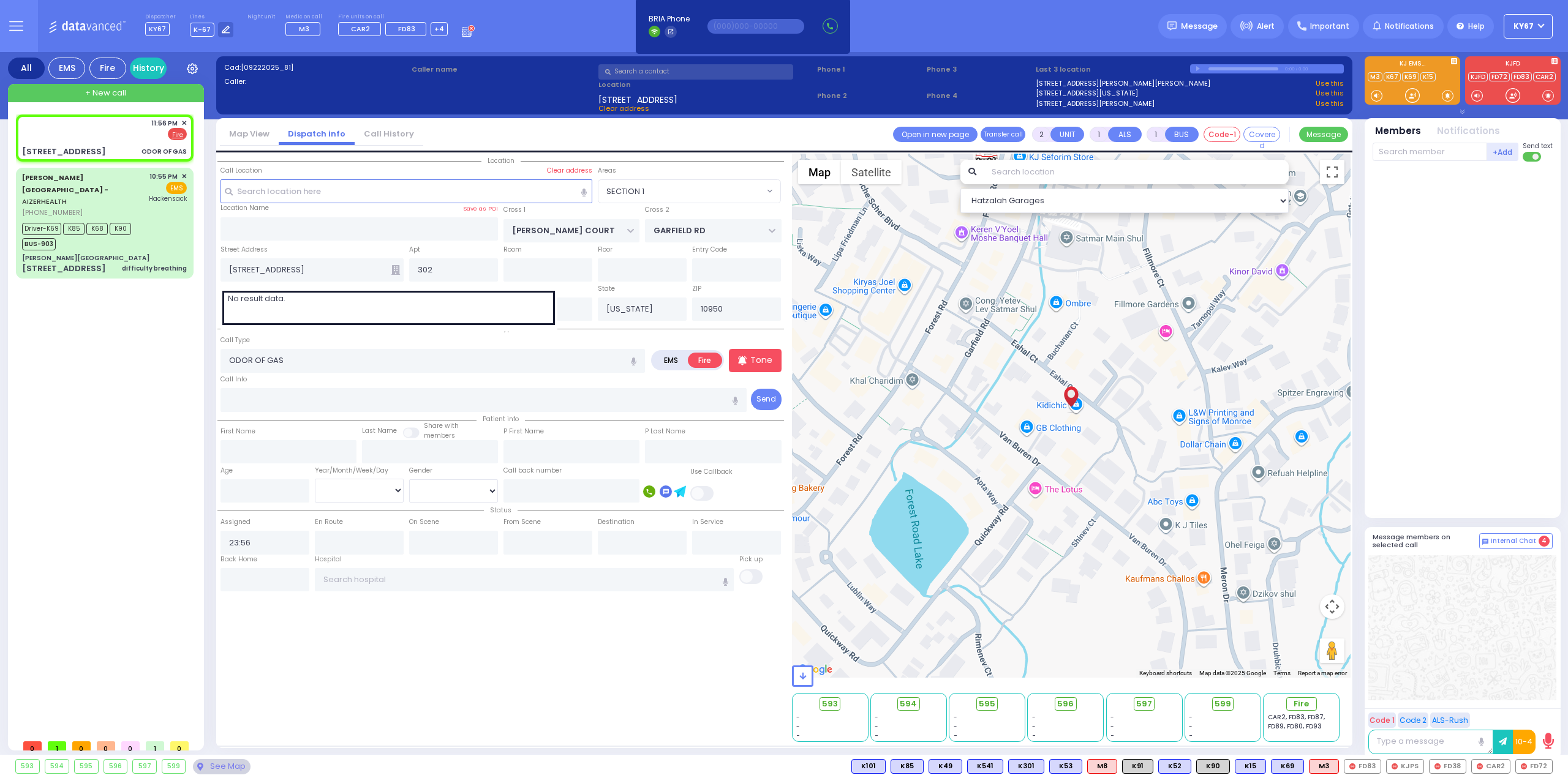
select select
radio input "true"
select select
select select "Hatzalah Garages"
select select
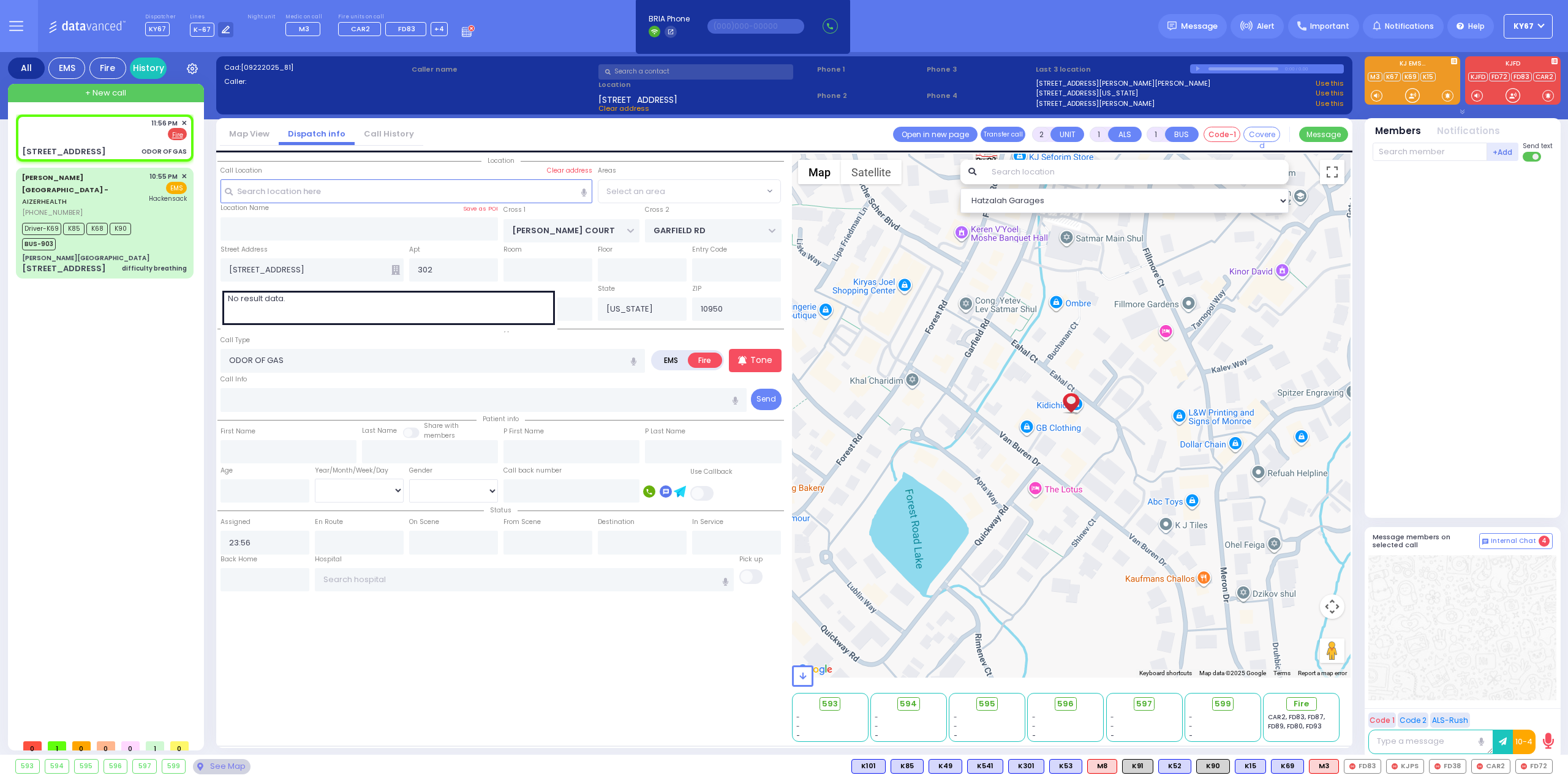
radio input "true"
select select
select select "Hatzalah Garages"
select select "SECTION 1"
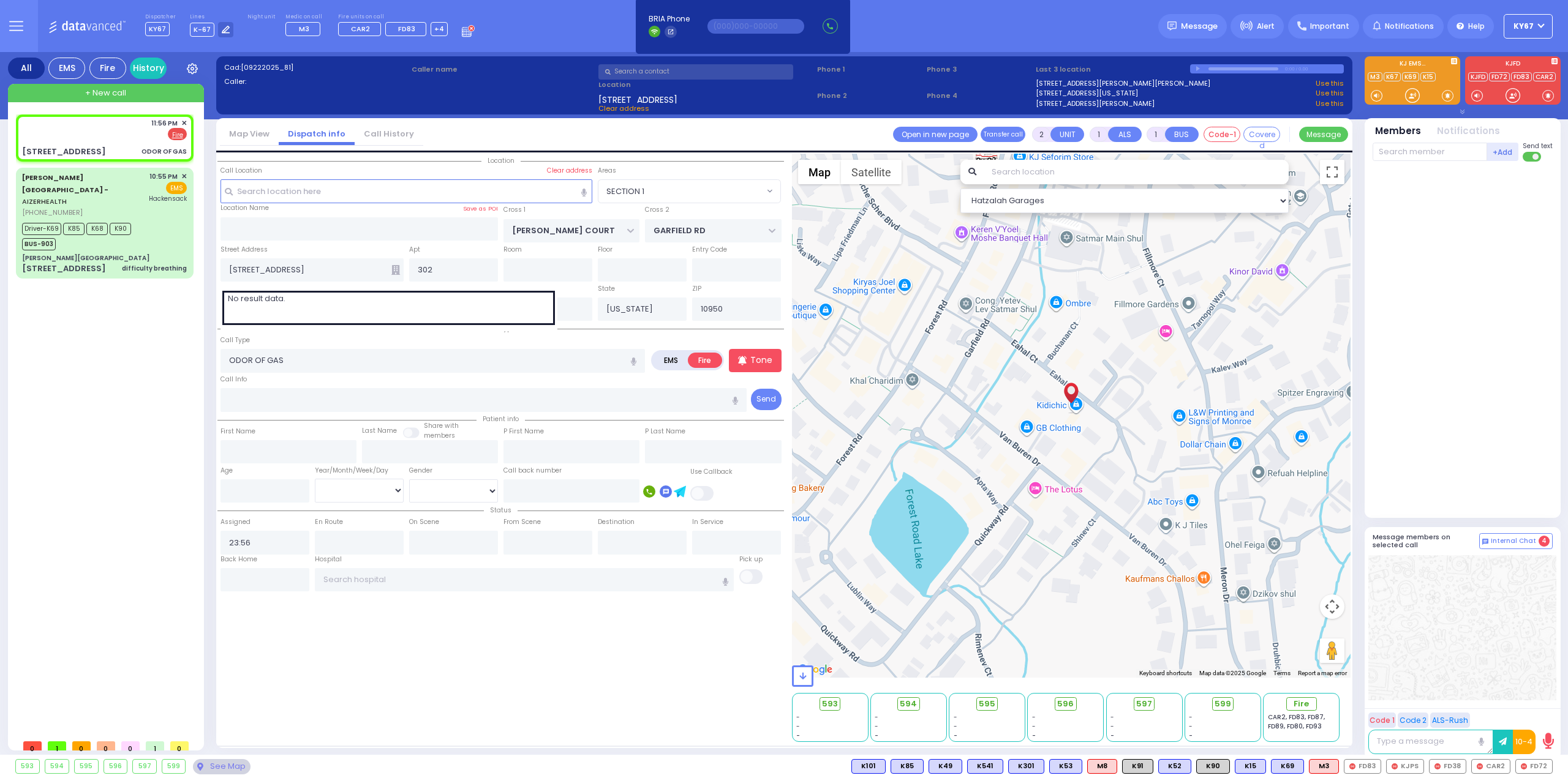
click at [394, 268] on icon at bounding box center [396, 270] width 9 height 10
drag, startPoint x: 386, startPoint y: 688, endPoint x: 385, endPoint y: 675, distance: 13.0
click at [387, 686] on div "Location 302" at bounding box center [500, 447] width 567 height 588
click at [1305, 703] on span "Fire" at bounding box center [1306, 704] width 15 height 12
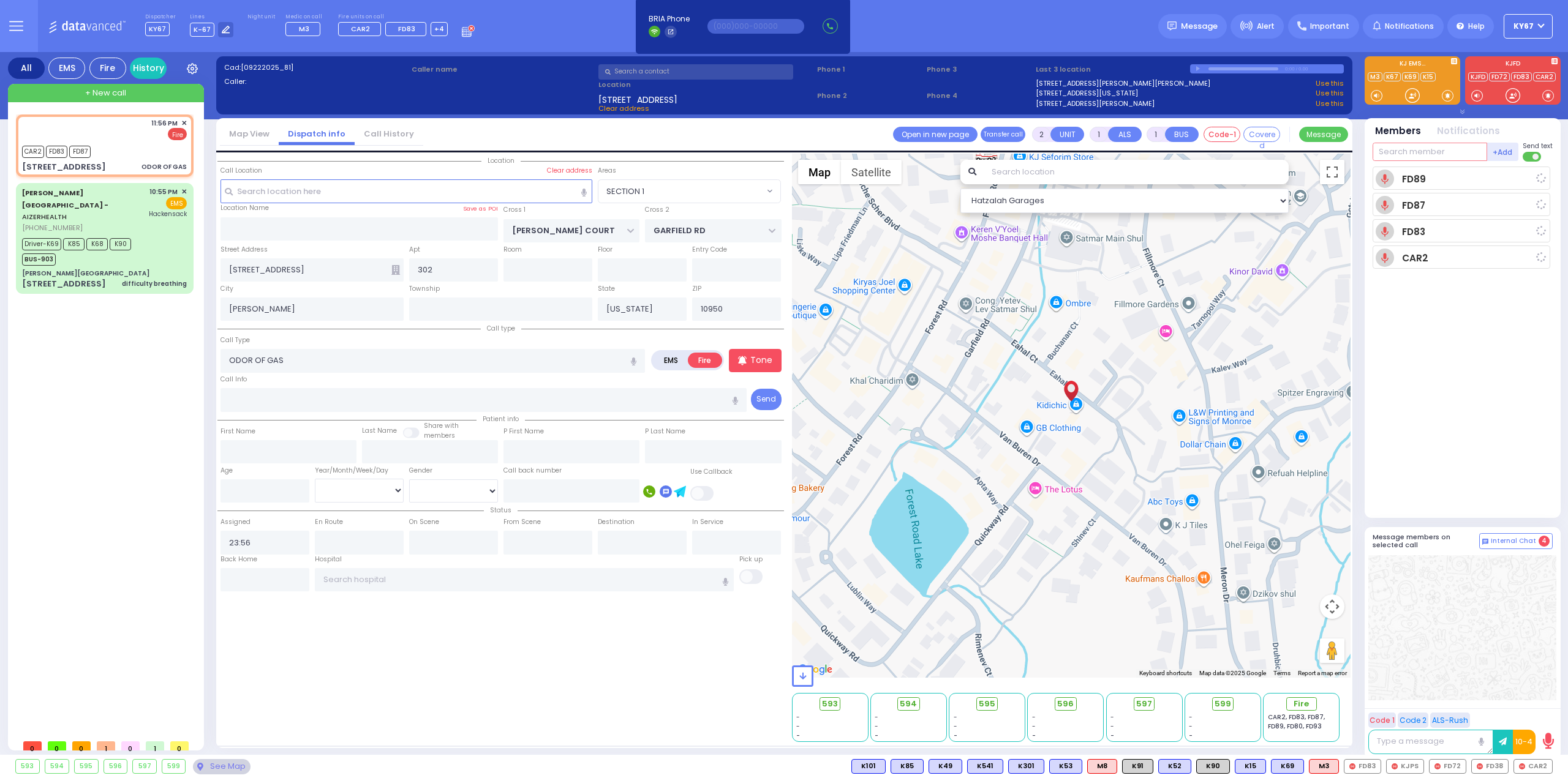
click at [1420, 158] on input "text" at bounding box center [1429, 152] width 114 height 19
select select
radio input "true"
select select
type input "23:57"
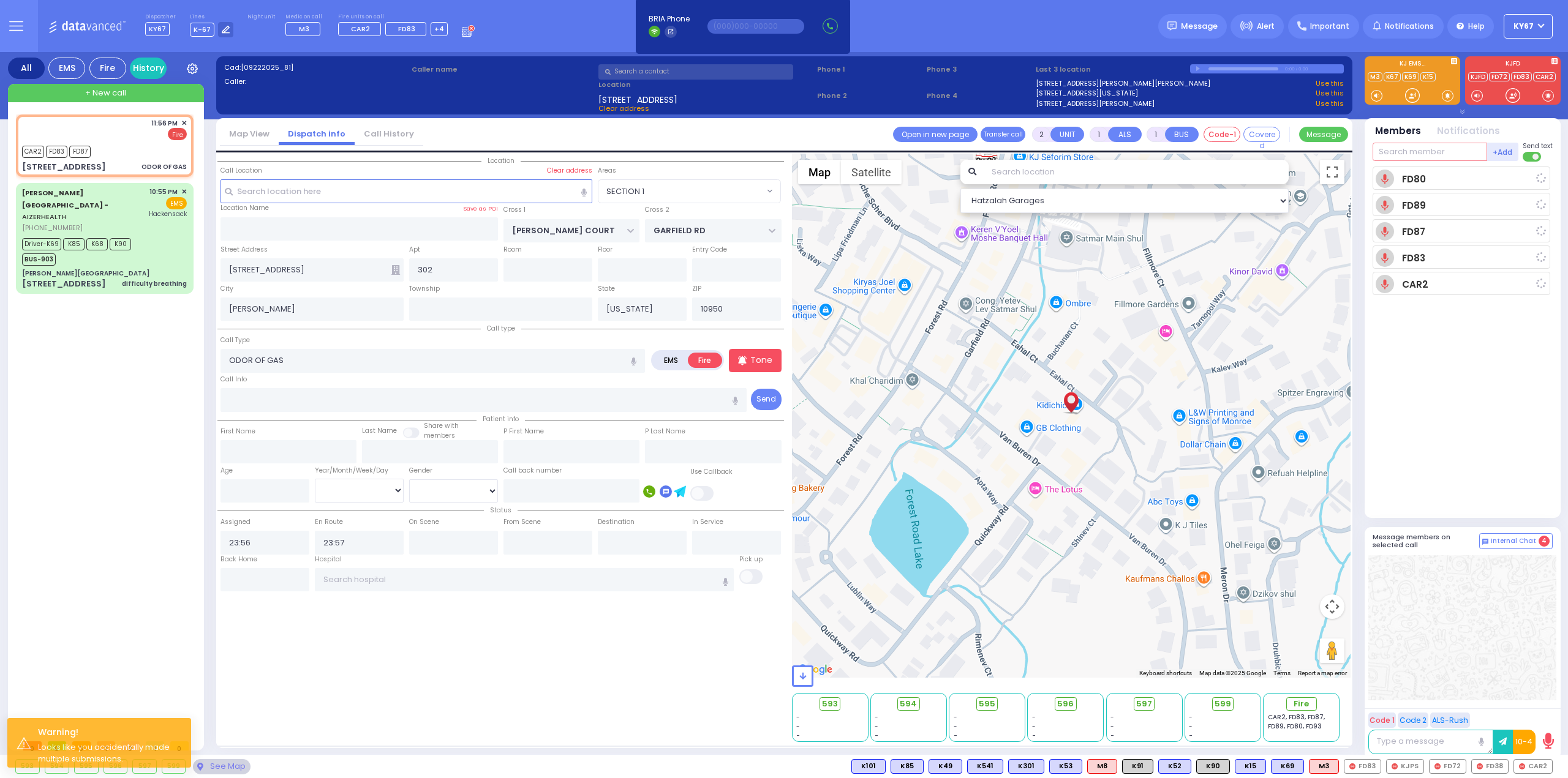
select select "Hatzalah Garages"
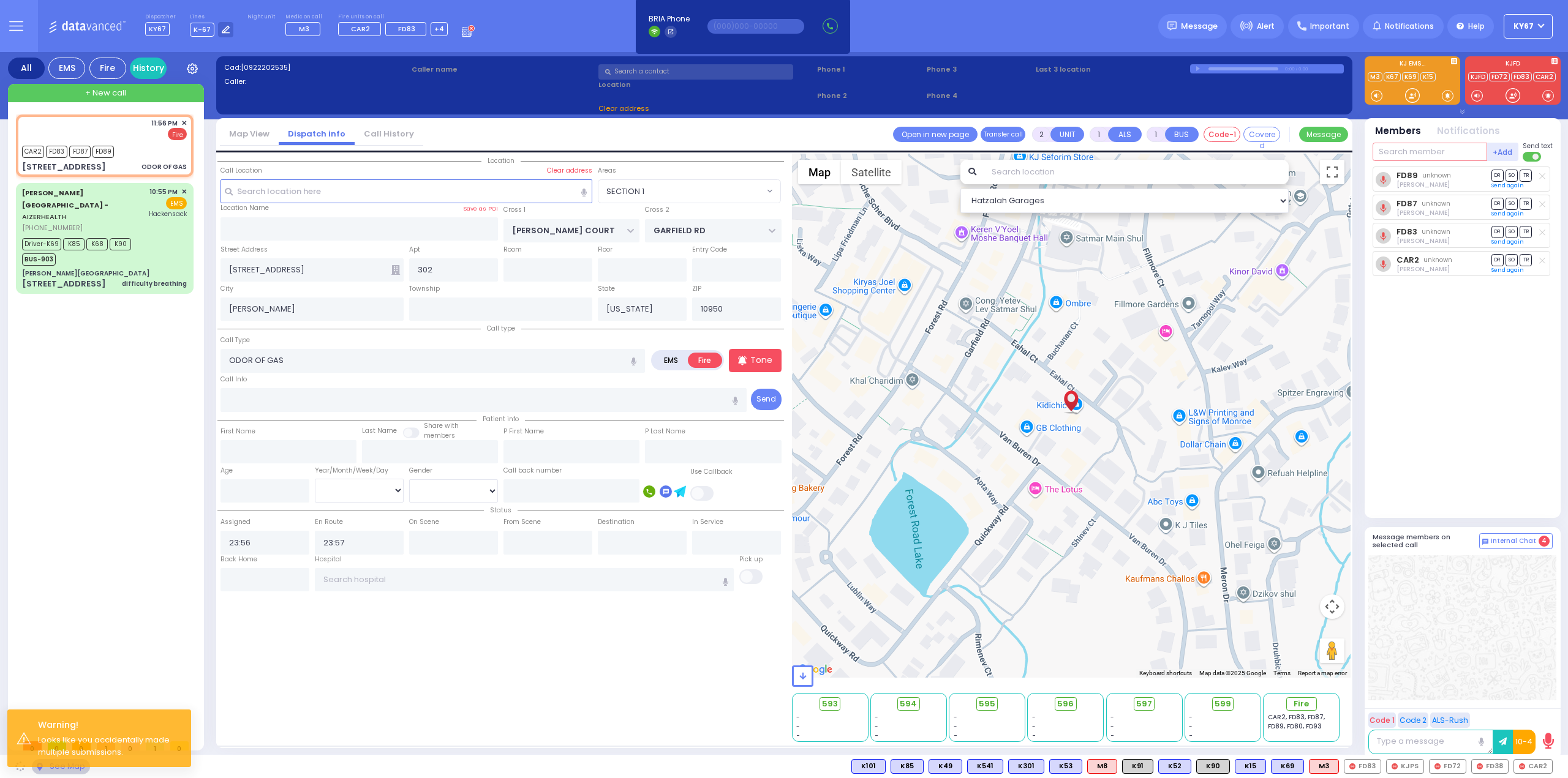
select select
radio input "true"
select select
select select "Hatzalah Garages"
select select "SECTION 1"
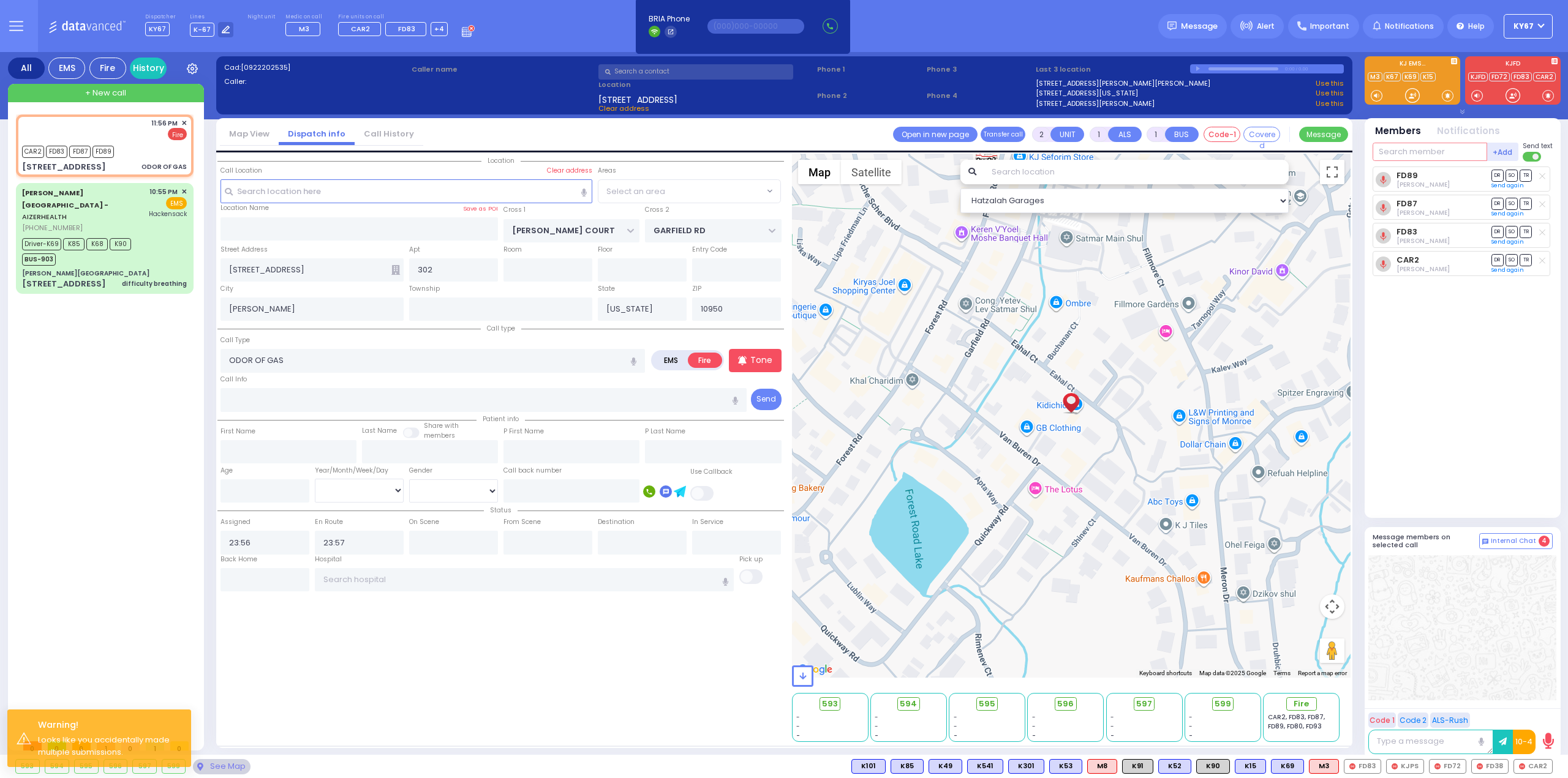
select select "SECTION 1"
select select
radio input "true"
select select
select select "Hatzalah Garages"
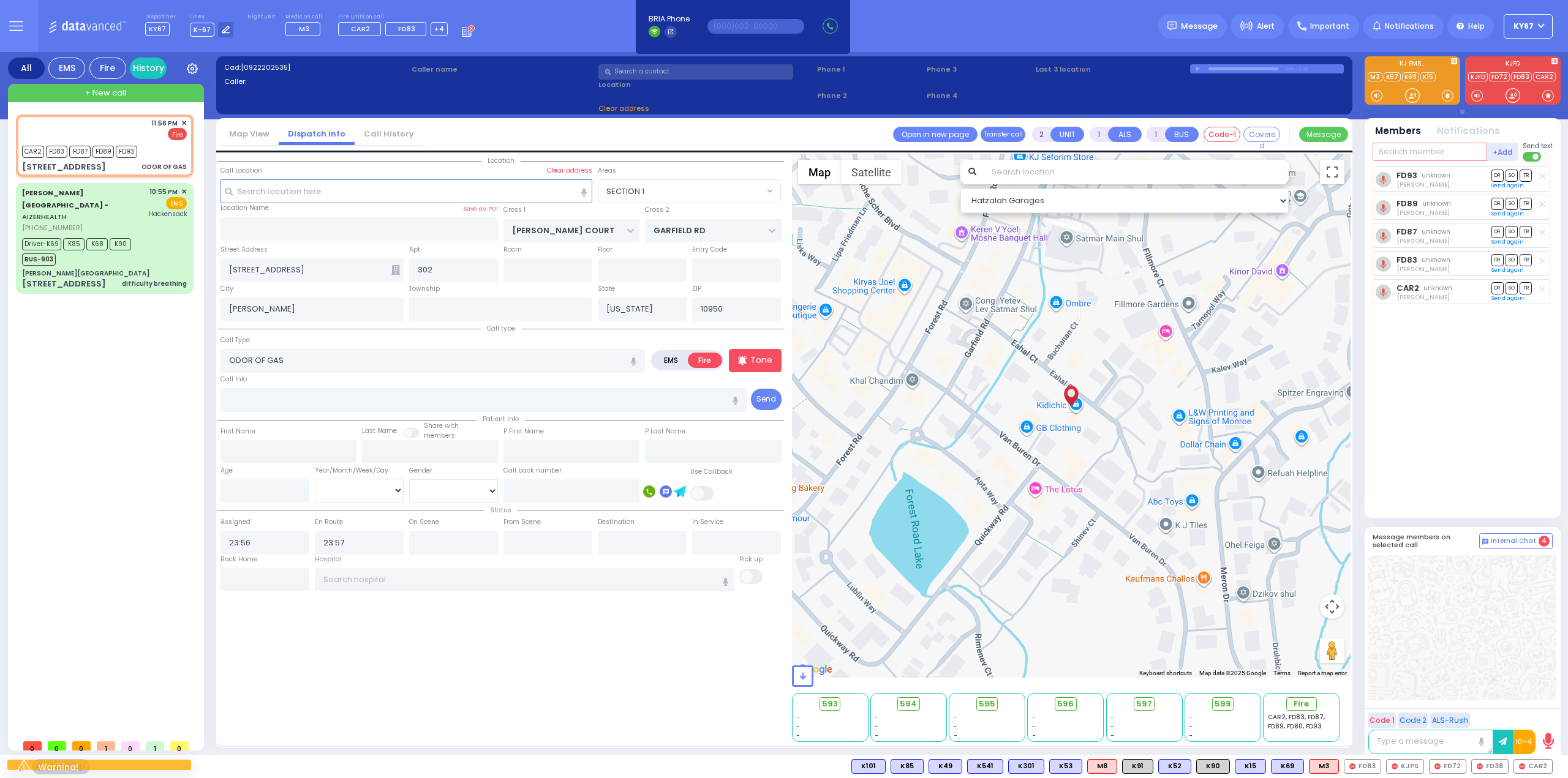
select select "SECTION 1"
select select
radio input "true"
select select
select select "Hatzalah Garages"
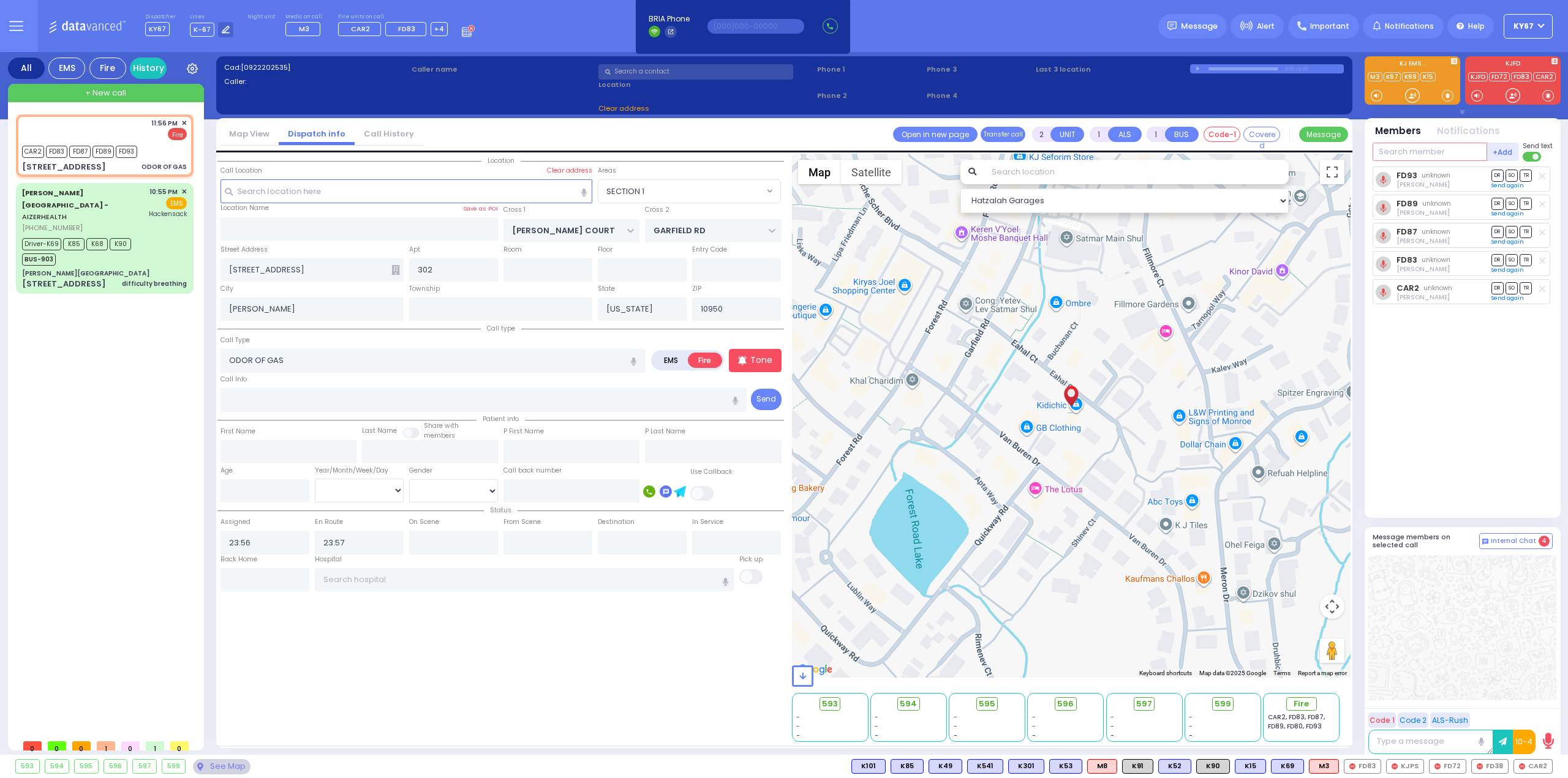
radio input "true"
select select
select select "SECTION 1"
select select "Hatzalah Garages"
select select
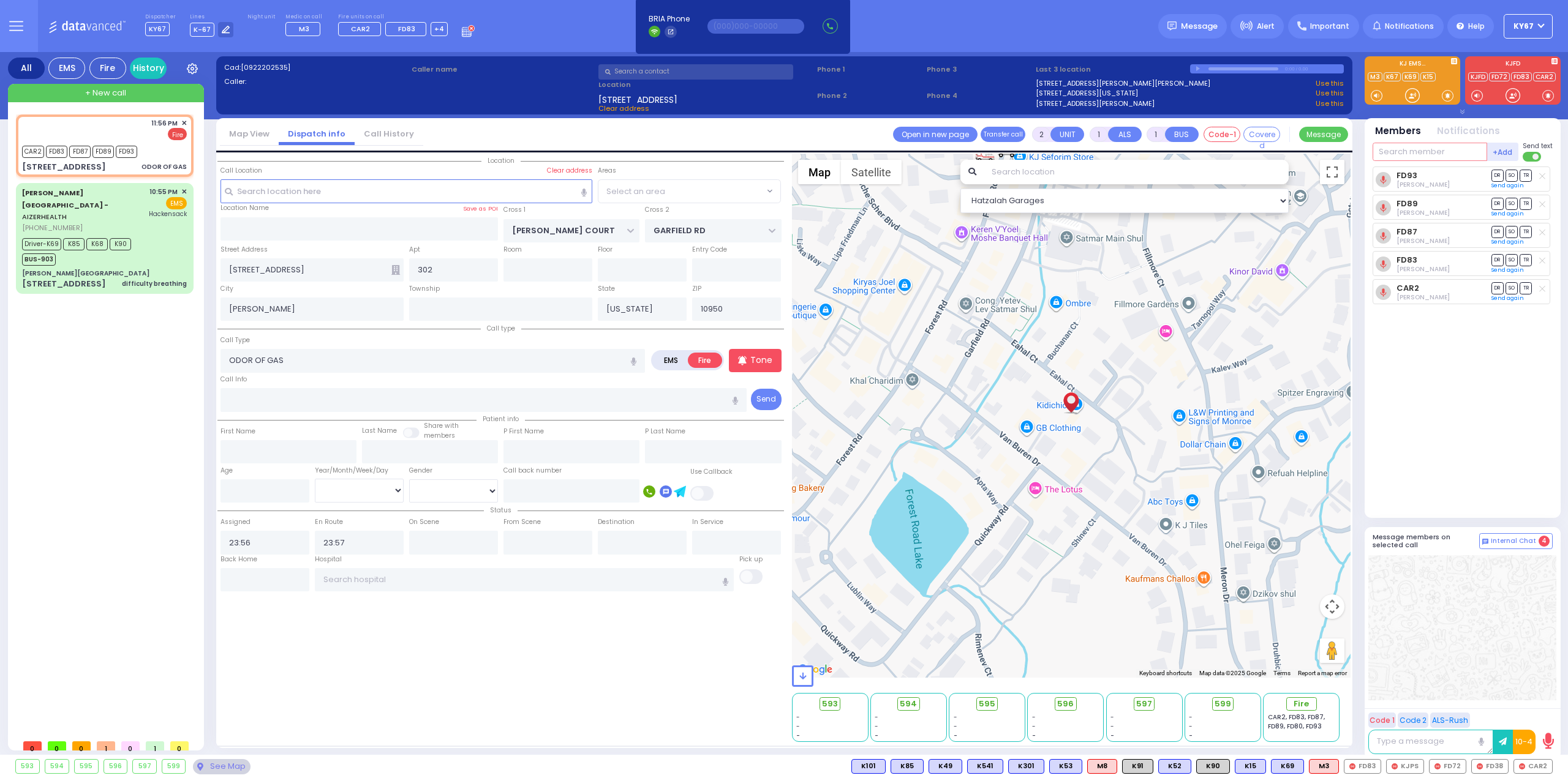
radio input "true"
select select
select select "Hatzalah Garages"
type input "3"
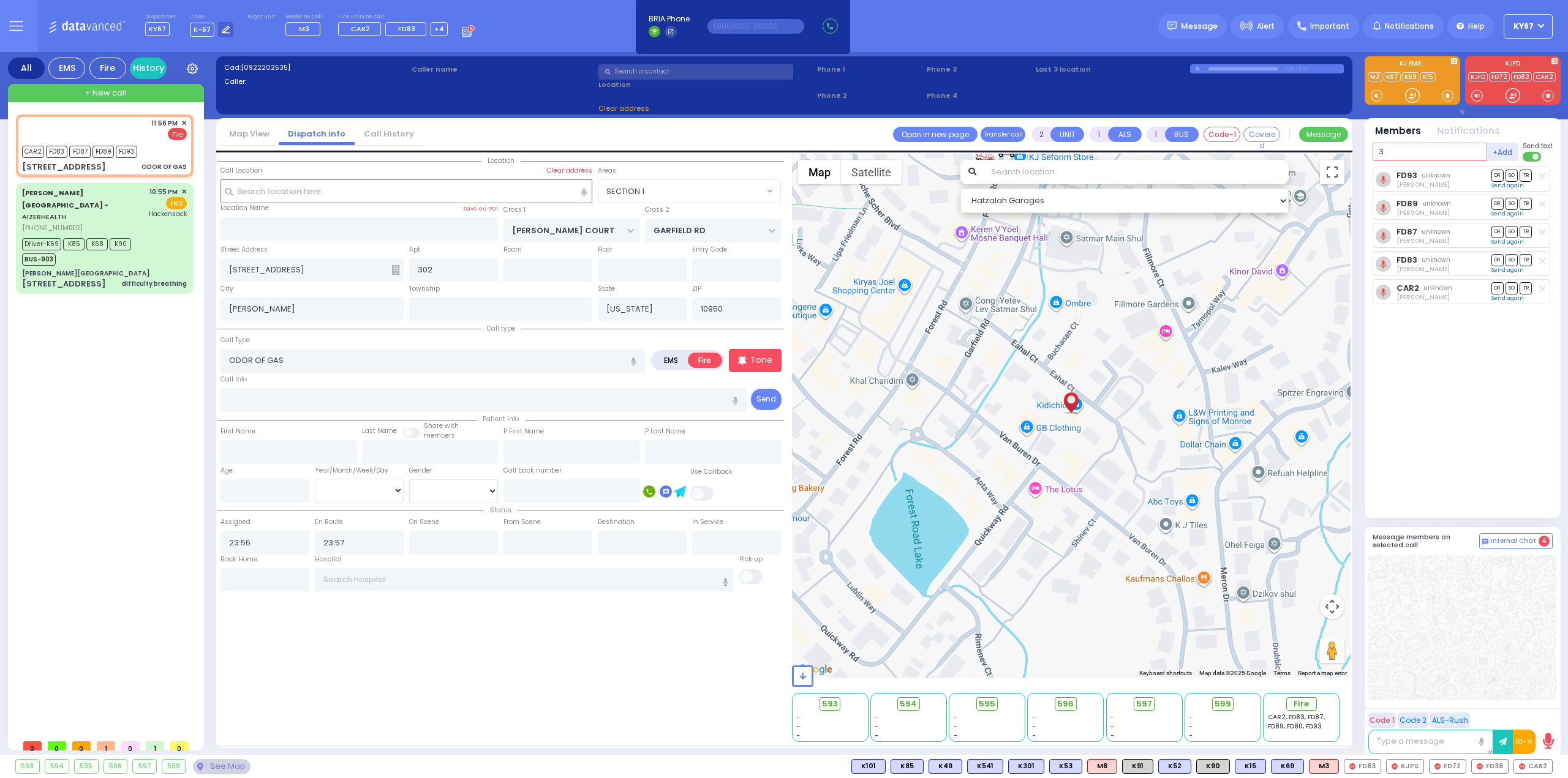
select select "SECTION 1"
select select
radio input "true"
select select
select select "Hatzalah Garages"
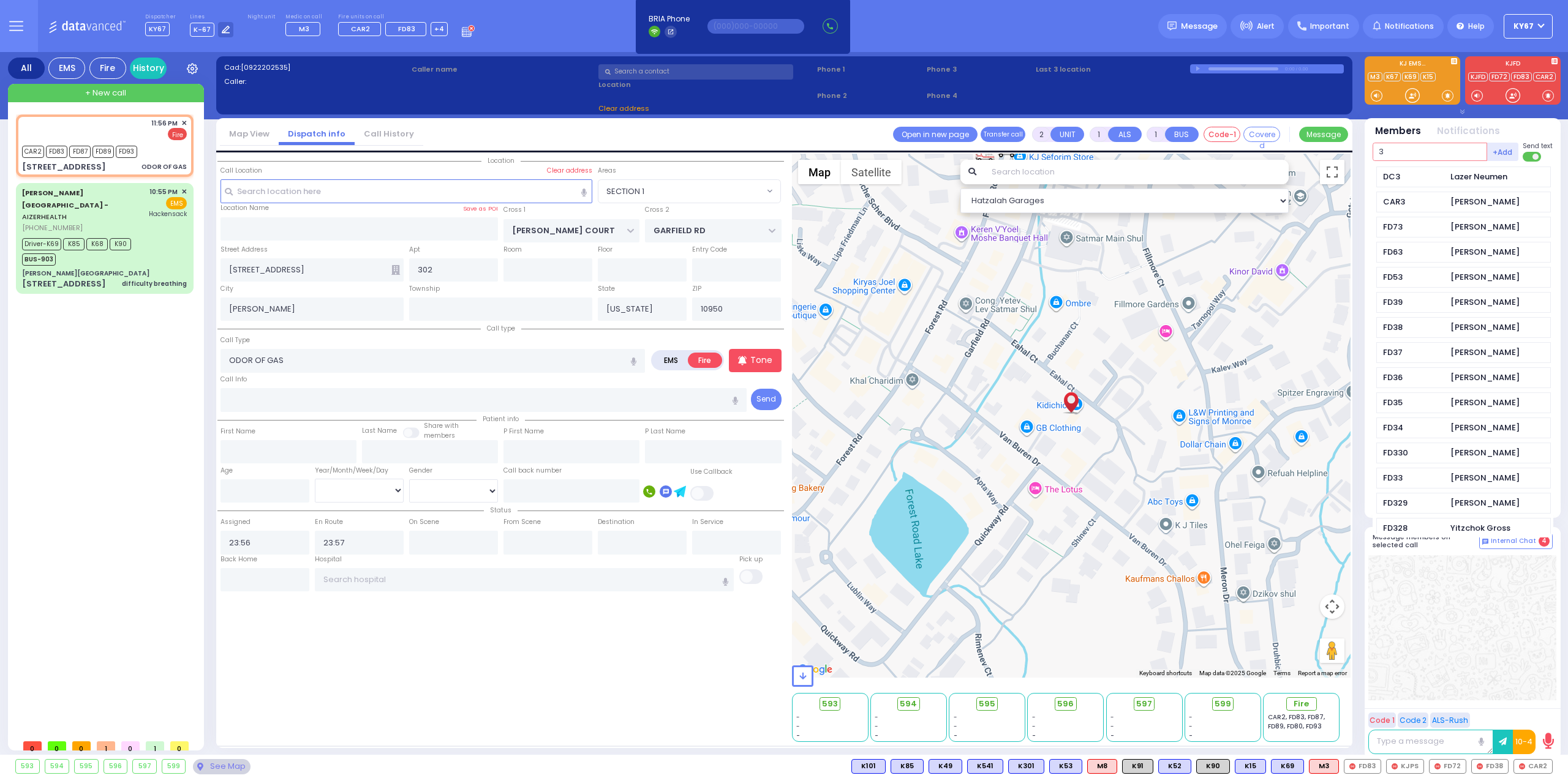
type input "38"
select select "SECTION 1"
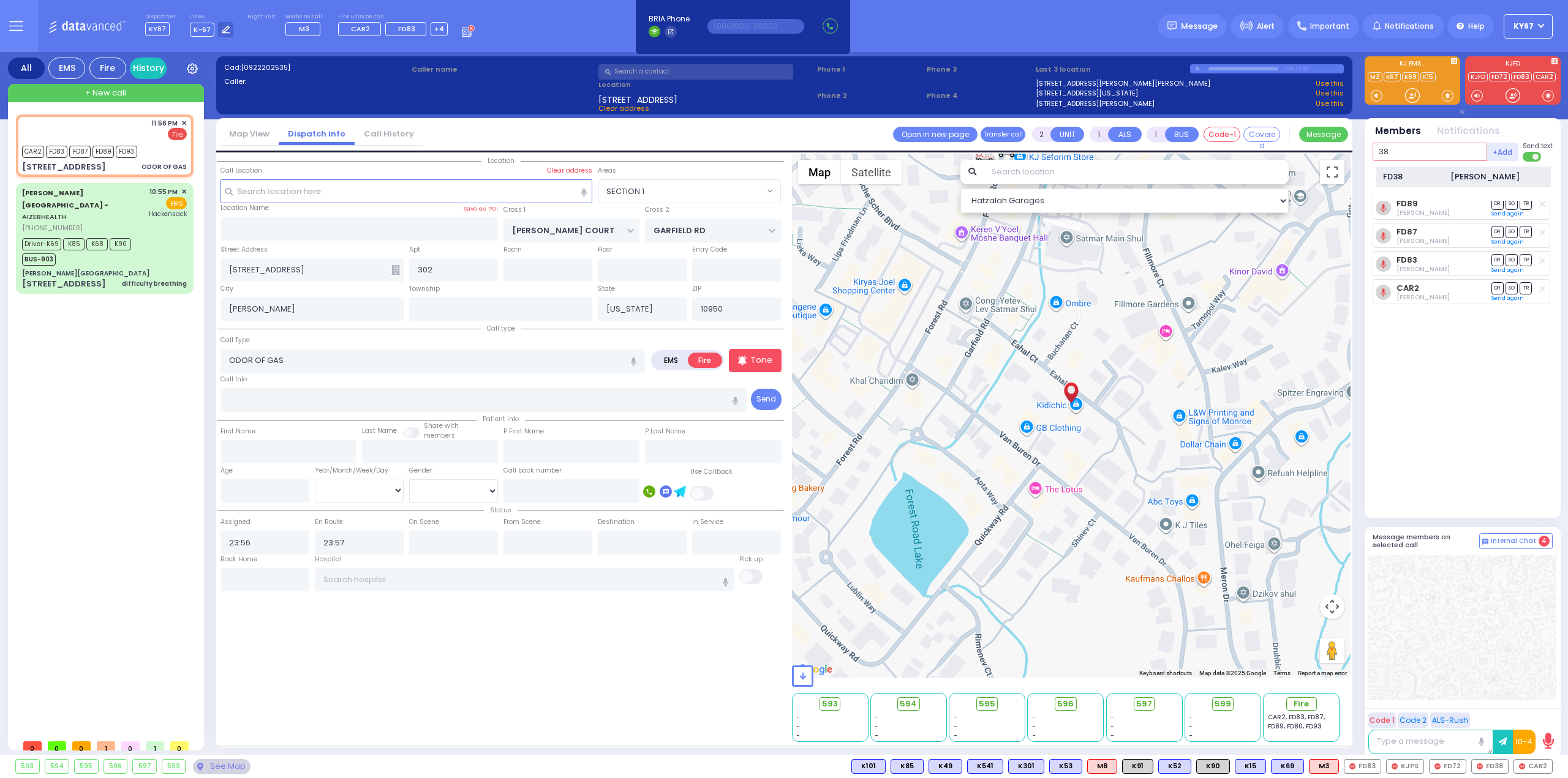
type input "38"
select select
radio input "true"
select select
select select "Hatzalah Garages"
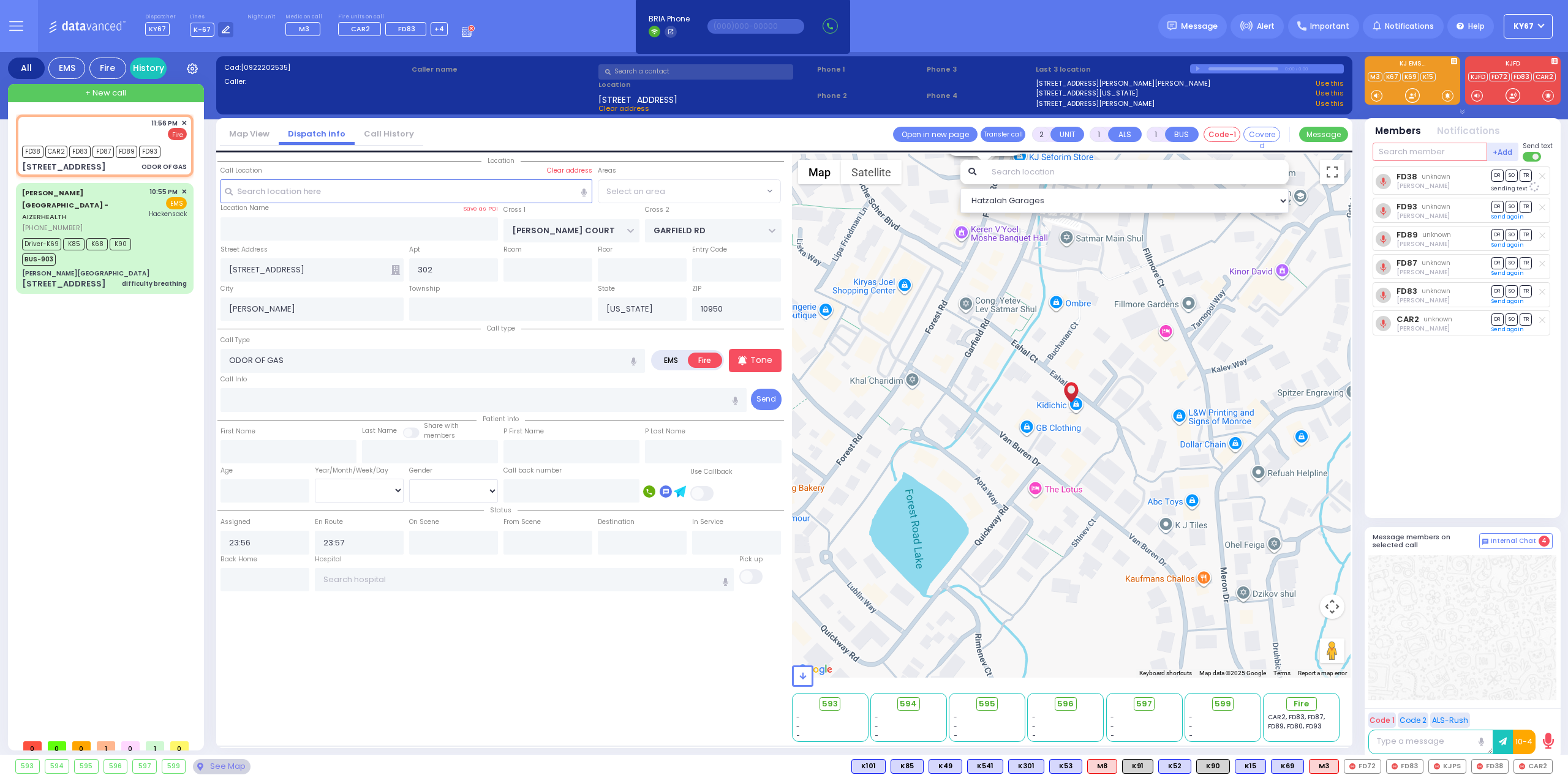
select select "SECTION 1"
click at [993, 704] on span "595" at bounding box center [991, 704] width 17 height 12
select select
radio input "true"
select select
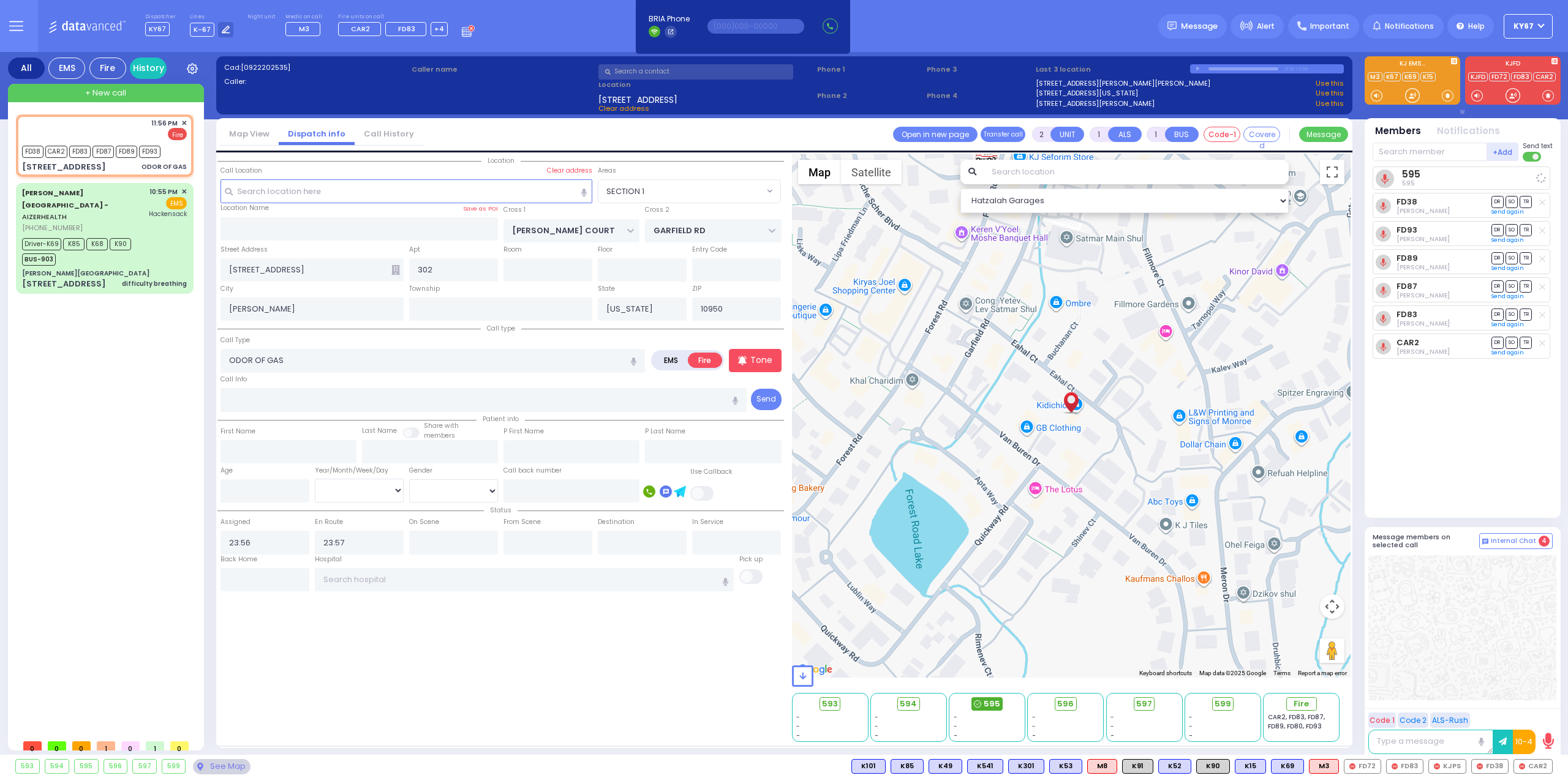
select select "Hatzalah Garages"
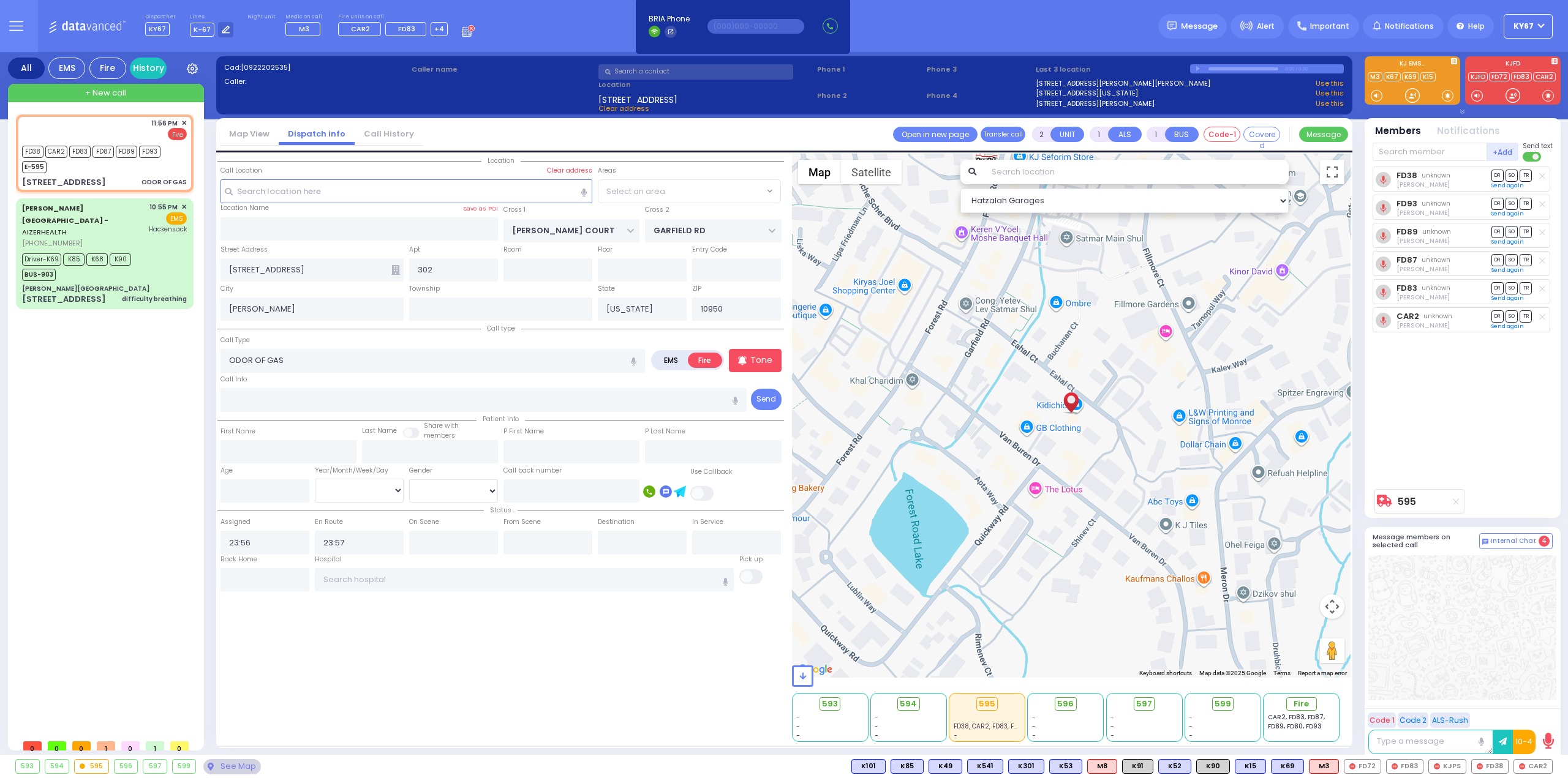
select select "SECTION 1"
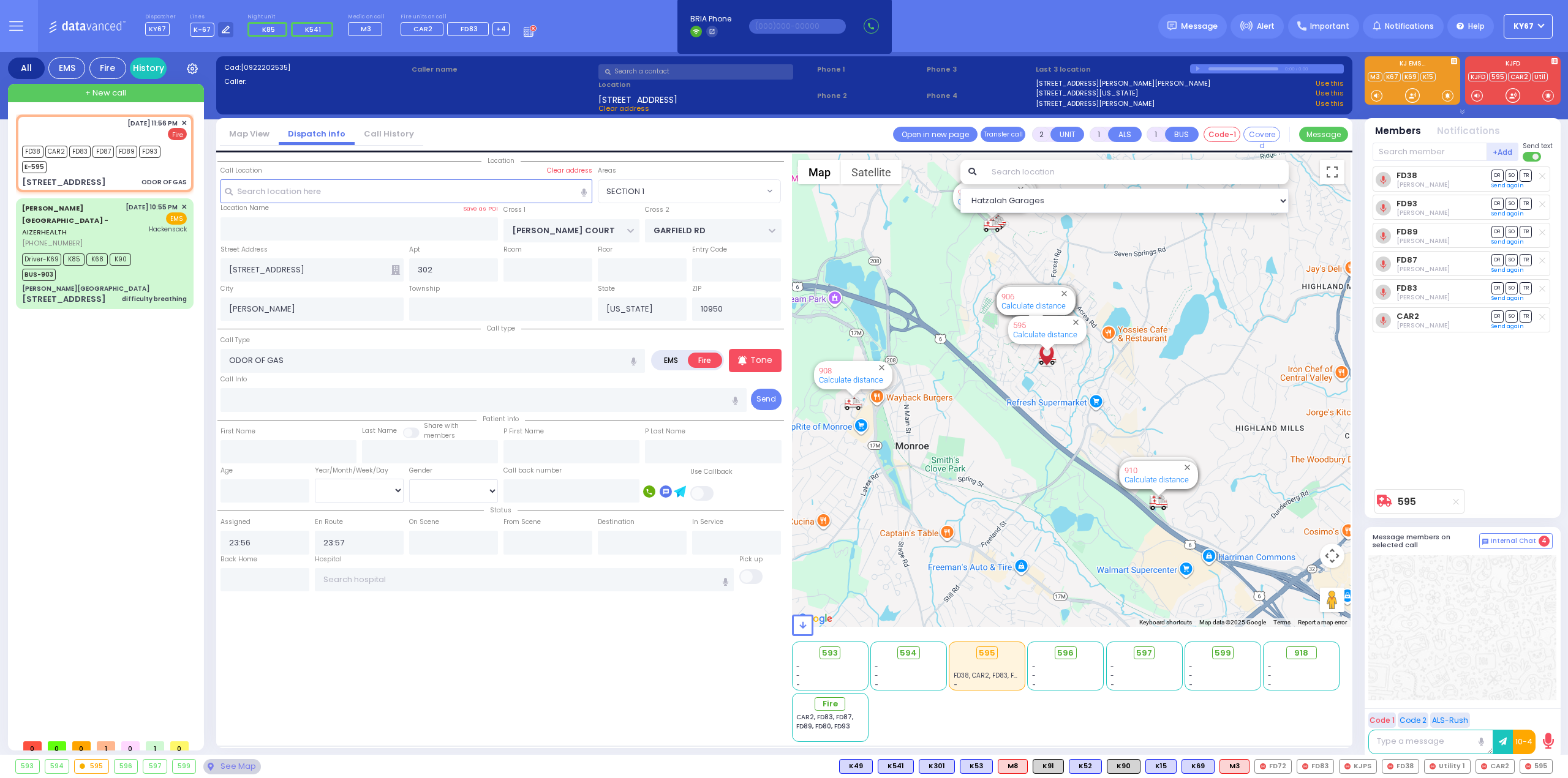
drag, startPoint x: 1177, startPoint y: 528, endPoint x: 1082, endPoint y: 401, distance: 158.6
click at [1082, 403] on div "595 Calculate distance 594 Calculate distance 596 Calculate distance 901 Calcul…" at bounding box center [1071, 390] width 559 height 473
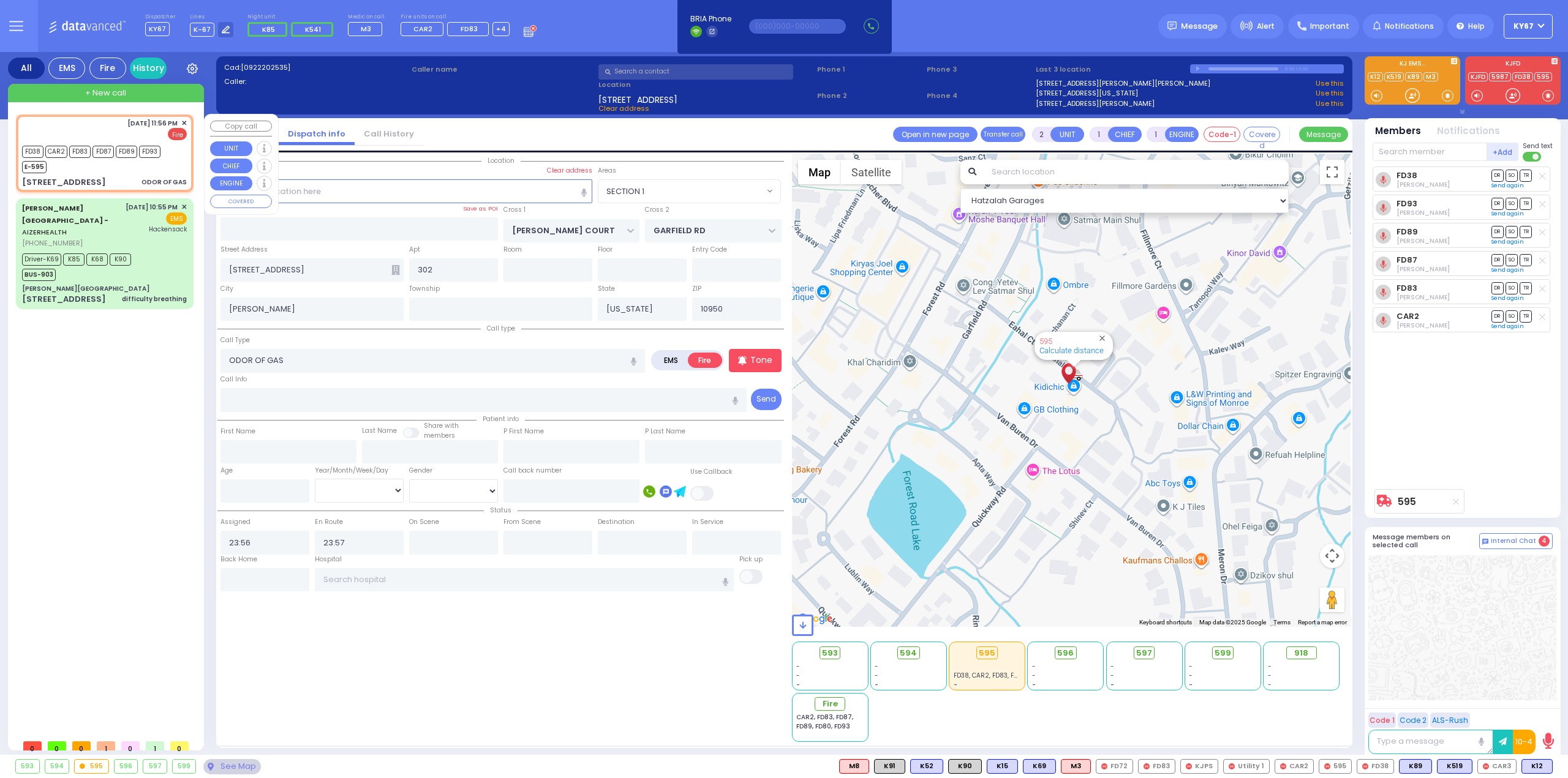
click at [181, 121] on div "9/22/2025 11:56 PM ✕" at bounding box center [158, 124] width 60 height 11
select select
radio input "true"
select select
select select "Hatzalah Garages"
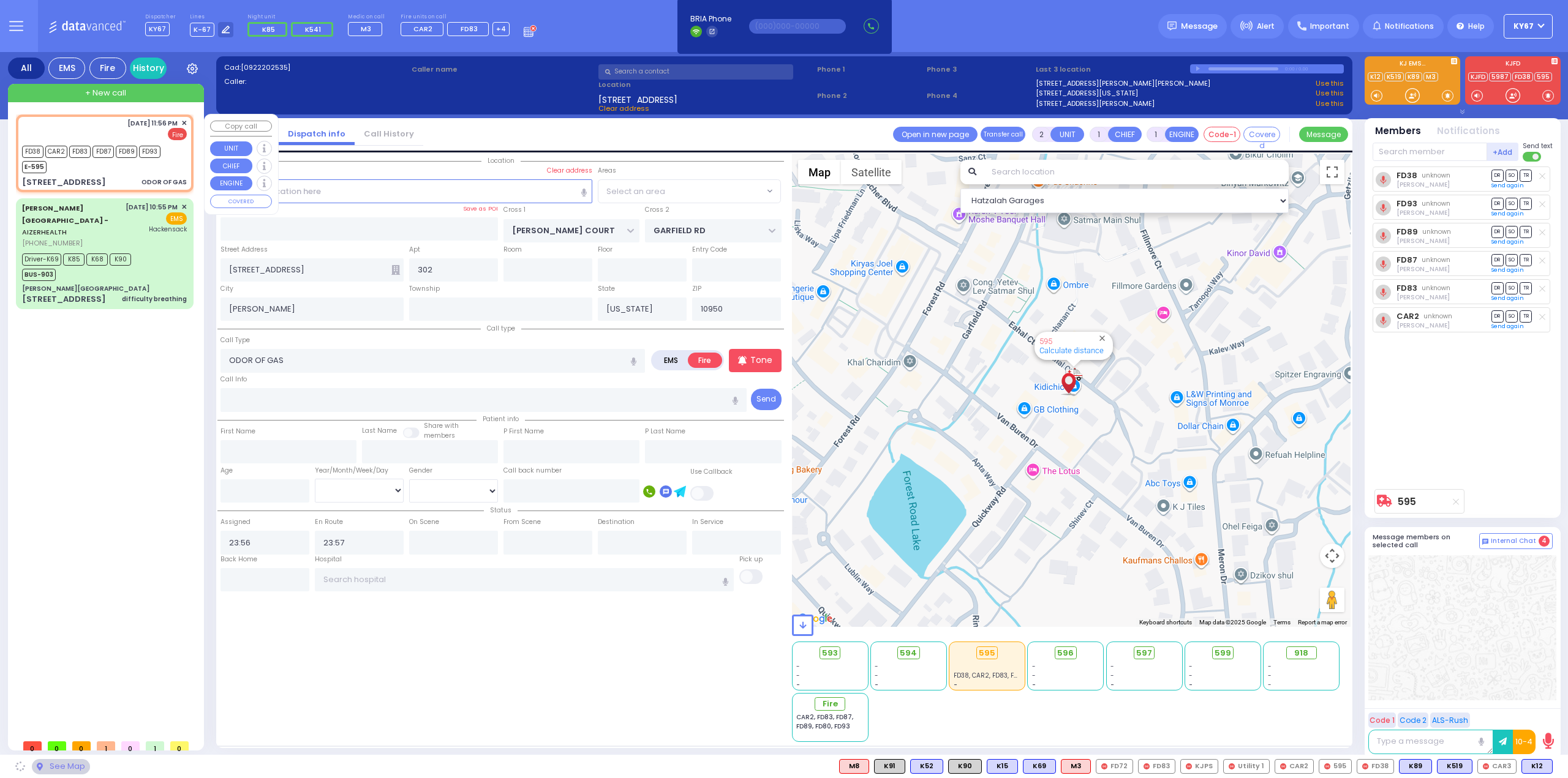
select select "SECTION 1"
click at [185, 122] on span "✕" at bounding box center [184, 124] width 5 height 11
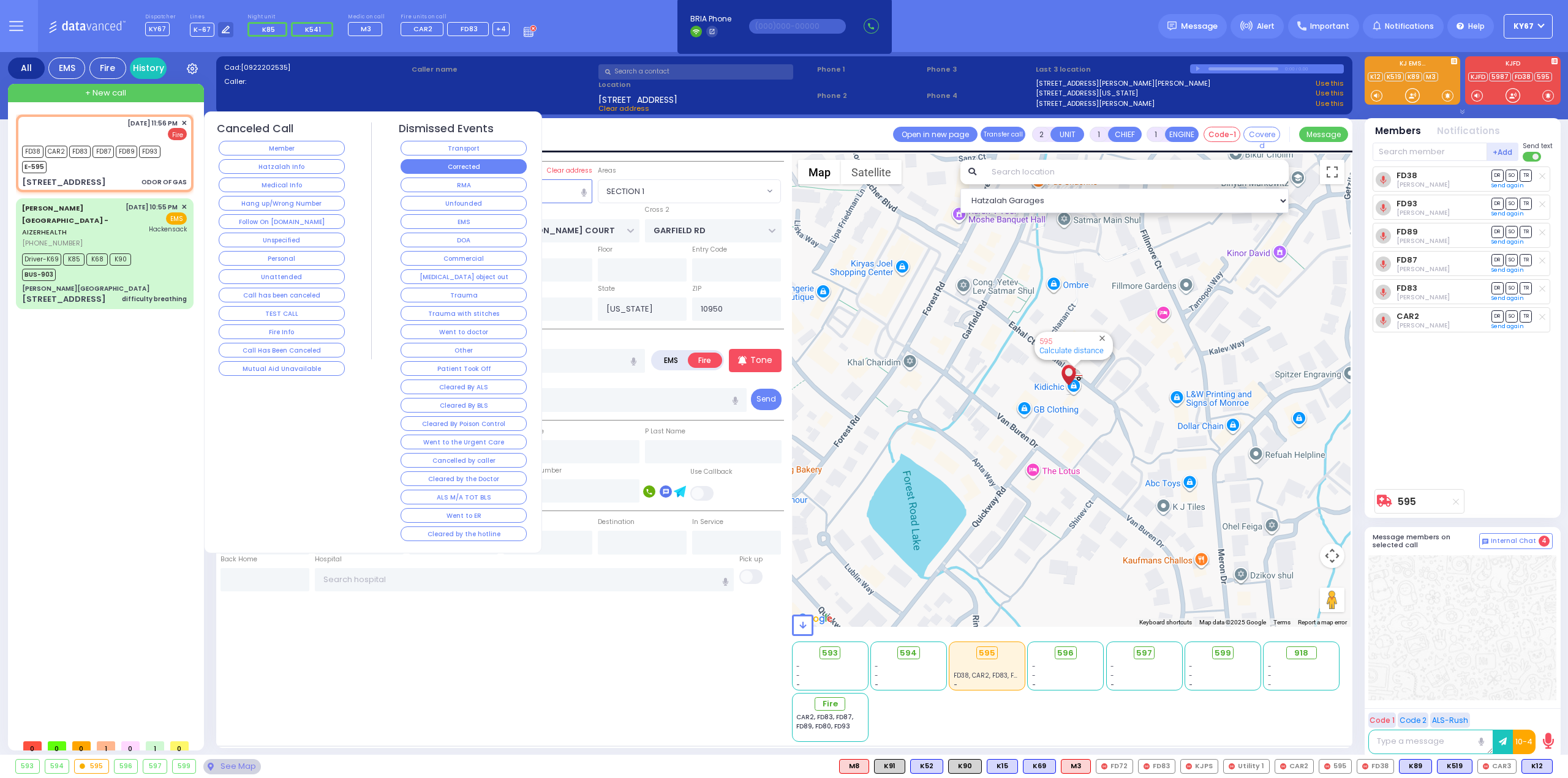
click at [496, 160] on button "Corrected" at bounding box center [464, 166] width 126 height 15
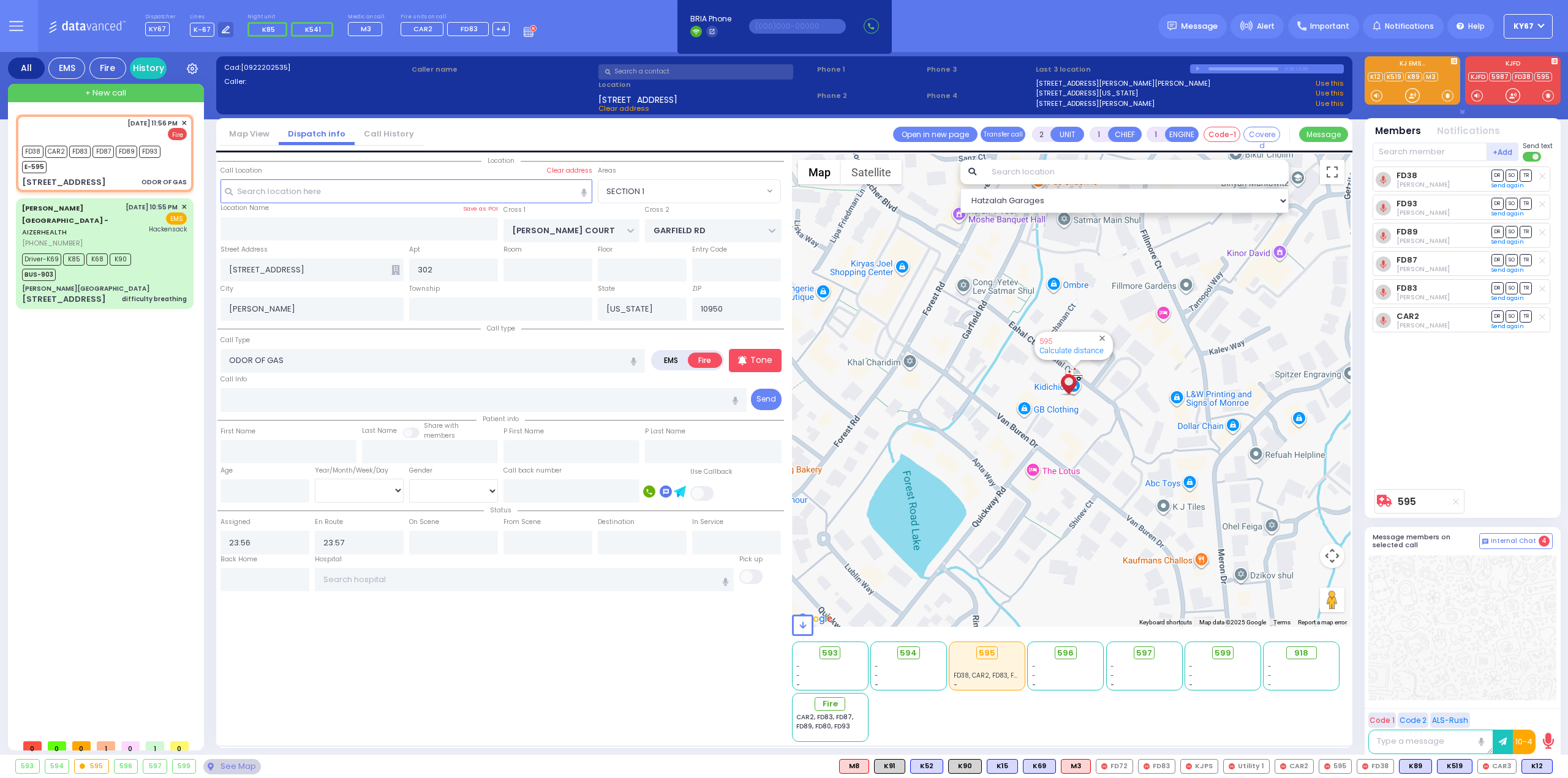
select select
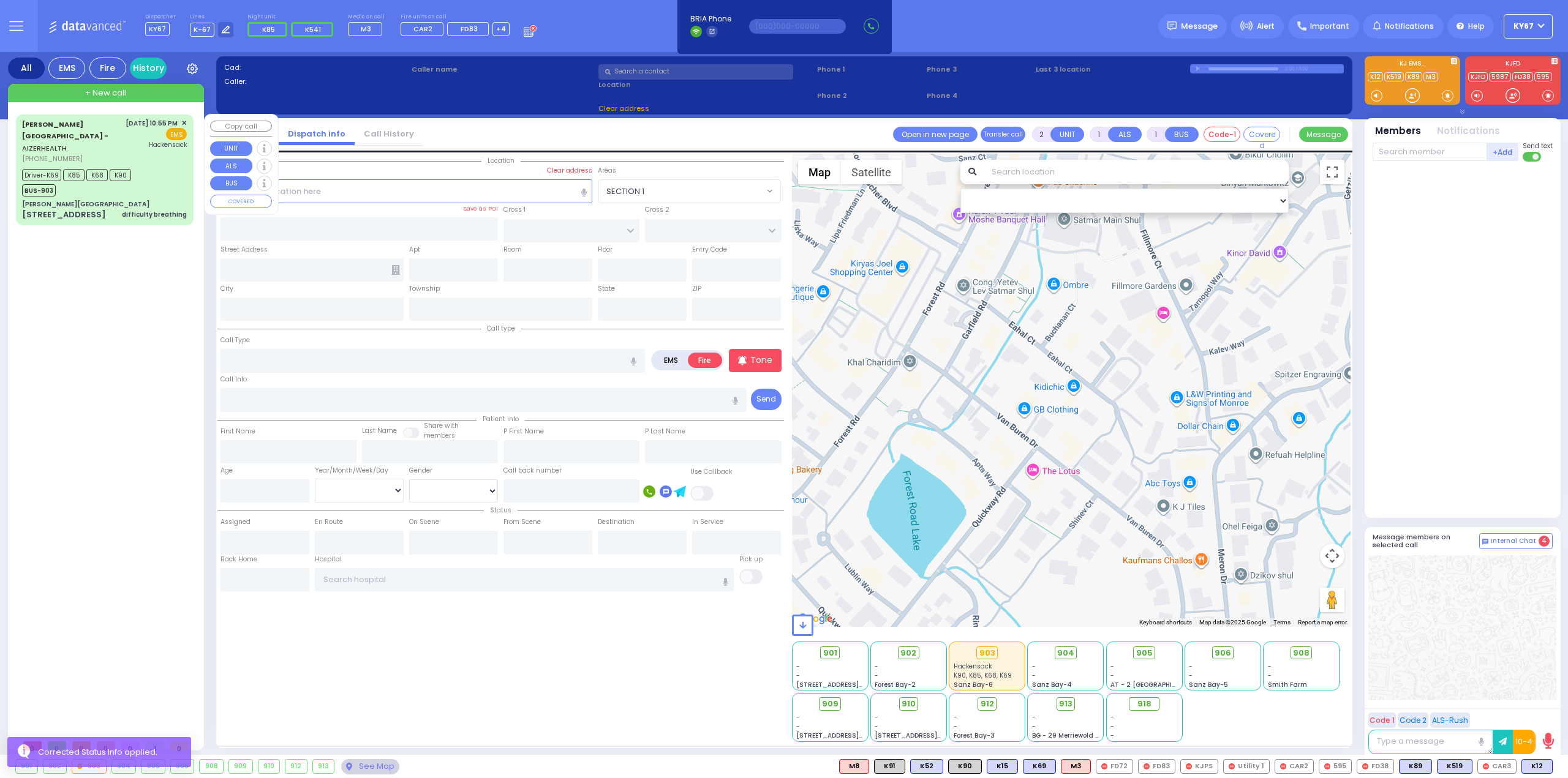
click at [151, 166] on div "Driver-K69 K85 K68 K90 BUS-903" at bounding box center [104, 181] width 165 height 31
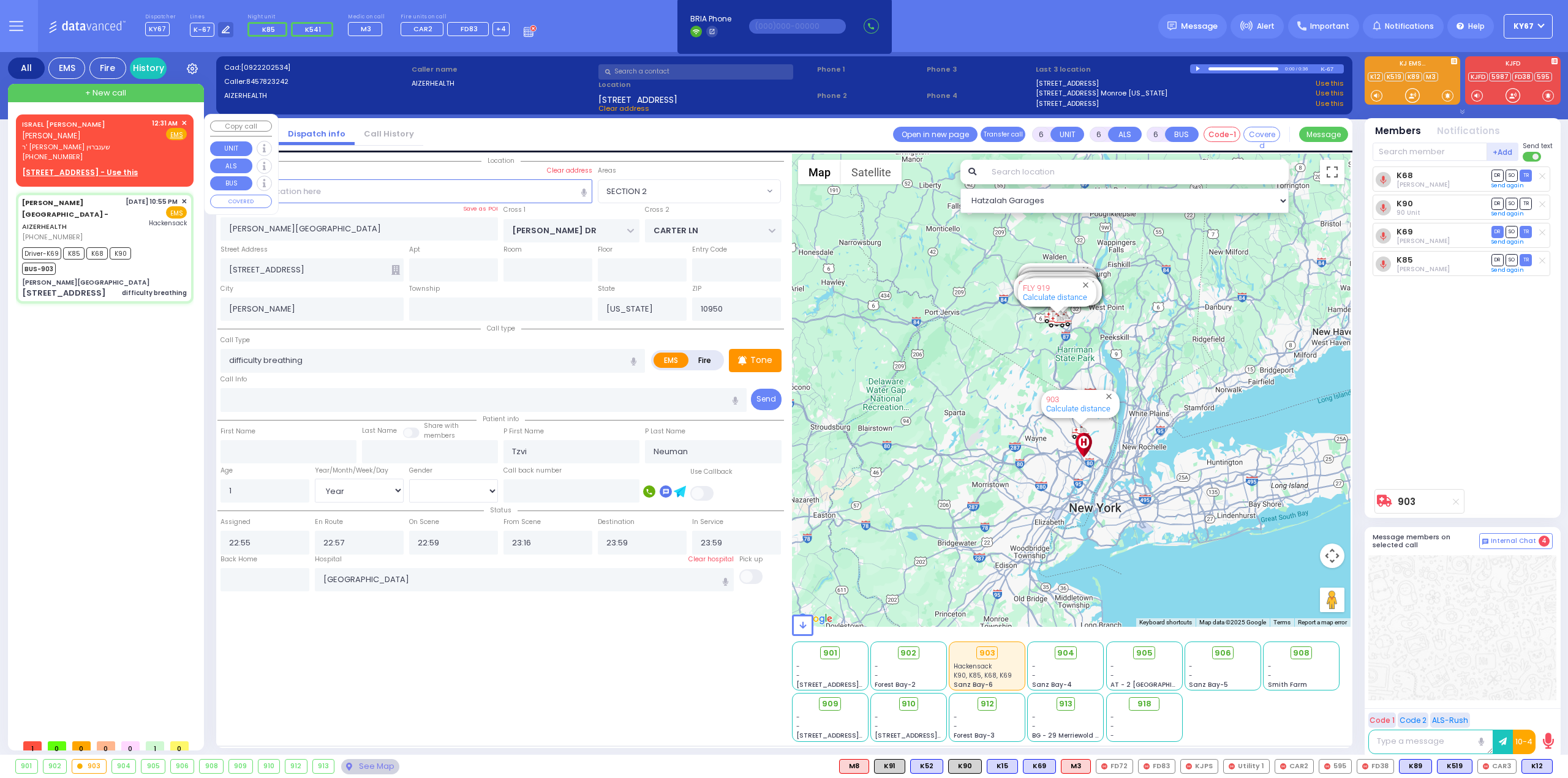
click at [92, 172] on u "14 RUZHIN RD 102 - Use this" at bounding box center [80, 172] width 116 height 11
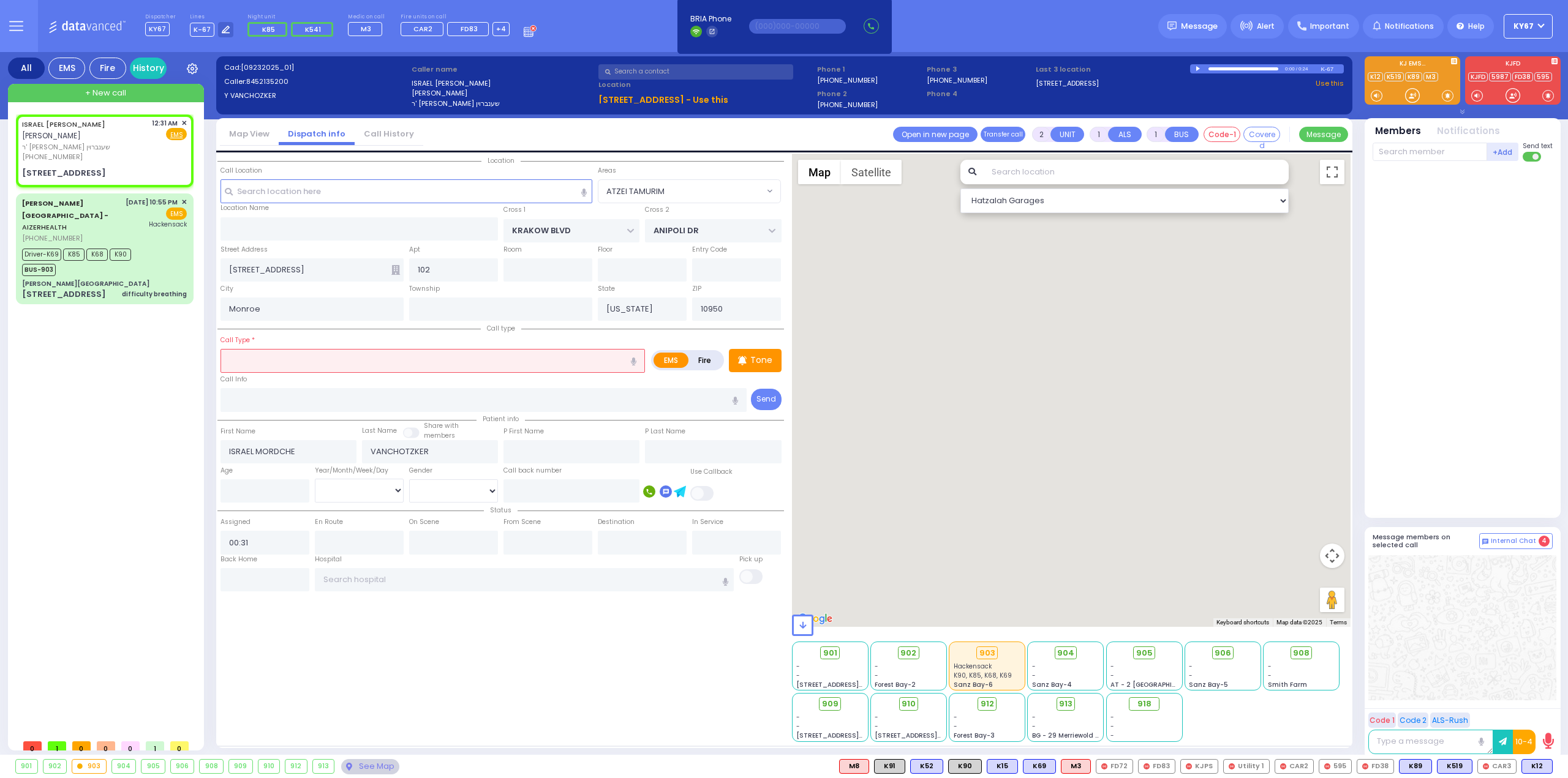
click at [297, 359] on input "text" at bounding box center [432, 361] width 424 height 23
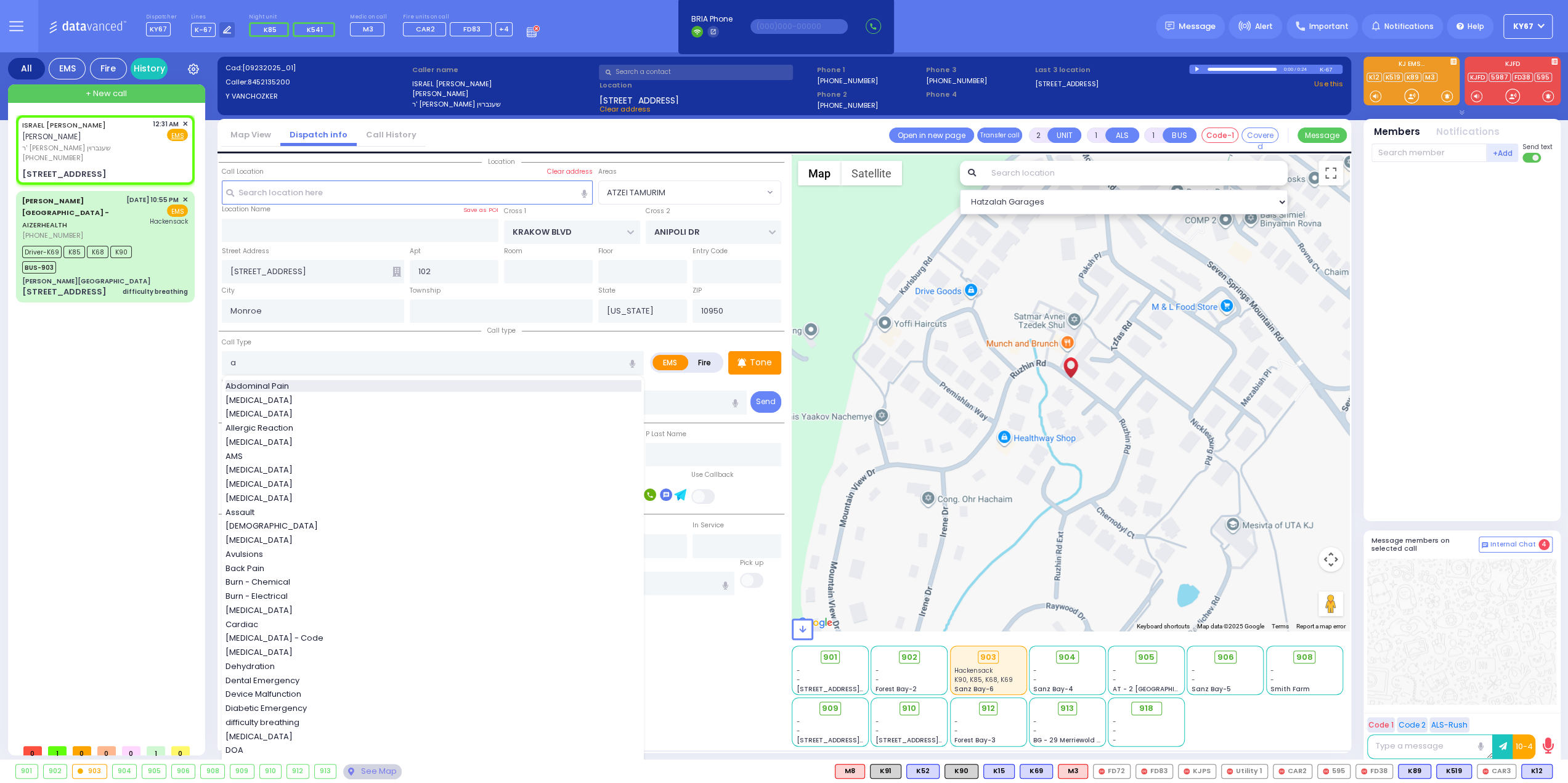
click at [291, 381] on span "Abdominal Pain" at bounding box center [259, 386] width 68 height 12
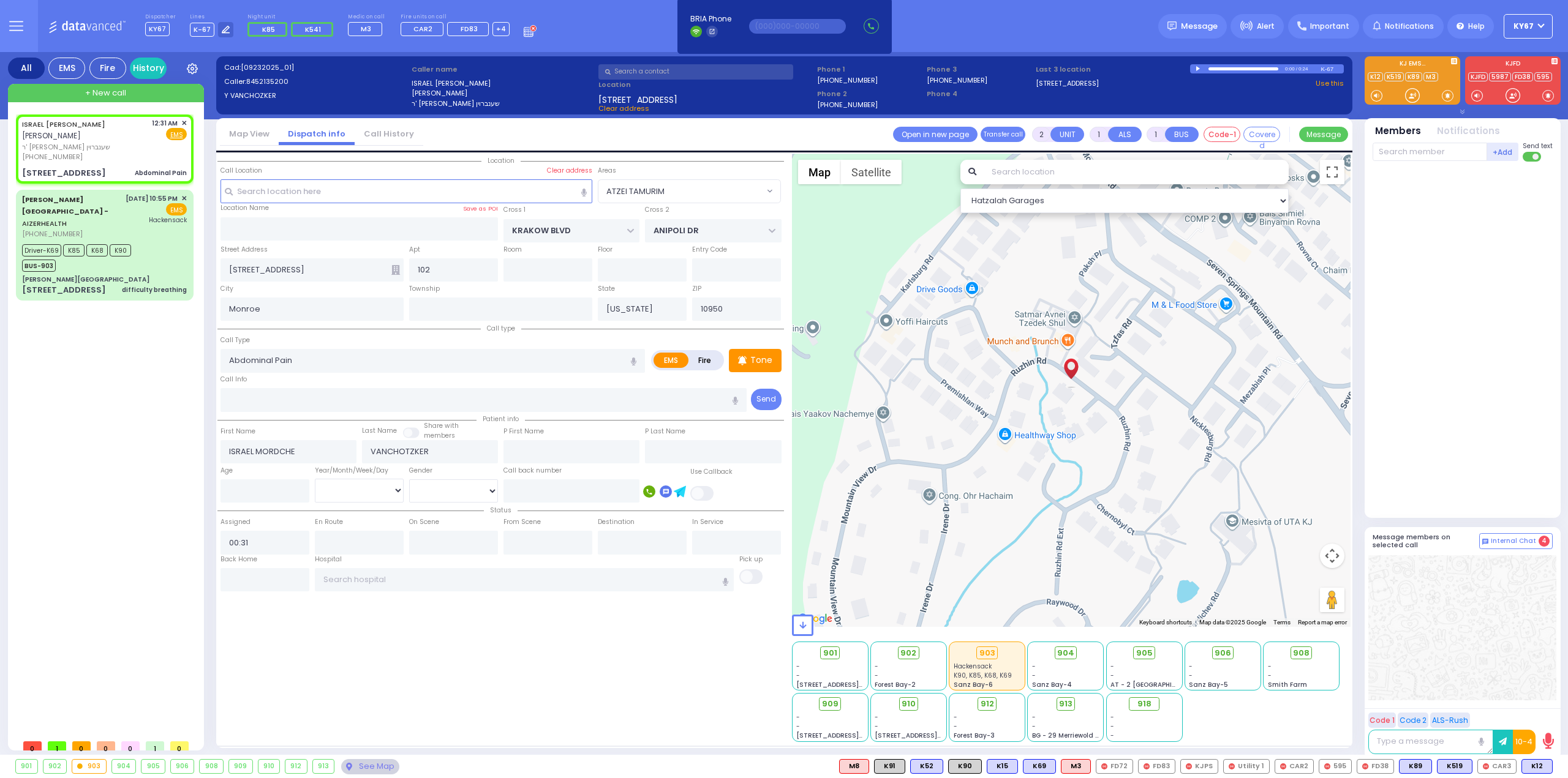
click at [657, 666] on div "Location 102" at bounding box center [500, 447] width 567 height 588
click at [1536, 763] on span "K8" at bounding box center [1538, 767] width 27 height 13
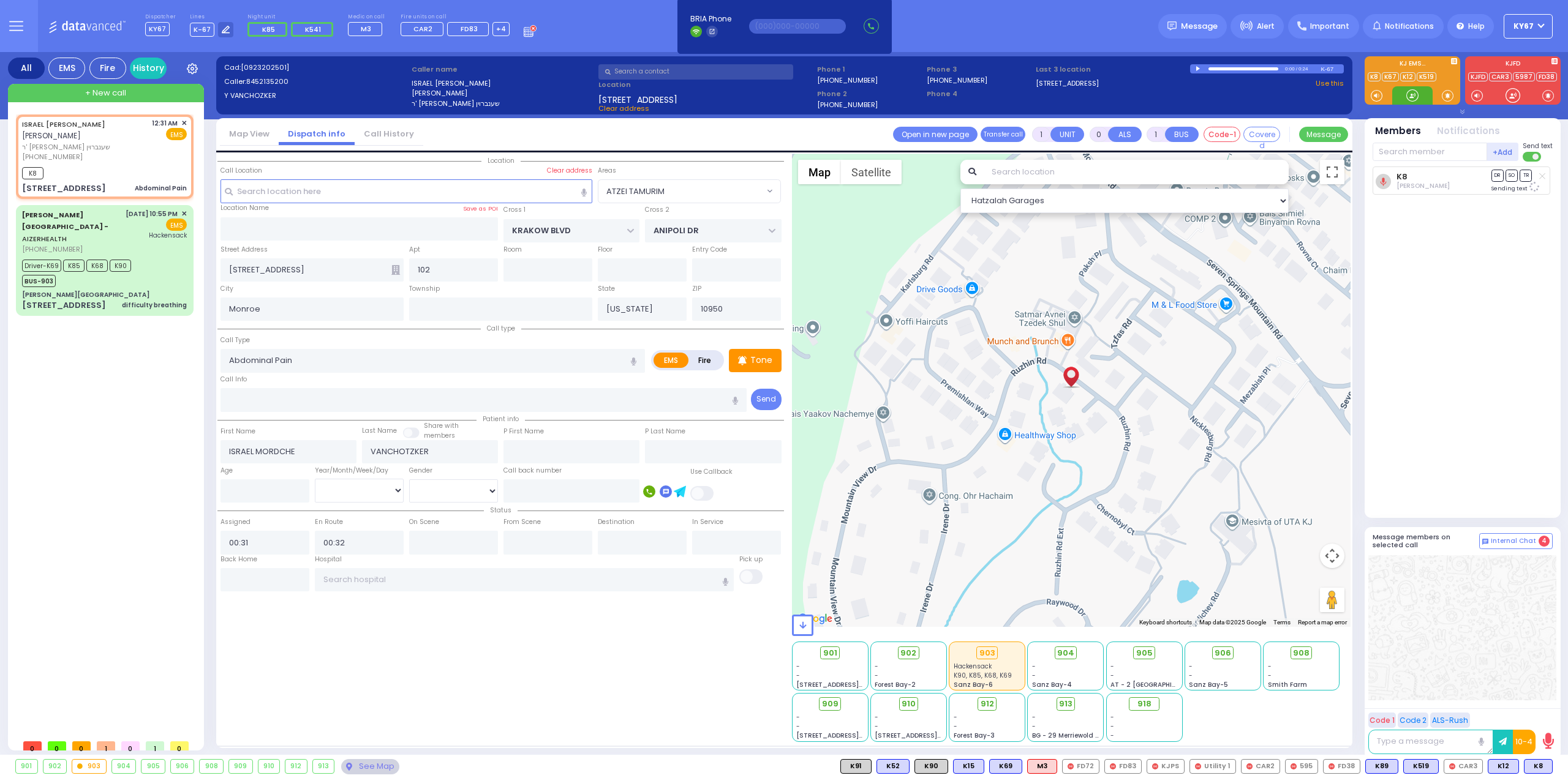
select select "ATZEI TAMURIM"
select select
click at [1539, 766] on span "K83" at bounding box center [1536, 767] width 32 height 13
select select
radio input "true"
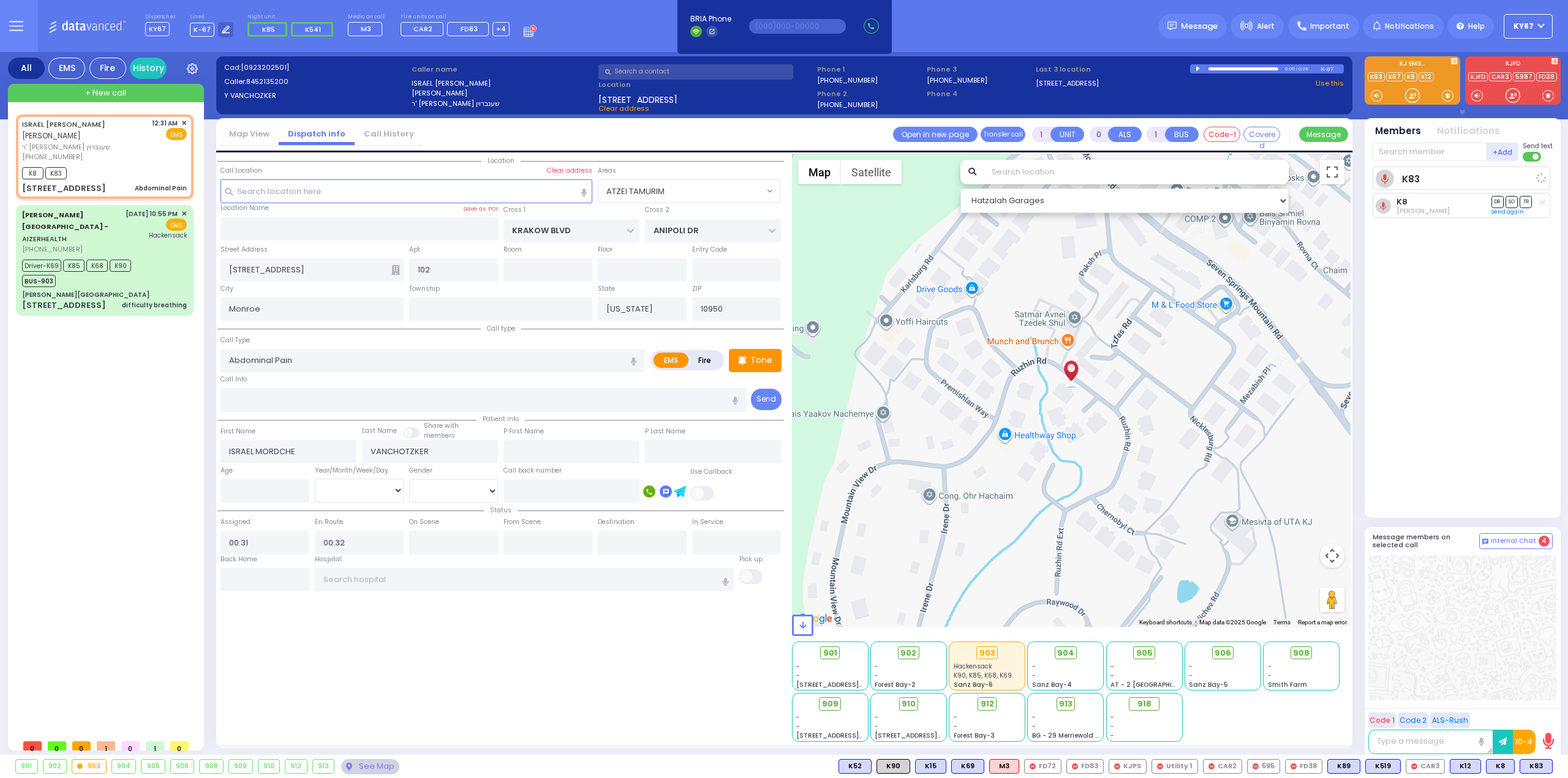
select select
select select "Hatzalah Garages"
select select "ATZEI TAMURIM"
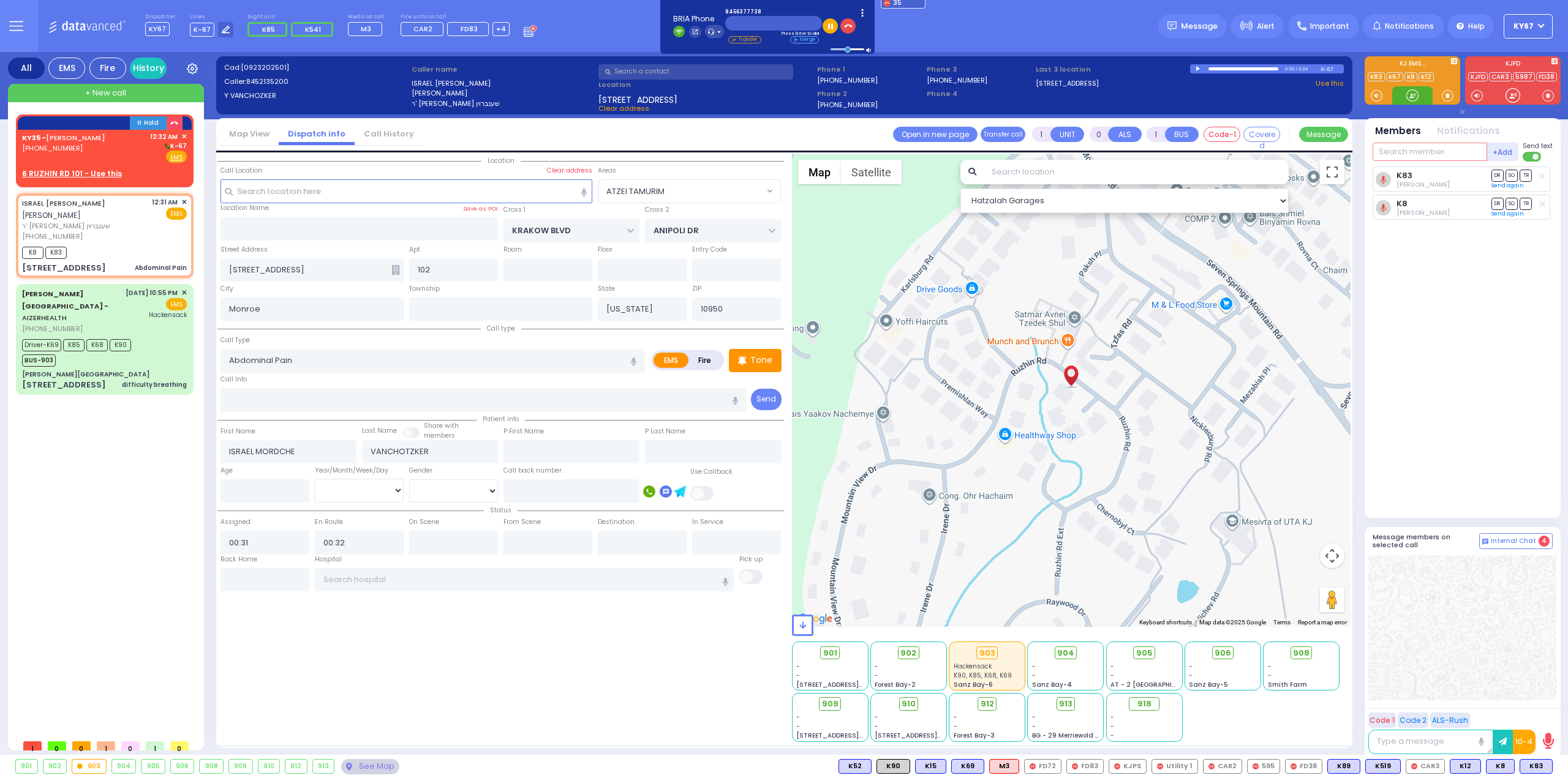
click at [1431, 155] on input "text" at bounding box center [1429, 152] width 114 height 19
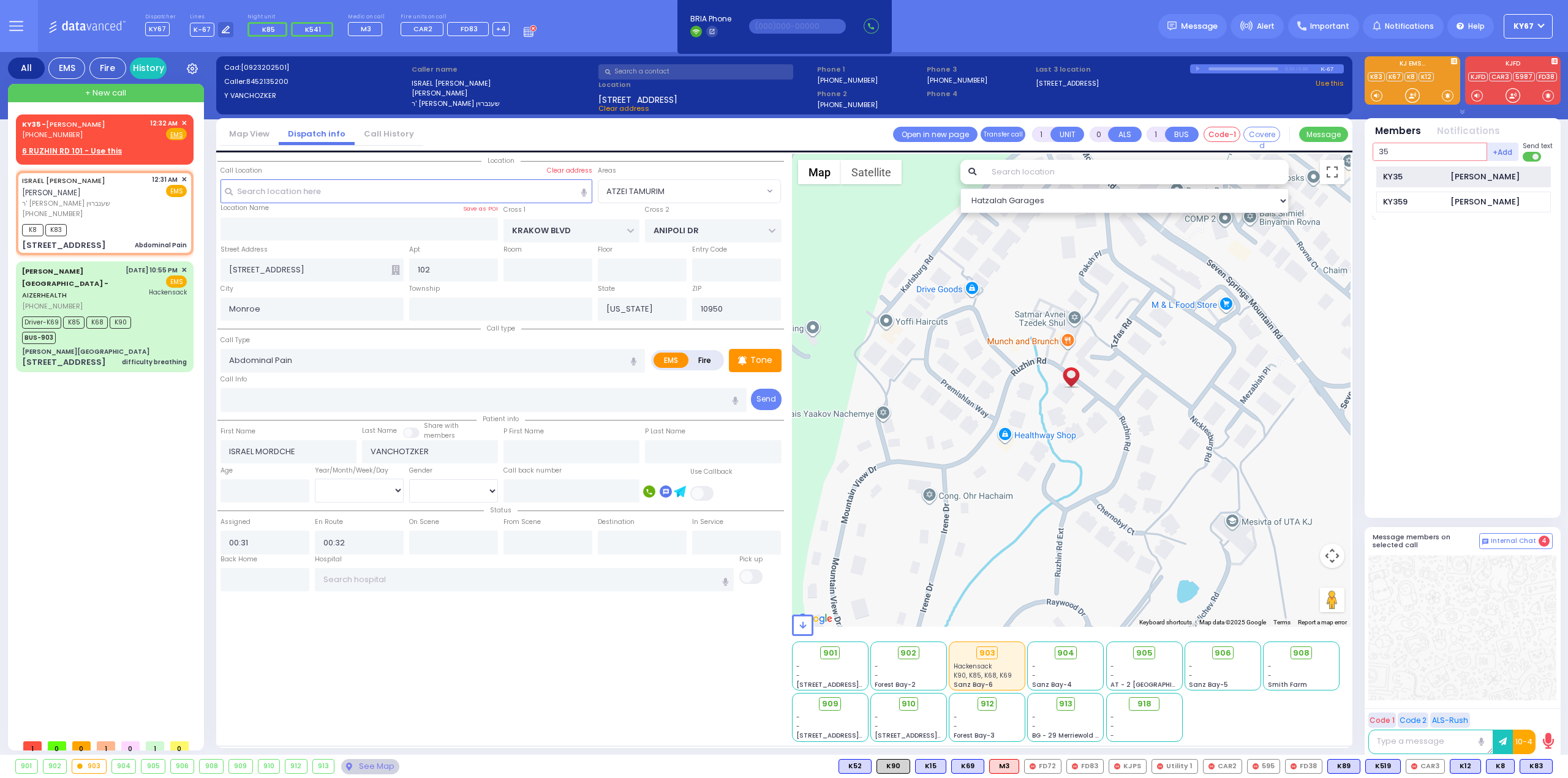
type input "35"
click at [1436, 174] on div "KY35" at bounding box center [1414, 177] width 61 height 12
select select
radio input "true"
select select
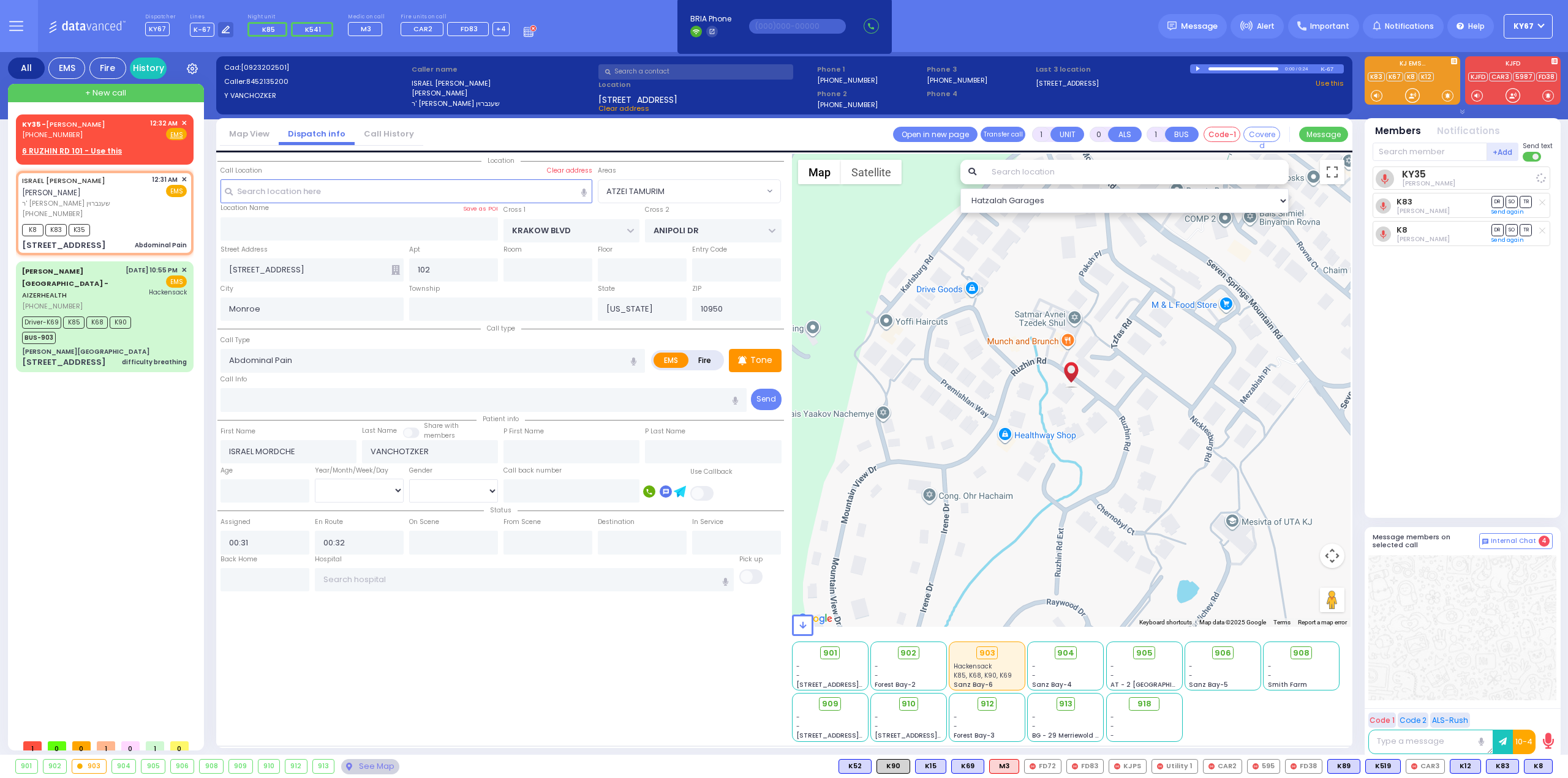
select select "Hatzalah Garages"
select select "ATZEI TAMURIM"
click at [186, 121] on span "✕" at bounding box center [184, 124] width 5 height 11
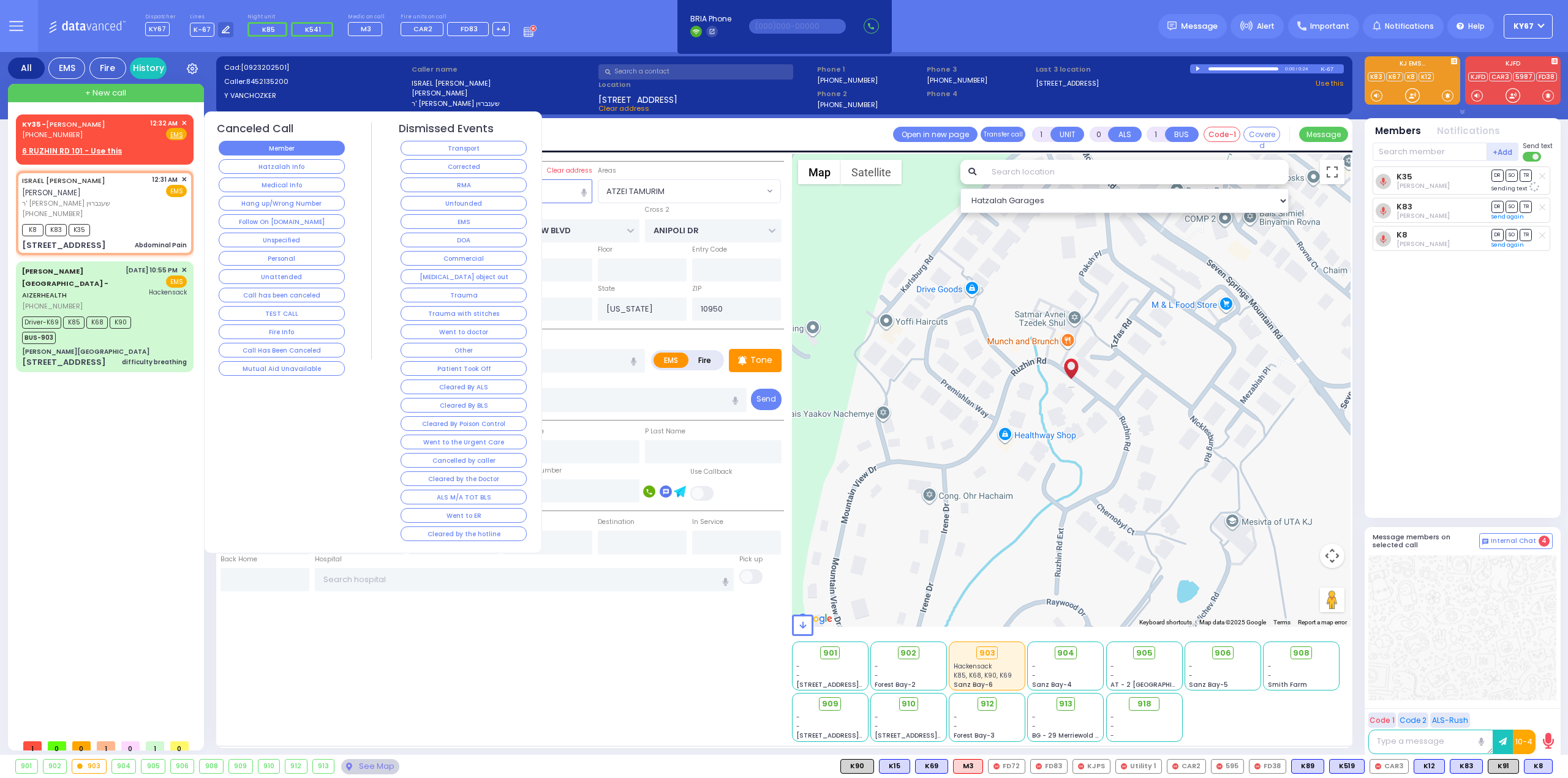
click at [297, 149] on button "Member" at bounding box center [281, 148] width 126 height 15
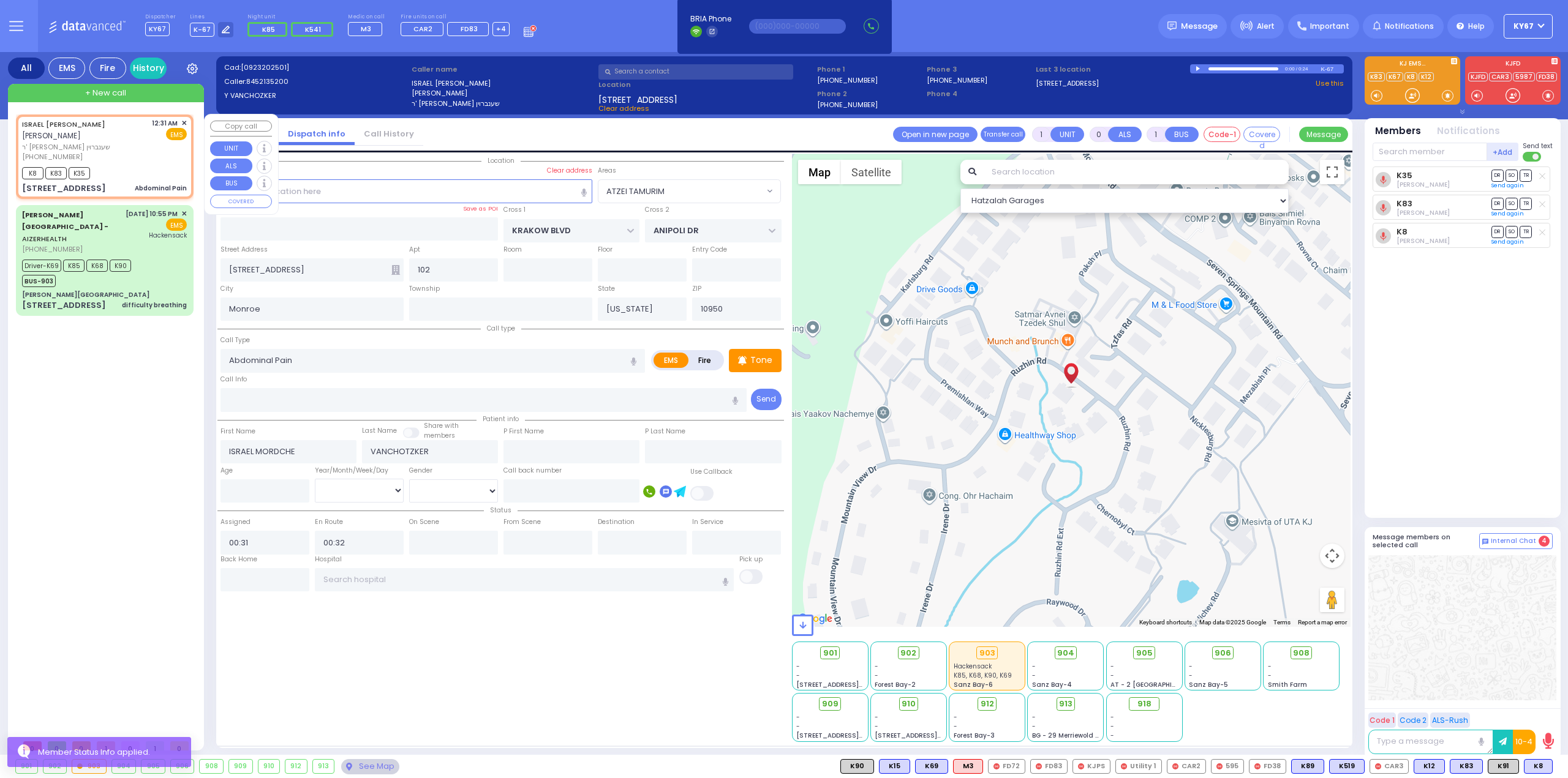
drag, startPoint x: 92, startPoint y: 135, endPoint x: 113, endPoint y: 147, distance: 24.2
click at [81, 136] on span "[PERSON_NAME]" at bounding box center [51, 136] width 59 height 11
select select
radio input "true"
select select
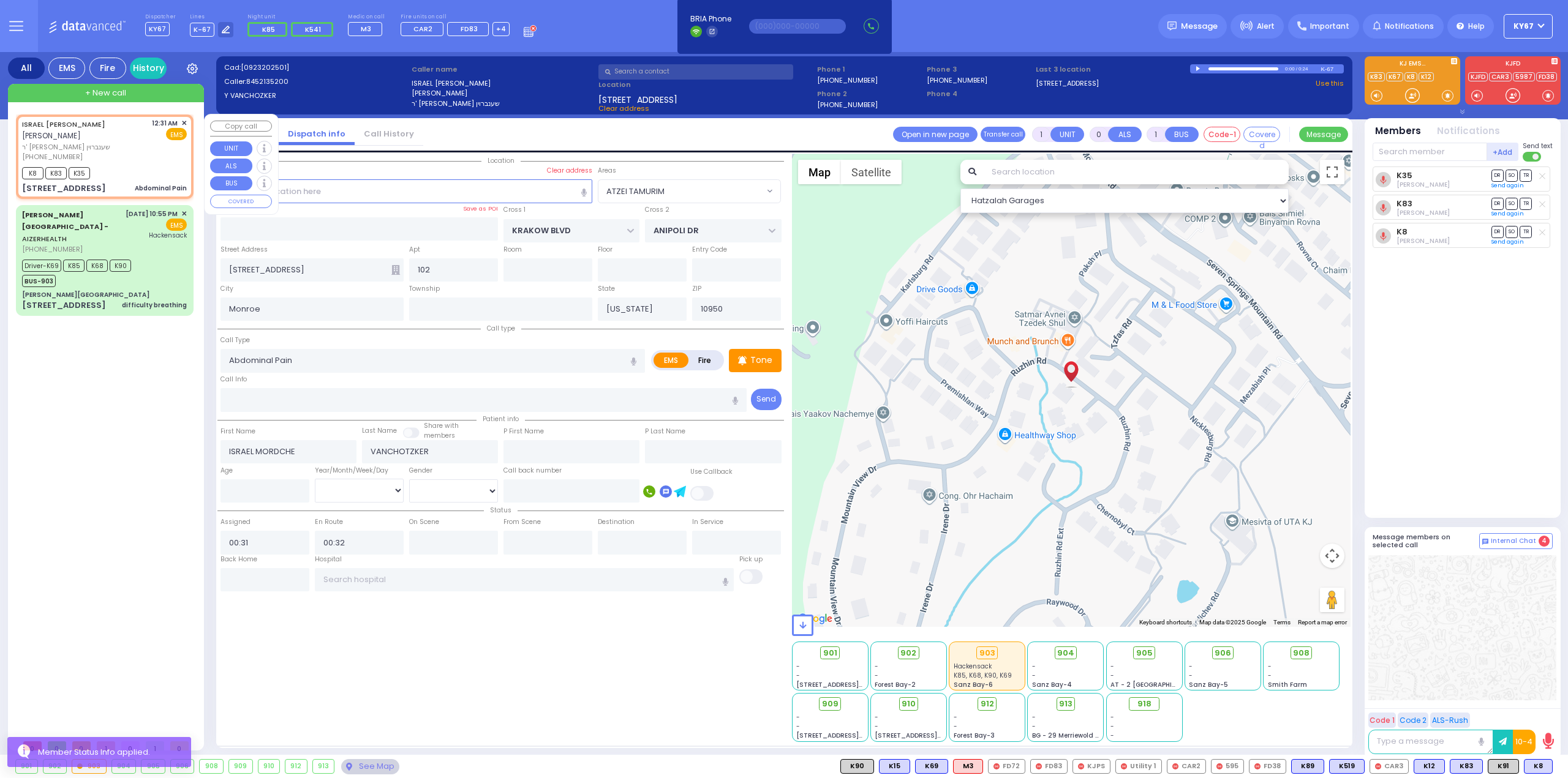
select select "Hatzalah Garages"
select select "ATZEI TAMURIM"
click at [1491, 763] on icon at bounding box center [1493, 766] width 6 height 6
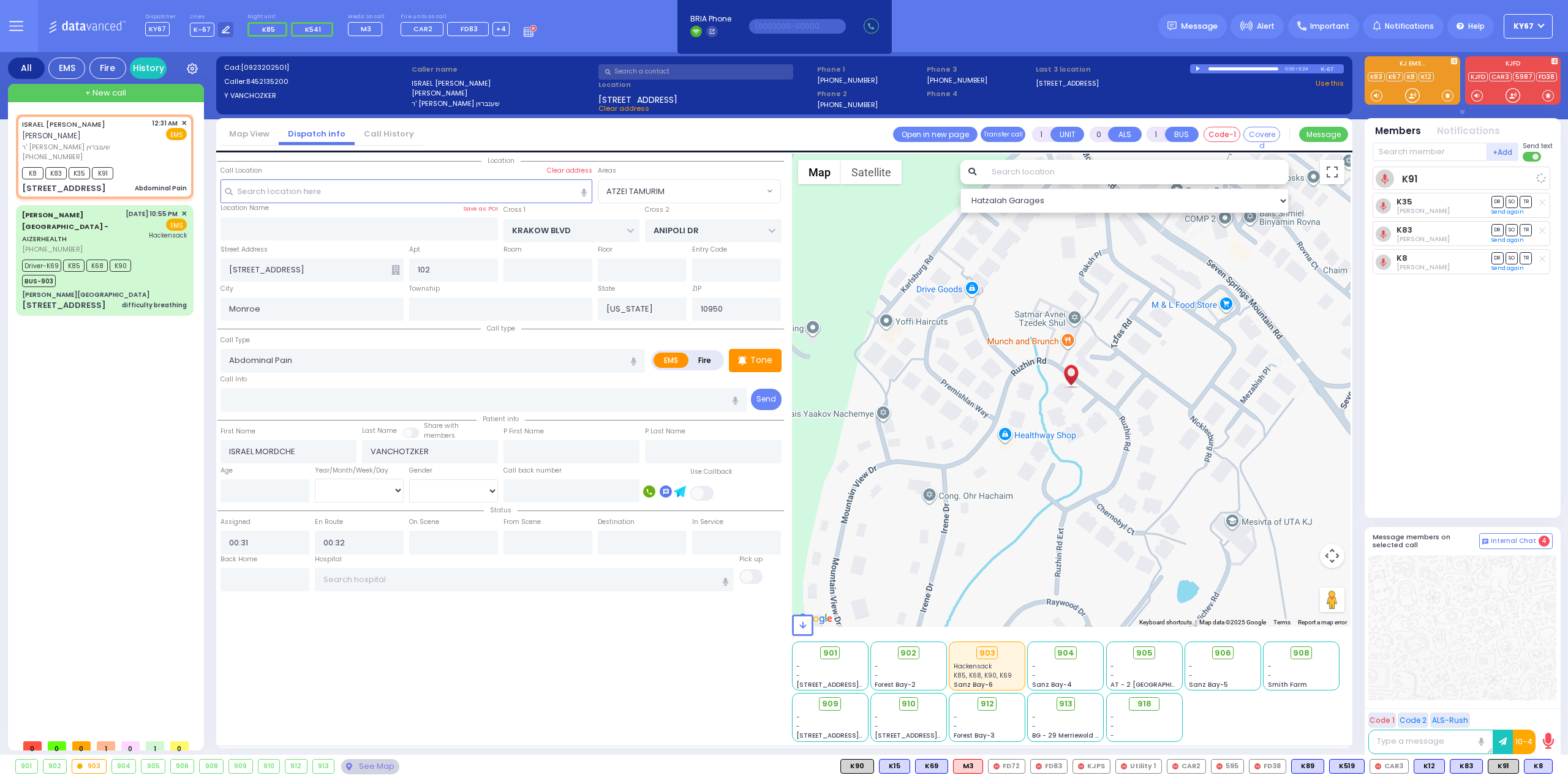
select select
radio input "true"
select select
select select "Hatzalah Garages"
select select "ATZEI TAMURIM"
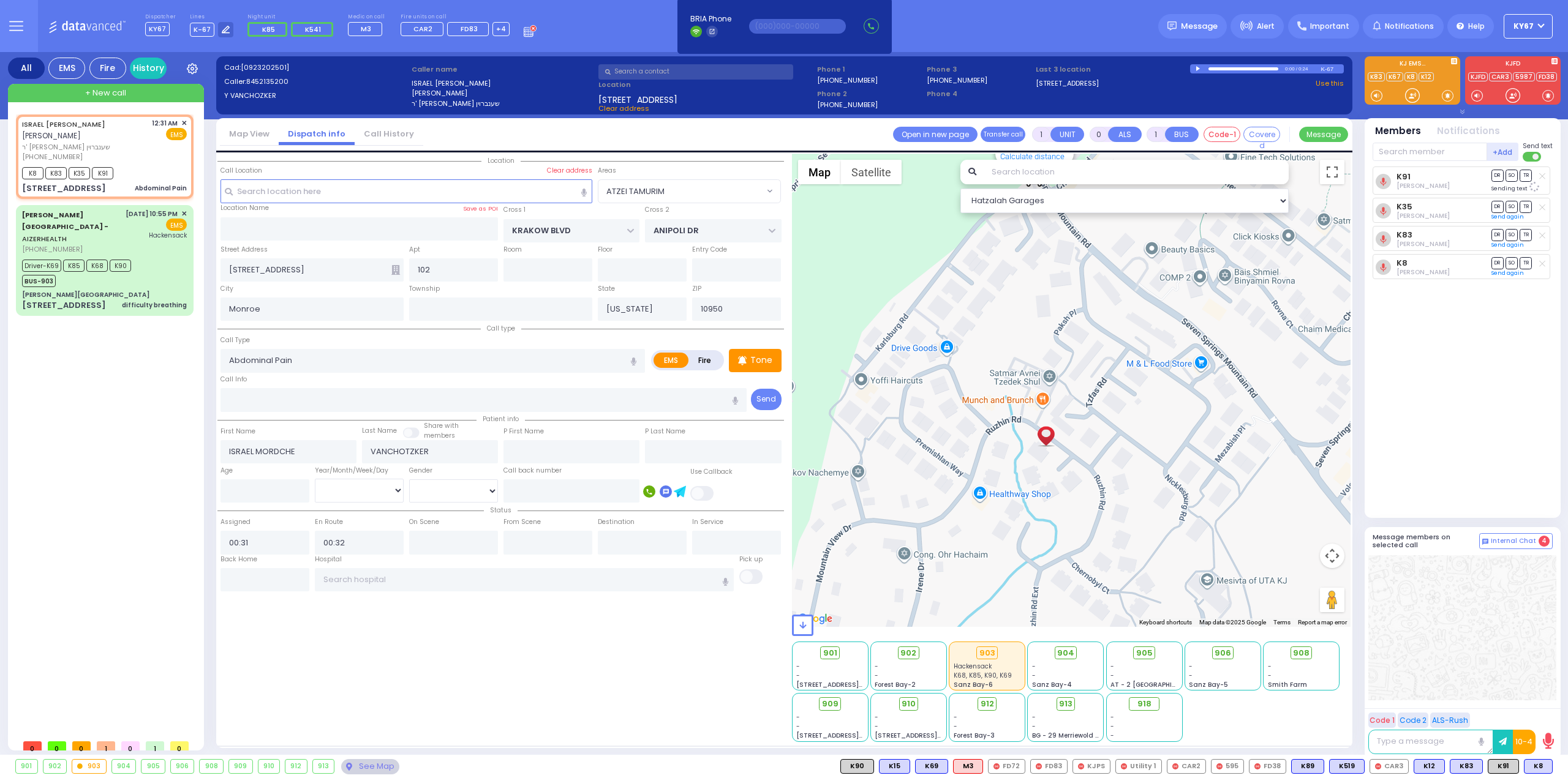
drag, startPoint x: 1064, startPoint y: 270, endPoint x: 1036, endPoint y: 314, distance: 52.2
click at [1036, 317] on div "594 Calculate distance 595 Calculate distance 596 Calculate distance 901 Calcul…" at bounding box center [1071, 390] width 559 height 473
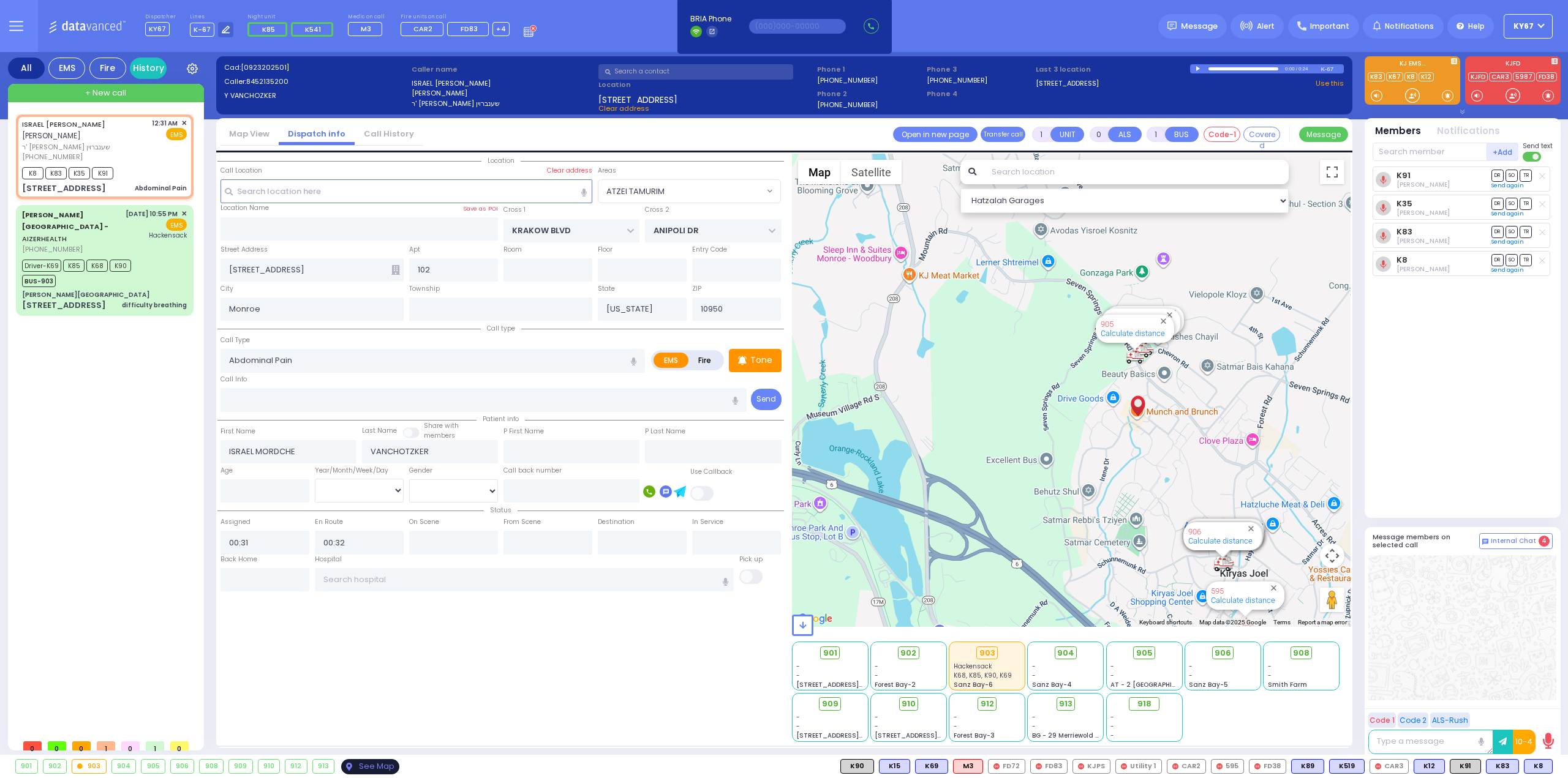
click at [357, 774] on div "901 902 903 904 905 906" at bounding box center [784, 766] width 1568 height 23
click at [373, 767] on div "See Map" at bounding box center [370, 767] width 57 height 15
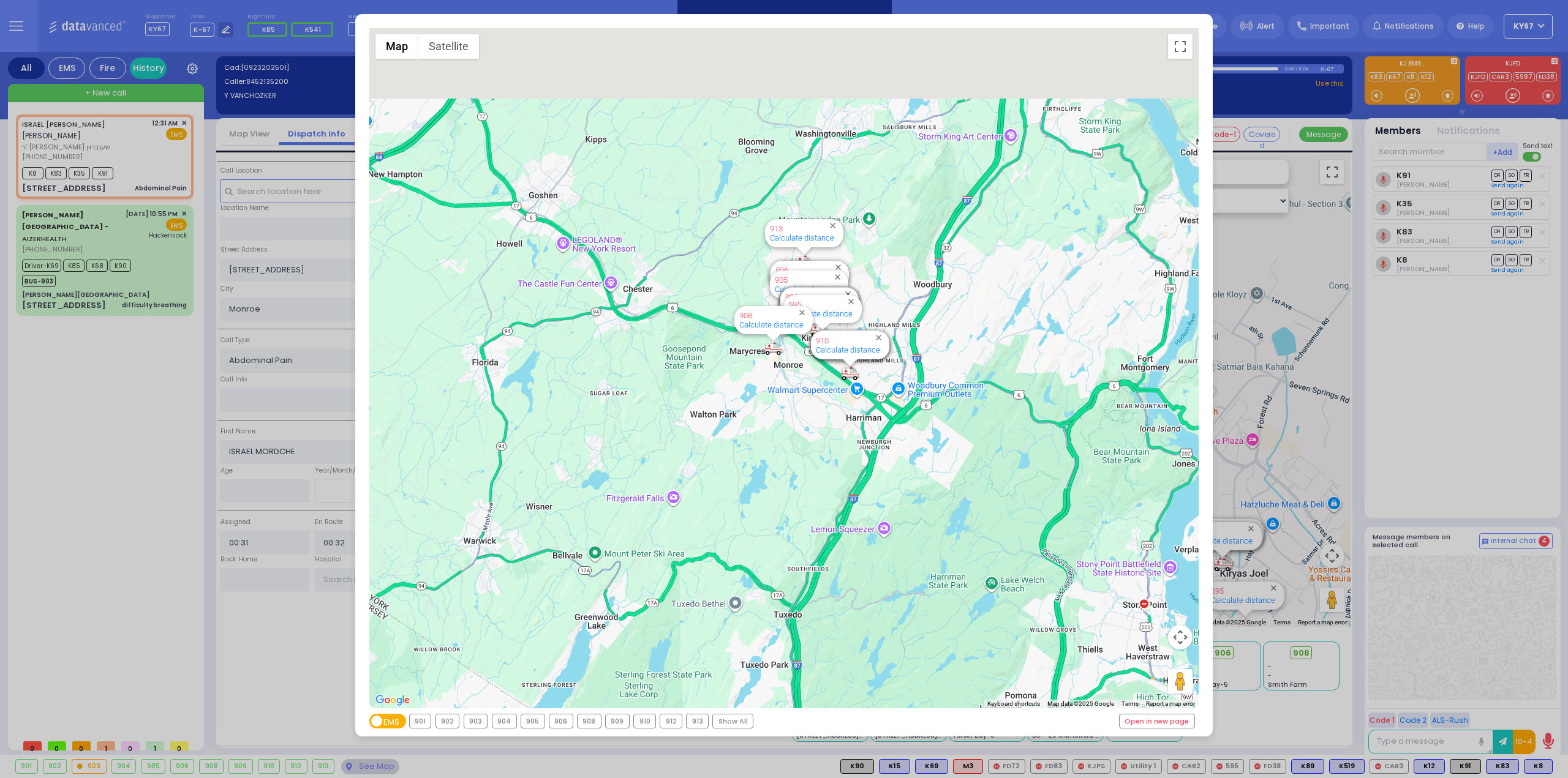
drag, startPoint x: 788, startPoint y: 261, endPoint x: 817, endPoint y: 427, distance: 168.5
click at [817, 427] on div "594 Calculate distance 595 Calculate distance 596 Calculate distance 901 Calcul…" at bounding box center [784, 368] width 830 height 680
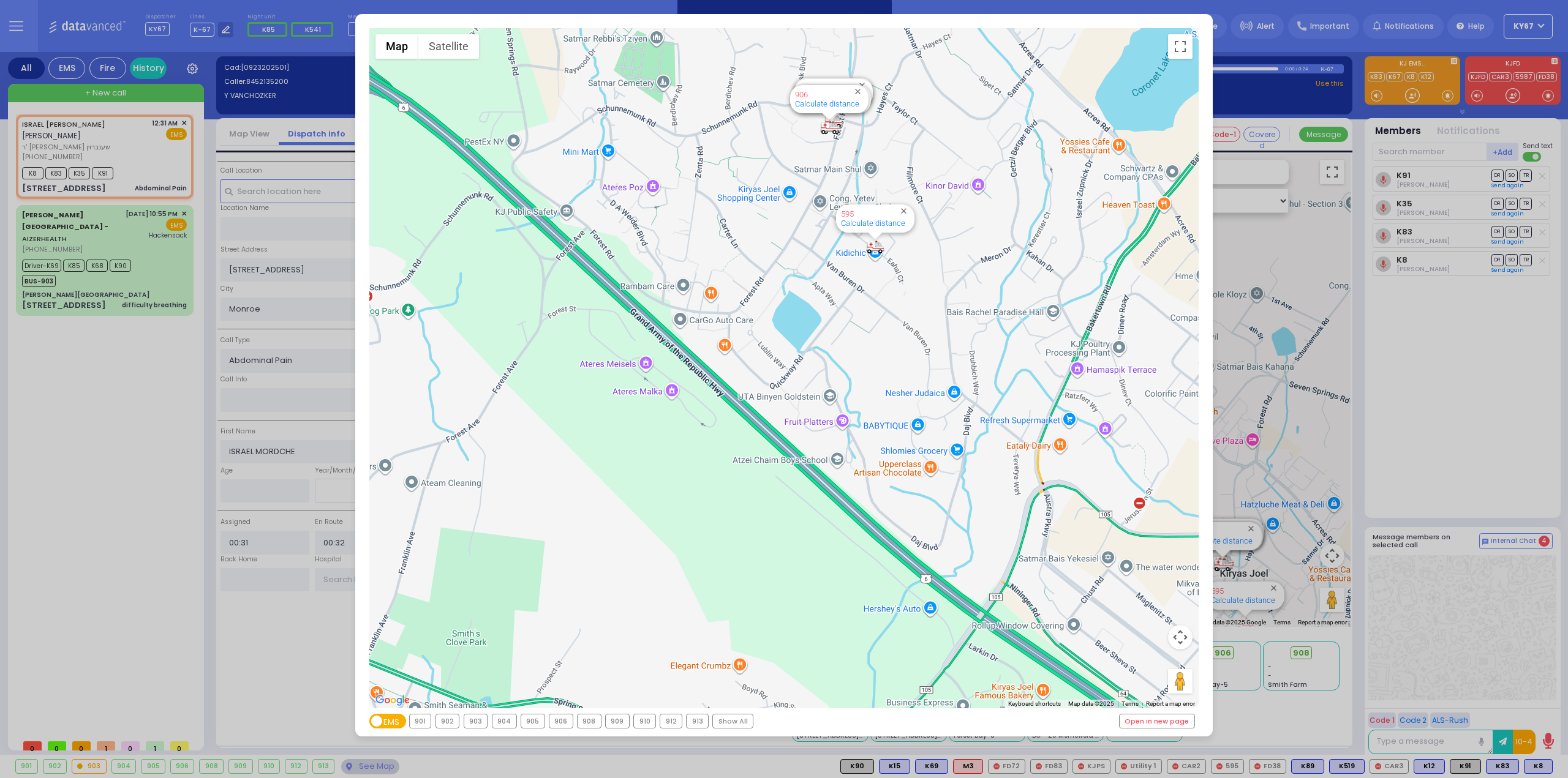
drag, startPoint x: 828, startPoint y: 286, endPoint x: 833, endPoint y: 446, distance: 160.1
click at [834, 446] on div "594 Calculate distance 595 Calculate distance 596 Calculate distance 901 Calcul…" at bounding box center [784, 368] width 830 height 680
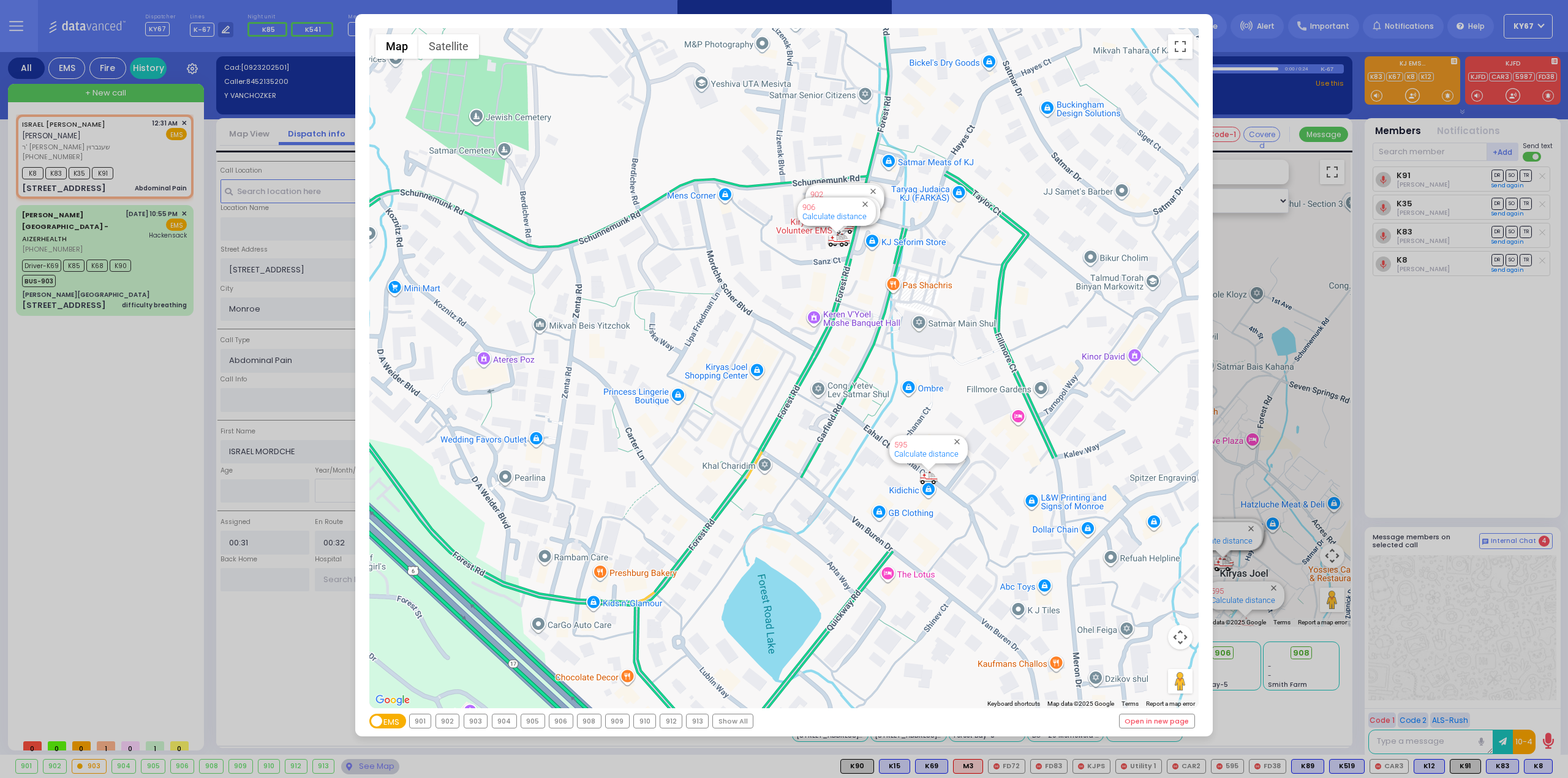
drag, startPoint x: 851, startPoint y: 305, endPoint x: 810, endPoint y: 480, distance: 179.7
click at [813, 474] on div "594 Calculate distance 595 Calculate distance 596 Calculate distance 901 Calcul…" at bounding box center [784, 368] width 830 height 680
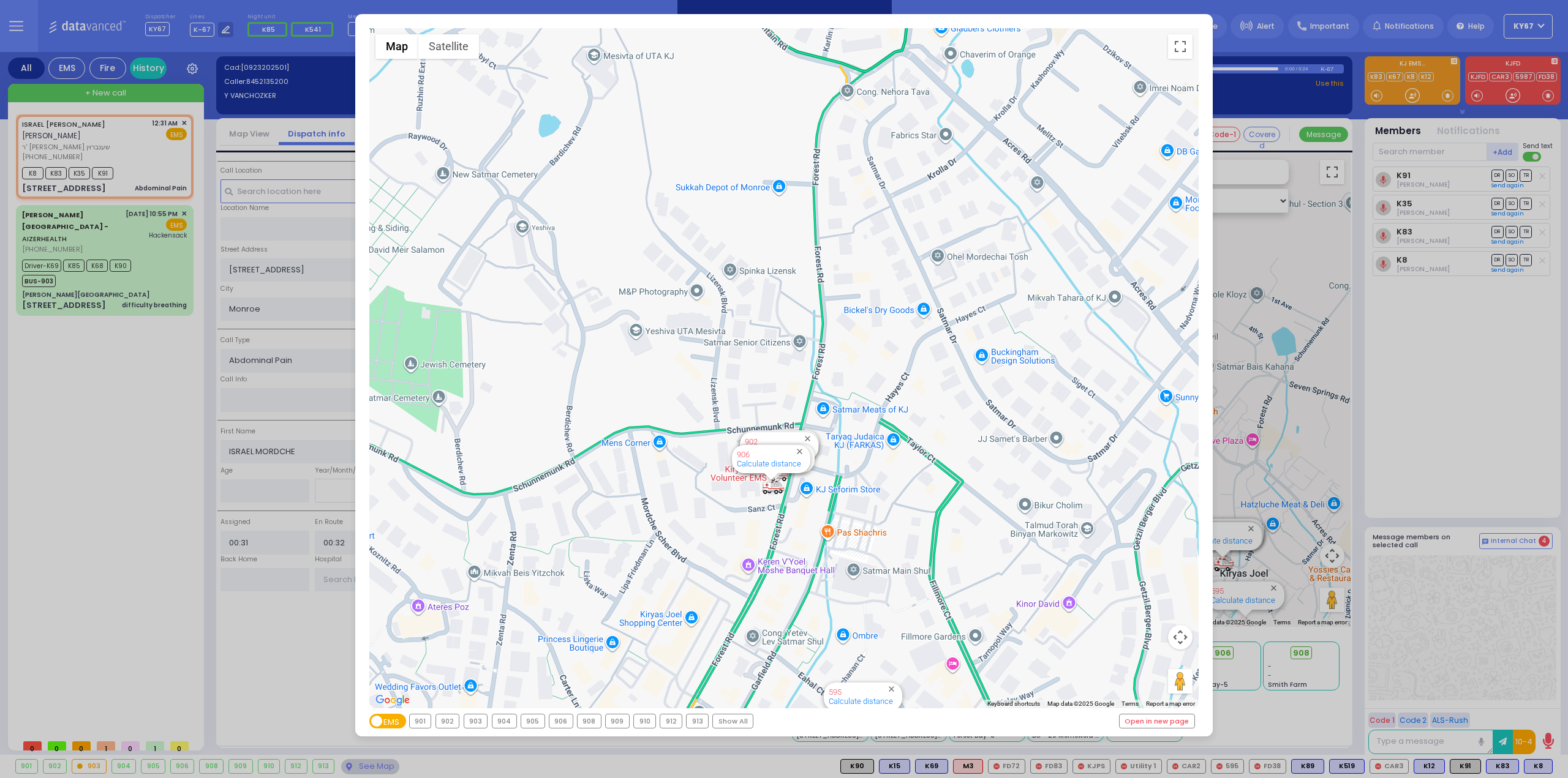
click at [826, 405] on div "594 Calculate distance 595 Calculate distance 596 Calculate distance 901 Calcul…" at bounding box center [784, 368] width 830 height 680
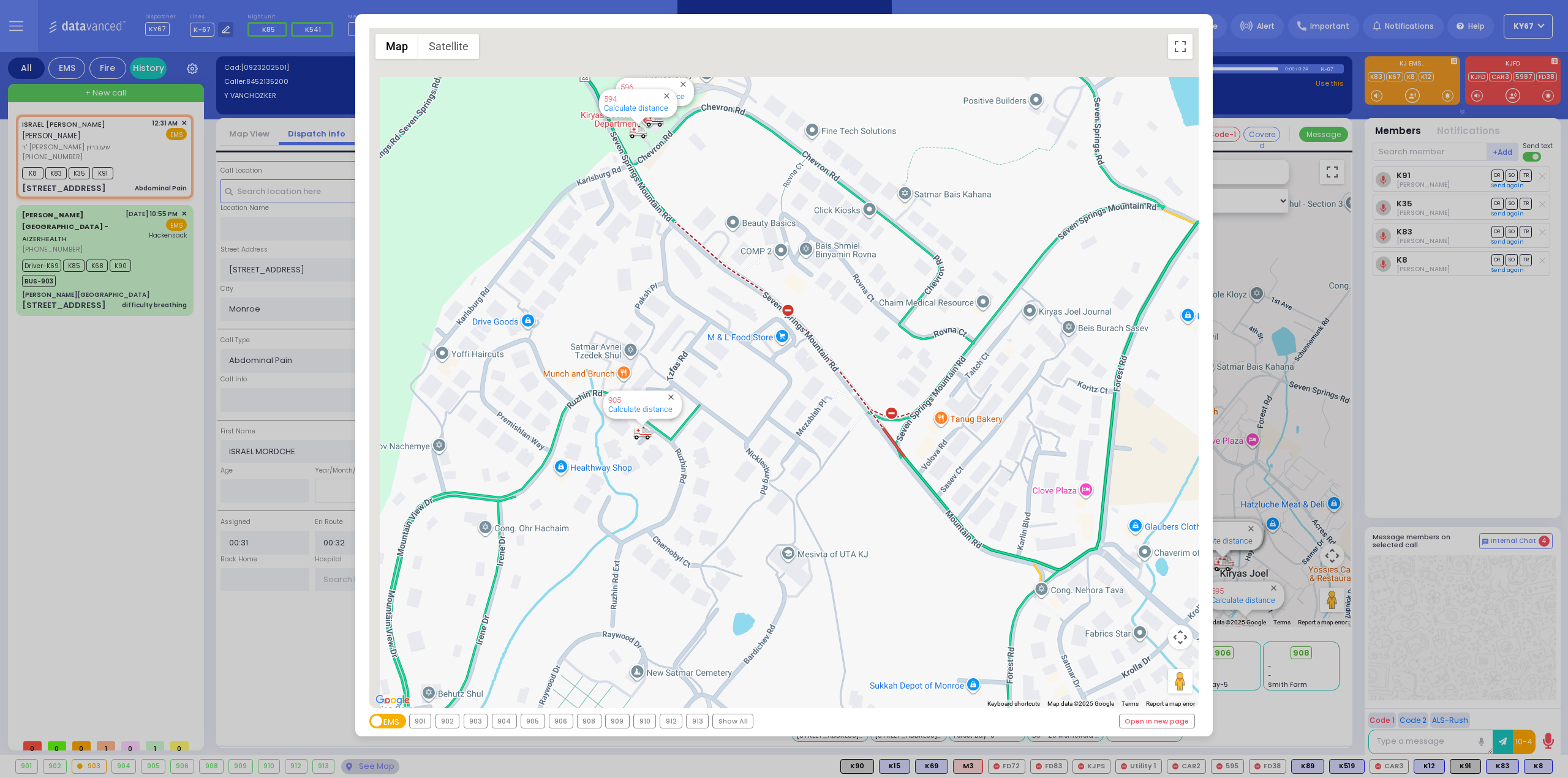
drag, startPoint x: 756, startPoint y: 386, endPoint x: 897, endPoint y: 411, distance: 143.2
click at [887, 413] on div "594 Calculate distance 595 Calculate distance 596 Calculate distance 901 Calcul…" at bounding box center [784, 368] width 830 height 680
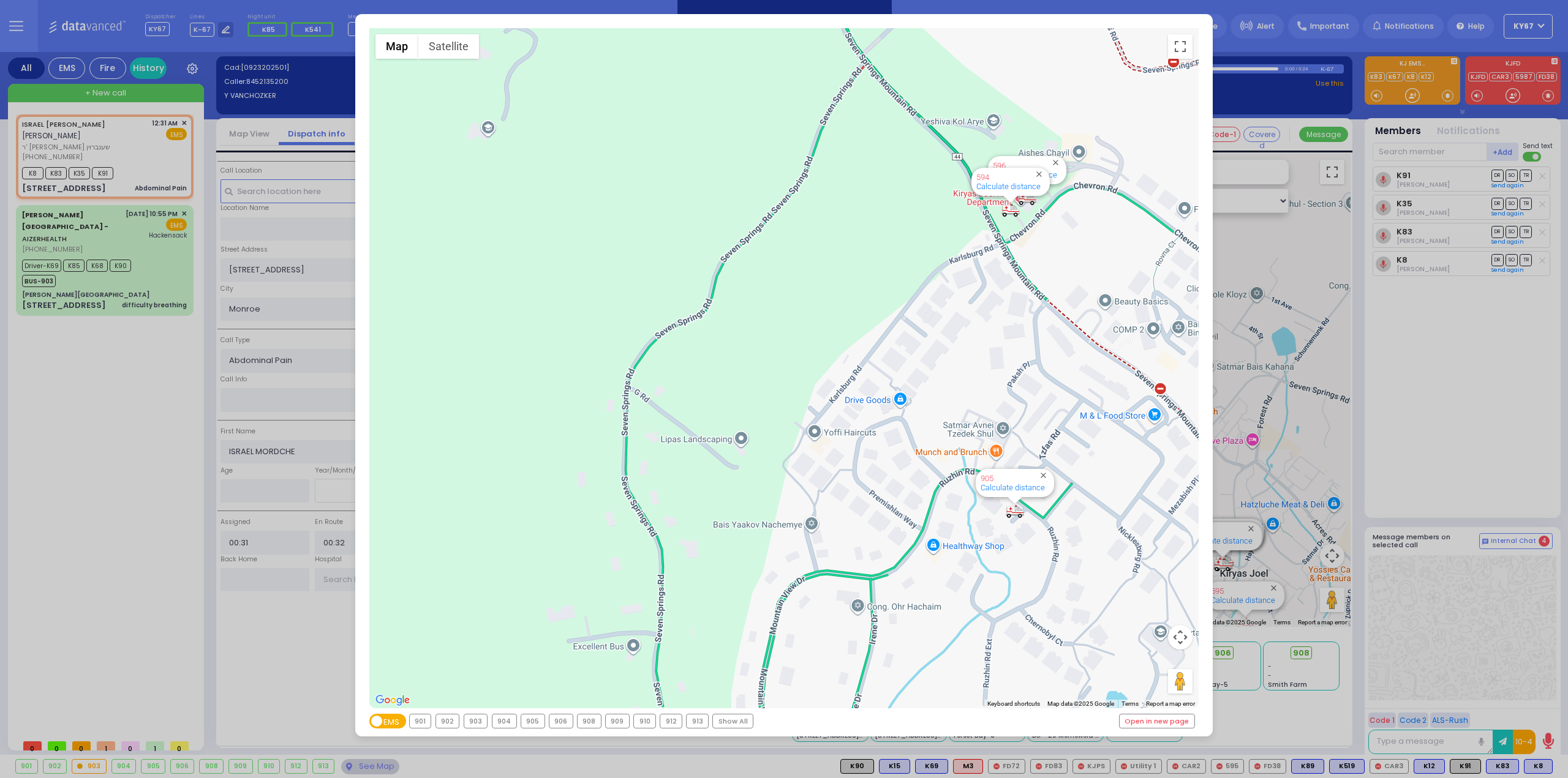
click at [85, 460] on div "← Move left → Move right ↑ Move up ↓ Move down + Zoom in - Zoom out Home Jump l…" at bounding box center [784, 389] width 1568 height 778
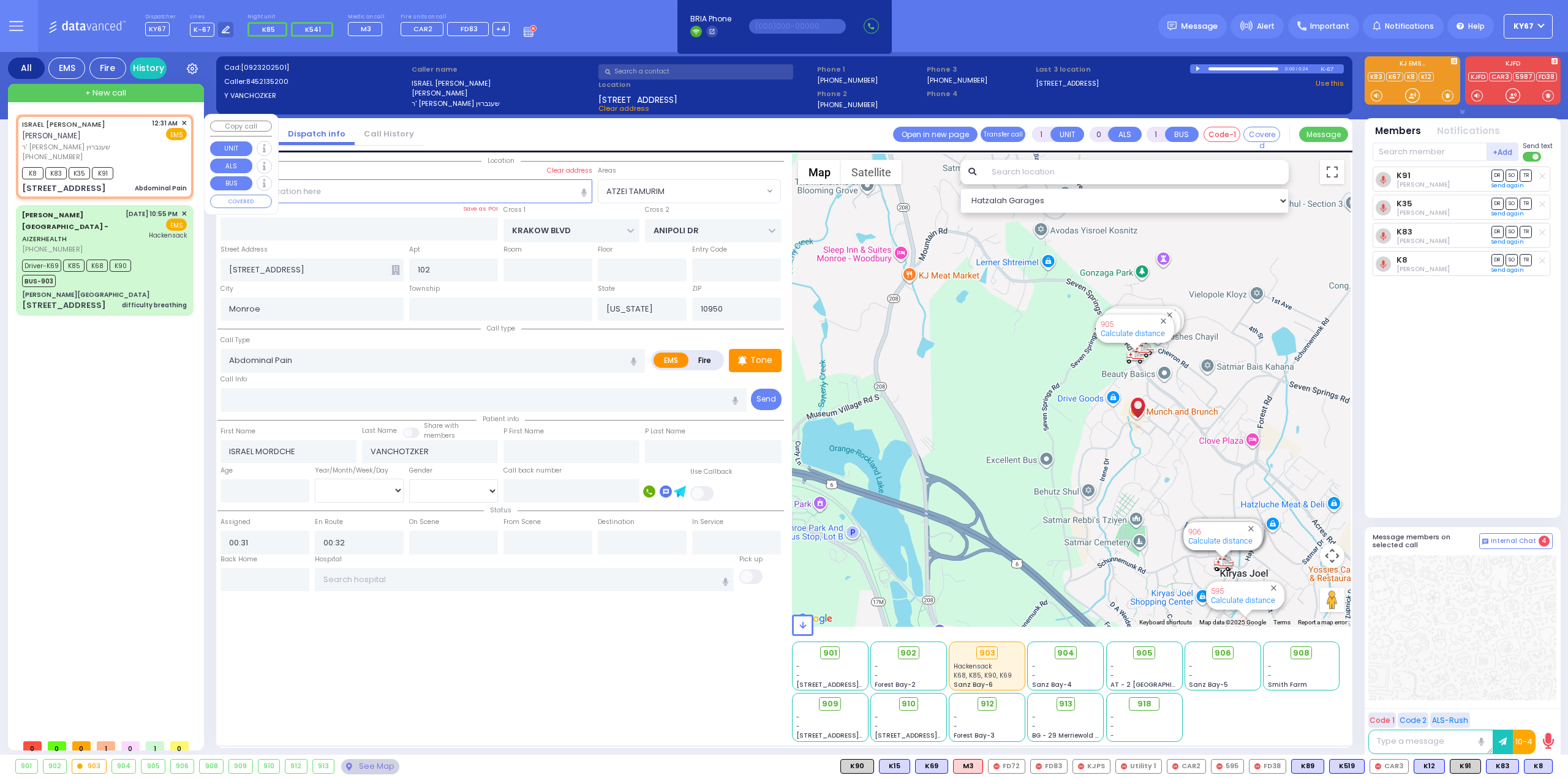
click at [138, 142] on span "ר' [PERSON_NAME] שענברוין" at bounding box center [85, 148] width 126 height 11
select select
radio input "true"
select select
select select "Hatzalah Garages"
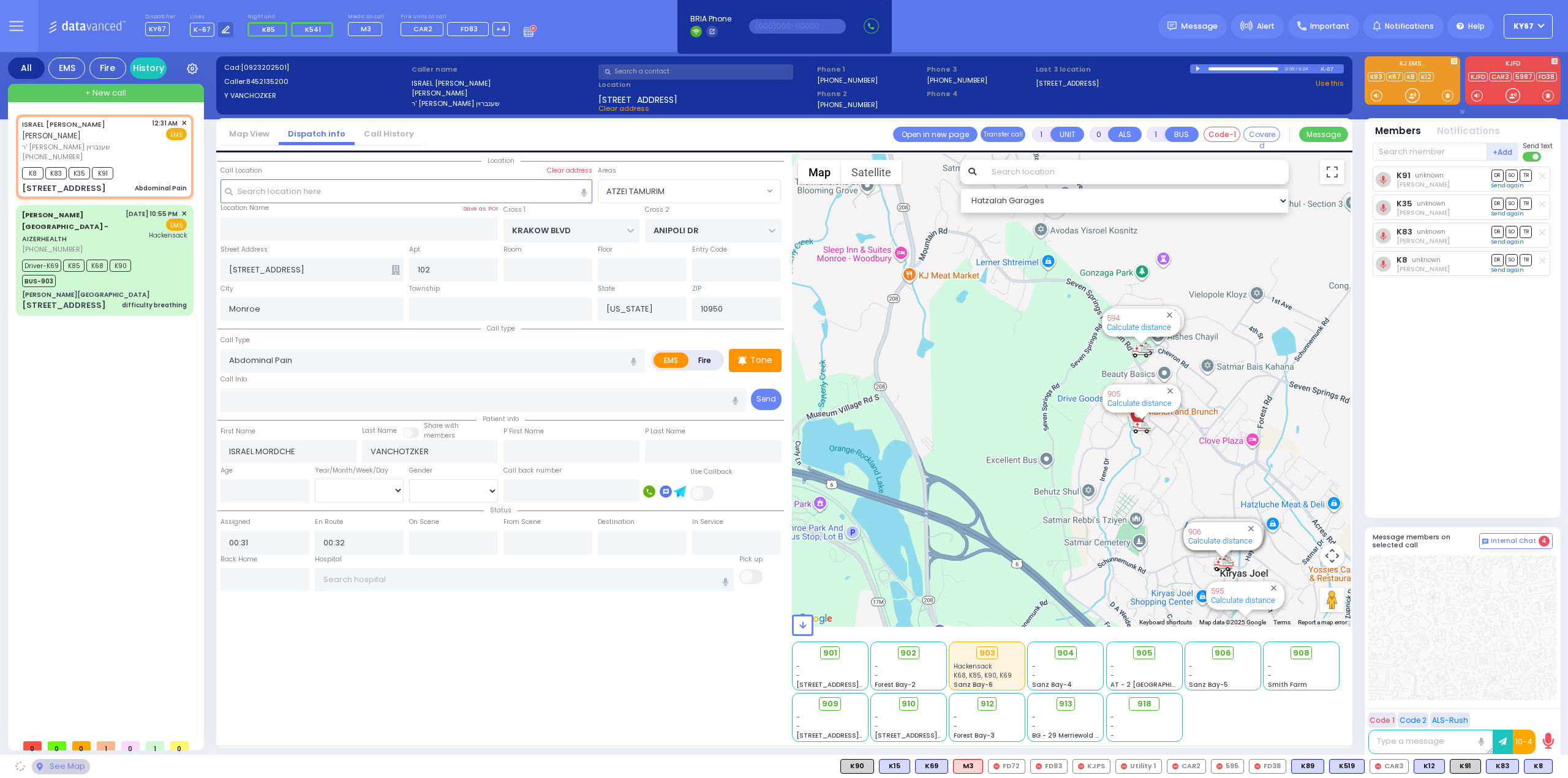
select select "ATZEI TAMURIM"
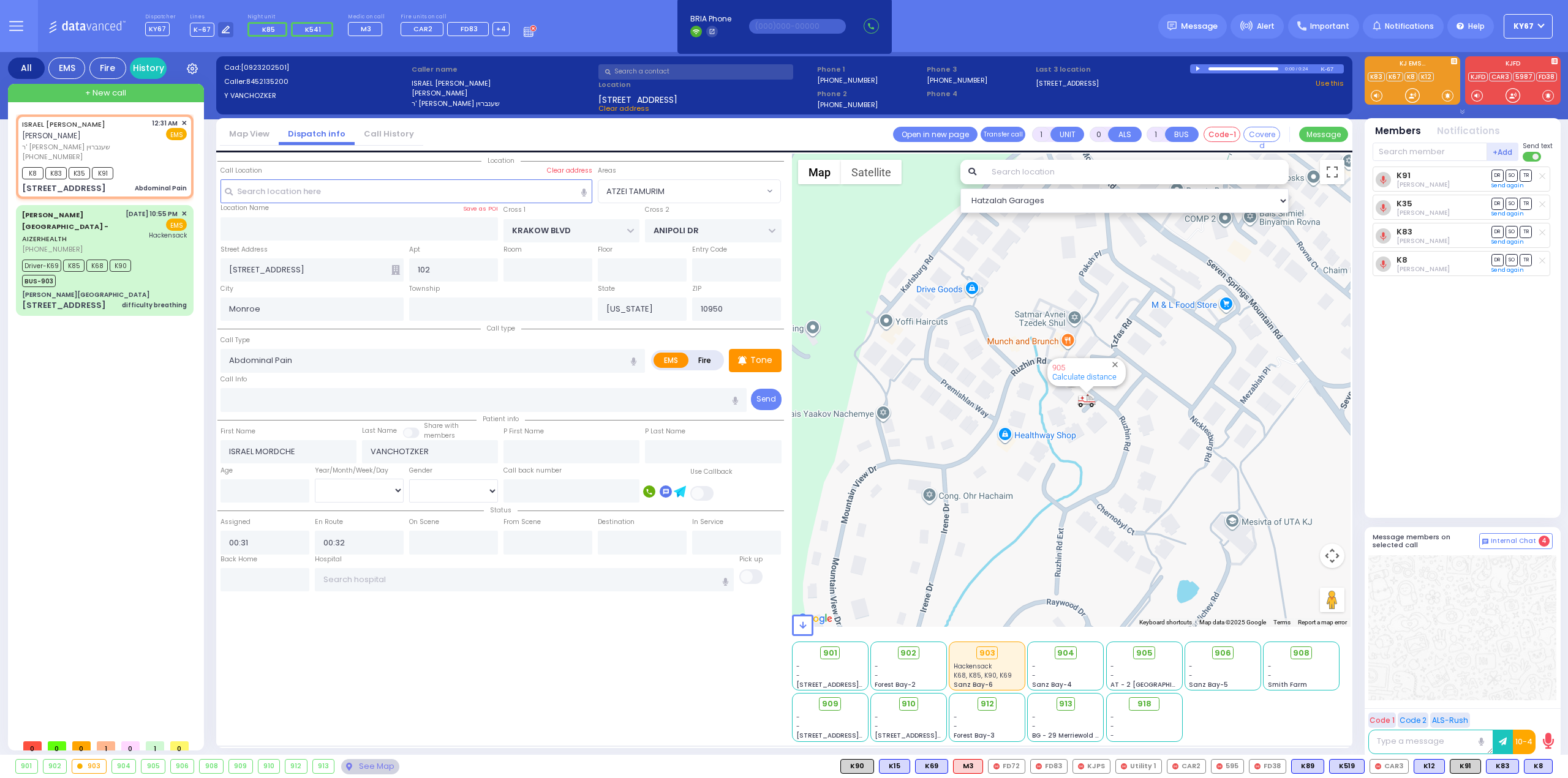
click at [1154, 656] on div "905" at bounding box center [1144, 654] width 67 height 15
click at [1142, 656] on span "905" at bounding box center [1148, 653] width 17 height 12
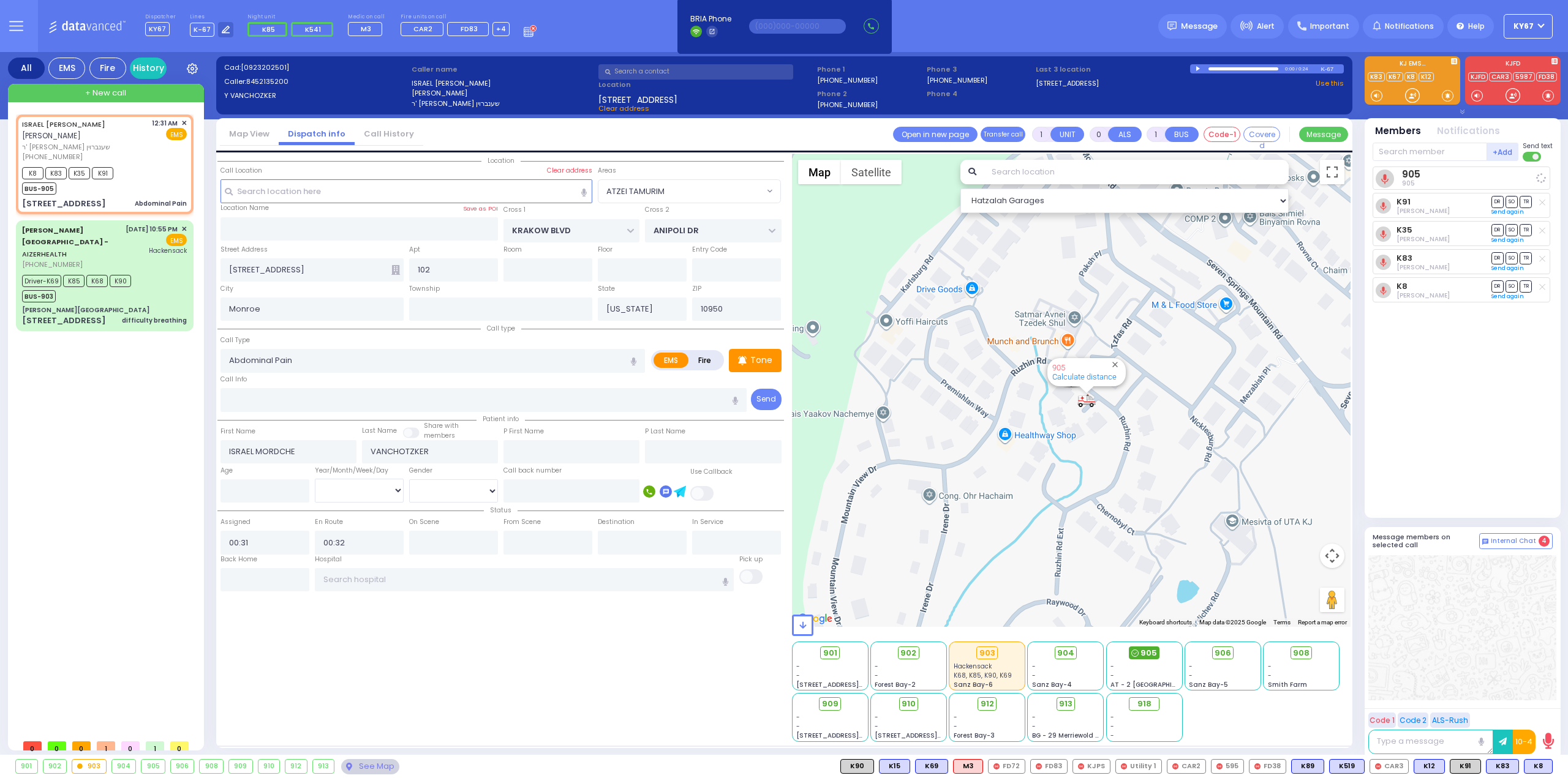
select select
radio input "true"
select select
select select "Hatzalah Garages"
select select "ATZEI TAMURIM"
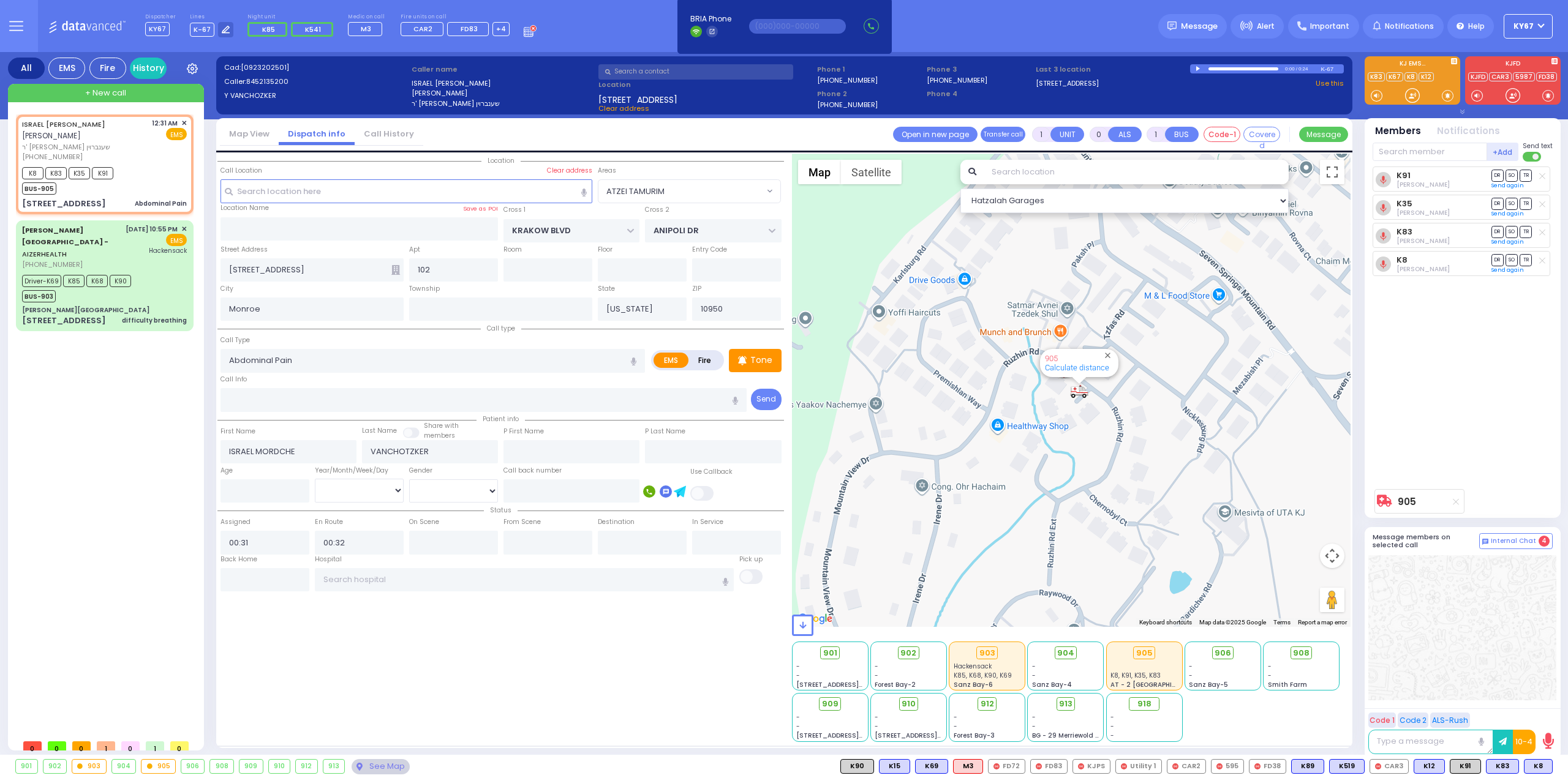
click at [151, 516] on div "ISRAEL [PERSON_NAME] [PERSON_NAME] ר' יחזקאל - ר' קאפל שענברוין [PHONE_NUMBER] …" at bounding box center [107, 423] width 182 height 619
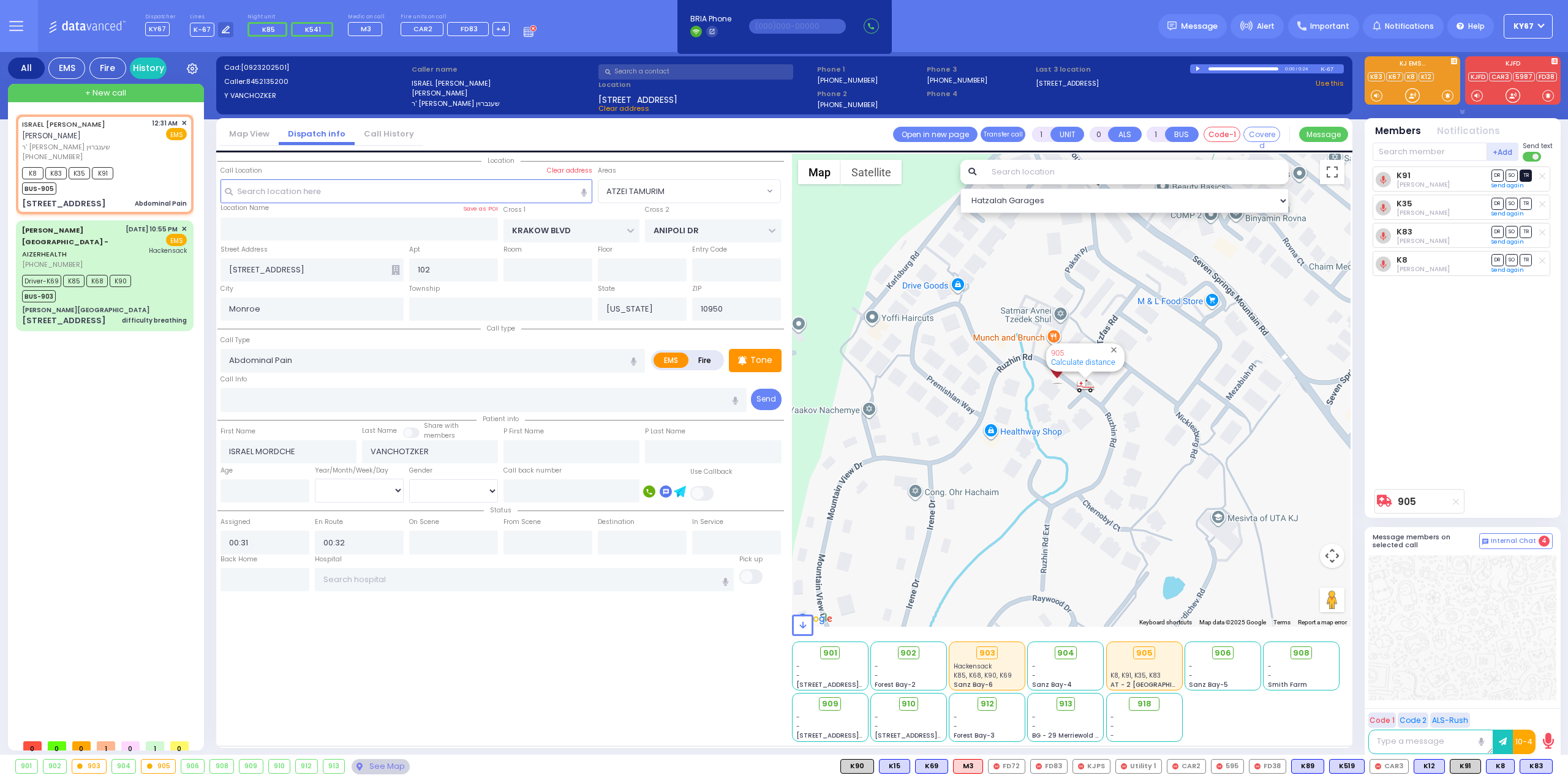
click at [1527, 176] on span "TR" at bounding box center [1526, 175] width 12 height 11
click at [1529, 204] on span "TR" at bounding box center [1526, 203] width 12 height 11
select select
radio input "true"
select select
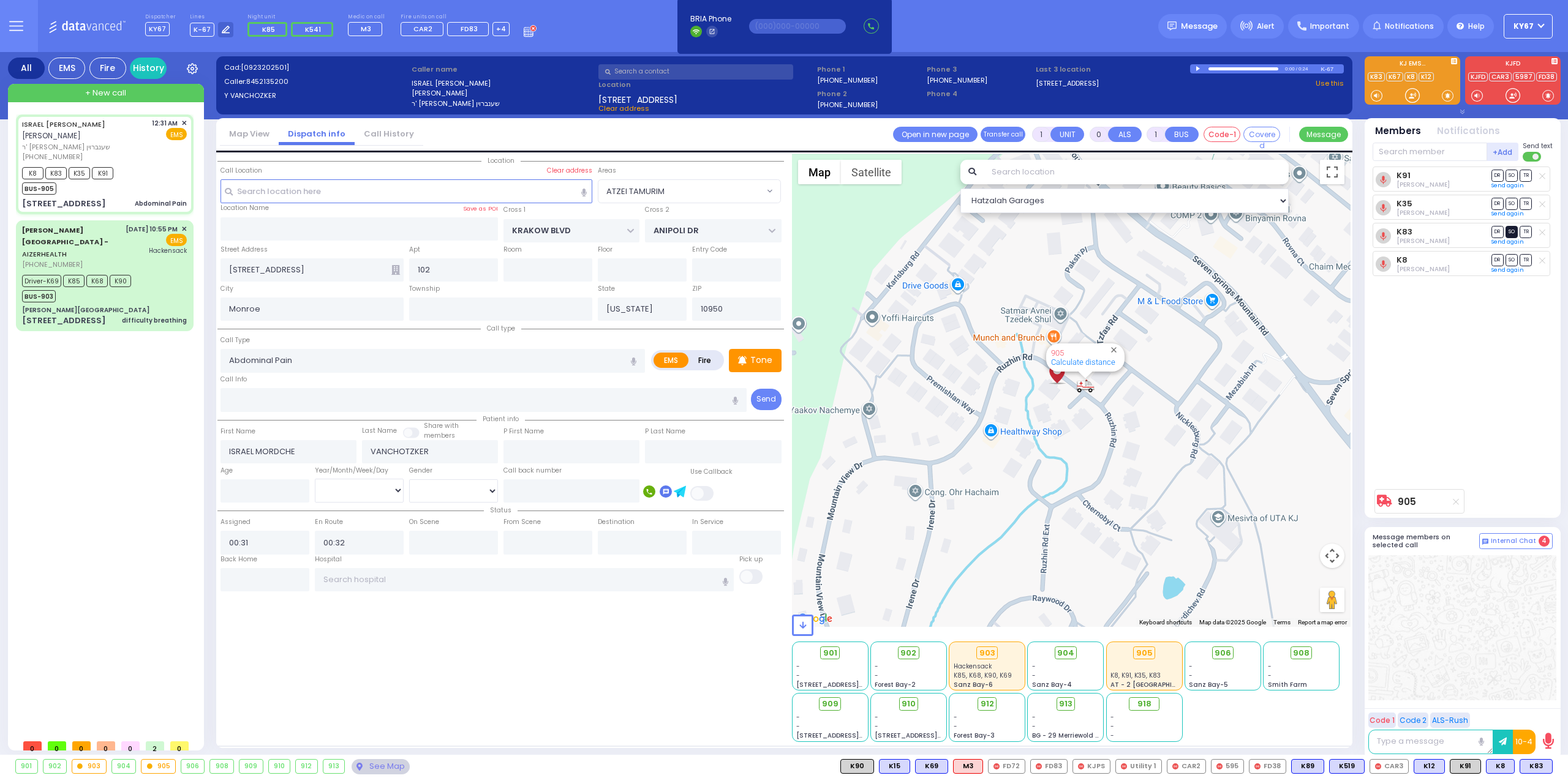
type input "00:48"
select select "Hatzalah Garages"
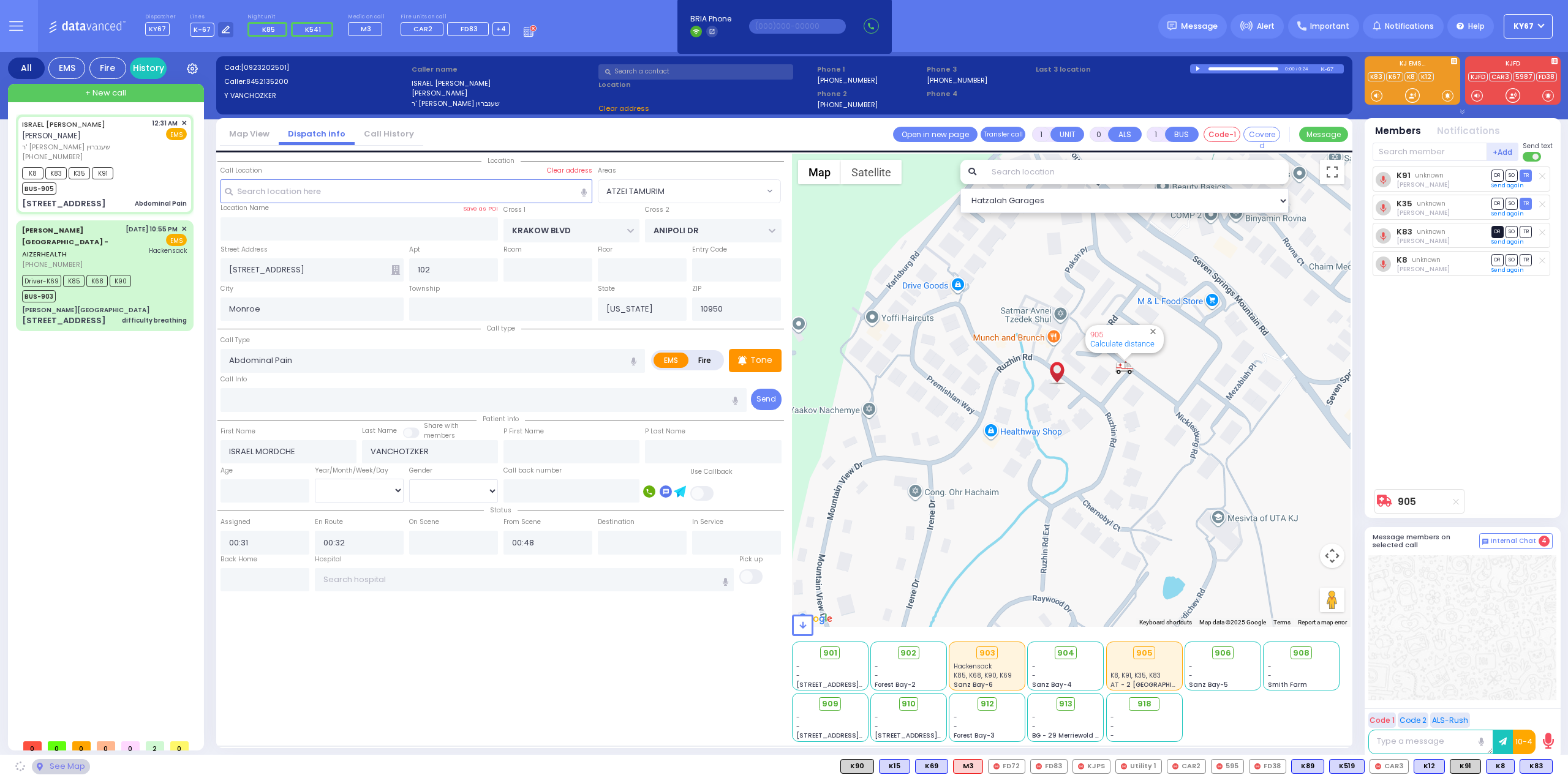
click at [1494, 230] on span "DR" at bounding box center [1497, 231] width 12 height 11
radio input "true"
select select
select select "Hatzalah Garages"
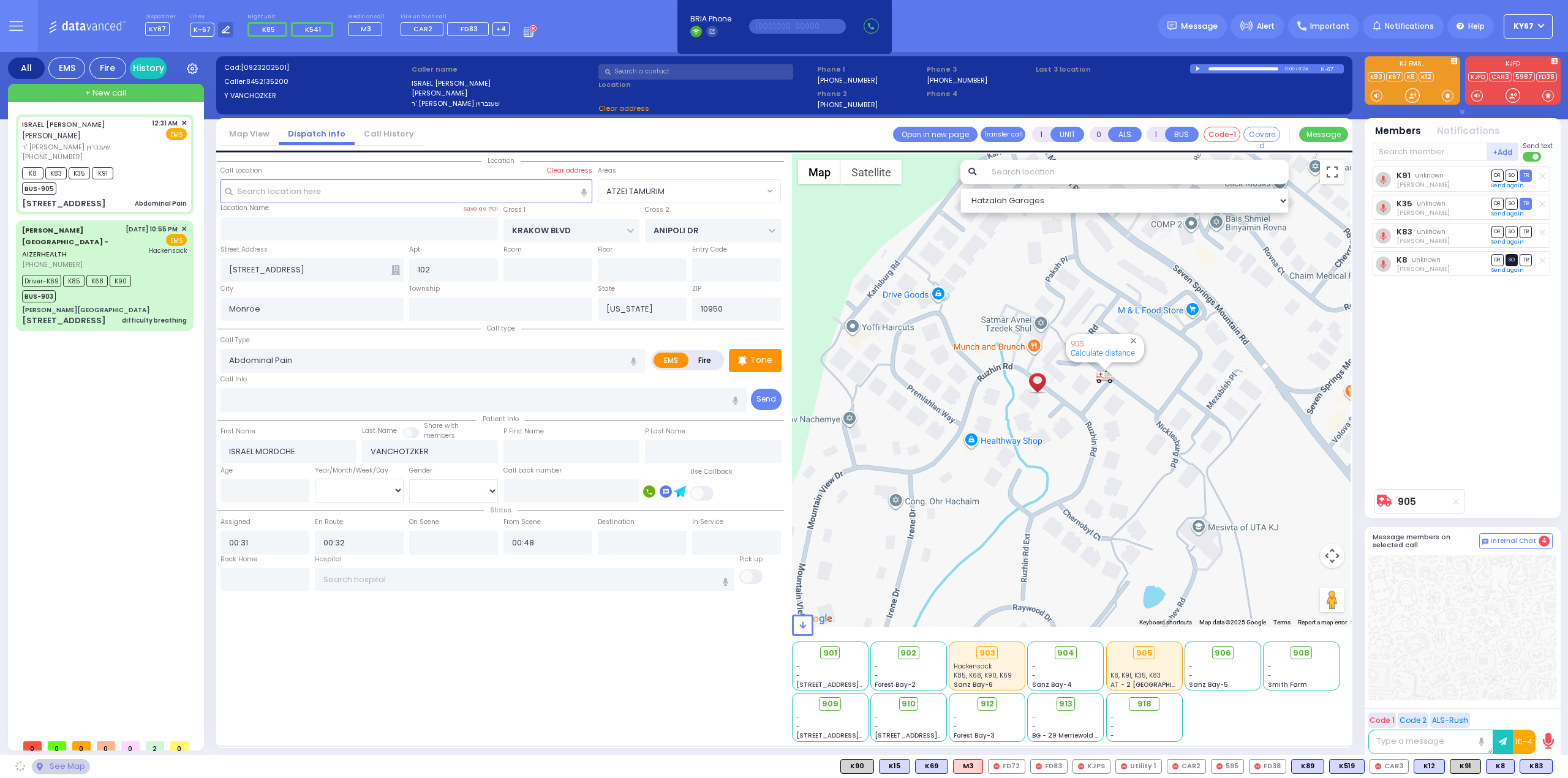
click at [1512, 261] on span "SO" at bounding box center [1511, 259] width 12 height 11
select select "ATZEI TAMURIM"
select select
radio input "true"
select select
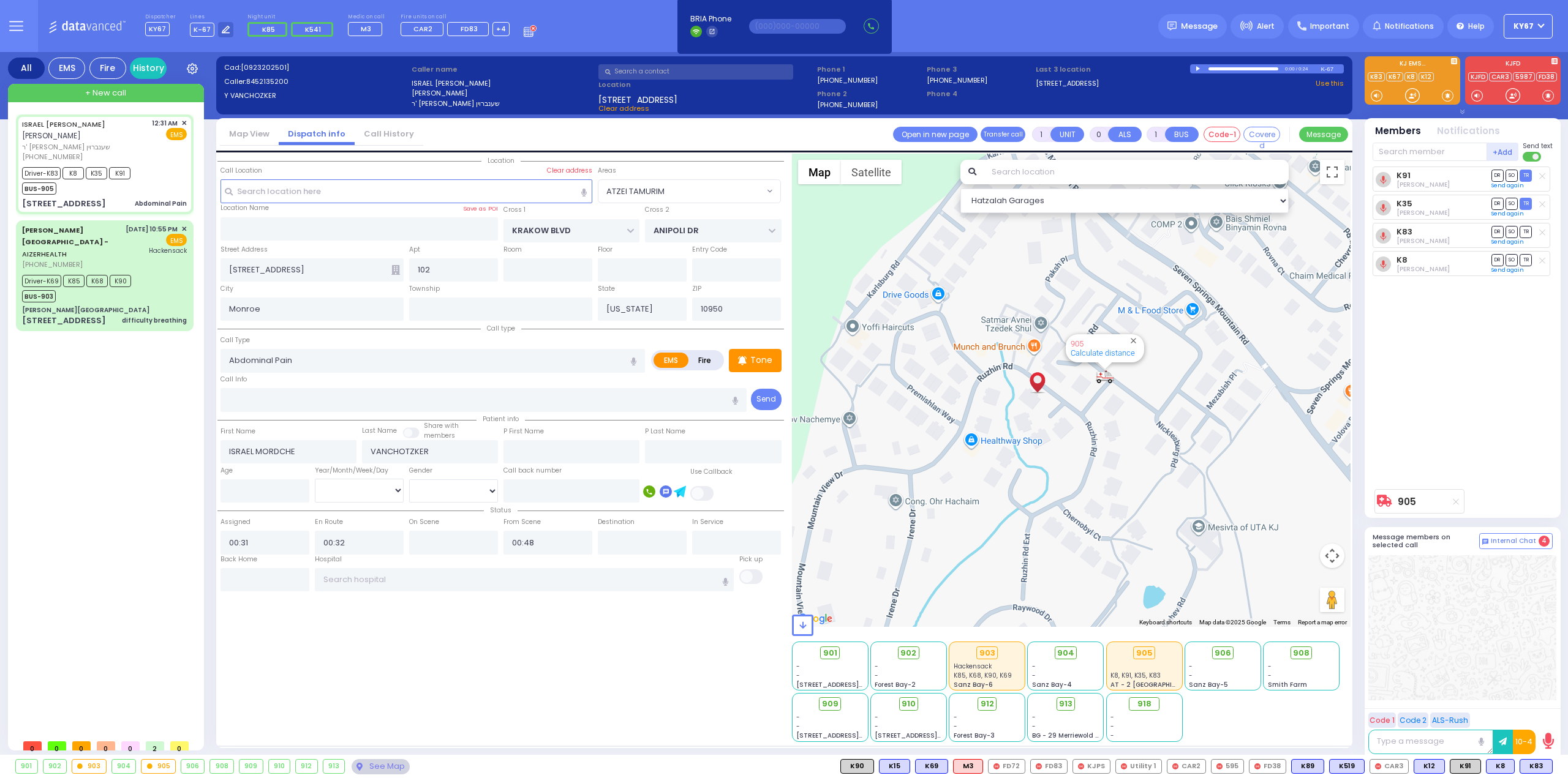
select select "Hatzalah Garages"
radio input "true"
select select
select select "Hatzalah Garages"
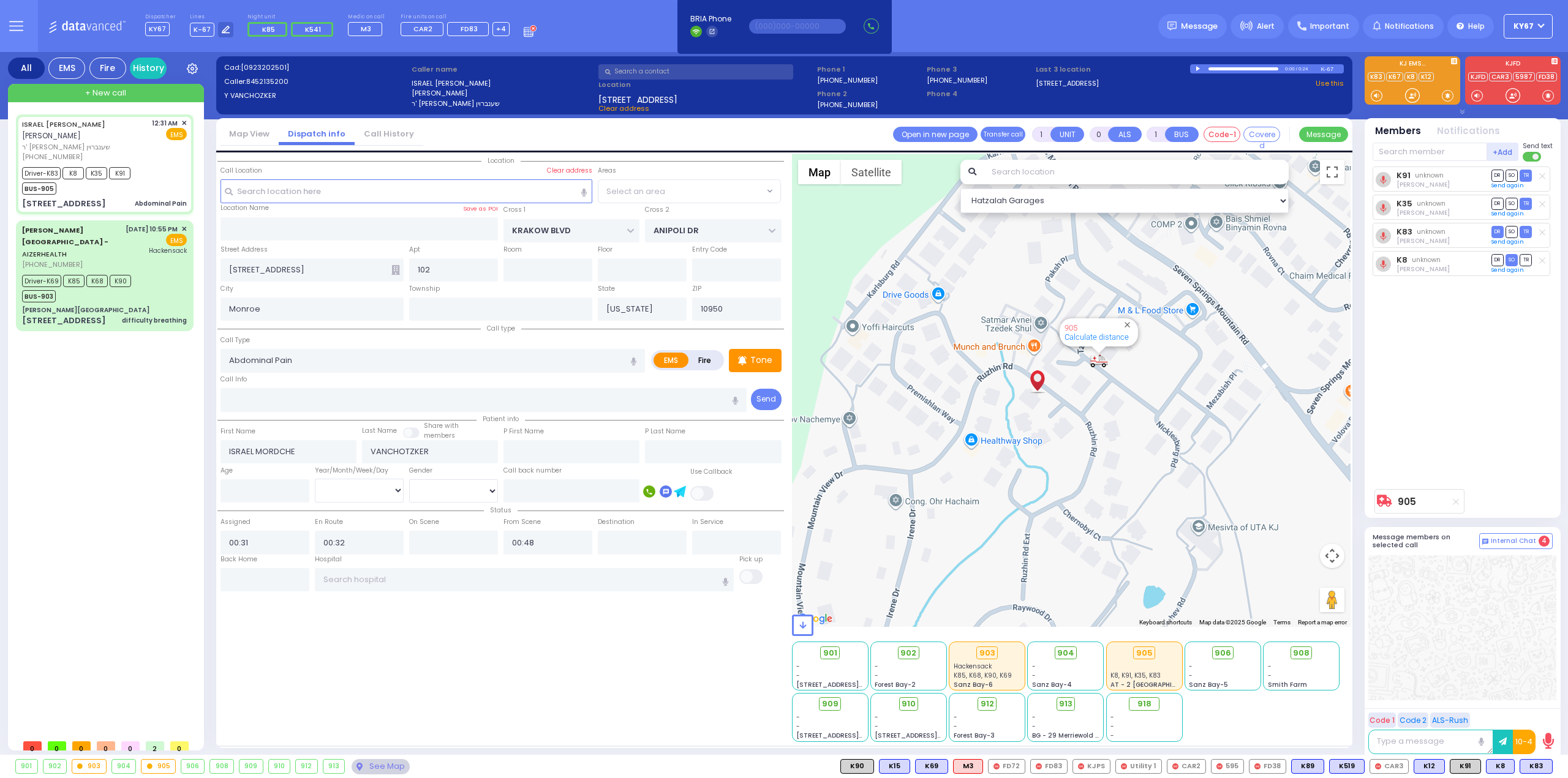
select select "ATZEI TAMURIM"
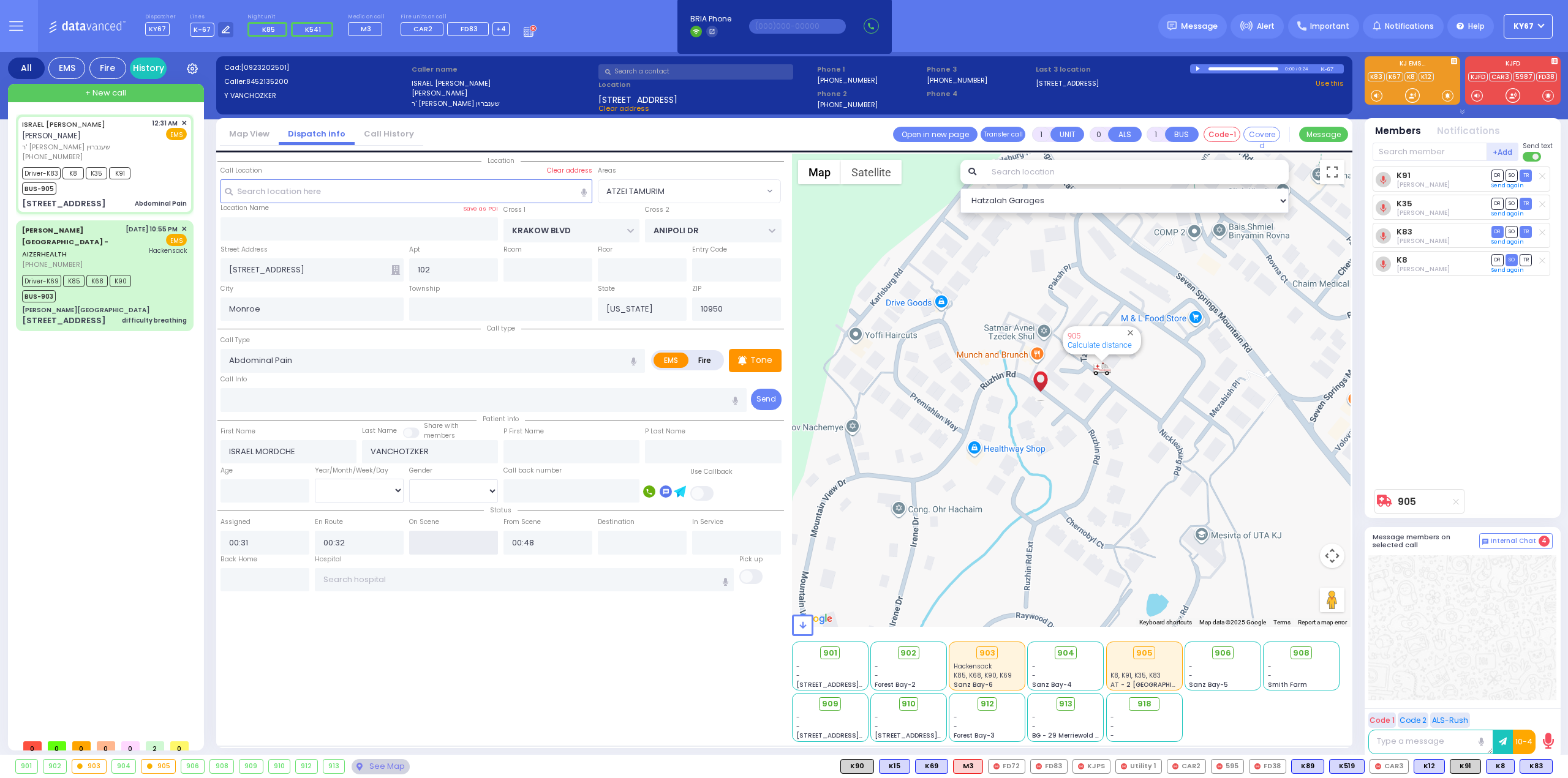
click at [438, 542] on input "text" at bounding box center [453, 542] width 89 height 23
type input "00:35"
click at [422, 576] on input "text" at bounding box center [524, 580] width 420 height 23
select select
radio input "true"
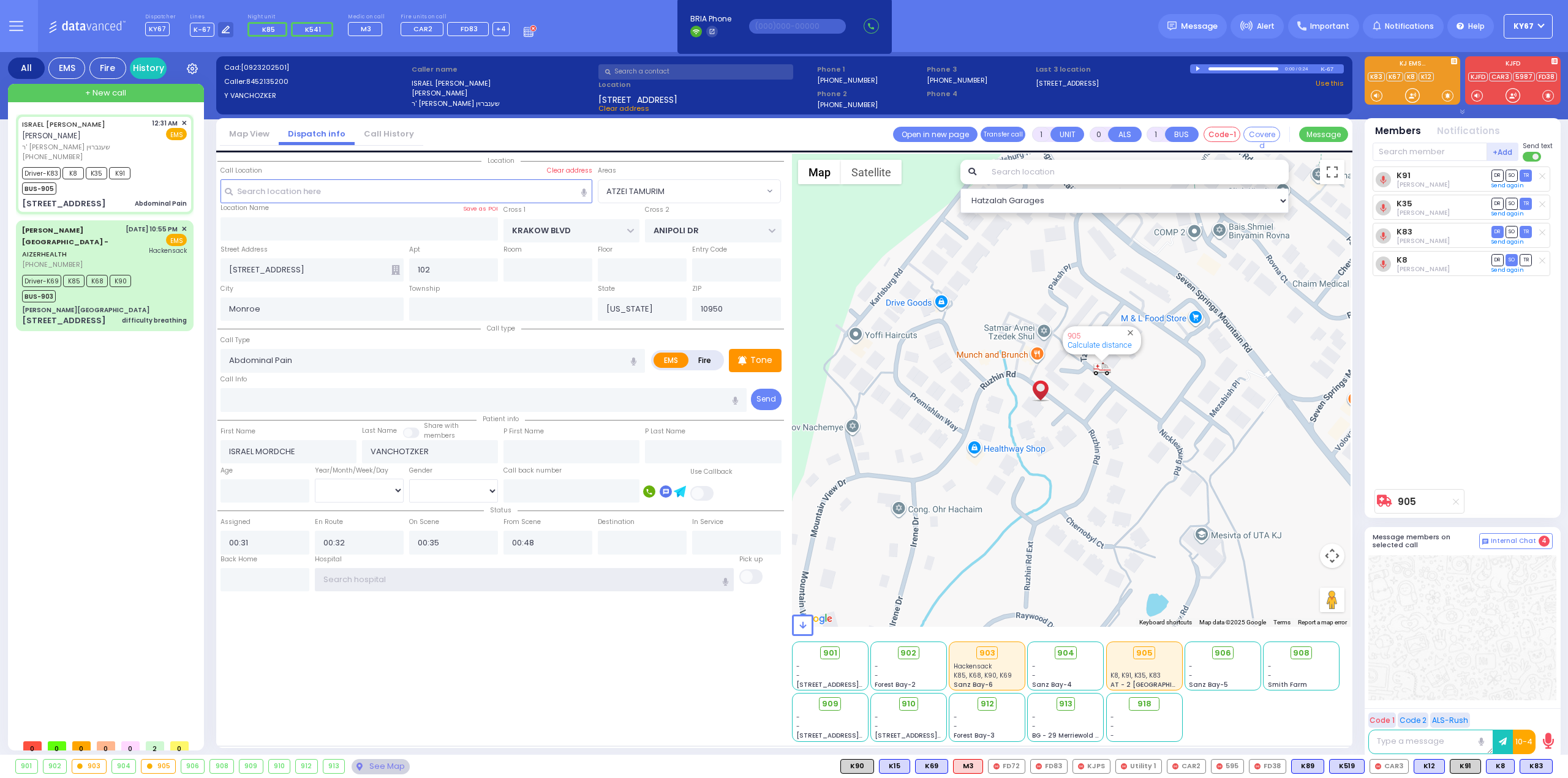
select select
select select "Hatzalah Garages"
select select "ATZEI TAMURIM"
type input "goo"
click at [541, 541] on div "Good Sam" at bounding box center [524, 549] width 50 height 16
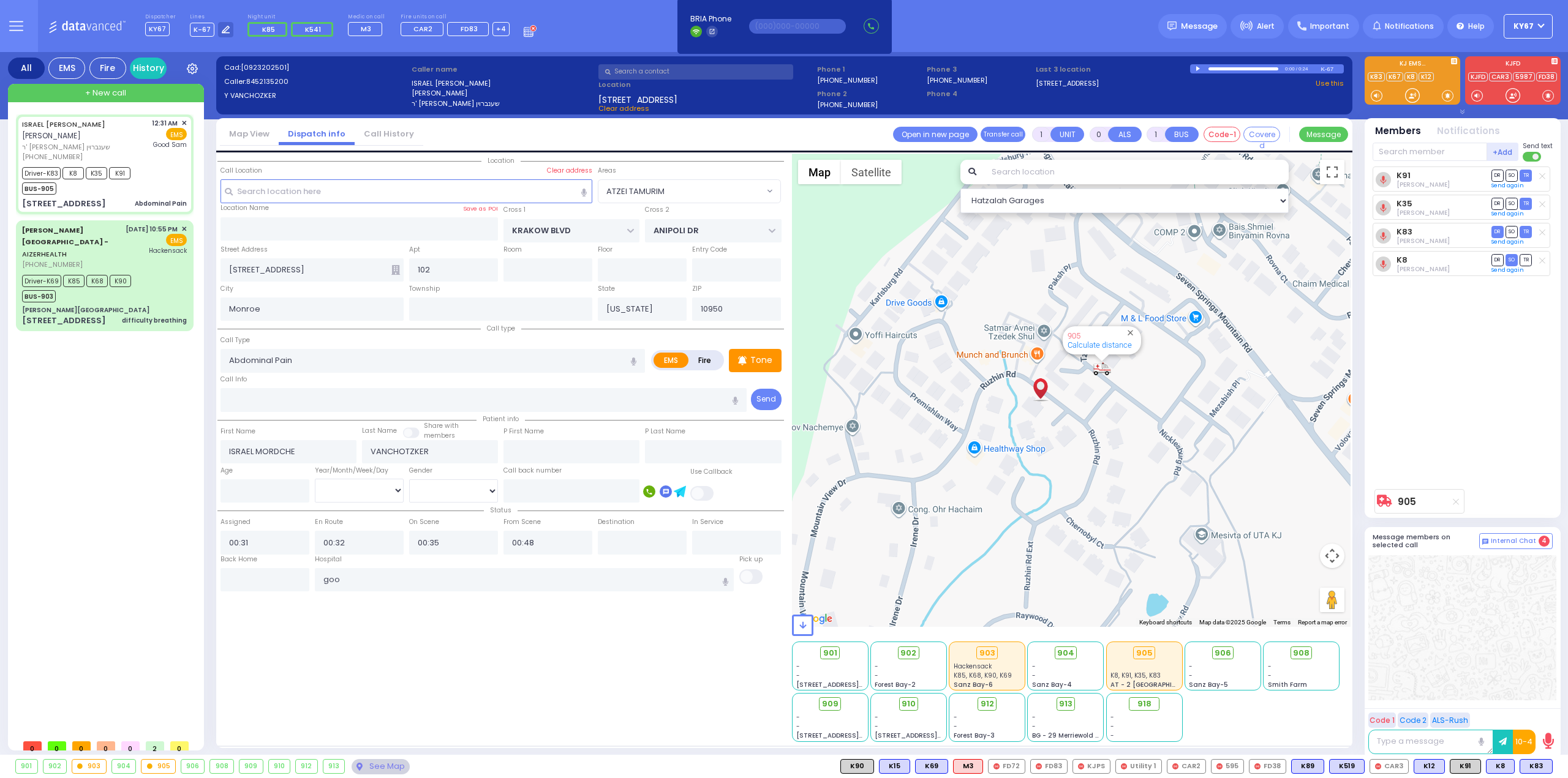
select select
radio input "true"
select select
type input "[GEOGRAPHIC_DATA]"
select select "Hatzalah Garages"
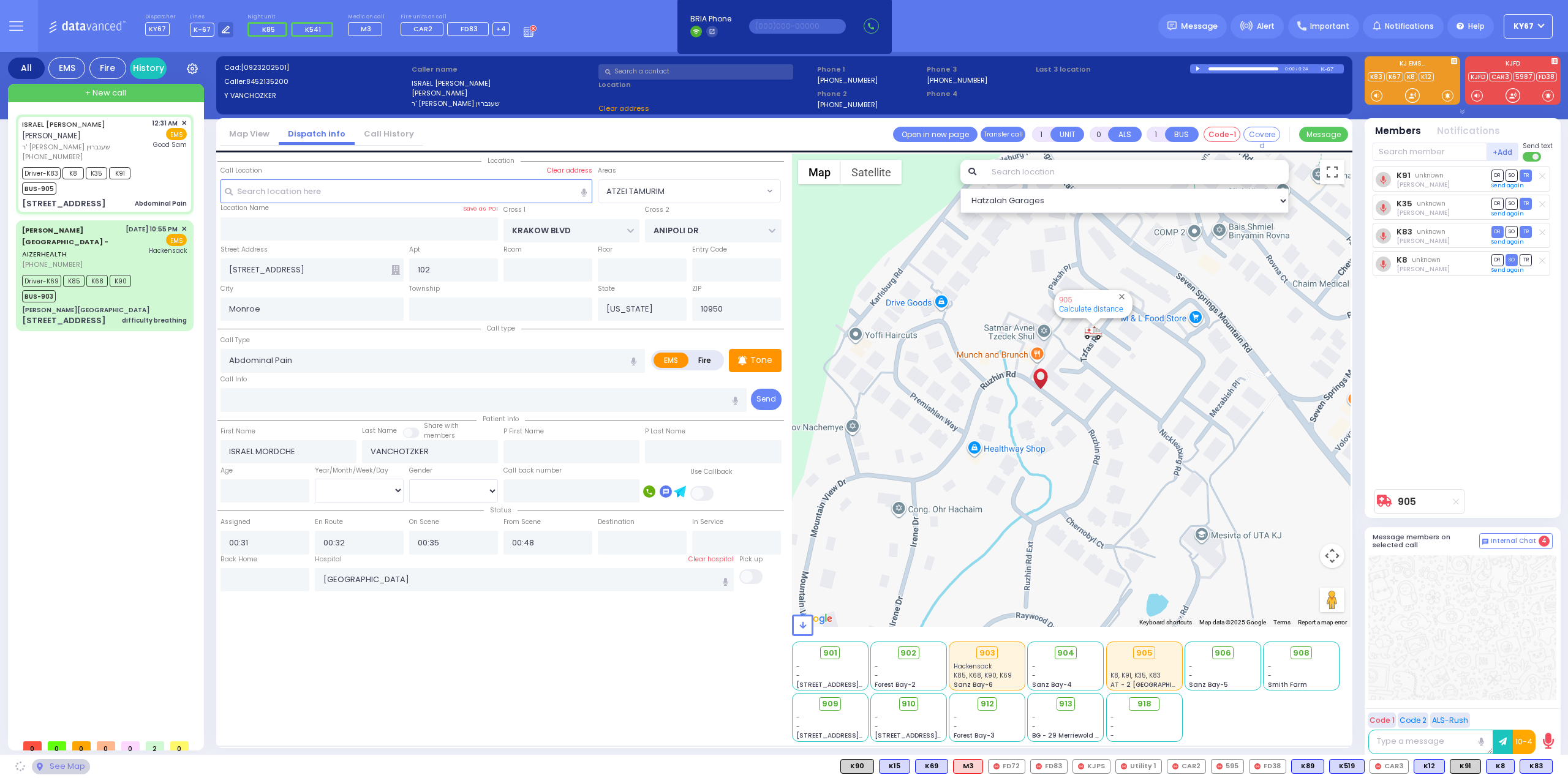
click at [485, 666] on div "Location 102" at bounding box center [500, 447] width 567 height 588
select select "ATZEI TAMURIM"
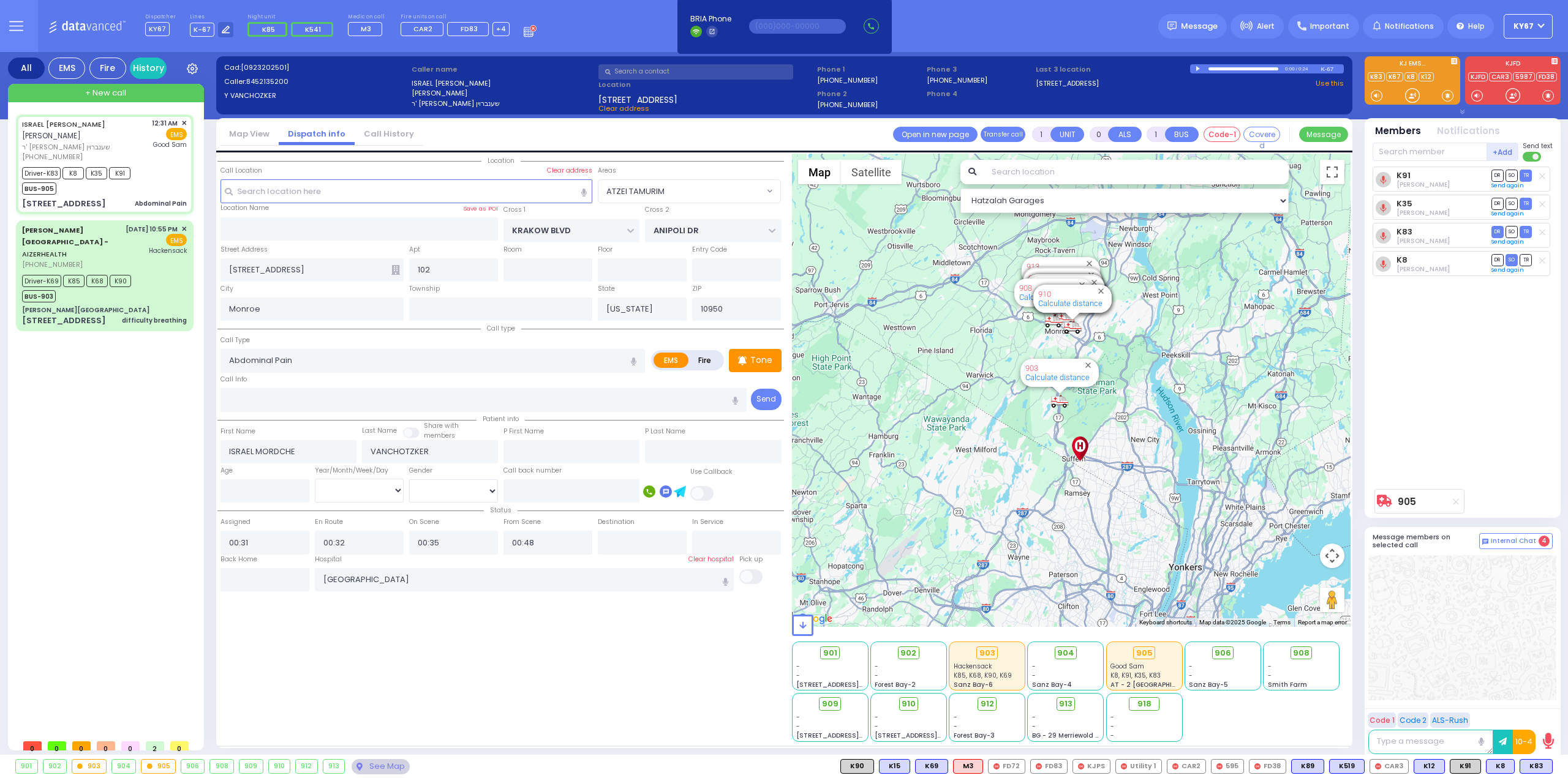
type input "6"
select select
radio input "true"
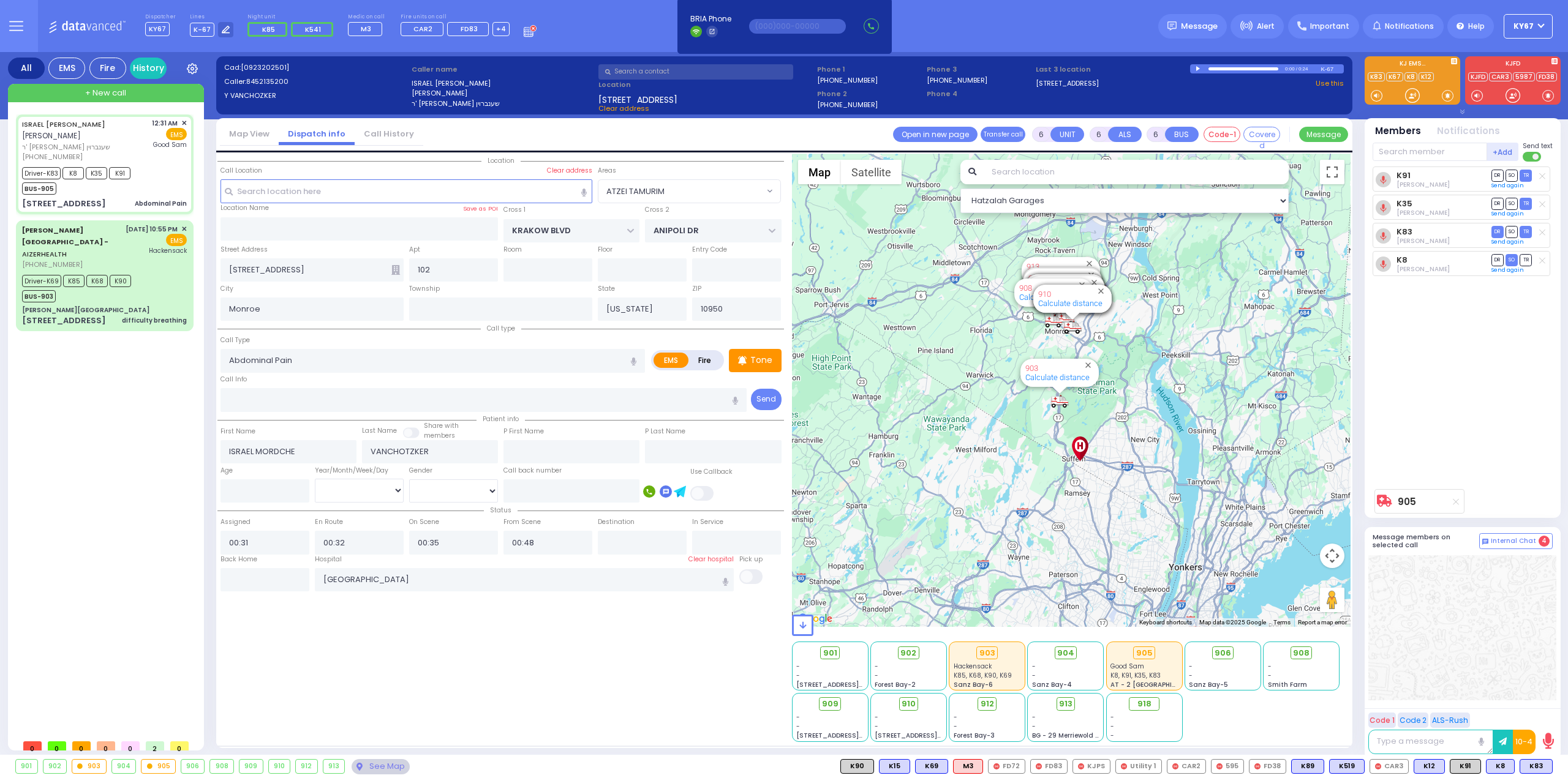
type input "Unknown"
select select "Year"
select select "Hatzalah Garages"
select select "ATZEI TAMURIM"
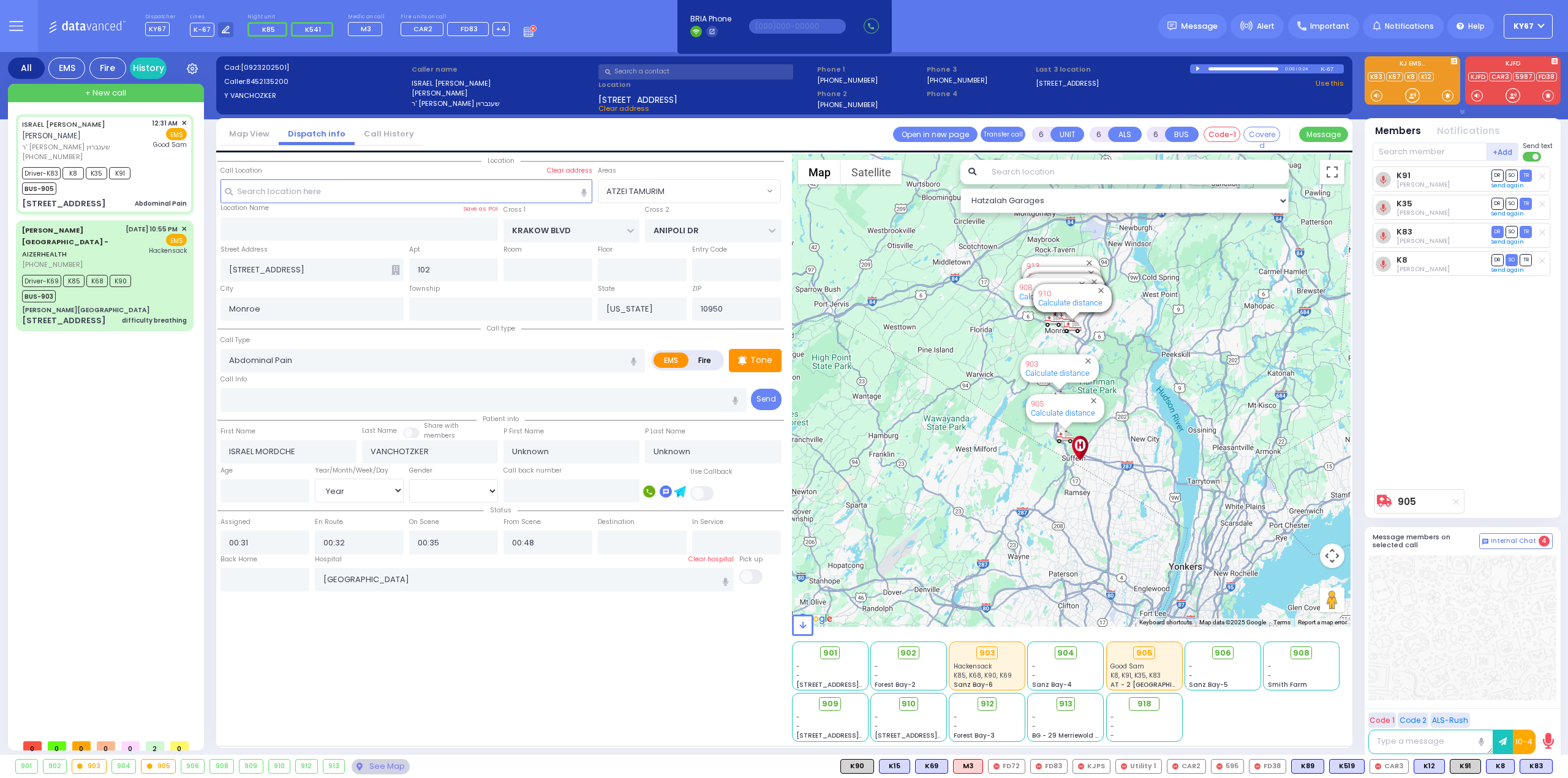
select select
radio input "true"
type input "Gitty"
type input "[PERSON_NAME]"
type input "22"
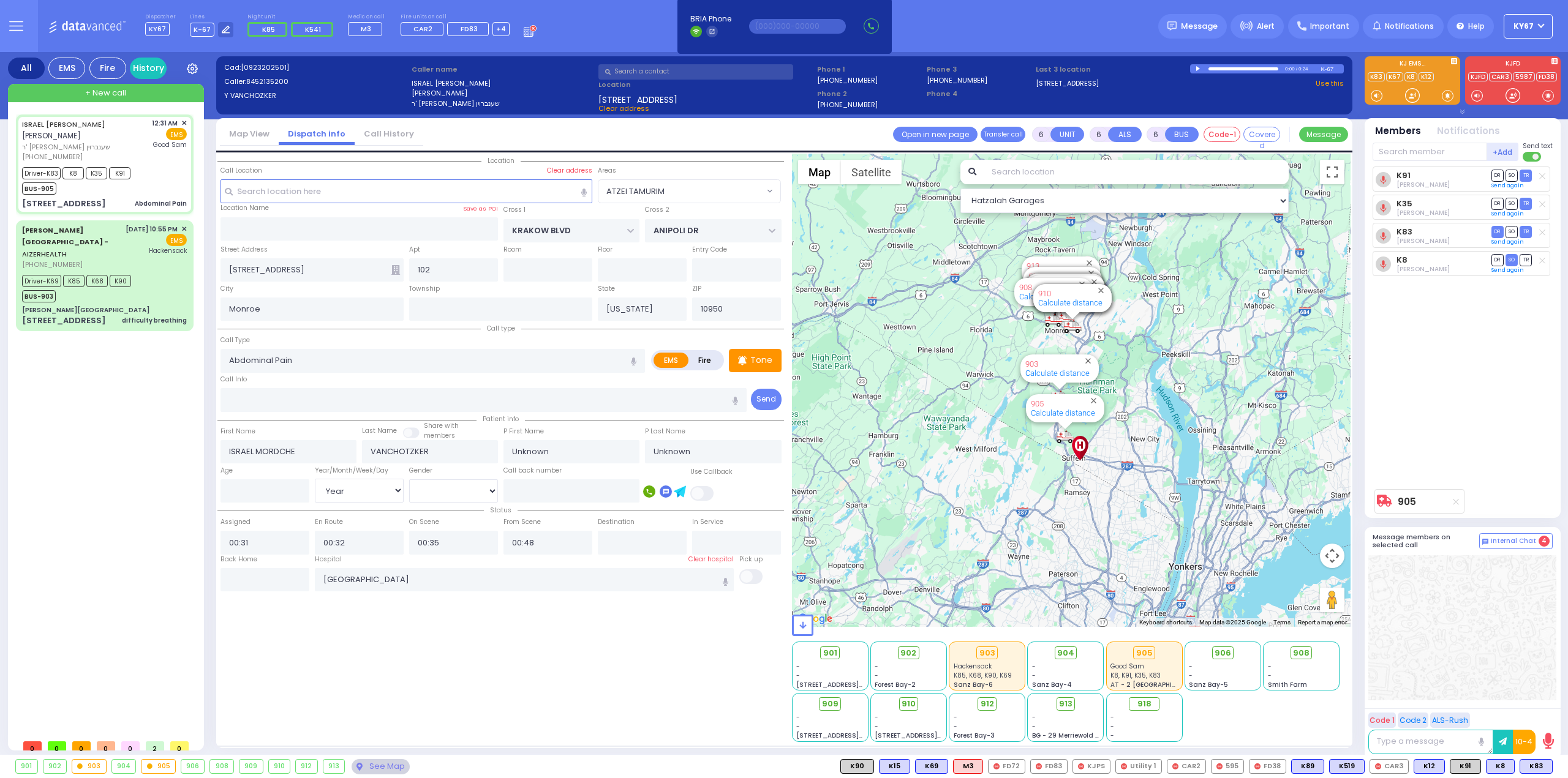
select select "Year"
select select "[DEMOGRAPHIC_DATA]"
select select "Hatzalah Garages"
select select "ATZEI TAMURIM"
select select
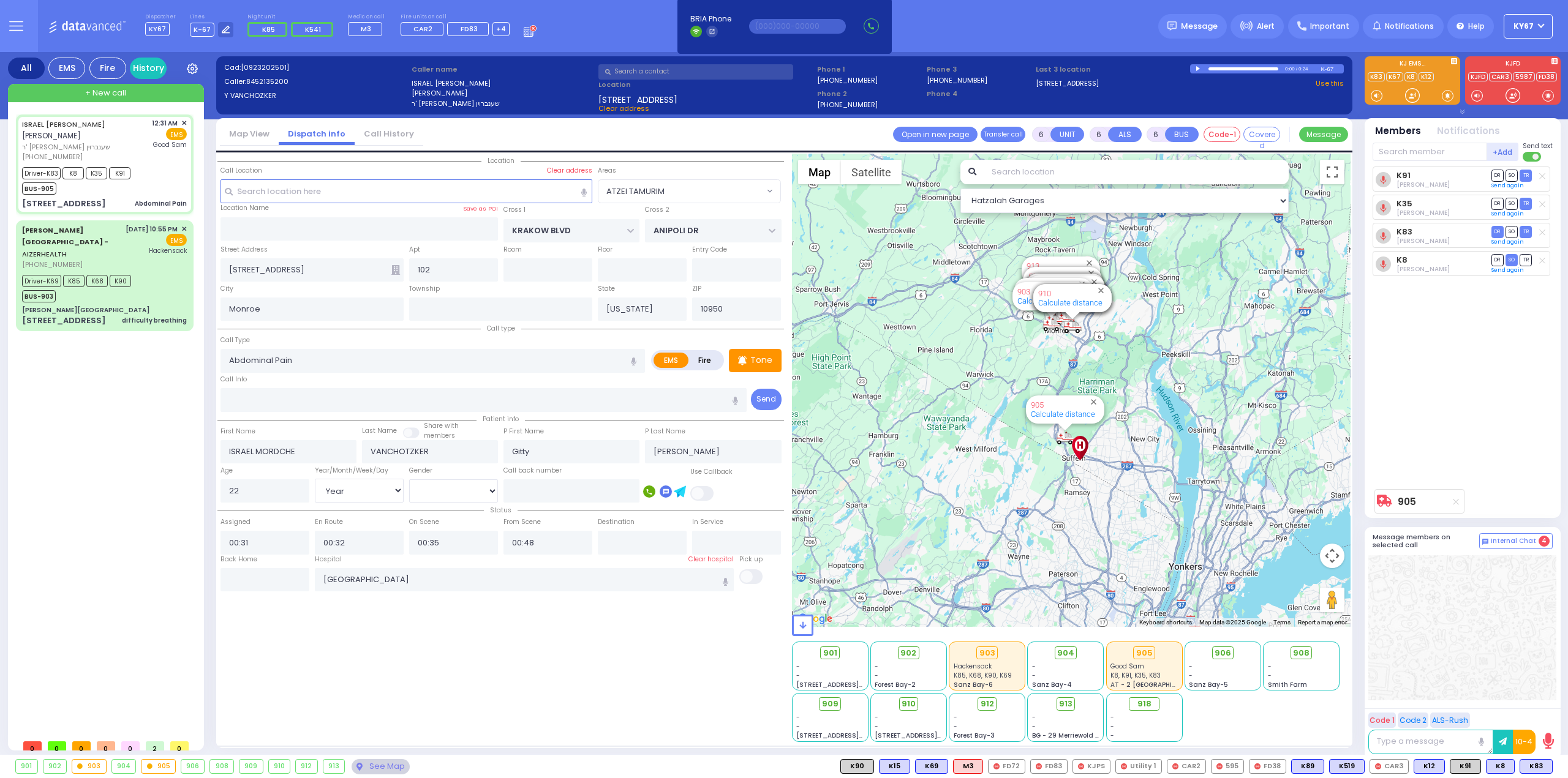
radio input "true"
select select "Year"
select select "[DEMOGRAPHIC_DATA]"
select select "Hatzalah Garages"
select select "ATZEI TAMURIM"
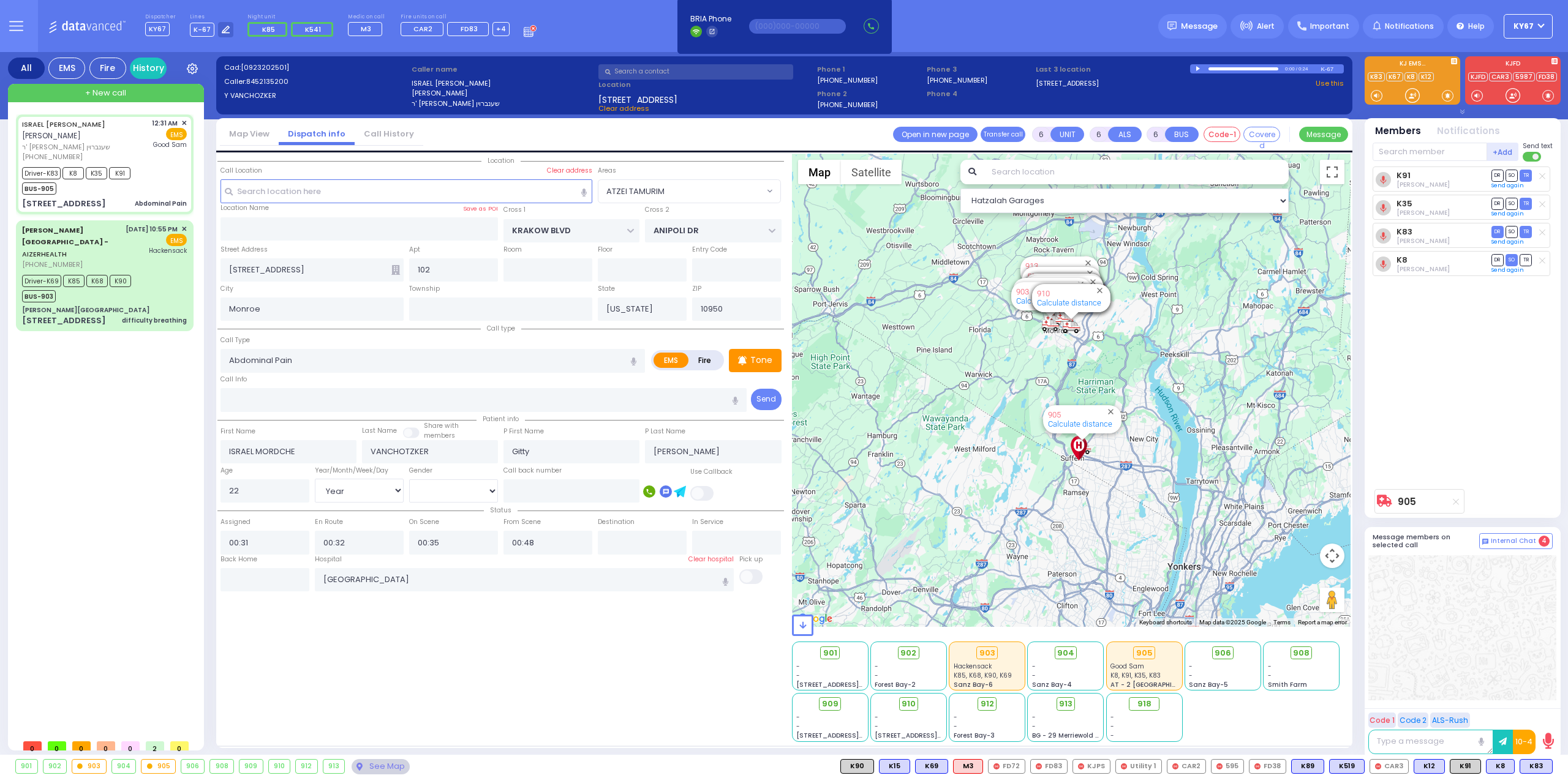
select select
radio input "true"
select select "Year"
select select "[DEMOGRAPHIC_DATA]"
select select "Hatzalah Garages"
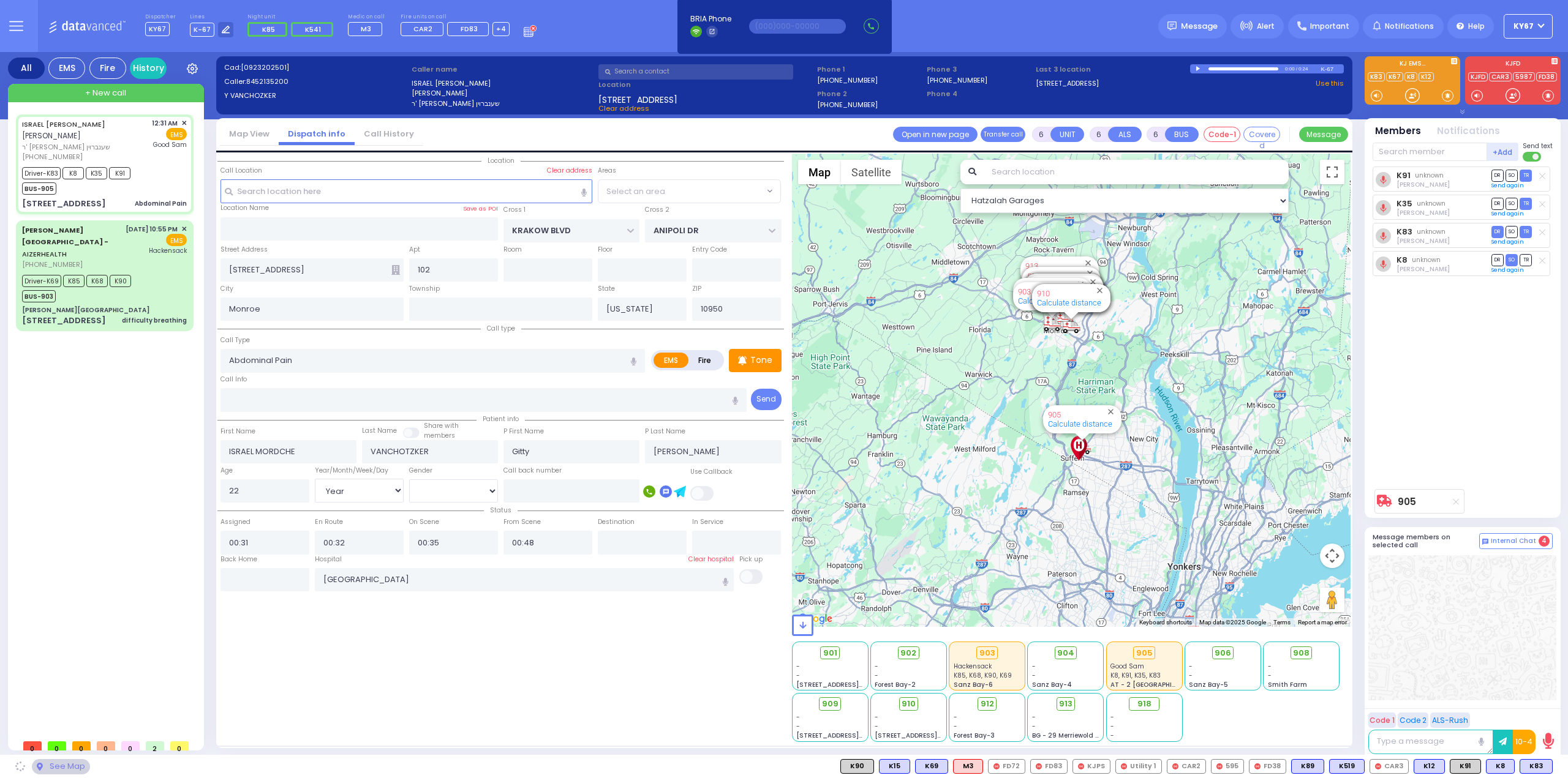
select select "ATZEI TAMURIM"
select select
radio input "true"
select select "Year"
select select "[DEMOGRAPHIC_DATA]"
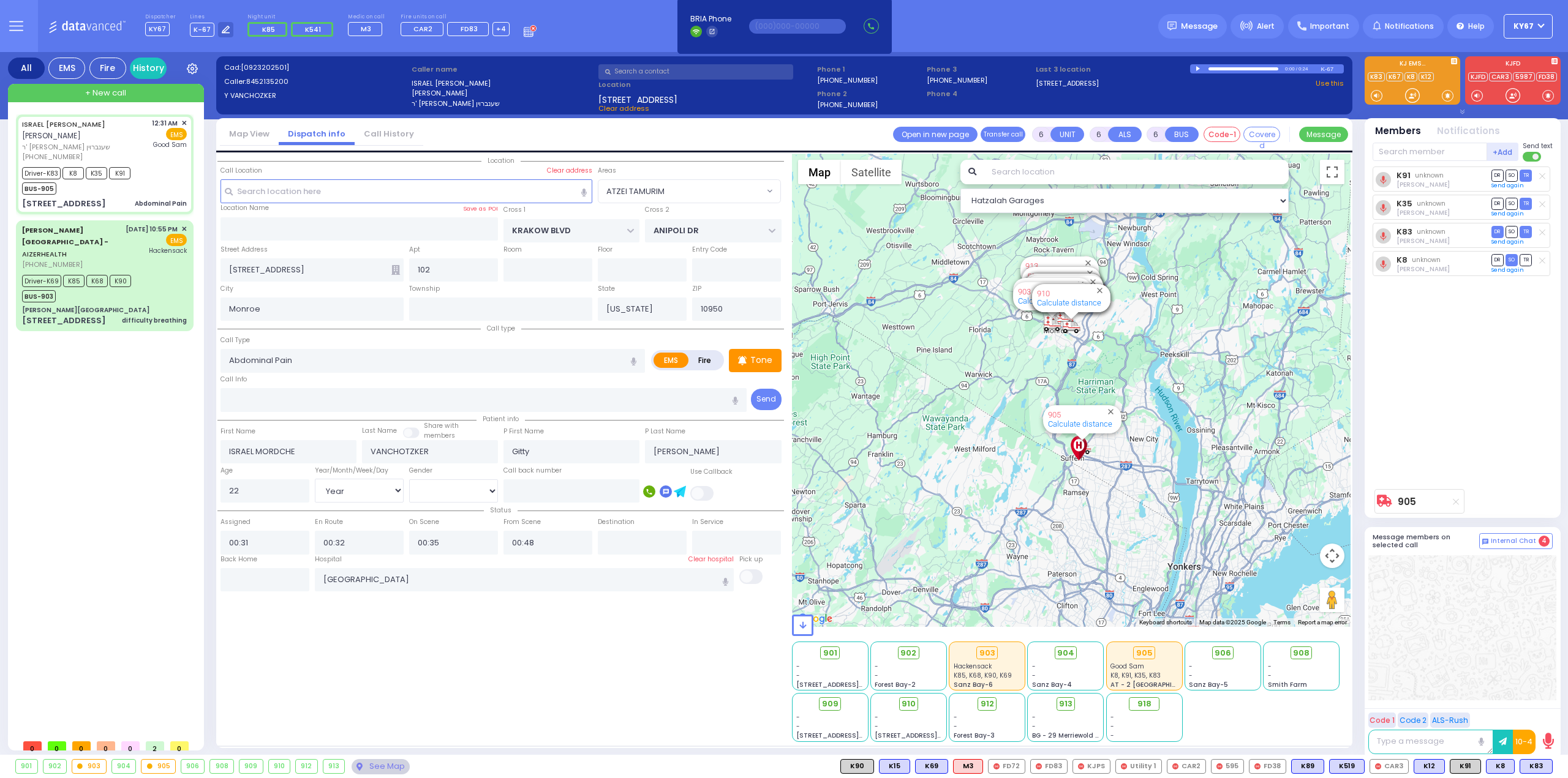
select select "Hatzalah Garages"
select select "ATZEI TAMURIM"
select select
radio input "true"
select select "Year"
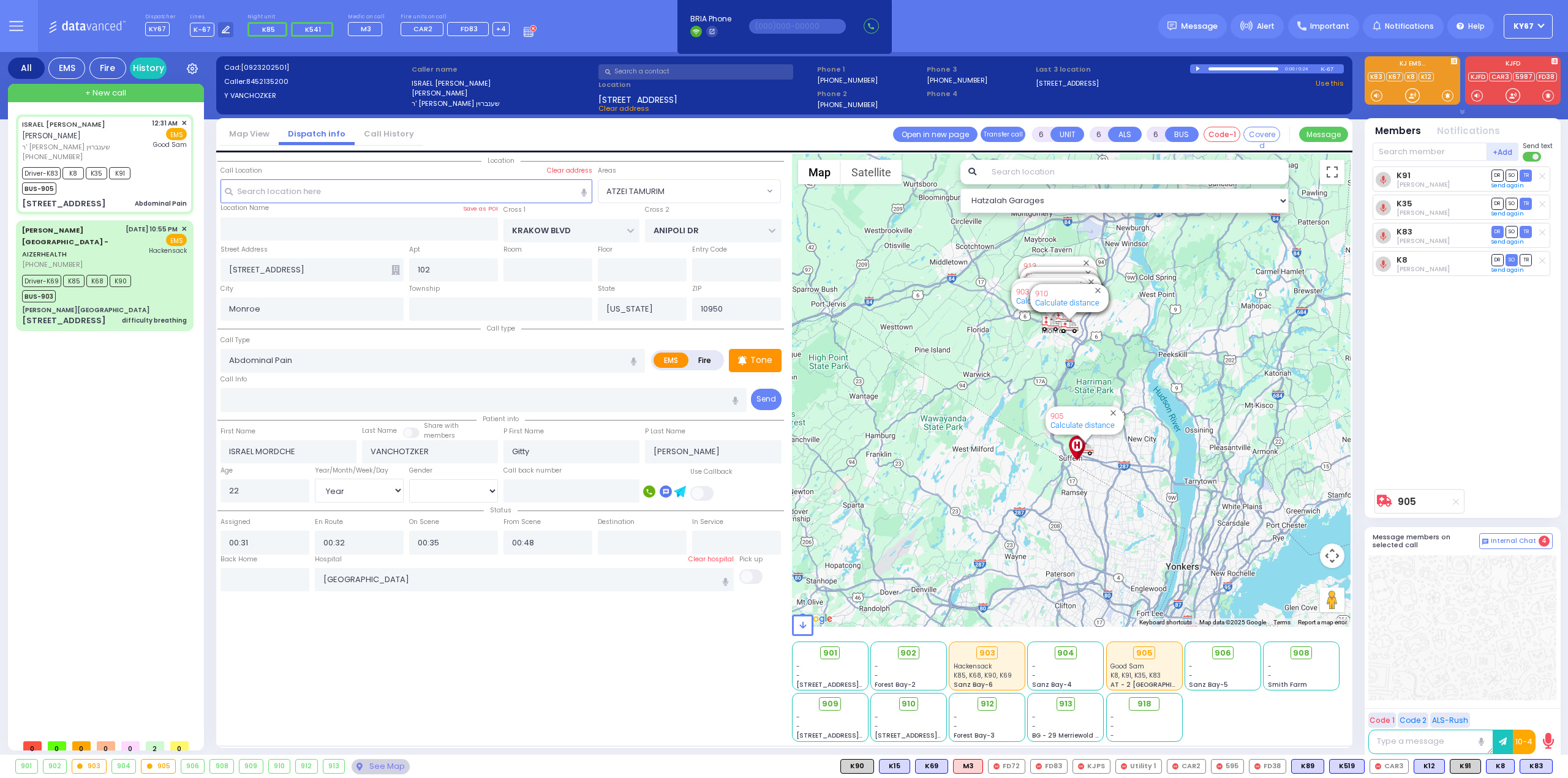
select select "[DEMOGRAPHIC_DATA]"
select select "Hatzalah Garages"
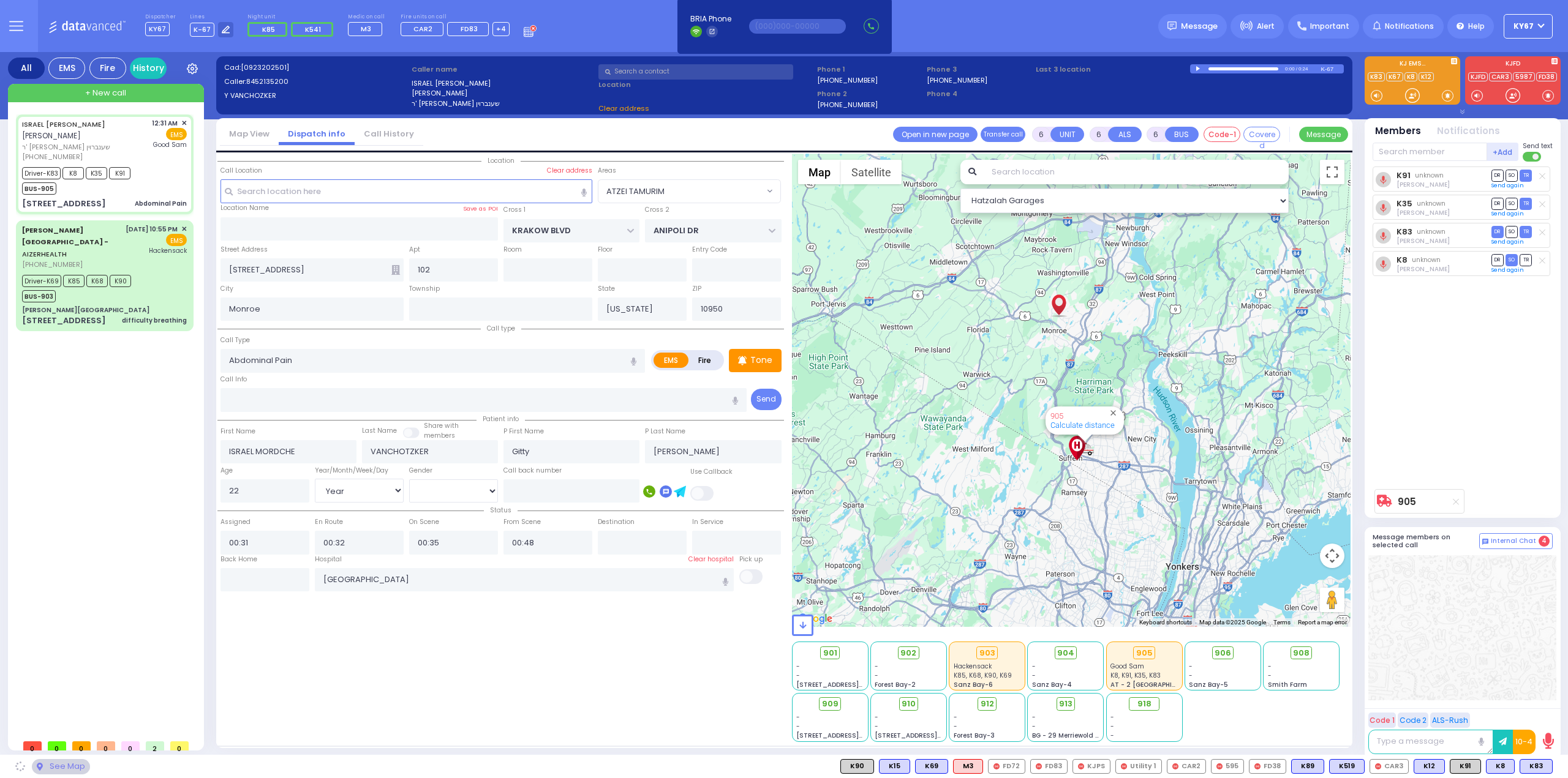
select select "ATZEI TAMURIM"
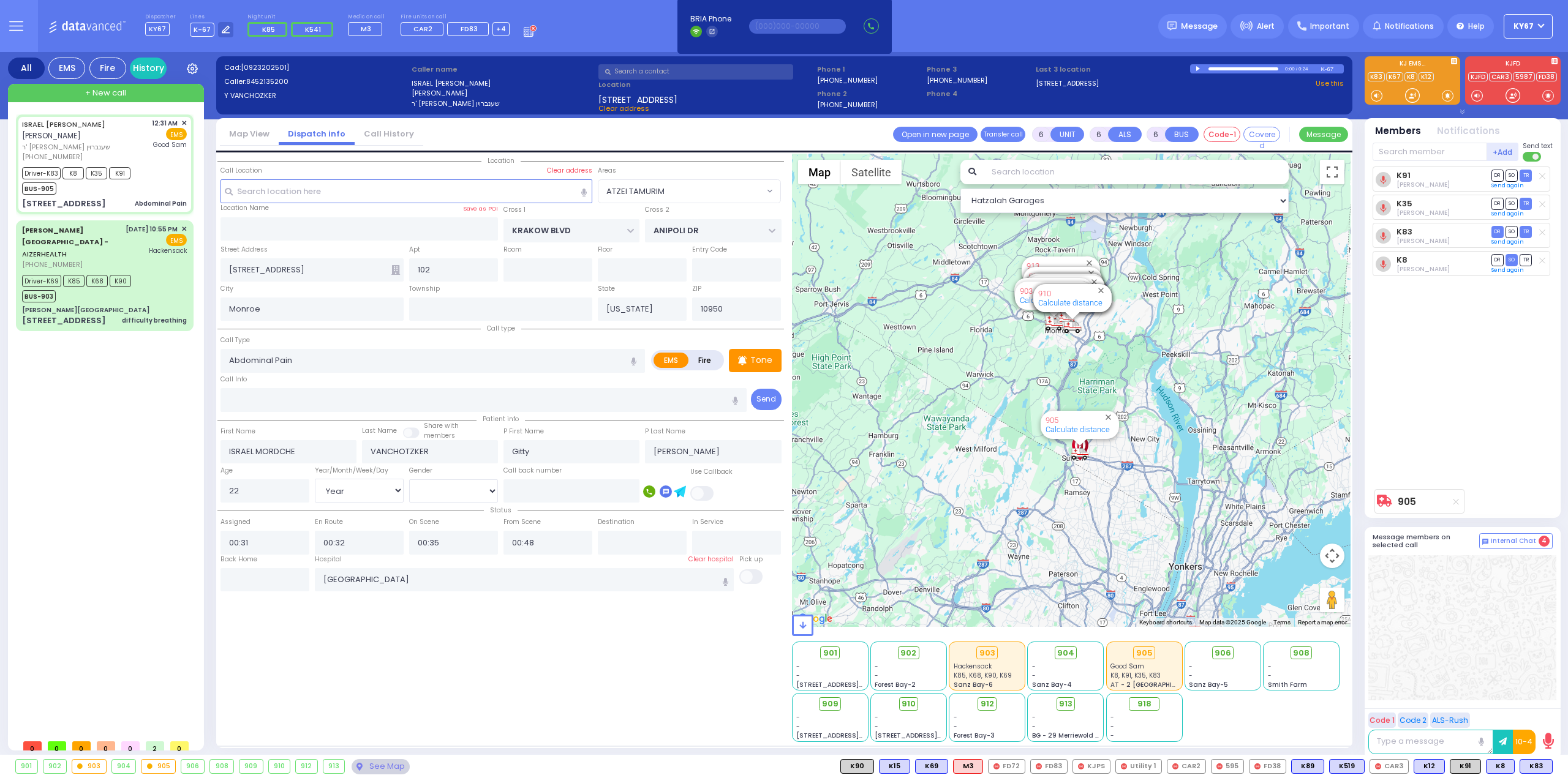
select select
radio input "true"
select select "Year"
select select "[DEMOGRAPHIC_DATA]"
select select "Hatzalah Garages"
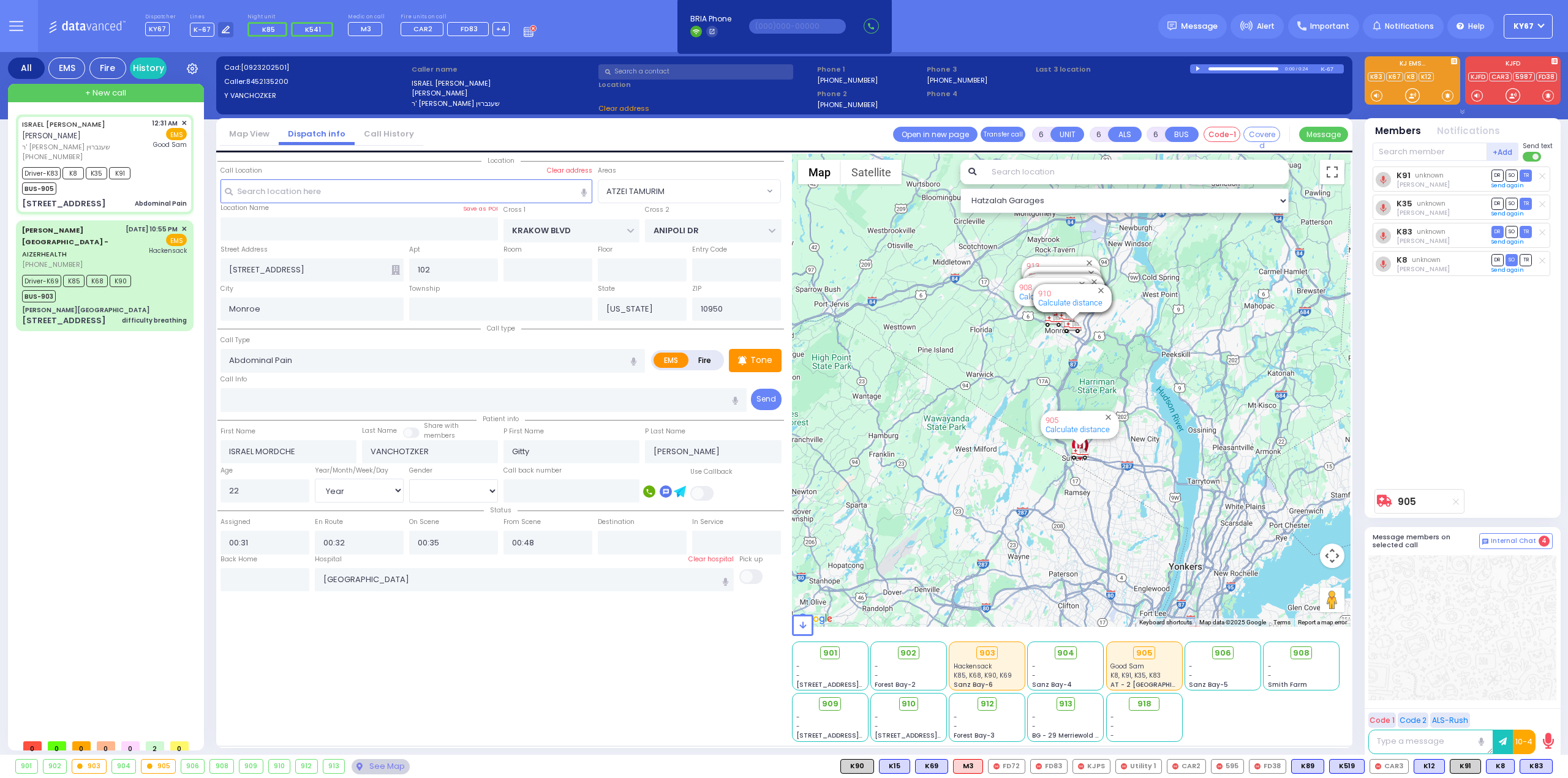
select select "ATZEI TAMURIM"
select select
radio input "true"
select select "Year"
select select "[DEMOGRAPHIC_DATA]"
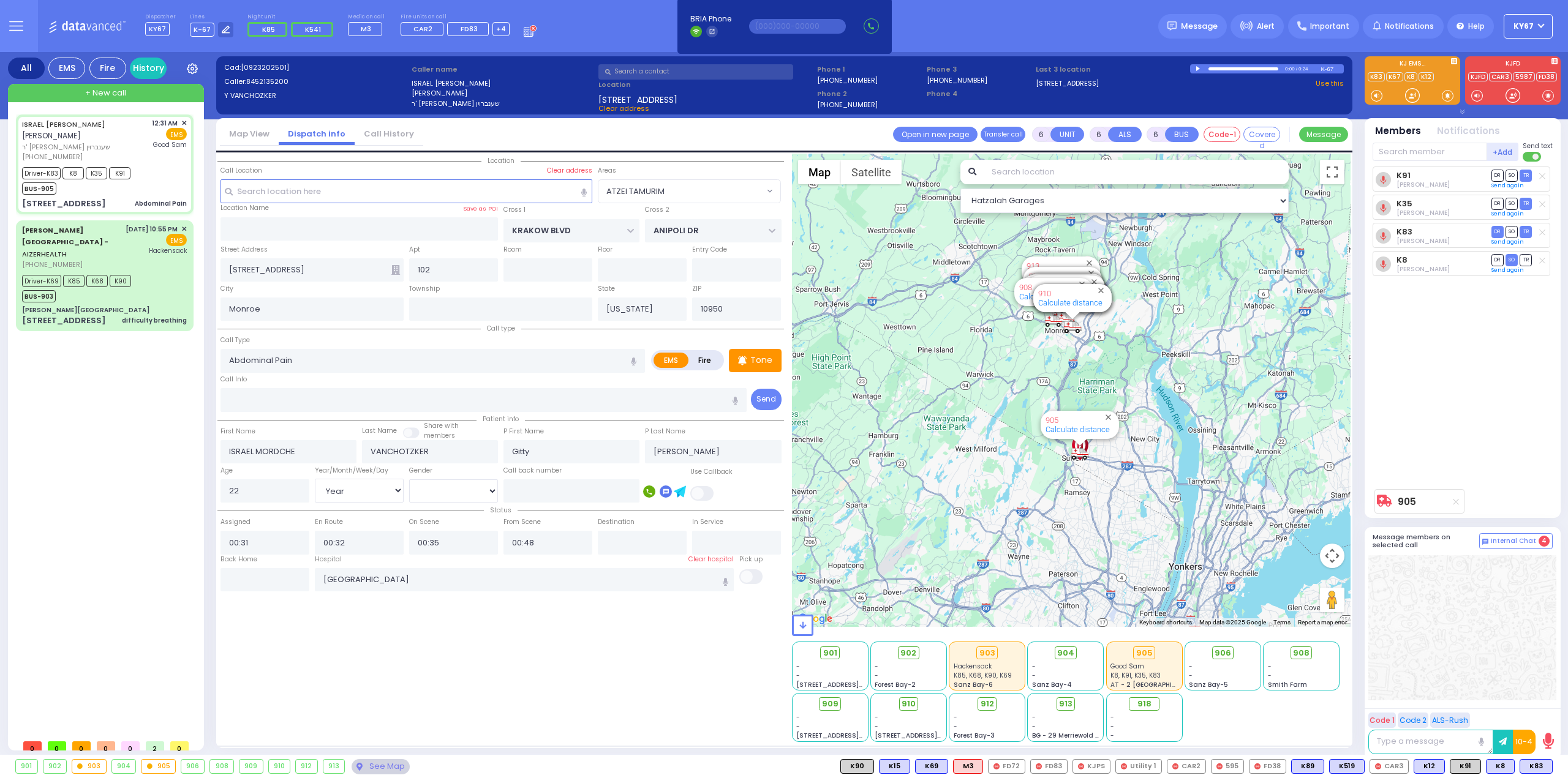
select select "Hatzalah Garages"
select select "ATZEI TAMURIM"
select select
radio input "true"
select select "Year"
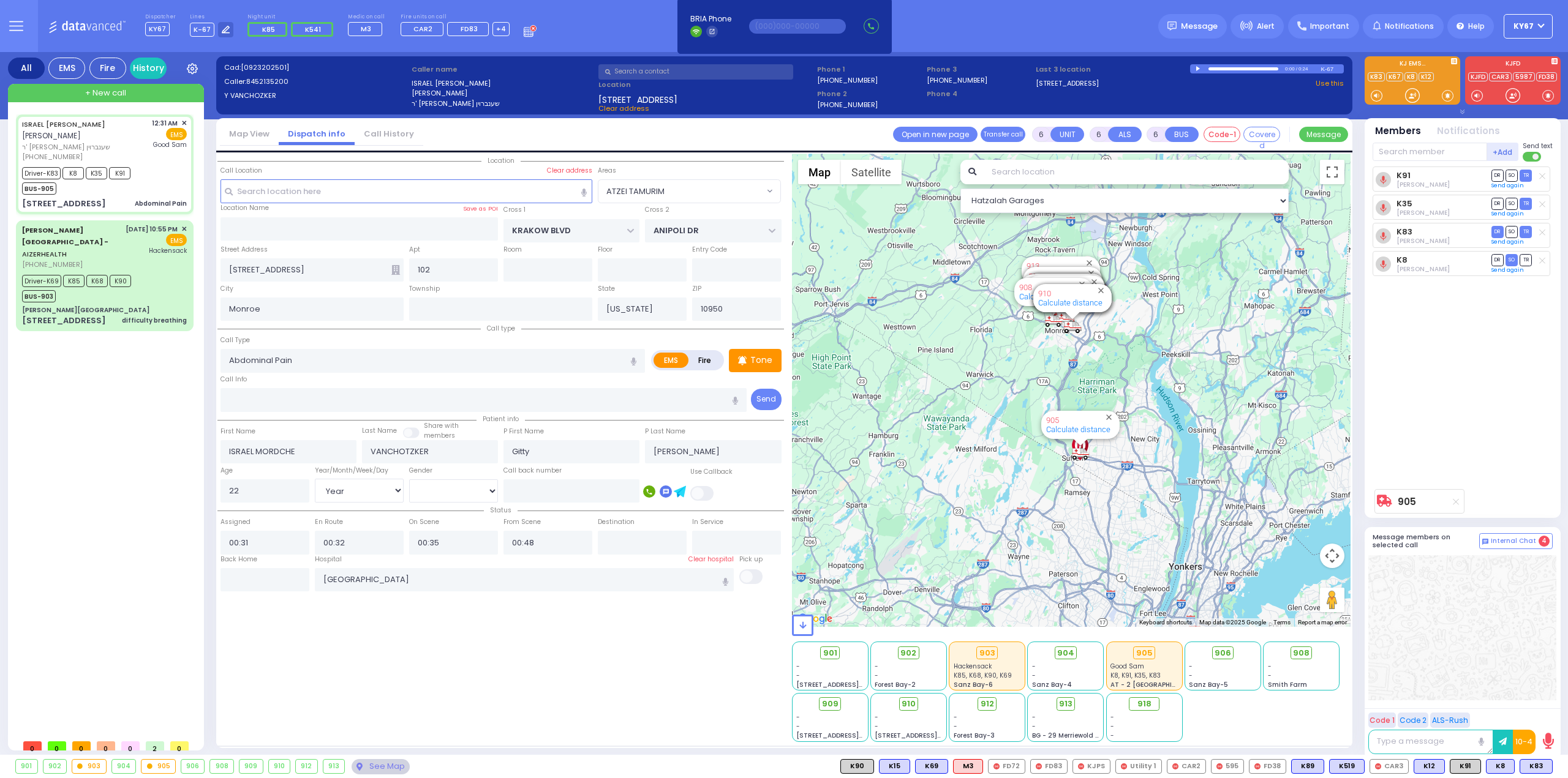
select select "[DEMOGRAPHIC_DATA]"
select select "Hatzalah Garages"
radio input "true"
select select "Year"
select select "[DEMOGRAPHIC_DATA]"
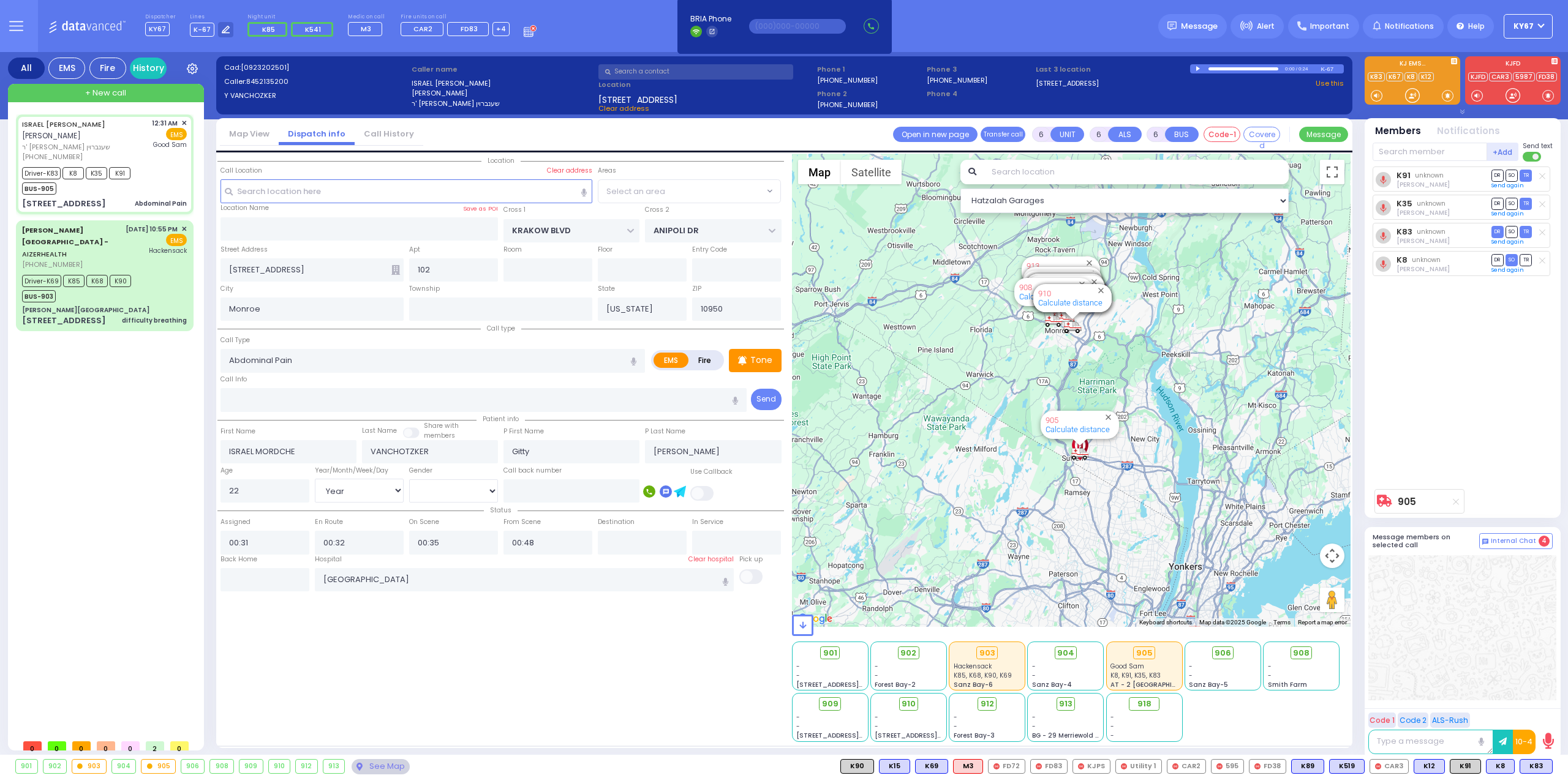
select select
select select "Hatzalah Garages"
select select "ATZEI TAMURIM"
select select
radio input "true"
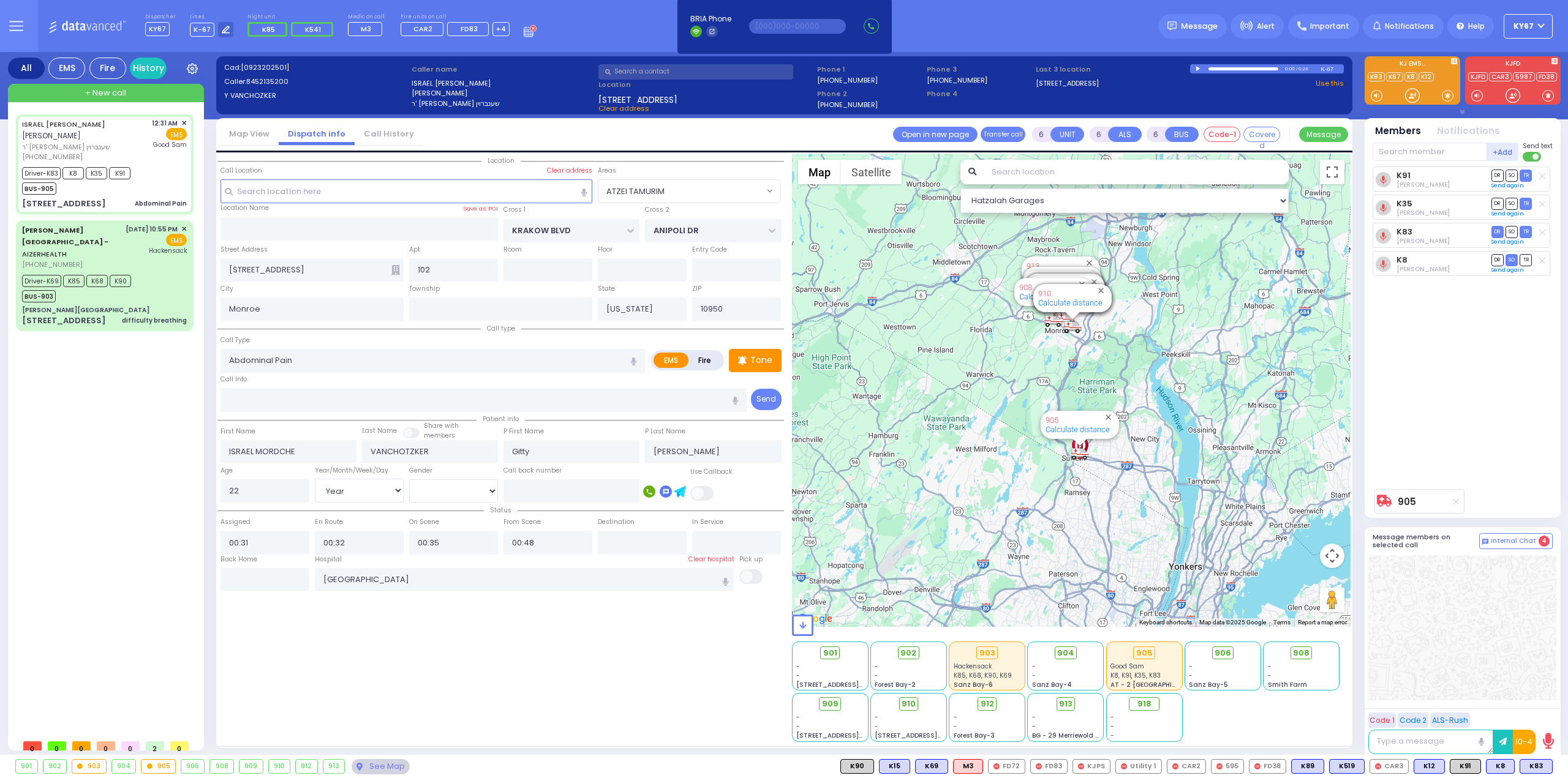
select select "Year"
select select "[DEMOGRAPHIC_DATA]"
select select "Hatzalah Garages"
select select "ATZEI TAMURIM"
select select
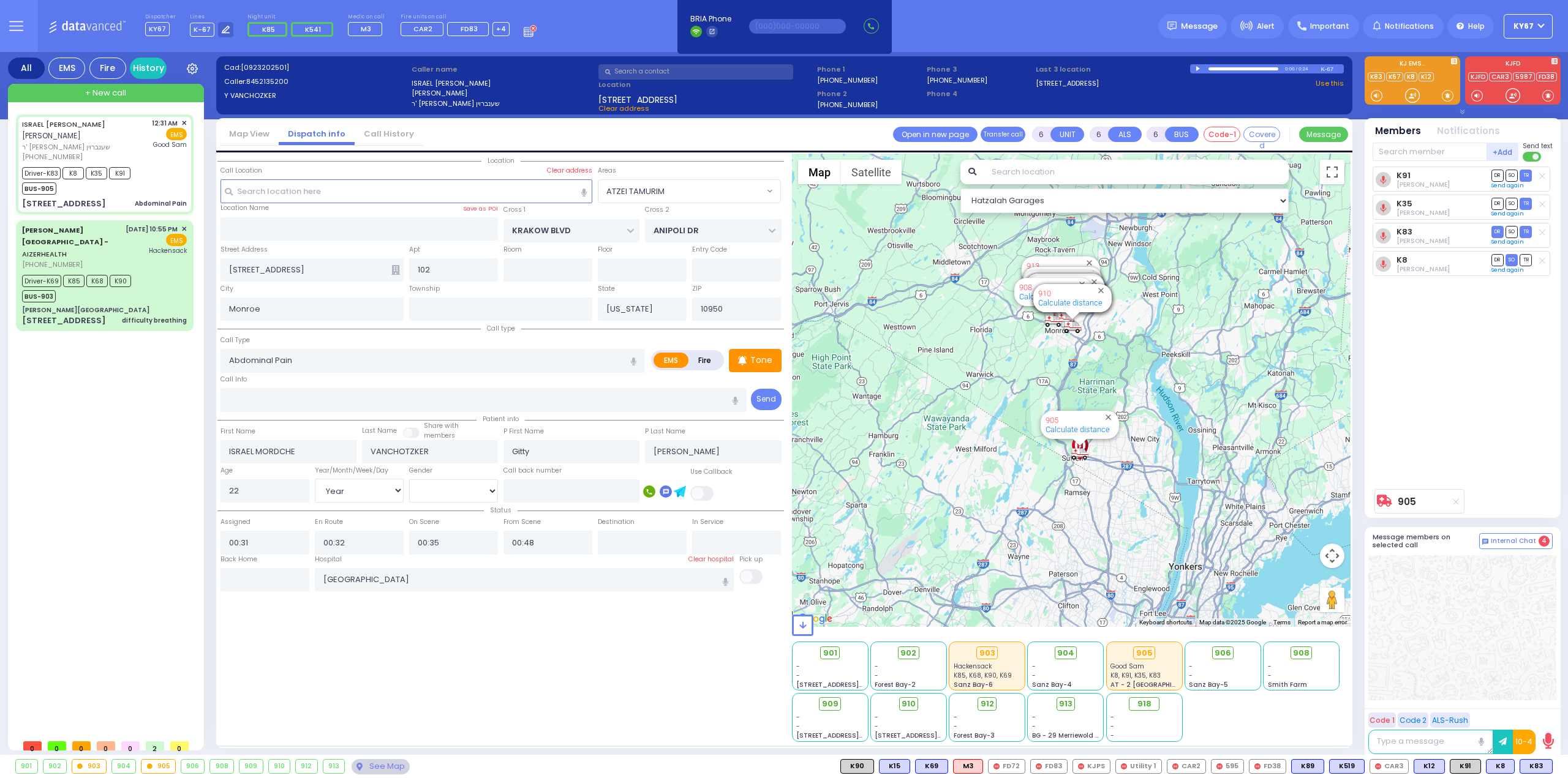
radio input "true"
select select "Year"
select select "[DEMOGRAPHIC_DATA]"
select select "Hatzalah Garages"
select select "ATZEI TAMURIM"
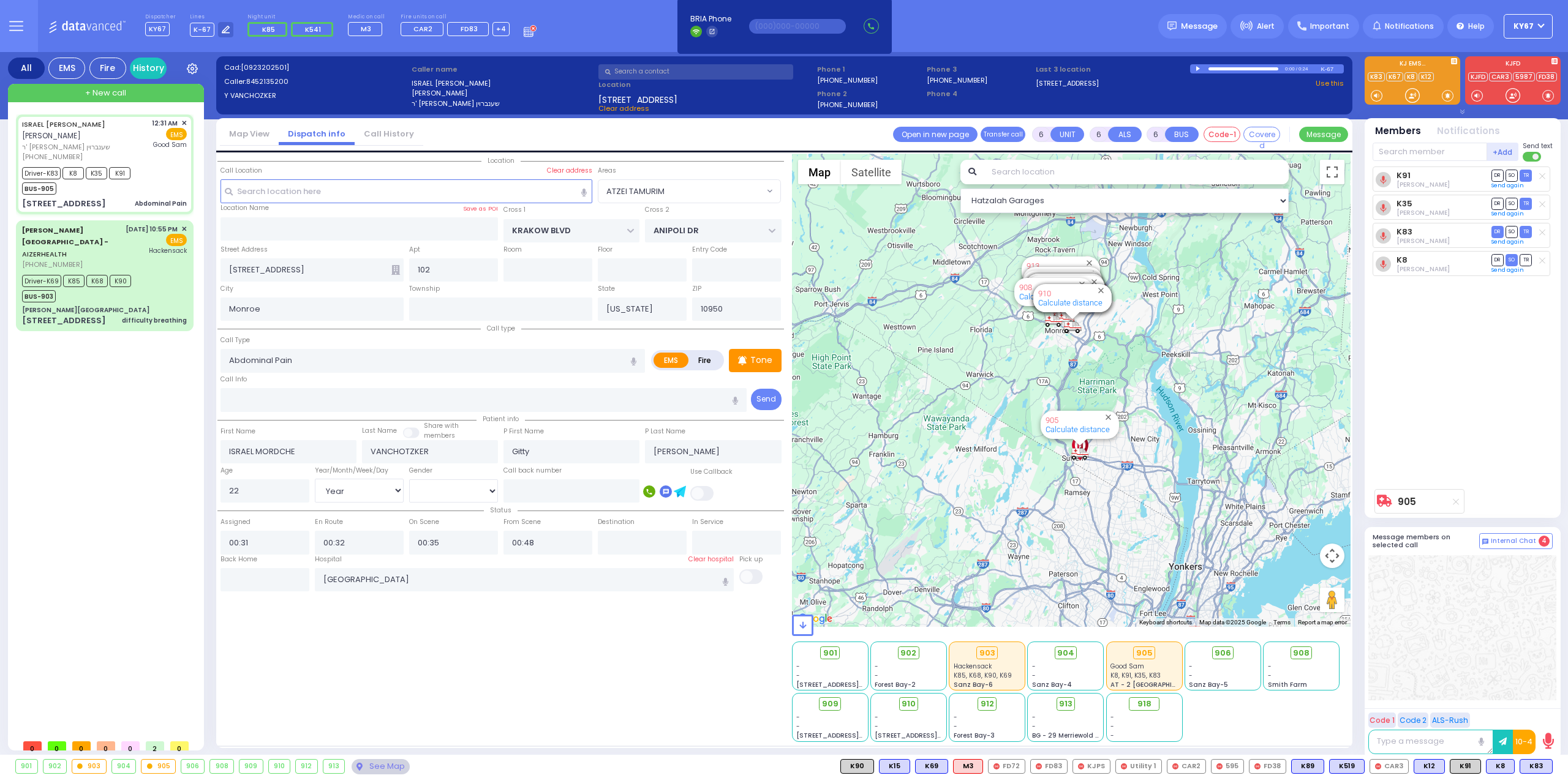
select select
radio input "true"
select select "Year"
select select "[DEMOGRAPHIC_DATA]"
select select "Hatzalah Garages"
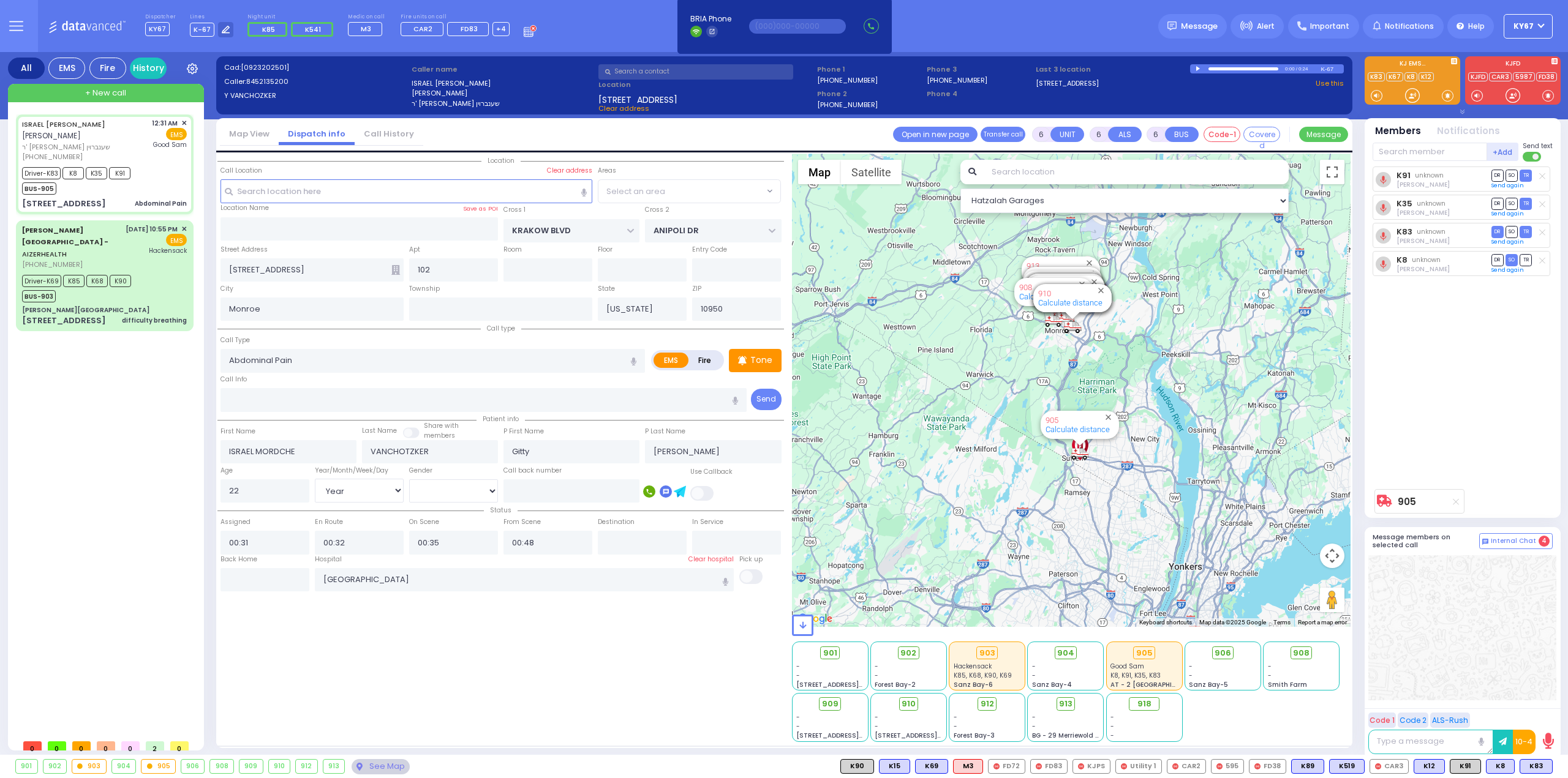
select select "ATZEI TAMURIM"
select select
radio input "true"
select select "Year"
select select "[DEMOGRAPHIC_DATA]"
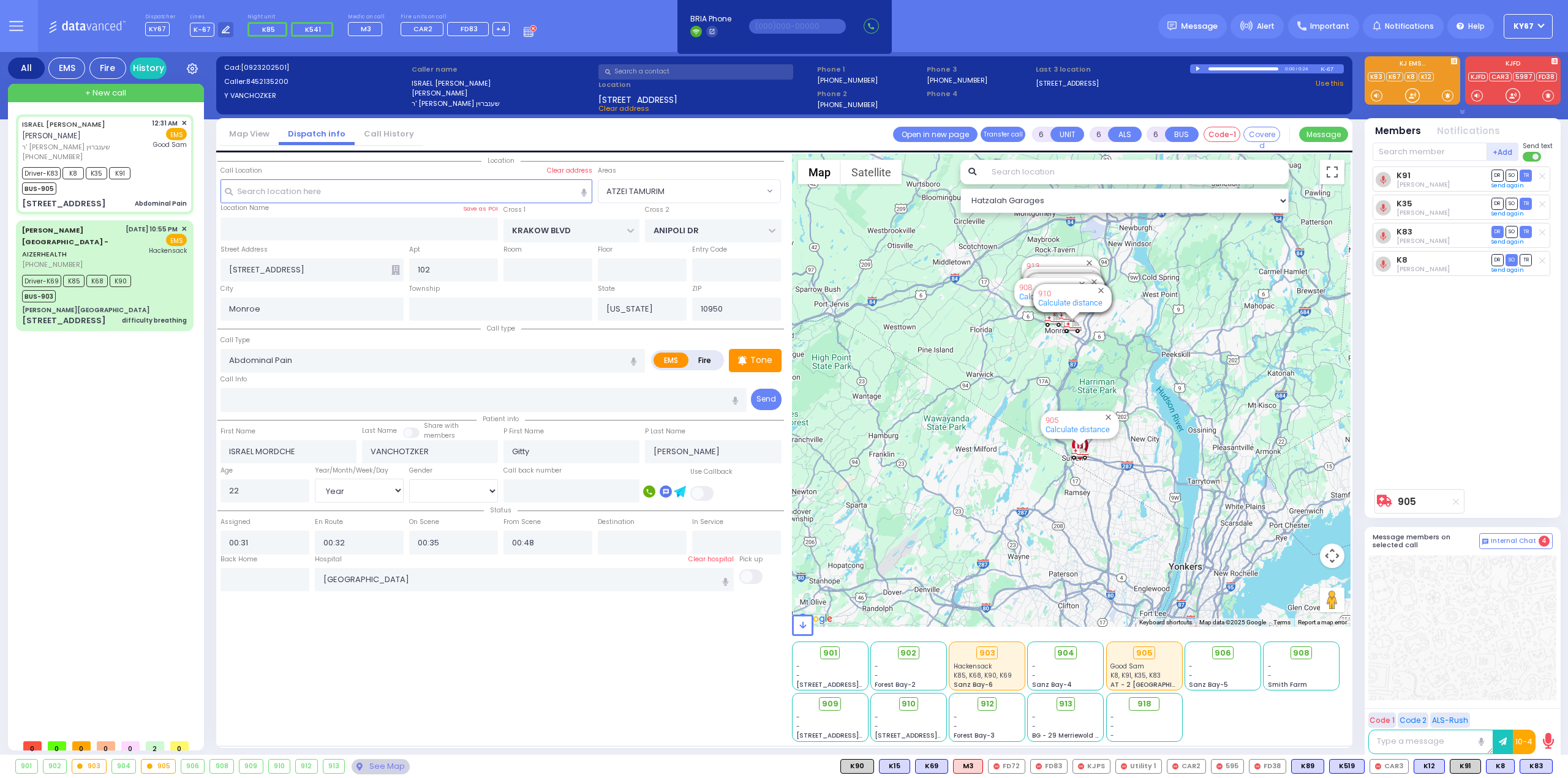
select select "Hatzalah Garages"
select select "ATZEI TAMURIM"
